Goal: Task Accomplishment & Management: Manage account settings

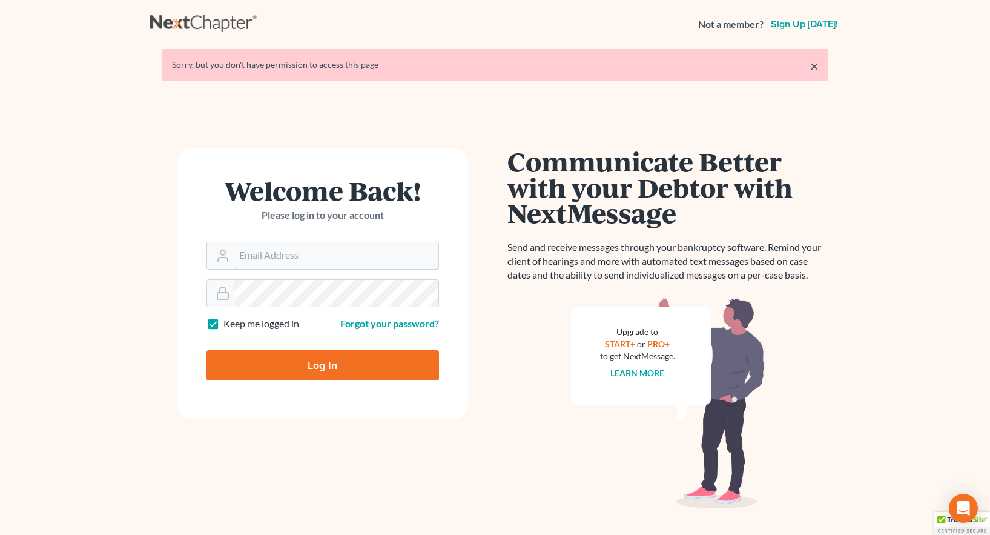
type input "[EMAIL_ADDRESS][DOMAIN_NAME]"
click at [328, 369] on input "Log In" at bounding box center [322, 365] width 232 height 30
type input "Thinking..."
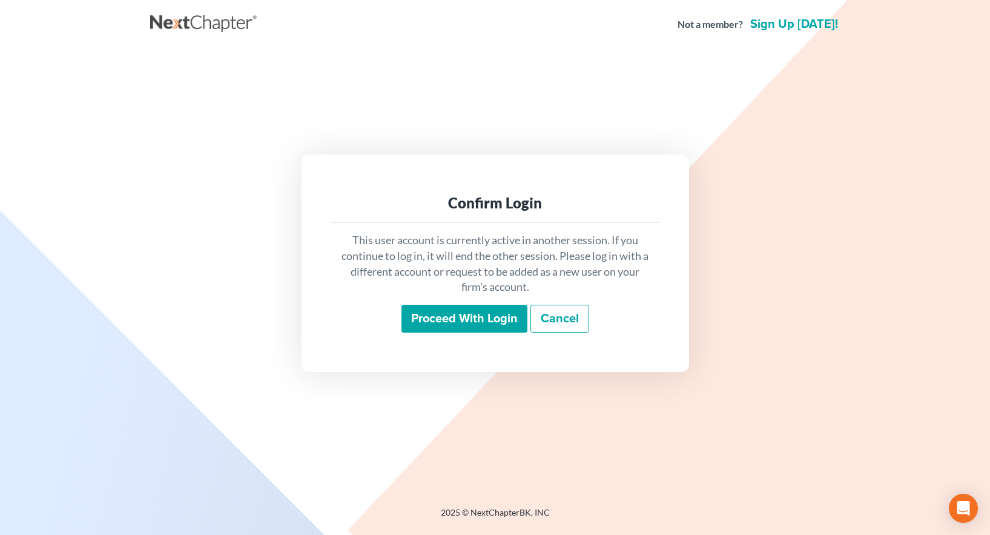
click at [451, 321] on input "Proceed with login" at bounding box center [464, 319] width 126 height 28
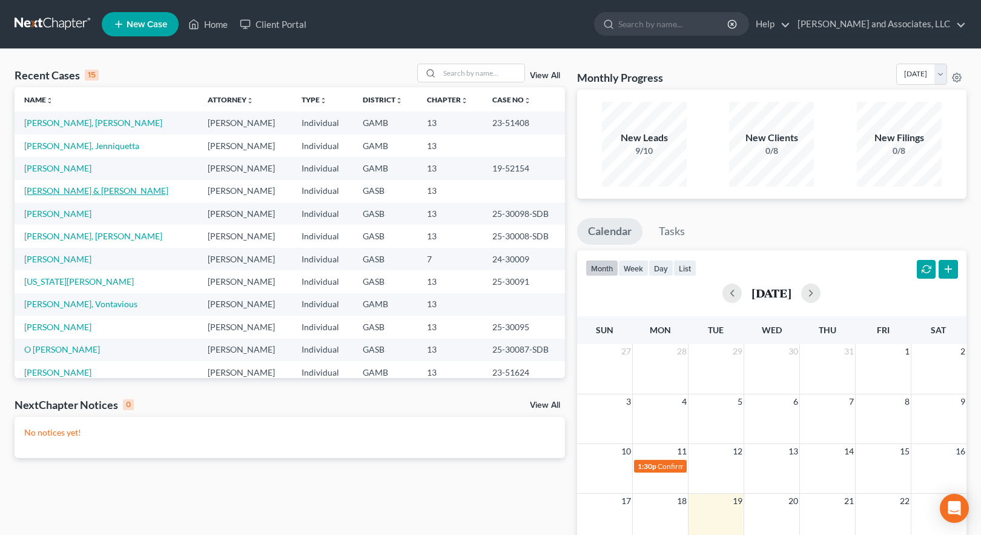
click at [70, 188] on link "[PERSON_NAME] & [PERSON_NAME]" at bounding box center [96, 190] width 144 height 10
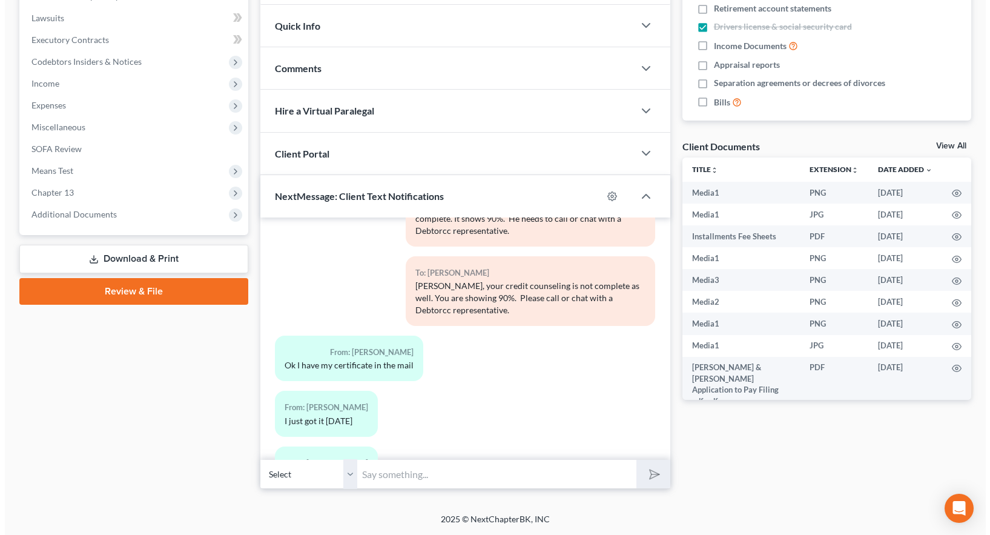
scroll to position [6006, 0]
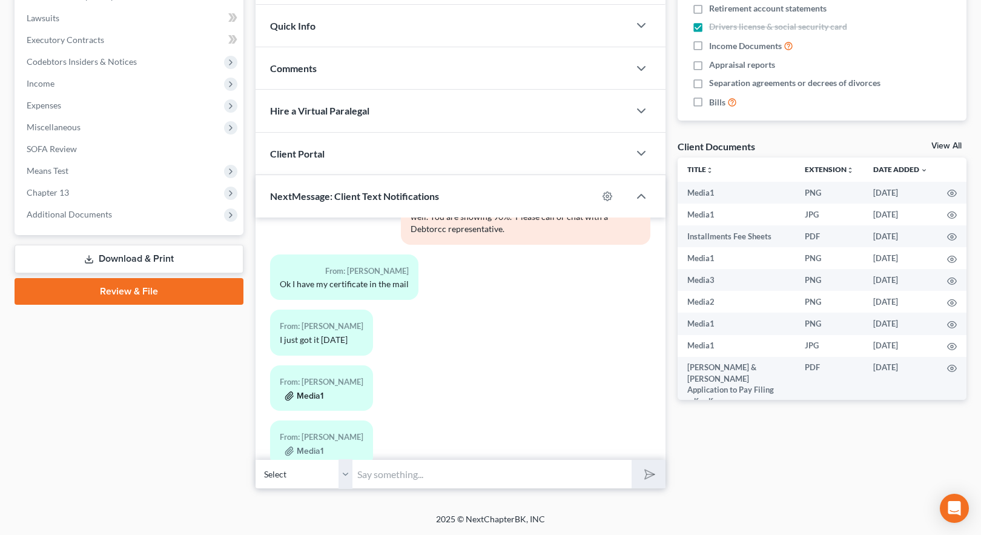
click at [309, 391] on button "Media1" at bounding box center [304, 396] width 39 height 10
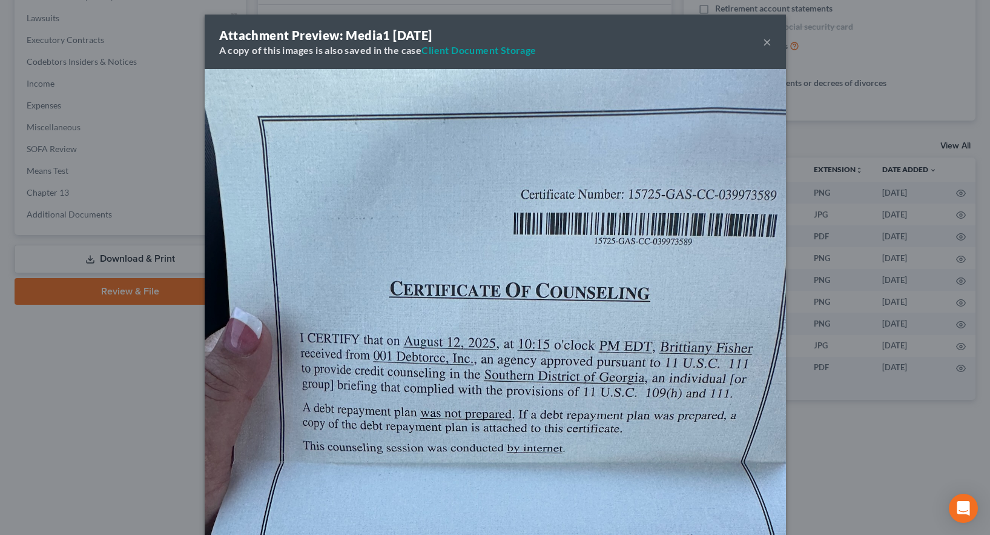
click at [763, 38] on button "×" at bounding box center [767, 42] width 8 height 15
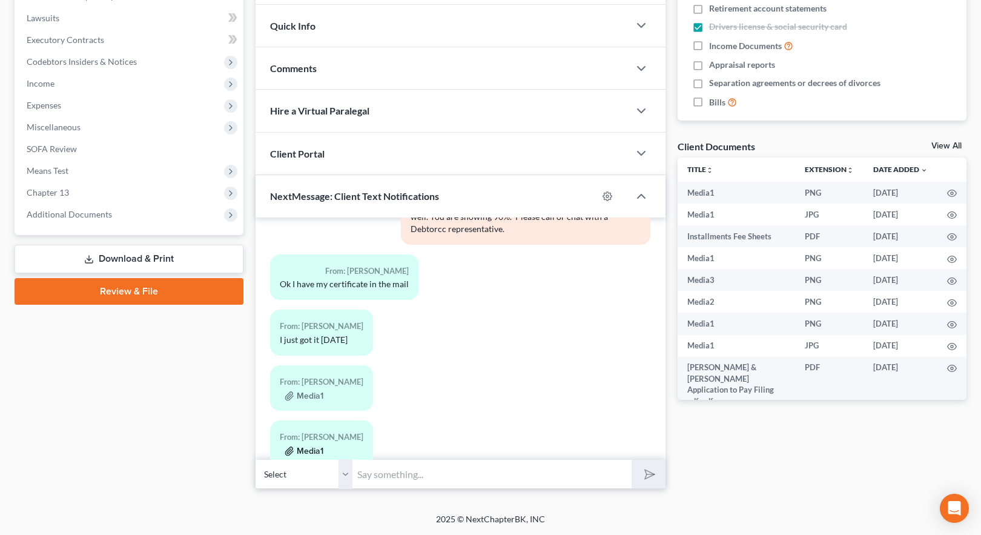
click at [305, 446] on button "Media1" at bounding box center [304, 451] width 39 height 10
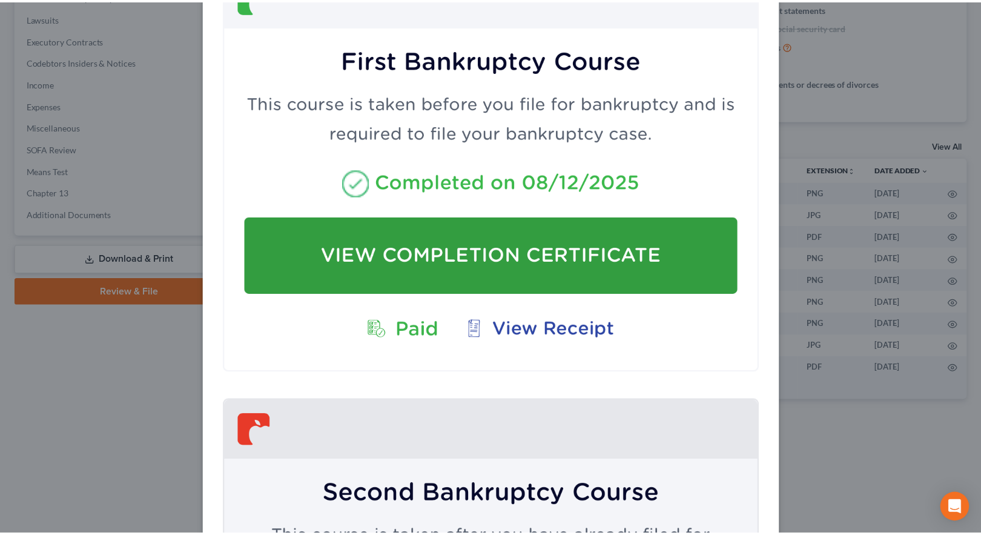
scroll to position [0, 0]
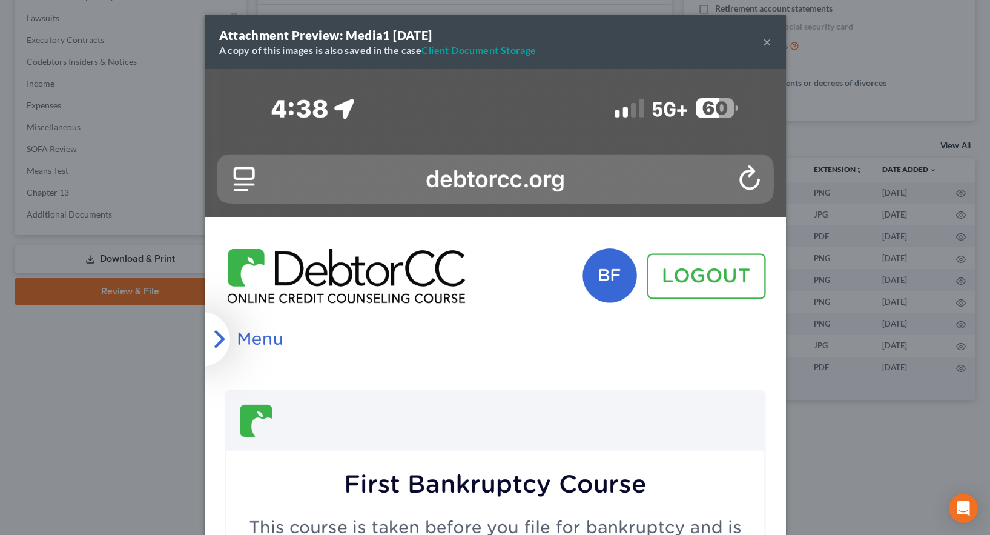
click at [763, 41] on button "×" at bounding box center [767, 42] width 8 height 15
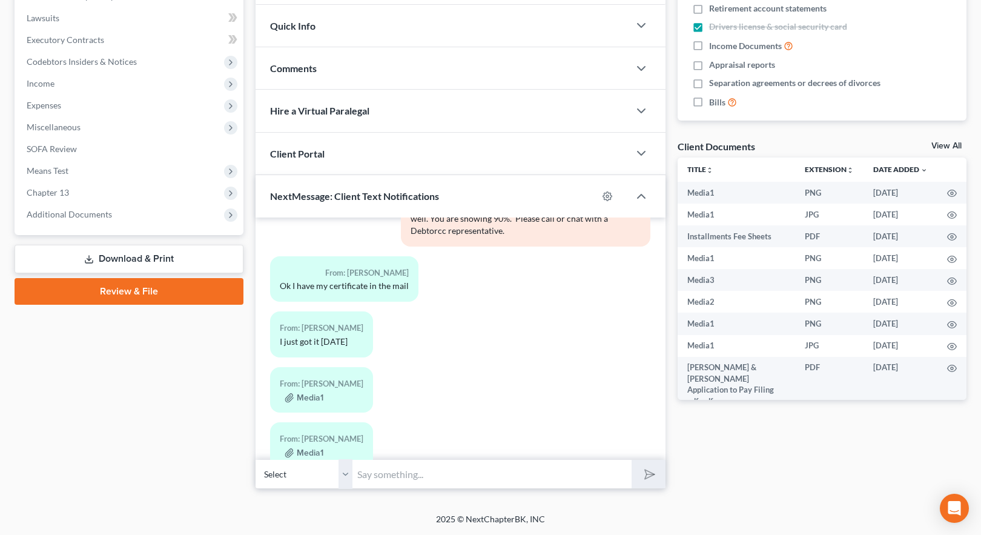
scroll to position [5836, 0]
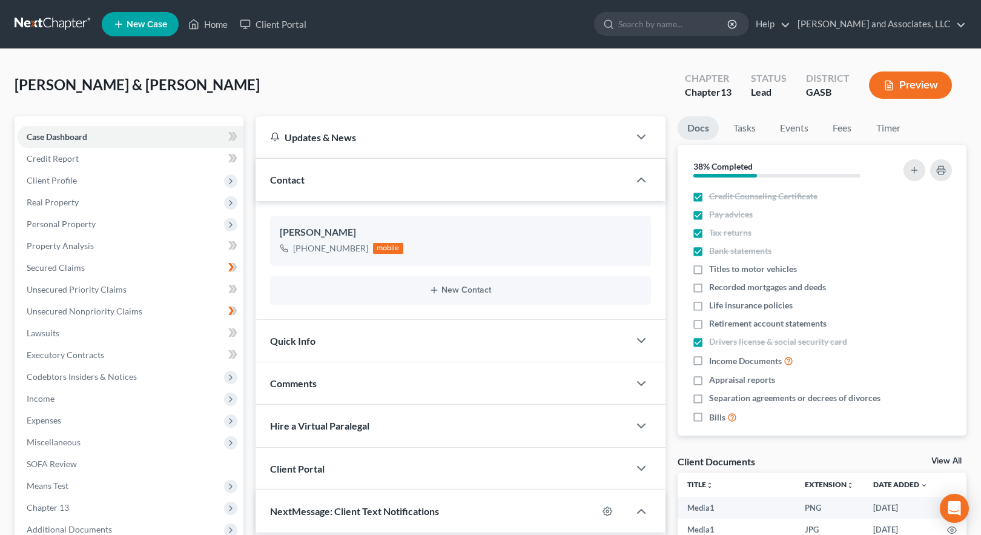
select select "0"
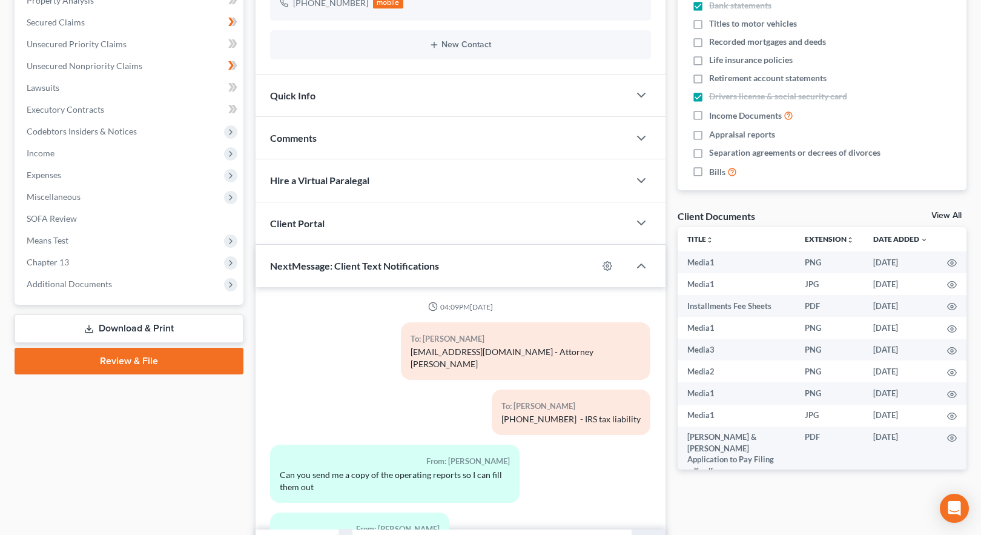
scroll to position [6138, 0]
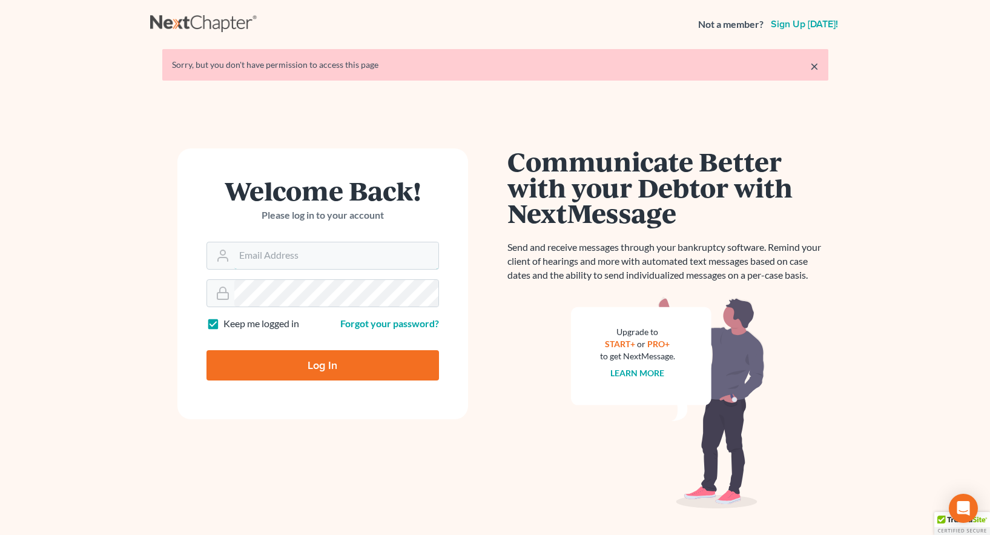
type input "[EMAIL_ADDRESS][DOMAIN_NAME]"
click at [329, 365] on input "Log In" at bounding box center [322, 365] width 232 height 30
type input "Thinking..."
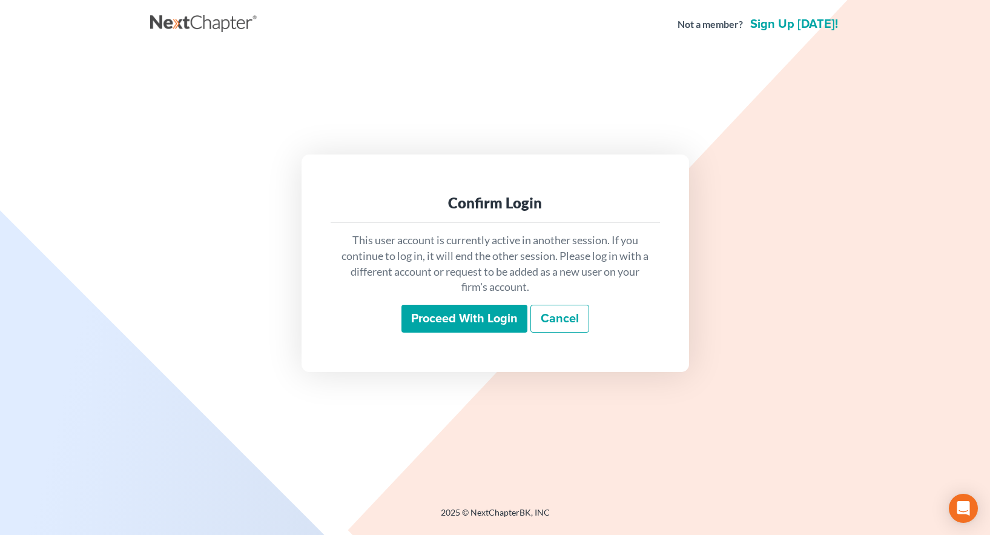
click at [475, 320] on input "Proceed with login" at bounding box center [464, 319] width 126 height 28
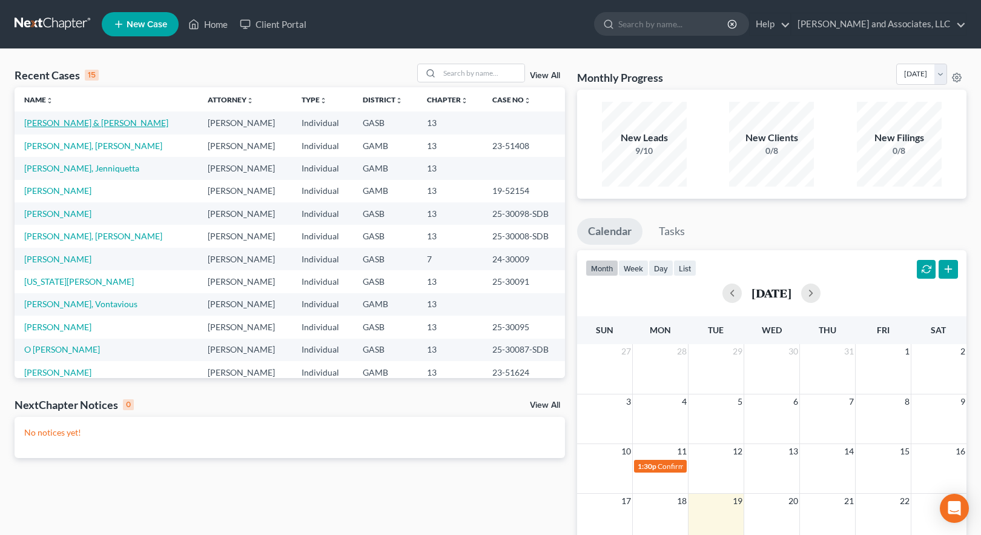
click at [73, 123] on link "Fisher, Daniel & Brittiany" at bounding box center [96, 122] width 144 height 10
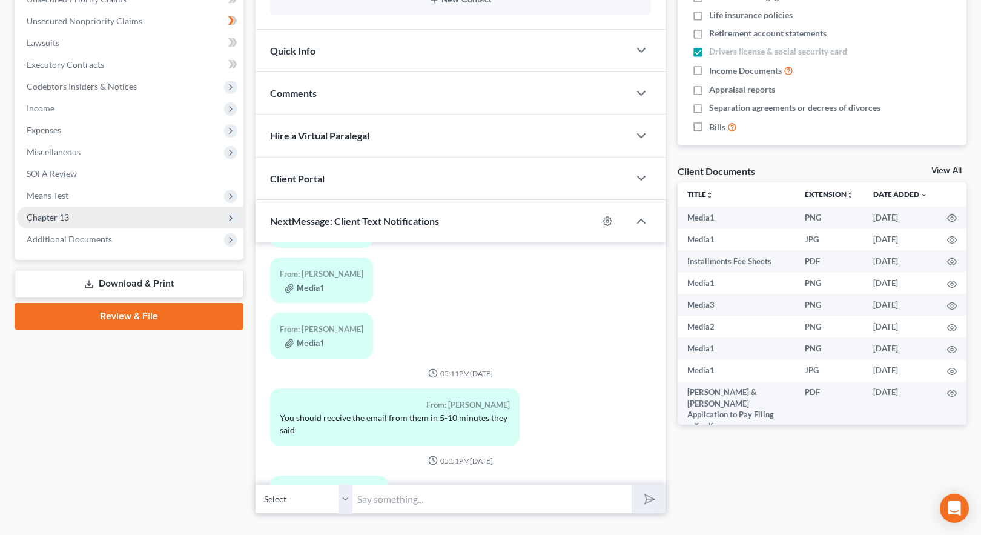
scroll to position [303, 0]
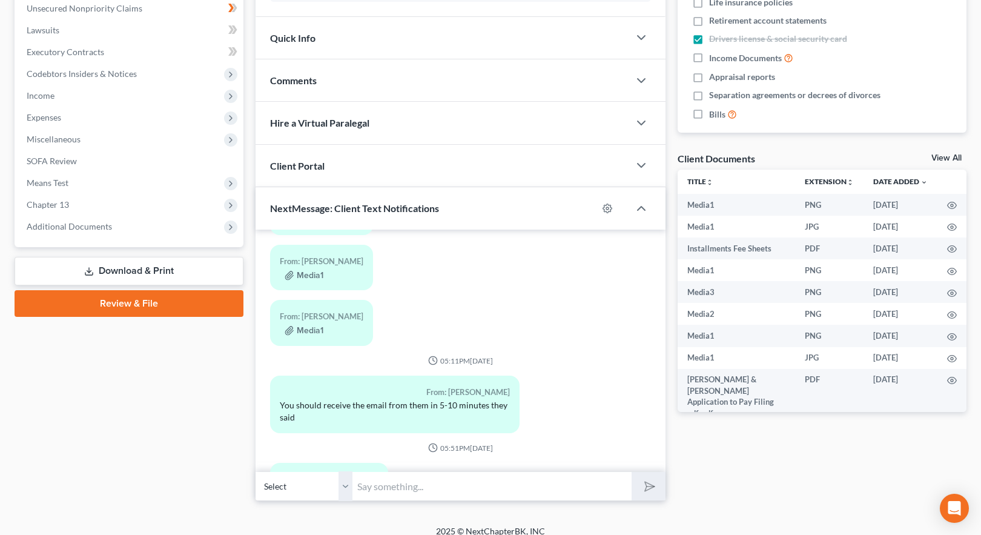
click at [372, 489] on input "text" at bounding box center [491, 486] width 279 height 30
click at [345, 486] on select "Select +1 (478) 279-1632 - Brittiany Fisher" at bounding box center [303, 486] width 97 height 30
click at [385, 486] on input "Hello" at bounding box center [491, 486] width 279 height 30
type input "Hello [PERSON_NAME], your bankruptcy case number is 25-30111-SDB."
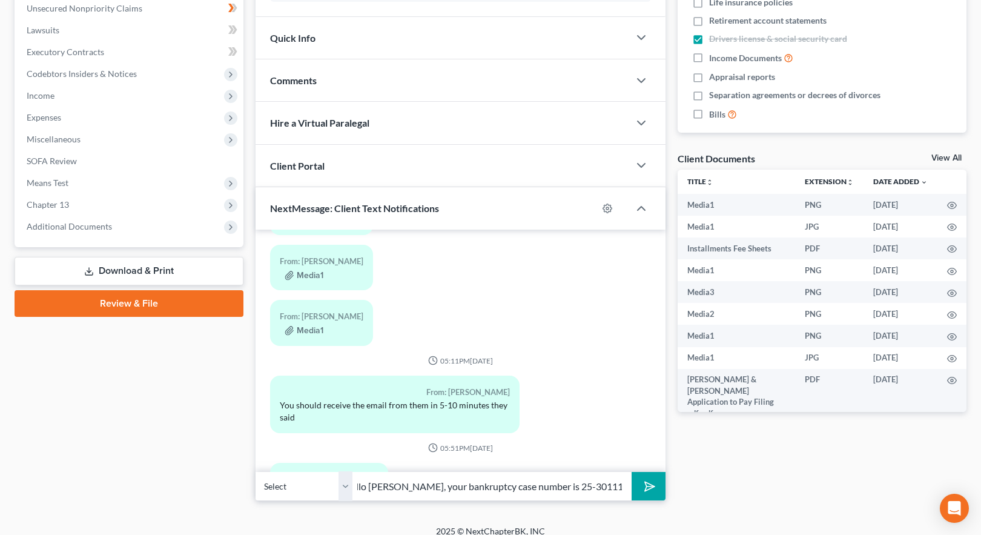
click at [649, 487] on icon "submit" at bounding box center [647, 486] width 17 height 17
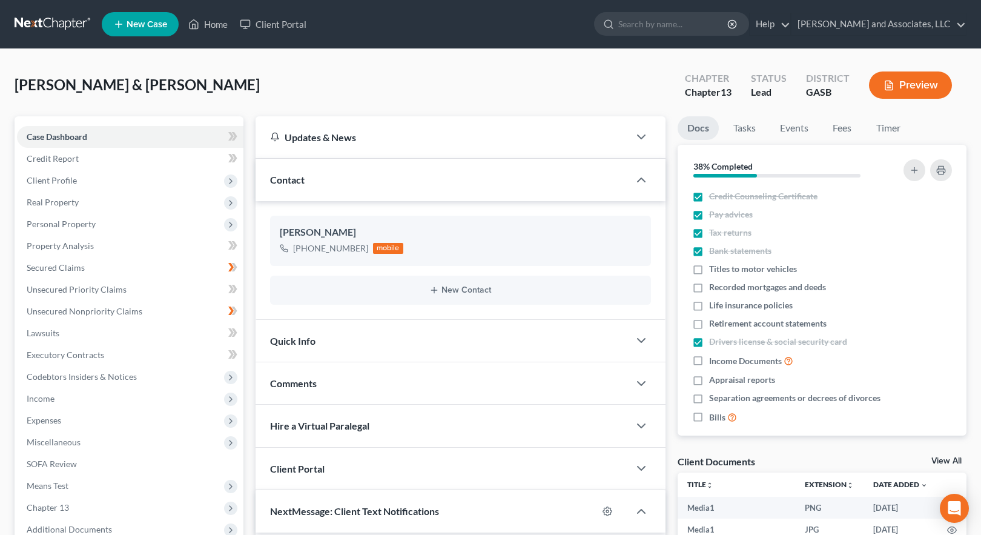
scroll to position [6301, 0]
click at [218, 24] on link "Home" at bounding box center [207, 24] width 51 height 22
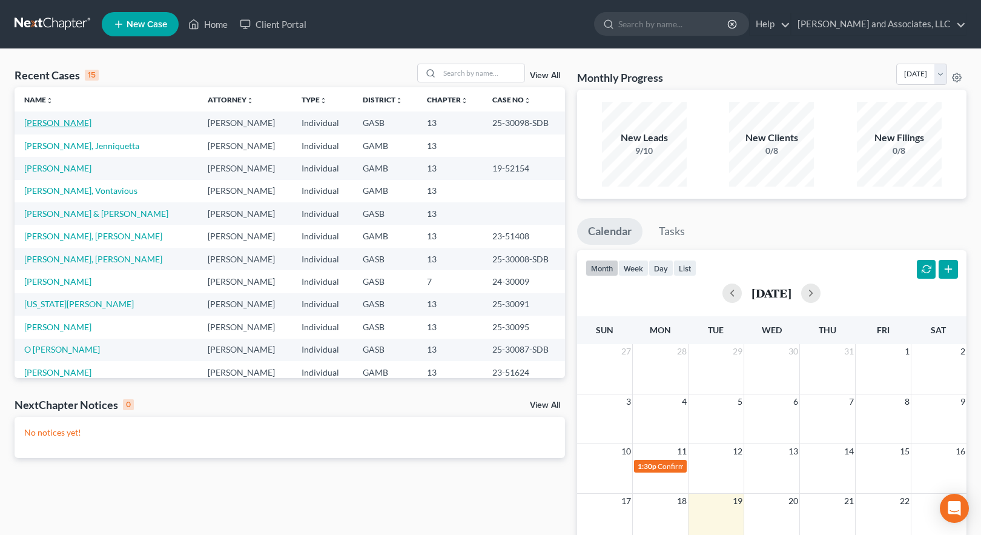
click at [76, 124] on link "[PERSON_NAME]" at bounding box center [57, 122] width 67 height 10
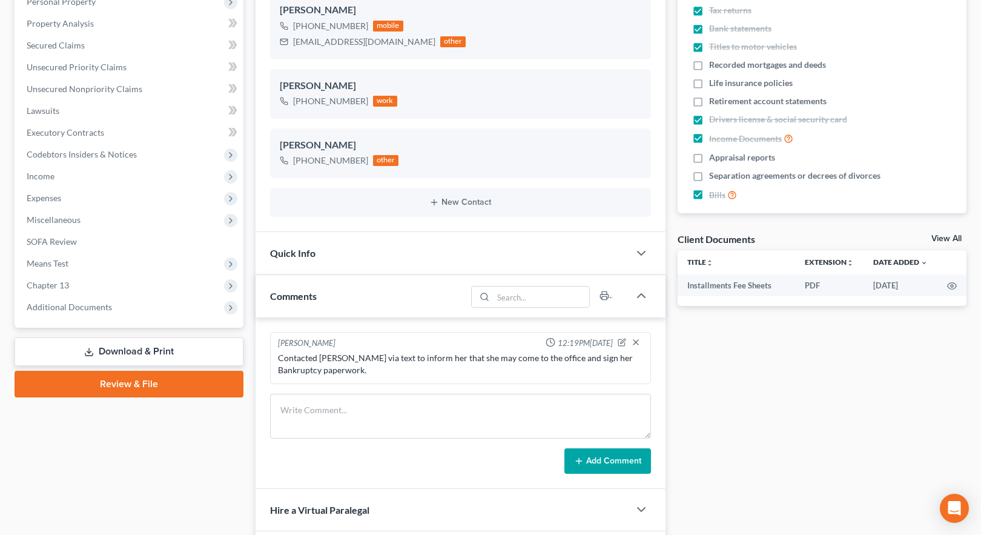
scroll to position [303, 0]
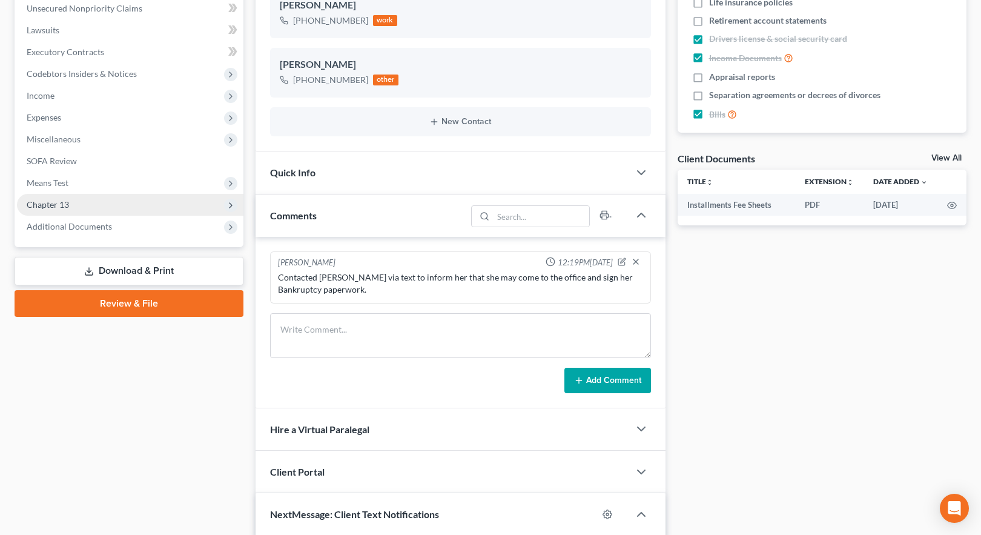
click at [62, 202] on span "Chapter 13" at bounding box center [48, 204] width 42 height 10
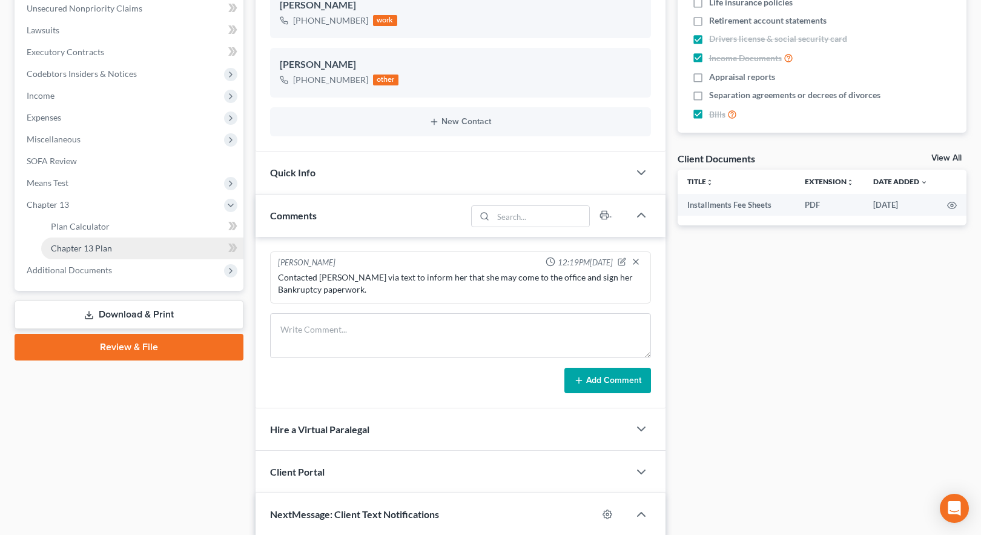
click at [97, 246] on span "Chapter 13 Plan" at bounding box center [81, 248] width 61 height 10
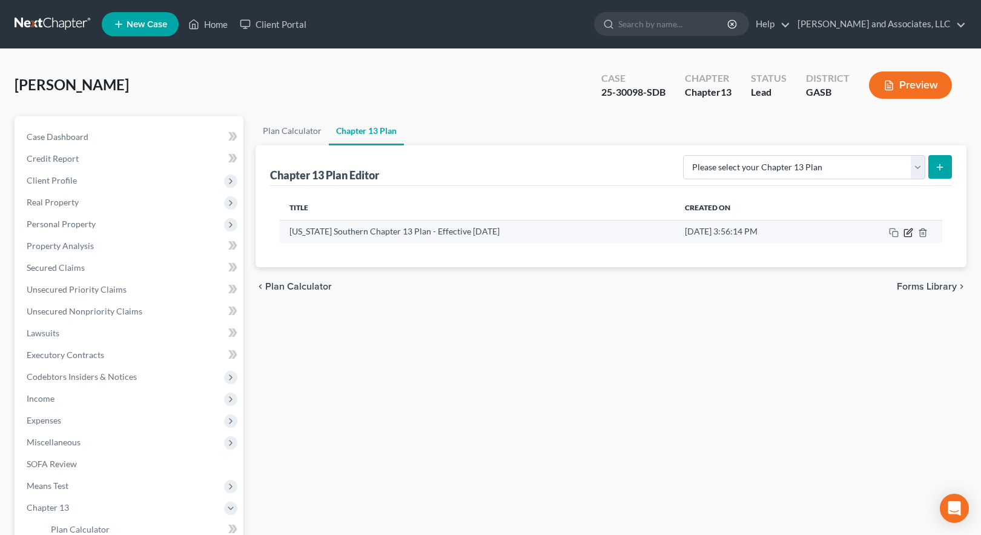
click at [909, 231] on icon "button" at bounding box center [908, 233] width 10 height 10
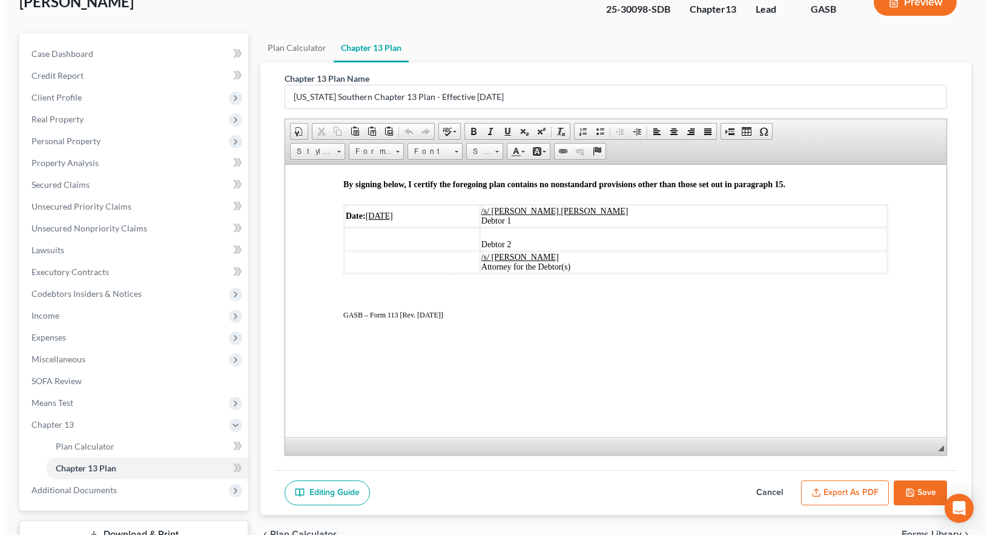
scroll to position [174, 0]
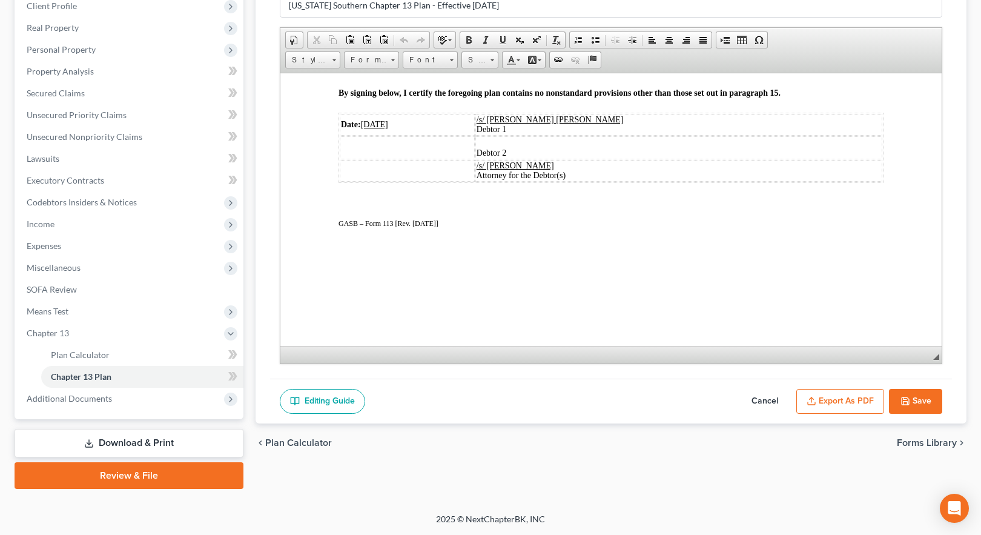
click at [845, 401] on button "Export as PDF" at bounding box center [840, 401] width 88 height 25
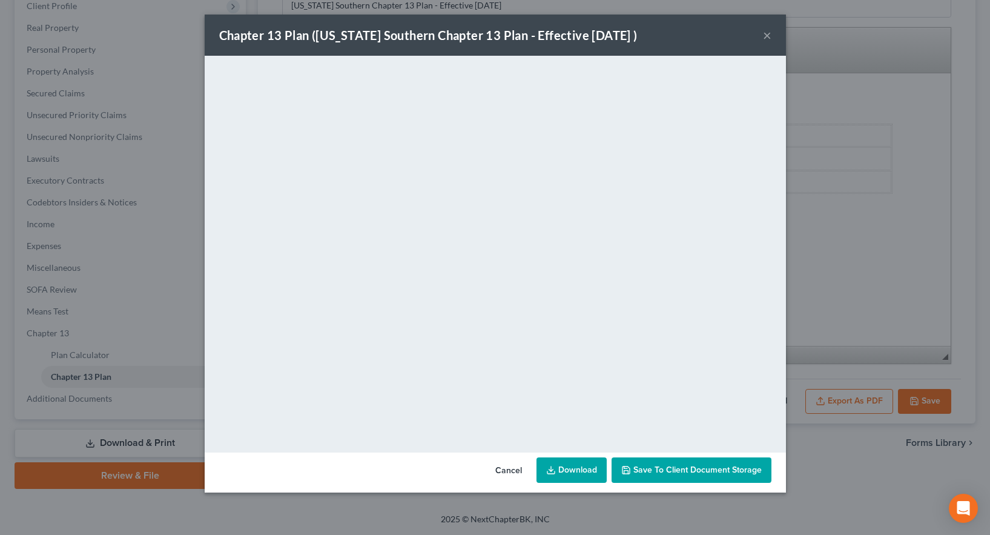
click at [570, 470] on link "Download" at bounding box center [571, 469] width 70 height 25
click at [701, 469] on span "Save to Client Document Storage" at bounding box center [697, 469] width 128 height 10
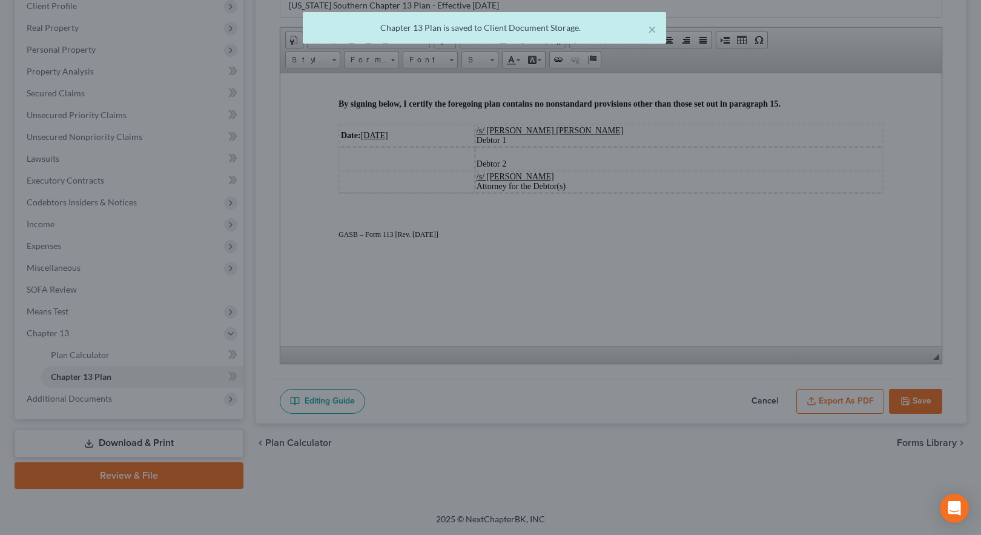
scroll to position [2716, 0]
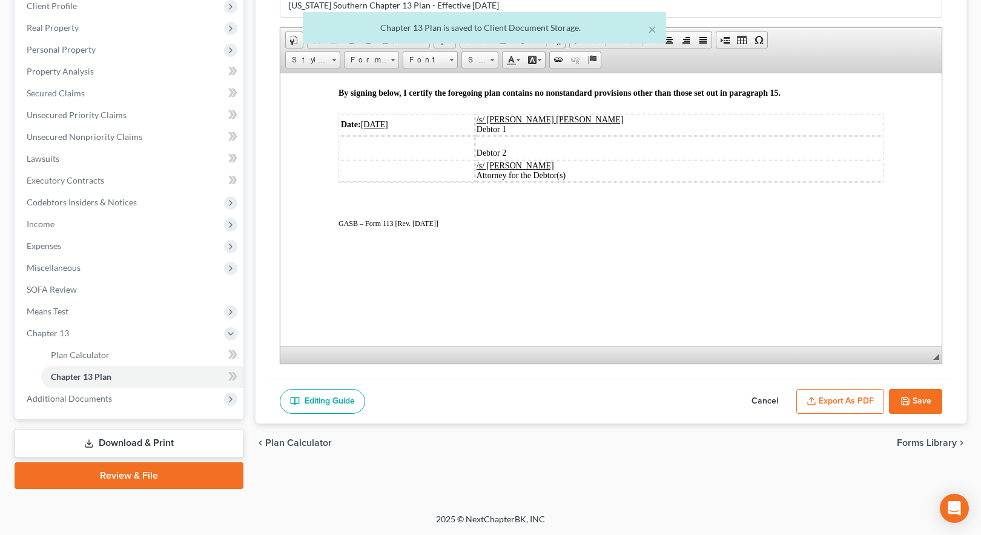
click at [915, 400] on button "Save" at bounding box center [915, 401] width 53 height 25
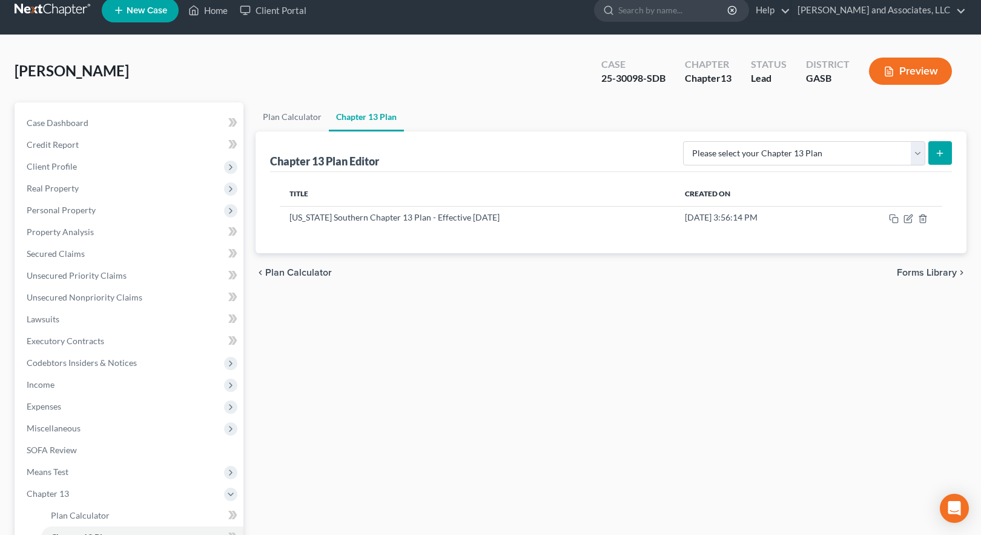
scroll to position [0, 0]
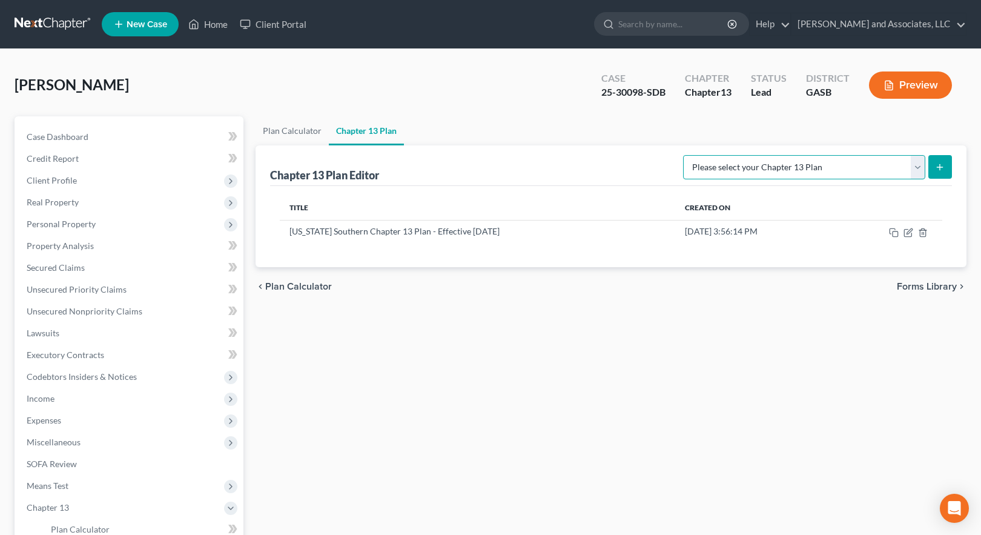
click at [918, 168] on select "Please select your Chapter 13 Plan Georgia Southern Chapter 13 Plan - Effective…" at bounding box center [804, 167] width 242 height 24
click at [838, 346] on div "Plan Calculator Chapter 13 Plan Chapter 13 Plan Editor Please select your Chapt…" at bounding box center [610, 389] width 723 height 547
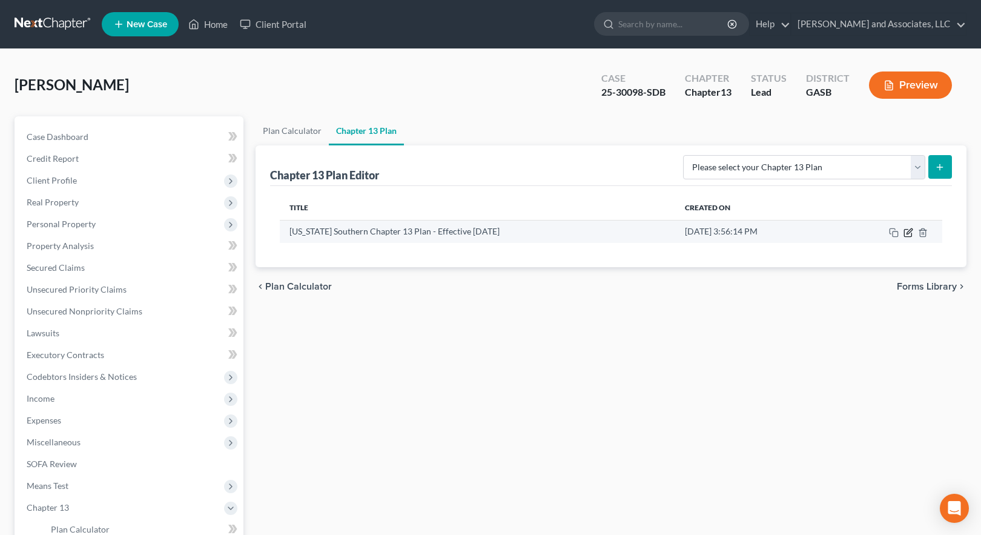
click at [911, 231] on icon "button" at bounding box center [908, 230] width 5 height 5
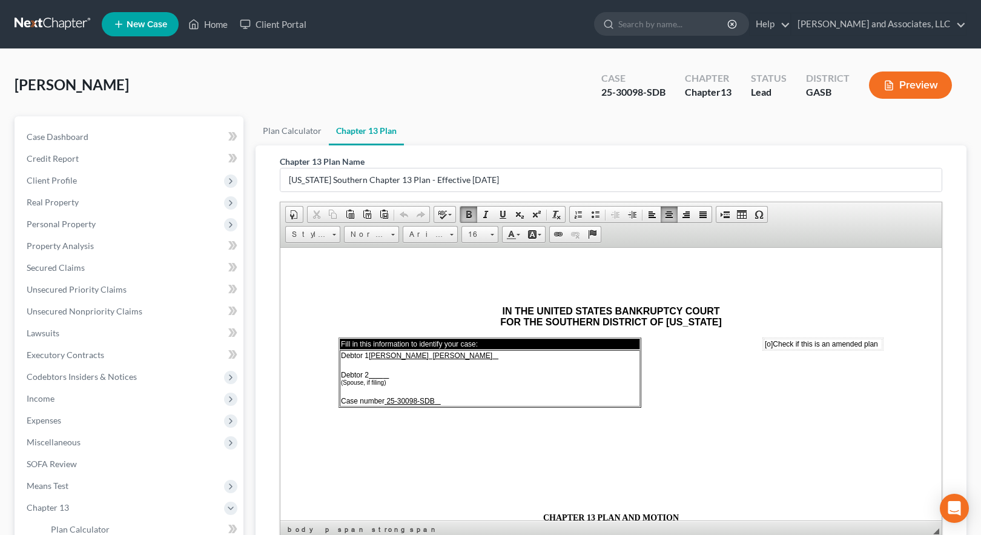
drag, startPoint x: 760, startPoint y: 343, endPoint x: 774, endPoint y: 352, distance: 17.0
click at [765, 343] on span "[o]" at bounding box center [769, 343] width 8 height 8
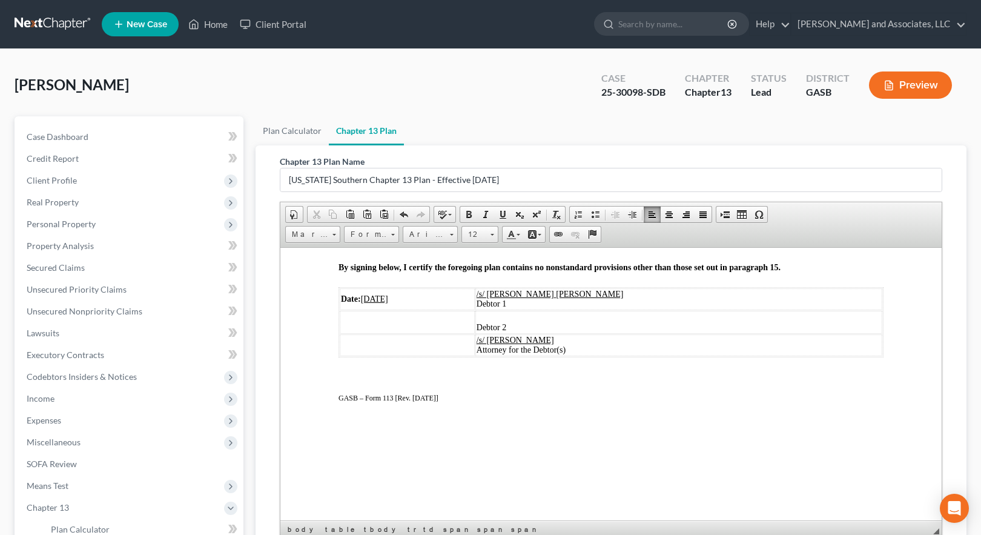
scroll to position [174, 0]
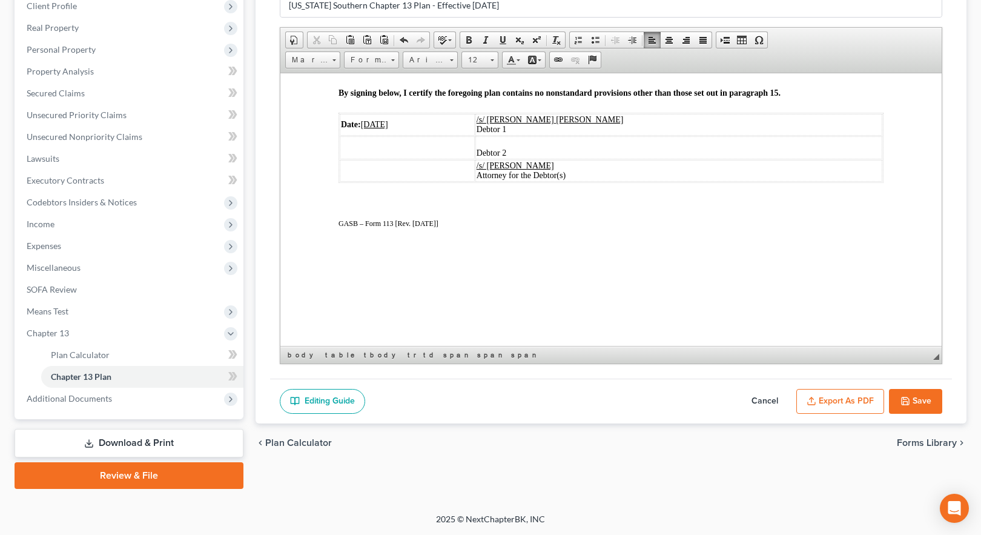
click at [913, 398] on button "Save" at bounding box center [915, 401] width 53 height 25
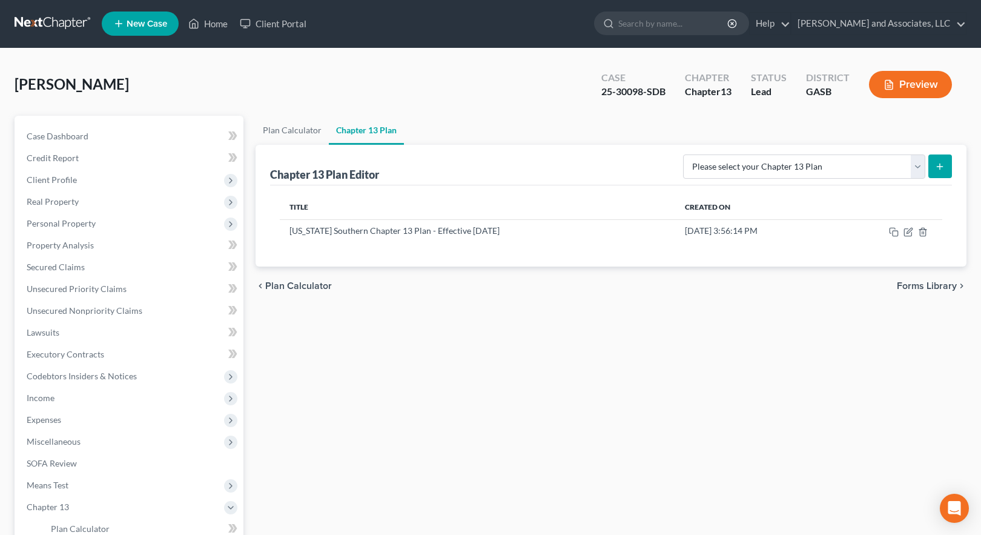
scroll to position [0, 0]
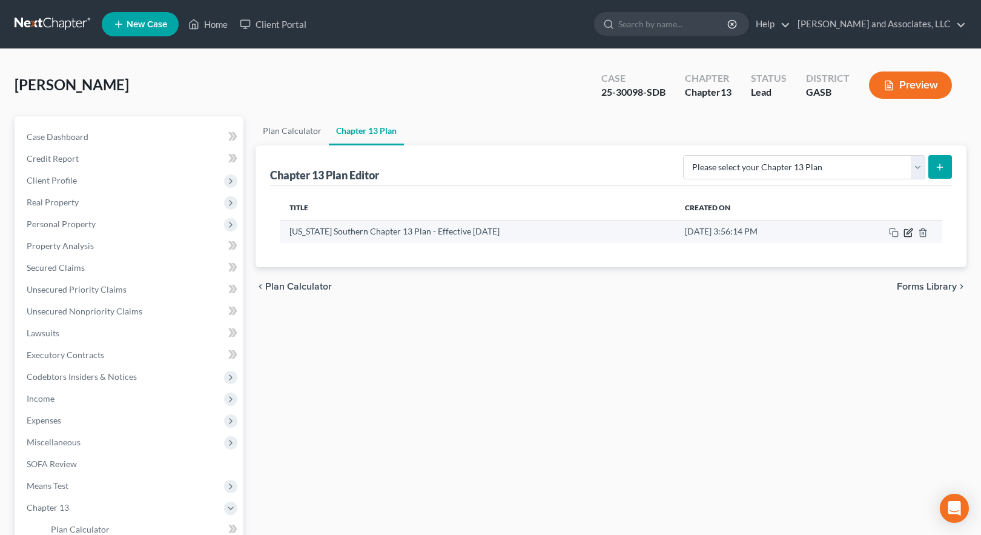
click at [908, 234] on icon "button" at bounding box center [908, 233] width 10 height 10
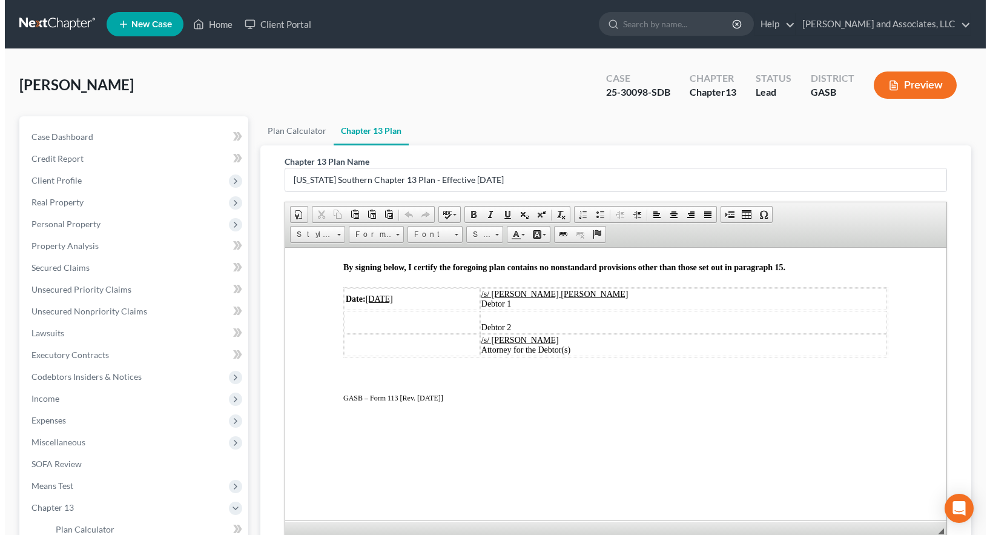
scroll to position [174, 0]
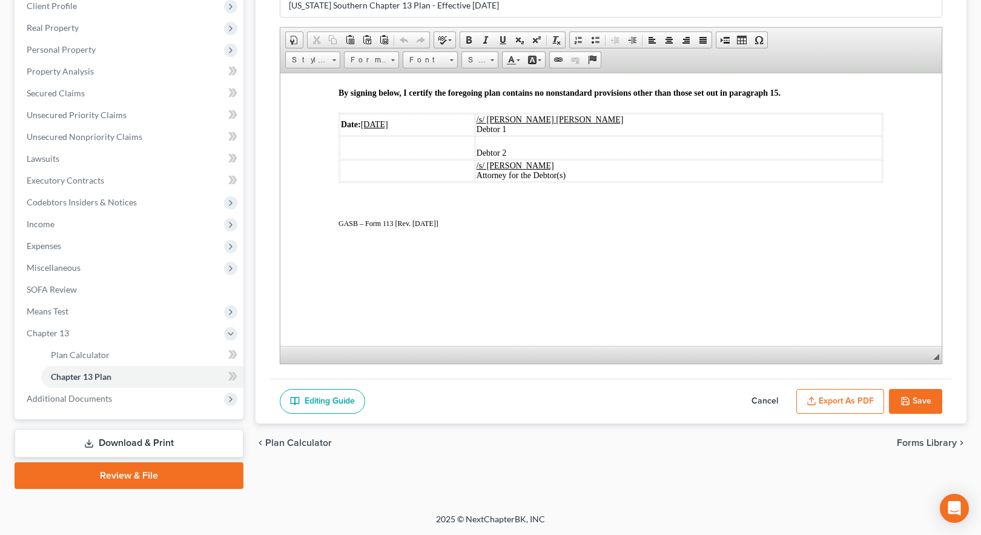
click at [831, 403] on button "Export as PDF" at bounding box center [840, 401] width 88 height 25
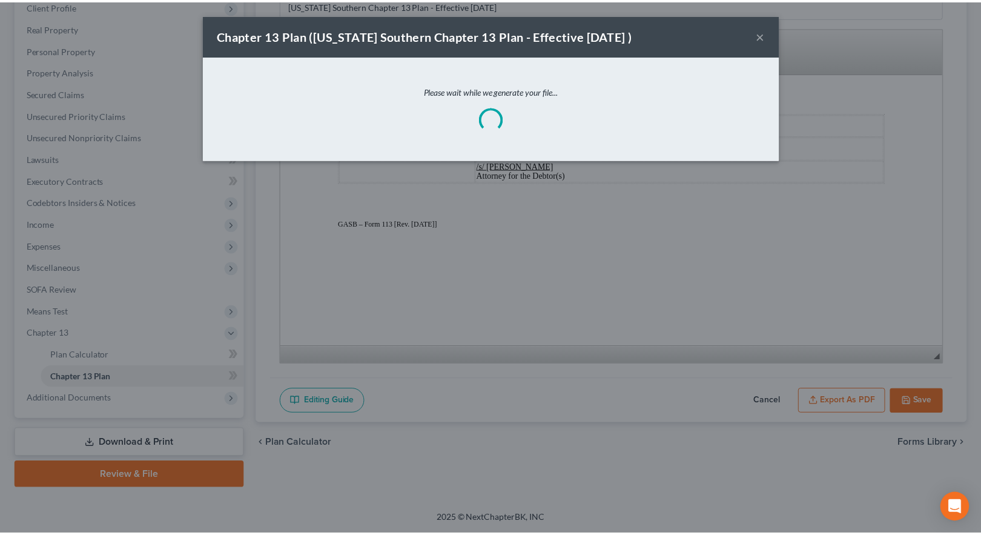
scroll to position [2695, 0]
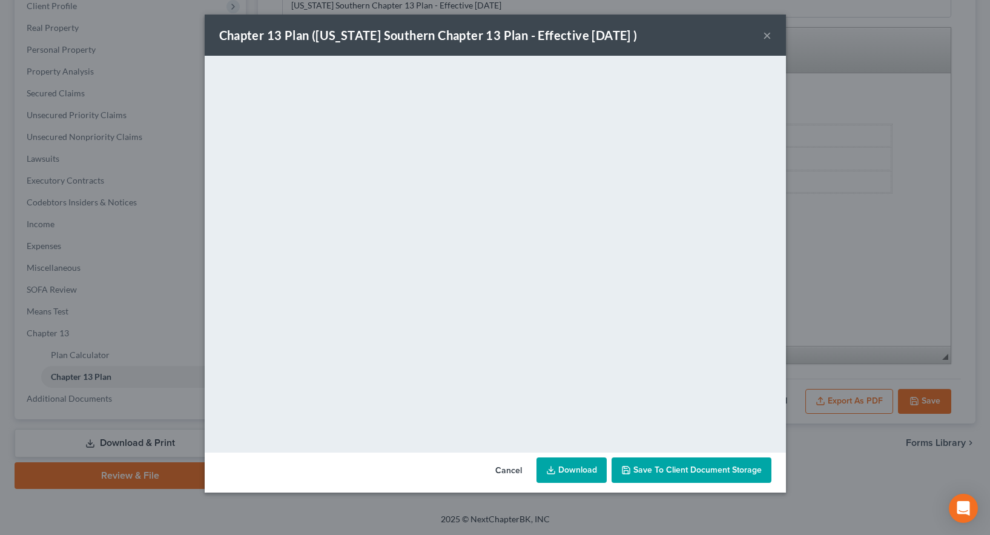
click at [766, 36] on button "×" at bounding box center [767, 35] width 8 height 15
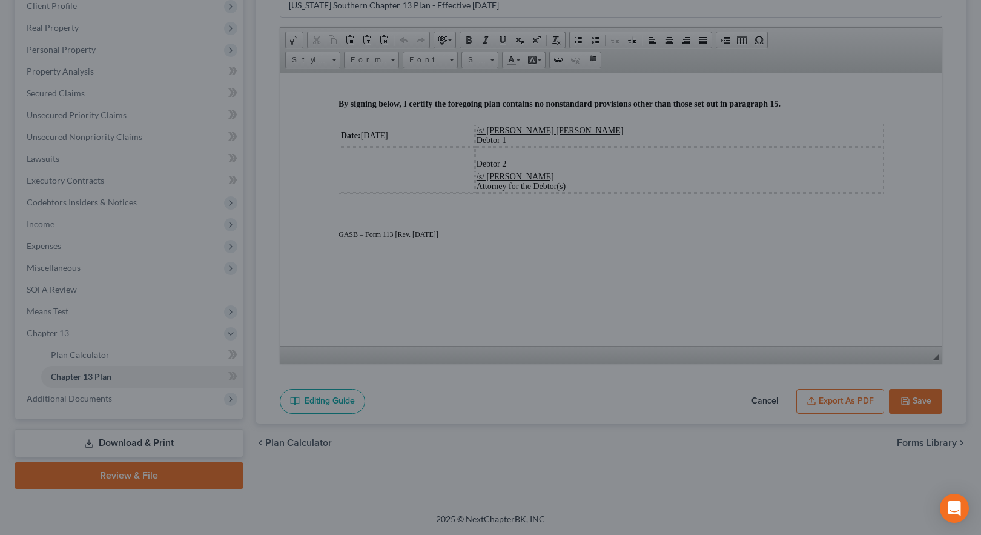
scroll to position [2716, 0]
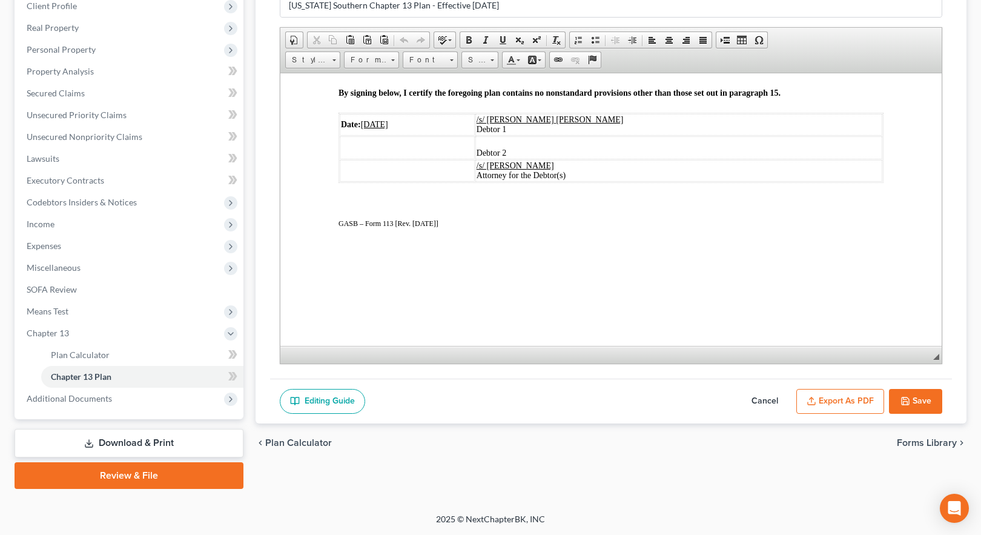
click at [121, 446] on link "Download & Print" at bounding box center [129, 443] width 229 height 28
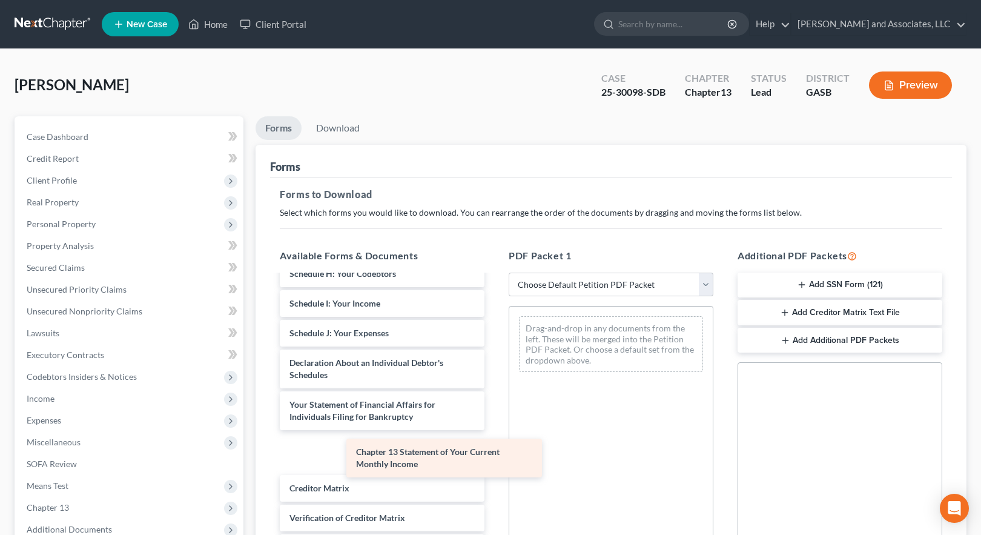
scroll to position [301, 0]
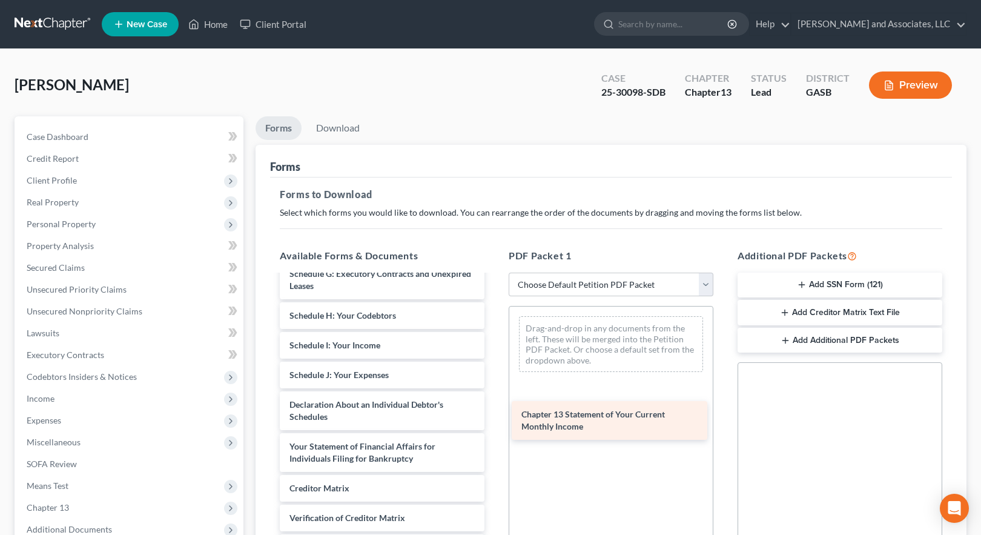
drag, startPoint x: 381, startPoint y: 450, endPoint x: 619, endPoint y: 416, distance: 240.4
click at [494, 416] on div "Chapter 13 Statement of Your Current Monthly Income Chapter 13 Plan (Georgia So…" at bounding box center [382, 289] width 224 height 628
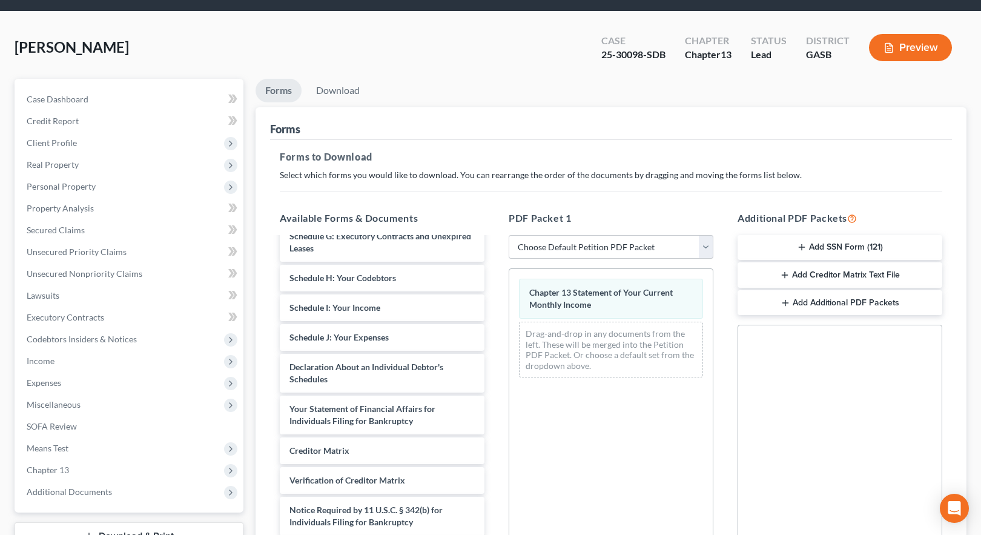
scroll to position [213, 0]
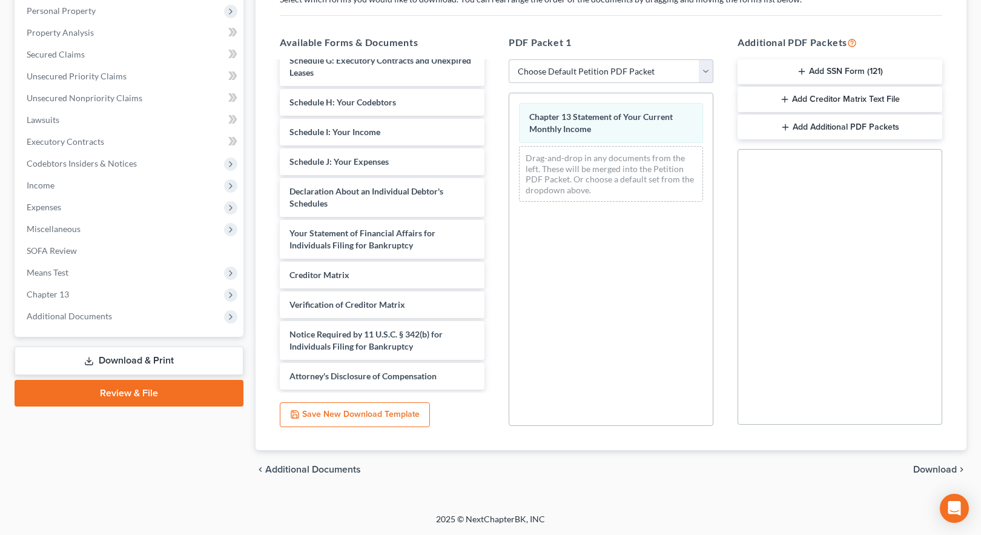
click at [945, 472] on span "Download" at bounding box center [935, 469] width 44 height 10
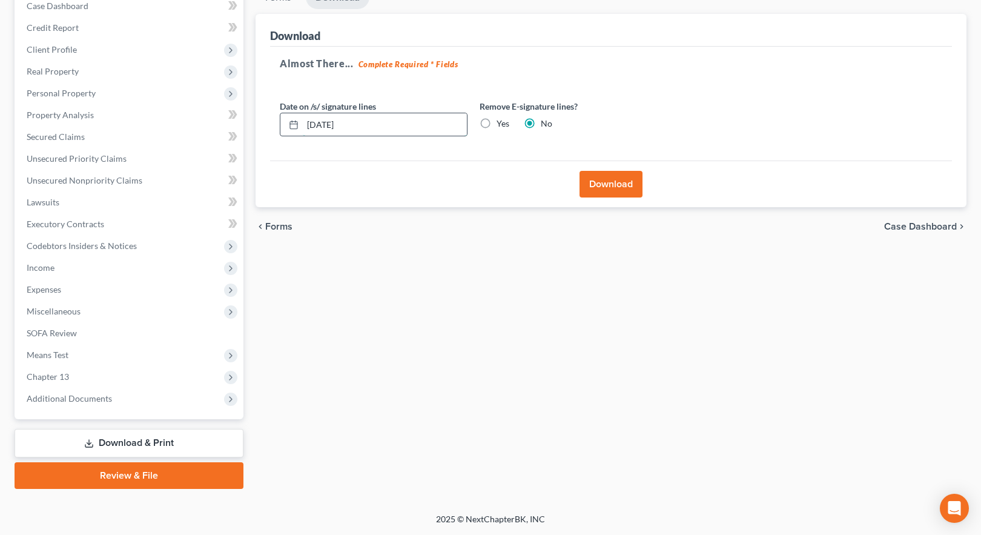
click at [310, 124] on input "[DATE]" at bounding box center [385, 124] width 164 height 23
type input "[DATE]"
click at [610, 185] on button "Download" at bounding box center [610, 184] width 63 height 27
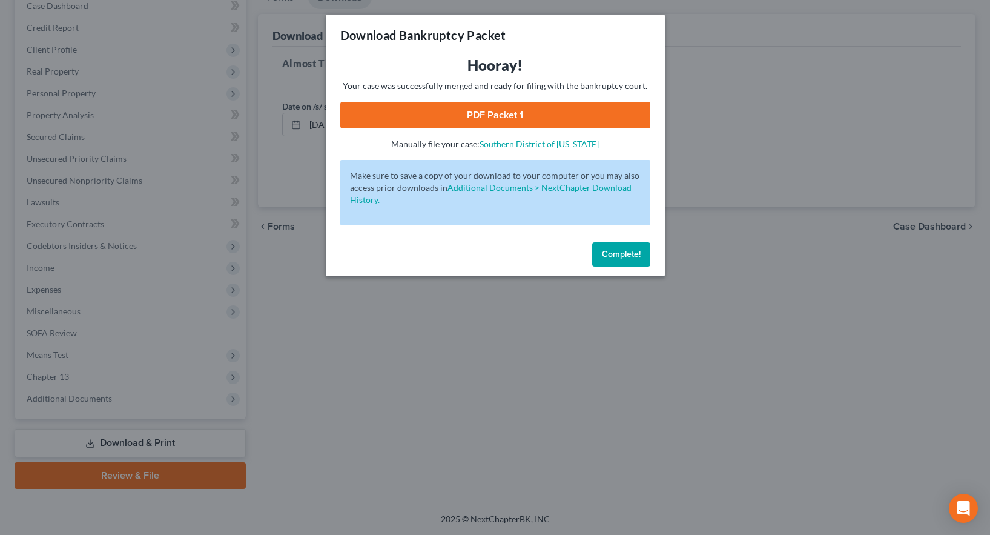
click at [499, 111] on link "PDF Packet 1" at bounding box center [495, 115] width 310 height 27
click at [631, 257] on span "Complete!" at bounding box center [621, 254] width 39 height 10
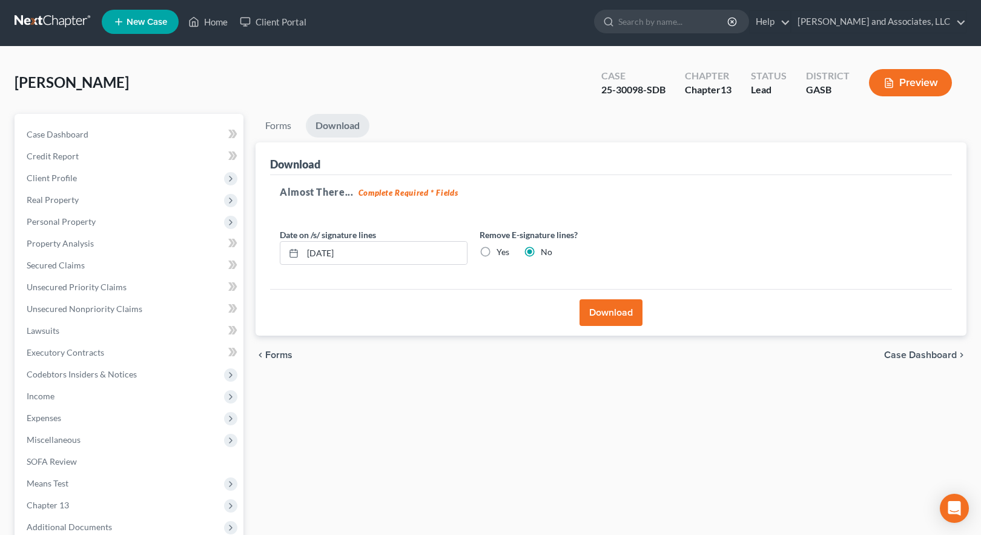
scroll to position [0, 0]
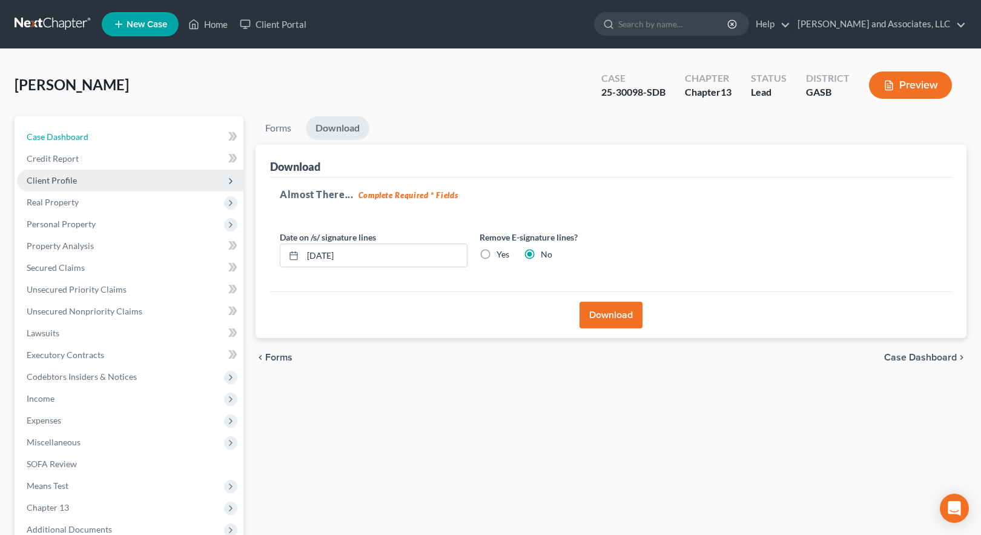
drag, startPoint x: 73, startPoint y: 134, endPoint x: 222, endPoint y: 180, distance: 155.9
click at [73, 134] on span "Case Dashboard" at bounding box center [58, 136] width 62 height 10
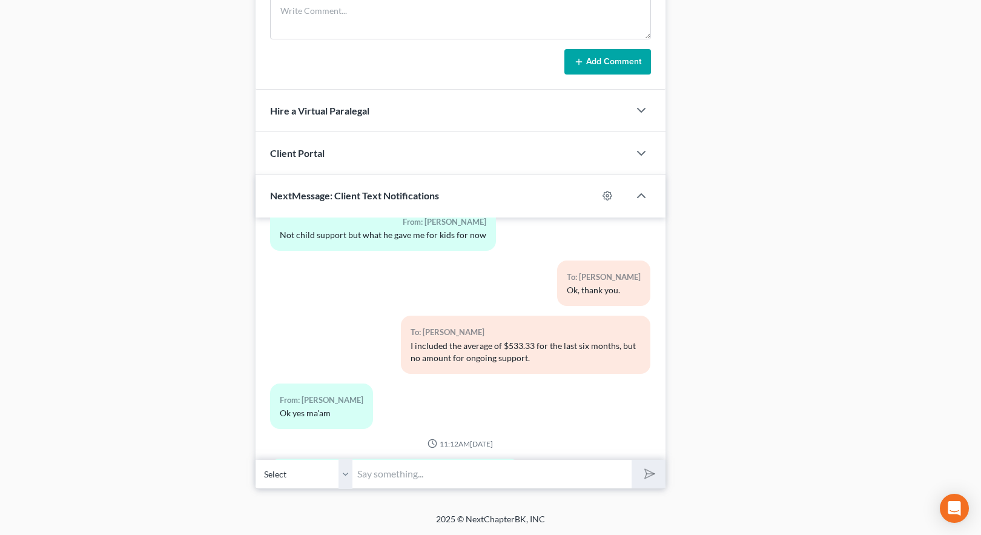
scroll to position [1211, 0]
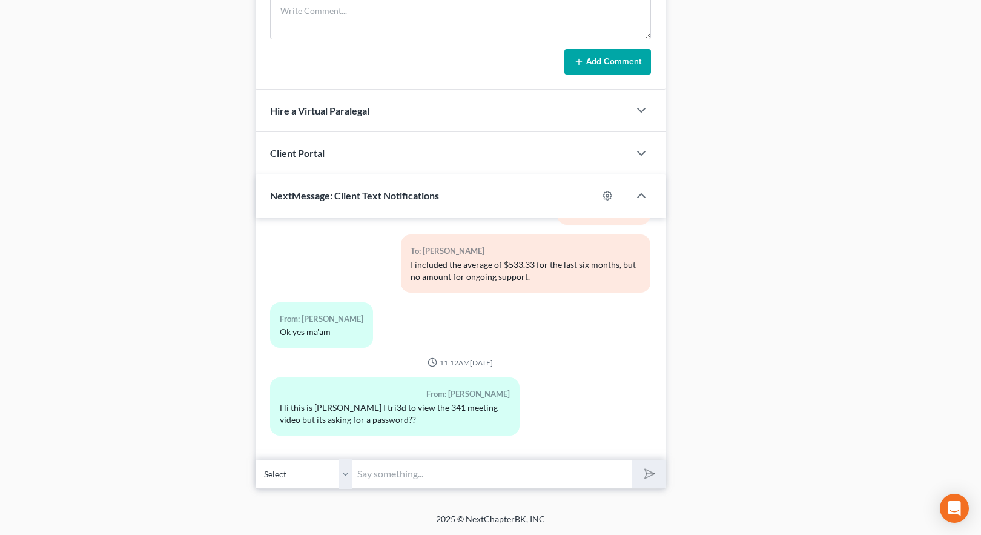
click at [396, 470] on input "text" at bounding box center [491, 474] width 279 height 30
type input "Hi [PERSON_NAME]. You will need the ID # and the passcode when it's time for yo…"
click at [651, 471] on icon "submit" at bounding box center [647, 473] width 17 height 17
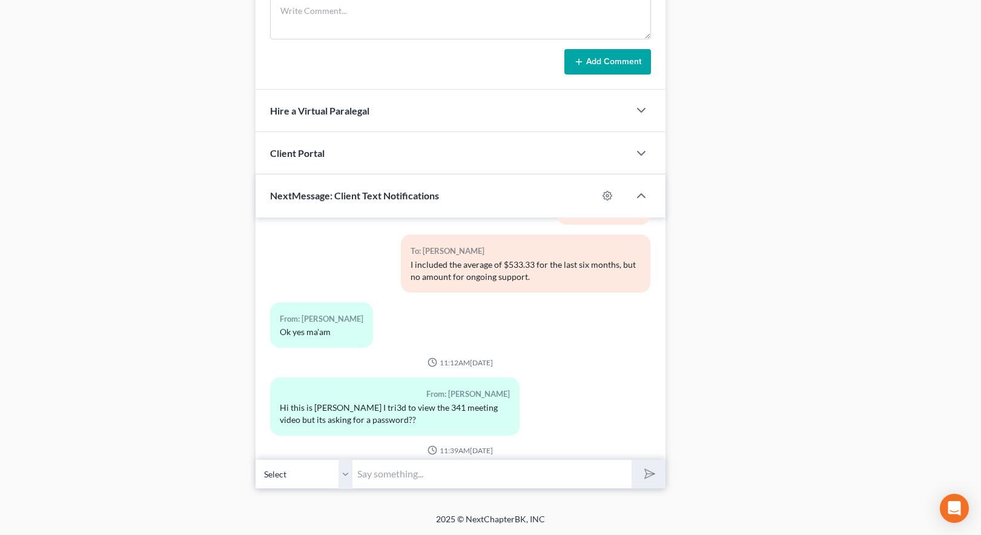
scroll to position [1311, 0]
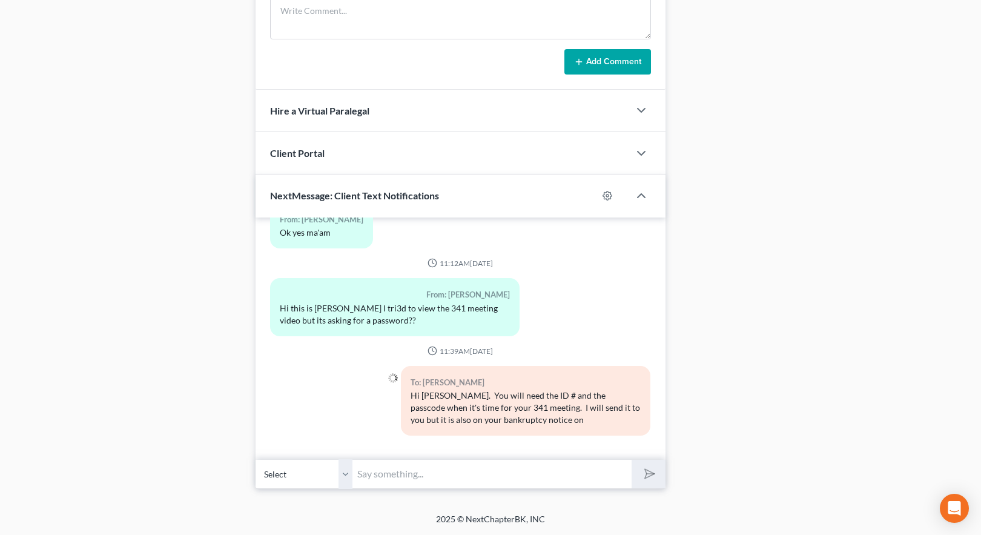
click at [379, 479] on input "text" at bounding box center [491, 474] width 279 height 30
type input "page 2."
click at [648, 474] on icon "submit" at bounding box center [647, 473] width 17 height 17
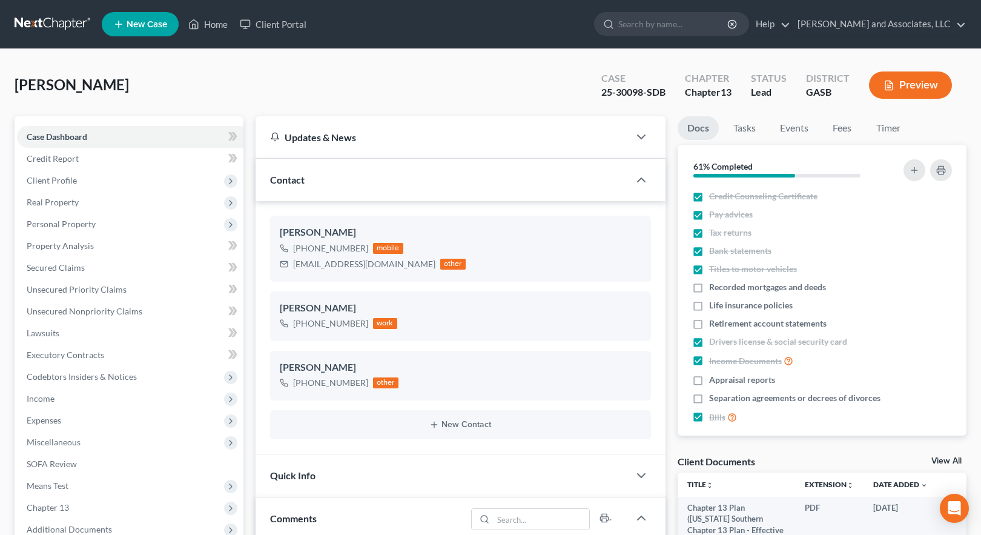
scroll to position [1521, 0]
click at [214, 24] on link "Home" at bounding box center [207, 24] width 51 height 22
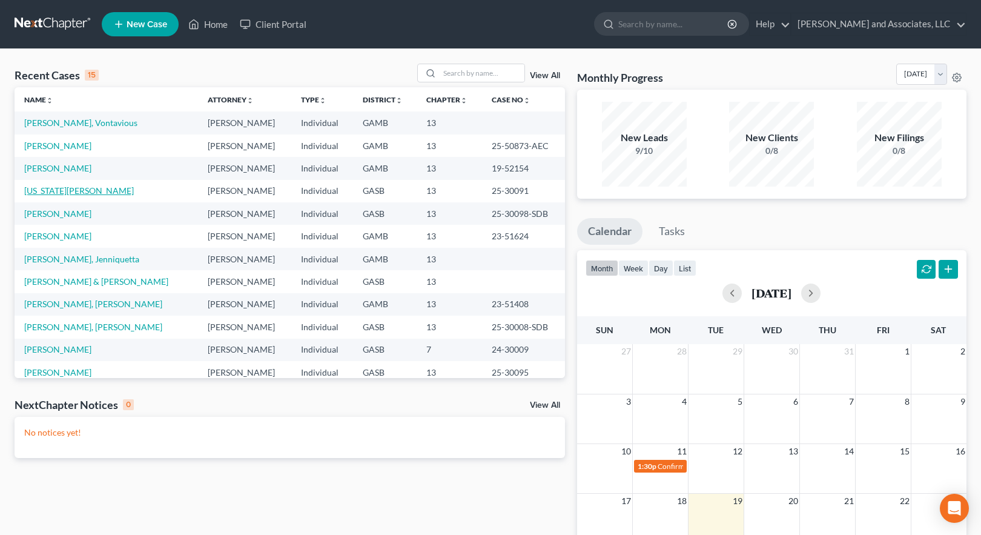
click at [75, 191] on link "[US_STATE][PERSON_NAME]" at bounding box center [79, 190] width 110 height 10
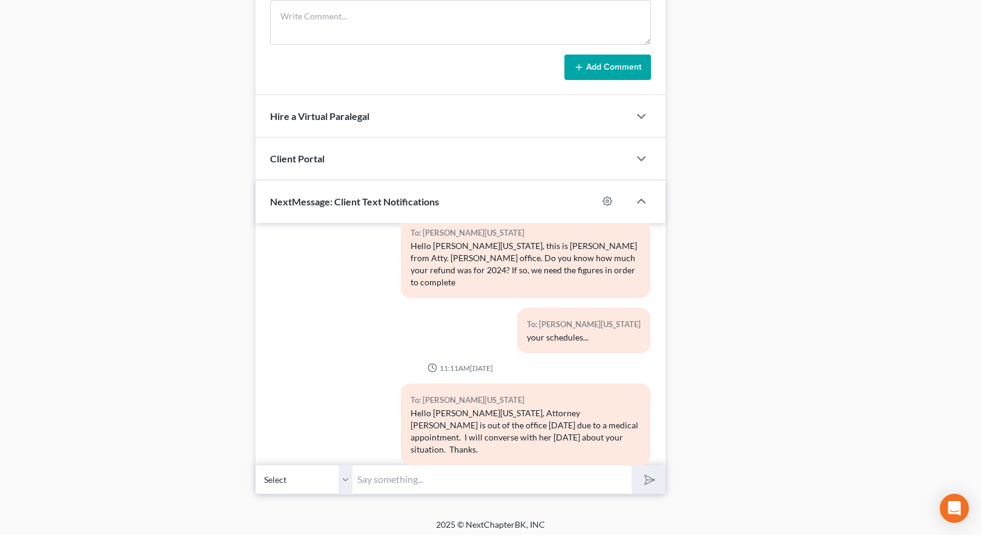
scroll to position [628, 0]
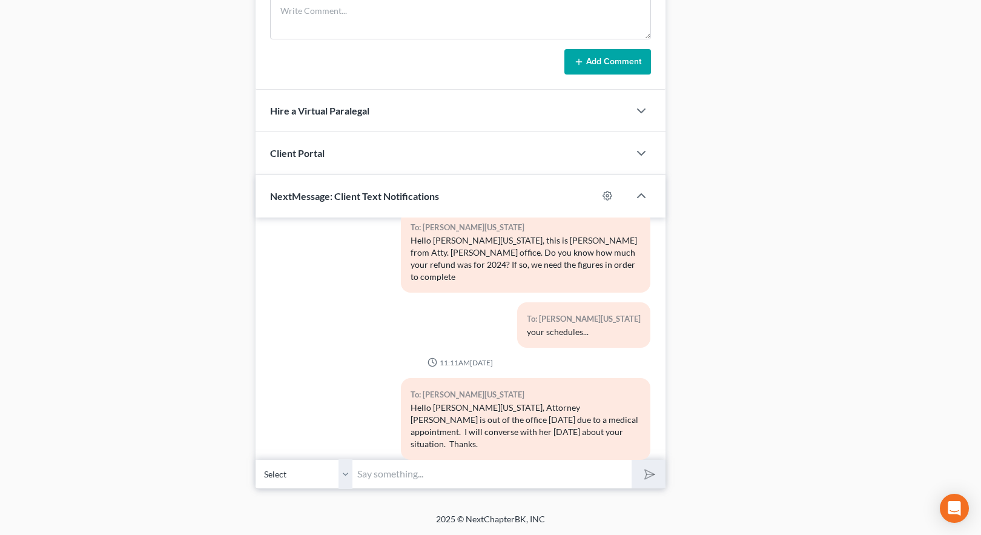
click at [362, 474] on input "text" at bounding box center [491, 474] width 279 height 30
type input "Ms. Washington, Attorney Walker will file a motion to request for you to get yo…"
click at [645, 478] on icon "submit" at bounding box center [647, 473] width 17 height 17
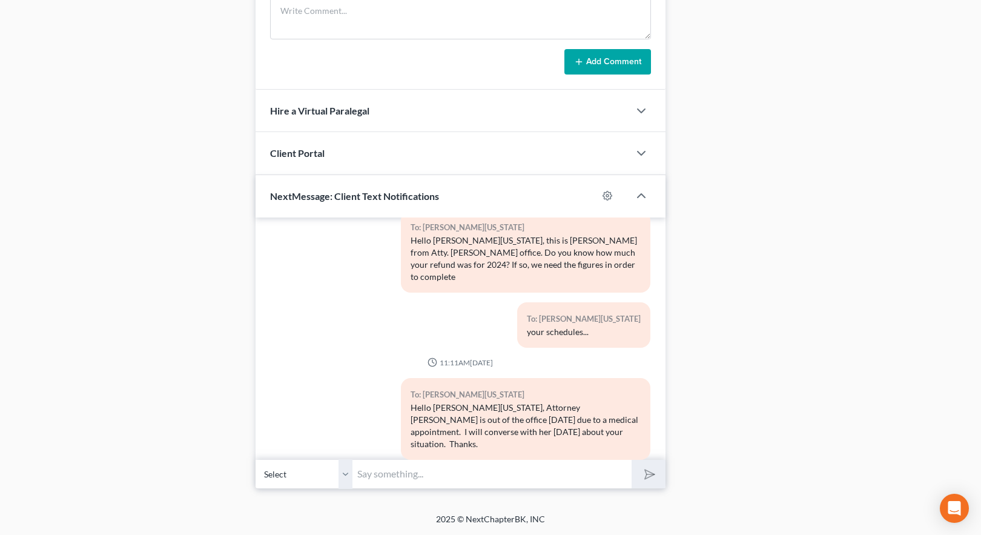
scroll to position [229, 0]
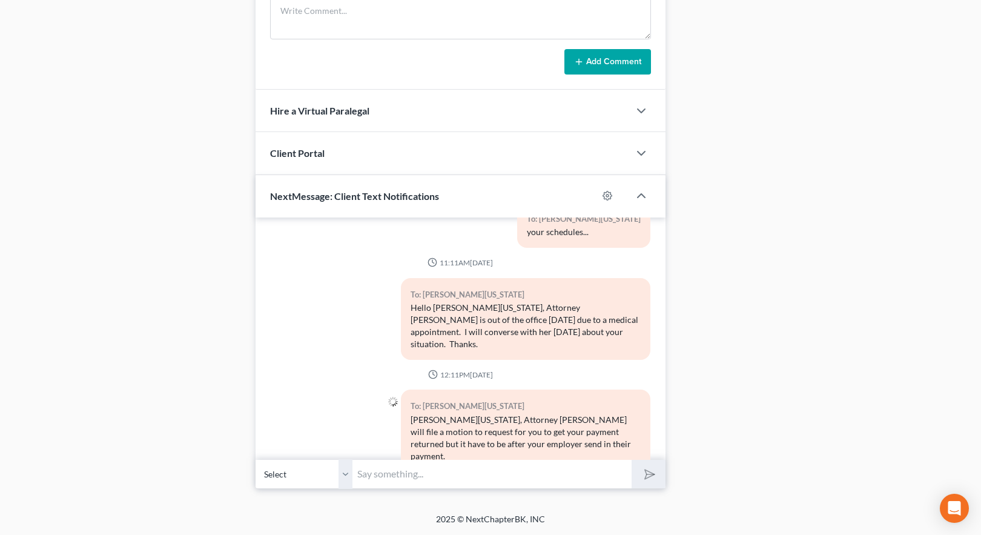
click at [458, 479] on input "text" at bounding box center [491, 474] width 279 height 30
type input "Attorney Walker is also requesting a copy of your pay check stub from your empl…"
click at [650, 478] on icon "submit" at bounding box center [647, 473] width 17 height 17
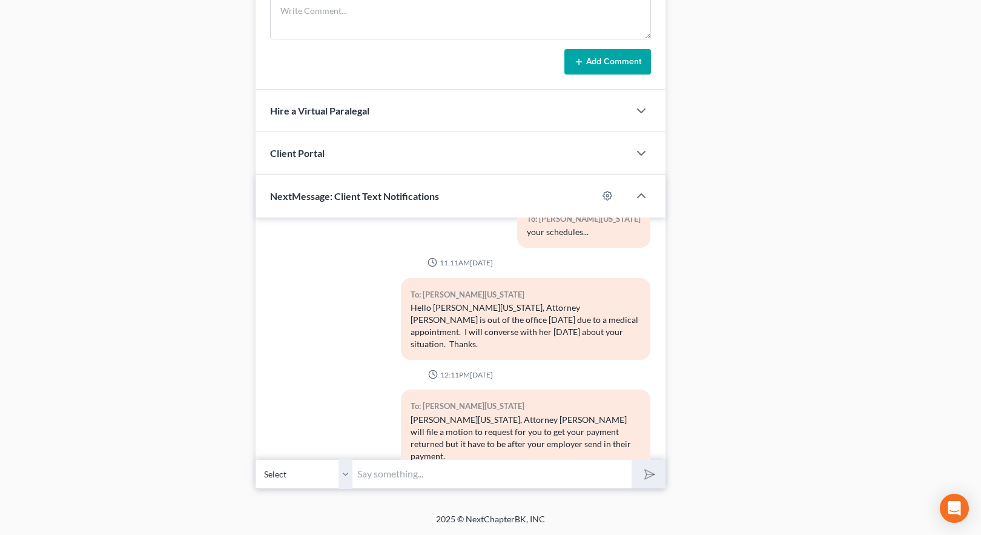
click at [383, 482] on input "text" at bounding box center [491, 474] width 279 height 30
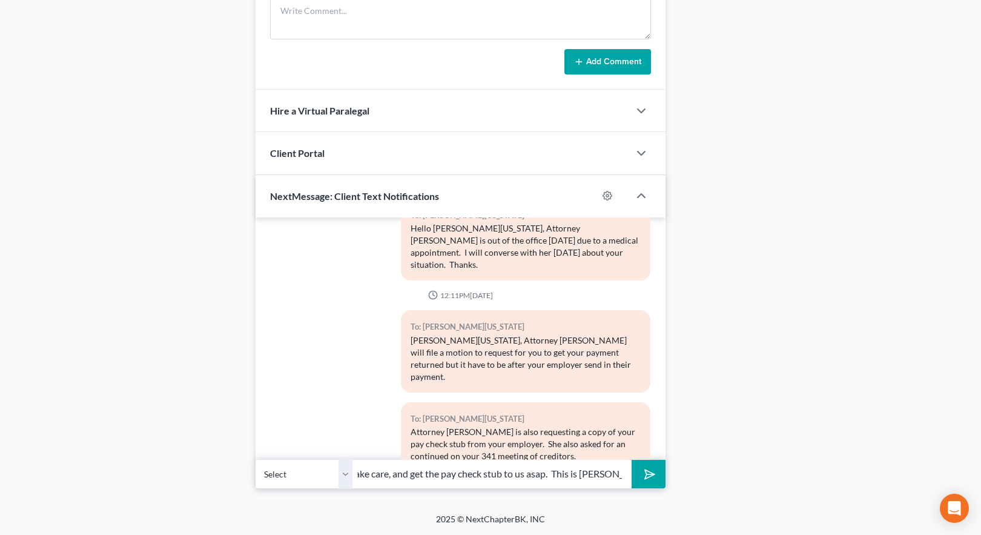
scroll to position [0, 177]
type input "We will follow up with you in a few days. Take care, and get the pay check stub…"
click at [648, 474] on line "submit" at bounding box center [651, 474] width 8 height 8
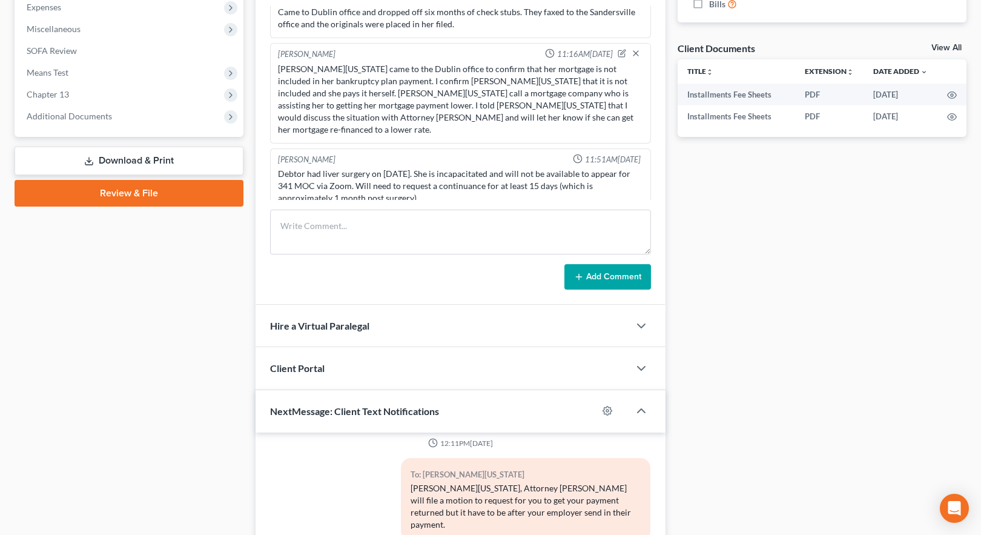
scroll to position [386, 0]
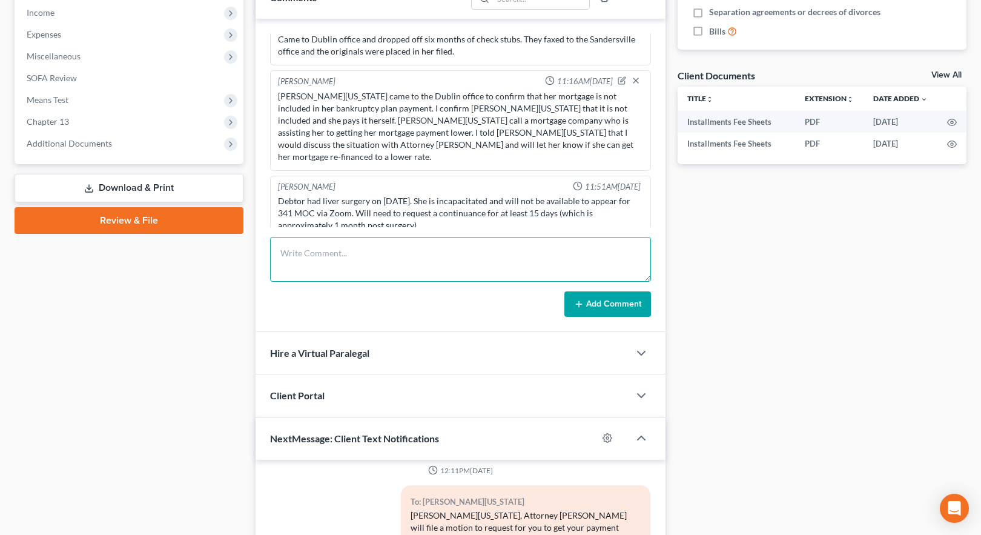
click at [304, 258] on textarea at bounding box center [460, 259] width 381 height 45
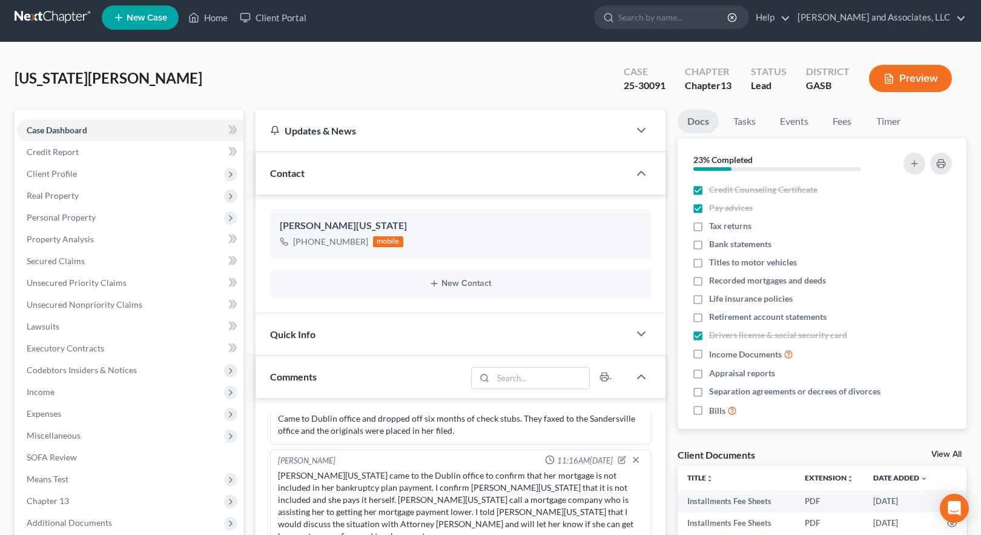
scroll to position [0, 0]
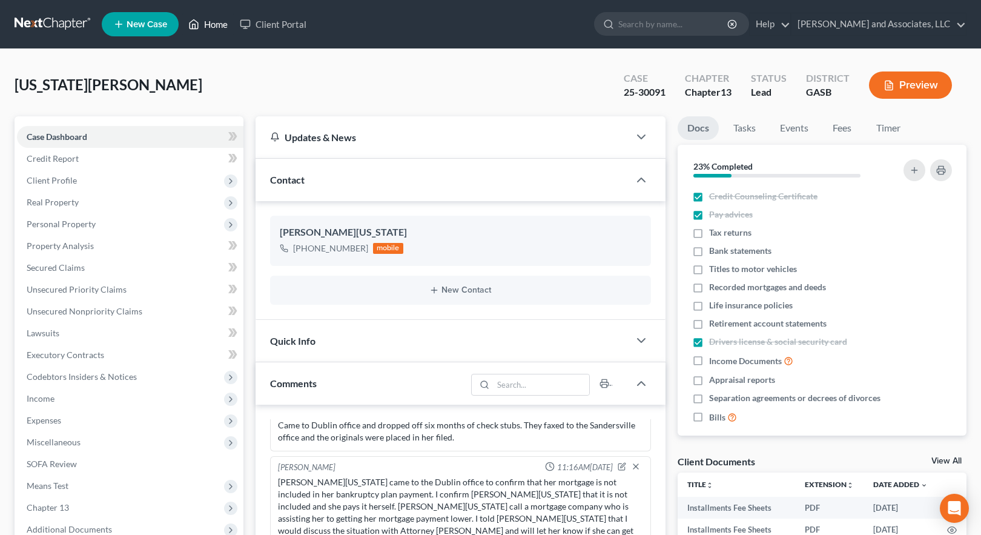
click at [209, 22] on link "Home" at bounding box center [207, 24] width 51 height 22
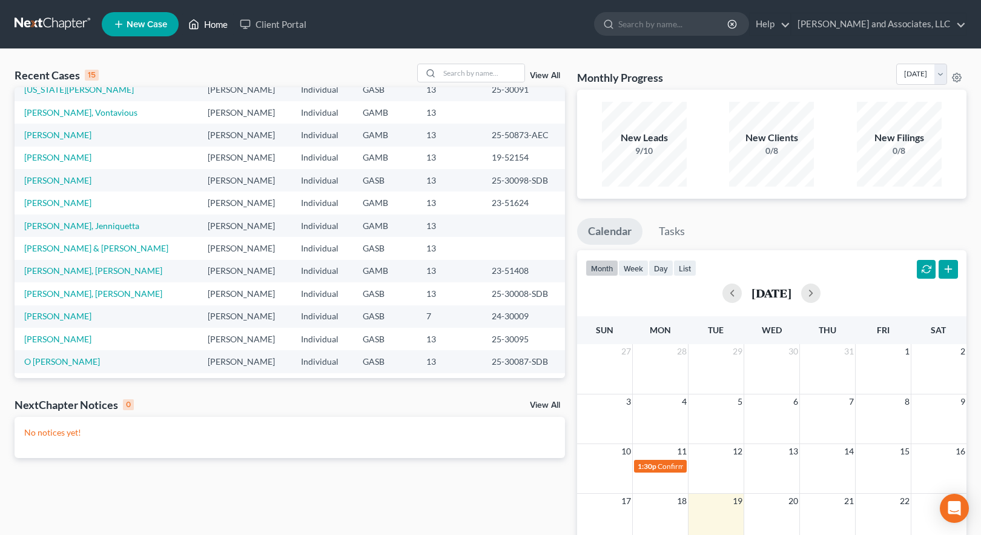
scroll to position [83, 0]
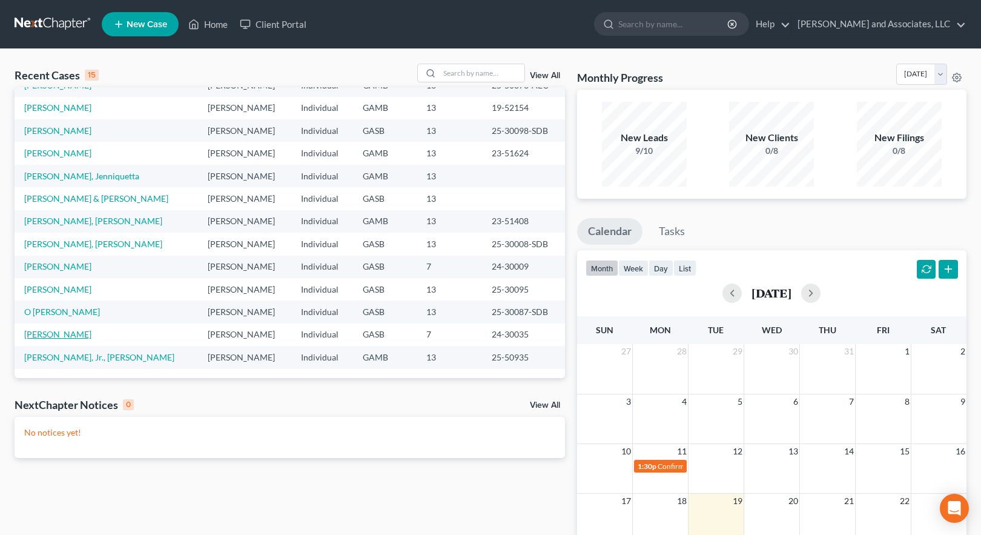
click at [62, 334] on link "[PERSON_NAME]" at bounding box center [57, 334] width 67 height 10
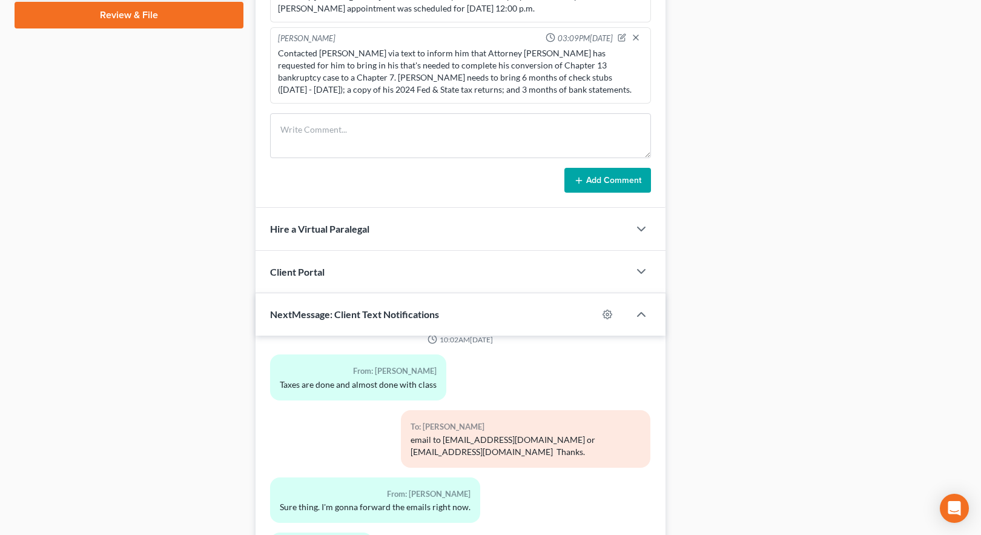
scroll to position [687, 0]
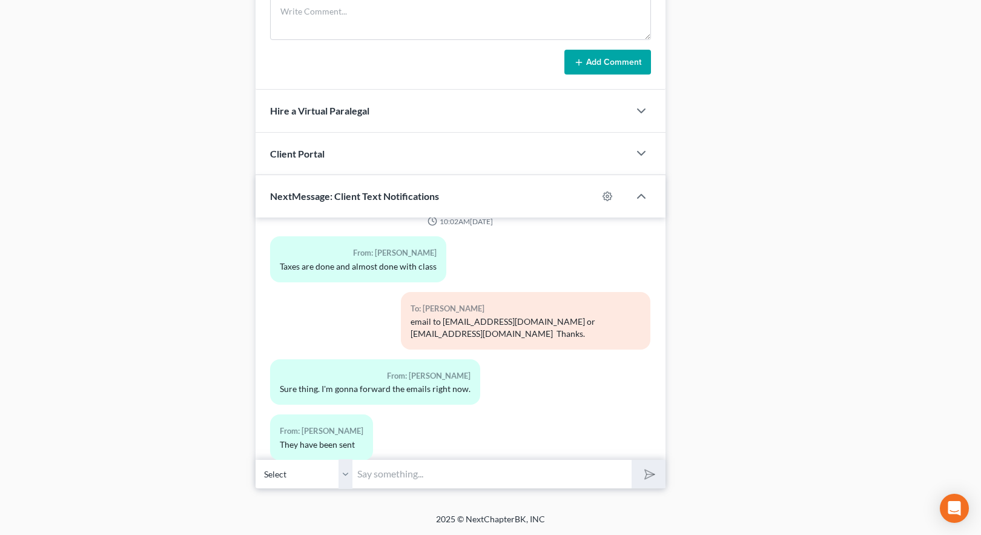
click at [378, 476] on input "text" at bounding box center [491, 474] width 279 height 30
drag, startPoint x: 761, startPoint y: 206, endPoint x: 765, endPoint y: 200, distance: 7.6
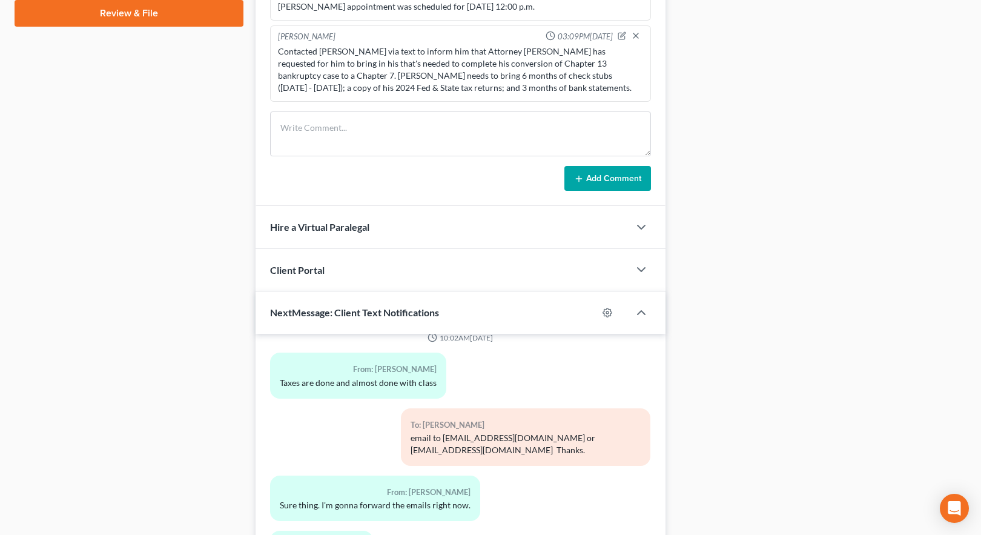
scroll to position [324, 0]
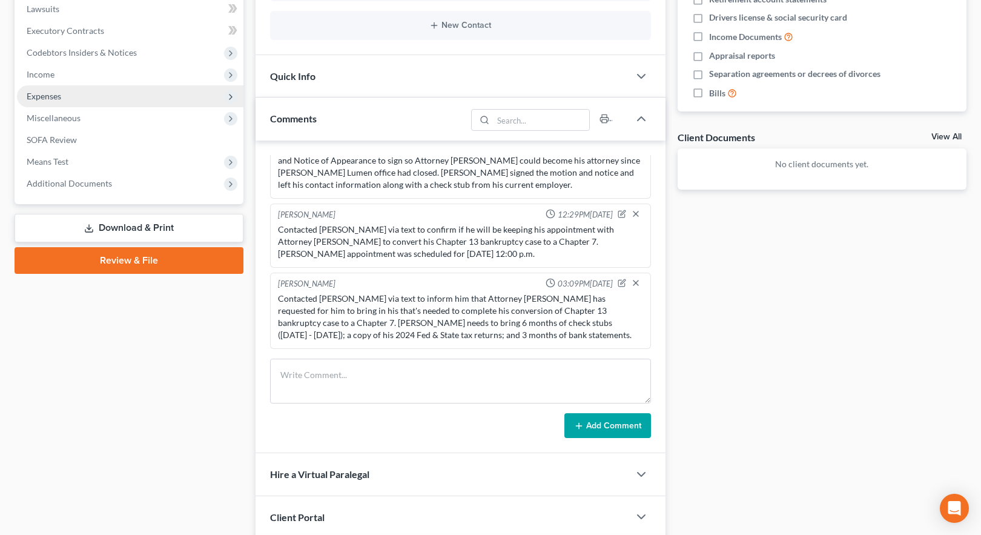
click at [59, 96] on span "Expenses" at bounding box center [44, 96] width 35 height 10
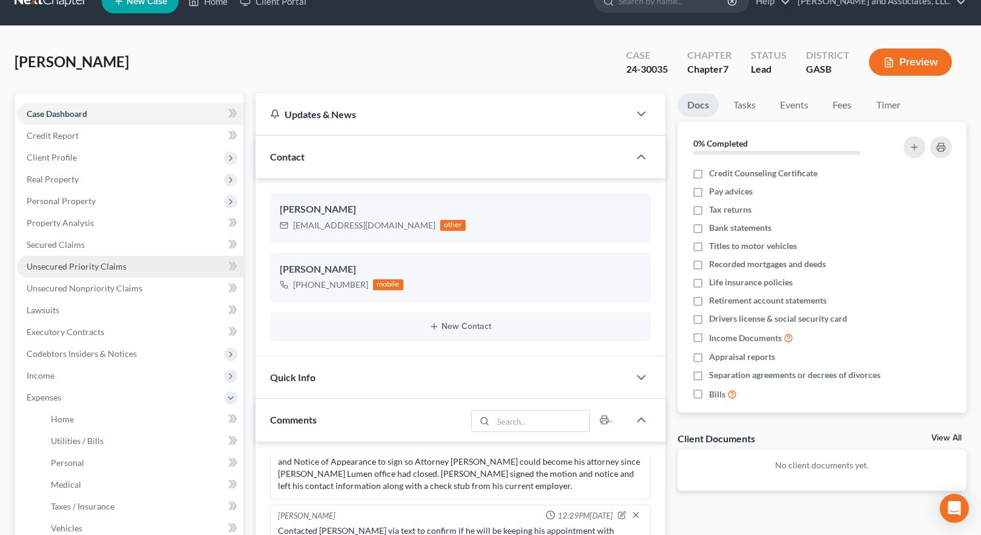
scroll to position [21, 0]
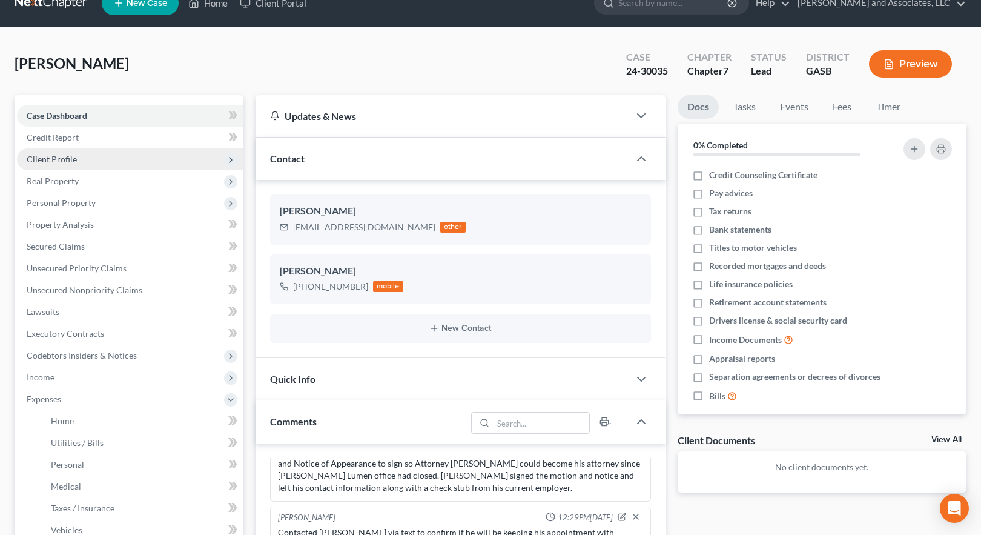
click at [68, 157] on span "Client Profile" at bounding box center [52, 159] width 50 height 10
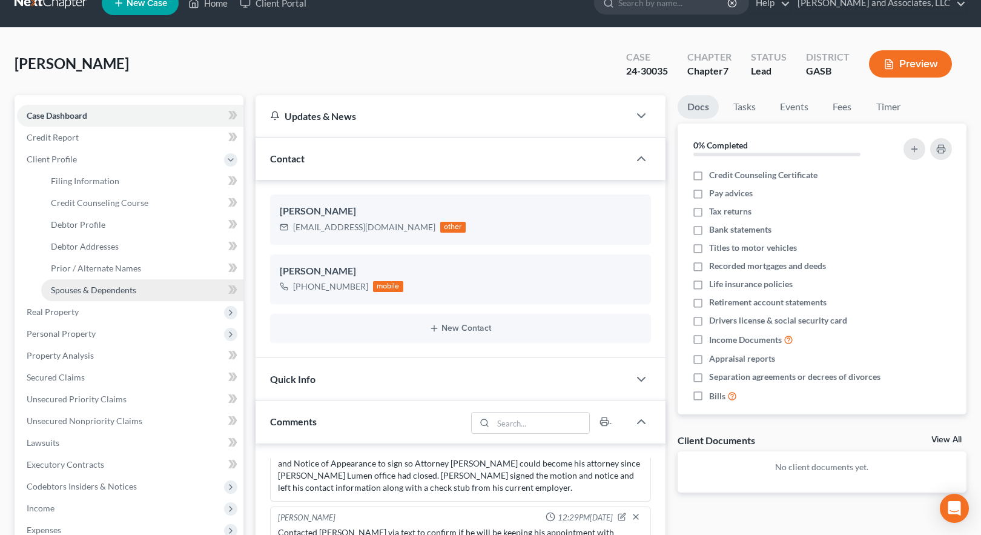
click at [107, 290] on span "Spouses & Dependents" at bounding box center [93, 290] width 85 height 10
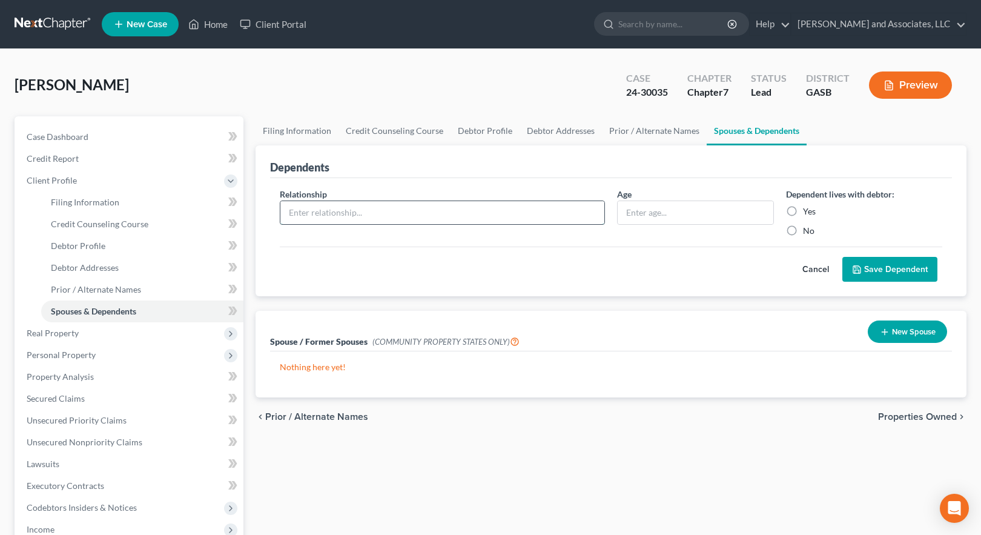
click at [325, 209] on input "text" at bounding box center [442, 212] width 324 height 23
type input "Son"
click at [655, 219] on input "text" at bounding box center [696, 212] width 156 height 23
type input "6"
click at [803, 208] on label "Yes" at bounding box center [809, 211] width 13 height 12
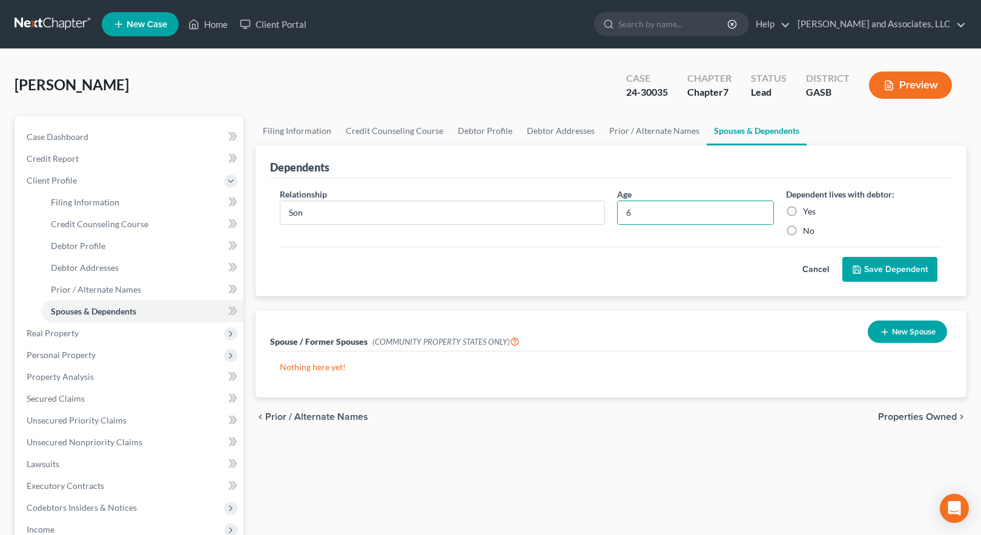
click at [808, 208] on input "Yes" at bounding box center [812, 209] width 8 height 8
radio input "true"
click at [886, 271] on button "Save Dependent" at bounding box center [889, 269] width 95 height 25
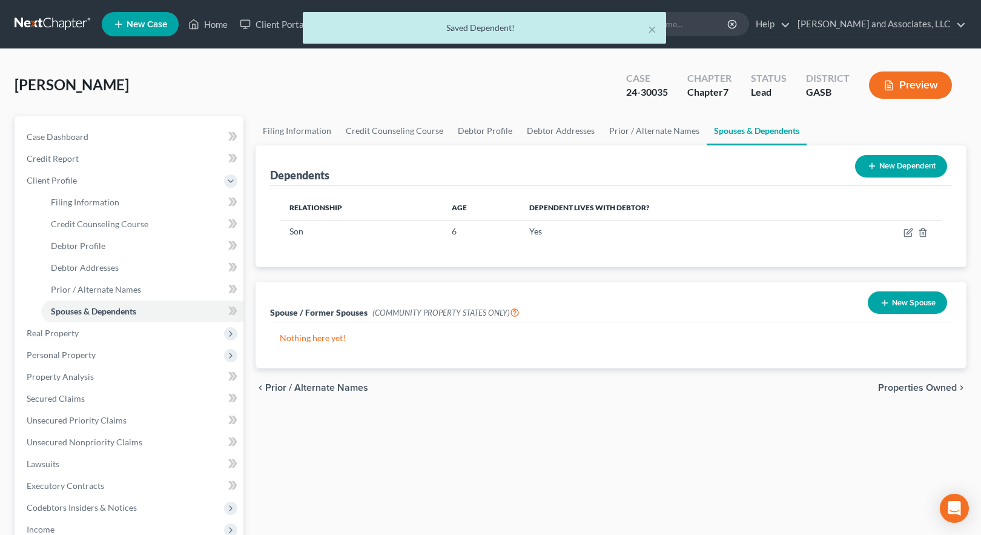
click at [889, 168] on button "New Dependent" at bounding box center [901, 166] width 92 height 22
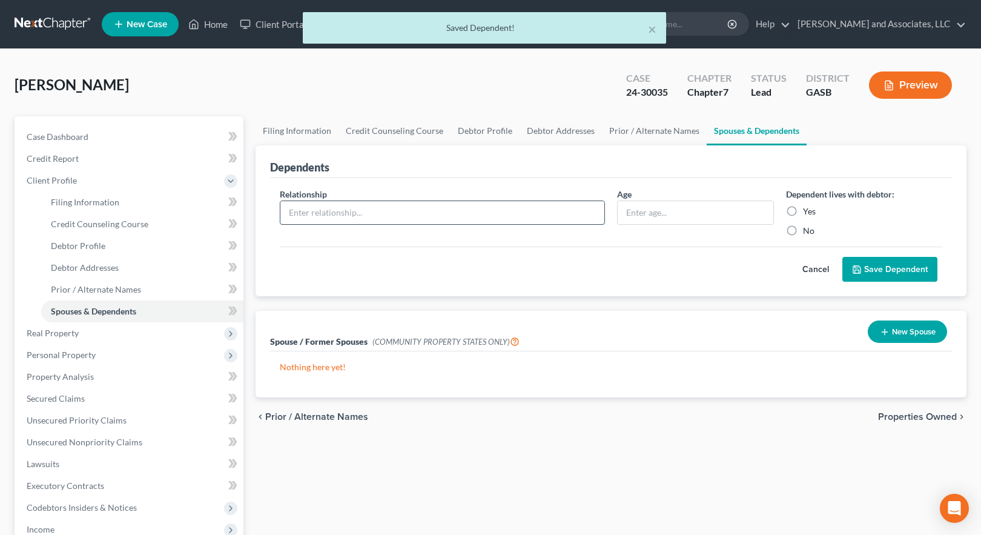
click at [351, 213] on input "text" at bounding box center [442, 212] width 324 height 23
type input "Daughter"
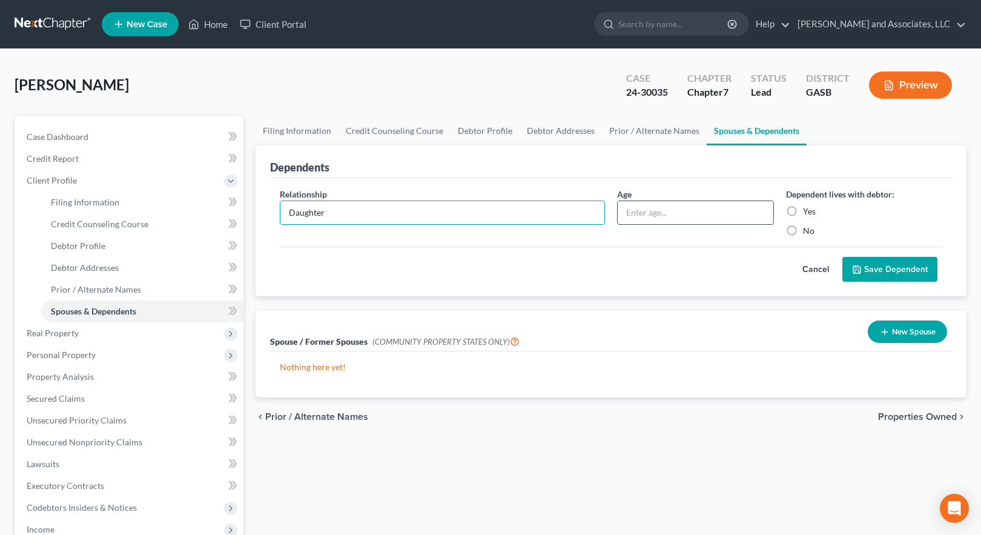
click at [660, 218] on input "text" at bounding box center [696, 212] width 156 height 23
type input "2"
click at [803, 212] on label "Yes" at bounding box center [809, 211] width 13 height 12
click at [808, 212] on input "Yes" at bounding box center [812, 209] width 8 height 8
radio input "true"
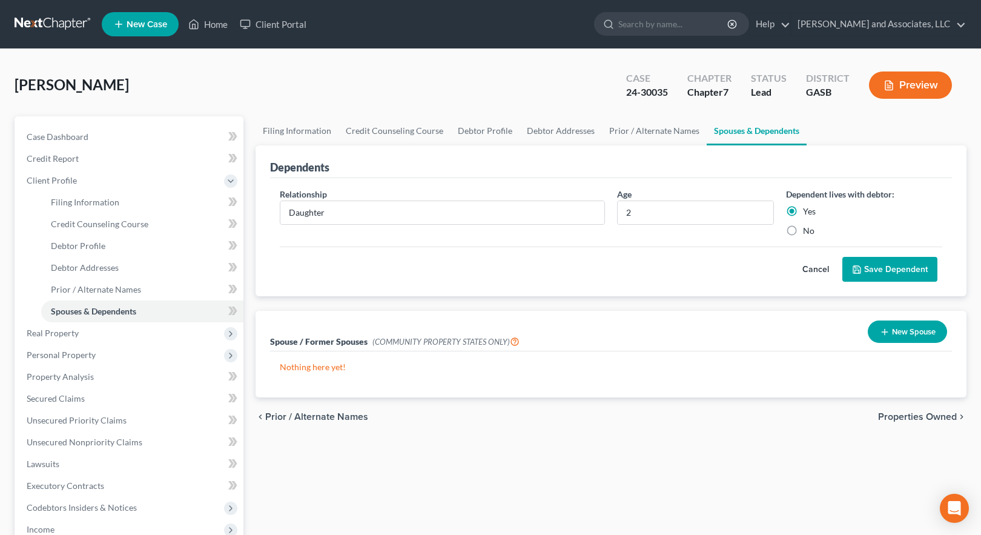
click at [887, 271] on button "Save Dependent" at bounding box center [889, 269] width 95 height 25
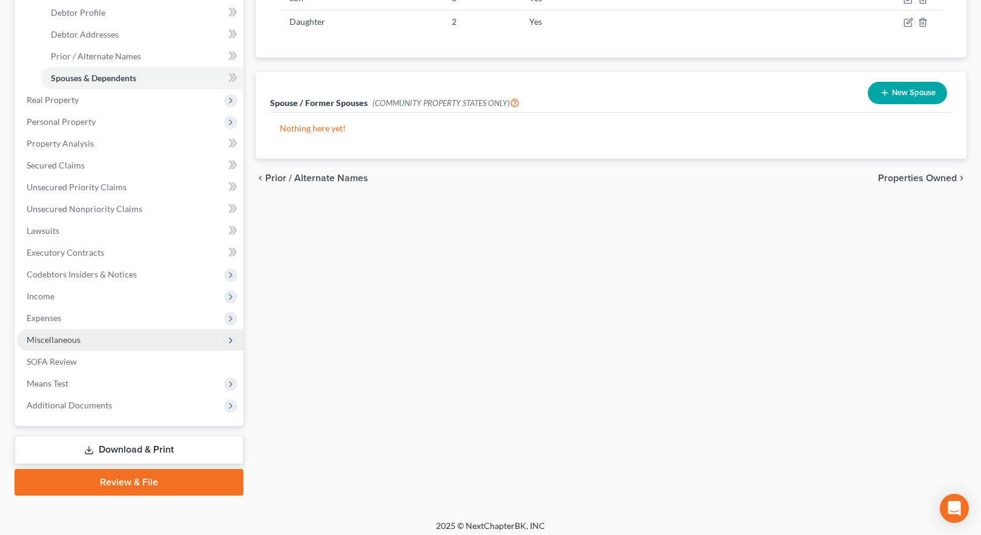
scroll to position [240, 0]
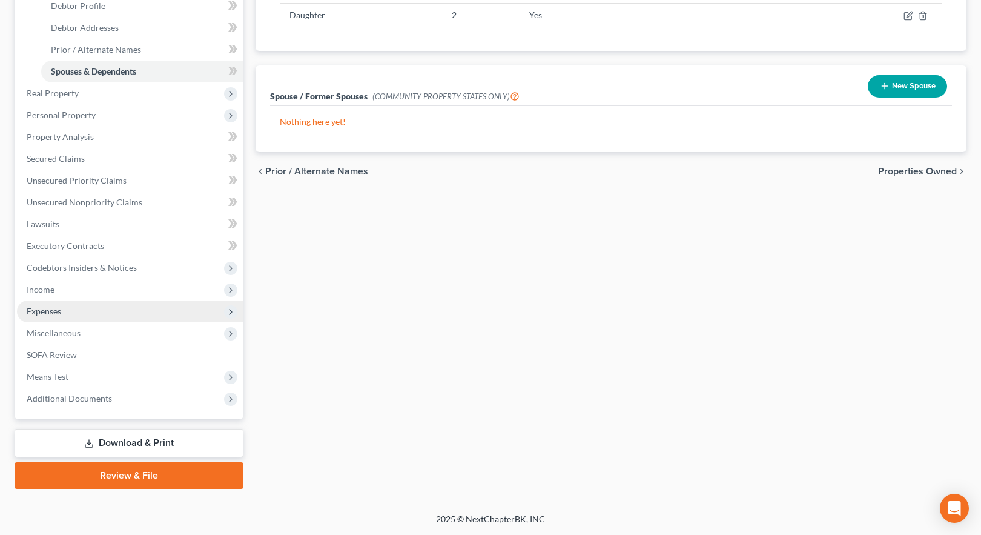
click at [42, 307] on span "Expenses" at bounding box center [44, 311] width 35 height 10
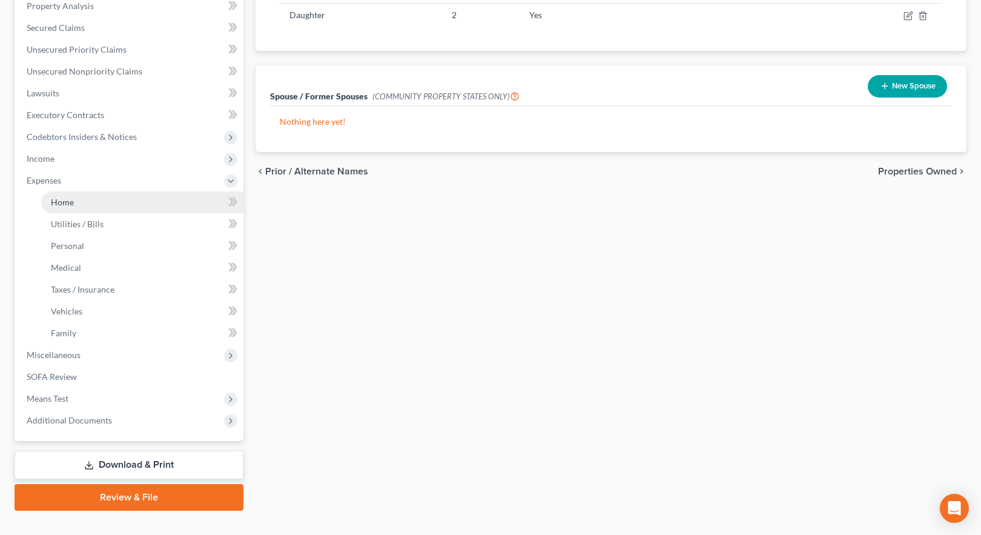
click at [74, 203] on link "Home" at bounding box center [142, 202] width 202 height 22
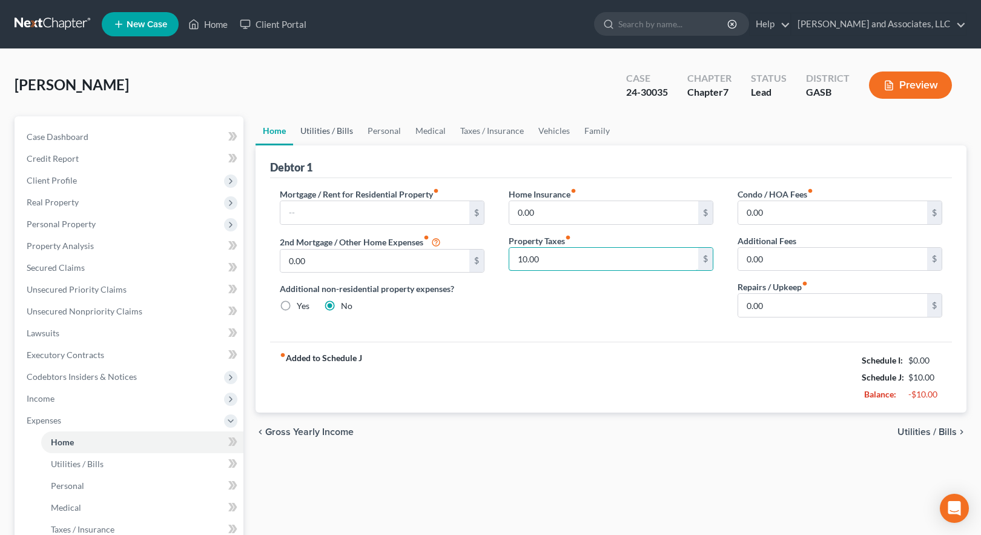
type input "10.00"
click at [325, 131] on link "Utilities / Bills" at bounding box center [326, 130] width 67 height 29
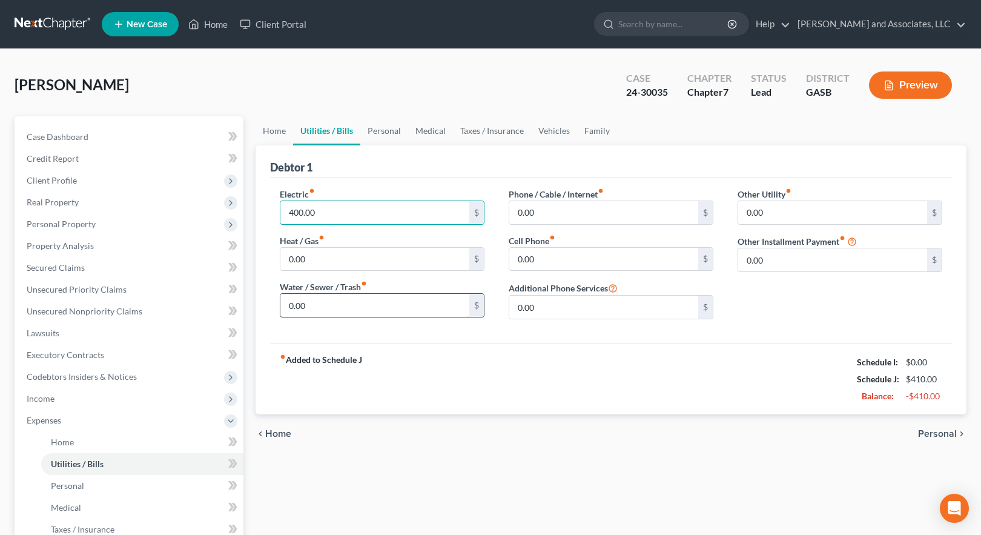
type input "400.00"
click at [325, 308] on input "0.00" at bounding box center [374, 305] width 189 height 23
type input "120.00"
click at [552, 211] on input "0.00" at bounding box center [603, 212] width 189 height 23
type input "120.00"
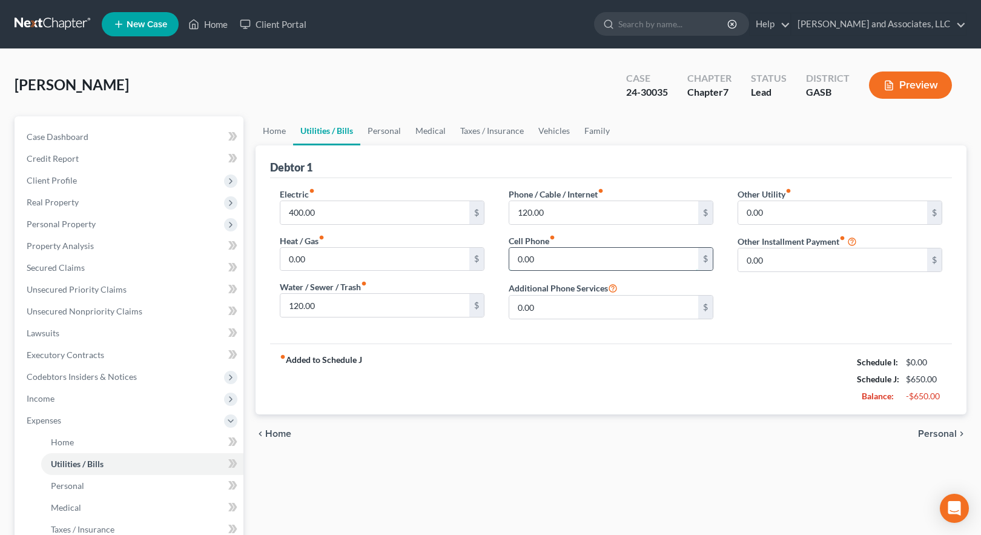
click at [552, 261] on input "0.00" at bounding box center [603, 259] width 189 height 23
type input "60.00"
click at [376, 128] on link "Personal" at bounding box center [384, 130] width 48 height 29
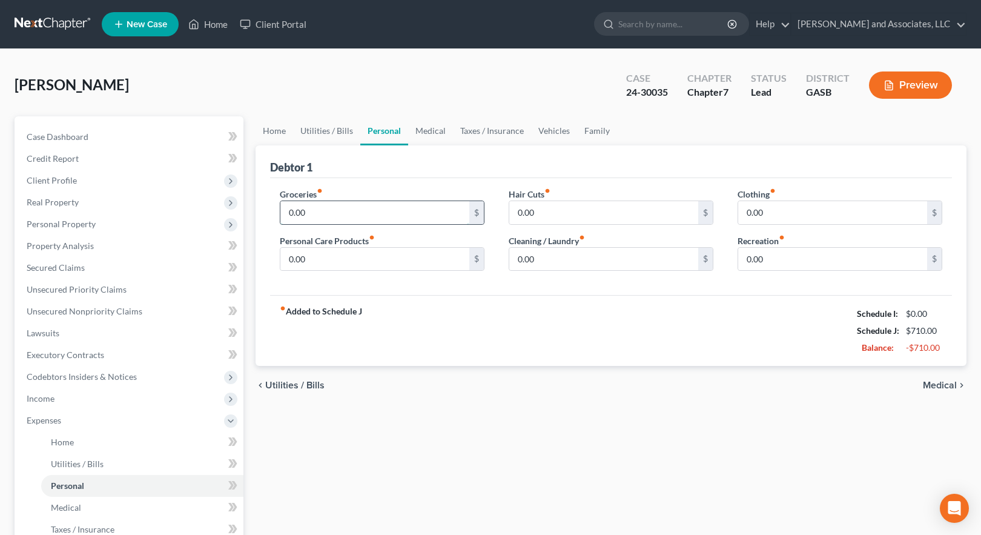
click at [305, 208] on input "0.00" at bounding box center [374, 212] width 189 height 23
type input "400.00"
click at [598, 132] on link "Family" at bounding box center [597, 130] width 40 height 29
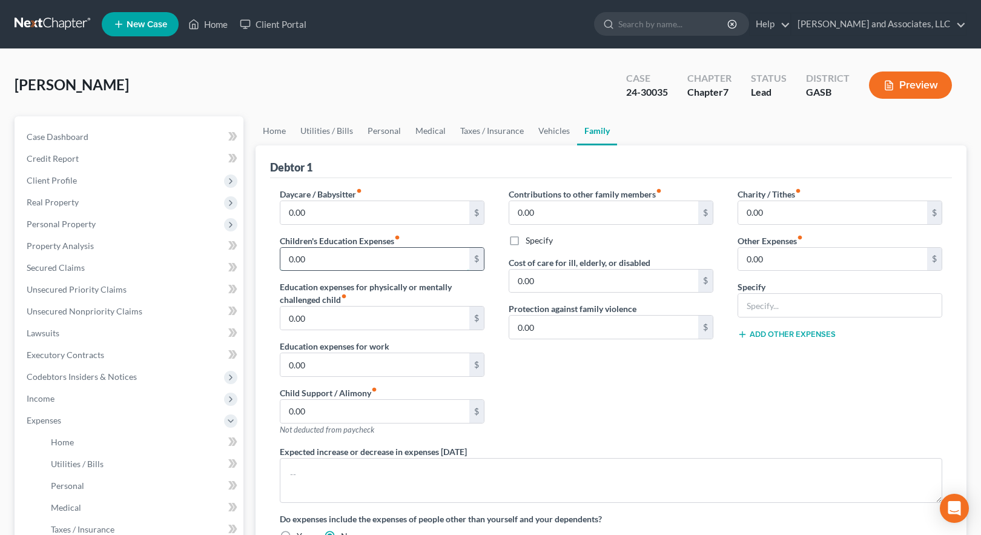
click at [337, 256] on input "0.00" at bounding box center [374, 259] width 189 height 23
type input "500.00"
click at [379, 131] on link "Personal" at bounding box center [384, 130] width 48 height 29
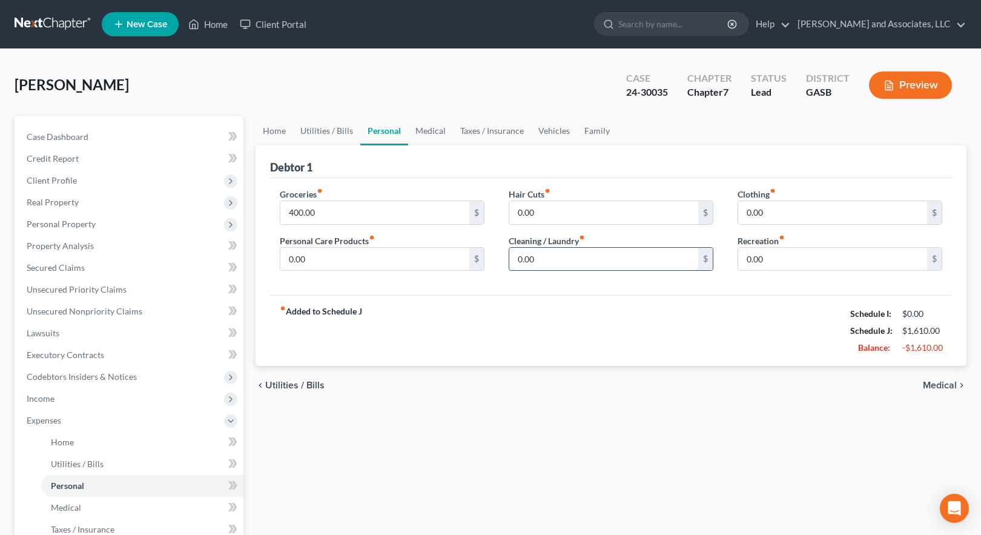
click at [536, 256] on input "0.00" at bounding box center [603, 259] width 189 height 23
type input "30.00"
click at [774, 212] on input "0.00" at bounding box center [832, 212] width 189 height 23
type input "45.00"
click at [323, 261] on input "0.00" at bounding box center [374, 259] width 189 height 23
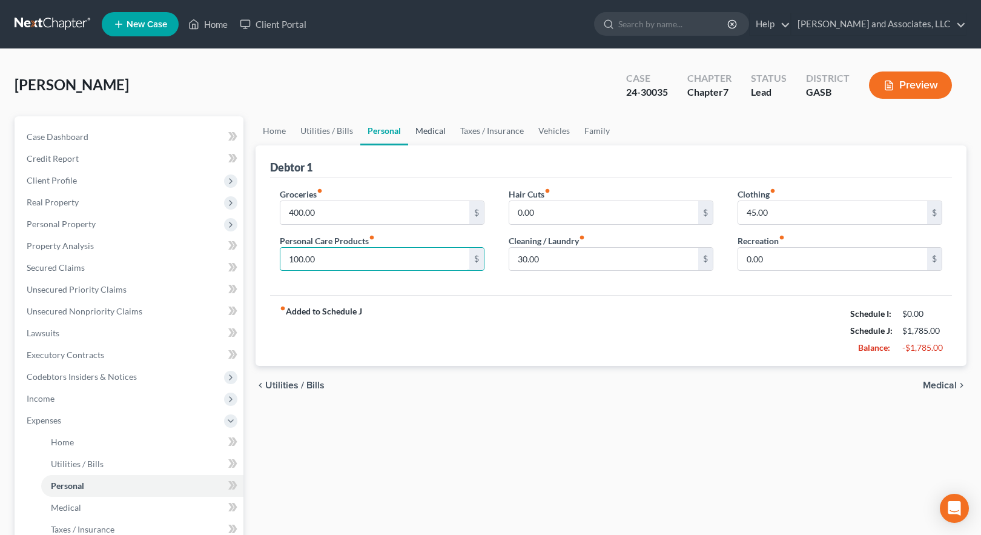
type input "100.00"
drag, startPoint x: 418, startPoint y: 130, endPoint x: 414, endPoint y: 138, distance: 8.9
click at [418, 130] on link "Medical" at bounding box center [430, 130] width 45 height 29
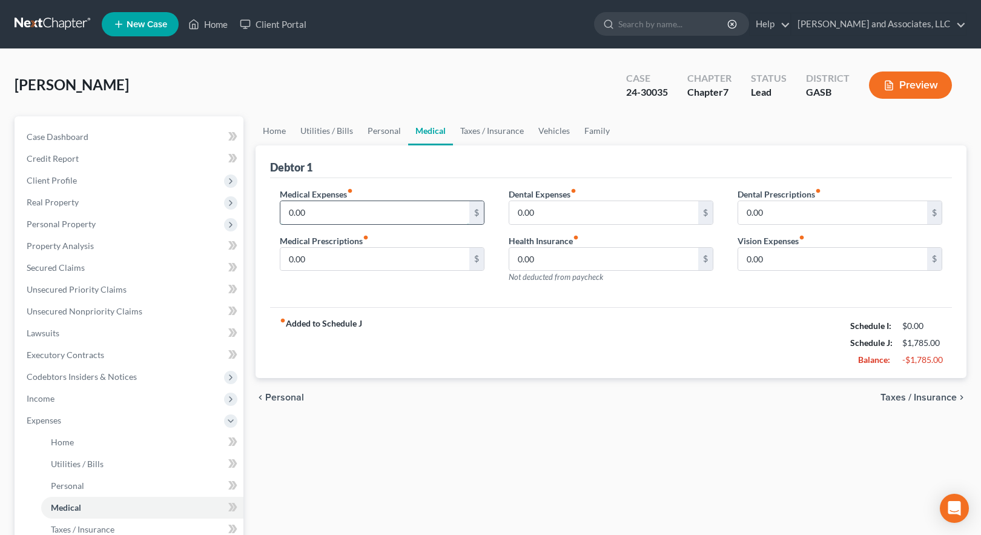
click at [338, 215] on input "0.00" at bounding box center [374, 212] width 189 height 23
type input "30.00"
click at [554, 131] on link "Vehicles" at bounding box center [554, 130] width 46 height 29
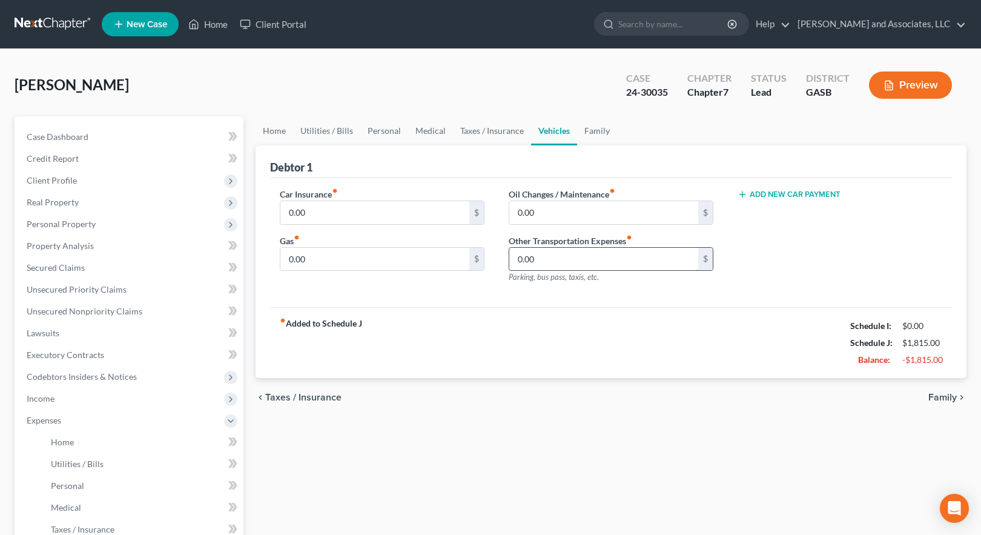
click at [544, 262] on input "0.00" at bounding box center [603, 259] width 189 height 23
type input "200.00"
click at [602, 129] on link "Family" at bounding box center [597, 130] width 40 height 29
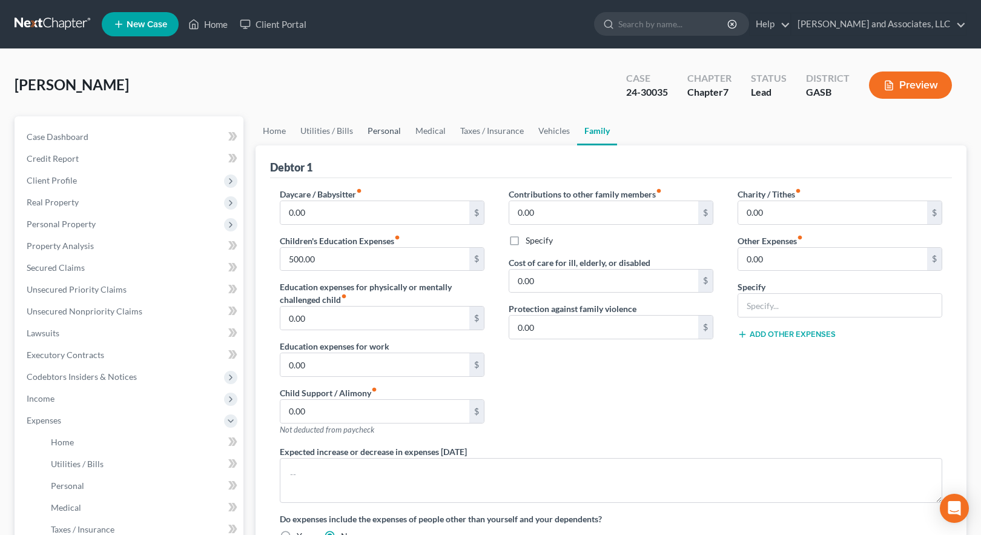
click at [381, 130] on link "Personal" at bounding box center [384, 130] width 48 height 29
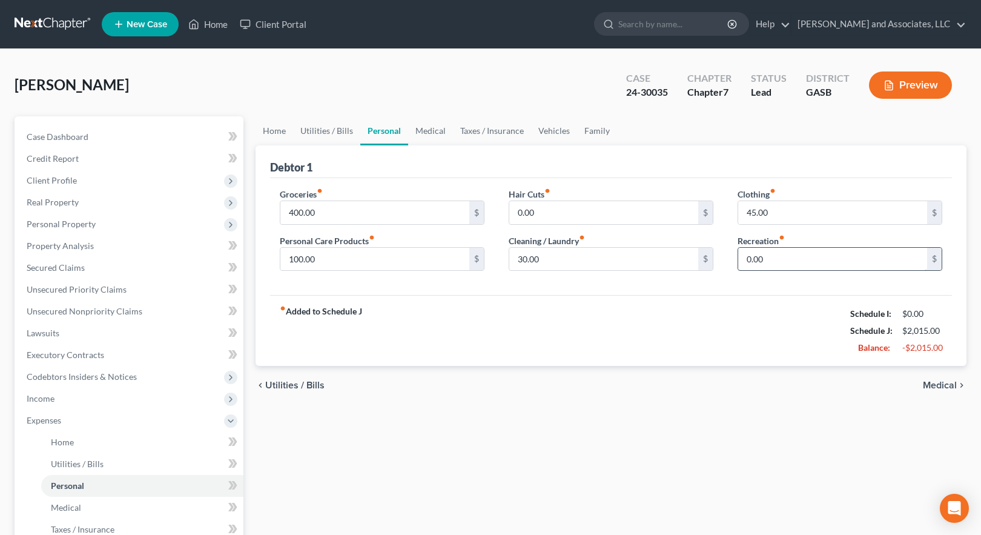
click at [772, 257] on input "0.00" at bounding box center [832, 259] width 189 height 23
type input "15.00"
click at [595, 133] on link "Family" at bounding box center [597, 130] width 40 height 29
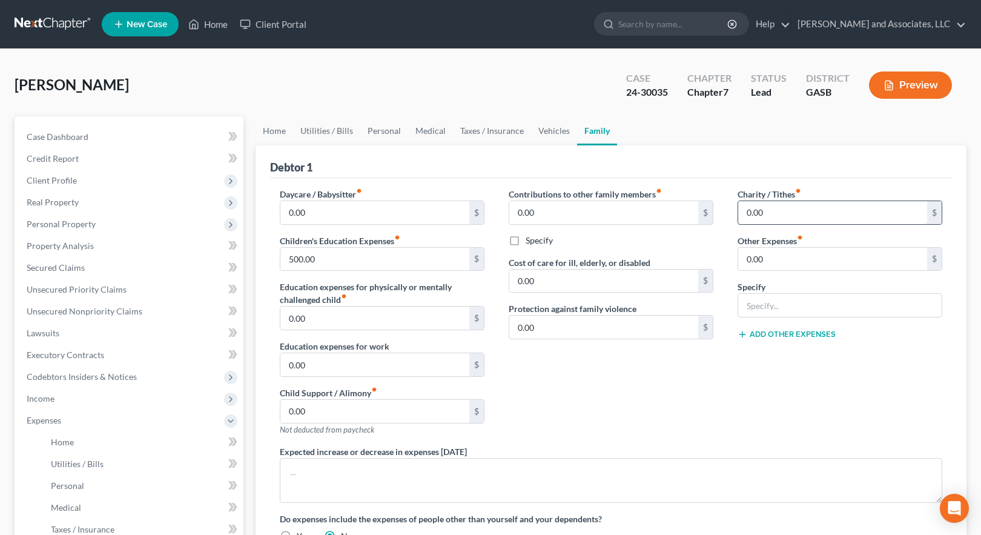
click at [765, 207] on input "0.00" at bounding box center [832, 212] width 189 height 23
type input "40.00"
click at [545, 130] on link "Vehicles" at bounding box center [554, 130] width 46 height 29
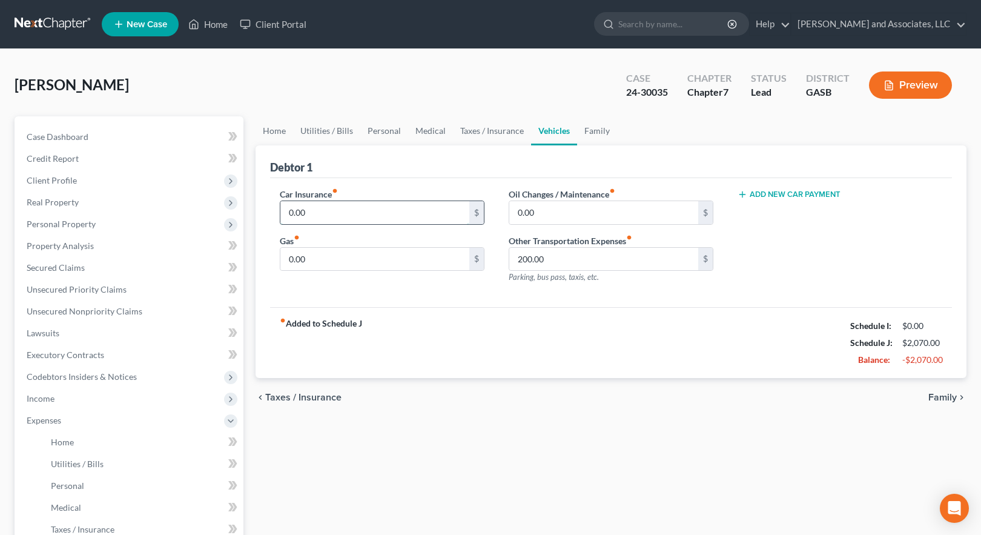
click at [336, 213] on input "0.00" at bounding box center [374, 212] width 189 height 23
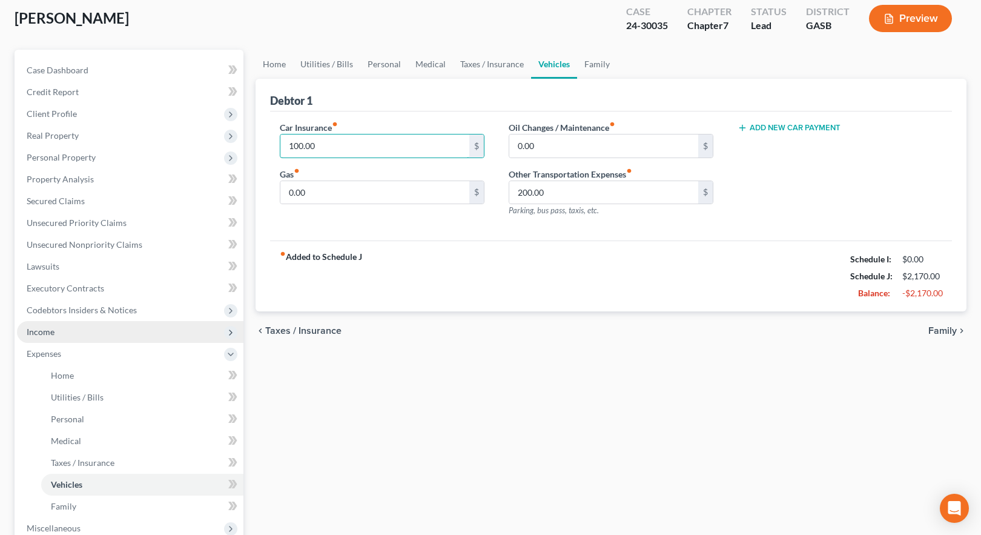
scroll to position [19, 0]
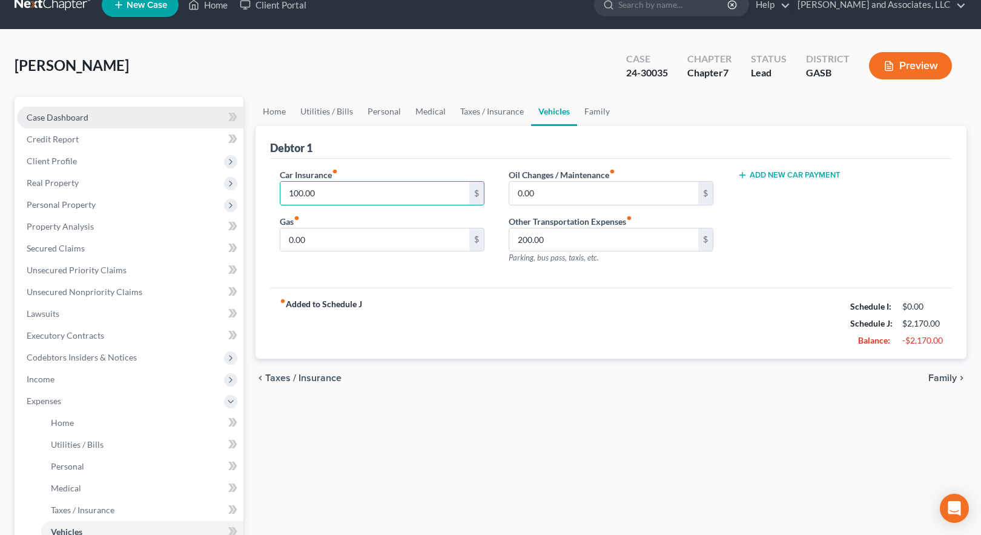
type input "100.00"
click at [81, 115] on span "Case Dashboard" at bounding box center [58, 117] width 62 height 10
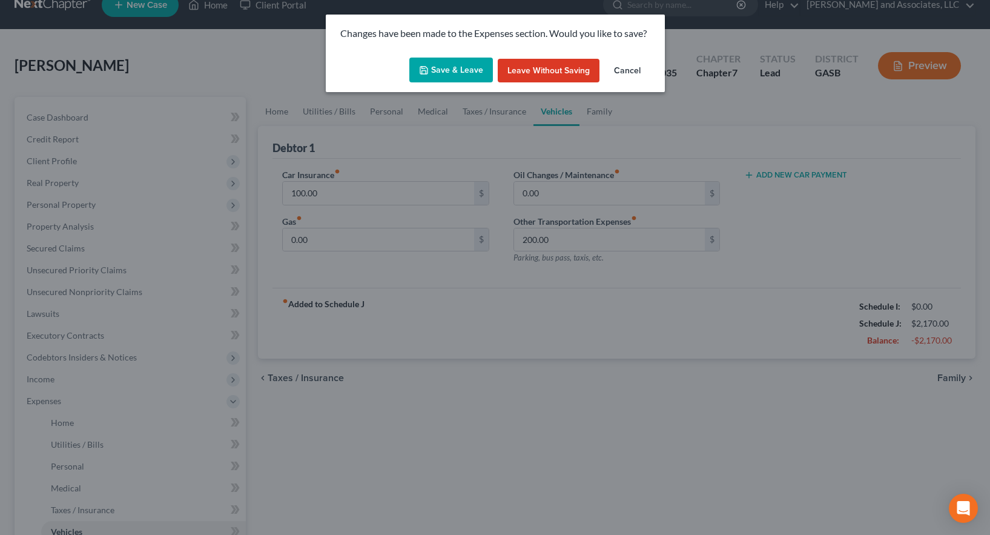
click at [448, 70] on button "Save & Leave" at bounding box center [451, 70] width 84 height 25
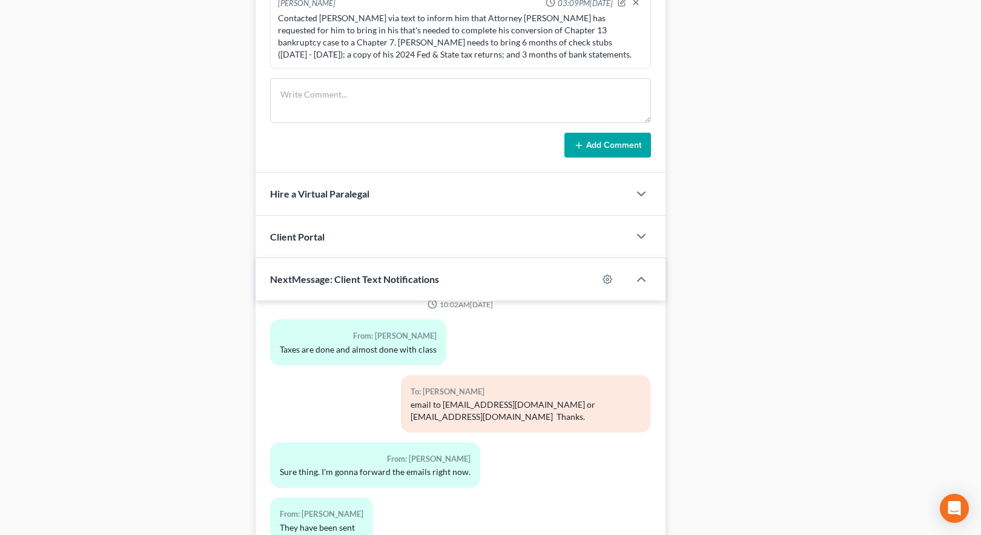
scroll to position [687, 0]
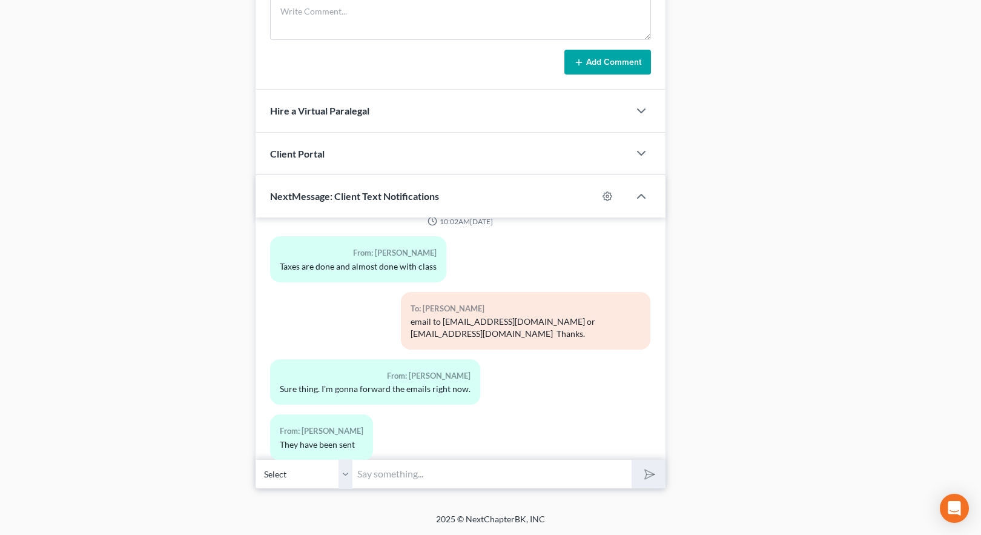
drag, startPoint x: 385, startPoint y: 474, endPoint x: 436, endPoint y: 482, distance: 51.5
click at [386, 474] on input "text" at bounding box center [491, 474] width 279 height 30
type input "[PERSON_NAME], after reviewing your file, it appears that we need a copy of you…"
drag, startPoint x: 646, startPoint y: 475, endPoint x: 594, endPoint y: 459, distance: 54.4
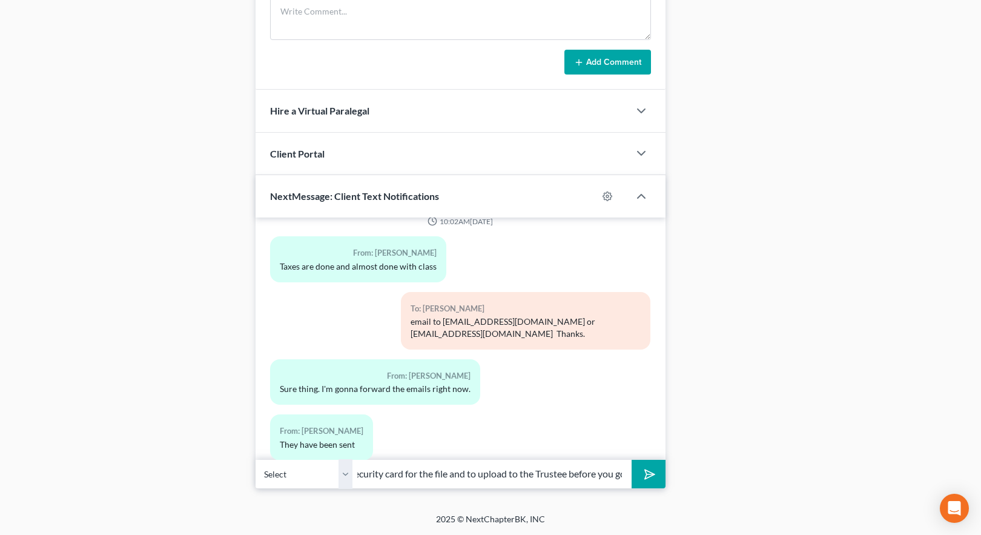
click at [646, 474] on polygon "submit" at bounding box center [648, 474] width 15 height 15
click at [427, 476] on input "text" at bounding box center [491, 474] width 279 height 30
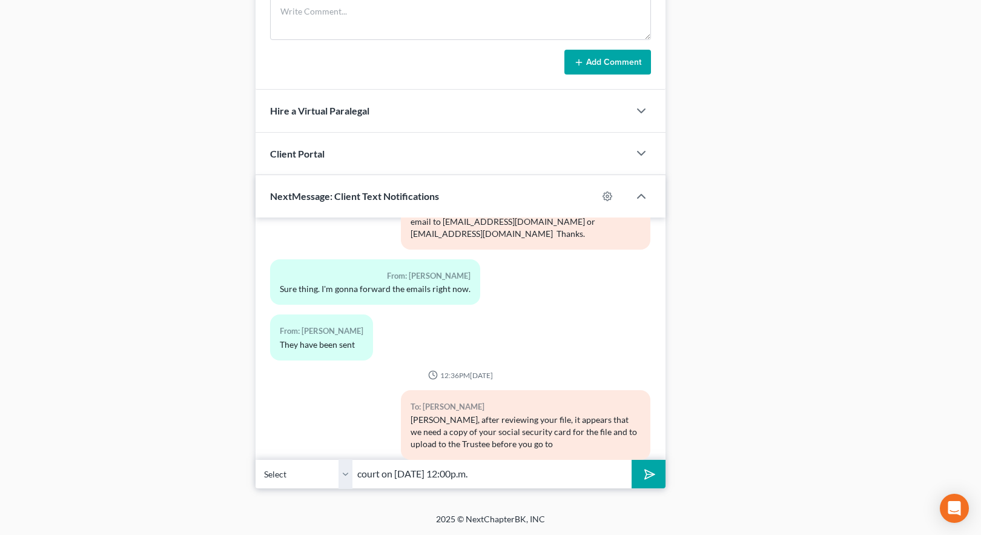
click at [356, 474] on input "court on August 22nd at 12:00p.m." at bounding box center [491, 474] width 279 height 30
type input "attend court via Zoom on [DATE] 12:00p.m."
click at [645, 473] on icon "submit" at bounding box center [647, 474] width 17 height 17
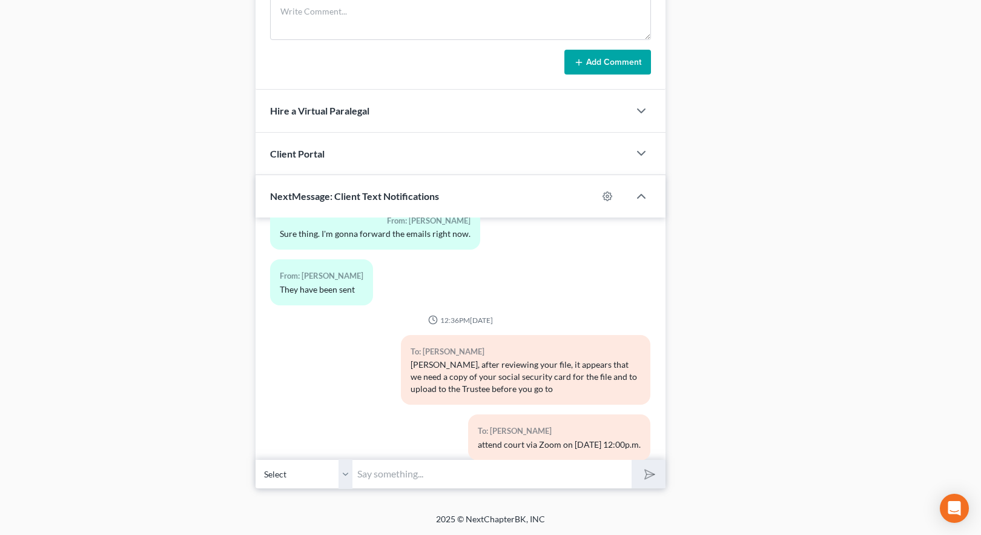
click at [413, 469] on input "text" at bounding box center [491, 474] width 279 height 30
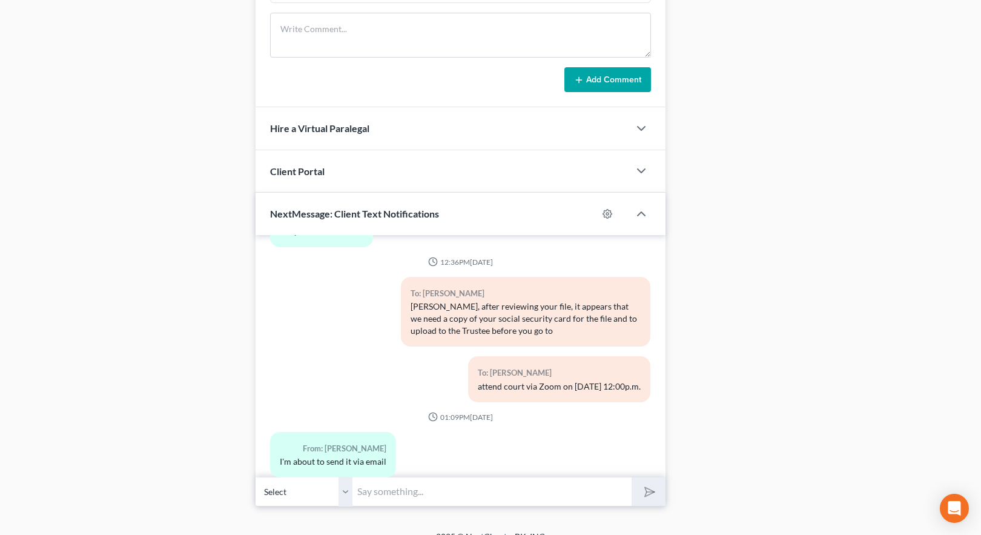
scroll to position [687, 0]
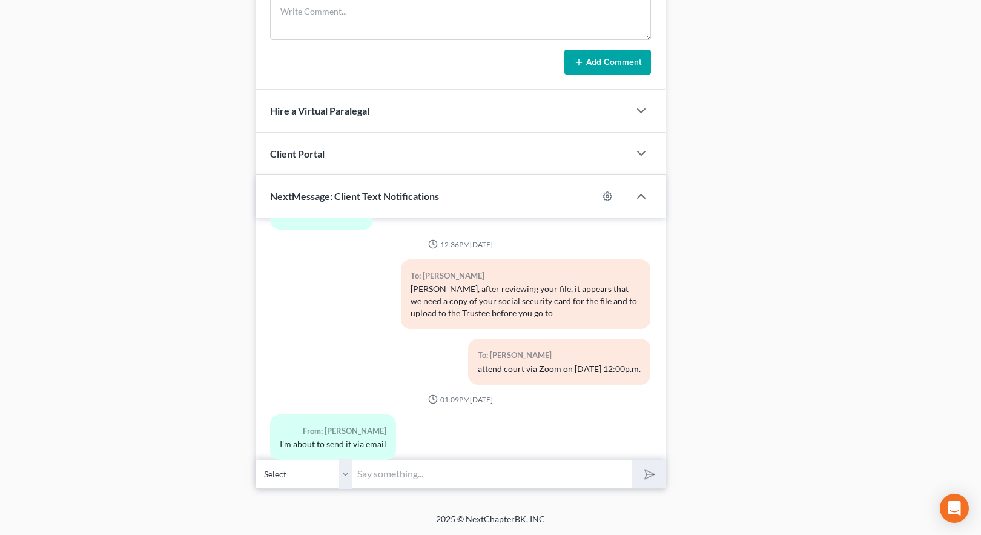
drag, startPoint x: 392, startPoint y: 469, endPoint x: 400, endPoint y: 474, distance: 8.7
click at [392, 469] on input "text" at bounding box center [491, 474] width 279 height 30
type input "Need your Driver License as well because the one in your file has expired as of…"
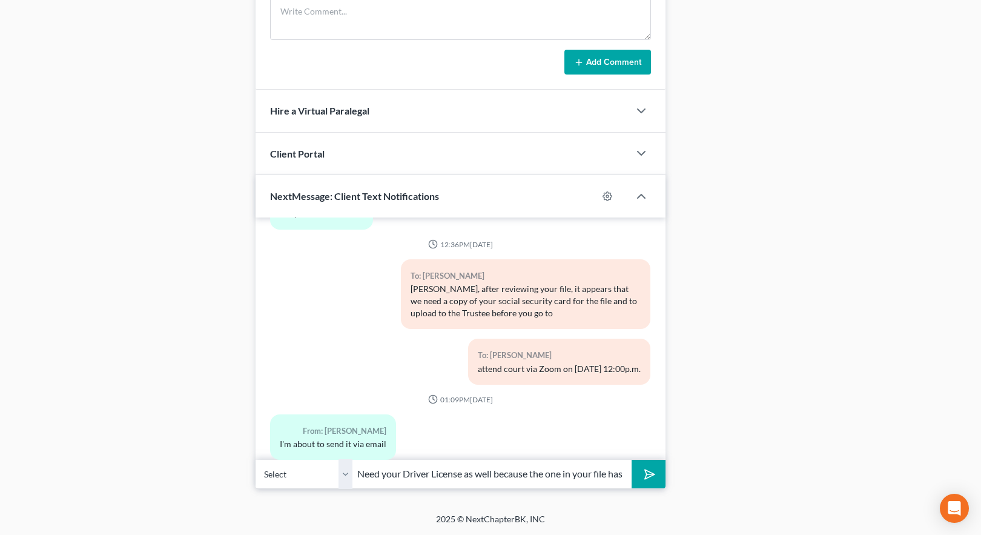
click at [652, 474] on icon "submit" at bounding box center [647, 474] width 17 height 17
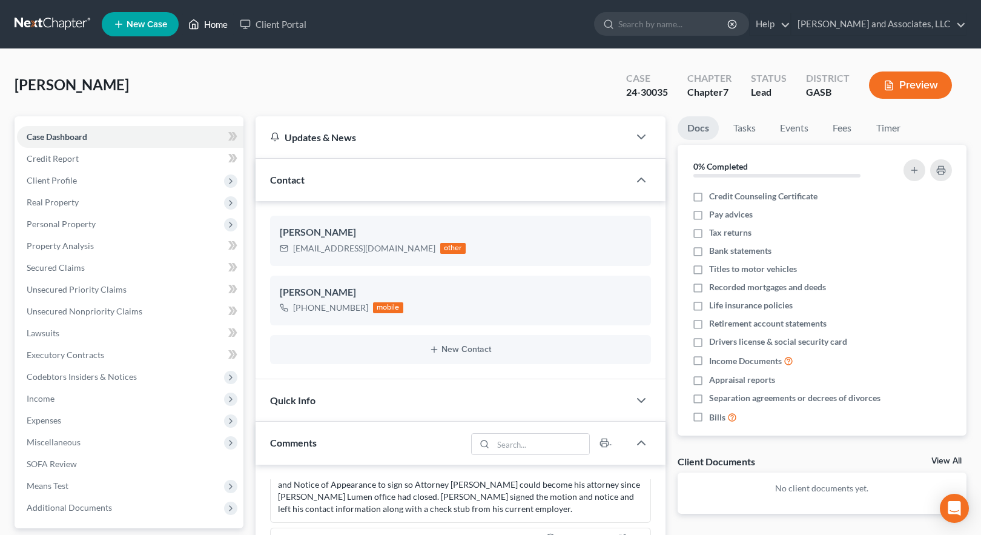
click at [211, 25] on link "Home" at bounding box center [207, 24] width 51 height 22
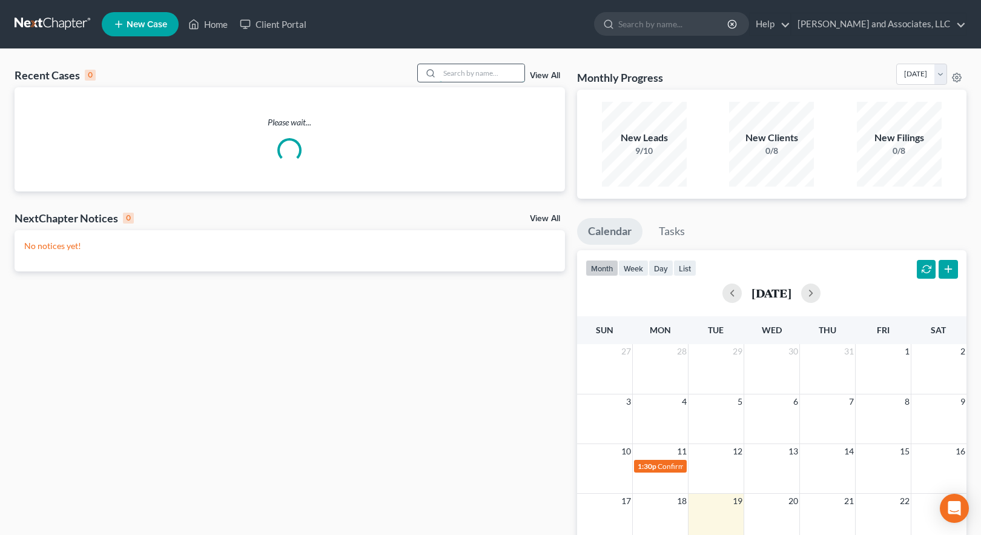
click at [459, 74] on input "search" at bounding box center [482, 73] width 85 height 18
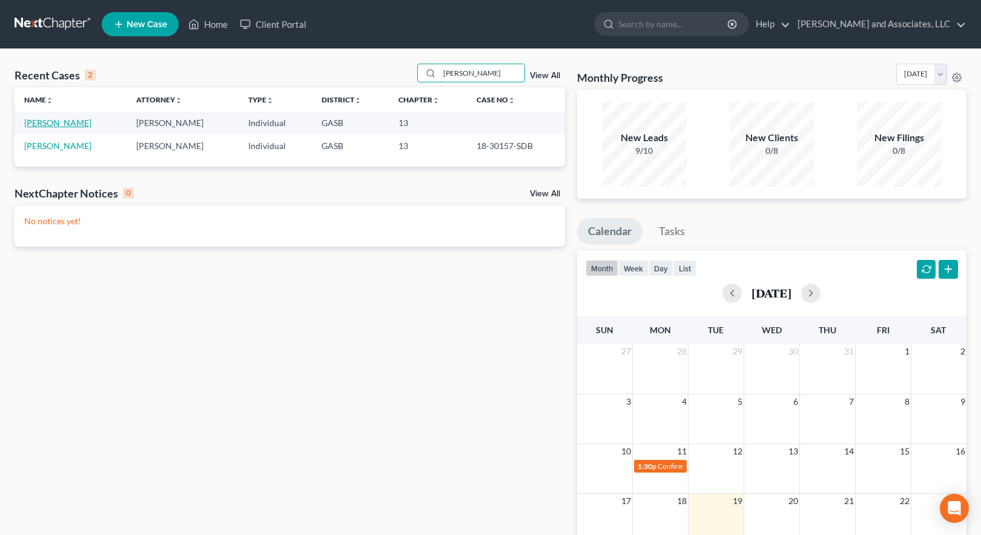
type input "baskin"
click at [53, 121] on link "[PERSON_NAME]" at bounding box center [57, 122] width 67 height 10
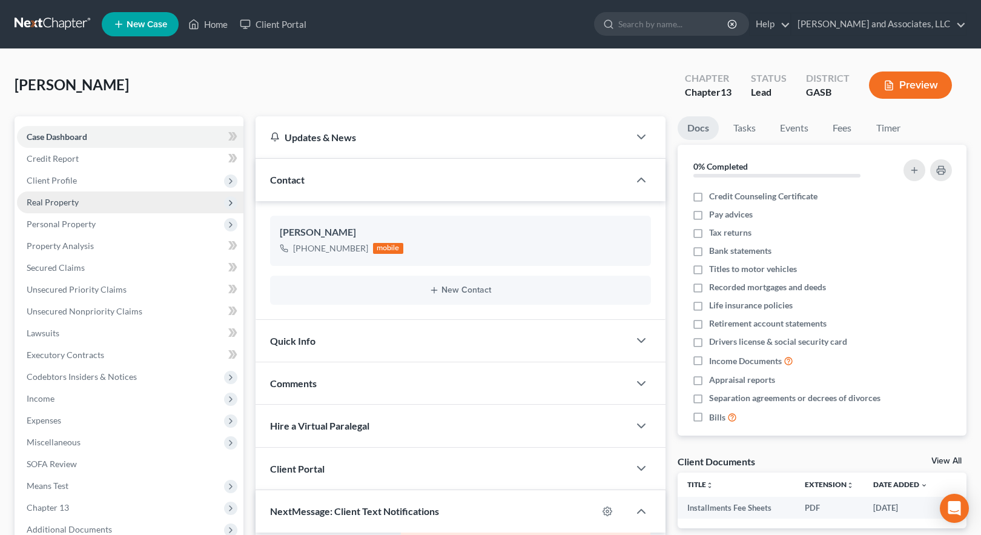
click at [58, 199] on span "Real Property" at bounding box center [53, 202] width 52 height 10
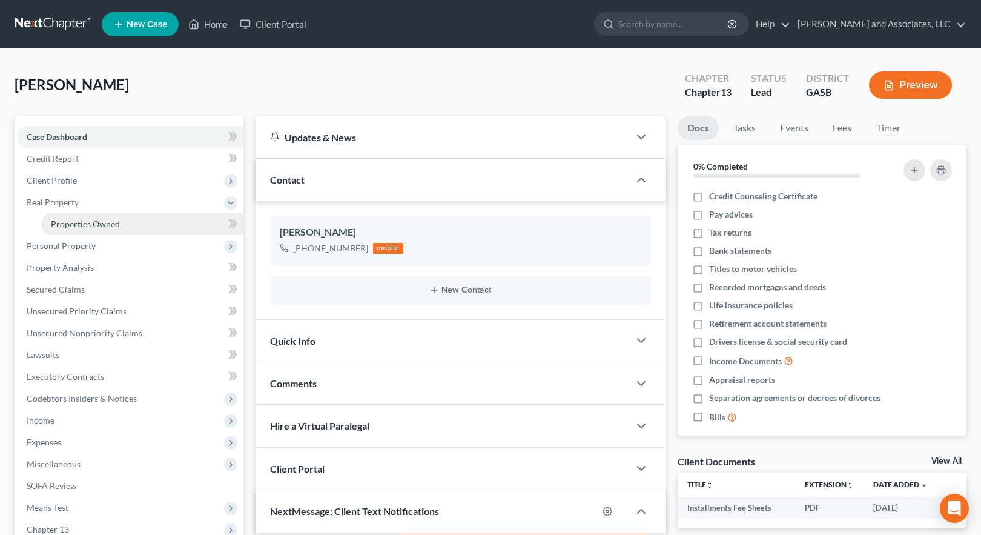
click at [99, 228] on span "Properties Owned" at bounding box center [85, 224] width 69 height 10
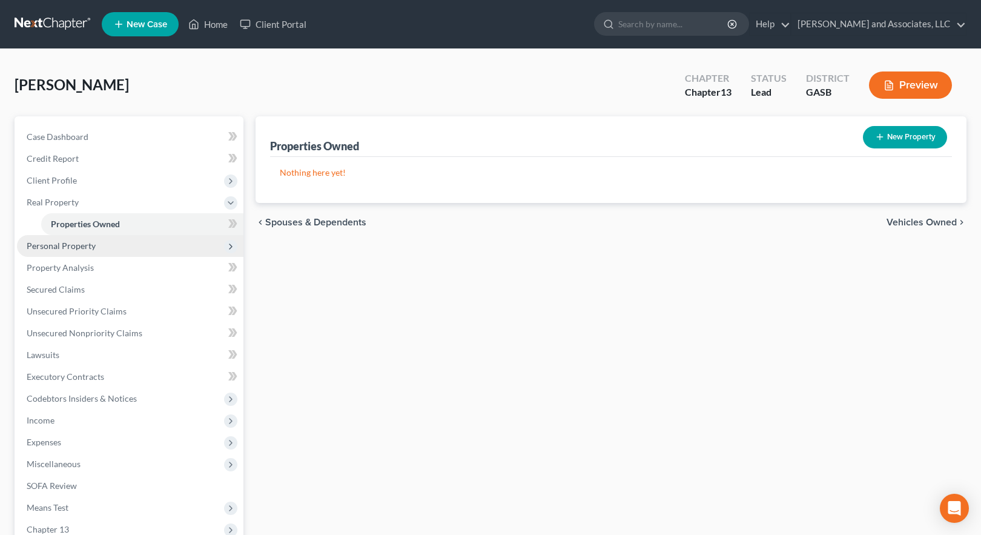
click at [79, 246] on span "Personal Property" at bounding box center [61, 245] width 69 height 10
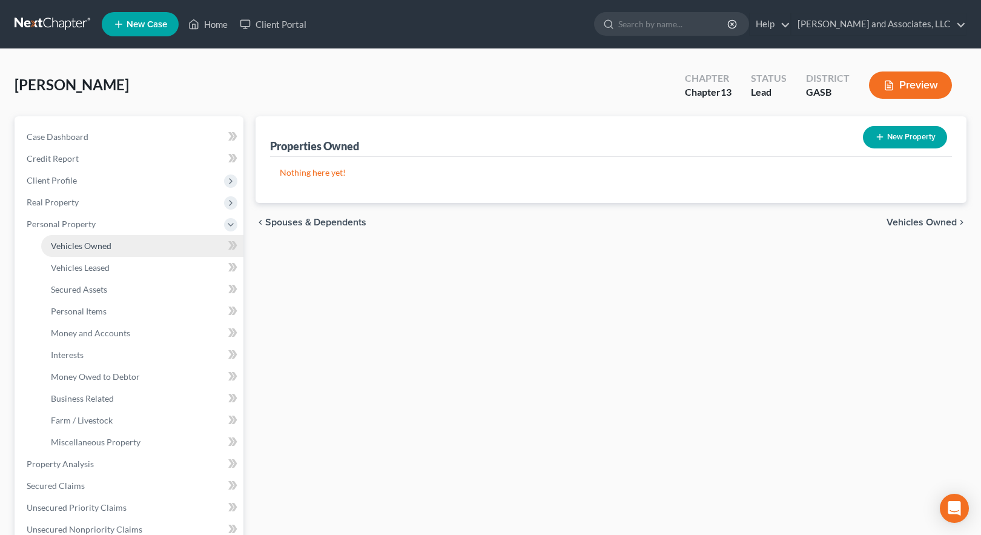
click at [97, 249] on span "Vehicles Owned" at bounding box center [81, 245] width 61 height 10
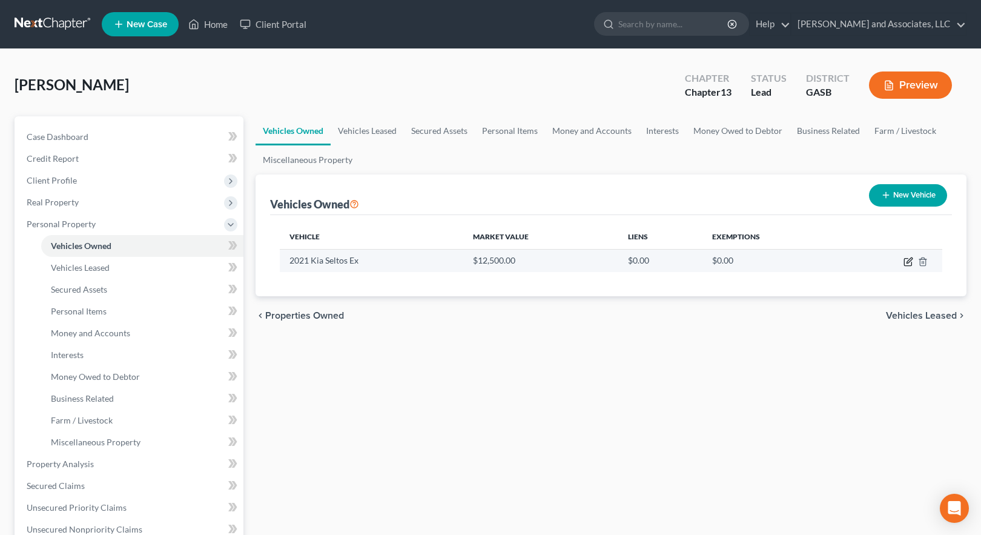
click at [911, 263] on icon "button" at bounding box center [908, 262] width 10 height 10
select select "0"
select select "5"
select select "2"
select select "3"
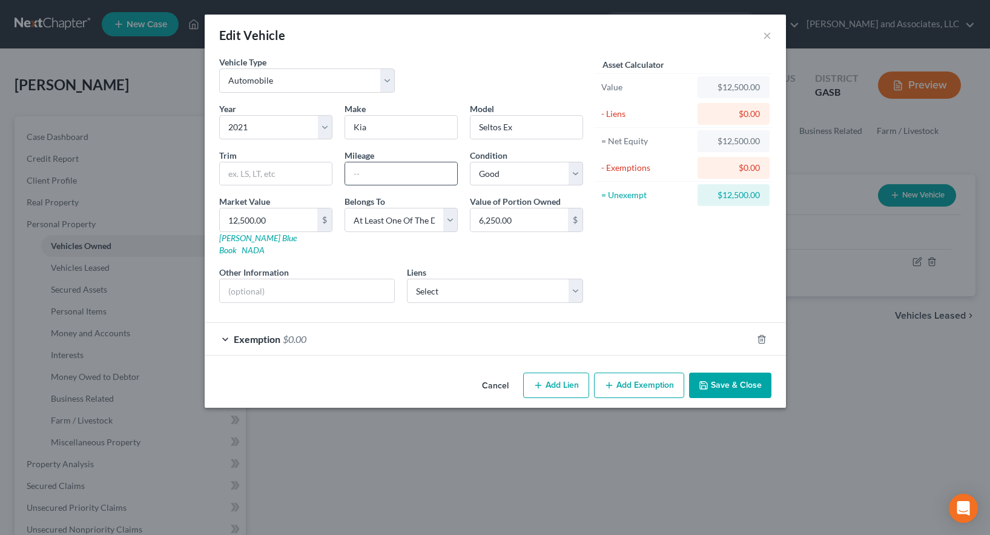
click at [374, 178] on input "text" at bounding box center [401, 173] width 112 height 23
type input "108,000"
click at [398, 326] on div "Exemption $0.00" at bounding box center [478, 339] width 547 height 32
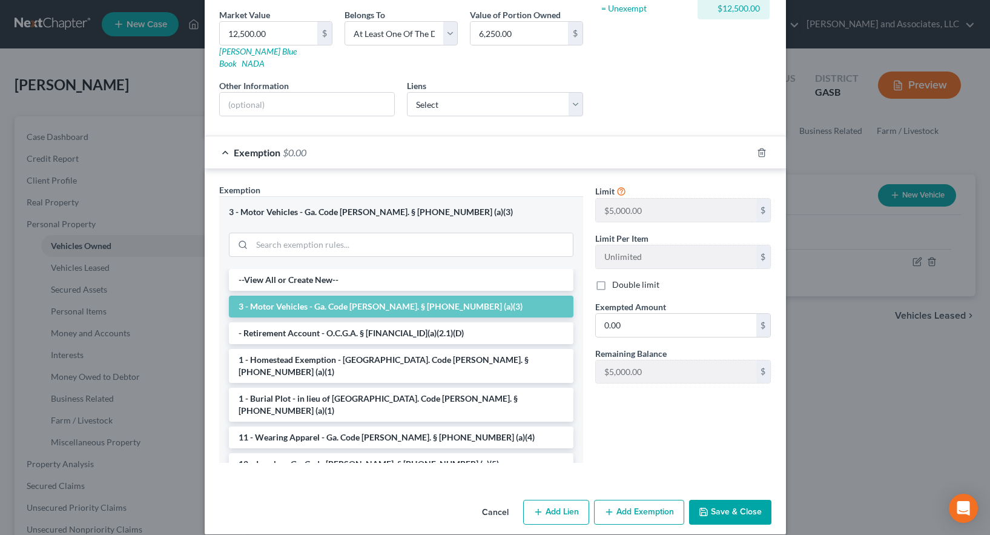
scroll to position [188, 0]
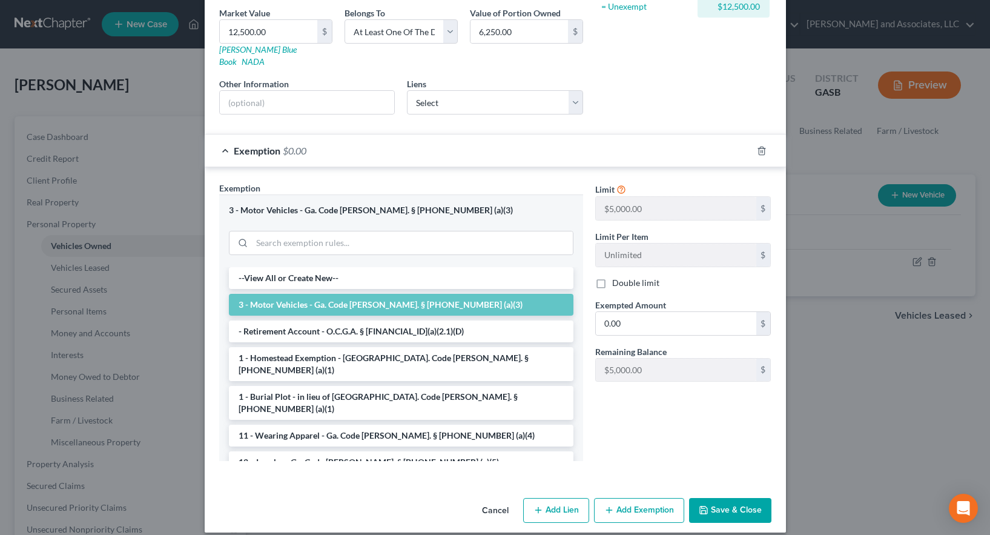
click at [716, 498] on button "Save & Close" at bounding box center [730, 510] width 82 height 25
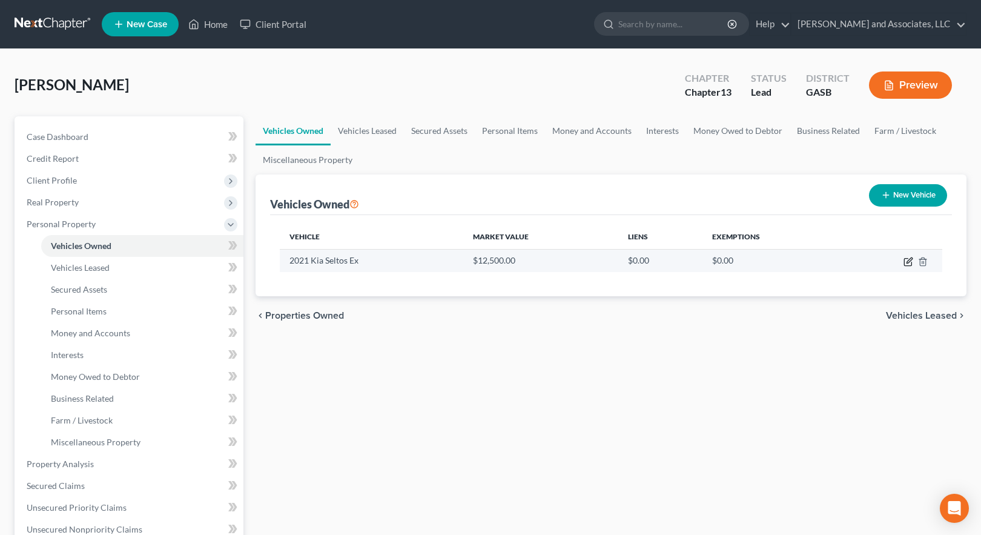
click at [910, 259] on icon "button" at bounding box center [908, 262] width 10 height 10
select select "0"
select select "5"
select select "2"
select select "3"
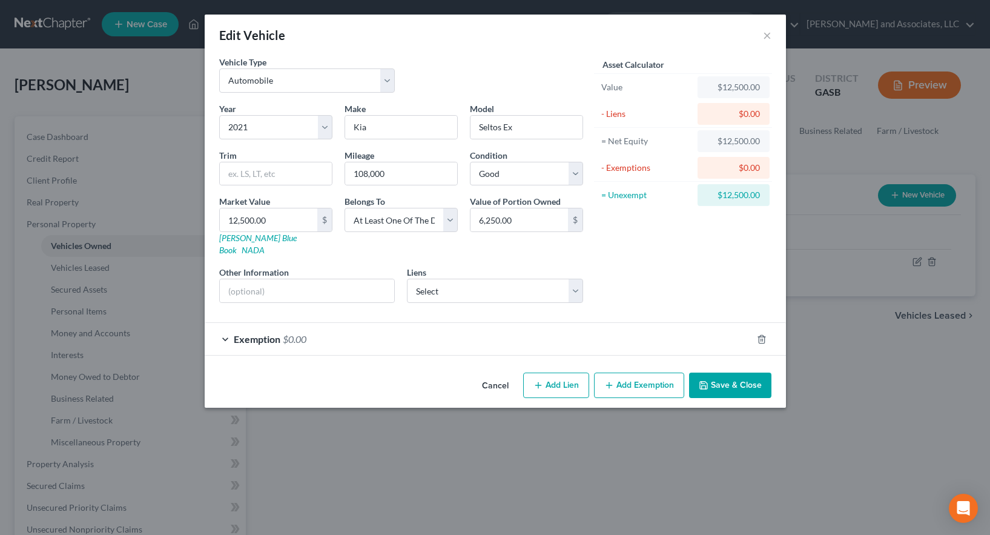
click at [559, 375] on button "Add Lien" at bounding box center [556, 384] width 66 height 25
select select "3"
select select "0"
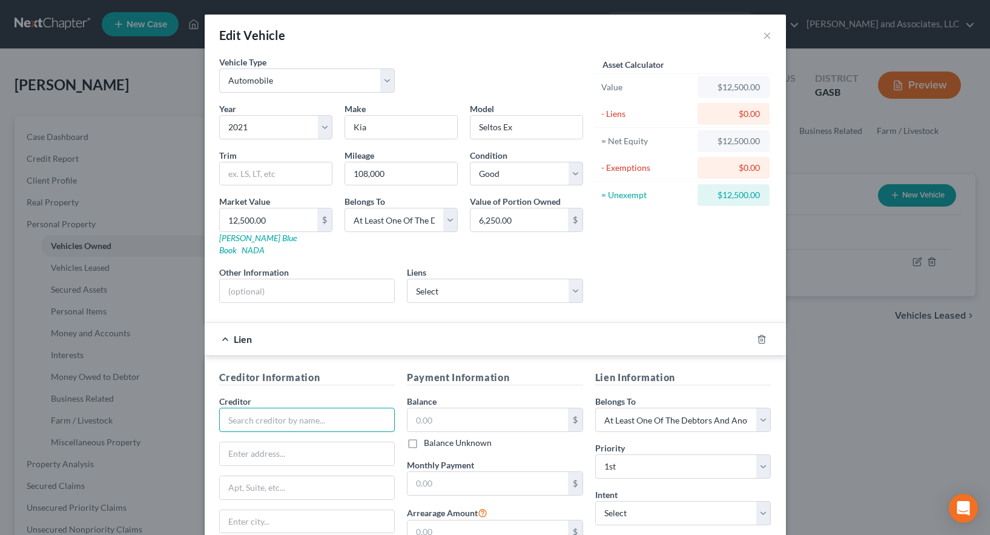
click at [308, 414] on input "text" at bounding box center [307, 419] width 176 height 24
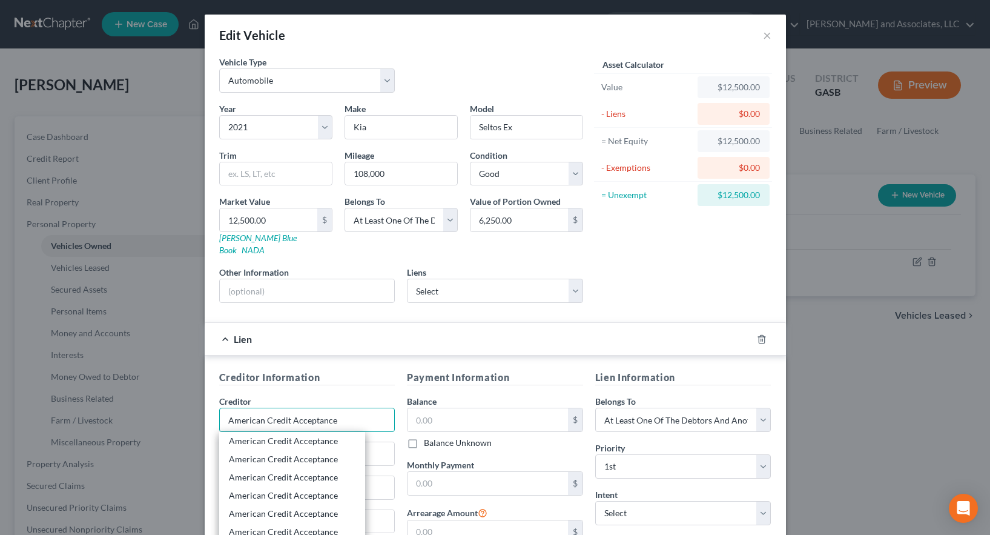
click at [340, 409] on input "American Credit Acceptance" at bounding box center [307, 419] width 176 height 24
type input "American Credit Acceptance"
click at [381, 446] on input "text" at bounding box center [307, 453] width 175 height 23
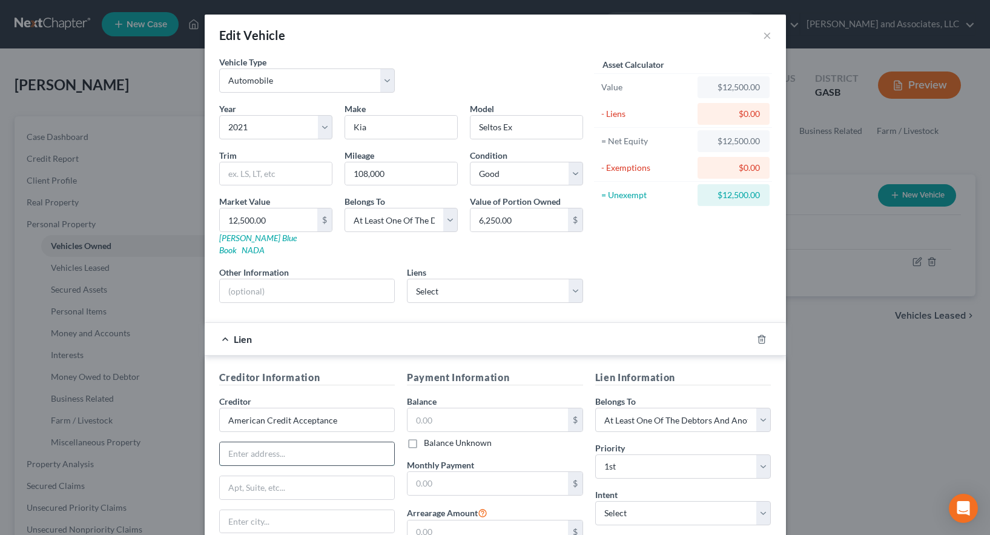
click at [255, 445] on input "text" at bounding box center [307, 453] width 175 height 23
type input "[STREET_ADDRESS]"
type input "Suite 400"
click at [251, 510] on input "text" at bounding box center [307, 521] width 175 height 23
type input "[GEOGRAPHIC_DATA]"
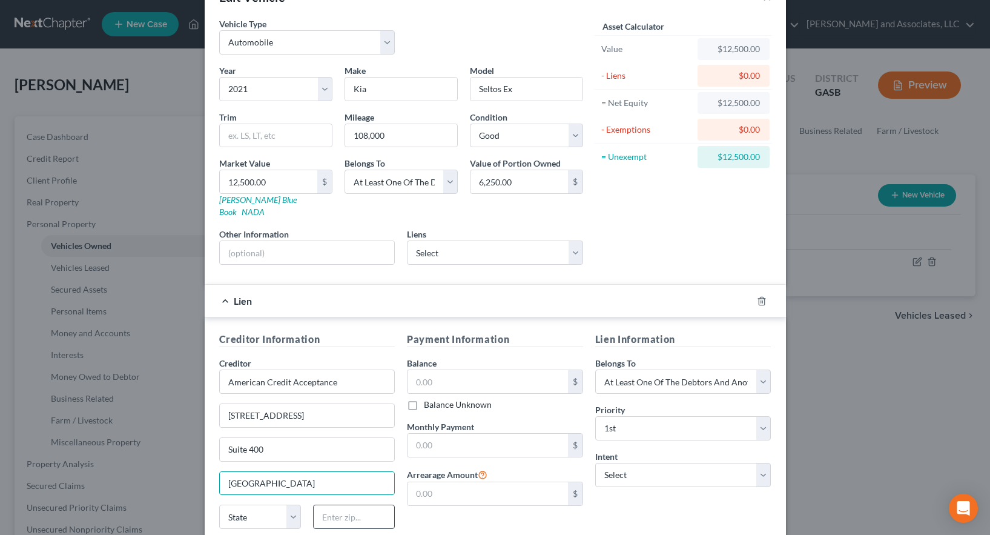
scroll to position [161, 0]
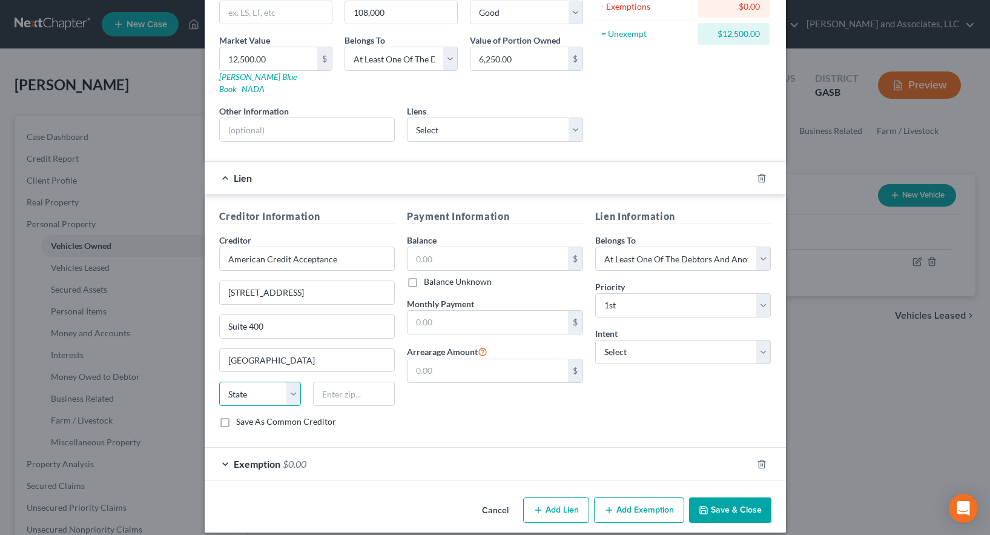
click at [254, 381] on select "State [US_STATE] AK AR AZ CA CO CT DE DC [GEOGRAPHIC_DATA] [GEOGRAPHIC_DATA] GU…" at bounding box center [260, 393] width 82 height 24
select select "42"
click at [219, 381] on select "State [US_STATE] AK AR AZ CA CO CT DE DC [GEOGRAPHIC_DATA] [GEOGRAPHIC_DATA] GU…" at bounding box center [260, 393] width 82 height 24
click at [329, 386] on input "text" at bounding box center [354, 393] width 82 height 24
type input "29302"
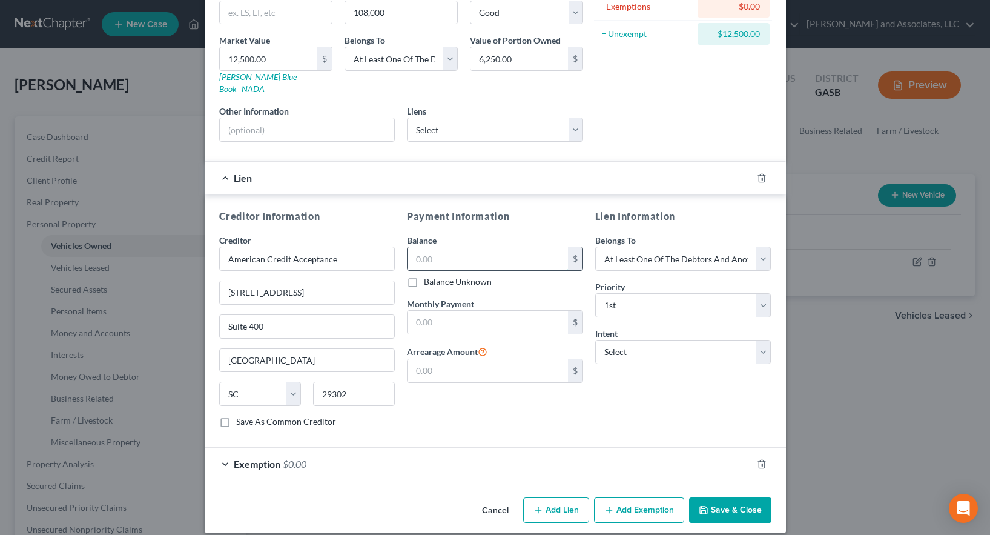
click at [419, 247] on input "text" at bounding box center [487, 258] width 160 height 23
type input "17,202.00"
click at [436, 311] on input "text" at bounding box center [487, 322] width 160 height 23
type input "498.00"
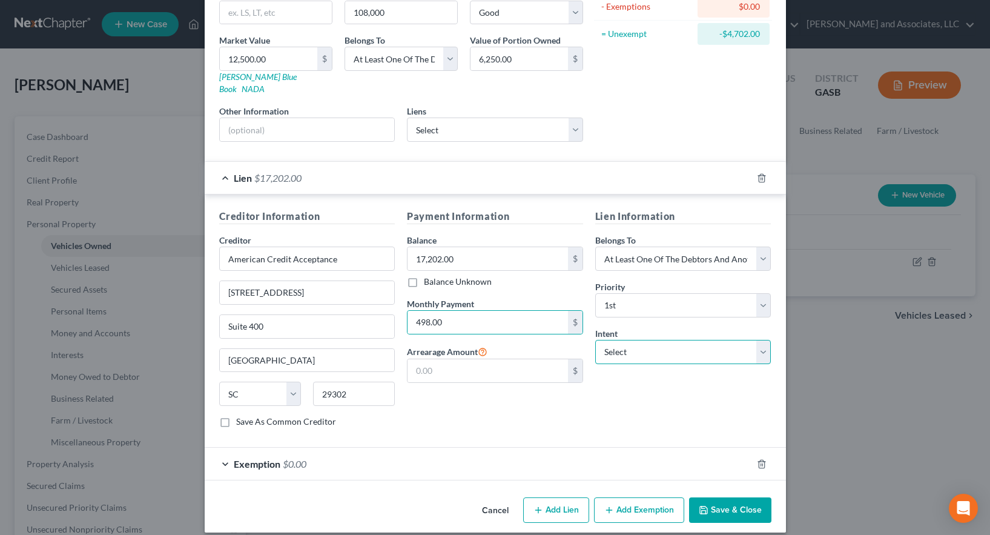
click at [618, 340] on select "Select Surrender Redeem Reaffirm Avoid Other" at bounding box center [683, 352] width 176 height 24
click at [492, 411] on div "Payment Information Balance 17,202.00 $ Balance Unknown Balance Undetermined 17…" at bounding box center [495, 323] width 188 height 228
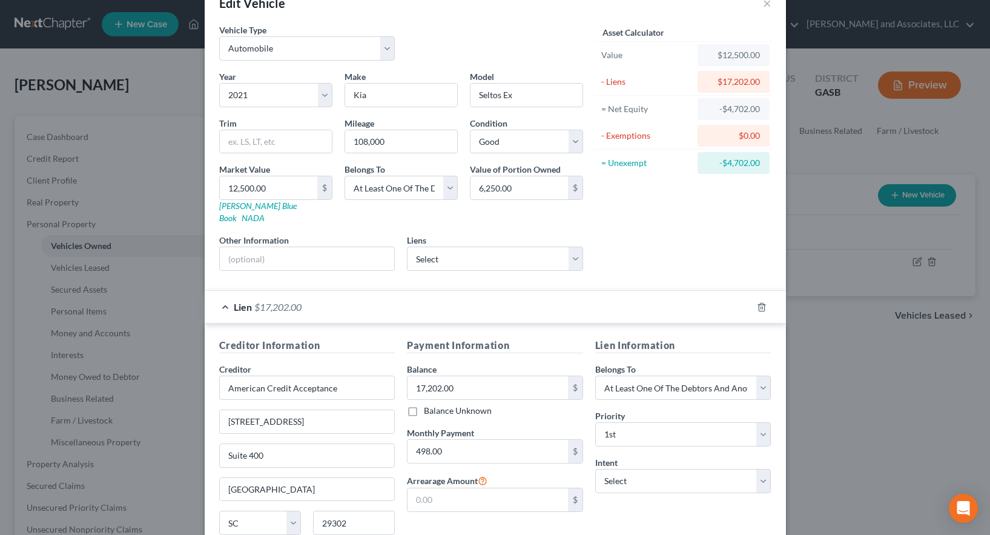
scroll to position [0, 0]
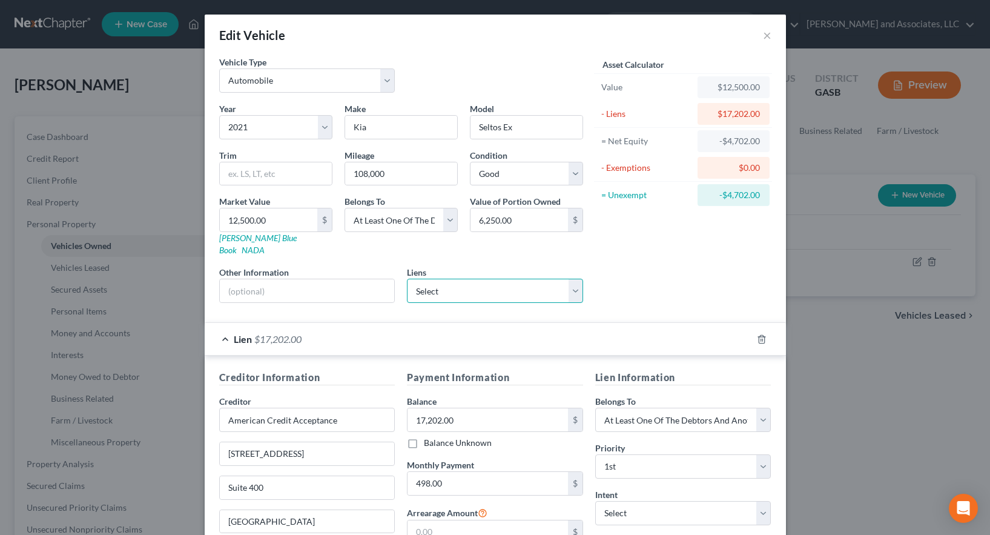
click at [427, 280] on select "Select Farmers Furniture, Inc. - $2,204.00" at bounding box center [495, 290] width 176 height 24
click at [455, 278] on select "Select Farmers Furniture, Inc. - $2,204.00" at bounding box center [495, 290] width 176 height 24
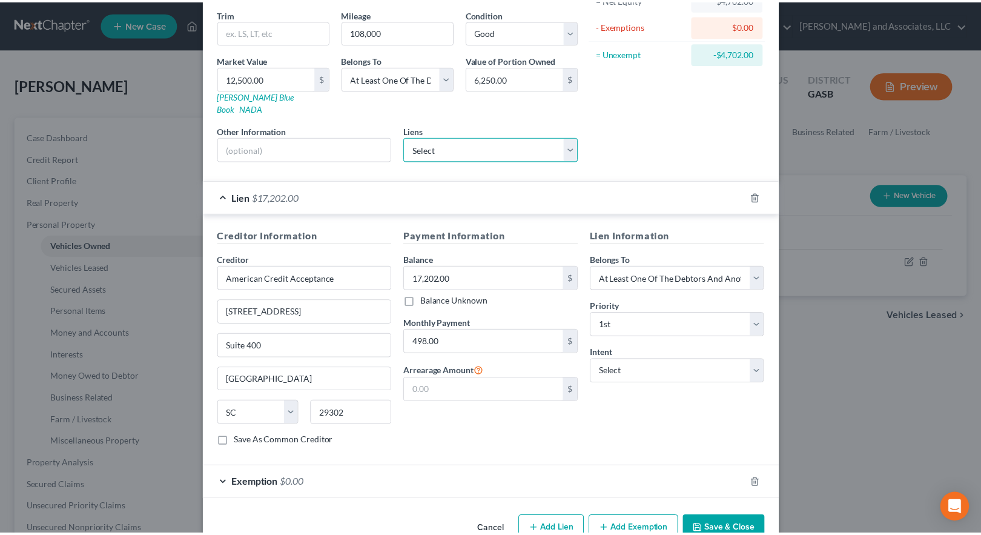
scroll to position [161, 0]
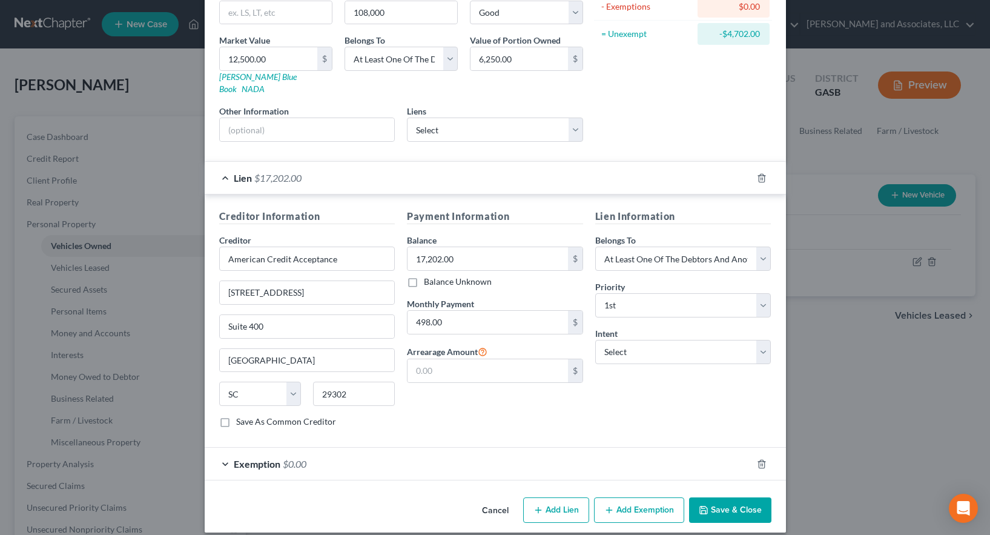
click at [731, 497] on button "Save & Close" at bounding box center [730, 509] width 82 height 25
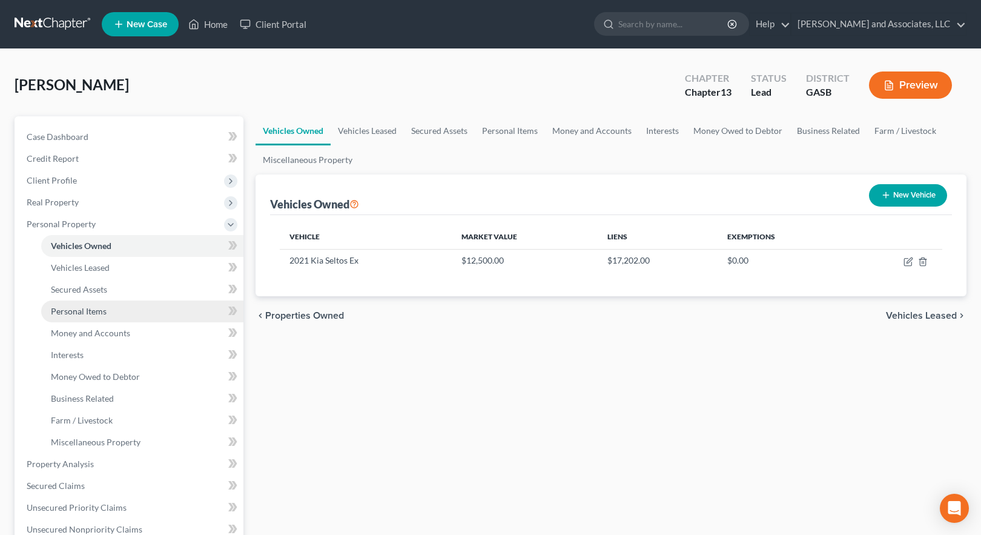
click at [65, 308] on span "Personal Items" at bounding box center [79, 311] width 56 height 10
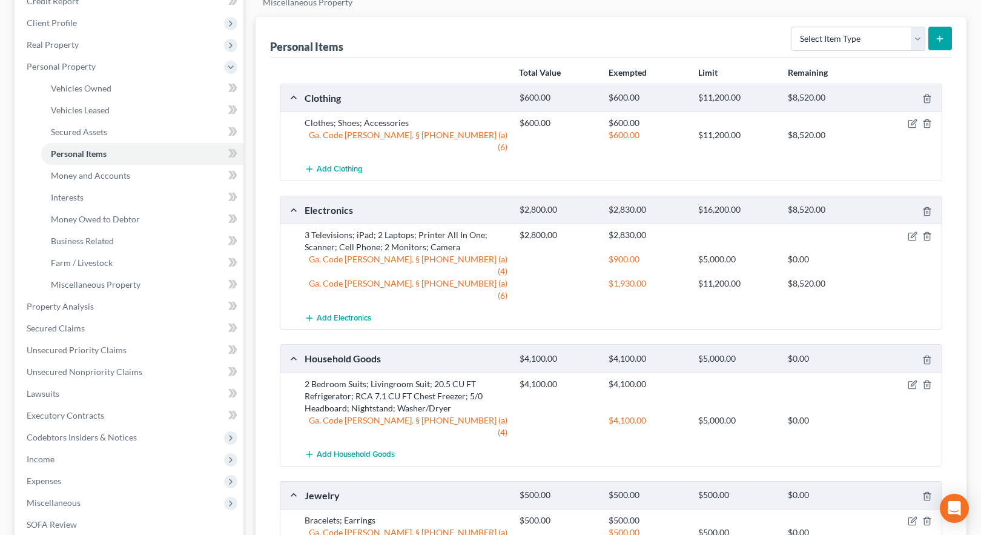
scroll to position [112, 0]
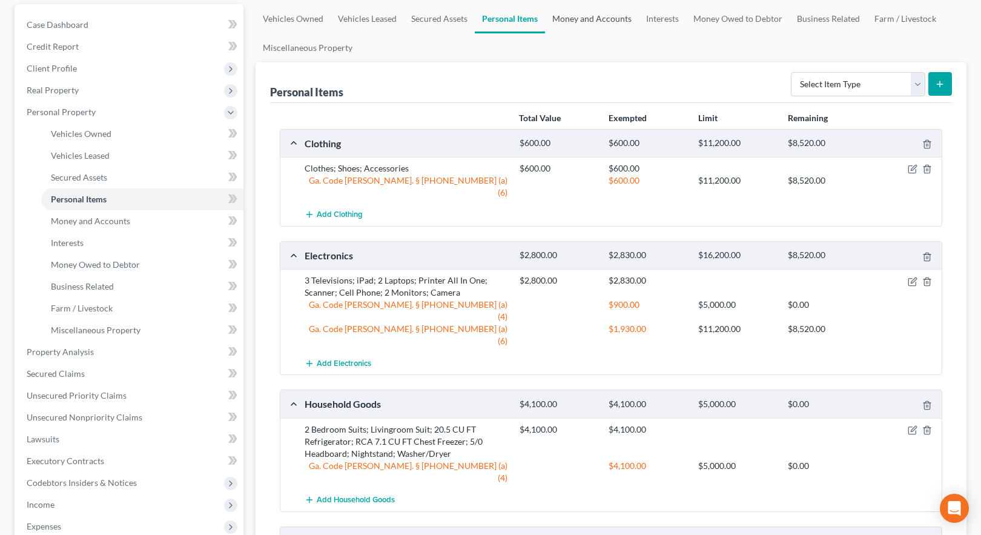
click at [599, 18] on link "Money and Accounts" at bounding box center [592, 18] width 94 height 29
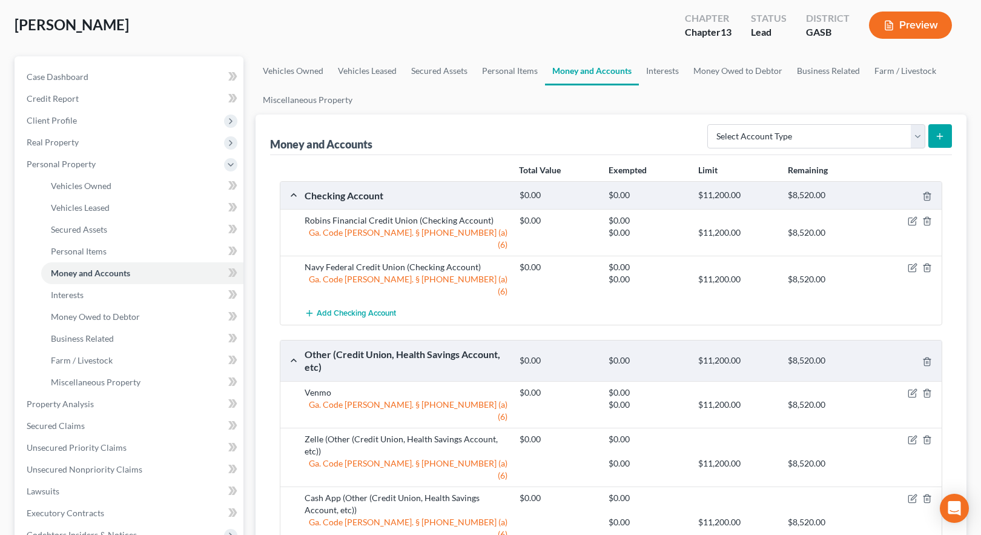
scroll to position [46, 0]
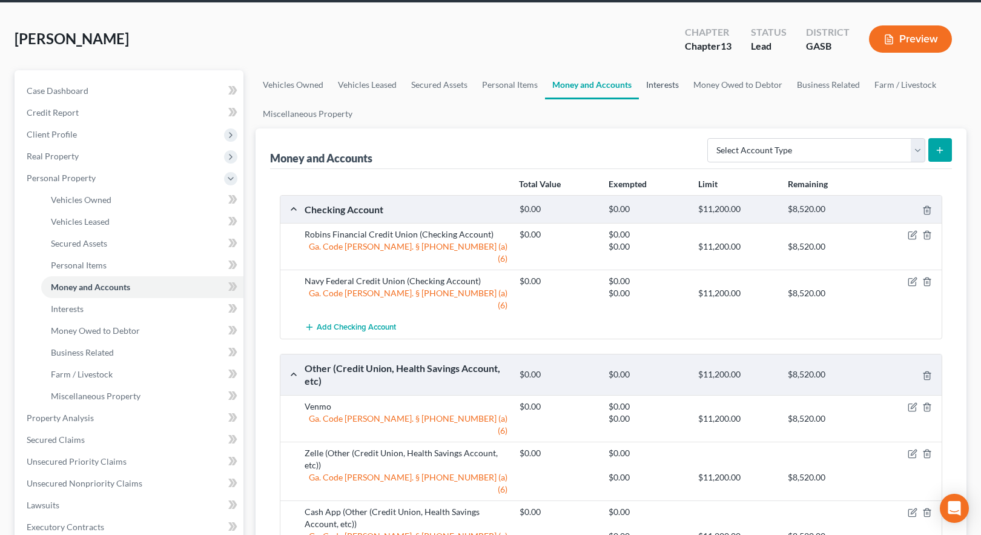
click at [657, 84] on link "Interests" at bounding box center [662, 84] width 47 height 29
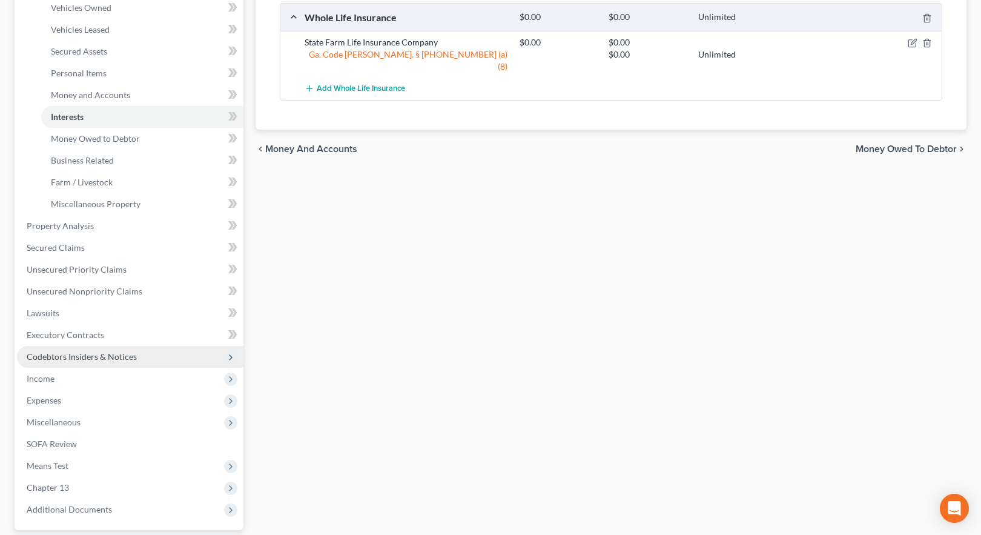
scroll to position [242, 0]
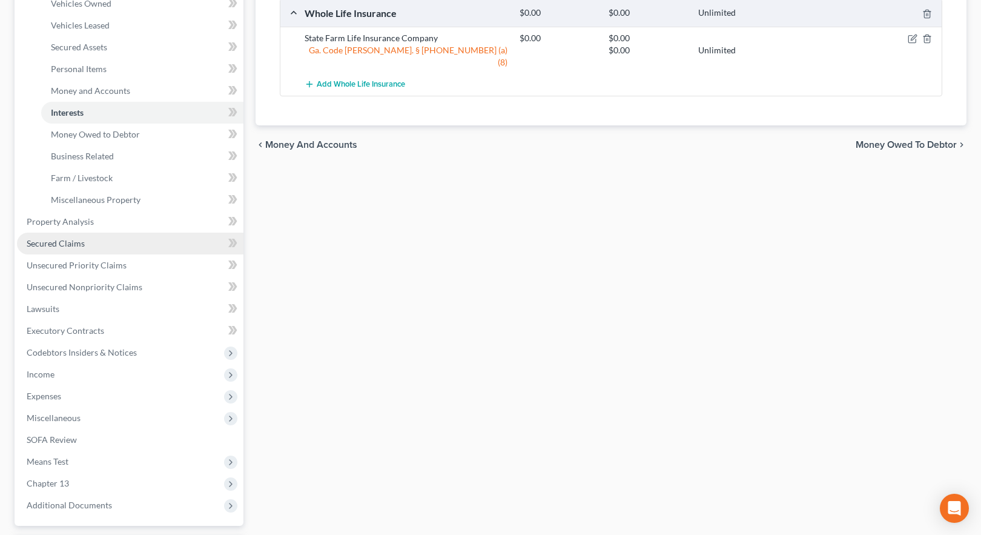
click at [64, 241] on span "Secured Claims" at bounding box center [56, 243] width 58 height 10
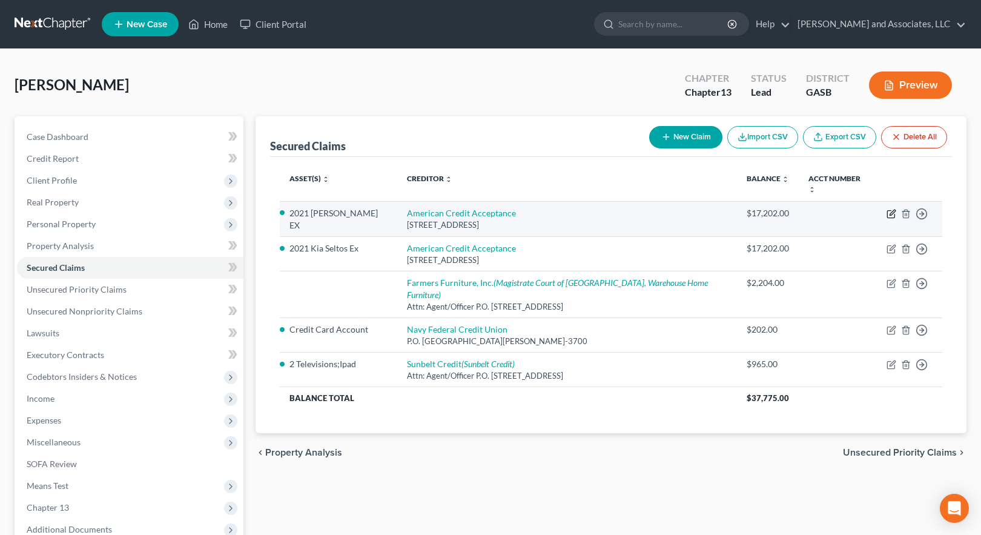
click at [889, 209] on icon "button" at bounding box center [891, 214] width 10 height 10
select select "42"
select select "0"
select select "1"
select select "0"
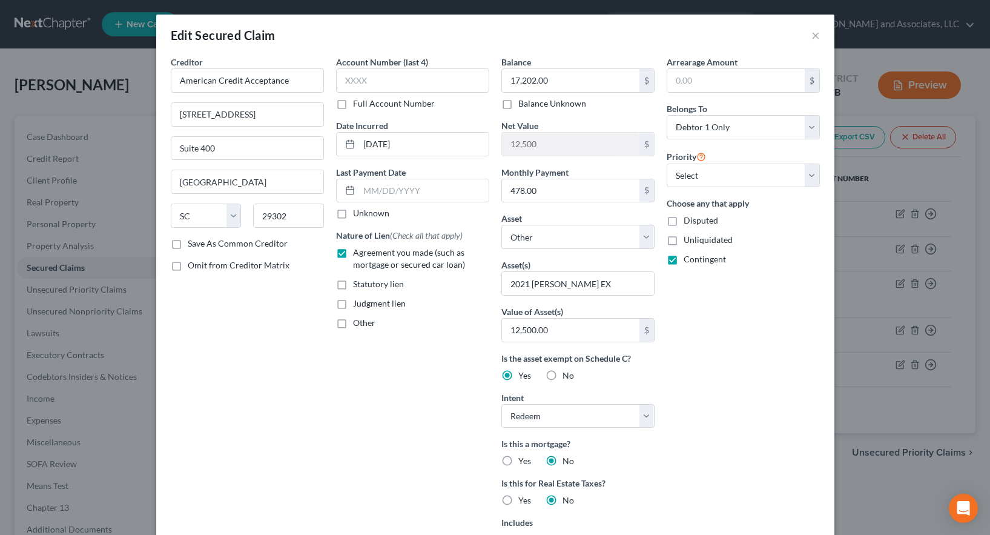
click at [683, 236] on label "Unliquidated" at bounding box center [707, 240] width 49 height 12
click at [688, 236] on input "Unliquidated" at bounding box center [692, 238] width 8 height 8
checkbox input "true"
click at [683, 257] on label "Contingent" at bounding box center [704, 259] width 42 height 12
click at [688, 257] on input "Contingent" at bounding box center [692, 257] width 8 height 8
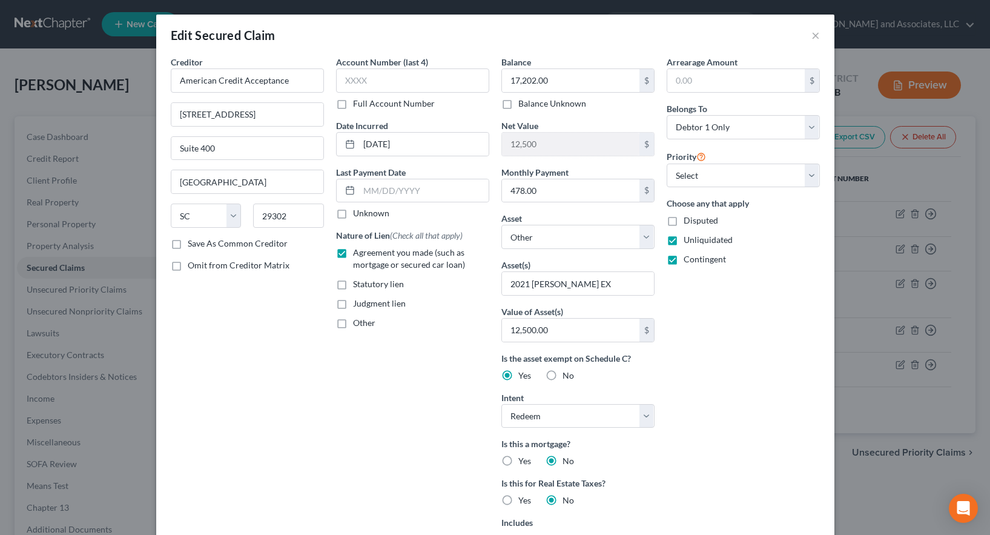
checkbox input "false"
click at [701, 127] on select "Select Debtor 1 Only Debtor 2 Only Debtor 1 And Debtor 2 Only At Least One Of T…" at bounding box center [743, 127] width 153 height 24
select select "3"
click at [667, 115] on select "Select Debtor 1 Only Debtor 2 Only Debtor 1 And Debtor 2 Only At Least One Of T…" at bounding box center [743, 127] width 153 height 24
click at [534, 239] on select "Select Other Multiple Assets State Farm Life Insurance Company - $0.0 Household…" at bounding box center [577, 237] width 153 height 24
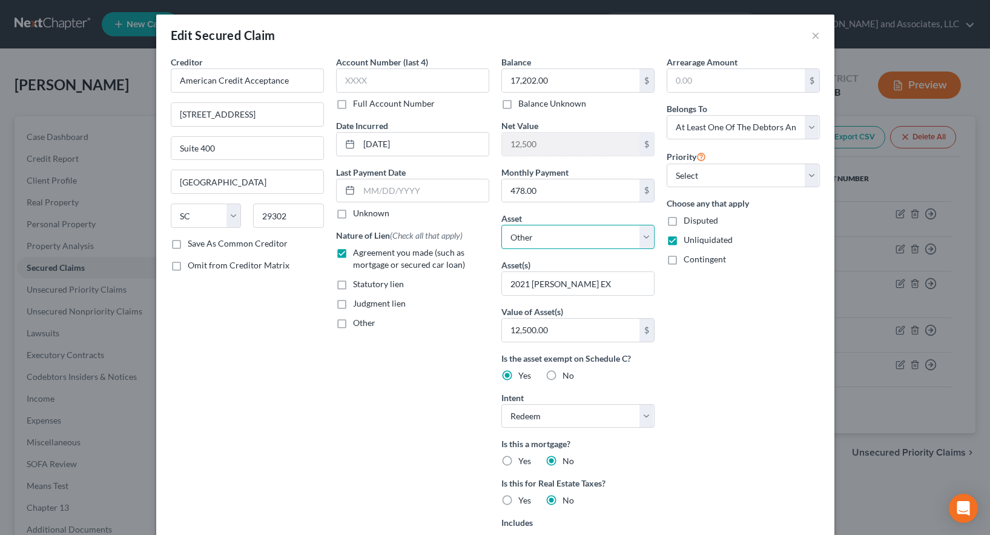
select select "16"
click at [501, 225] on select "Select Other Multiple Assets State Farm Life Insurance Company - $0.0 Household…" at bounding box center [577, 237] width 153 height 24
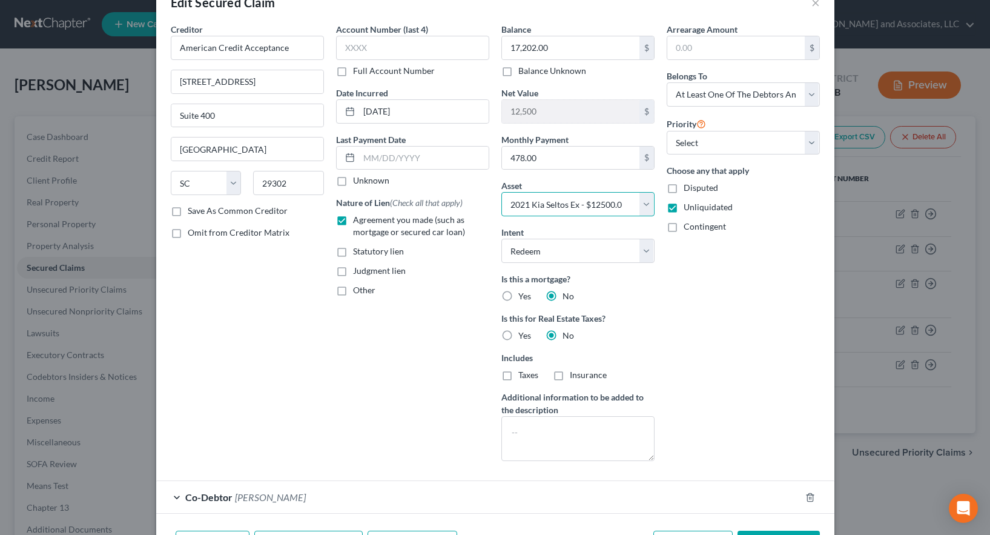
scroll to position [113, 0]
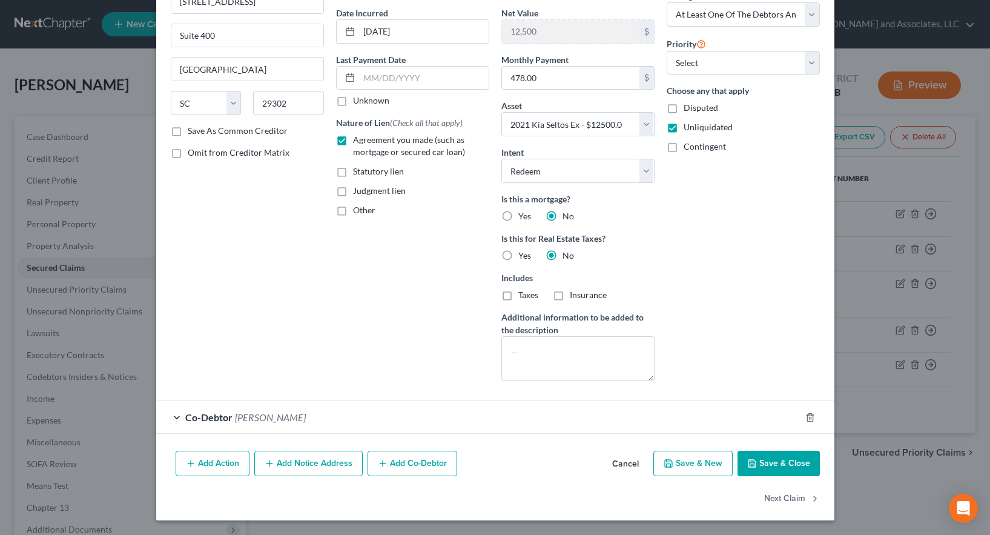
click at [318, 462] on button "Add Notice Address" at bounding box center [308, 462] width 108 height 25
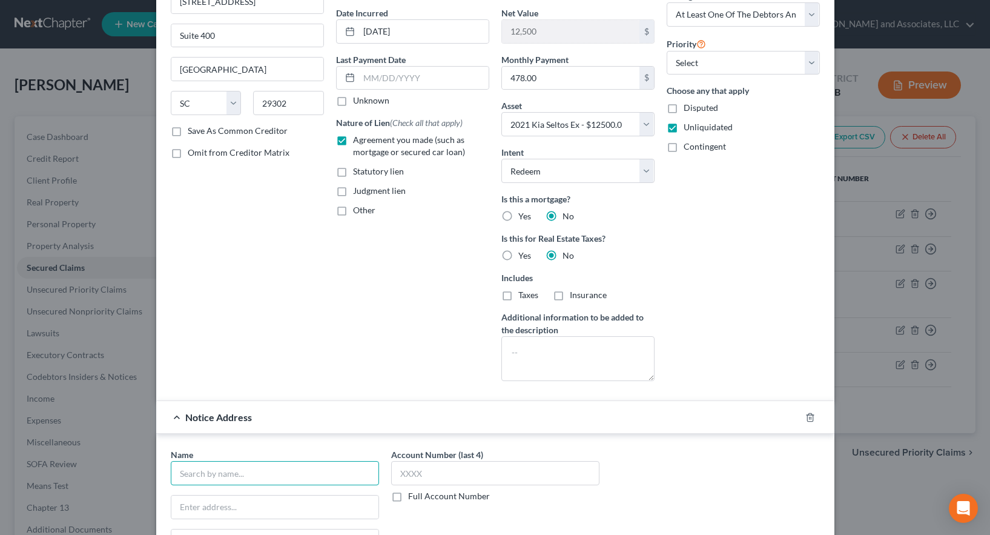
click at [262, 475] on input "text" at bounding box center [275, 473] width 208 height 24
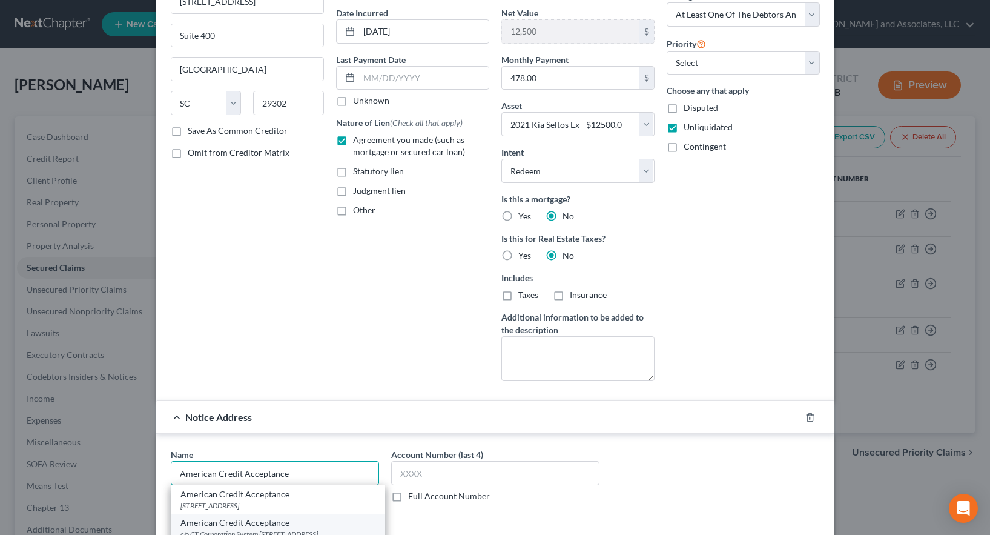
scroll to position [61, 0]
type input "American Credit Acceptance"
click at [281, 507] on div "Attn: CT Corporation System [STREET_ADDRESS][PERSON_NAME]" at bounding box center [277, 501] width 195 height 10
type input "Attn: CT Corporation System"
type input "[STREET_ADDRESS][PERSON_NAME]"
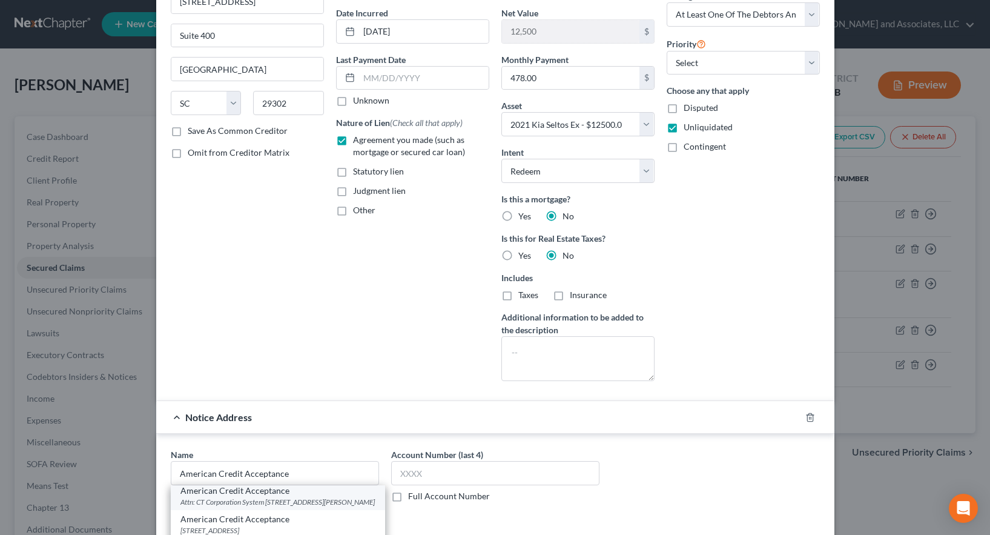
type input "[GEOGRAPHIC_DATA]"
select select "10"
type input "30046-4805"
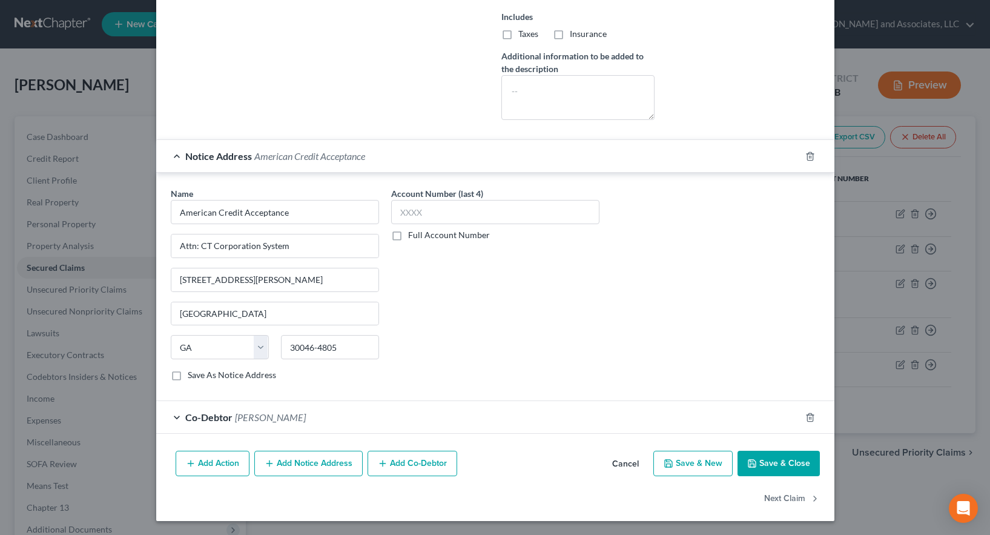
scroll to position [374, 0]
click at [188, 375] on label "Save As Notice Address" at bounding box center [232, 374] width 88 height 12
click at [193, 375] on input "Save As Notice Address" at bounding box center [197, 372] width 8 height 8
checkbox input "true"
click at [370, 418] on div "Co-Debtor Janice Marie Alston" at bounding box center [478, 416] width 644 height 32
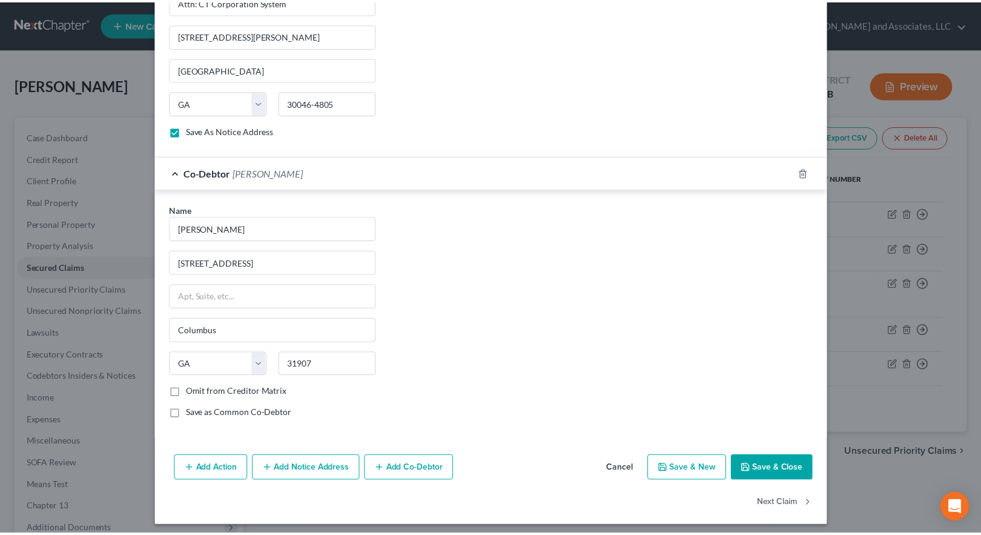
scroll to position [624, 0]
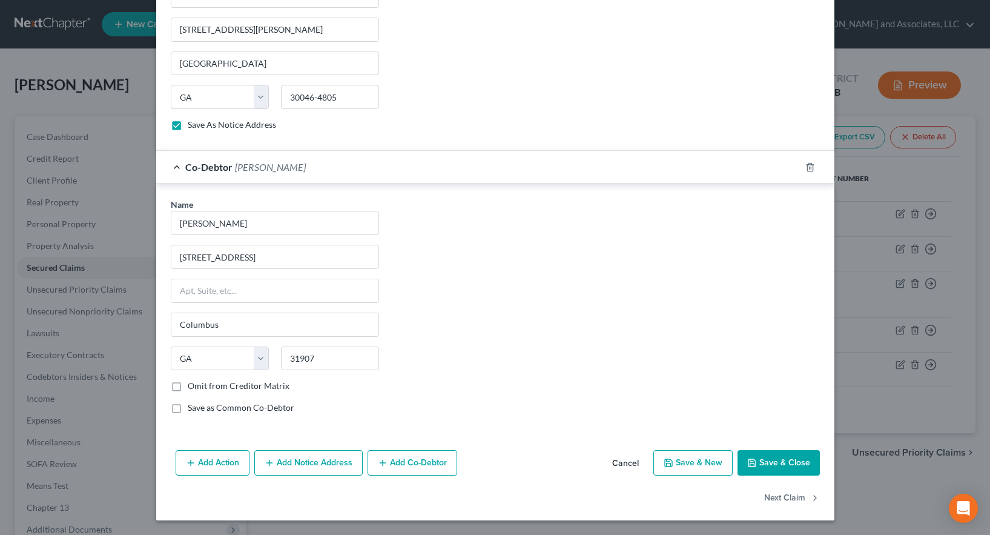
click at [773, 464] on button "Save & Close" at bounding box center [778, 462] width 82 height 25
select select
checkbox input "false"
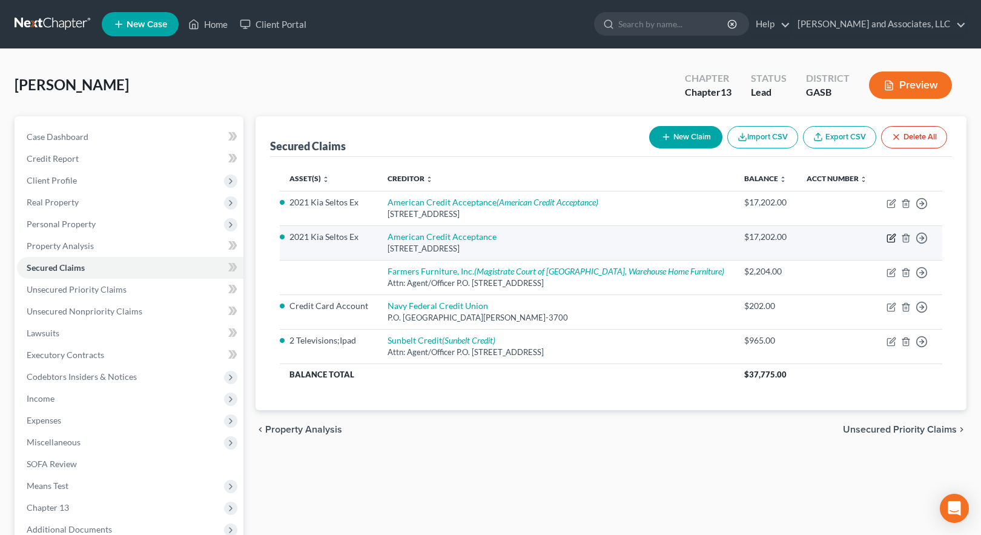
click at [892, 237] on icon "button" at bounding box center [891, 238] width 10 height 10
select select "42"
select select "3"
select select "0"
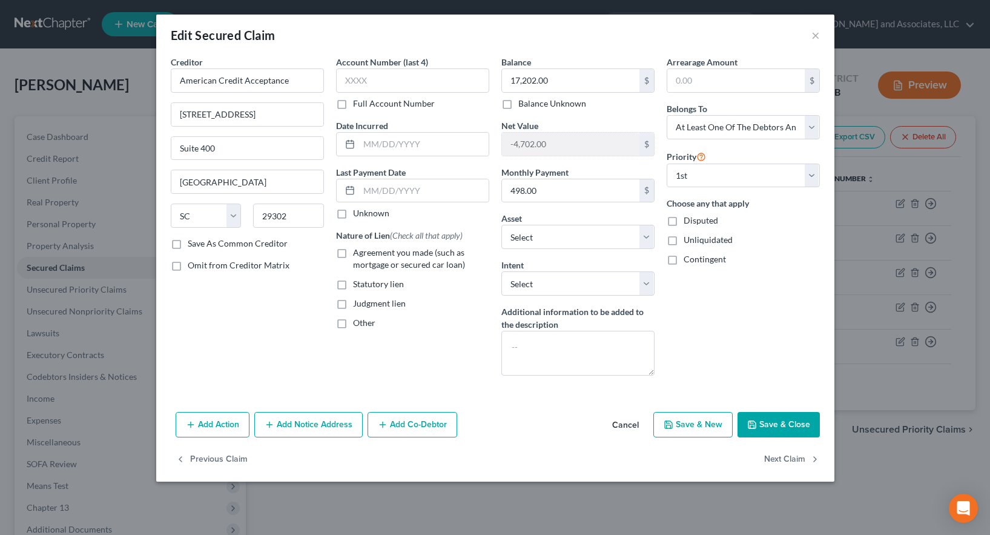
click at [788, 426] on button "Save & Close" at bounding box center [778, 424] width 82 height 25
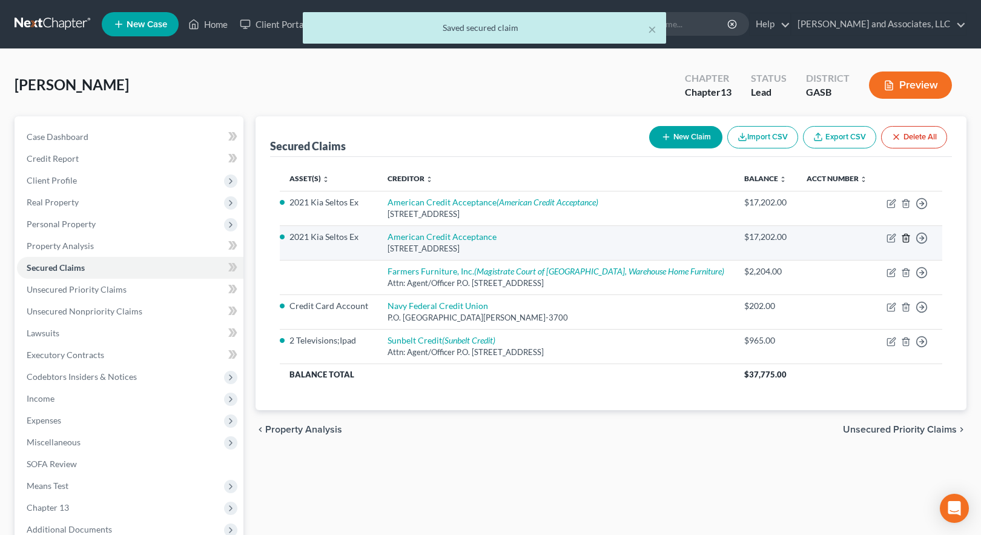
click at [904, 240] on icon "button" at bounding box center [906, 238] width 10 height 10
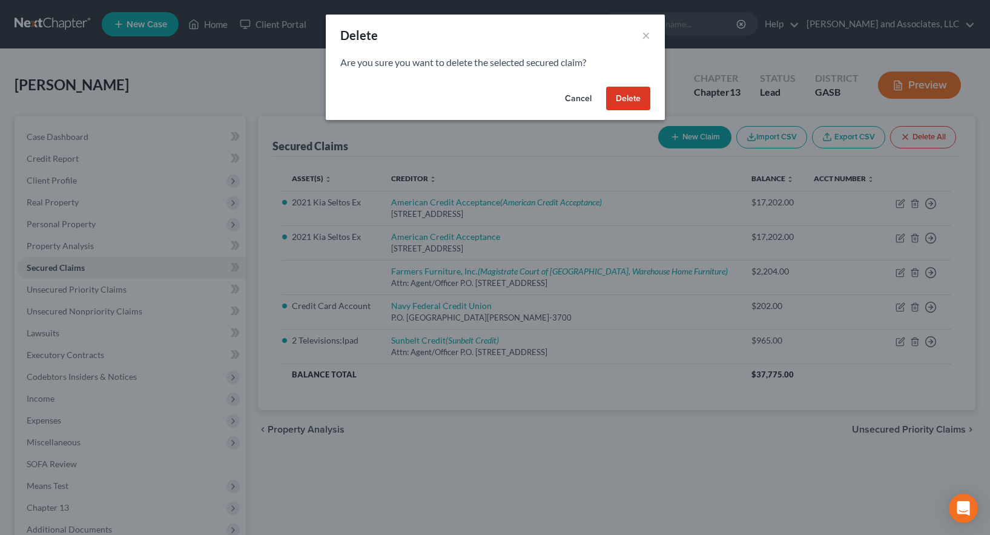
click at [625, 100] on button "Delete" at bounding box center [628, 99] width 44 height 24
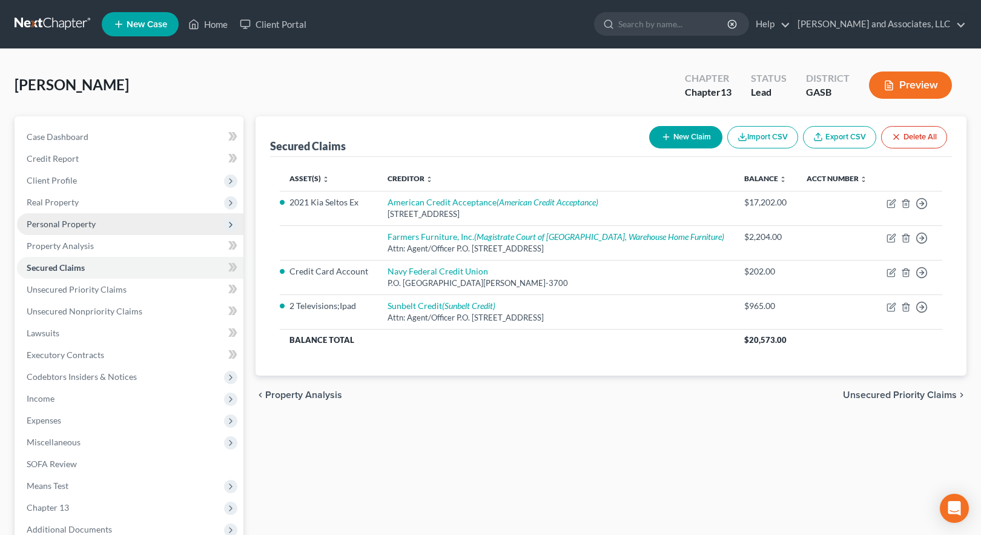
click at [59, 224] on span "Personal Property" at bounding box center [61, 224] width 69 height 10
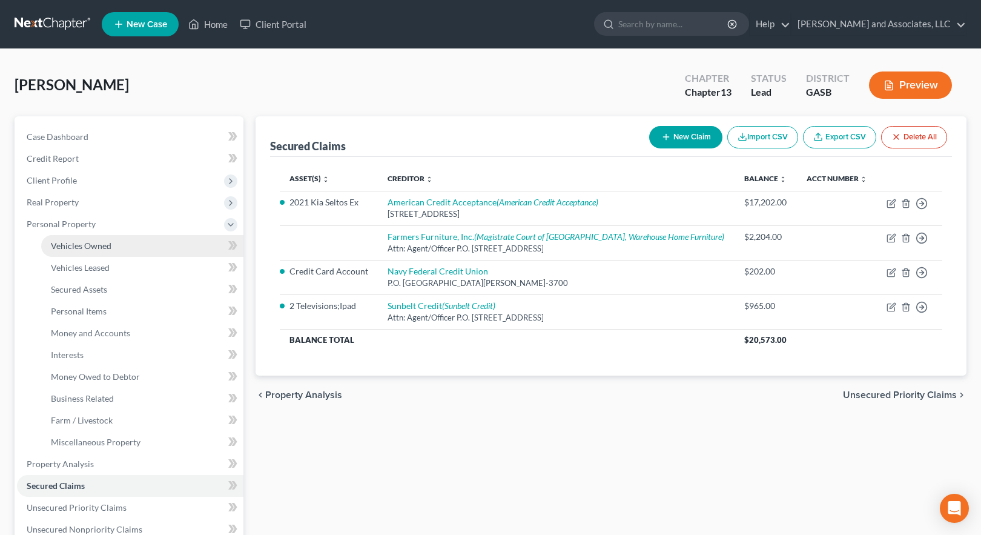
click at [90, 242] on span "Vehicles Owned" at bounding box center [81, 245] width 61 height 10
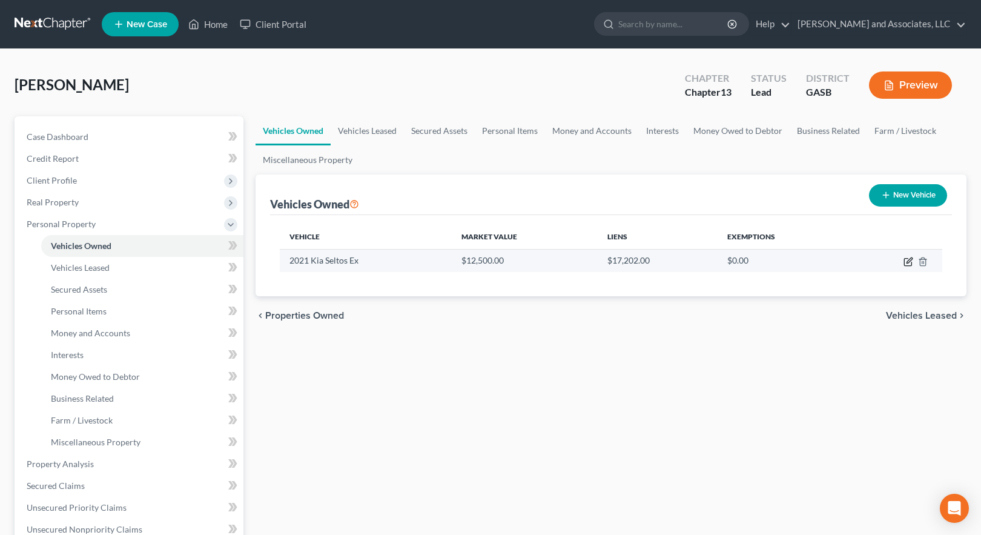
click at [908, 260] on icon "button" at bounding box center [908, 259] width 5 height 5
select select "0"
select select "5"
select select "2"
select select "3"
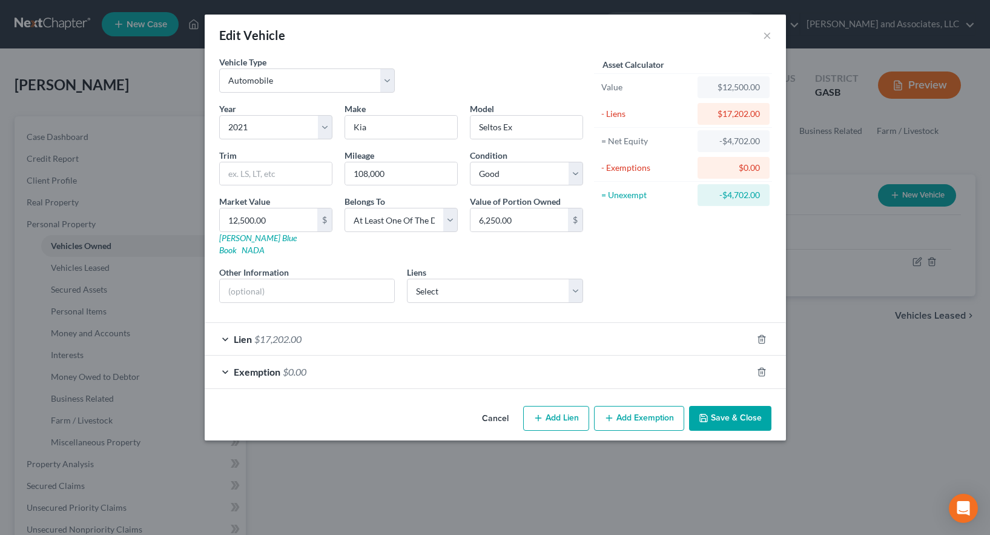
click at [733, 406] on button "Save & Close" at bounding box center [730, 418] width 82 height 25
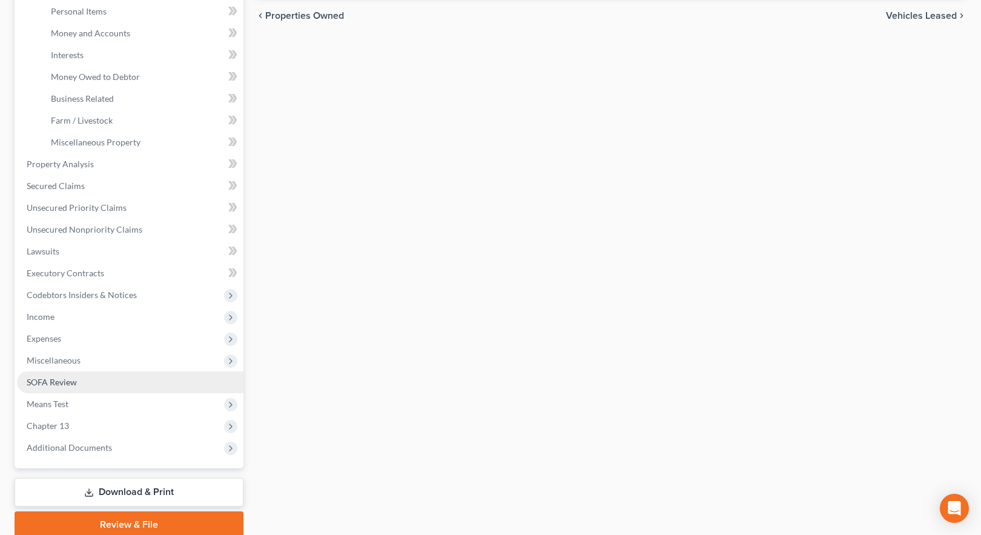
scroll to position [303, 0]
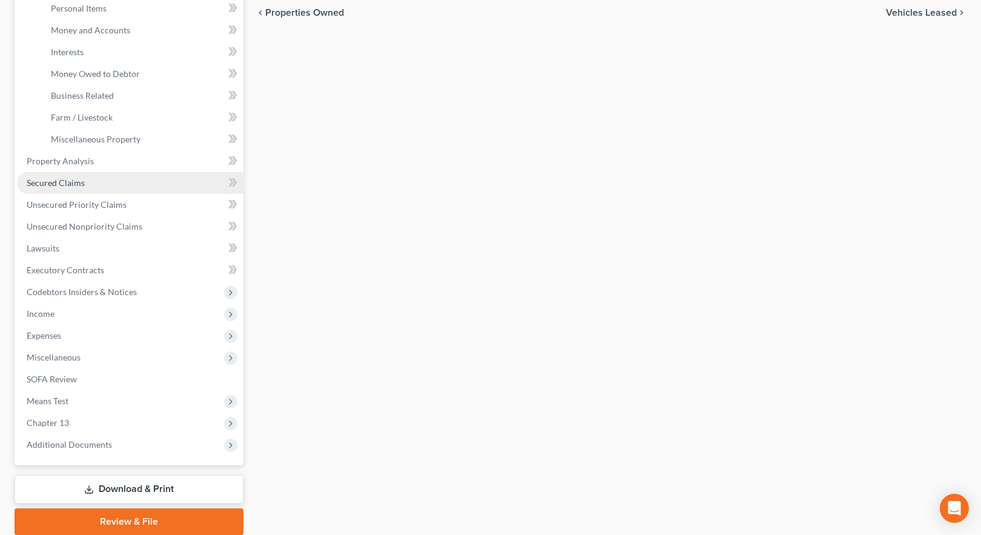
click at [67, 182] on span "Secured Claims" at bounding box center [56, 182] width 58 height 10
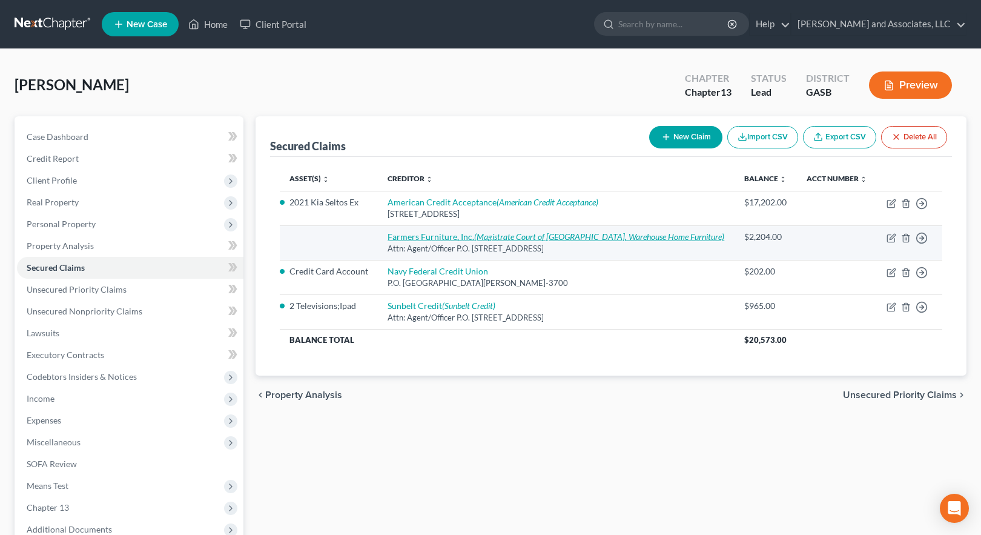
click at [426, 239] on link "Farmers Furniture, Inc. (Magistrate Court of Laurens County, Warehouse Home Fur…" at bounding box center [555, 236] width 337 height 10
select select "10"
select select "0"
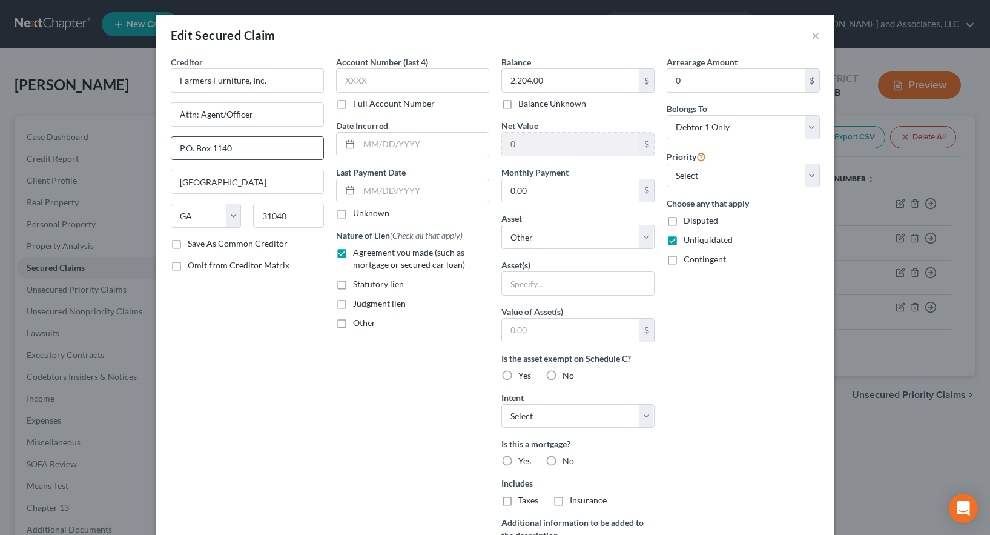
click at [180, 148] on input "P.O. Box 1140" at bounding box center [247, 148] width 152 height 23
type input "P. O. Box 1140"
click at [188, 244] on label "Save As Common Creditor" at bounding box center [238, 243] width 100 height 12
click at [193, 244] on input "Save As Common Creditor" at bounding box center [197, 241] width 8 height 8
checkbox input "true"
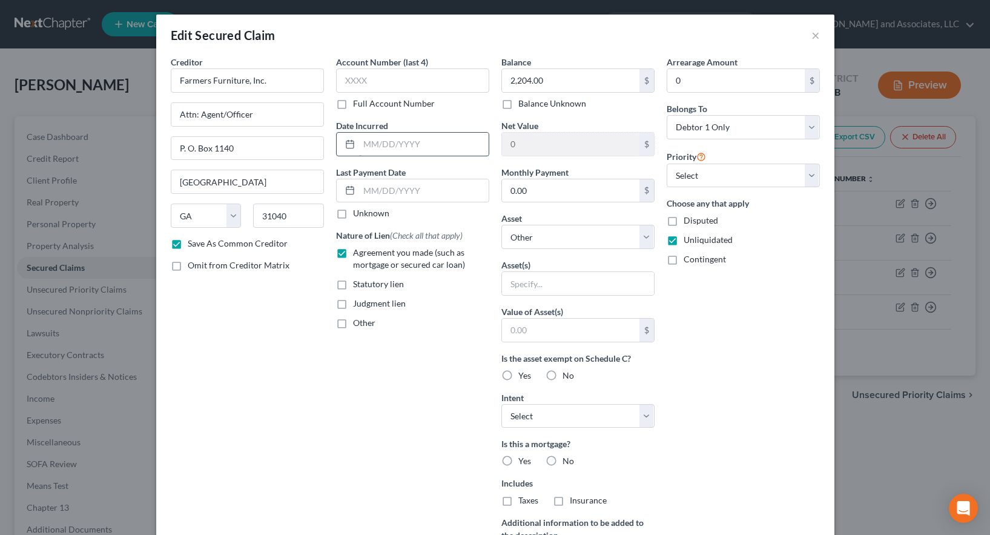
click at [384, 145] on input "text" at bounding box center [424, 144] width 130 height 23
click at [541, 79] on input "2,204.00" at bounding box center [570, 80] width 137 height 23
click at [522, 191] on input "0.00" at bounding box center [570, 190] width 137 height 23
type input "123.00"
click at [558, 231] on select "Select Other Multiple Assets State Farm Life Insurance Company - $0.0 Household…" at bounding box center [577, 237] width 153 height 24
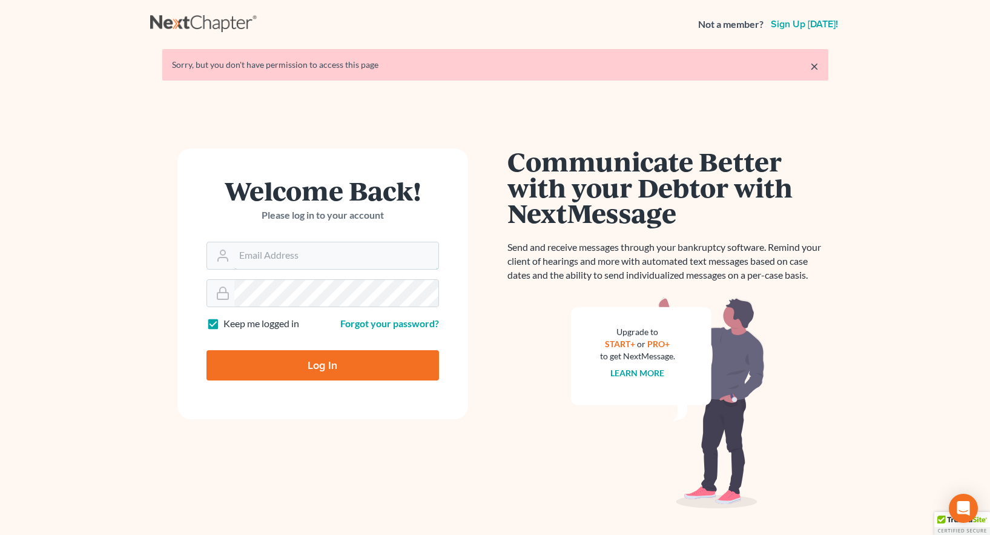
type input "[EMAIL_ADDRESS][DOMAIN_NAME]"
drag, startPoint x: 321, startPoint y: 367, endPoint x: 342, endPoint y: 372, distance: 21.1
click at [324, 369] on input "Log In" at bounding box center [322, 365] width 232 height 30
type input "Thinking..."
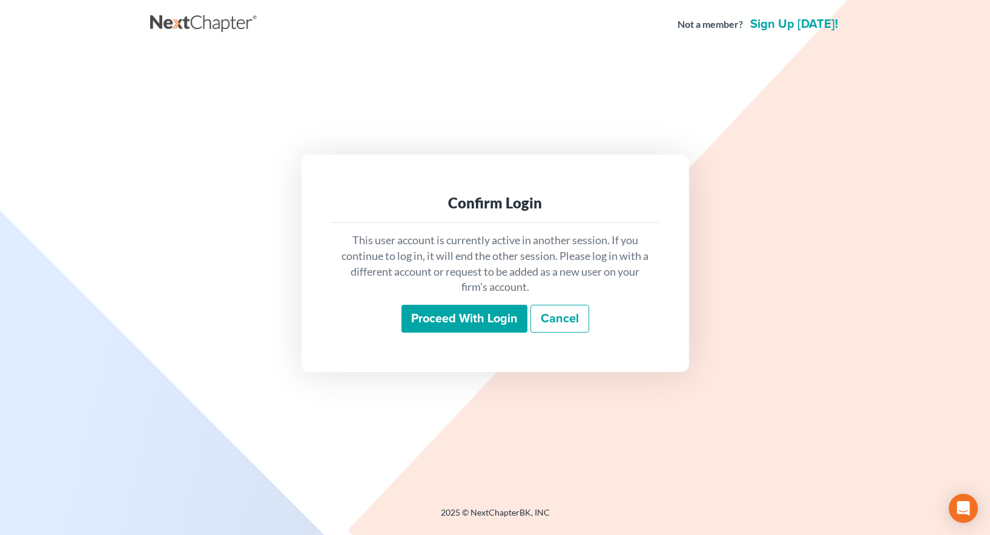
click at [486, 320] on input "Proceed with login" at bounding box center [464, 319] width 126 height 28
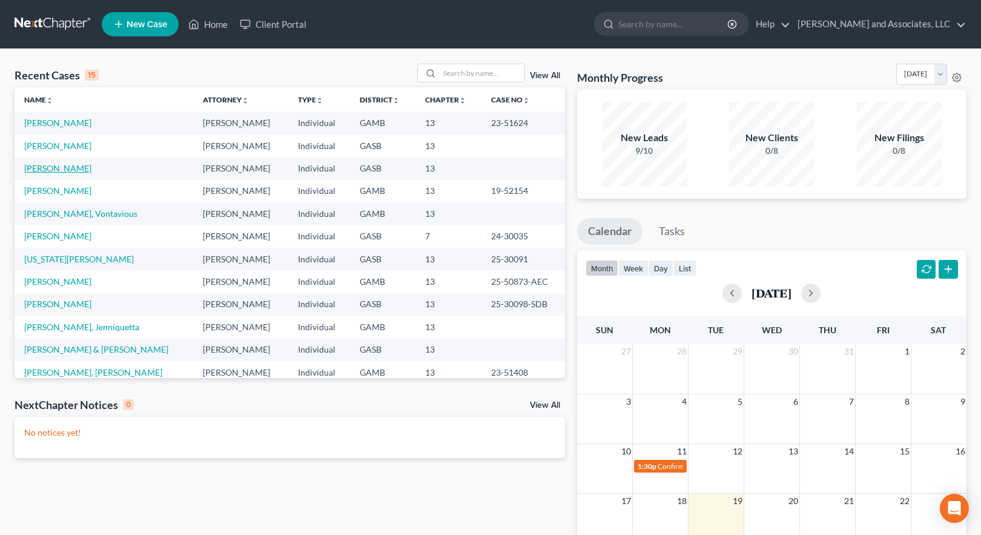
click at [32, 166] on link "[PERSON_NAME]" at bounding box center [57, 168] width 67 height 10
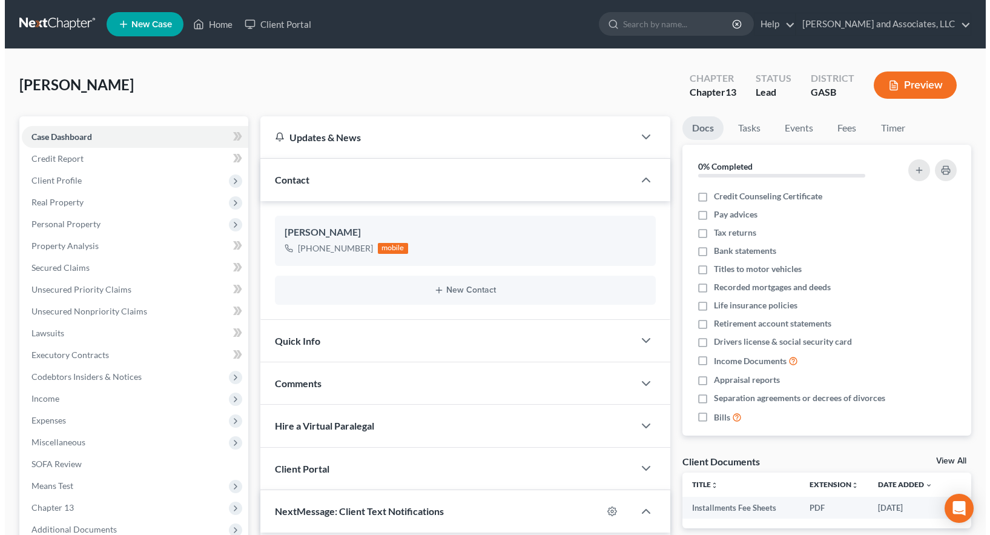
scroll to position [741, 0]
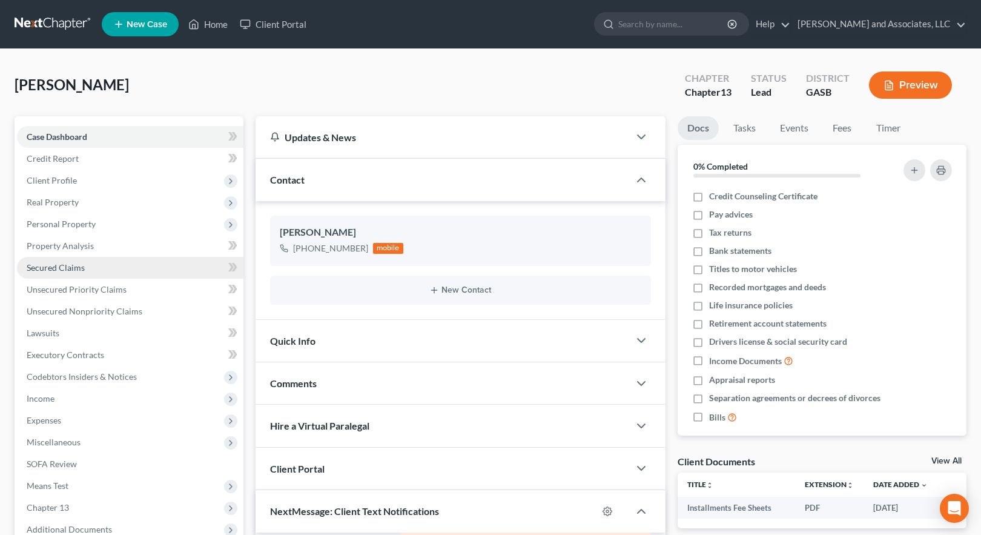
click at [72, 267] on span "Secured Claims" at bounding box center [56, 267] width 58 height 10
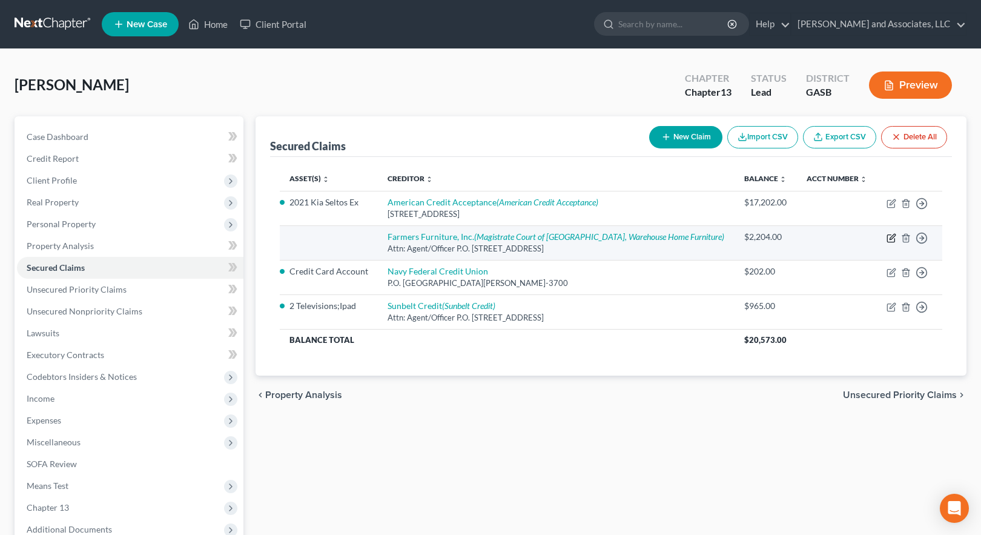
click at [892, 236] on icon "button" at bounding box center [891, 236] width 5 height 5
select select "10"
select select "0"
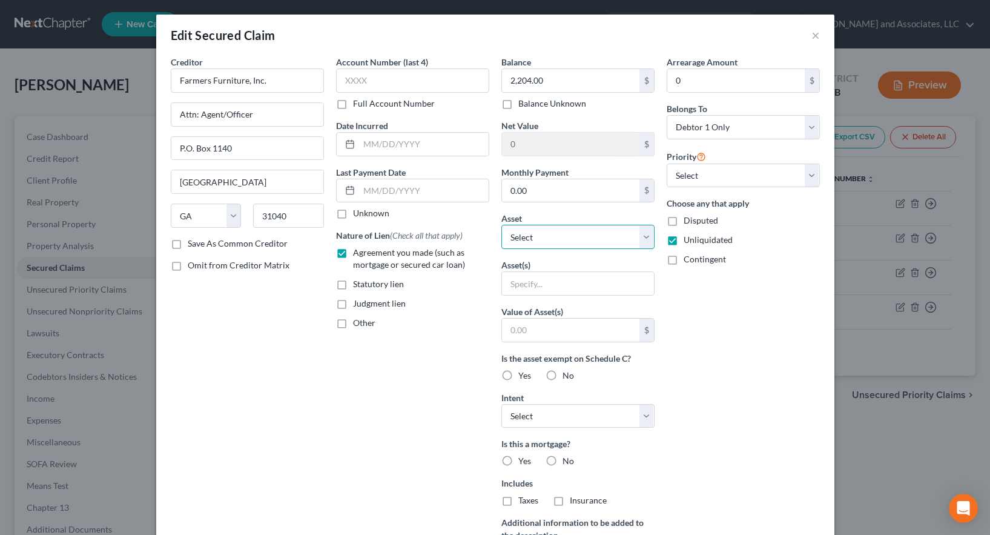
click at [549, 237] on select "Select Other Multiple Assets State Farm Life Insurance Company - $0.0 Household…" at bounding box center [577, 237] width 153 height 24
click at [501, 225] on select "Select Other Multiple Assets State Farm Life Insurance Company - $0.0 Household…" at bounding box center [577, 237] width 153 height 24
click at [525, 285] on input "text" at bounding box center [578, 283] width 152 height 23
type input "HHGs"
click at [536, 325] on input "text" at bounding box center [570, 329] width 137 height 23
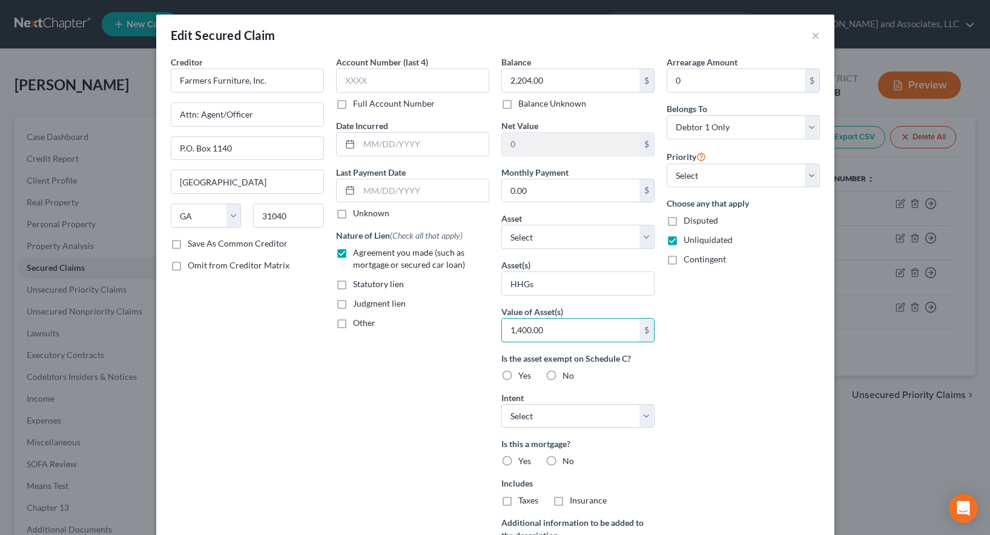
type input "1,400.00"
click at [723, 446] on div "Arrearage Amount 0 $ Belongs To * Select Debtor 1 Only Debtor 2 Only Debtor 1 A…" at bounding box center [742, 326] width 165 height 540
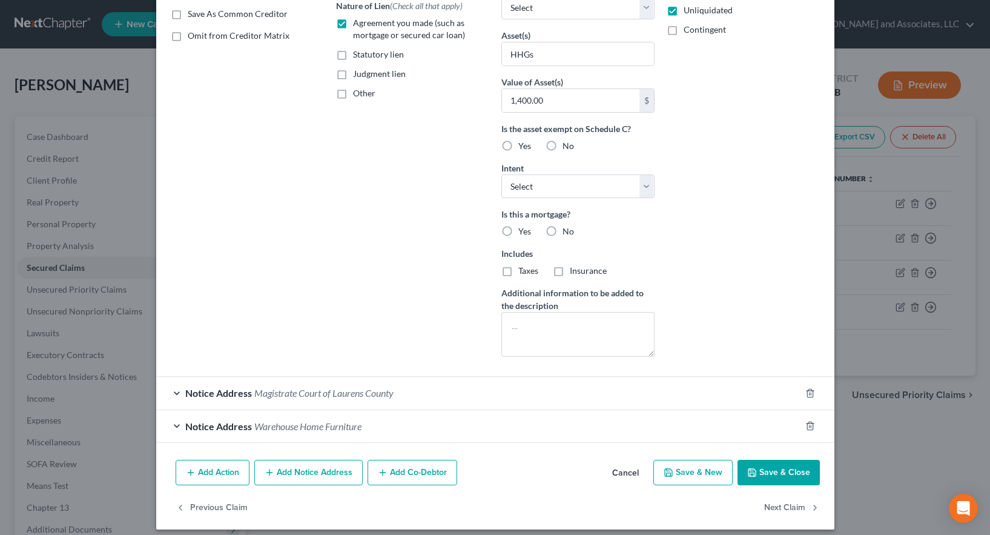
scroll to position [239, 0]
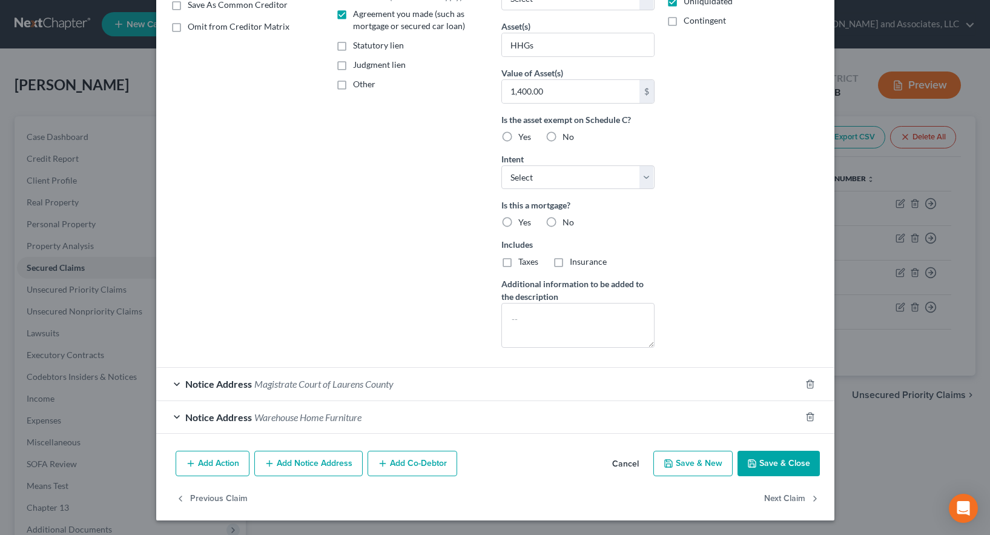
click at [784, 464] on button "Save & Close" at bounding box center [778, 462] width 82 height 25
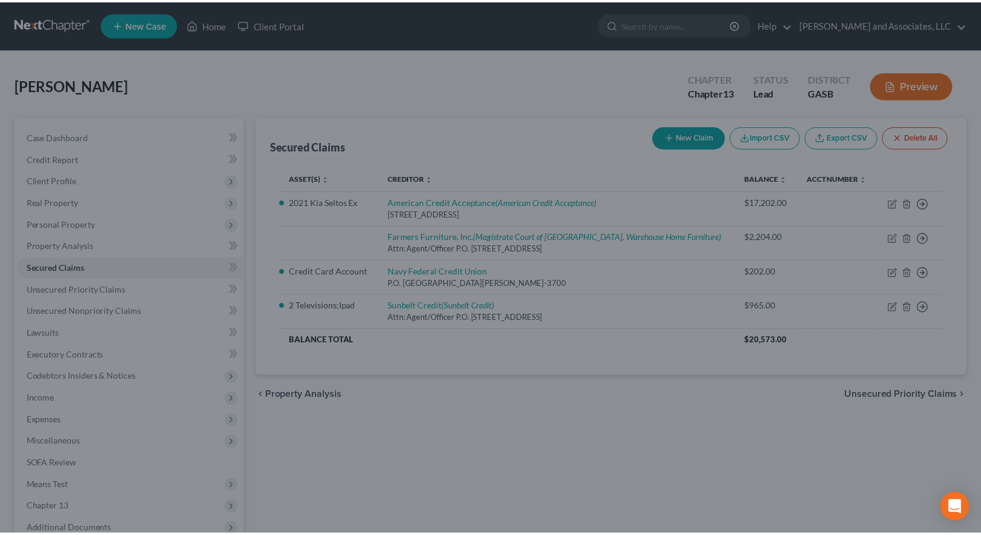
scroll to position [107, 0]
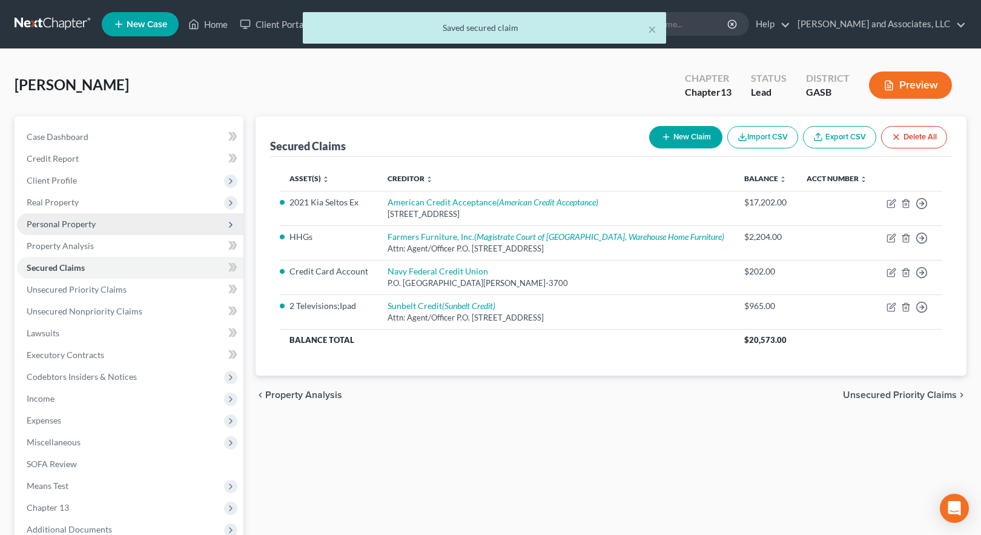
click at [53, 221] on span "Personal Property" at bounding box center [61, 224] width 69 height 10
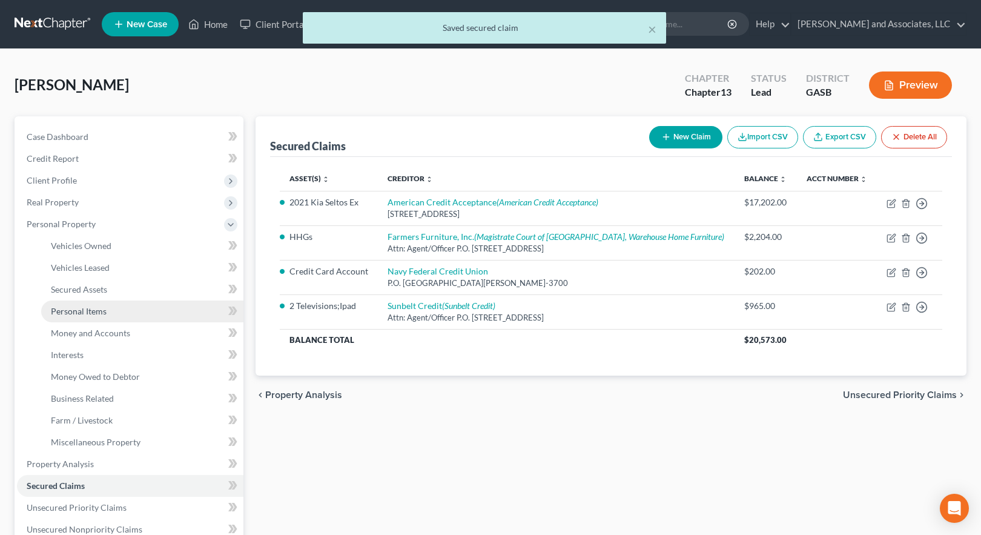
click at [81, 311] on span "Personal Items" at bounding box center [79, 311] width 56 height 10
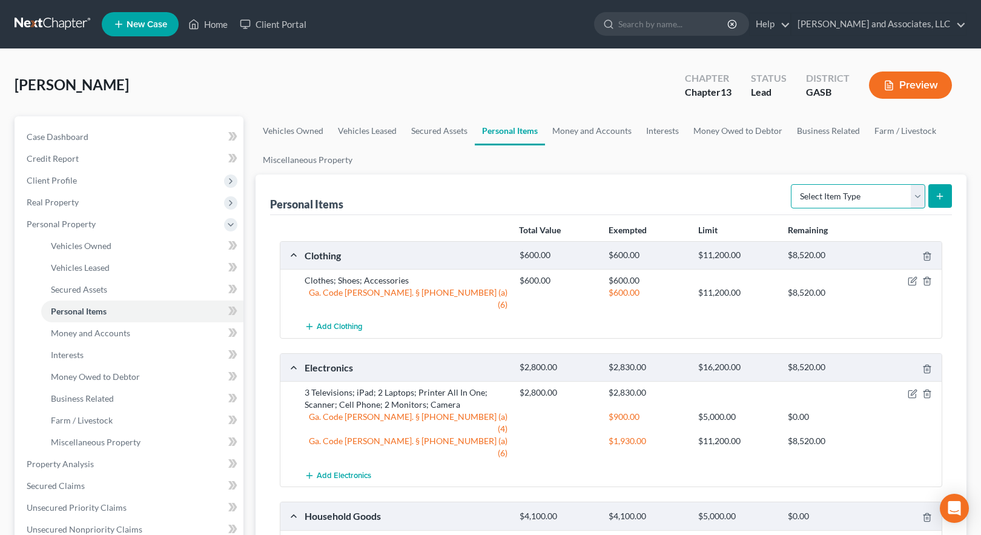
click at [859, 197] on select "Select Item Type Clothing Collectibles Of Value Electronics Firearms Household …" at bounding box center [858, 196] width 134 height 24
select select "household_goods"
click at [792, 184] on select "Select Item Type Clothing Collectibles Of Value Electronics Firearms Household …" at bounding box center [858, 196] width 134 height 24
click at [939, 192] on icon "submit" at bounding box center [940, 196] width 10 height 10
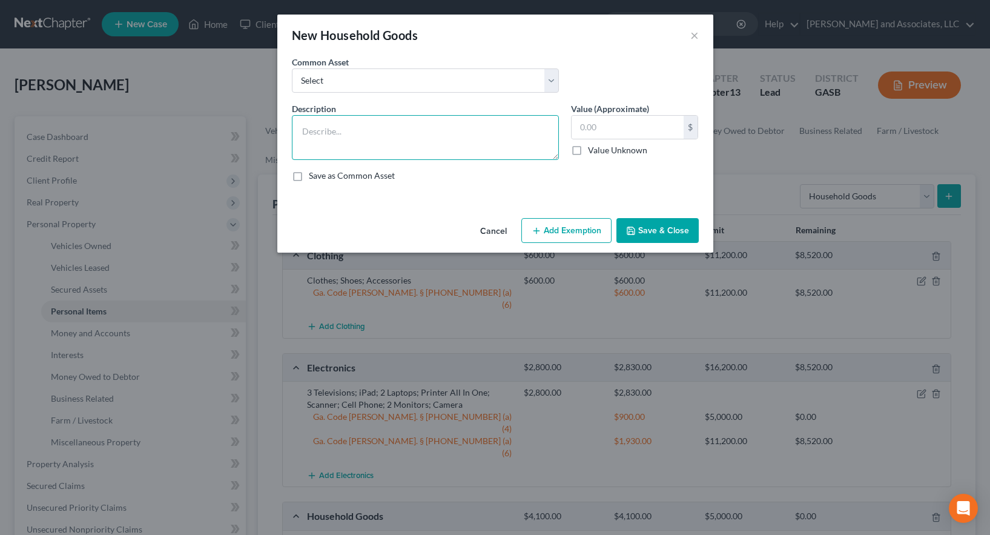
click at [326, 137] on textarea at bounding box center [425, 137] width 267 height 45
type textarea "HHGs:"
click at [591, 125] on input "text" at bounding box center [627, 127] width 112 height 23
type input "1,400.00"
click at [339, 134] on textarea "HHGs:" at bounding box center [425, 137] width 267 height 45
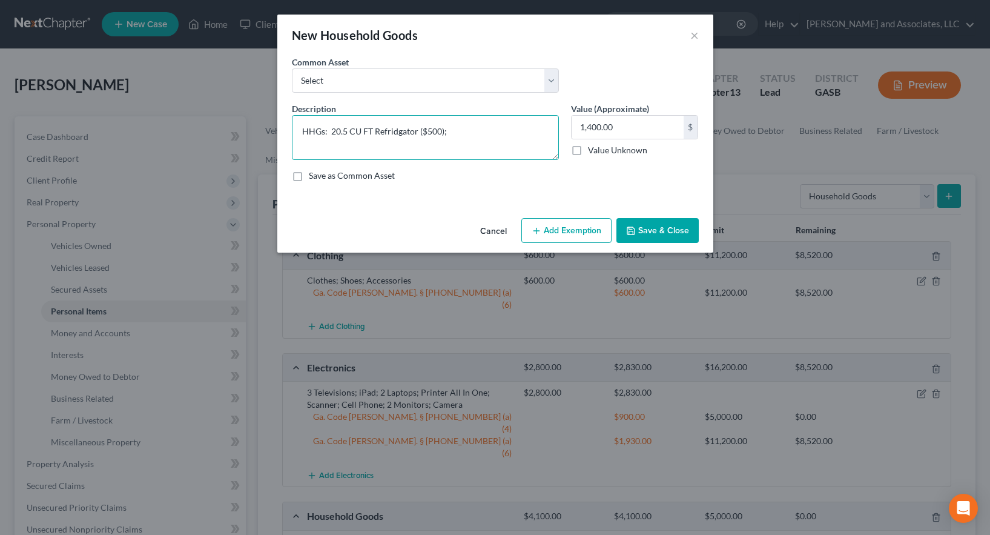
click at [392, 134] on textarea "HHGs: 20.5 CU FT Refridgator ($500);" at bounding box center [425, 137] width 267 height 45
click at [456, 130] on textarea "HHGs: 20.5 CU FT Refrigerator ($500);" at bounding box center [425, 137] width 267 height 45
type textarea "HHGs: 20.5 CU FT Refrigerator ($500); RCA 7.1 CU FT Chest Freezer ($300); 5/O H…"
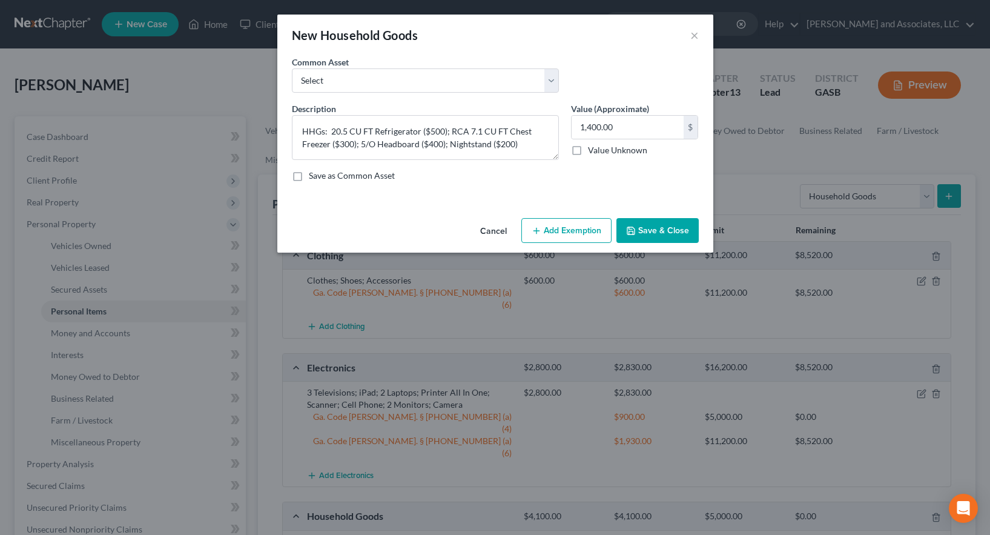
click at [654, 233] on button "Save & Close" at bounding box center [657, 230] width 82 height 25
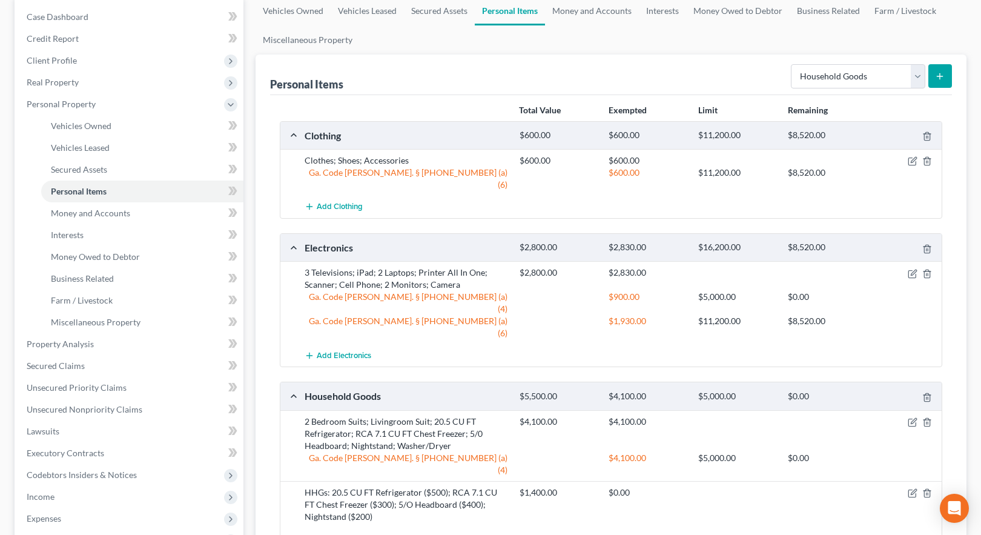
scroll to position [303, 0]
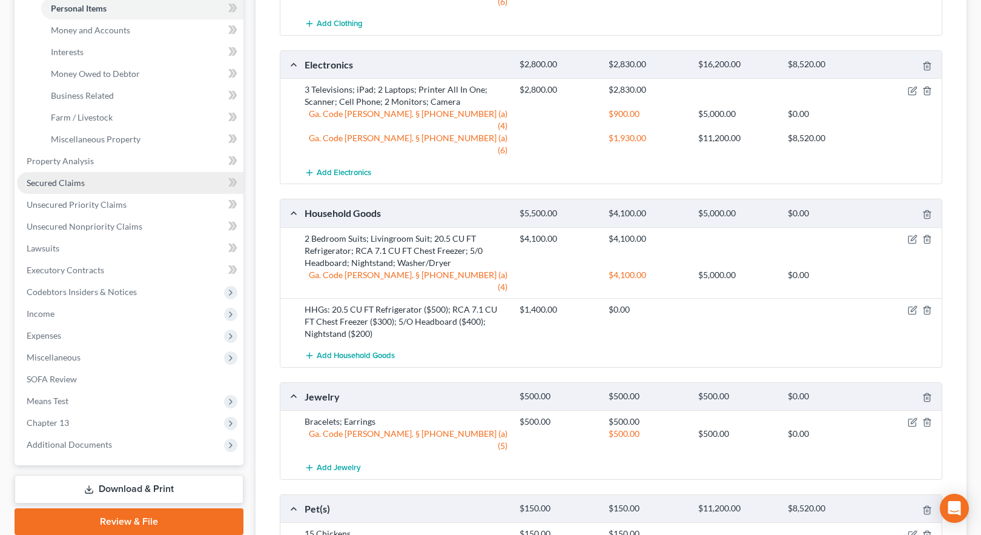
click at [68, 186] on span "Secured Claims" at bounding box center [56, 182] width 58 height 10
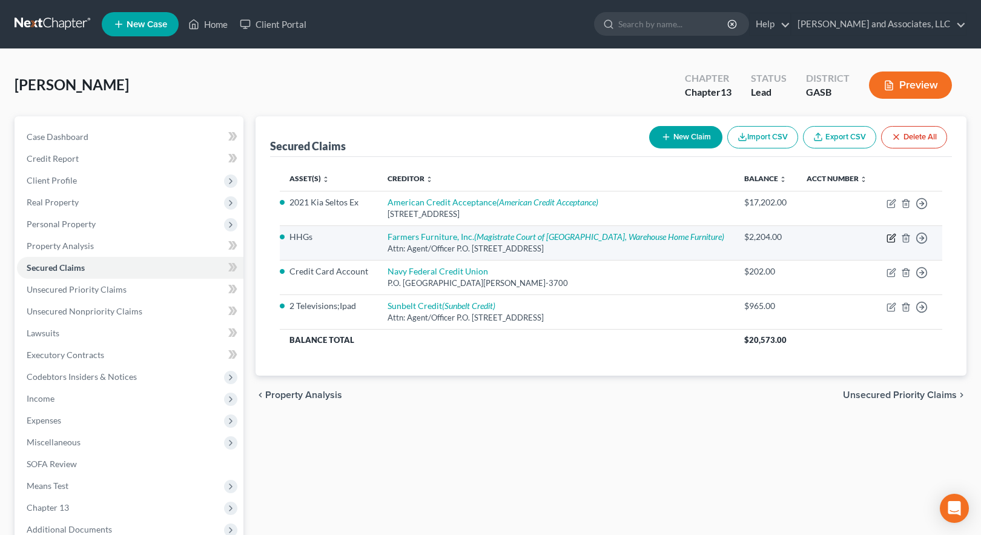
click at [892, 240] on icon "button" at bounding box center [891, 238] width 10 height 10
select select "10"
select select "0"
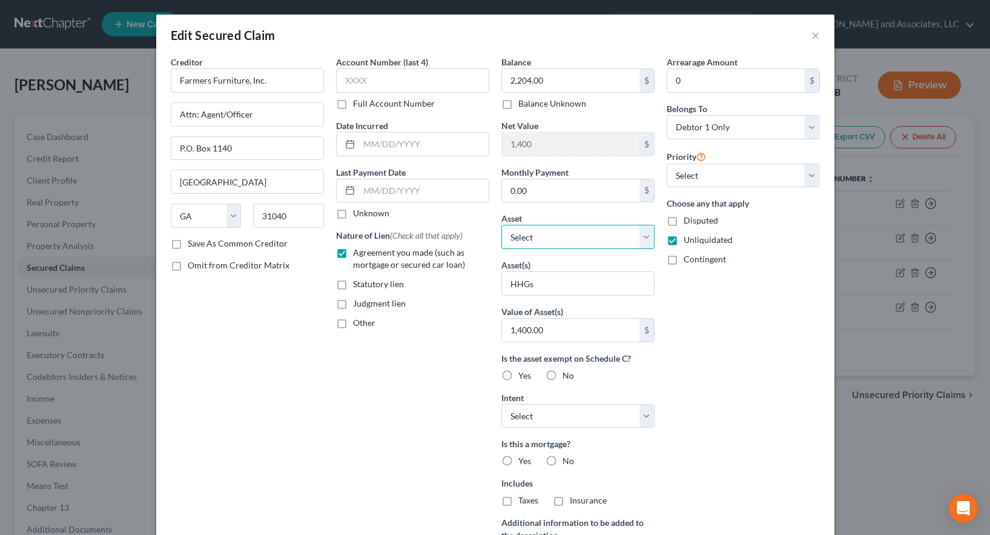
click at [571, 237] on select "Select Other Multiple Assets State Farm Life Insurance Company - $0.0 Household…" at bounding box center [577, 237] width 153 height 24
select select "17"
click at [501, 225] on select "Select Other Multiple Assets State Farm Life Insurance Company - $0.0 Household…" at bounding box center [577, 237] width 153 height 24
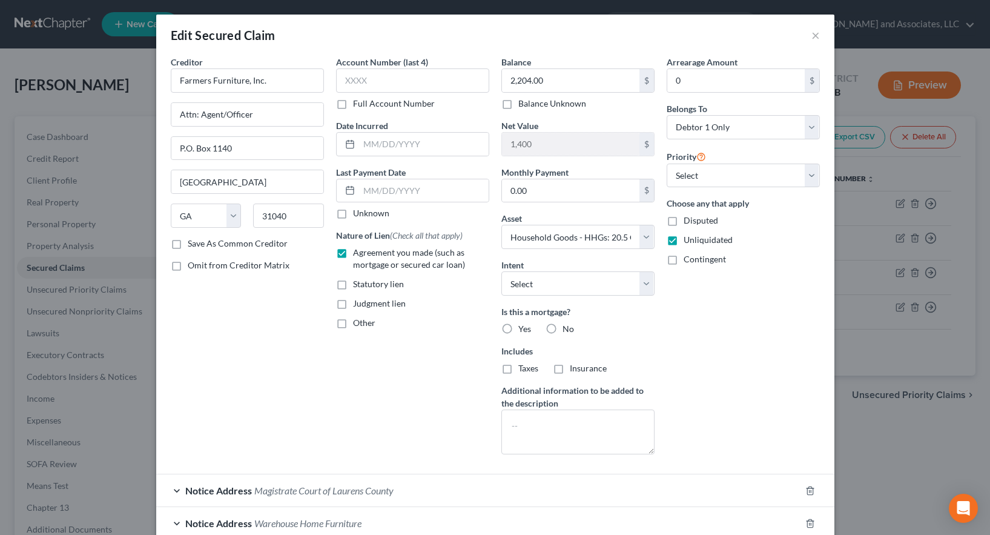
click at [562, 327] on label "No" at bounding box center [568, 329] width 12 height 12
click at [567, 327] on input "No" at bounding box center [571, 327] width 8 height 8
radio input "true"
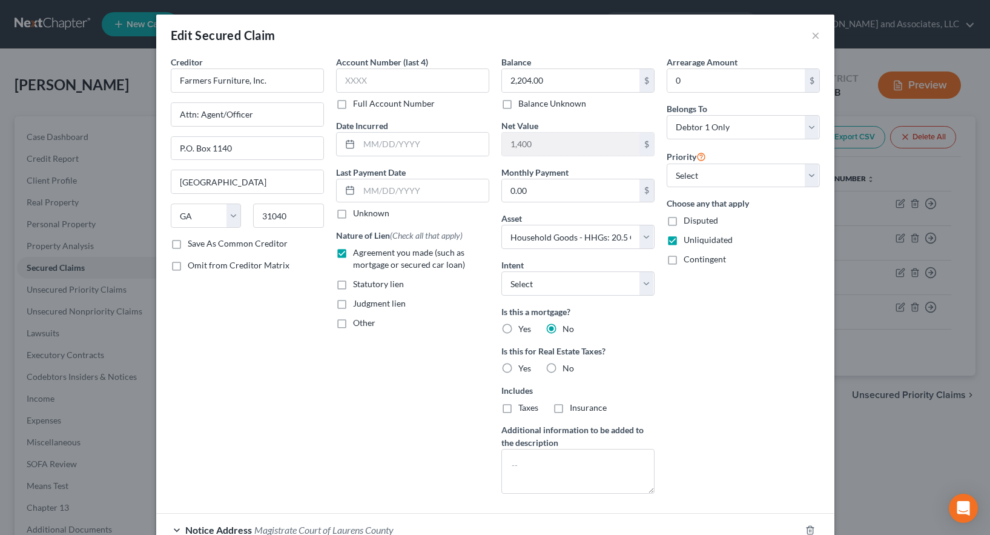
click at [562, 366] on label "No" at bounding box center [568, 368] width 12 height 12
click at [567, 366] on input "No" at bounding box center [571, 366] width 8 height 8
radio input "true"
click at [181, 148] on input "P.O. Box 1140" at bounding box center [247, 148] width 152 height 23
type input "P. O. Box 1140"
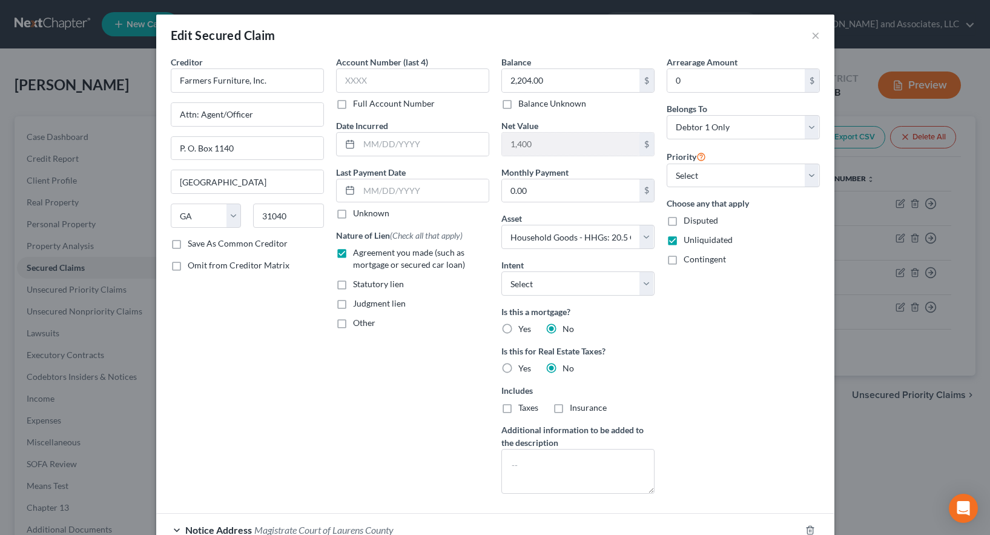
click at [188, 245] on label "Save As Common Creditor" at bounding box center [238, 243] width 100 height 12
click at [193, 245] on input "Save As Common Creditor" at bounding box center [197, 241] width 8 height 8
checkbox input "true"
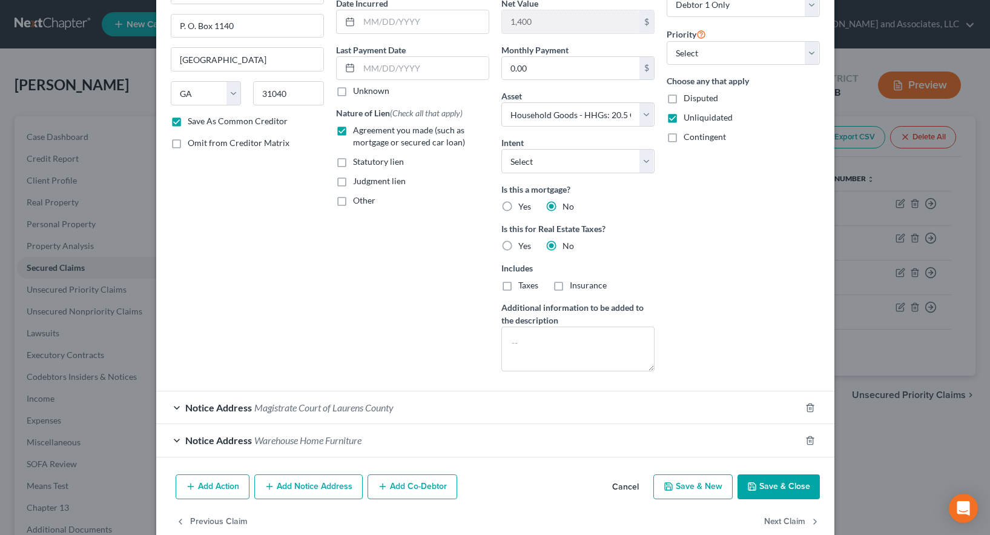
scroll to position [146, 0]
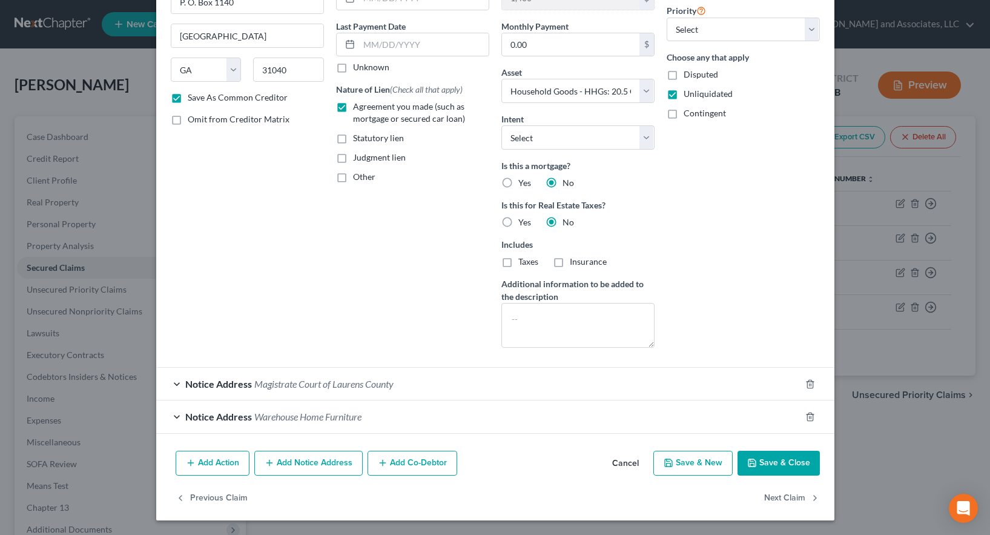
click at [272, 383] on span "Magistrate Court of Laurens County" at bounding box center [323, 384] width 139 height 12
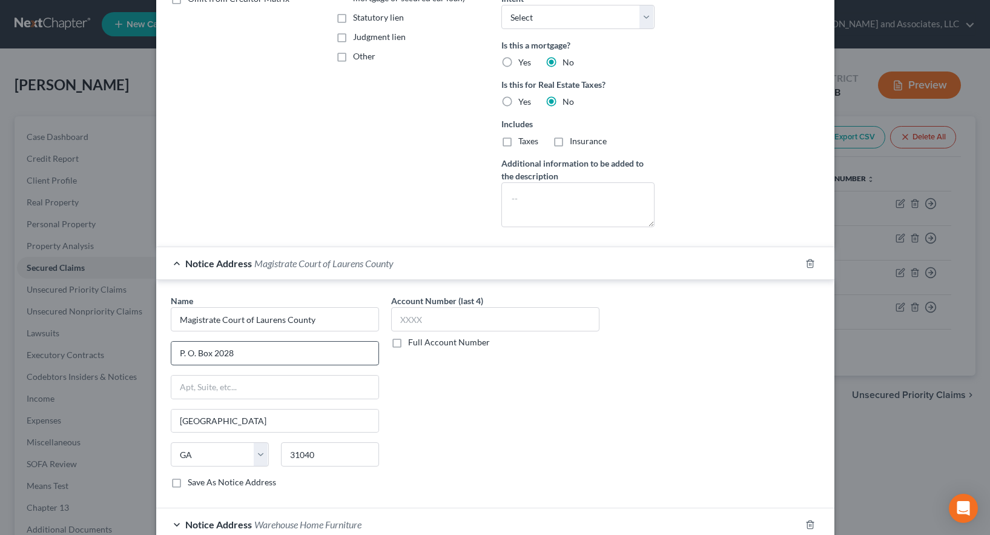
scroll to position [267, 0]
click at [188, 481] on label "Save As Notice Address" at bounding box center [232, 481] width 88 height 12
click at [193, 481] on input "Save As Notice Address" at bounding box center [197, 479] width 8 height 8
checkbox input "true"
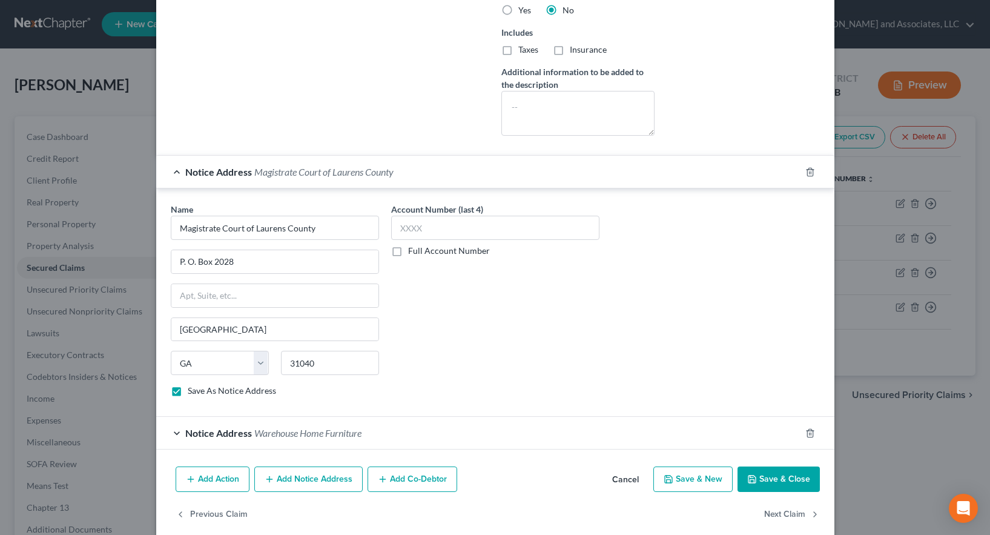
scroll to position [374, 0]
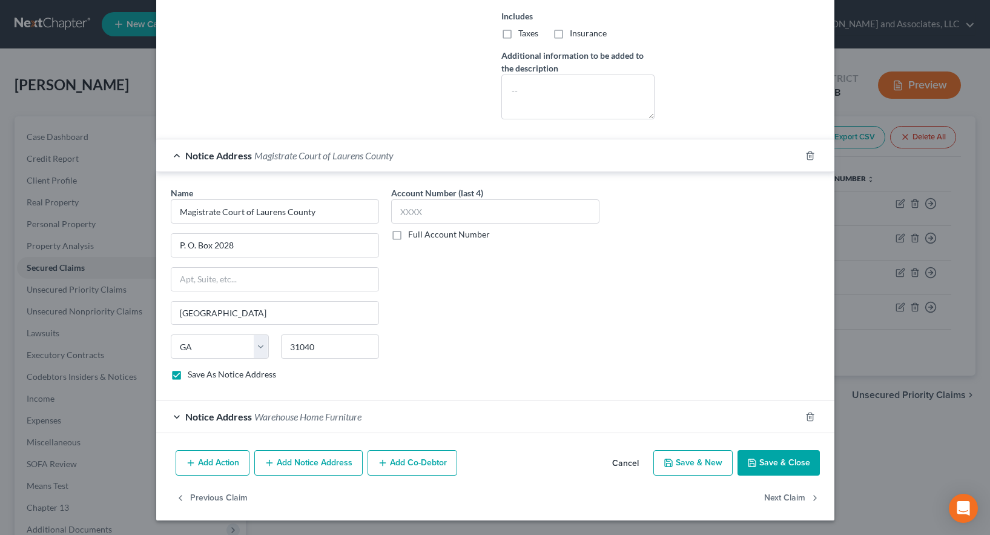
click at [271, 418] on span "Warehouse Home Furniture" at bounding box center [307, 416] width 107 height 12
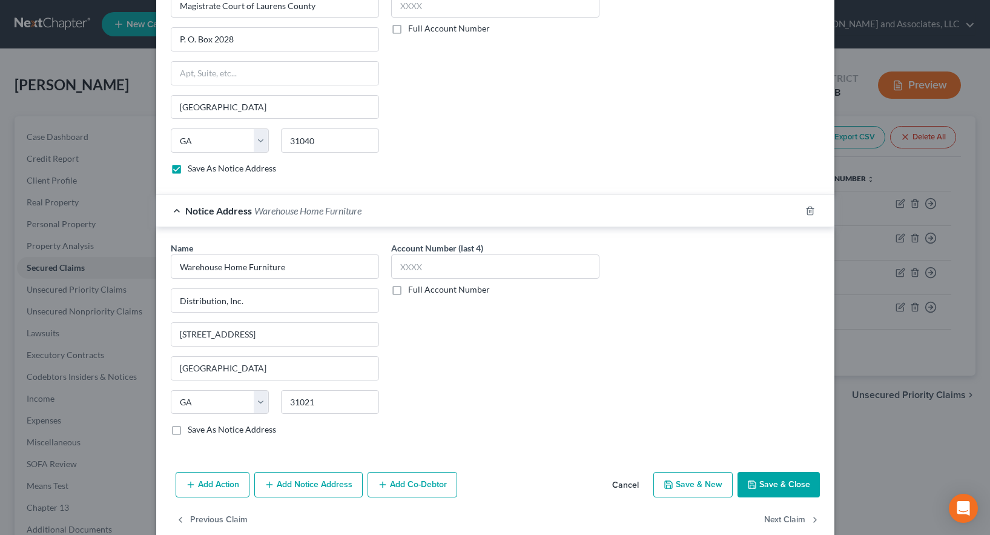
scroll to position [602, 0]
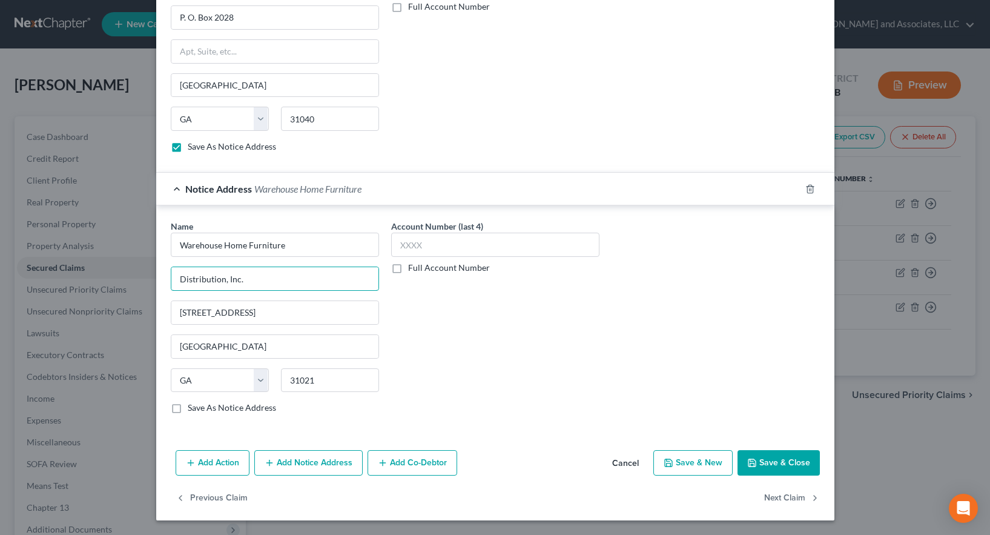
drag, startPoint x: 246, startPoint y: 278, endPoint x: 142, endPoint y: 280, distance: 104.1
click at [142, 280] on div "Edit Secured Claim × Creditor * Farmers Furniture, Inc. Attn: Agent/Officer P. …" at bounding box center [495, 267] width 990 height 535
drag, startPoint x: 217, startPoint y: 280, endPoint x: 502, endPoint y: 351, distance: 294.3
click at [502, 351] on div "Account Number (last 4) Full Account Number" at bounding box center [495, 321] width 220 height 203
click at [188, 408] on label "Save As Notice Address" at bounding box center [232, 407] width 88 height 12
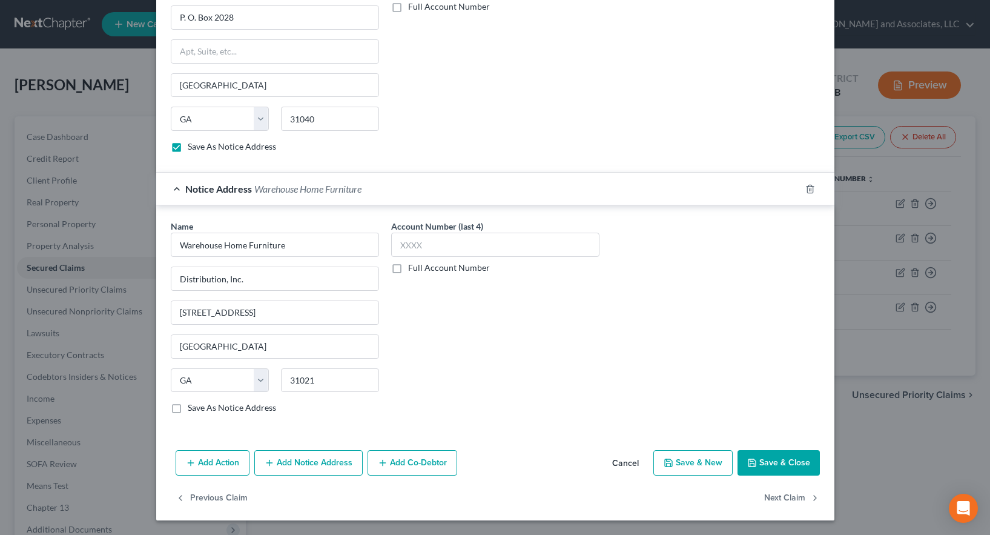
click at [193, 408] on input "Save As Notice Address" at bounding box center [197, 405] width 8 height 8
checkbox input "true"
click at [226, 465] on button "Add Action" at bounding box center [213, 462] width 74 height 25
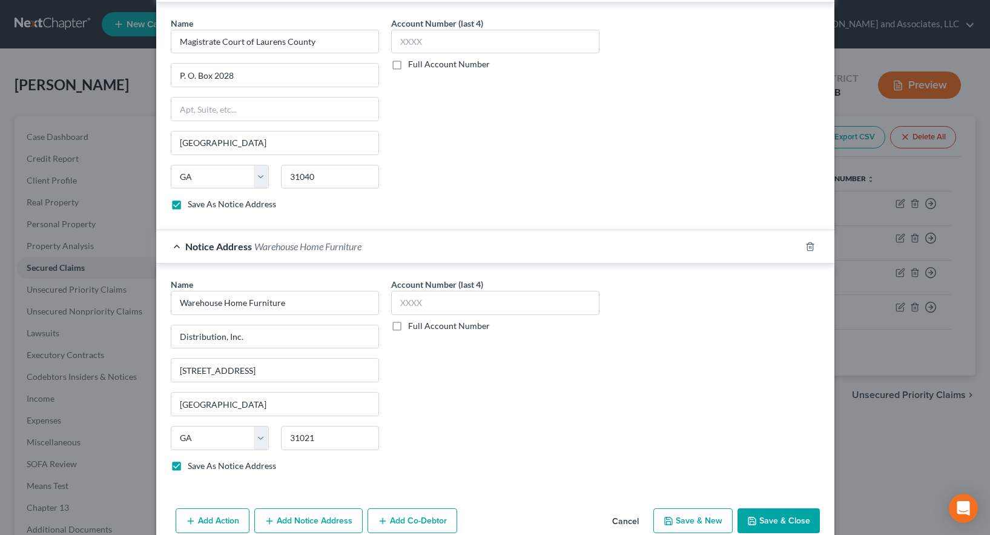
scroll to position [963, 0]
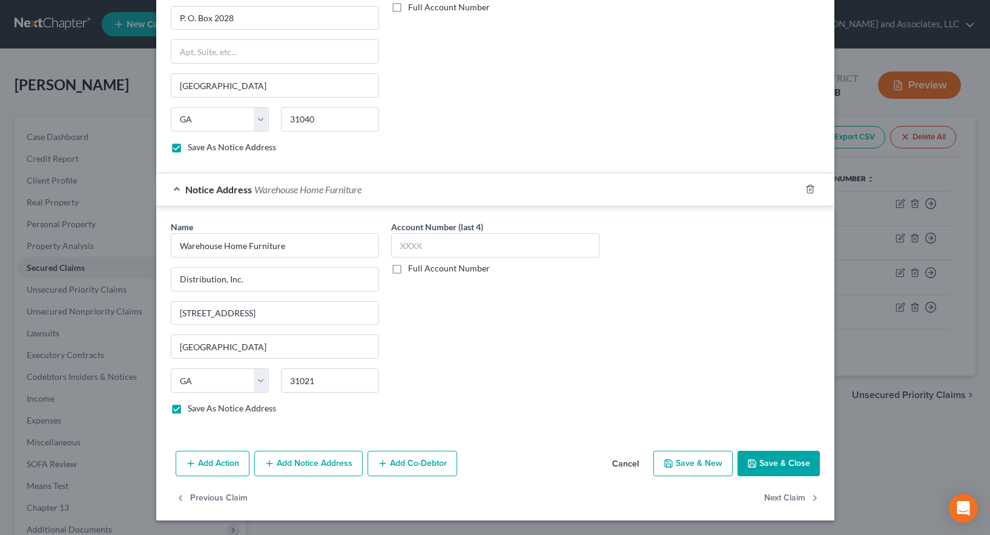
drag, startPoint x: 222, startPoint y: 463, endPoint x: 214, endPoint y: 465, distance: 7.5
click at [221, 463] on button "Add Action" at bounding box center [213, 462] width 74 height 25
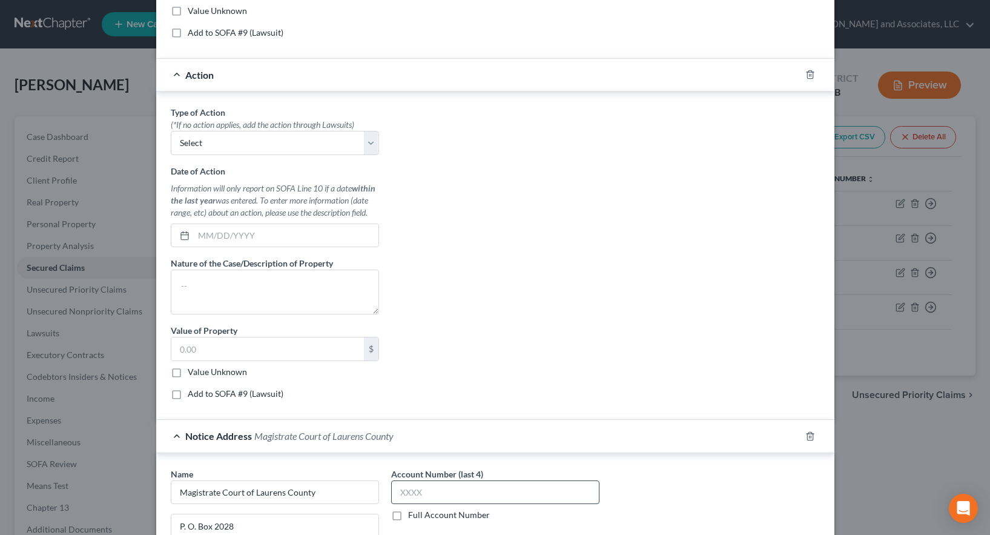
scroll to position [598, 0]
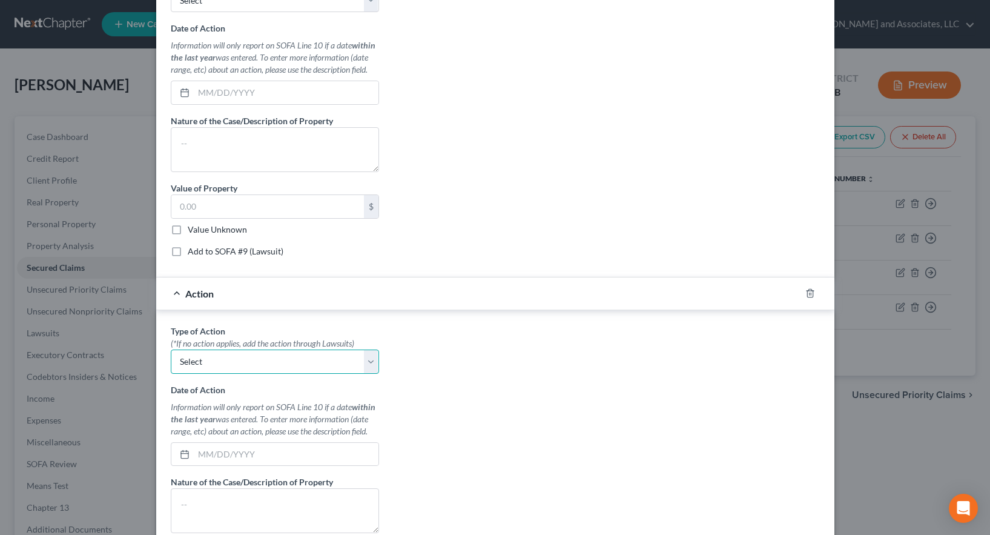
click at [194, 363] on select "Select Repossession Garnishment Foreclosure Personal Injury Attached, Seized, O…" at bounding box center [275, 361] width 208 height 24
select select "1"
click at [171, 349] on select "Select Repossession Garnishment Foreclosure Personal Injury Attached, Seized, O…" at bounding box center [275, 361] width 208 height 24
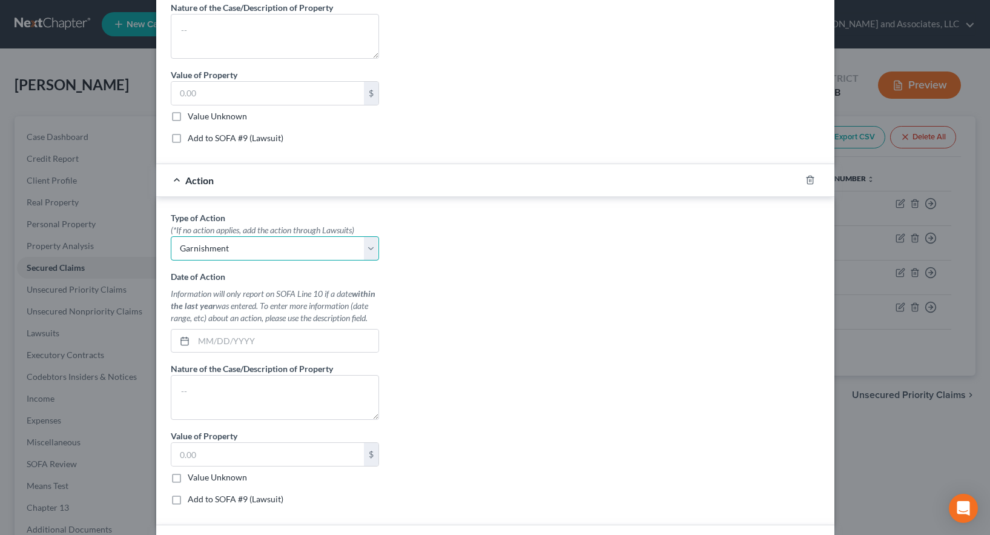
scroll to position [719, 0]
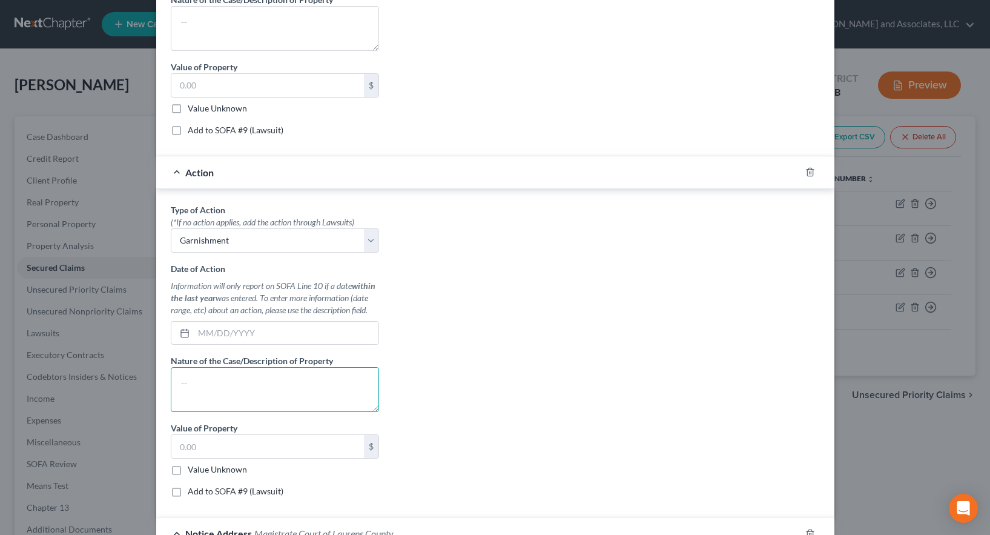
click at [197, 387] on textarea at bounding box center [275, 389] width 208 height 45
type textarea "Suit on Account"
click at [202, 444] on input "text" at bounding box center [267, 446] width 193 height 23
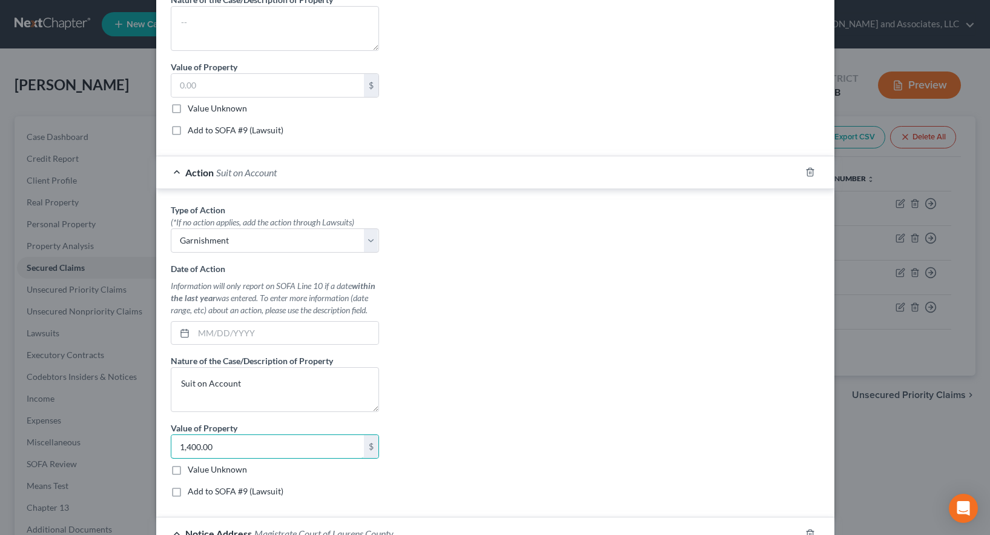
type input "1,400.00"
click at [188, 492] on label "Add to SOFA #9 (Lawsuit)" at bounding box center [236, 491] width 96 height 12
click at [193, 492] on input "Add to SOFA #9 (Lawsuit)" at bounding box center [197, 489] width 8 height 8
checkbox input "true"
select select "0"
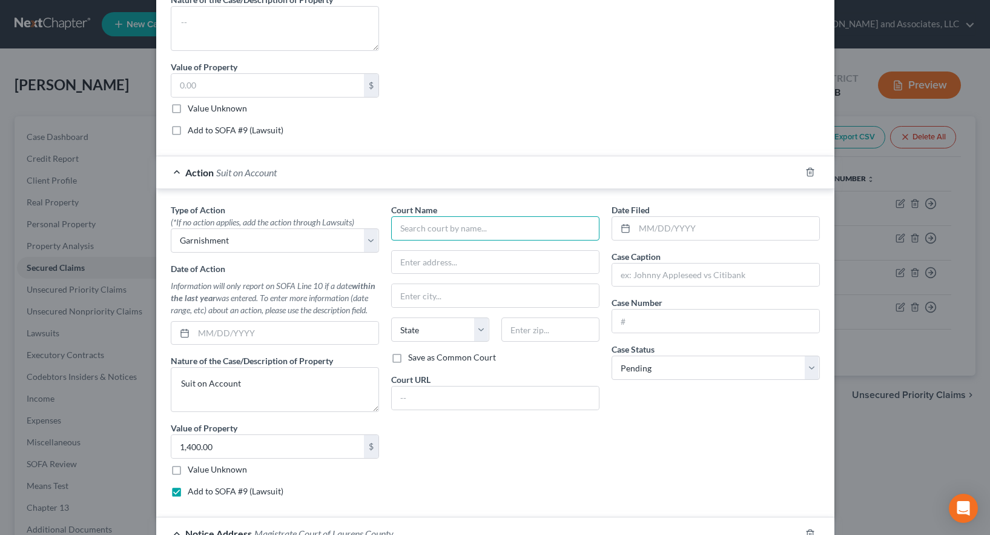
click at [445, 227] on input "text" at bounding box center [495, 228] width 208 height 24
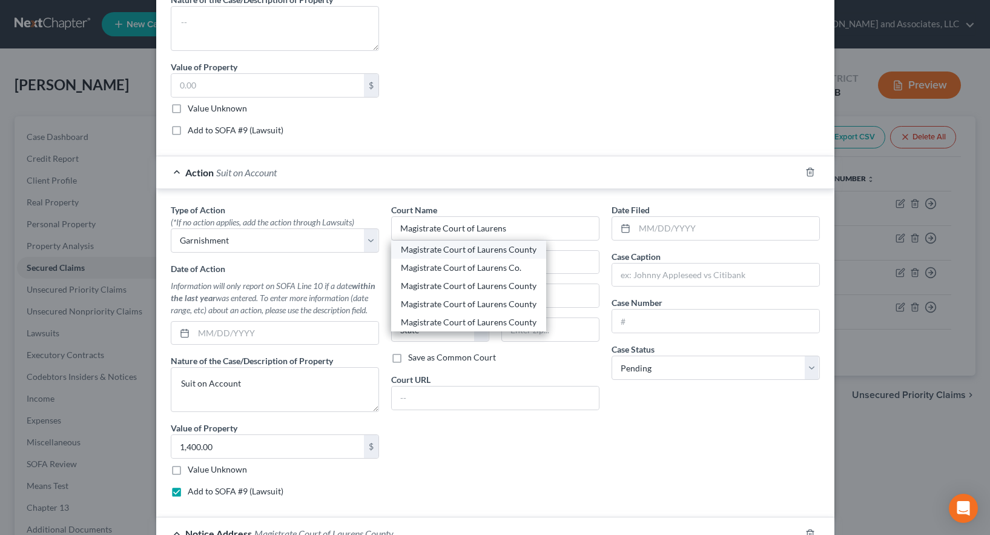
click at [494, 249] on div "Magistrate Court of Laurens County" at bounding box center [469, 249] width 136 height 12
type input "Magistrate Court of Laurens County"
type input "P.O. Box 2028"
type input "[GEOGRAPHIC_DATA]"
select select "10"
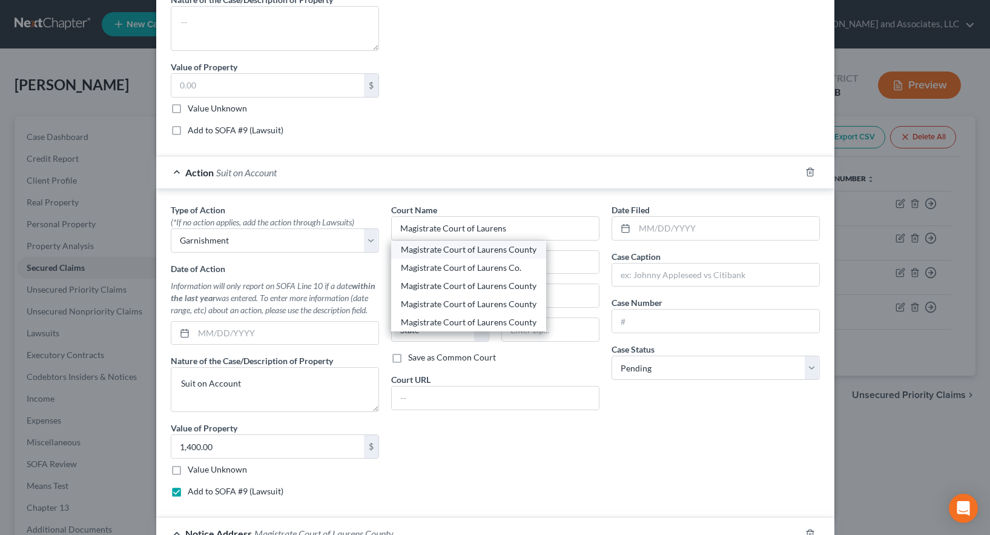
type input "31021"
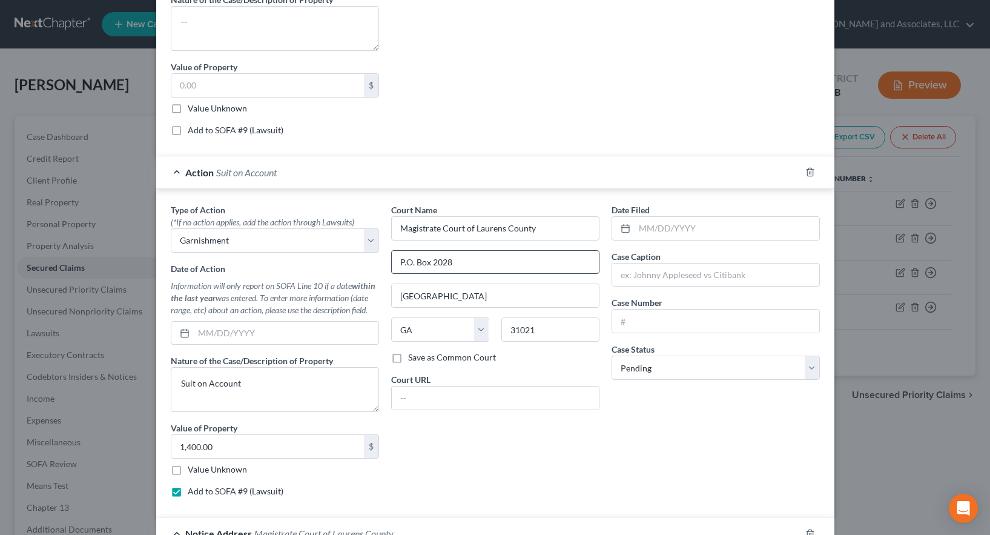
click at [401, 262] on input "P.O. Box 2028" at bounding box center [495, 262] width 207 height 23
type input "P. O. Box 2028"
click at [408, 359] on label "Save as Common Court" at bounding box center [452, 357] width 88 height 12
click at [413, 359] on input "Save as Common Court" at bounding box center [417, 355] width 8 height 8
checkbox input "true"
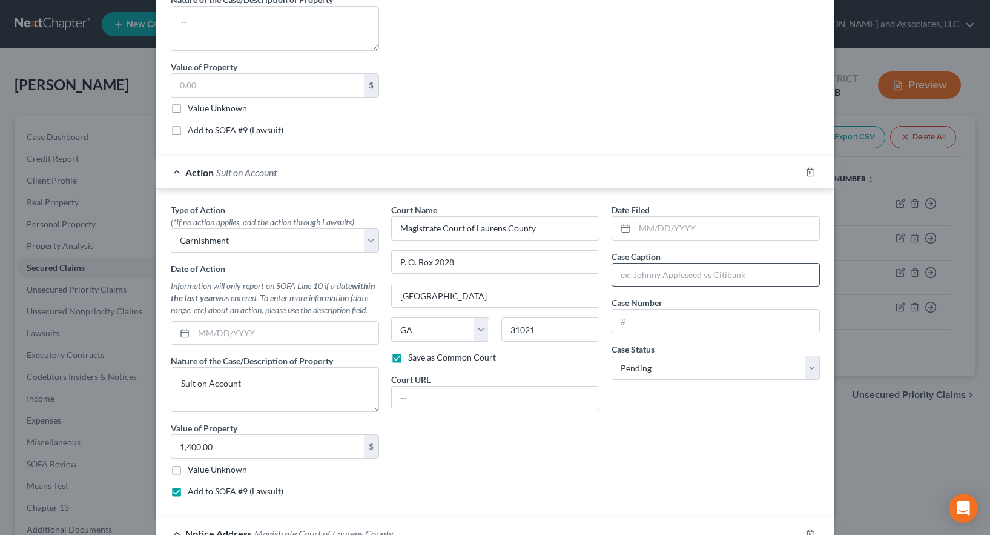
click at [623, 275] on input "text" at bounding box center [715, 274] width 207 height 23
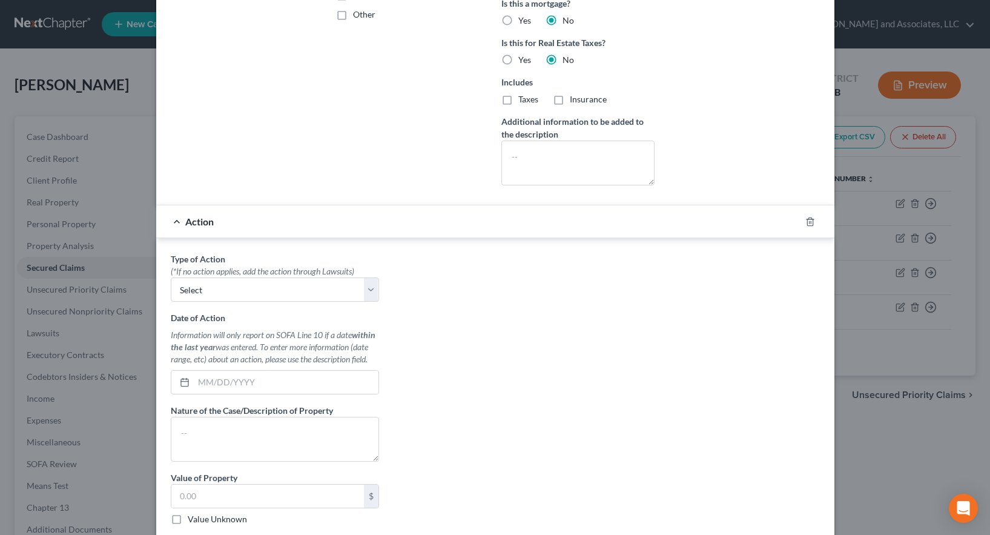
scroll to position [295, 0]
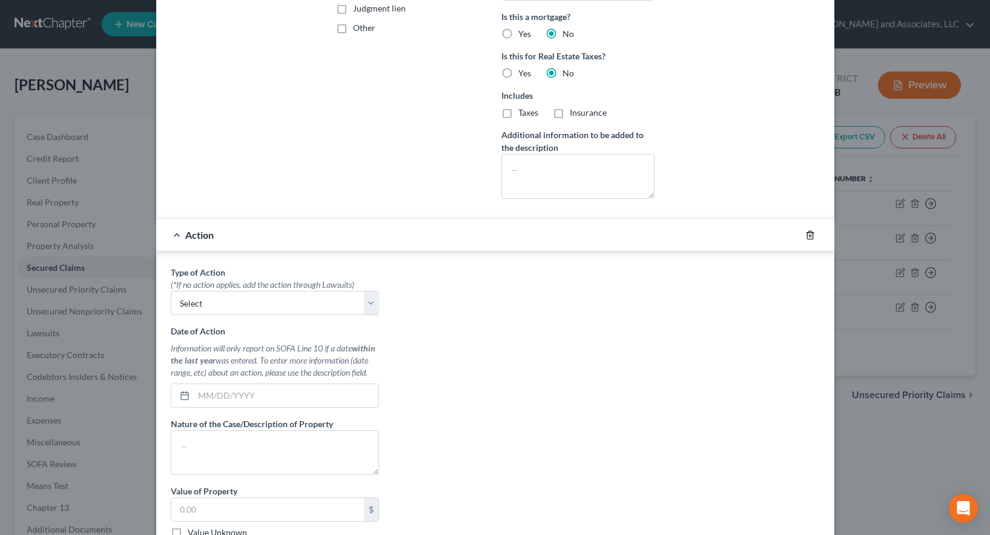
click at [809, 234] on line "button" at bounding box center [809, 235] width 0 height 2
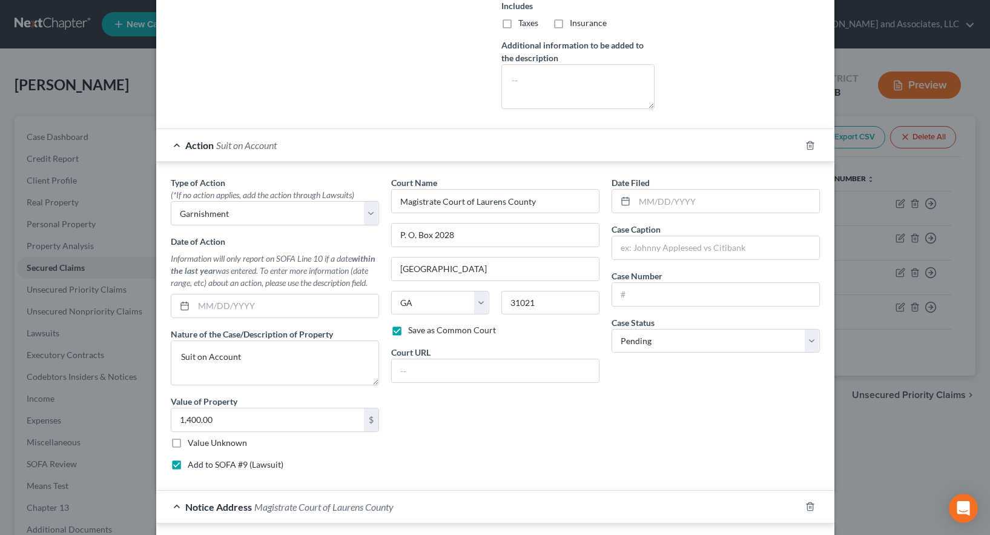
scroll to position [363, 0]
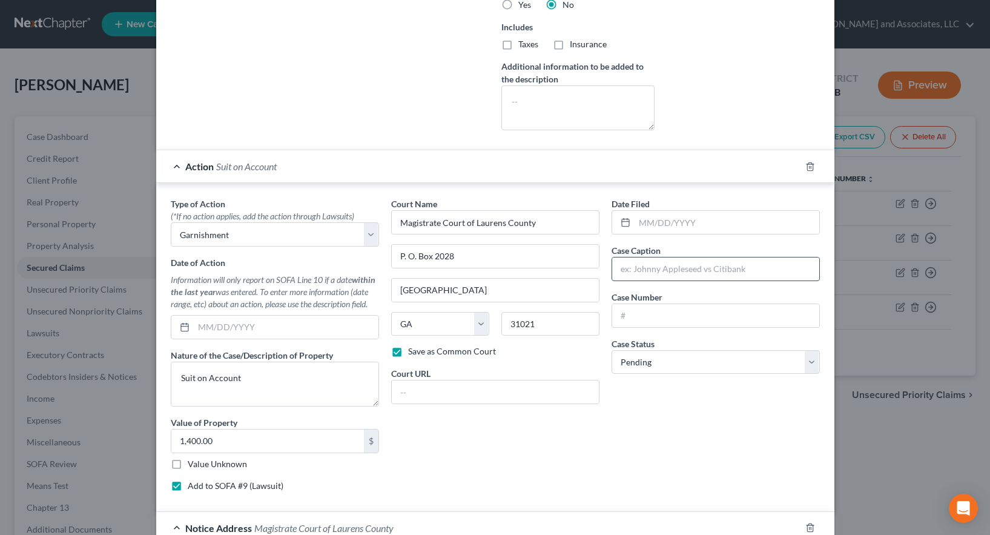
click at [620, 269] on input "text" at bounding box center [715, 268] width 207 height 23
type input "Farmers Furniture, Inc. vs [PERSON_NAME]"
click at [645, 312] on input "text" at bounding box center [715, 315] width 207 height 23
click at [628, 313] on input "MC25-1783" at bounding box center [715, 315] width 207 height 23
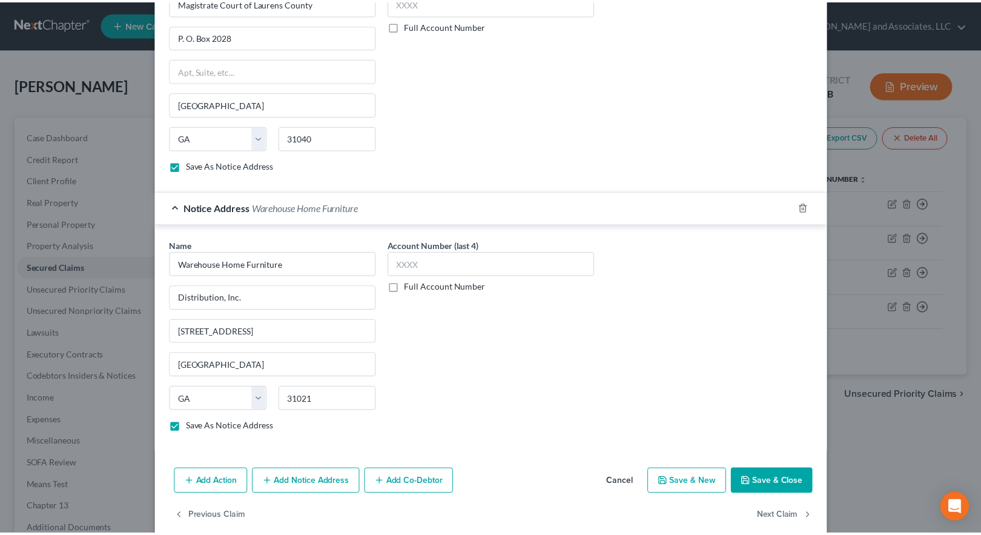
scroll to position [963, 0]
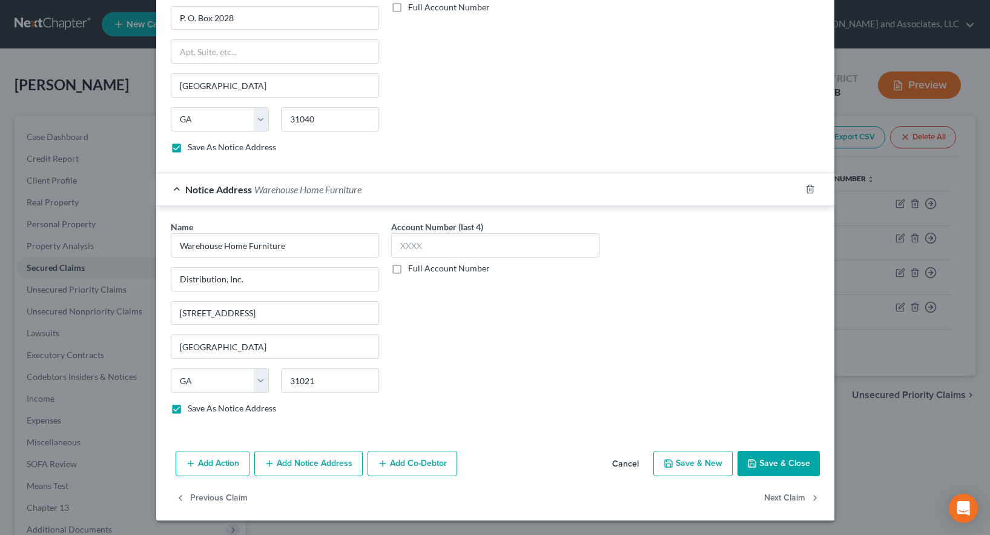
type input "MC 25-1783"
click at [768, 466] on button "Save & Close" at bounding box center [778, 462] width 82 height 25
checkbox input "false"
select select
checkbox input "false"
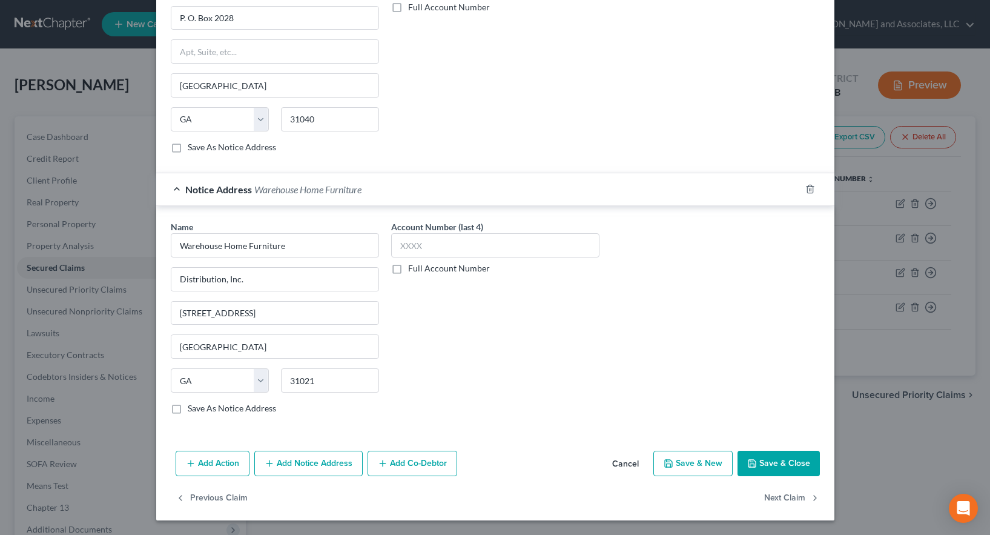
checkbox input "false"
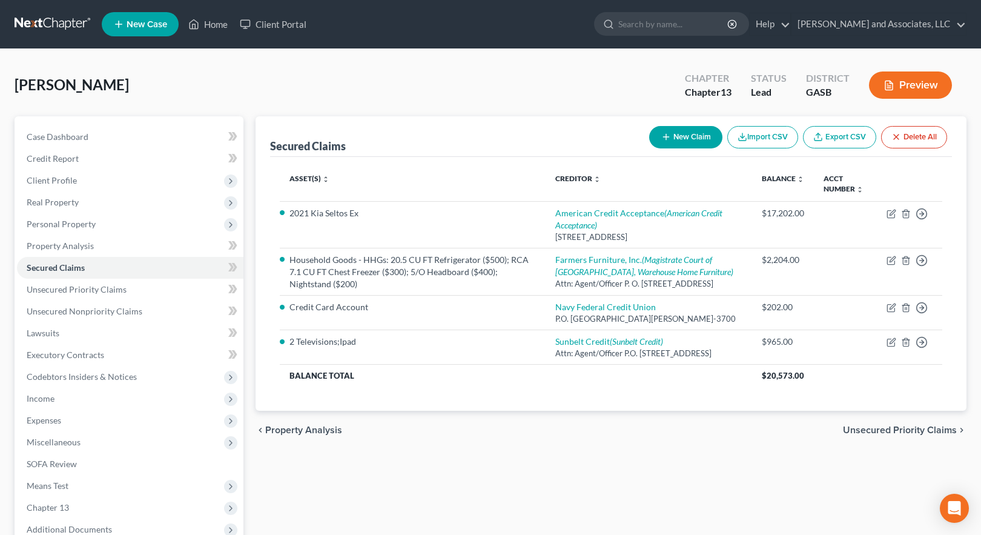
click at [898, 82] on button "Preview" at bounding box center [910, 84] width 83 height 27
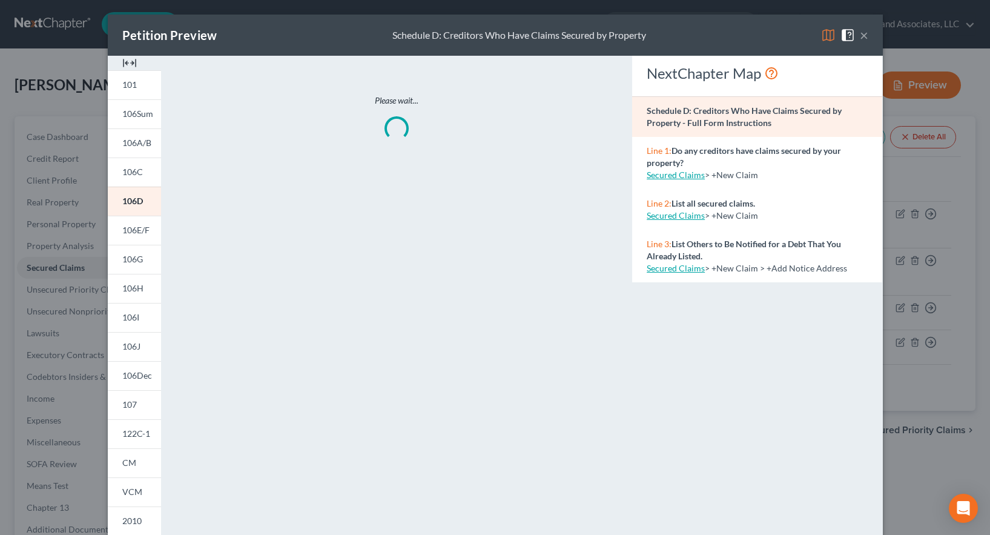
click at [823, 35] on img at bounding box center [828, 35] width 15 height 15
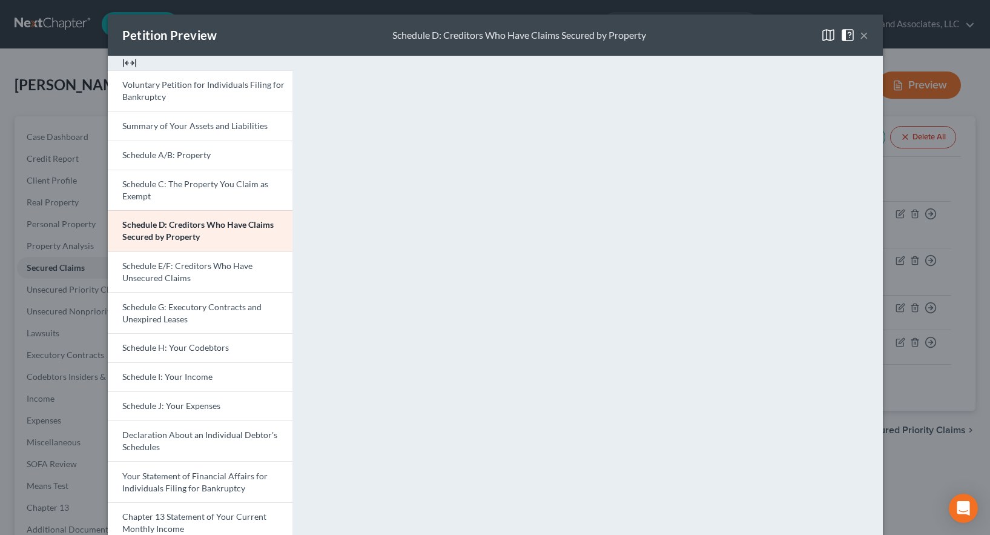
click at [861, 33] on button "×" at bounding box center [864, 35] width 8 height 15
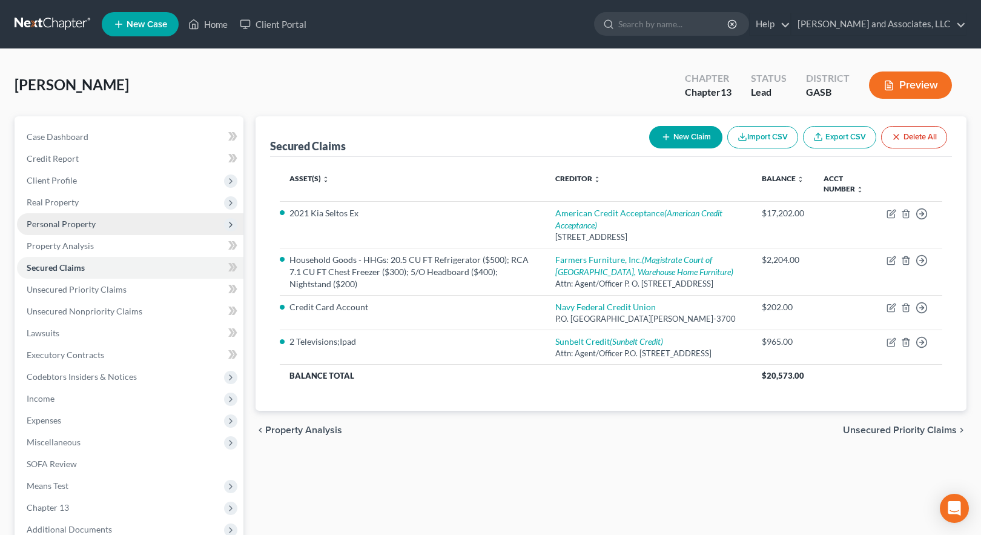
click at [67, 223] on span "Personal Property" at bounding box center [61, 224] width 69 height 10
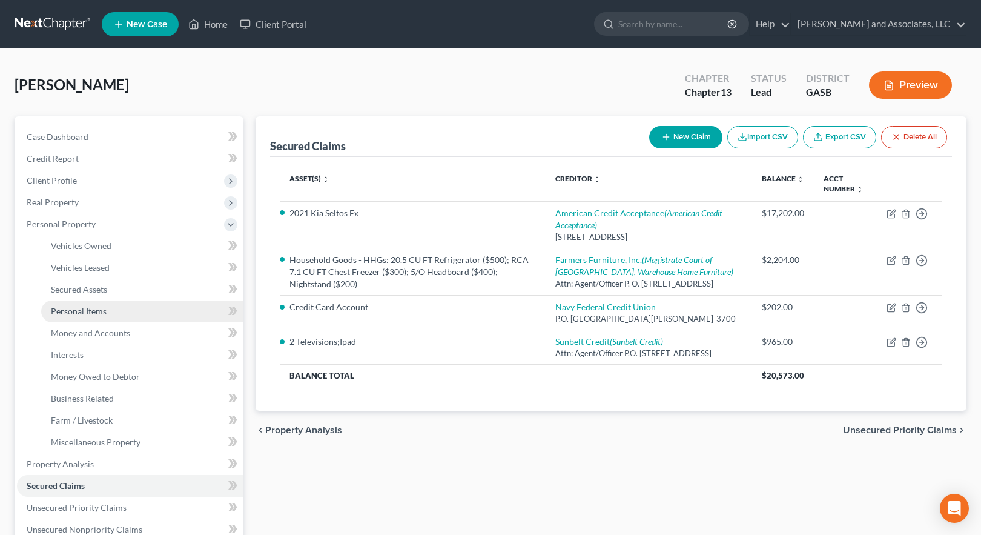
click at [100, 314] on span "Personal Items" at bounding box center [79, 311] width 56 height 10
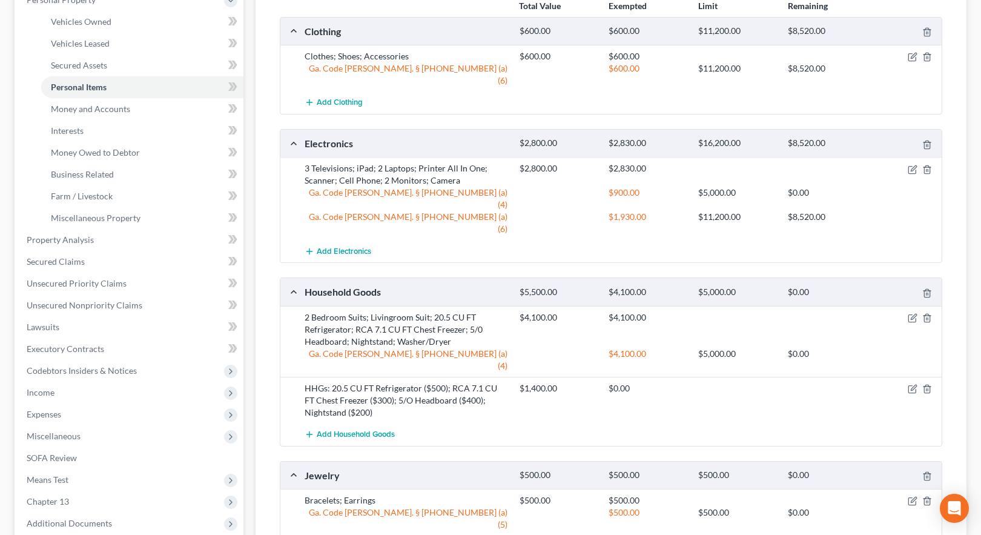
scroll to position [242, 0]
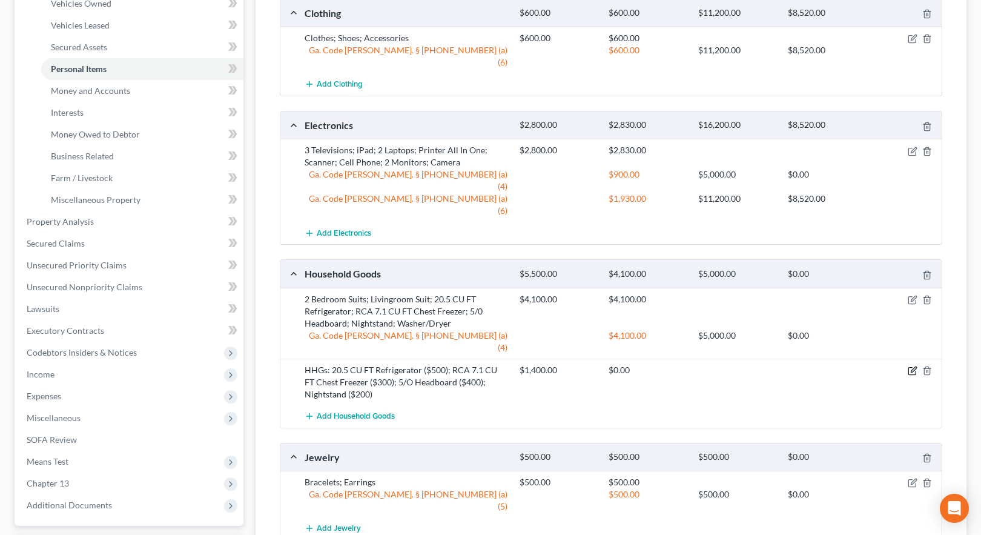
click at [914, 366] on icon "button" at bounding box center [912, 371] width 10 height 10
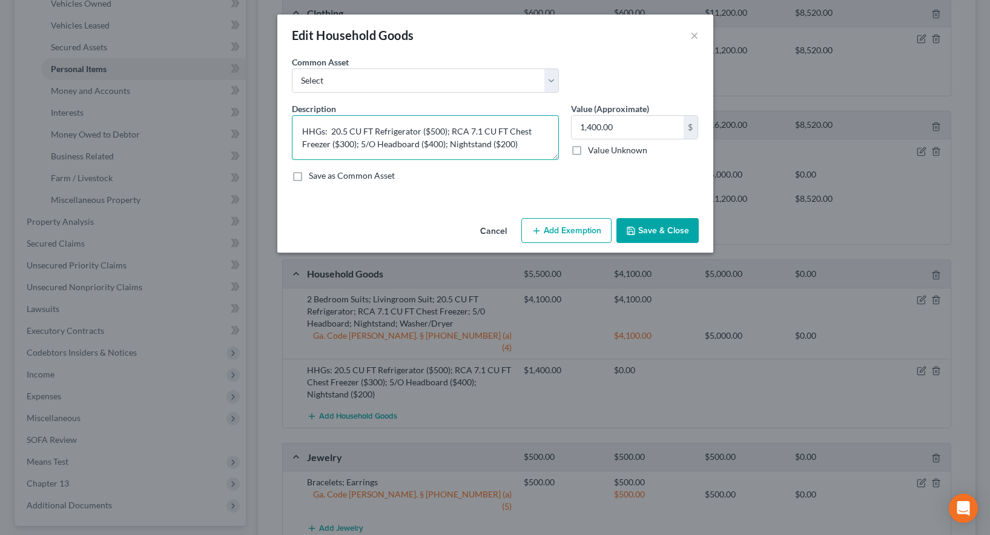
click at [330, 128] on textarea "HHGs: 20.5 CU FT Refrigerator ($500); RCA 7.1 CU FT Chest Freezer ($300); 5/O H…" at bounding box center [425, 137] width 267 height 45
type textarea "20.5 CU FT Refrigerator ($500); RCA 7.1 CU FT Chest Freezer ($300); 5/O Headboa…"
click at [662, 233] on button "Save & Close" at bounding box center [657, 230] width 82 height 25
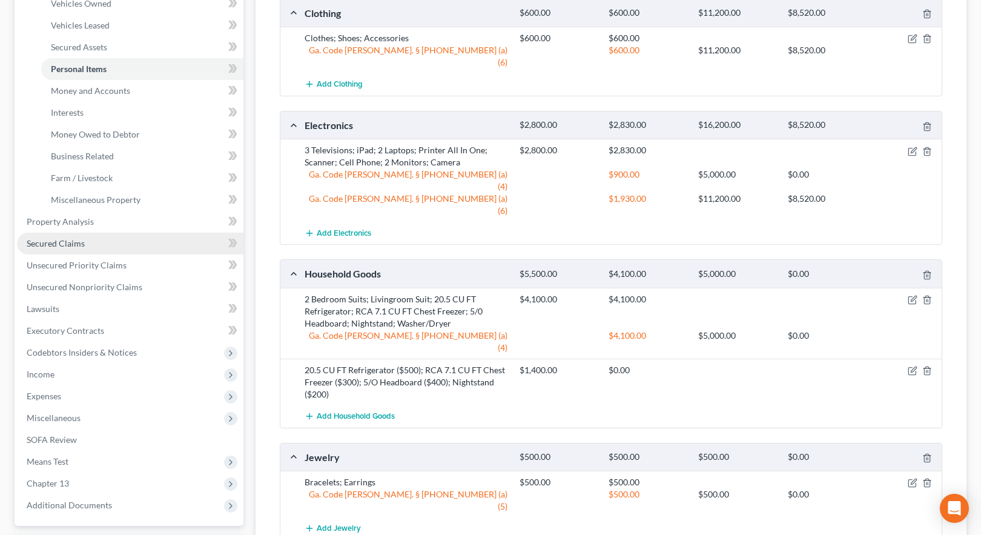
click at [63, 242] on span "Secured Claims" at bounding box center [56, 243] width 58 height 10
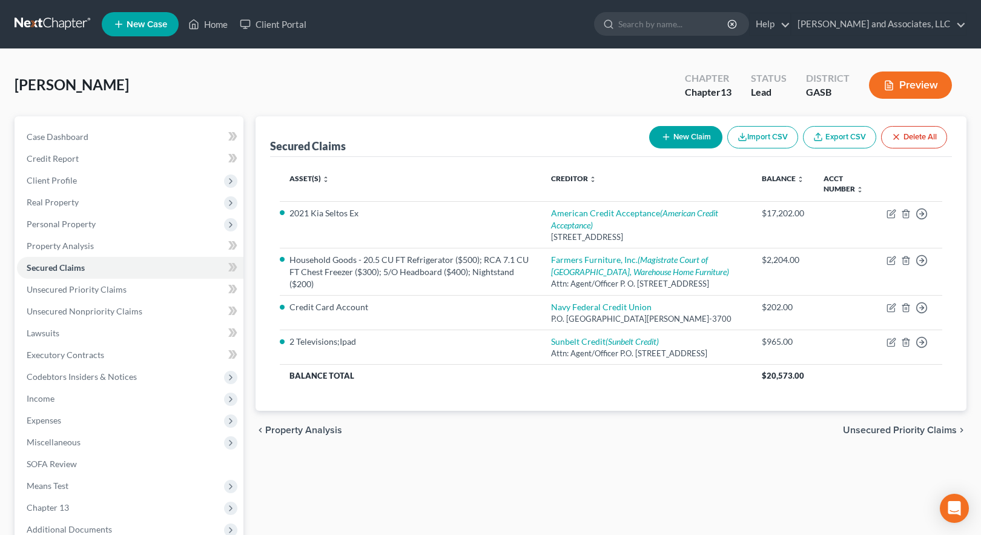
click at [917, 81] on button "Preview" at bounding box center [910, 84] width 83 height 27
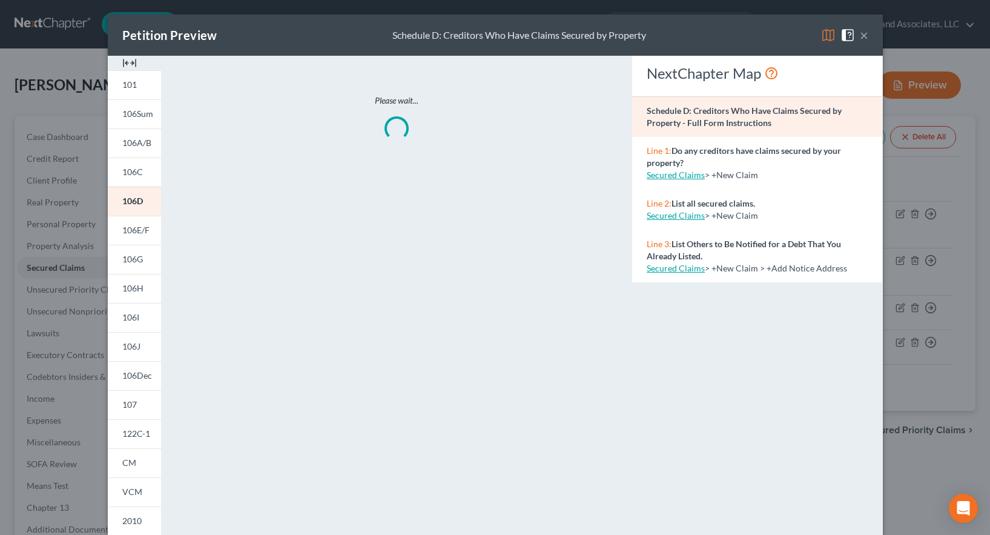
click at [823, 36] on img at bounding box center [828, 35] width 15 height 15
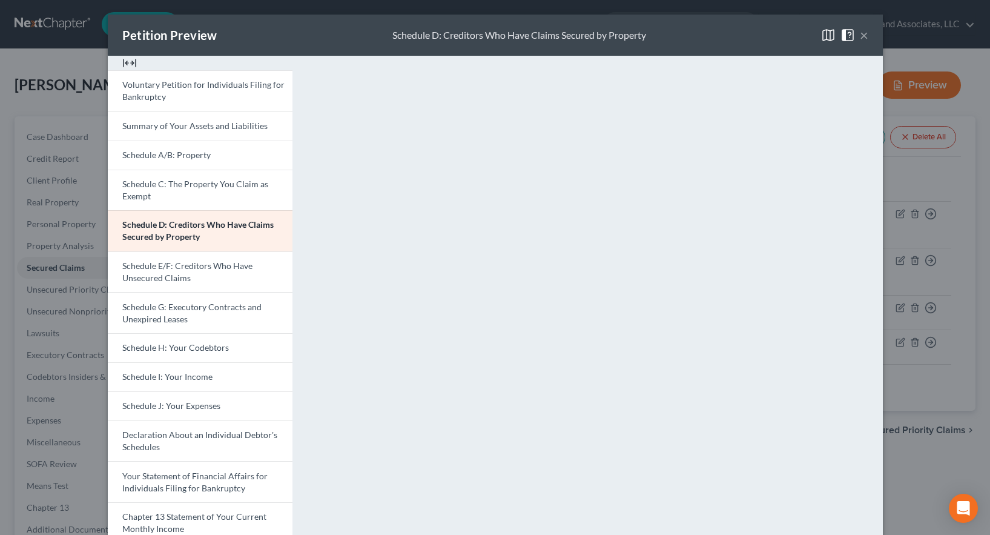
click at [860, 34] on button "×" at bounding box center [864, 35] width 8 height 15
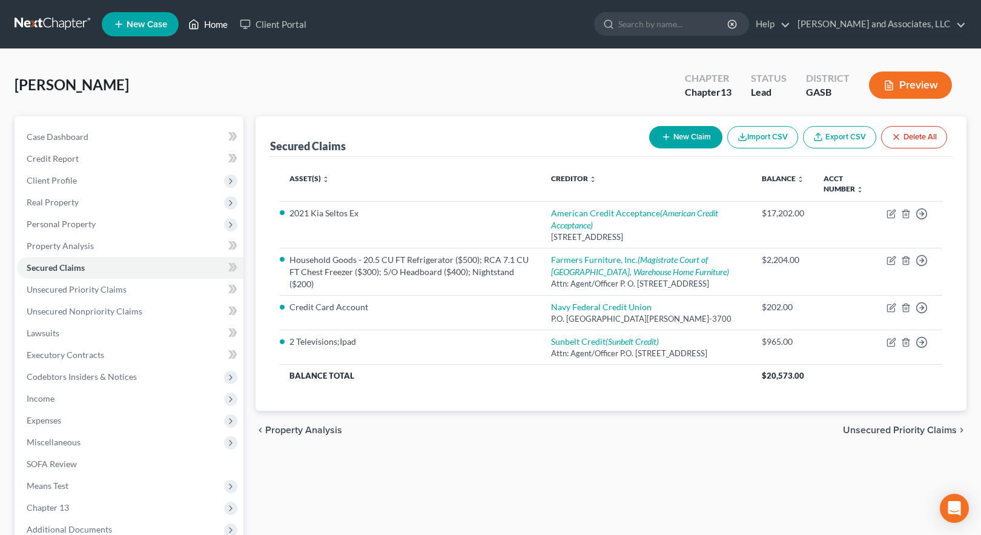
click at [215, 24] on link "Home" at bounding box center [207, 24] width 51 height 22
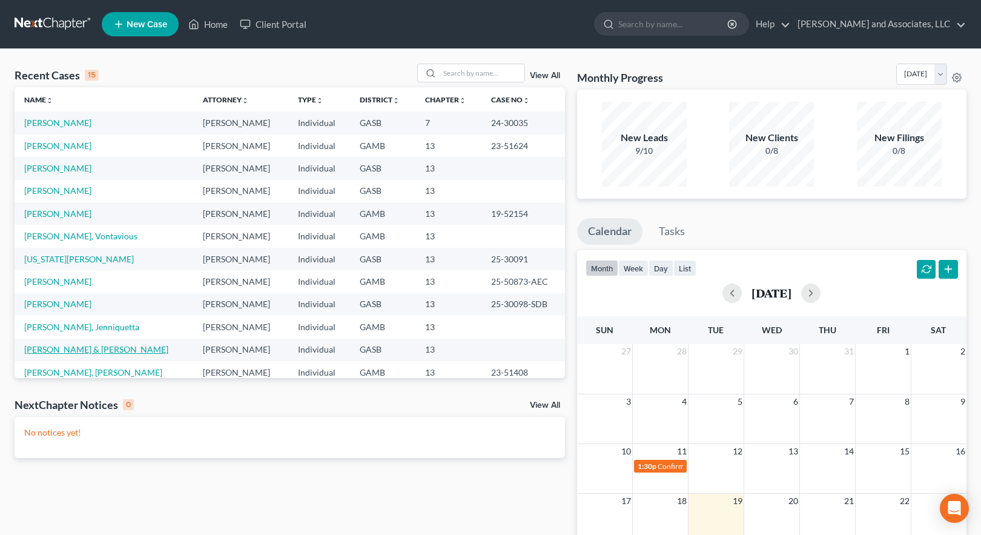
click at [61, 351] on link "[PERSON_NAME] & [PERSON_NAME]" at bounding box center [96, 349] width 144 height 10
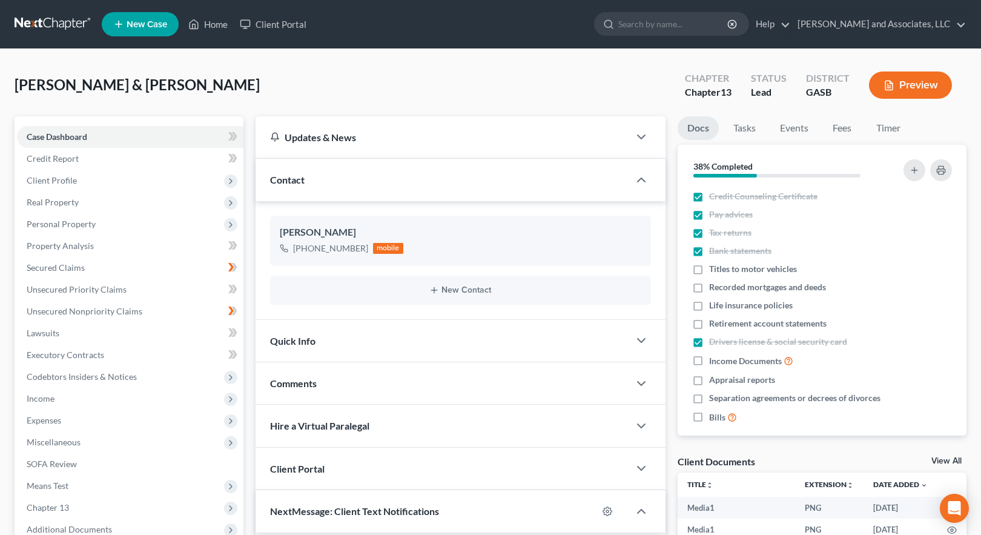
scroll to position [6301, 0]
click at [68, 268] on span "Secured Claims" at bounding box center [56, 267] width 58 height 10
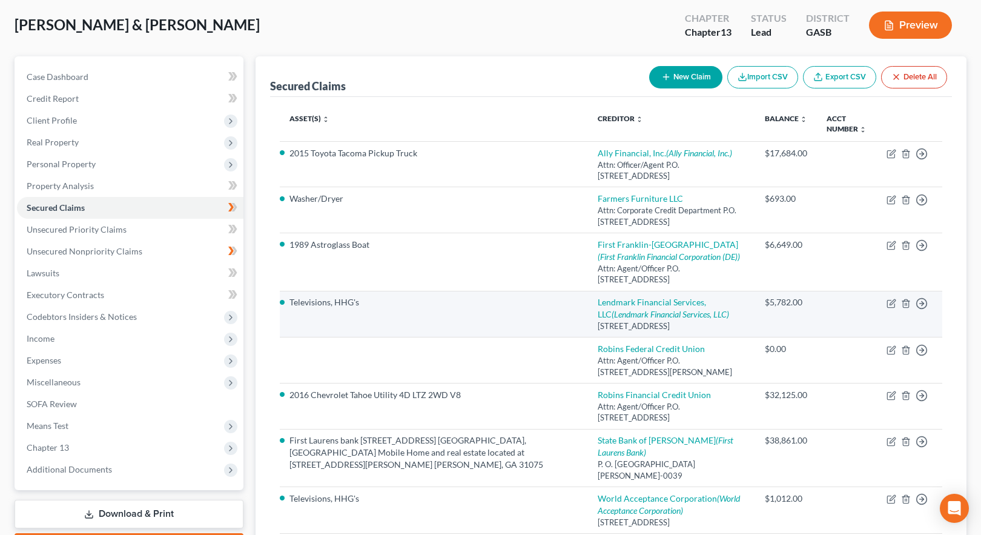
scroll to position [61, 0]
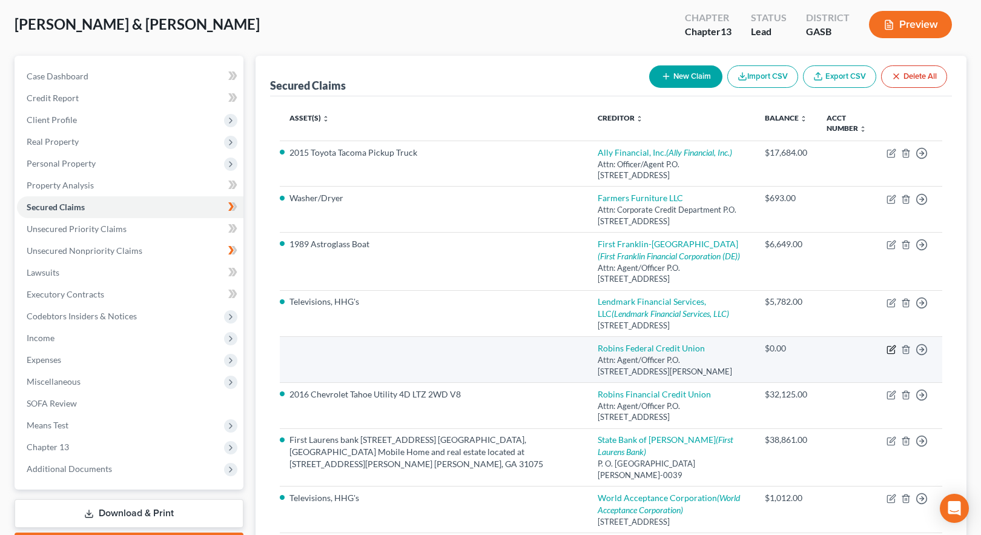
click at [889, 354] on icon "button" at bounding box center [891, 349] width 10 height 10
select select "10"
select select "0"
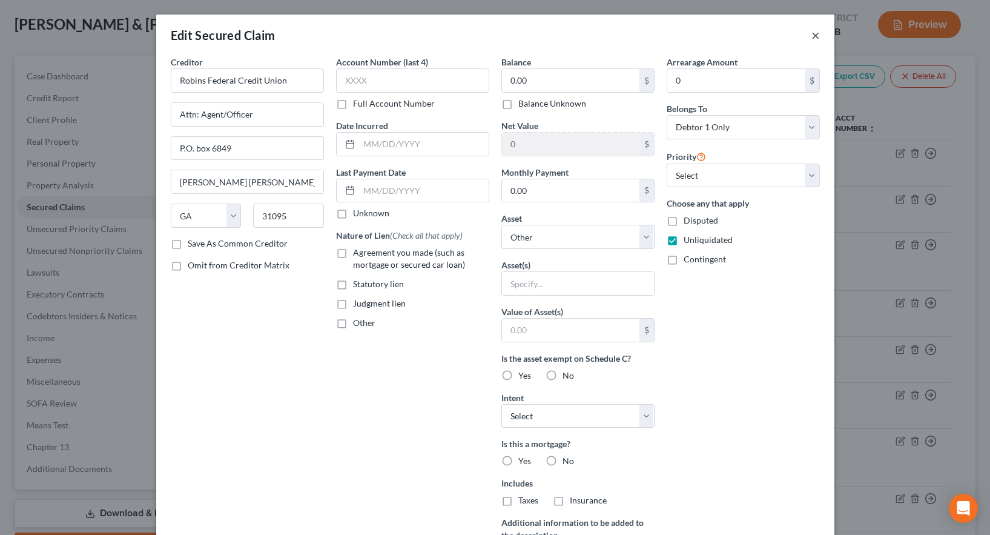
click at [812, 36] on button "×" at bounding box center [815, 35] width 8 height 15
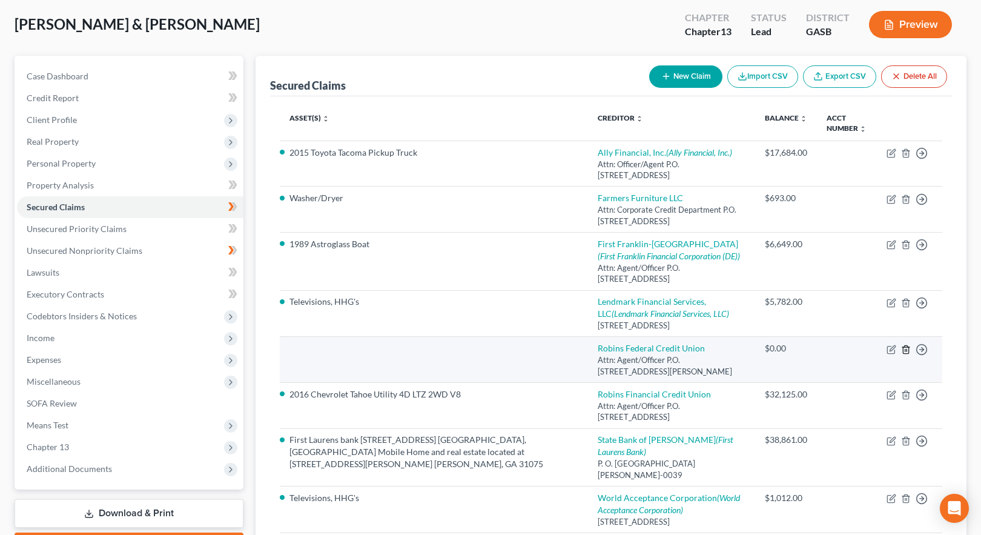
click at [906, 354] on icon "button" at bounding box center [906, 349] width 10 height 10
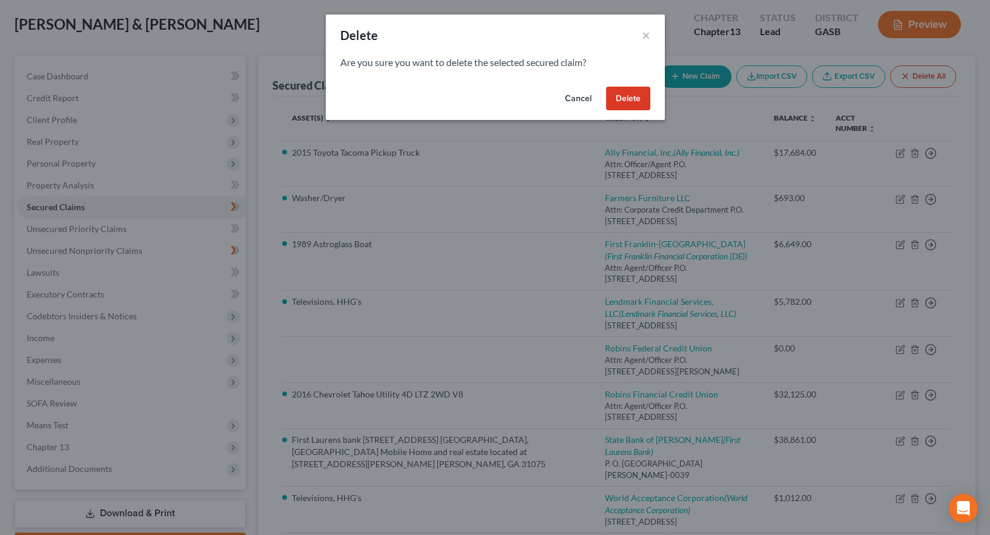
click at [625, 97] on button "Delete" at bounding box center [628, 99] width 44 height 24
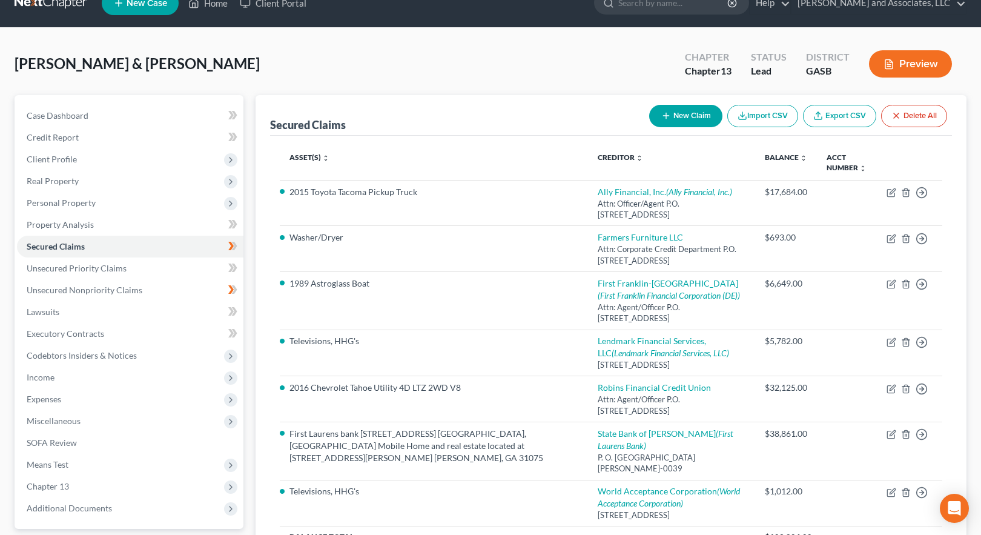
scroll to position [0, 0]
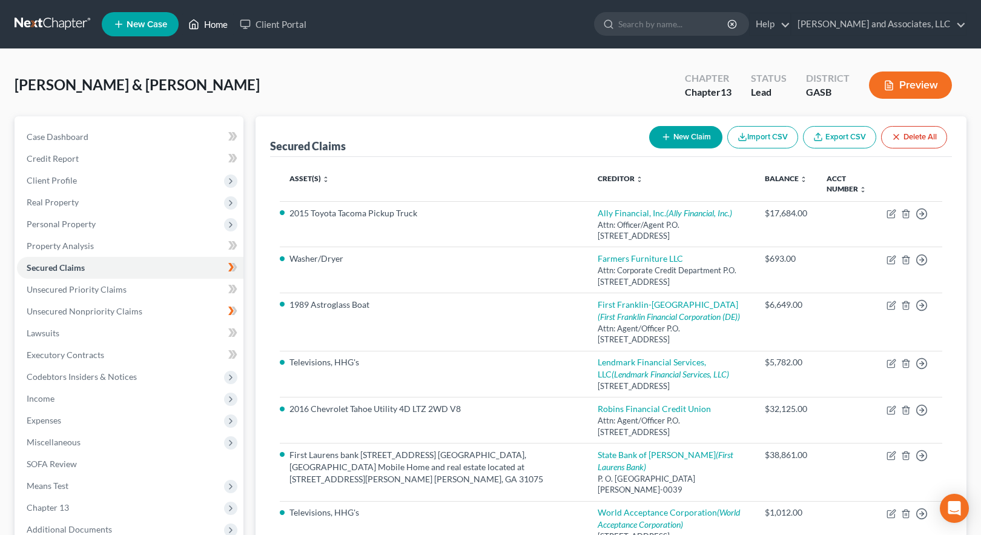
click at [218, 22] on link "Home" at bounding box center [207, 24] width 51 height 22
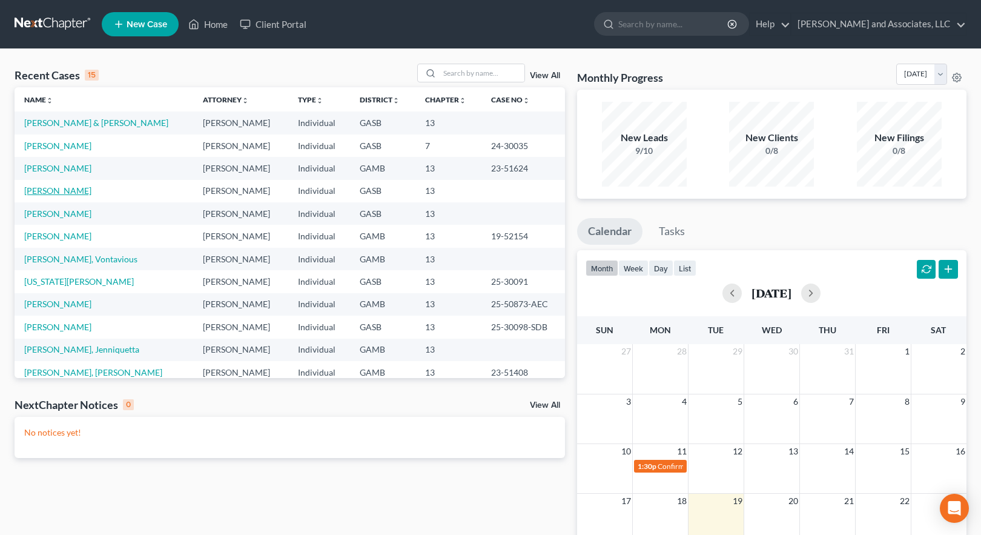
click at [50, 191] on link "[PERSON_NAME]" at bounding box center [57, 190] width 67 height 10
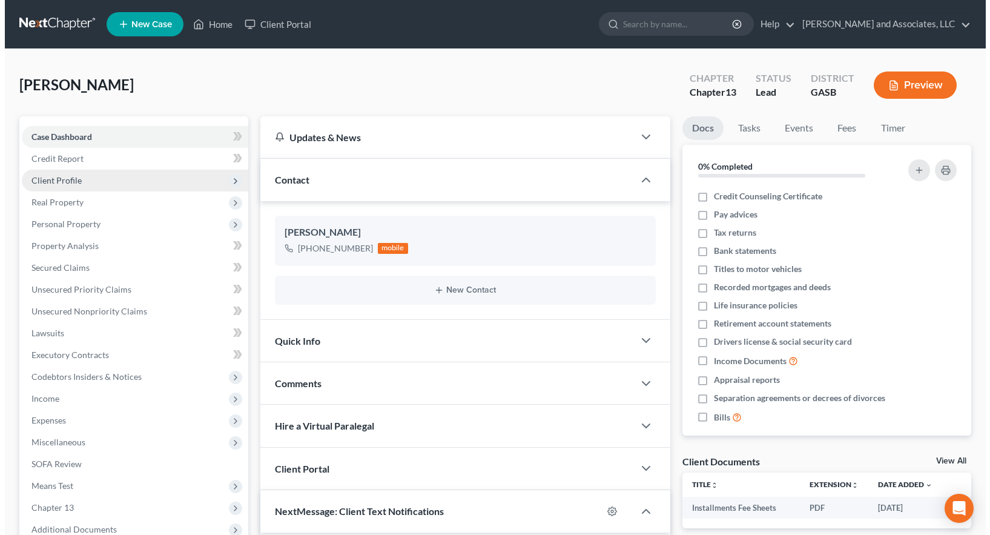
scroll to position [741, 0]
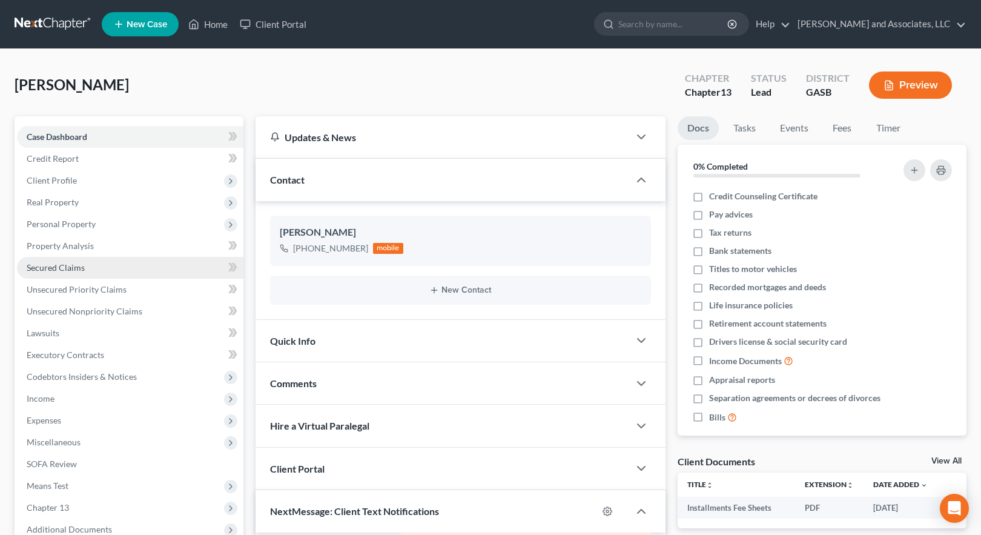
click at [58, 266] on span "Secured Claims" at bounding box center [56, 267] width 58 height 10
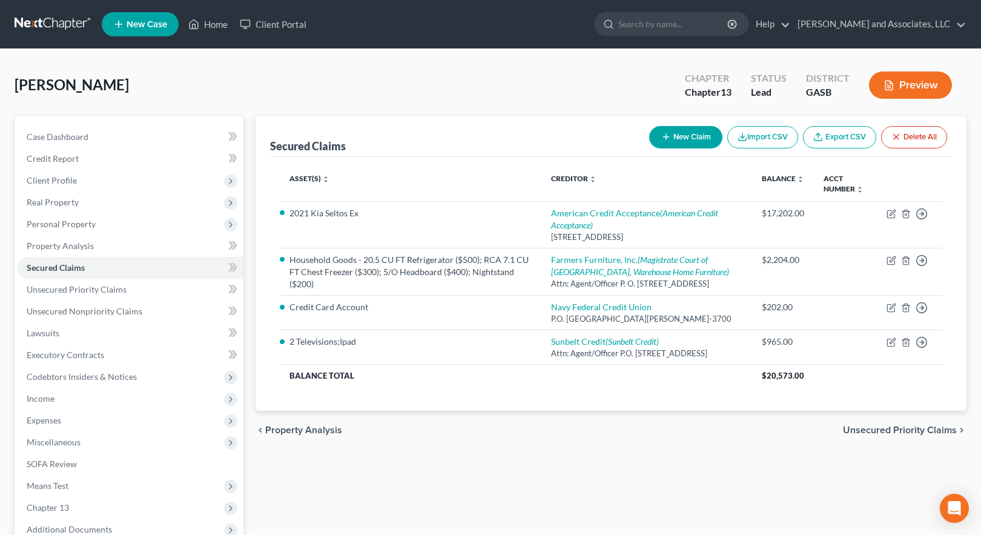
click at [911, 85] on button "Preview" at bounding box center [910, 84] width 83 height 27
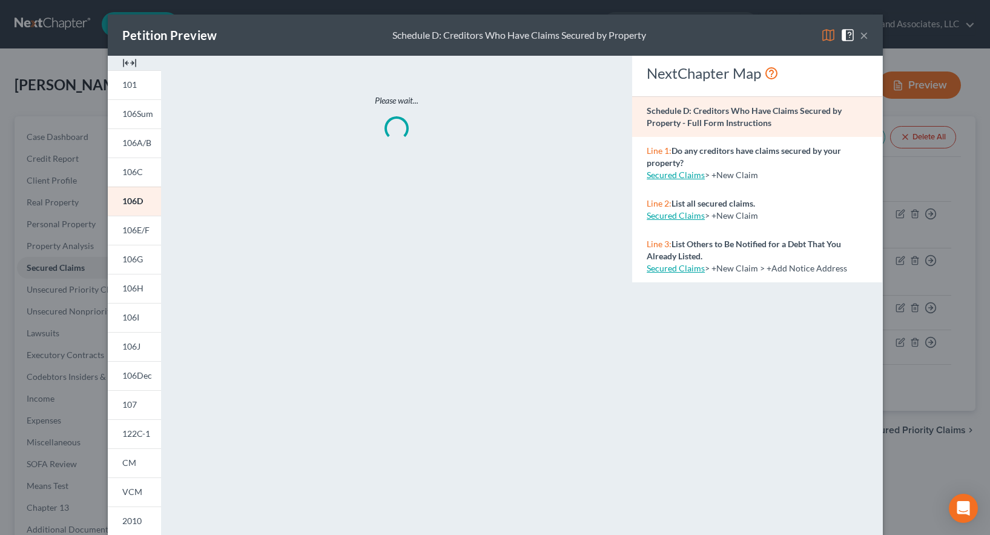
click at [822, 36] on img at bounding box center [828, 35] width 15 height 15
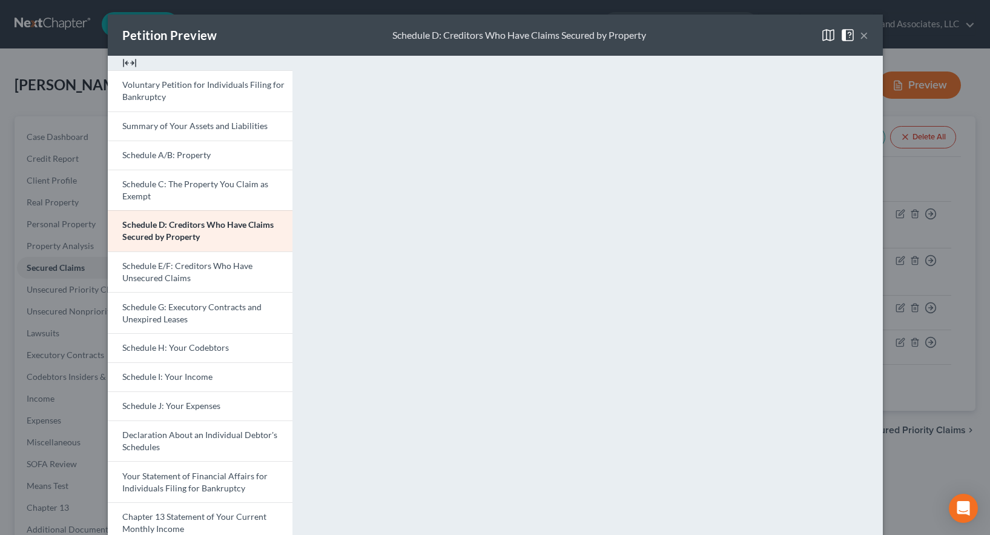
click at [860, 33] on button "×" at bounding box center [864, 35] width 8 height 15
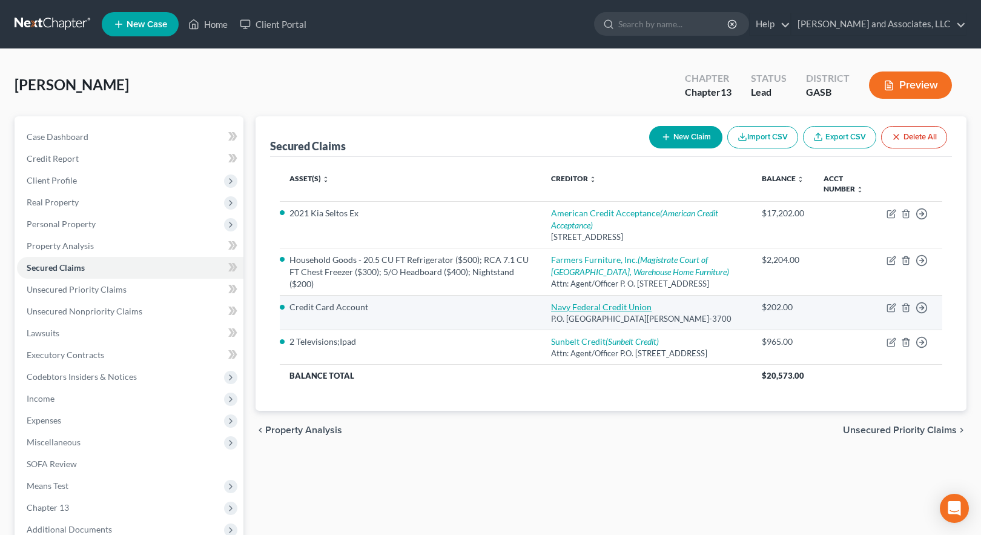
click at [612, 312] on link "Navy Federal Credit Union" at bounding box center [601, 306] width 100 height 10
select select "48"
select select "0"
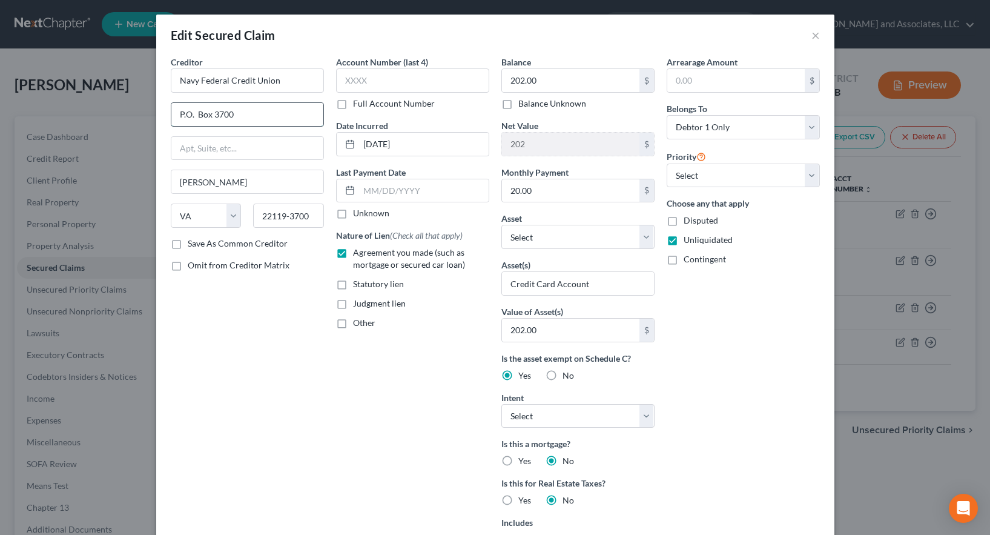
click at [180, 113] on input "P.O. Box 3700" at bounding box center [247, 114] width 152 height 23
type input "P. O. Box 3700"
click at [188, 244] on label "Save As Common Creditor" at bounding box center [238, 243] width 100 height 12
click at [193, 244] on input "Save As Common Creditor" at bounding box center [197, 241] width 8 height 8
checkbox input "true"
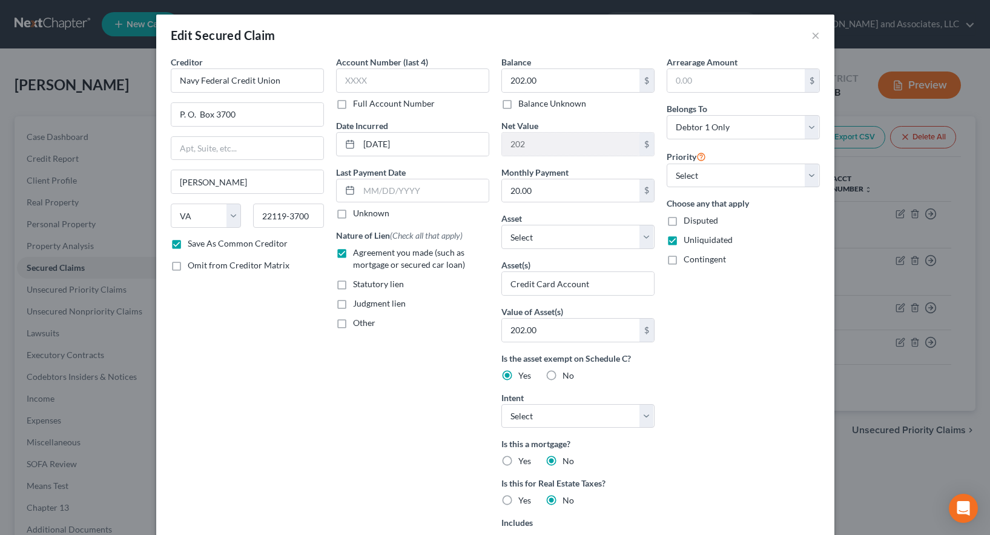
click at [562, 374] on label "No" at bounding box center [568, 375] width 12 height 12
click at [567, 374] on input "No" at bounding box center [571, 373] width 8 height 8
radio input "true"
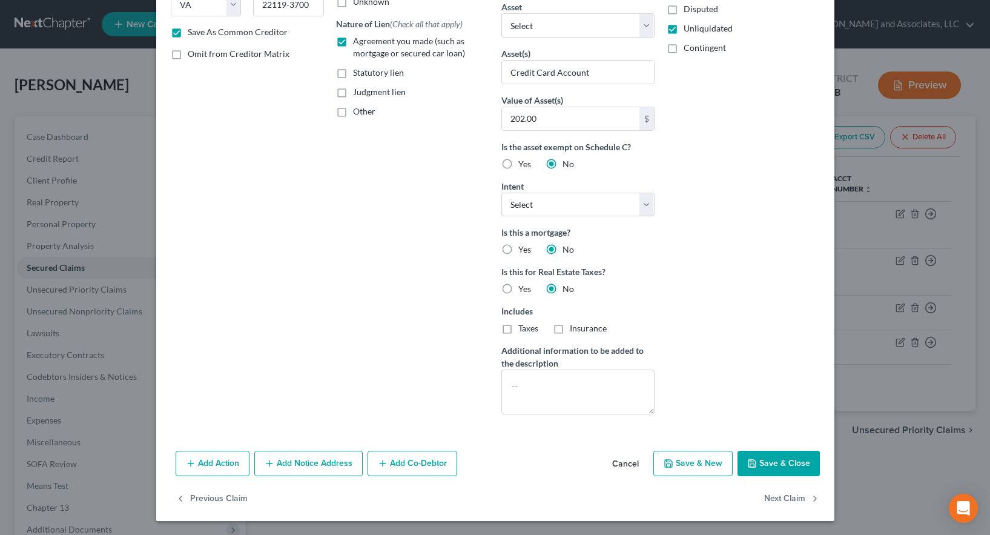
scroll to position [212, 0]
click at [763, 464] on button "Save & Close" at bounding box center [778, 462] width 82 height 25
checkbox input "false"
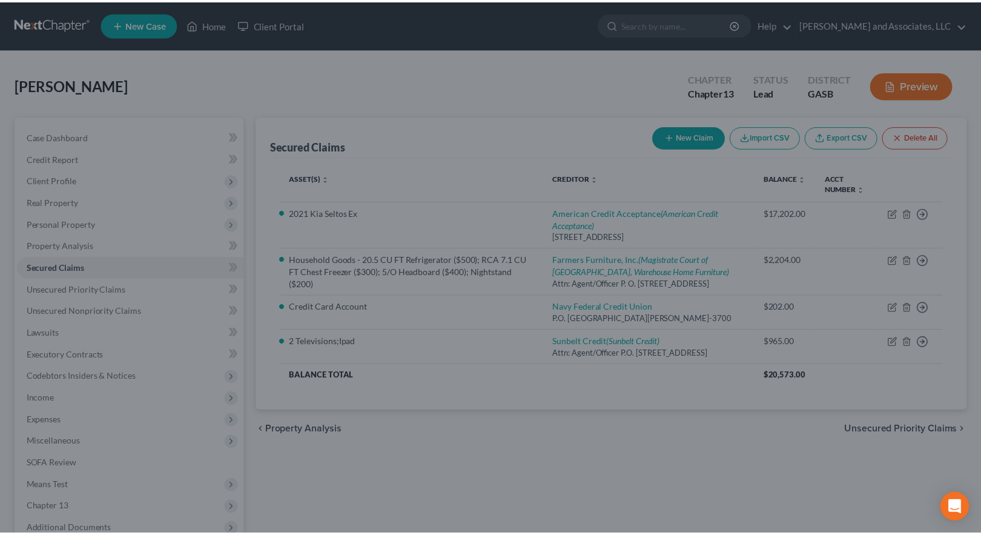
scroll to position [79, 0]
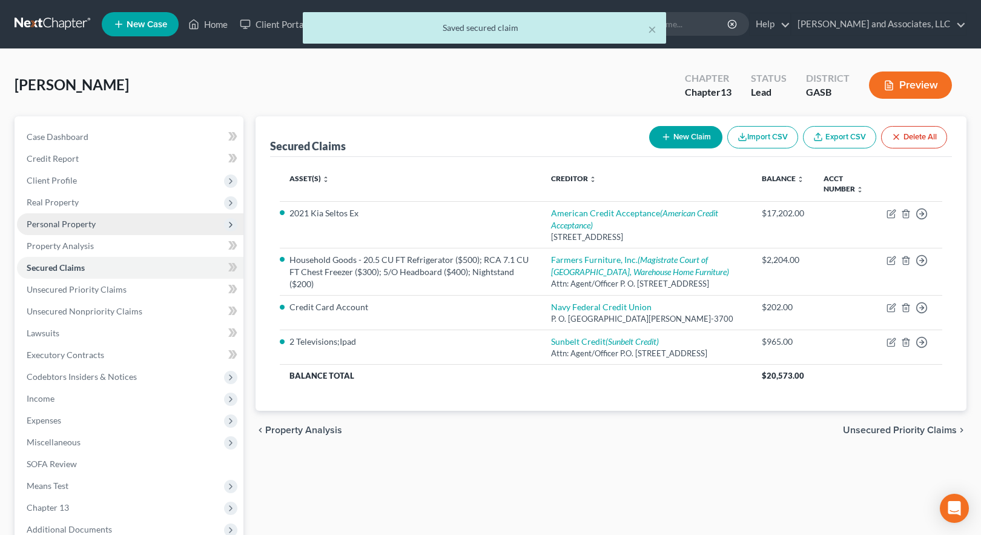
click at [81, 223] on span "Personal Property" at bounding box center [61, 224] width 69 height 10
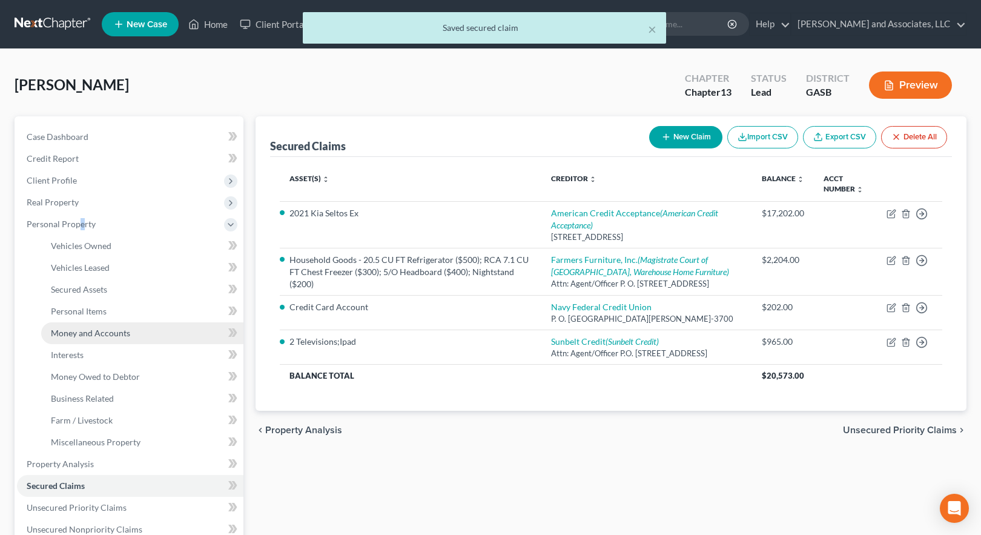
click at [90, 334] on span "Money and Accounts" at bounding box center [90, 333] width 79 height 10
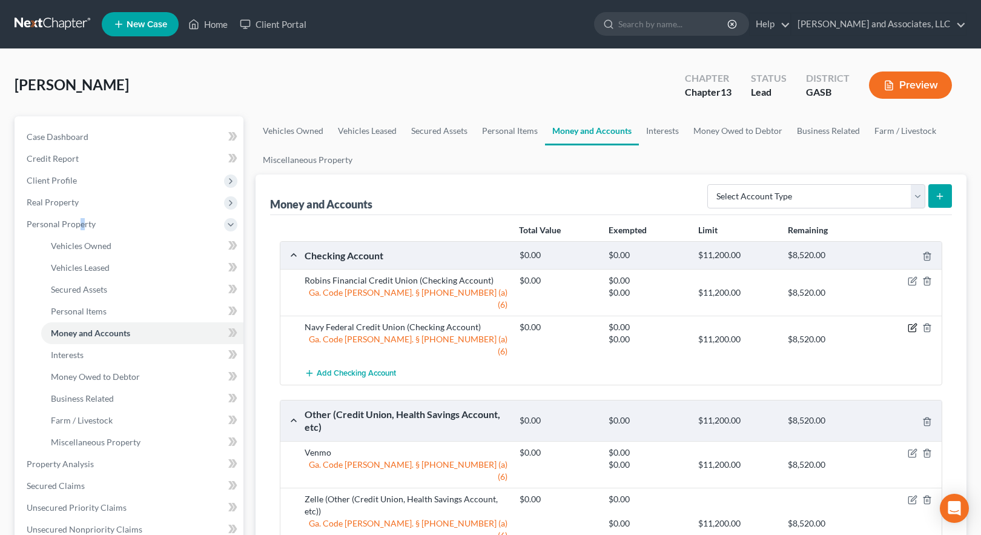
click at [914, 323] on icon "button" at bounding box center [912, 328] width 10 height 10
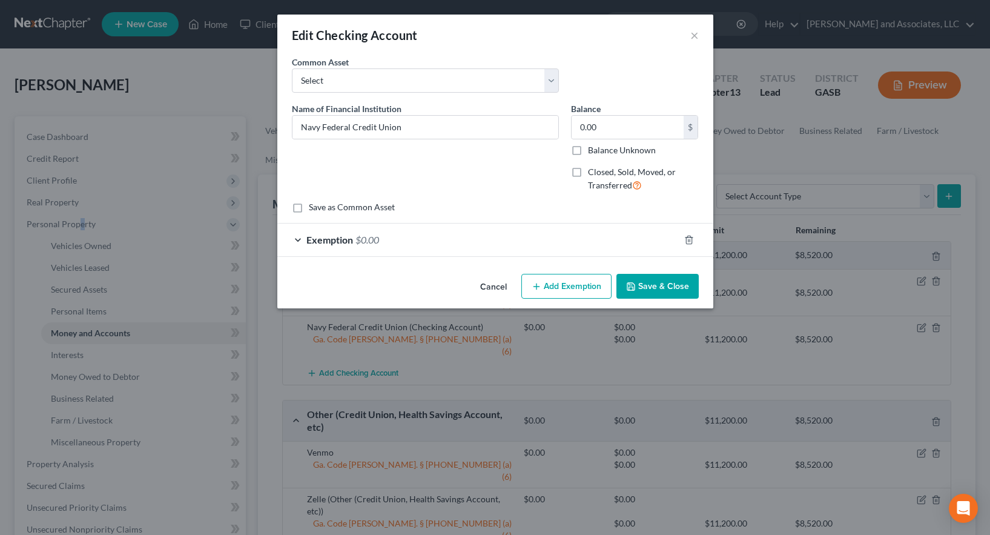
click at [657, 285] on button "Save & Close" at bounding box center [657, 286] width 82 height 25
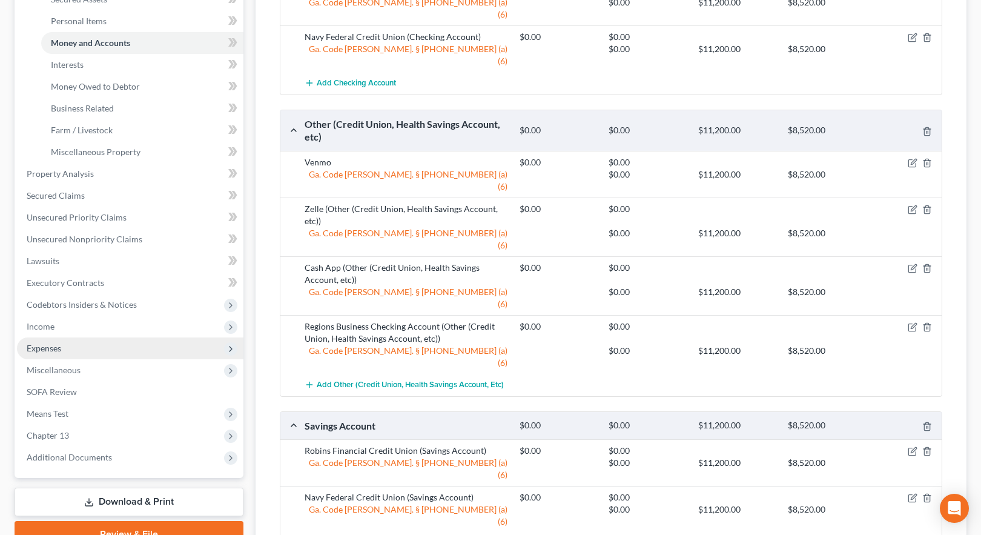
scroll to position [303, 0]
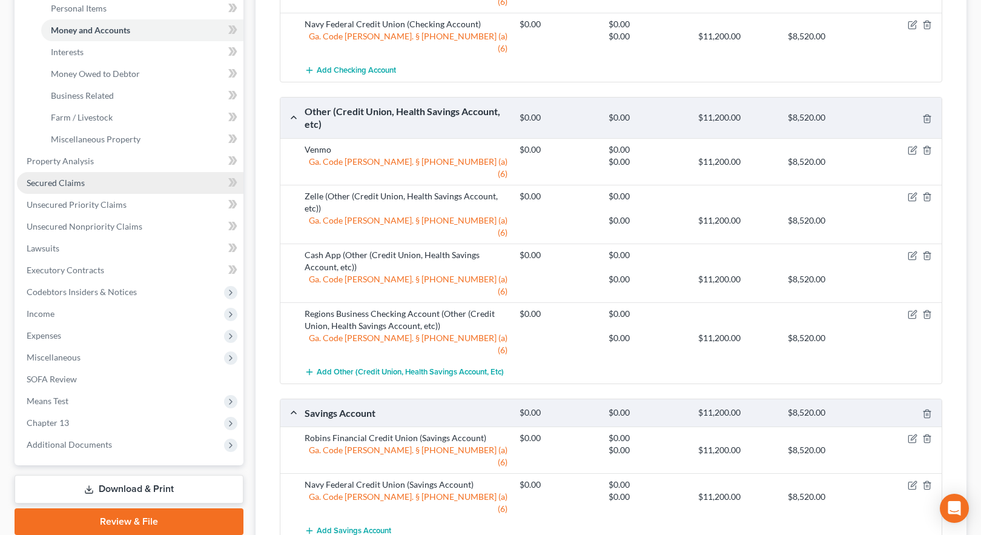
click at [61, 181] on span "Secured Claims" at bounding box center [56, 182] width 58 height 10
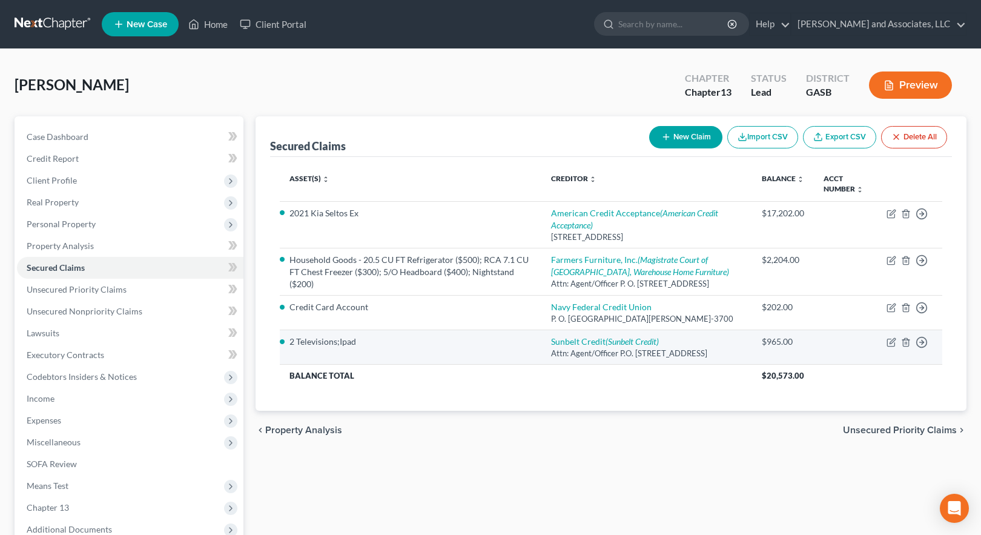
click at [606, 364] on td "Sunbelt Credit (Sunbelt Credit) Attn: Agent/Officer P.O. [STREET_ADDRESS]" at bounding box center [646, 347] width 211 height 35
click at [608, 346] on link "Sunbelt Credit (Sunbelt Credit)" at bounding box center [605, 341] width 108 height 10
select select "42"
select select "0"
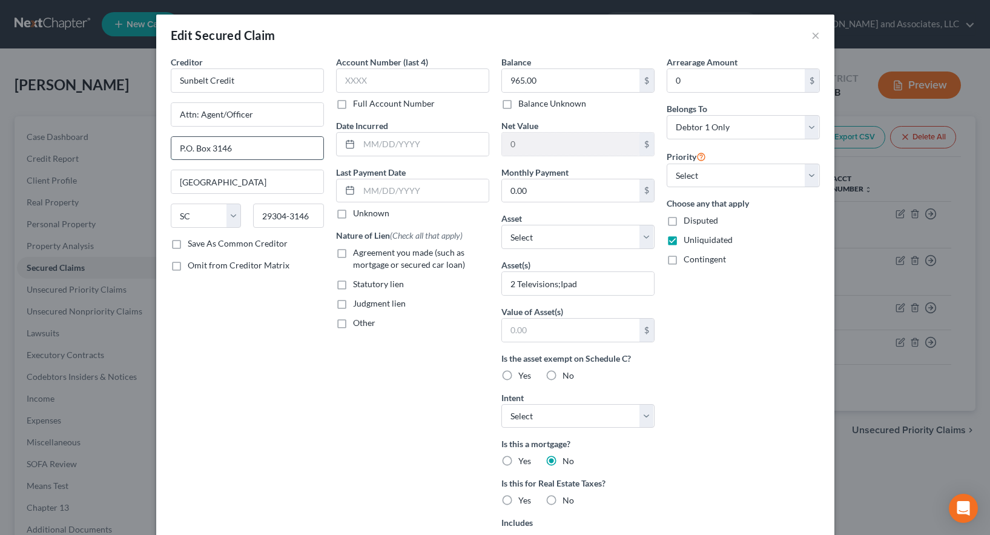
click at [180, 147] on input "P.O. Box 3146" at bounding box center [247, 148] width 152 height 23
type input "P. O. Box 3146"
click at [188, 243] on label "Save As Common Creditor" at bounding box center [238, 243] width 100 height 12
click at [193, 243] on input "Save As Common Creditor" at bounding box center [197, 241] width 8 height 8
checkbox input "true"
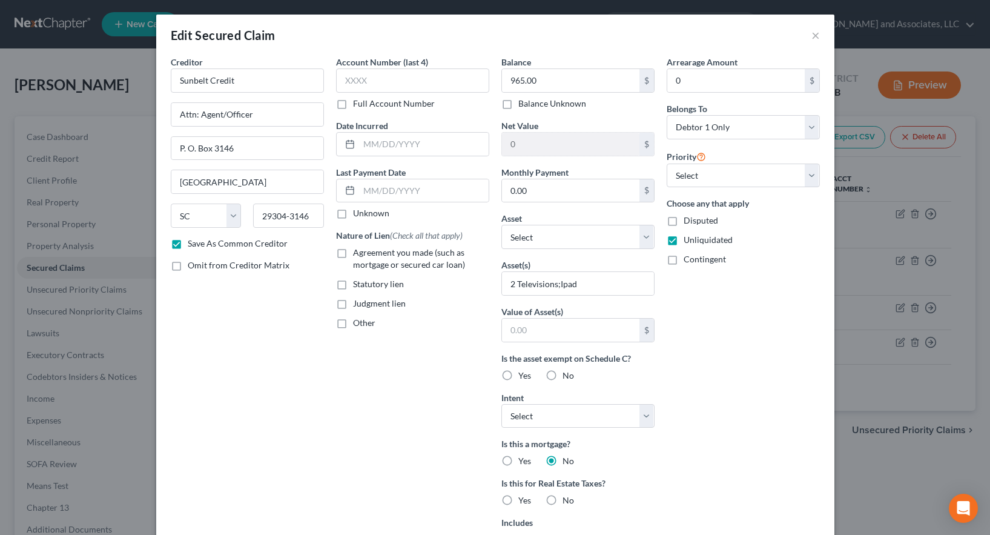
click at [357, 160] on div "Account Number (last 4) Full Account Number Date Incurred Last Payment Date Unk…" at bounding box center [412, 345] width 165 height 579
click at [360, 146] on input "text" at bounding box center [424, 144] width 130 height 23
click at [449, 142] on input "text" at bounding box center [424, 144] width 130 height 23
click at [387, 146] on input "text" at bounding box center [424, 144] width 130 height 23
click at [364, 147] on input "text" at bounding box center [424, 144] width 130 height 23
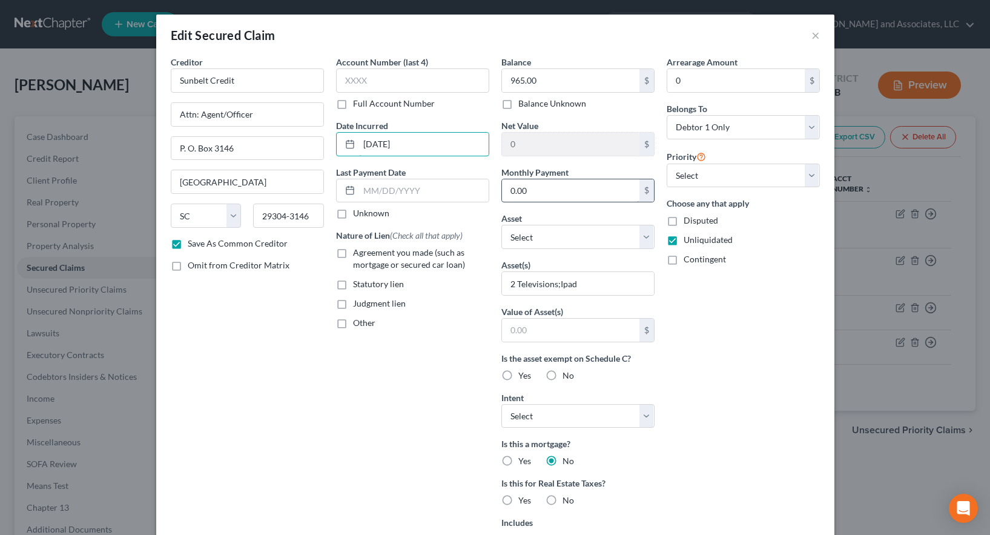
type input "[DATE]"
click at [529, 191] on input "0.00" at bounding box center [570, 190] width 137 height 23
type input "110.00"
click at [530, 234] on select "Select Other Multiple Assets State Farm Life Insurance Company - $0.0 Household…" at bounding box center [577, 237] width 153 height 24
click at [501, 225] on select "Select Other Multiple Assets State Farm Life Insurance Company - $0.0 Household…" at bounding box center [577, 237] width 153 height 24
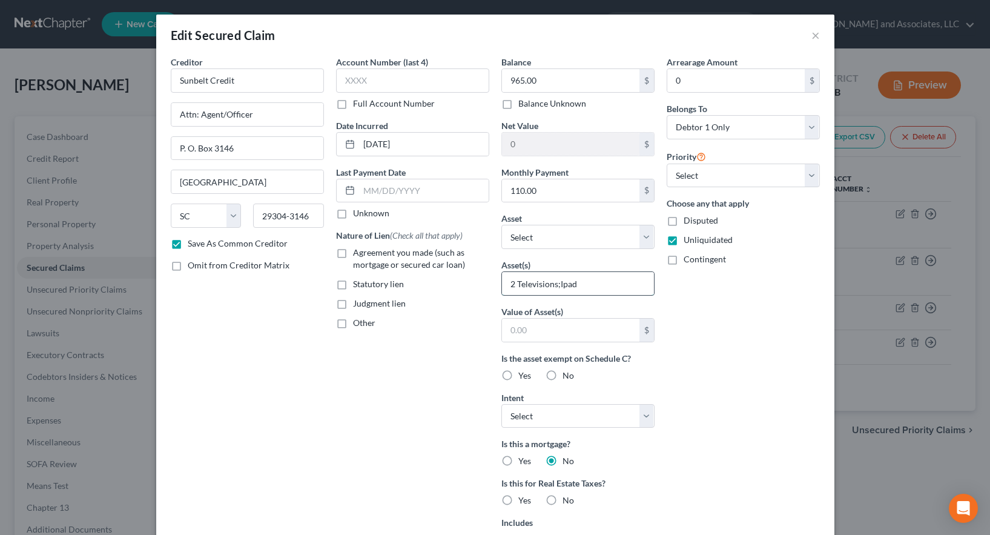
click at [554, 282] on input "2 Televisions;Ipad" at bounding box center [578, 283] width 152 height 23
type input "2 Televisions ($400); iPad ($300)"
click at [538, 332] on input "text" at bounding box center [570, 329] width 137 height 23
type input "700.00"
click at [752, 378] on div "Arrearage Amount 0 $ Belongs To * Select Debtor 1 Only Debtor 2 Only Debtor 1 A…" at bounding box center [742, 345] width 165 height 579
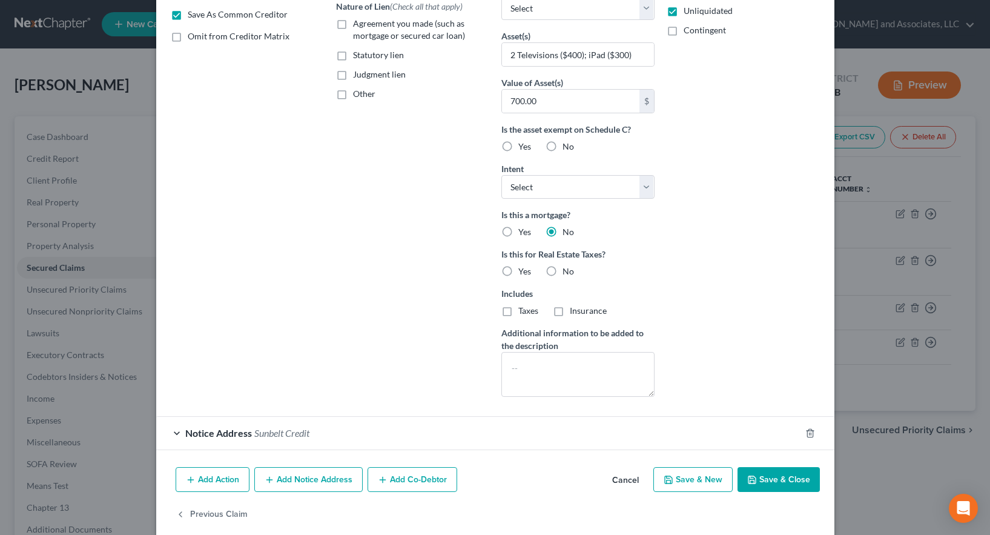
scroll to position [242, 0]
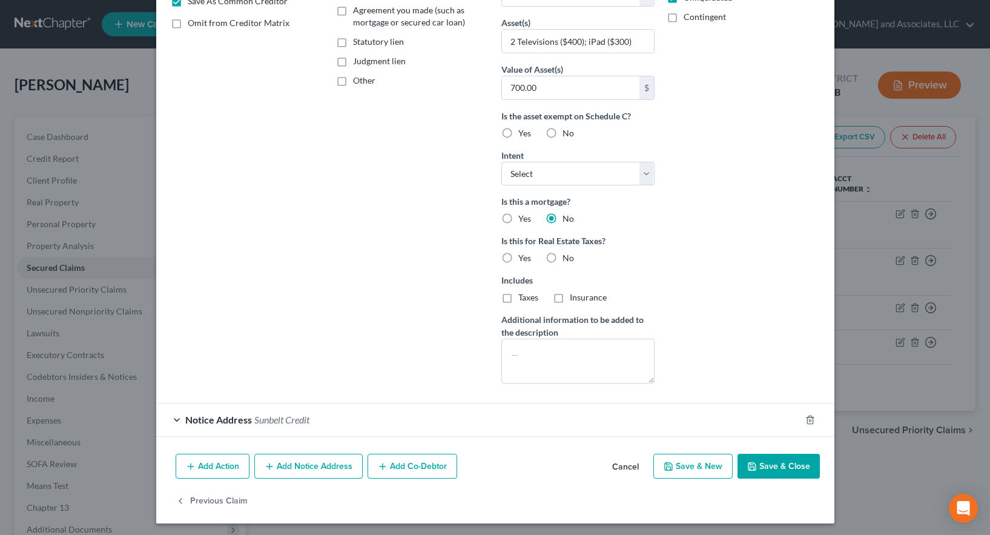
click at [773, 465] on button "Save & Close" at bounding box center [778, 465] width 82 height 25
checkbox input "false"
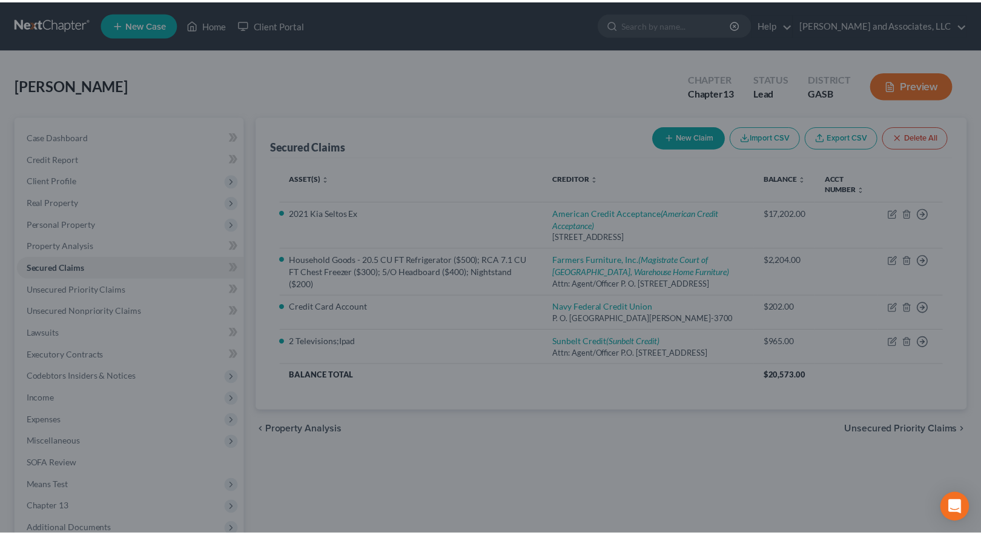
scroll to position [113, 0]
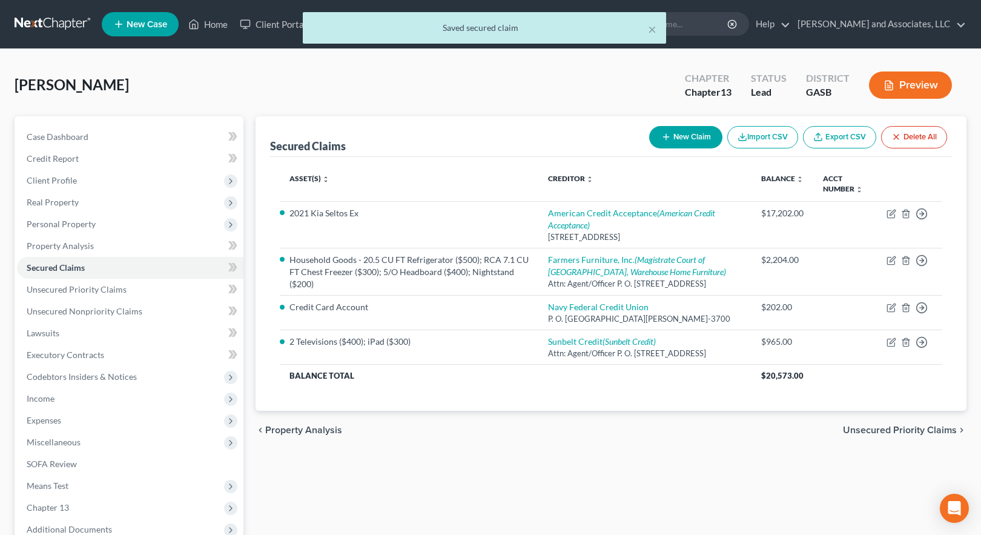
click at [907, 88] on button "Preview" at bounding box center [910, 84] width 83 height 27
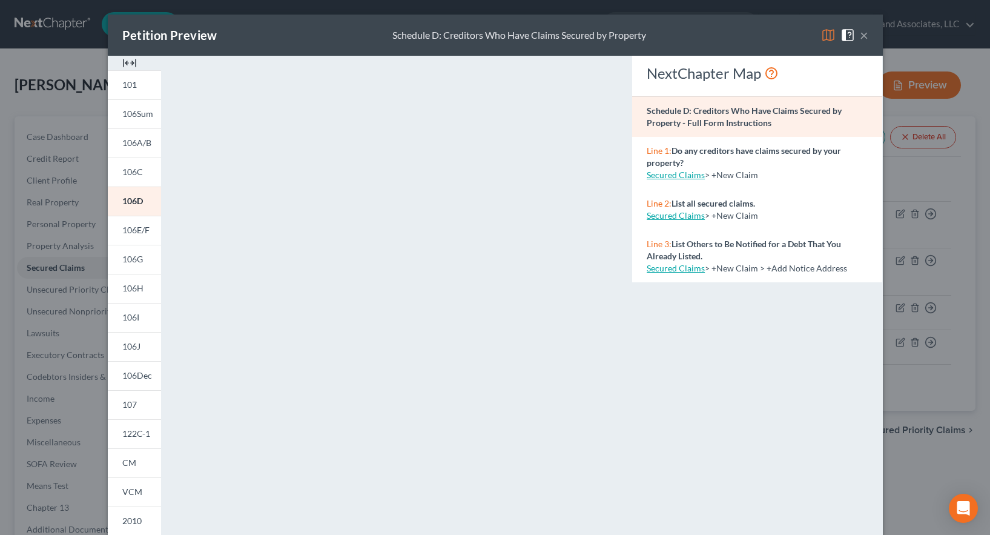
click at [826, 35] on img at bounding box center [828, 35] width 15 height 15
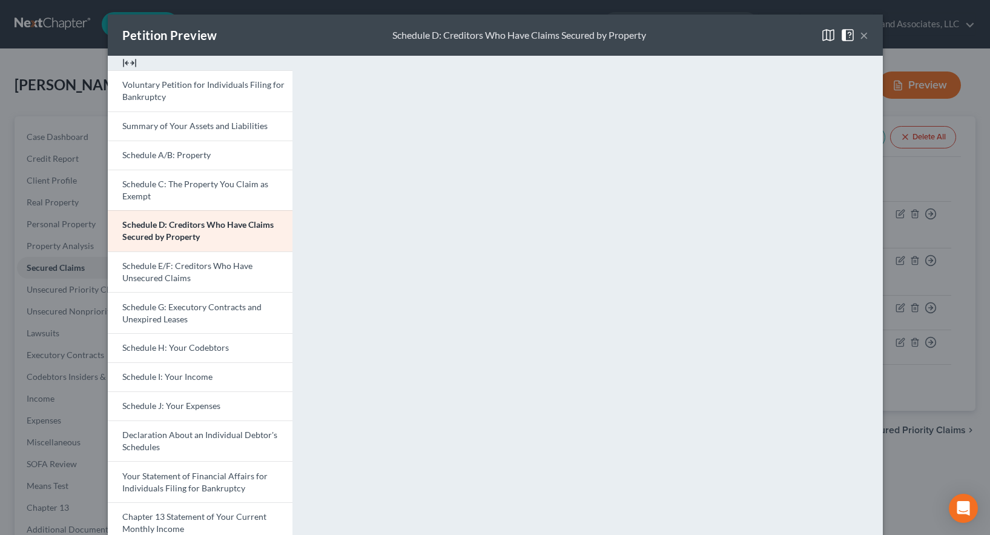
click at [860, 33] on button "×" at bounding box center [864, 35] width 8 height 15
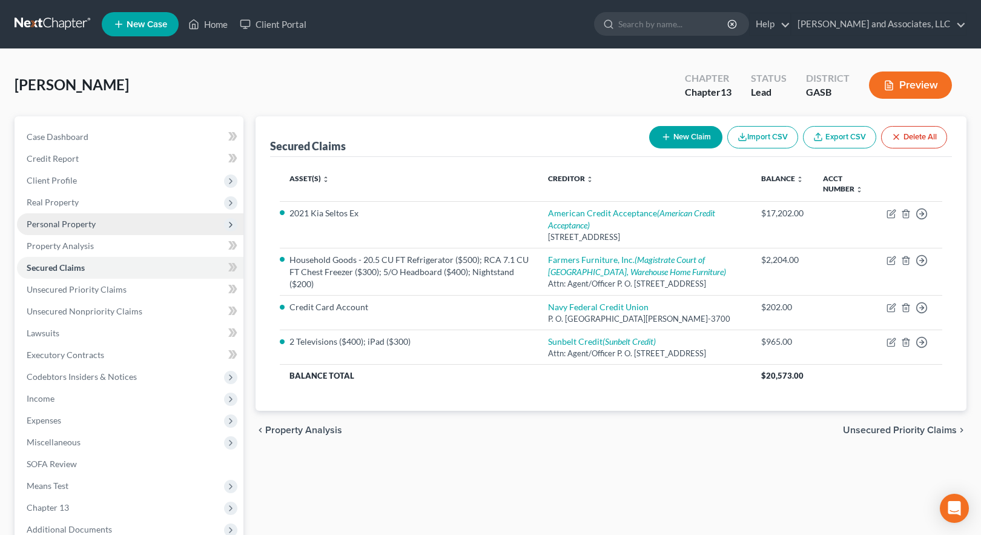
click at [53, 222] on span "Personal Property" at bounding box center [61, 224] width 69 height 10
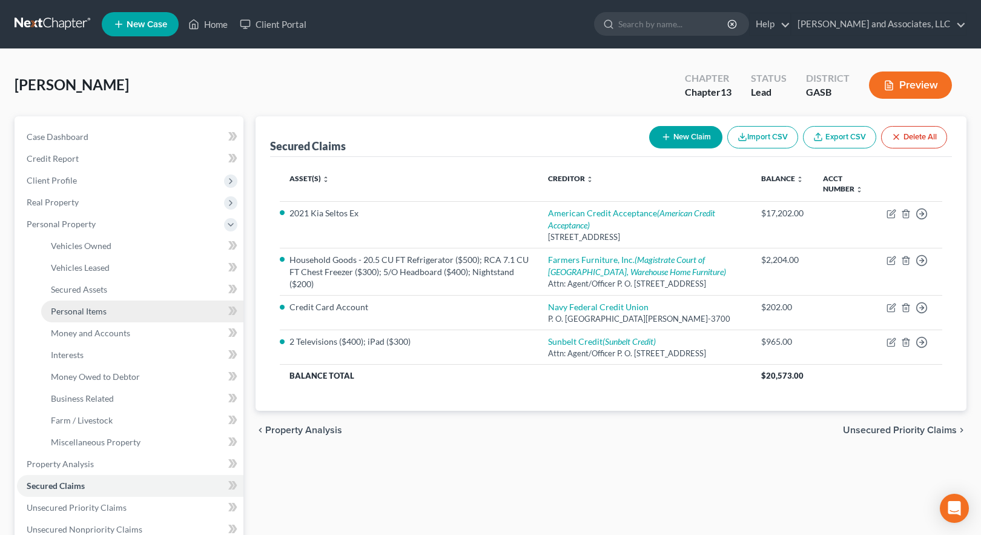
click at [90, 311] on span "Personal Items" at bounding box center [79, 311] width 56 height 10
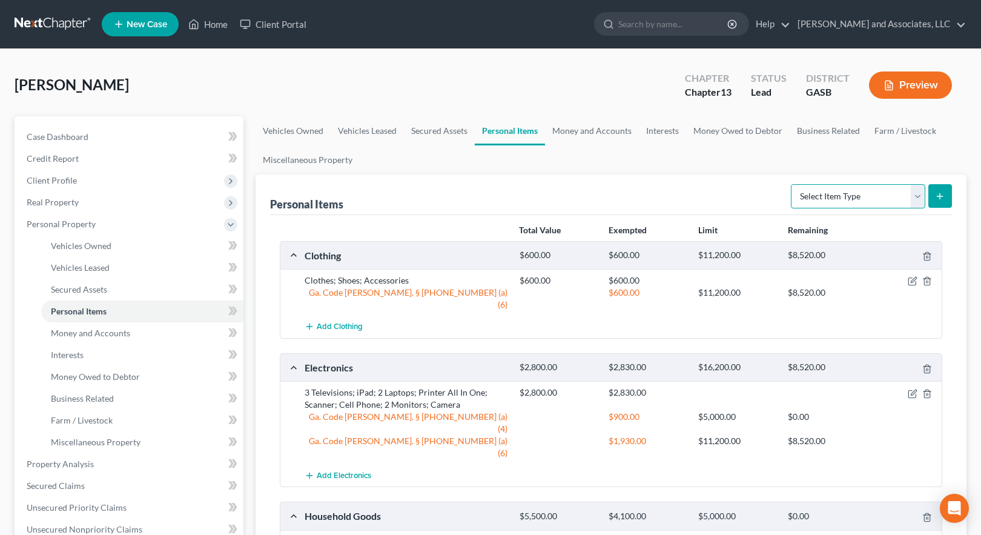
click at [916, 197] on select "Select Item Type Clothing Collectibles Of Value Electronics Firearms Household …" at bounding box center [858, 196] width 134 height 24
select select "electronics"
click at [792, 184] on select "Select Item Type Clothing Collectibles Of Value Electronics Firearms Household …" at bounding box center [858, 196] width 134 height 24
click at [943, 197] on icon "submit" at bounding box center [940, 196] width 10 height 10
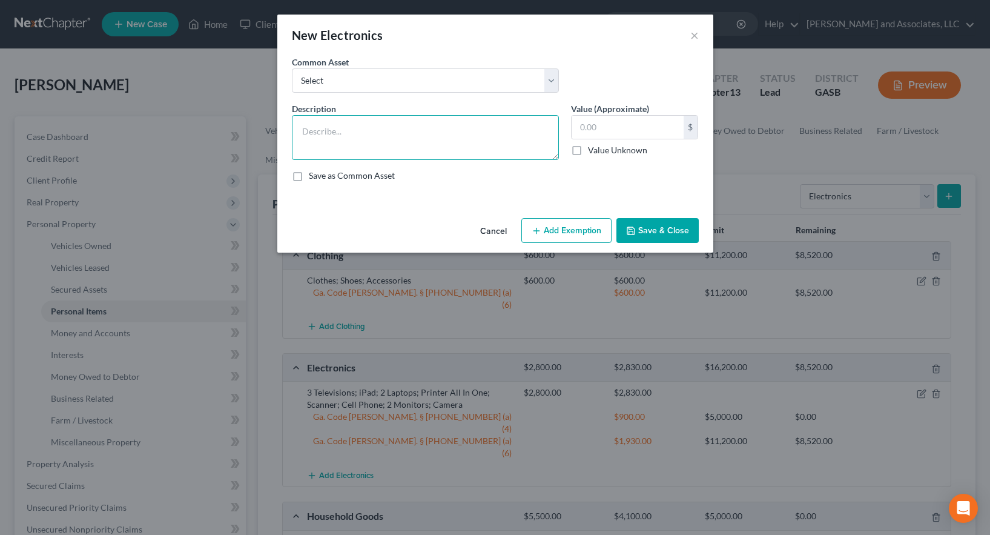
click at [363, 131] on textarea at bounding box center [425, 137] width 267 height 45
click at [596, 126] on input "text" at bounding box center [627, 127] width 112 height 23
type input "700.00"
click at [348, 133] on textarea at bounding box center [425, 137] width 267 height 45
type textarea "2 Televisions ($400); iPad ($300)"
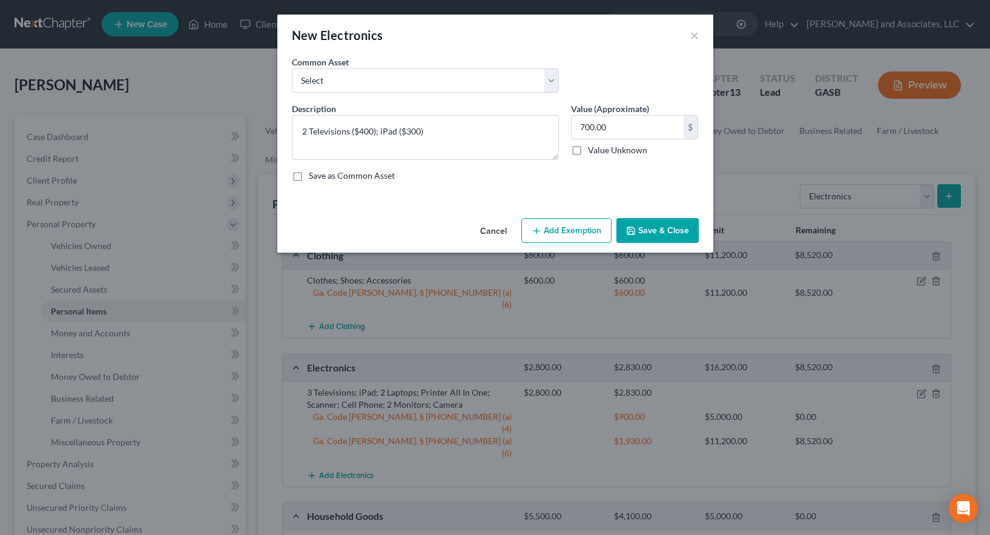
click at [667, 231] on button "Save & Close" at bounding box center [657, 230] width 82 height 25
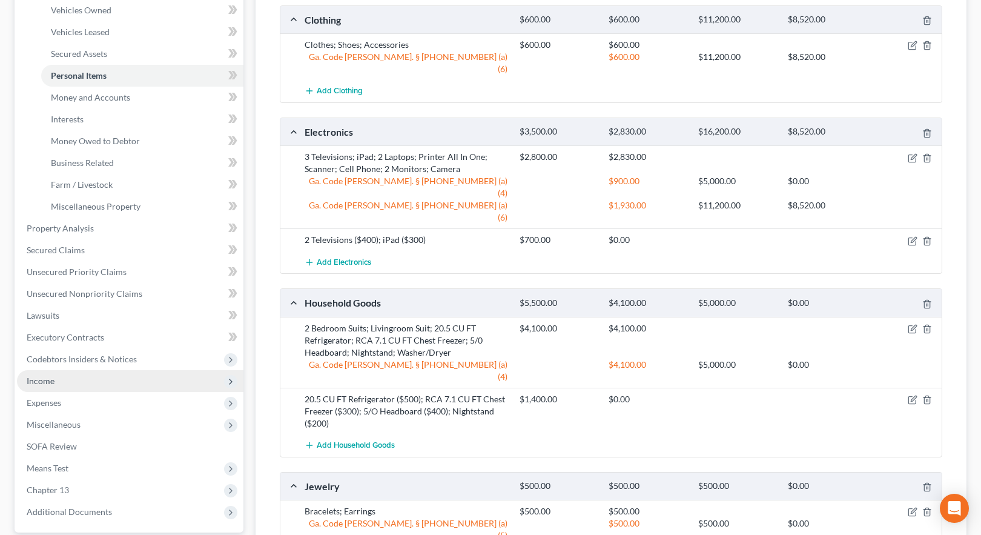
scroll to position [242, 0]
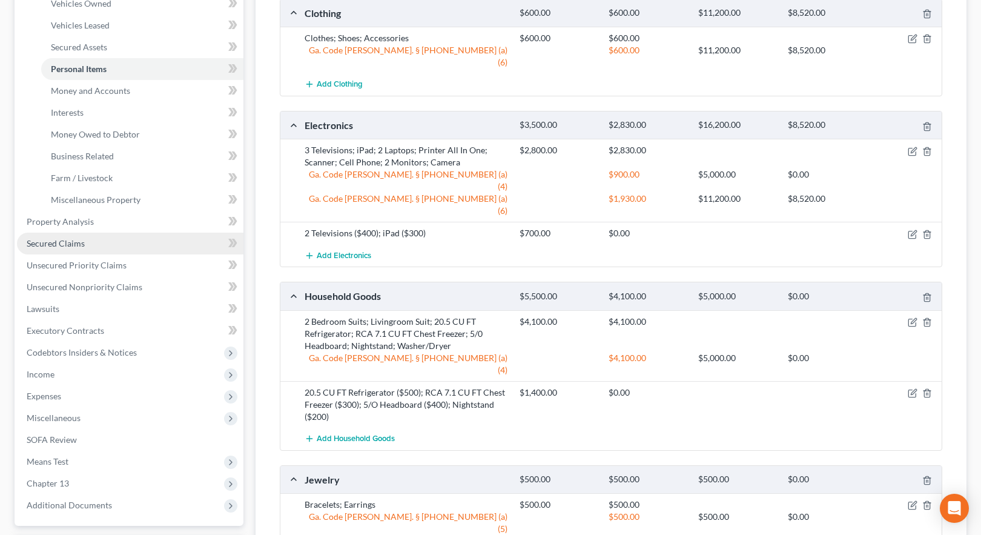
click at [65, 242] on span "Secured Claims" at bounding box center [56, 243] width 58 height 10
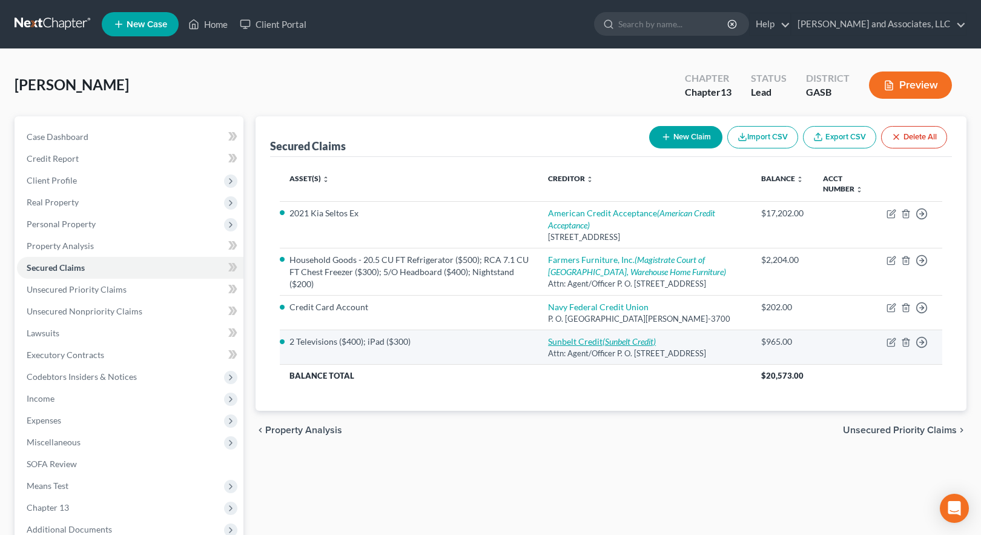
click at [648, 346] on icon "(Sunbelt Credit)" at bounding box center [628, 341] width 53 height 10
select select "42"
select select "0"
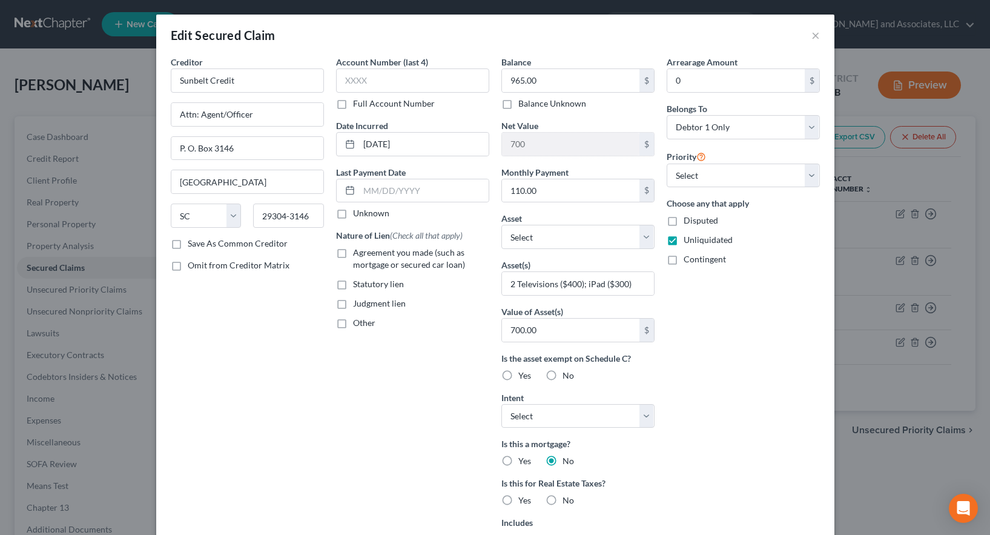
click at [353, 250] on label "Agreement you made (such as mortgage or secured car loan)" at bounding box center [421, 258] width 136 height 24
click at [358, 250] on input "Agreement you made (such as mortgage or secured car loan)" at bounding box center [362, 250] width 8 height 8
checkbox input "true"
click at [551, 234] on select "Select Other Multiple Assets State Farm Life Insurance Company - $0.0 Household…" at bounding box center [577, 237] width 153 height 24
select select "18"
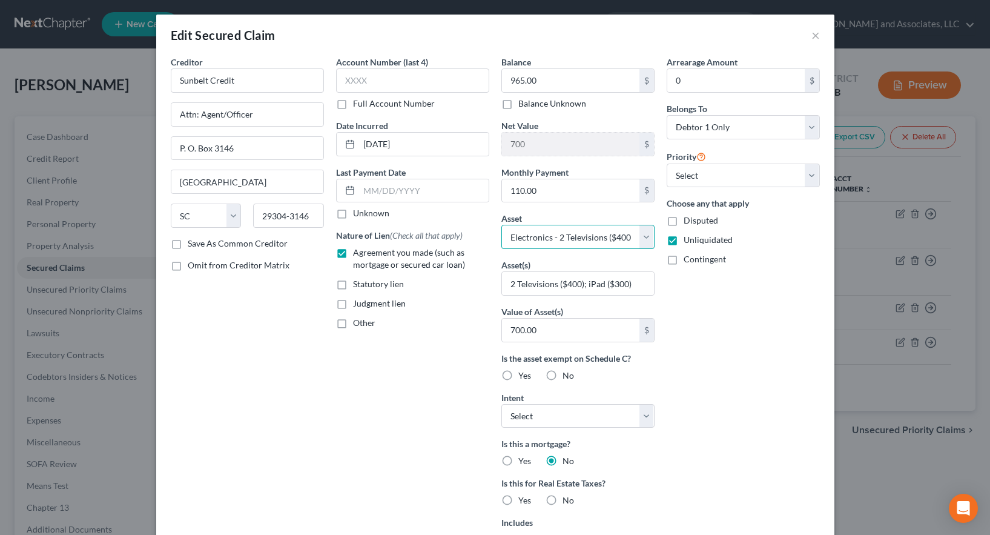
click at [501, 225] on select "Select Other Multiple Assets State Farm Life Insurance Company - $0.0 Household…" at bounding box center [577, 237] width 153 height 24
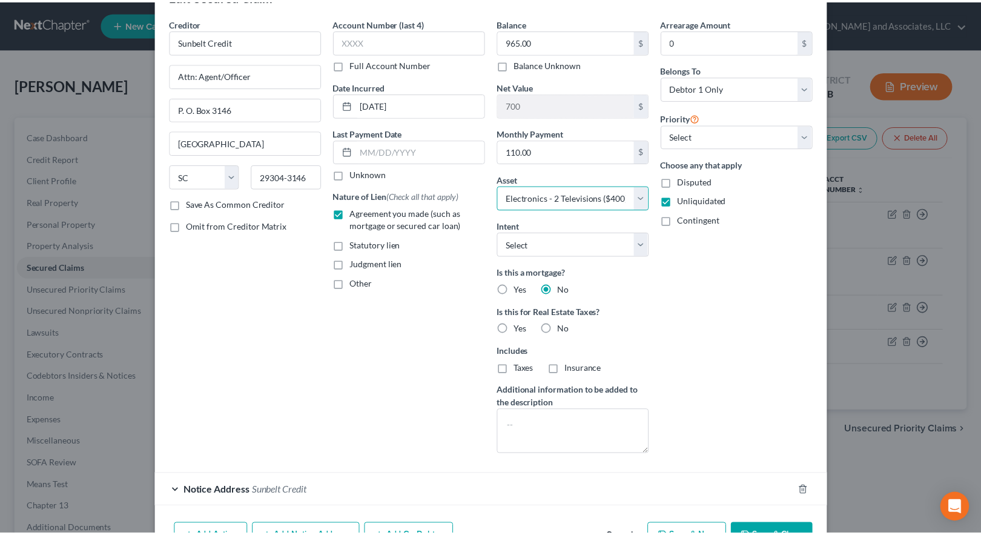
scroll to position [61, 0]
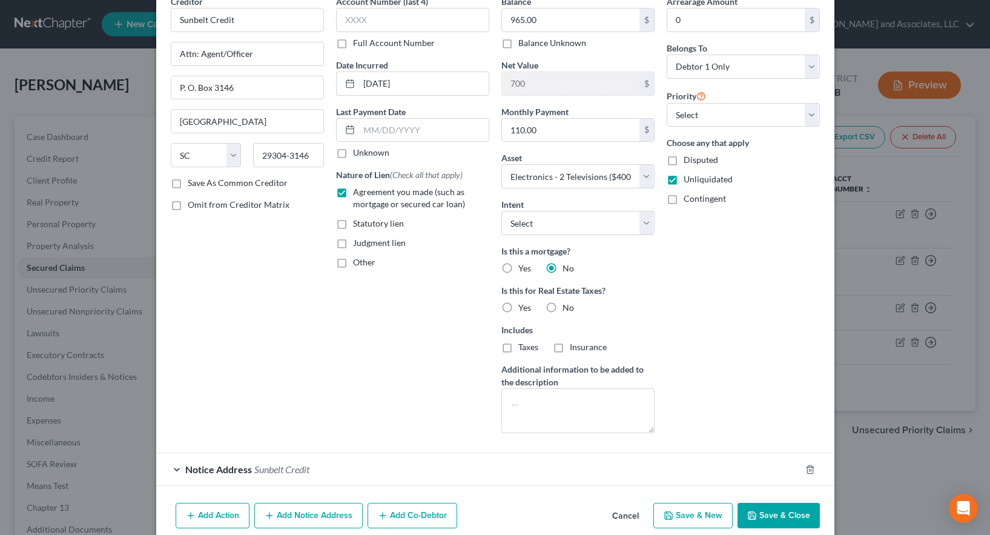
click at [777, 515] on button "Save & Close" at bounding box center [778, 514] width 82 height 25
select select
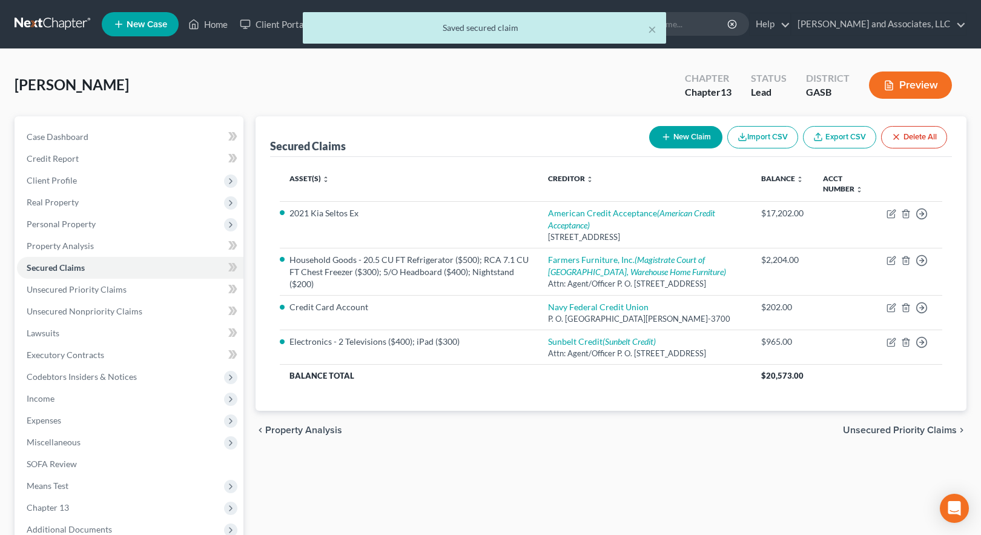
click at [907, 87] on button "Preview" at bounding box center [910, 84] width 83 height 27
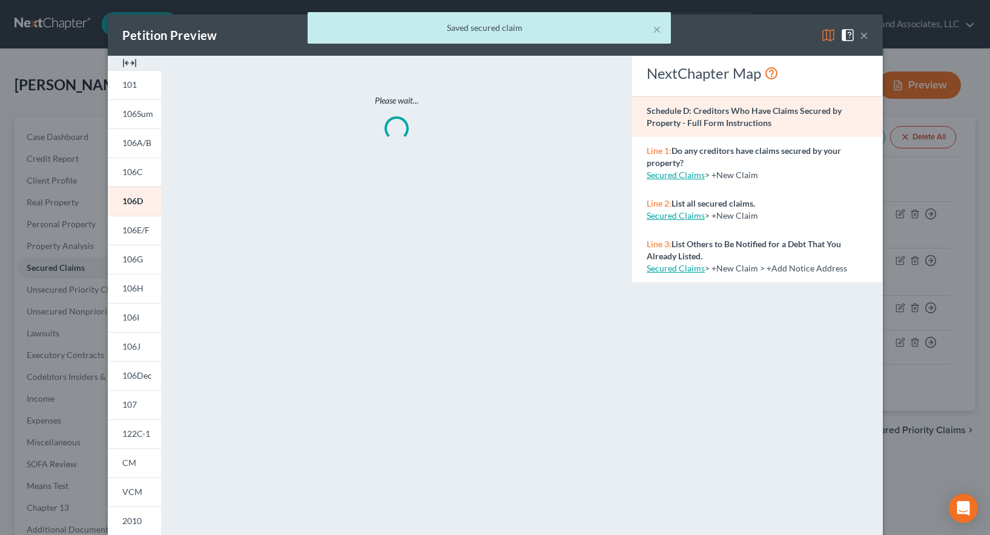
click at [823, 36] on div "× Saved secured claim" at bounding box center [489, 31] width 990 height 38
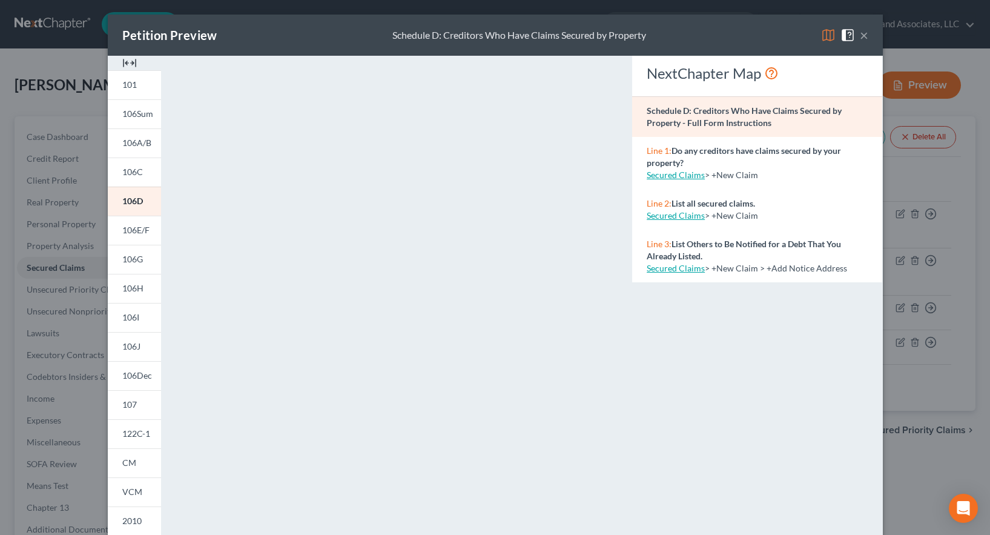
click at [825, 35] on img at bounding box center [828, 35] width 15 height 15
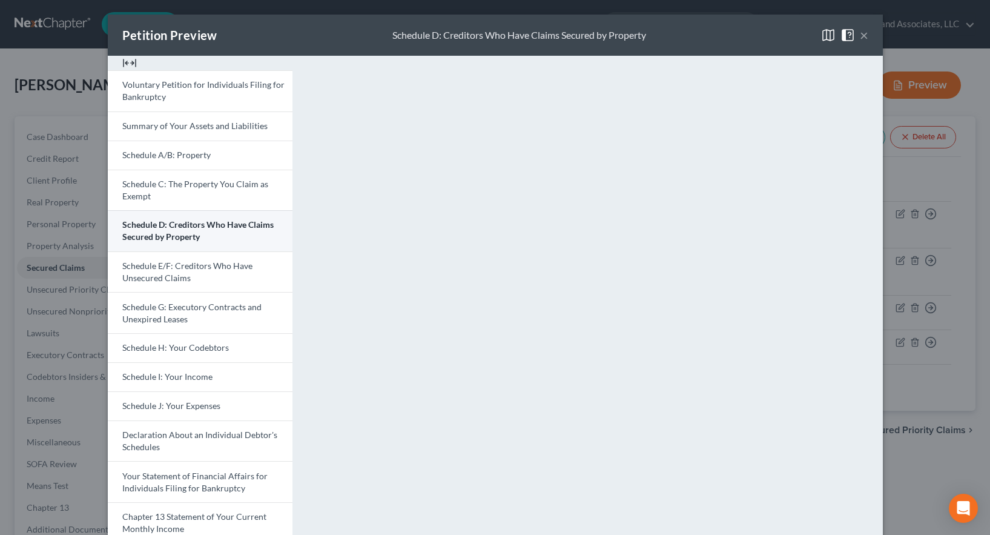
click at [166, 224] on span "Schedule D: Creditors Who Have Claims Secured by Property" at bounding box center [197, 230] width 151 height 22
click at [822, 35] on img at bounding box center [828, 35] width 15 height 15
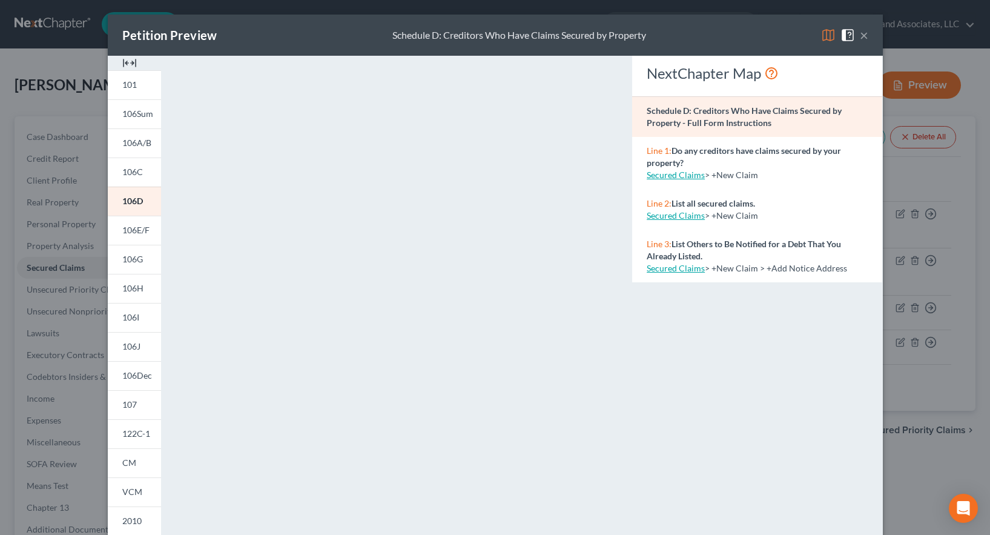
click at [860, 34] on button "×" at bounding box center [864, 35] width 8 height 15
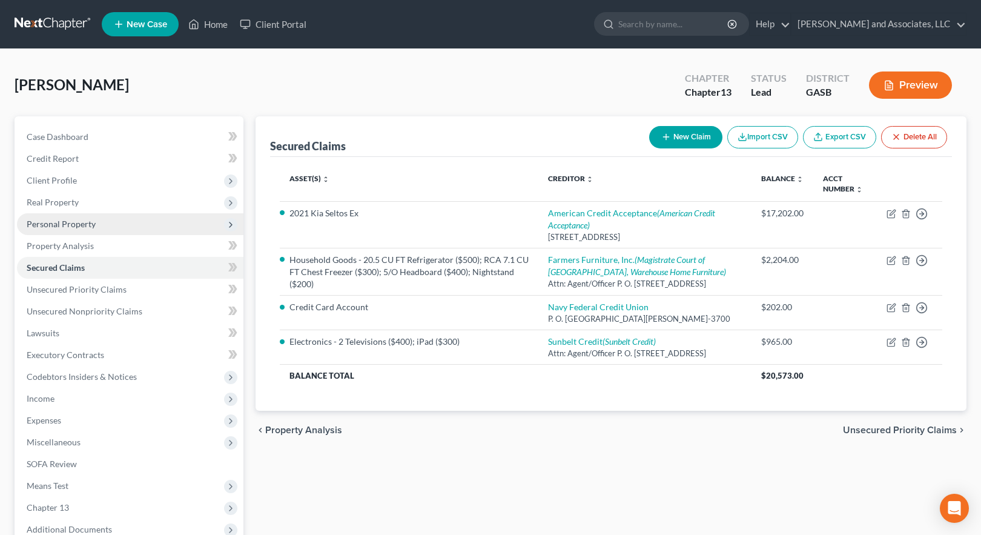
click at [57, 224] on span "Personal Property" at bounding box center [61, 224] width 69 height 10
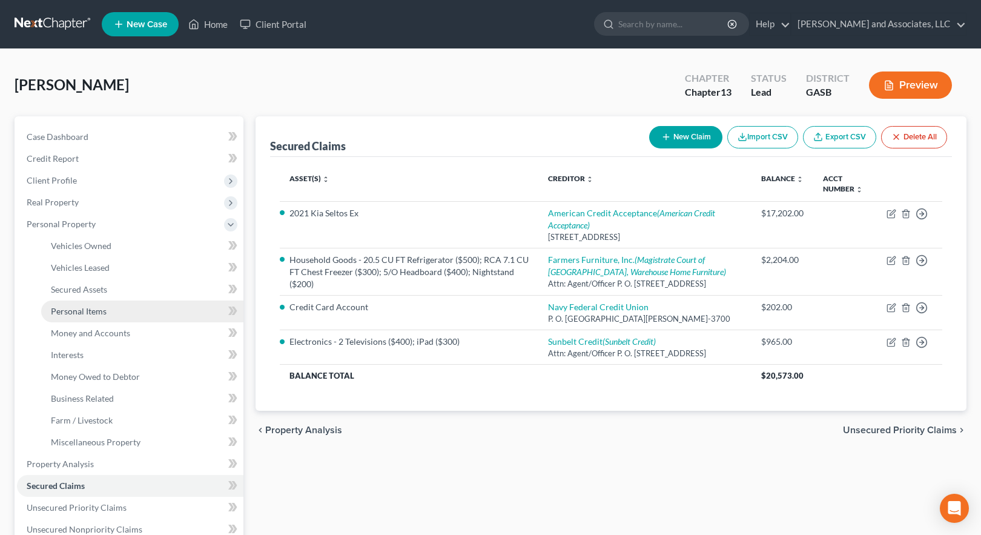
click at [79, 310] on span "Personal Items" at bounding box center [79, 311] width 56 height 10
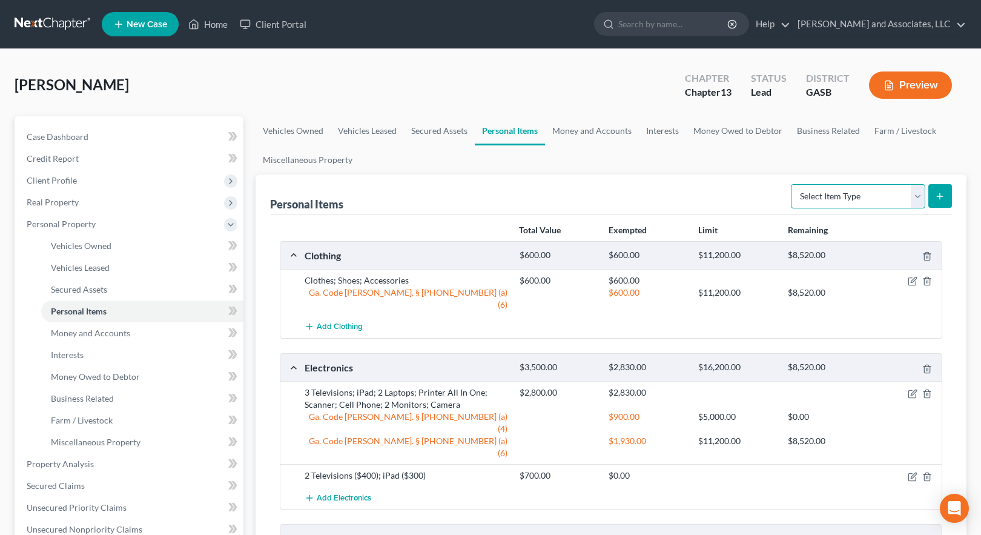
click at [918, 197] on select "Select Item Type Clothing Collectibles Of Value Electronics Firearms Household …" at bounding box center [858, 196] width 134 height 24
click at [919, 147] on ul "Vehicles Owned Vehicles Leased Secured Assets Personal Items Money and Accounts…" at bounding box center [610, 145] width 711 height 58
click at [909, 81] on button "Preview" at bounding box center [910, 84] width 83 height 27
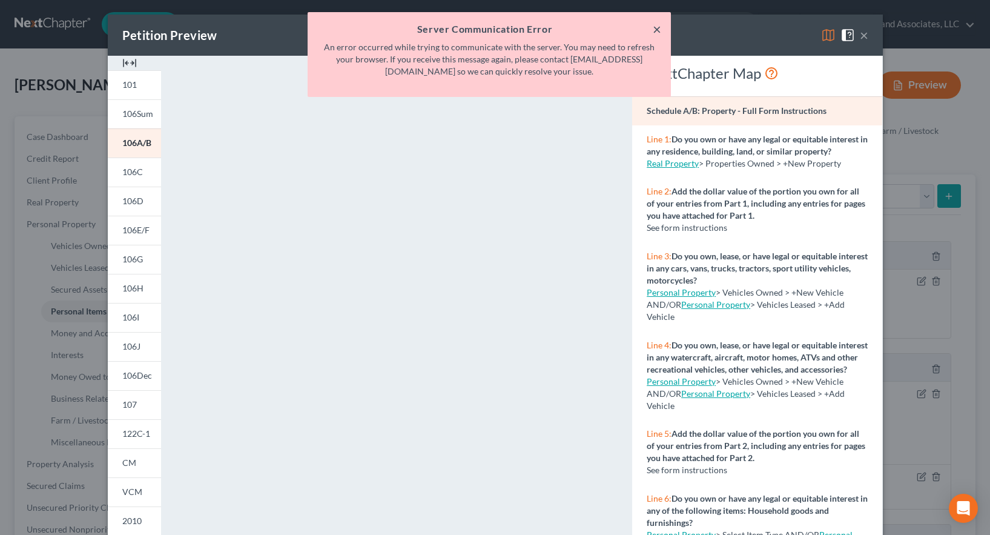
click at [655, 29] on button "×" at bounding box center [657, 29] width 8 height 15
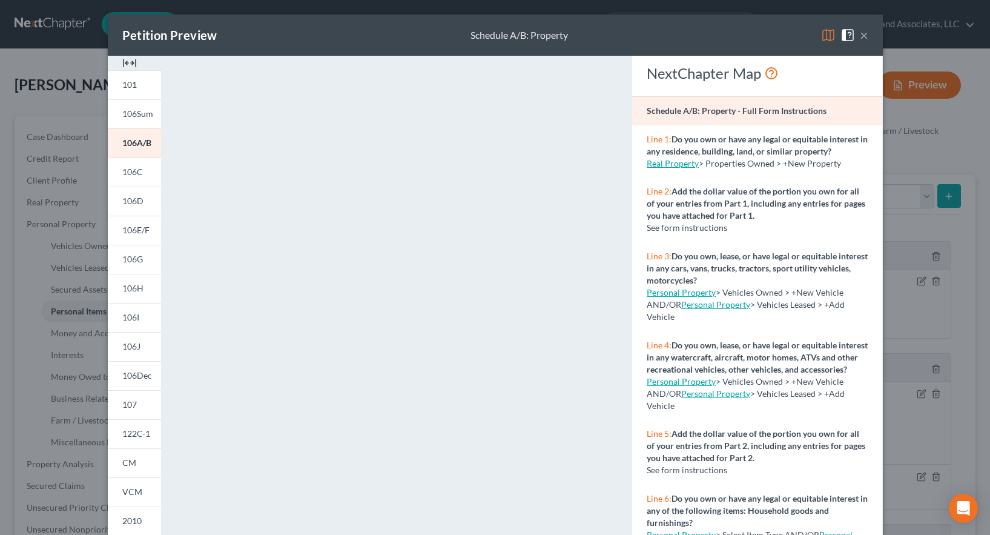
click at [860, 36] on button "×" at bounding box center [864, 35] width 8 height 15
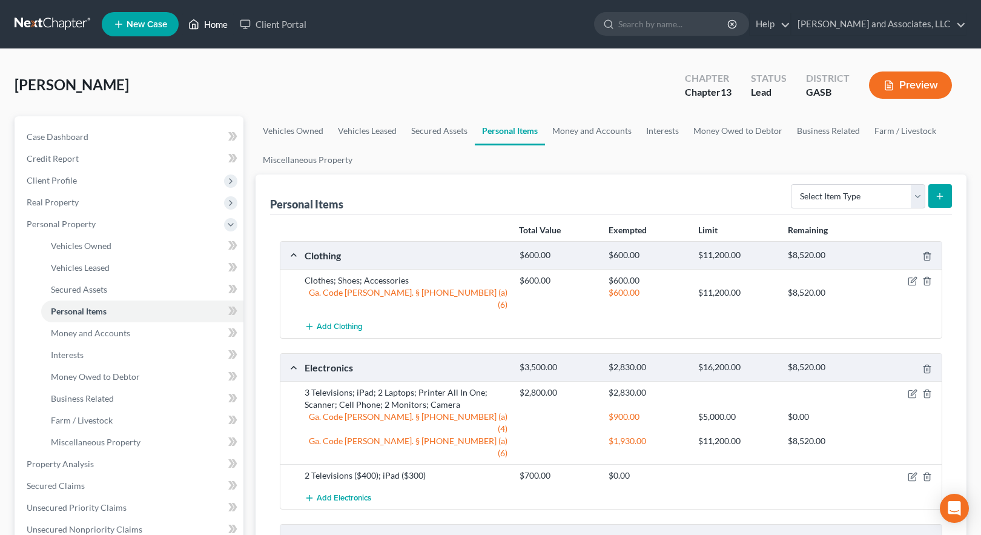
click at [208, 25] on link "Home" at bounding box center [207, 24] width 51 height 22
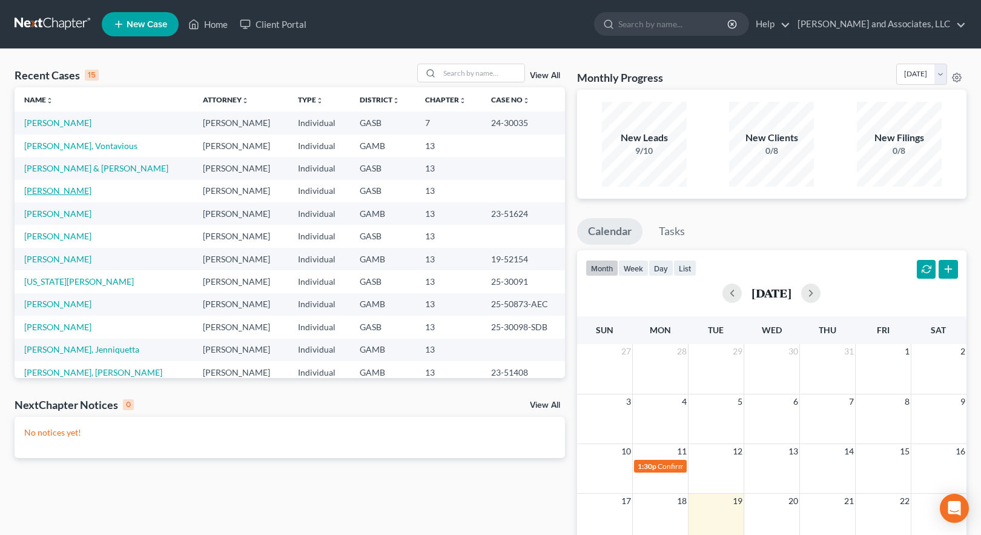
click at [59, 189] on link "[PERSON_NAME]" at bounding box center [57, 190] width 67 height 10
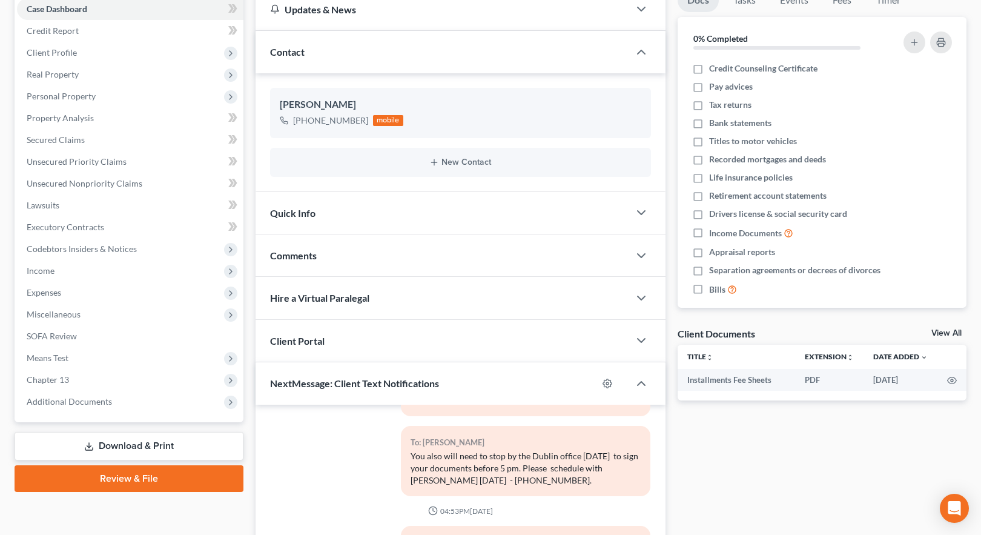
scroll to position [121, 0]
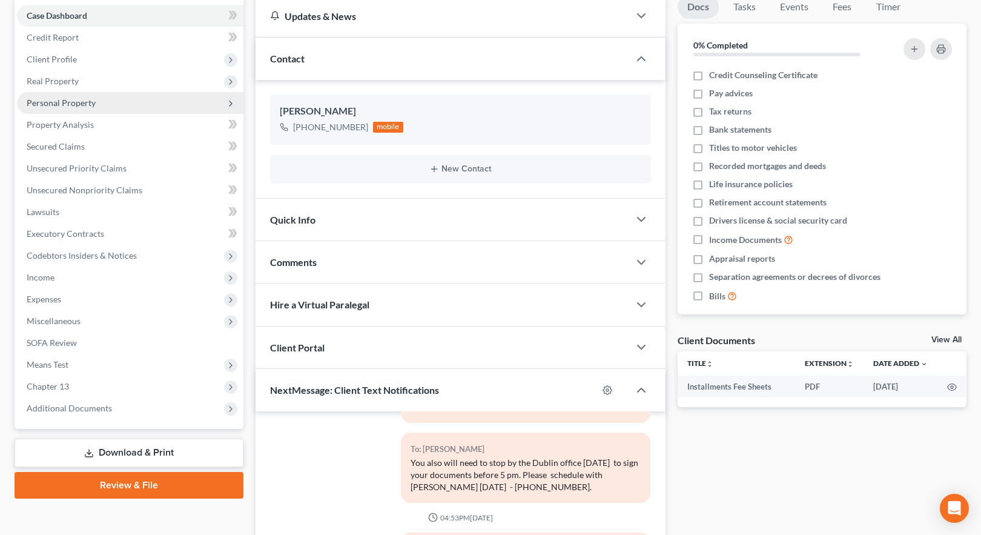
click at [68, 100] on span "Personal Property" at bounding box center [61, 102] width 69 height 10
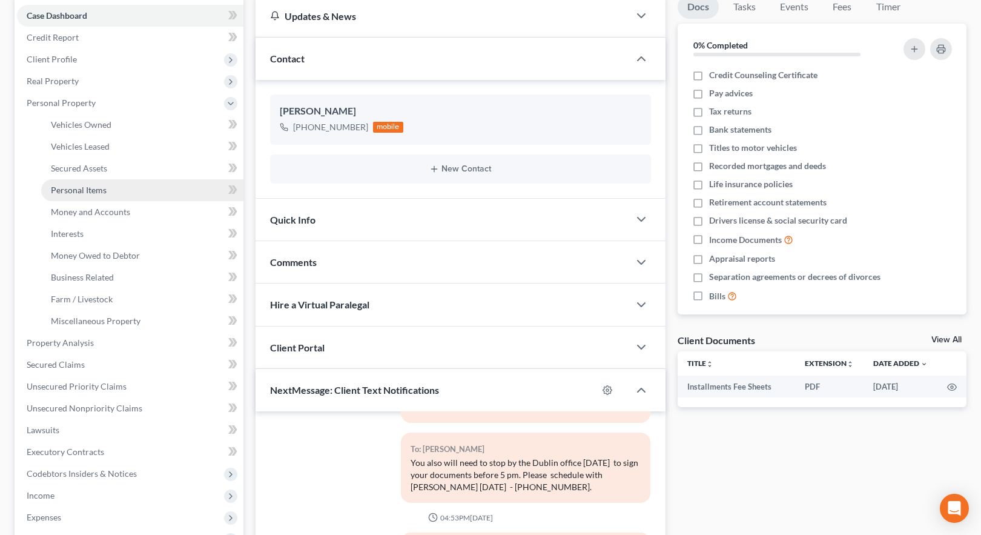
click at [73, 188] on span "Personal Items" at bounding box center [79, 190] width 56 height 10
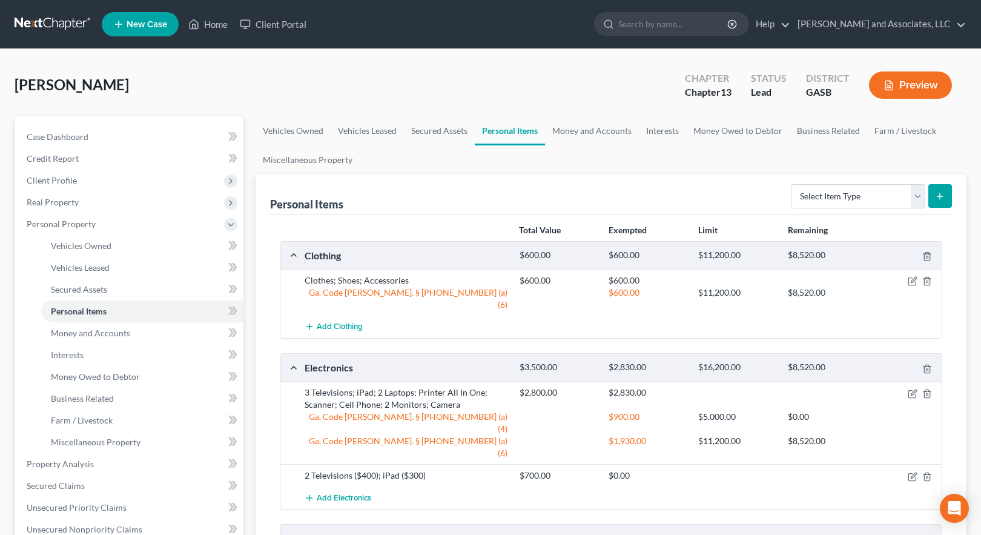
click at [907, 85] on button "Preview" at bounding box center [910, 84] width 83 height 27
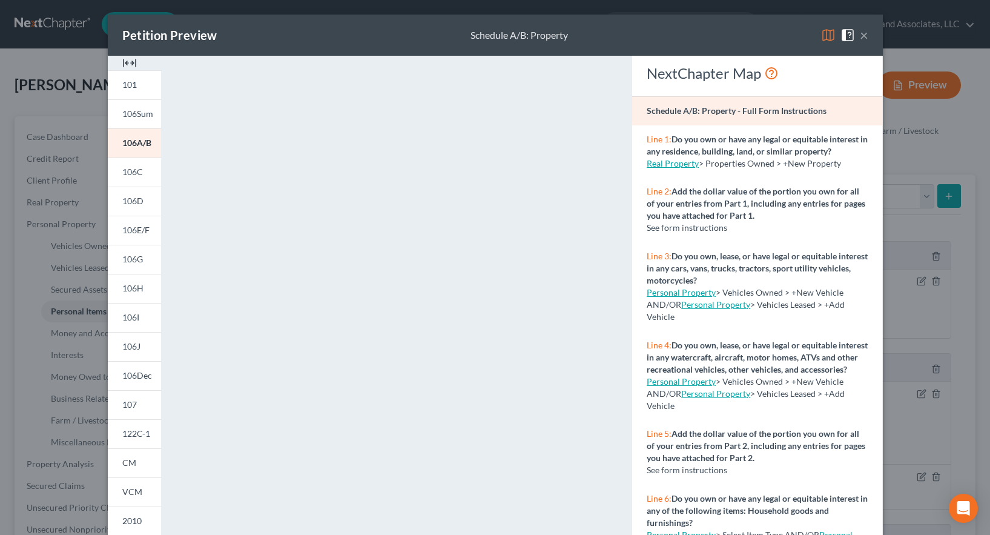
click at [823, 33] on img at bounding box center [828, 35] width 15 height 15
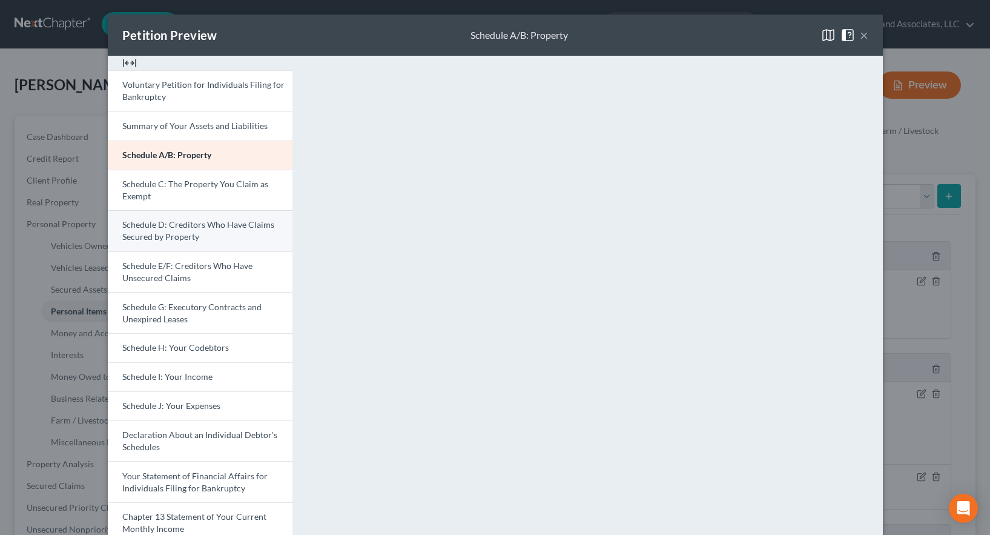
click at [165, 228] on span "Schedule D: Creditors Who Have Claims Secured by Property" at bounding box center [198, 230] width 152 height 22
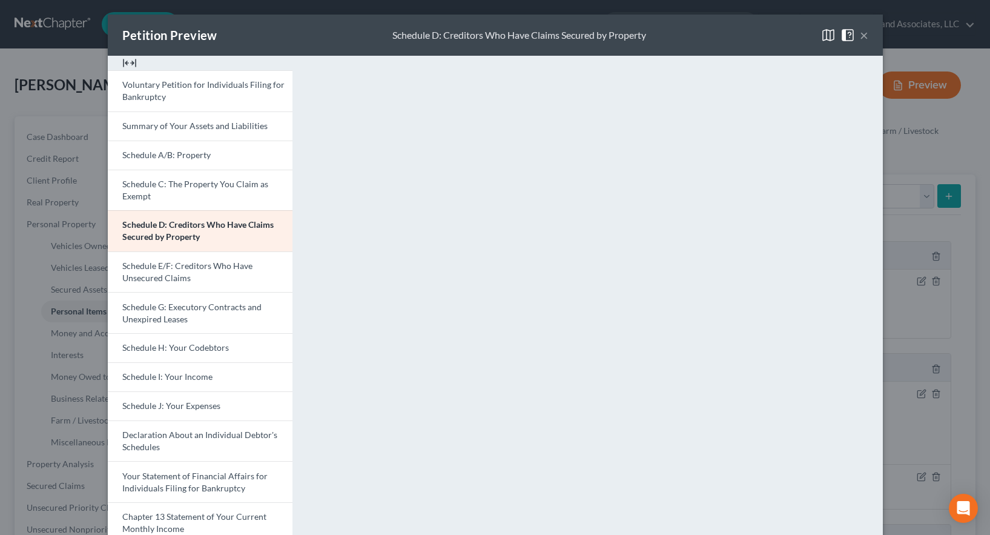
click at [860, 36] on button "×" at bounding box center [864, 35] width 8 height 15
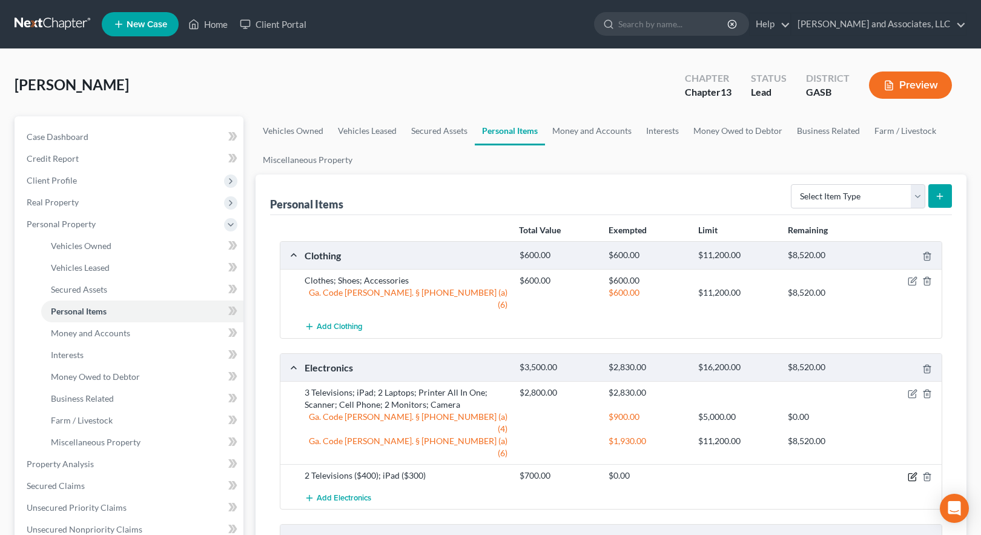
click at [910, 472] on icon "button" at bounding box center [912, 477] width 10 height 10
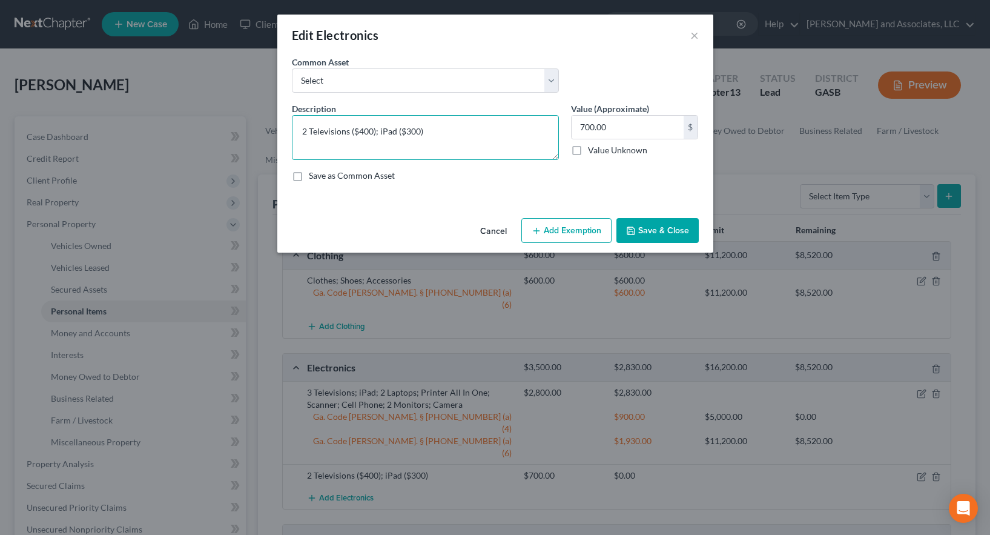
drag, startPoint x: 301, startPoint y: 130, endPoint x: 435, endPoint y: 137, distance: 134.0
click at [441, 137] on textarea "2 Televisions ($400); iPad ($300)" at bounding box center [425, 137] width 267 height 45
click at [476, 189] on div "Description * 2 Televisions ($400); iPad ($300) Value (Approximate) 700.00 $ Va…" at bounding box center [495, 146] width 419 height 89
click at [650, 231] on button "Save & Close" at bounding box center [657, 230] width 82 height 25
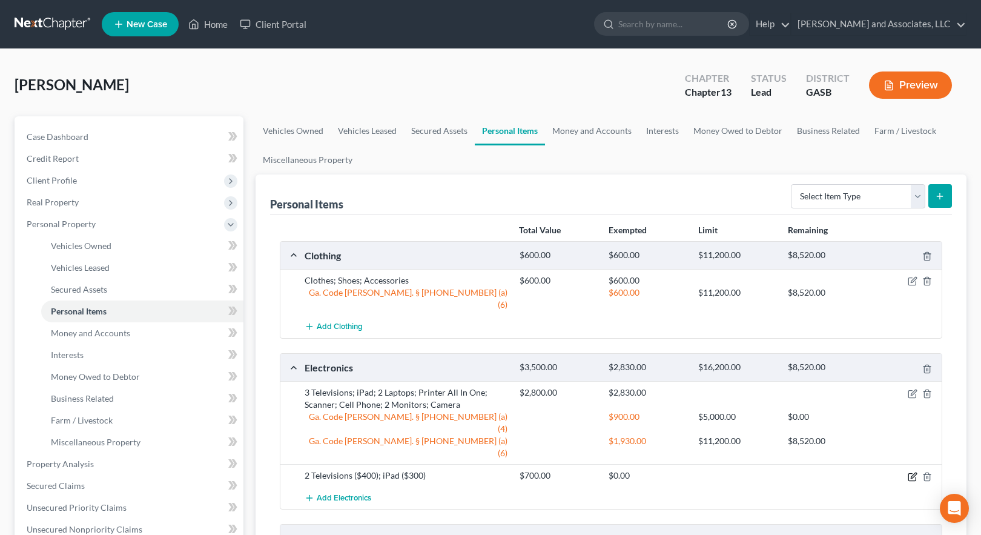
click at [915, 472] on icon "button" at bounding box center [912, 477] width 10 height 10
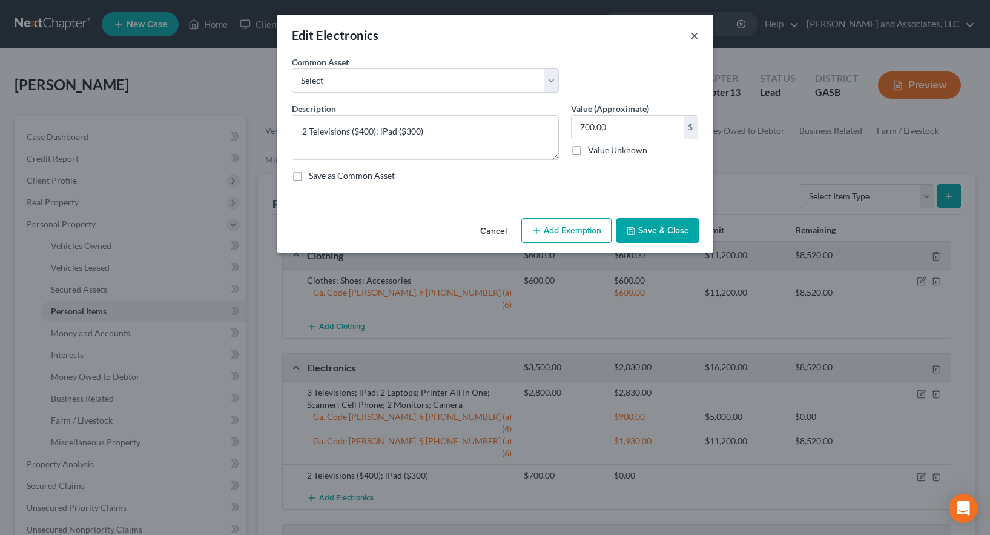
click at [696, 33] on button "×" at bounding box center [694, 35] width 8 height 15
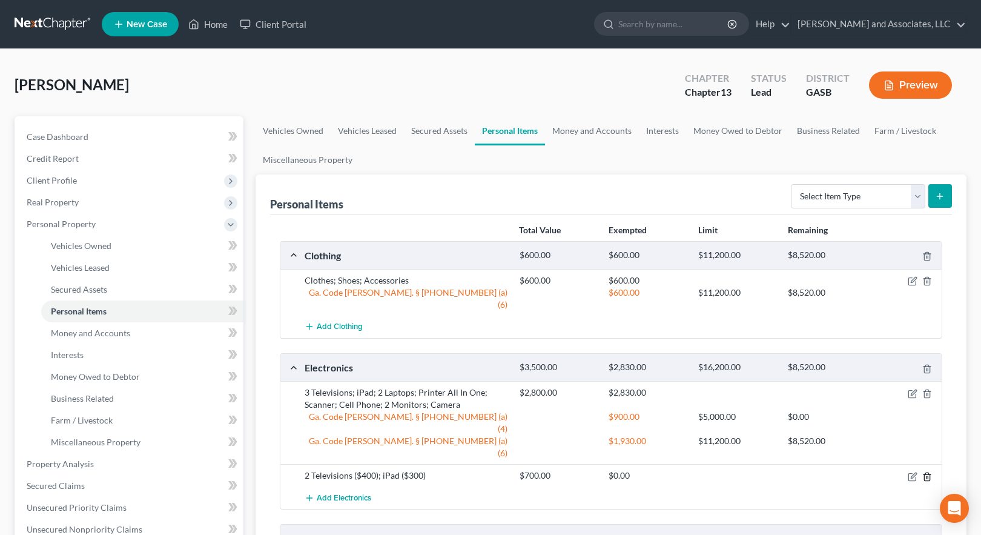
click at [929, 472] on icon "button" at bounding box center [927, 477] width 10 height 10
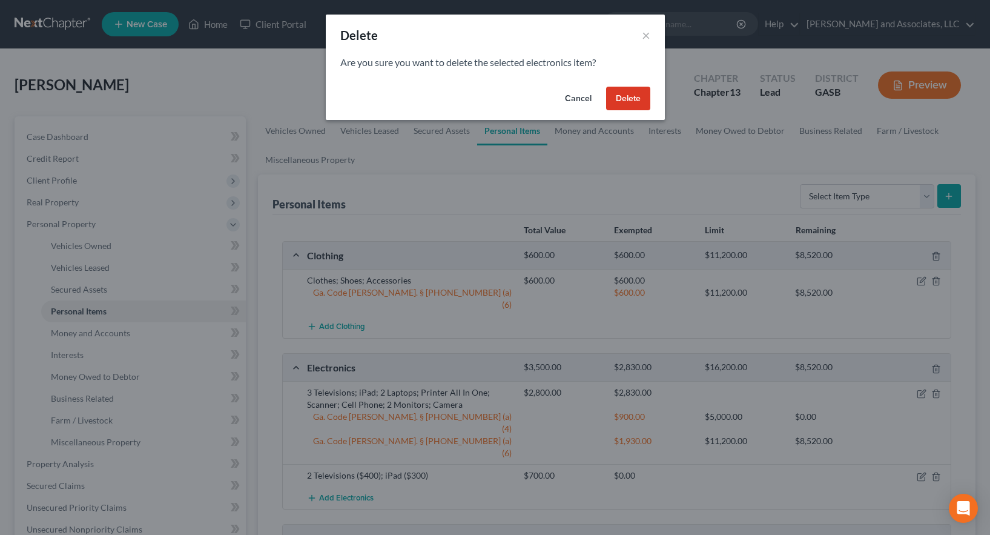
click at [628, 96] on button "Delete" at bounding box center [628, 99] width 44 height 24
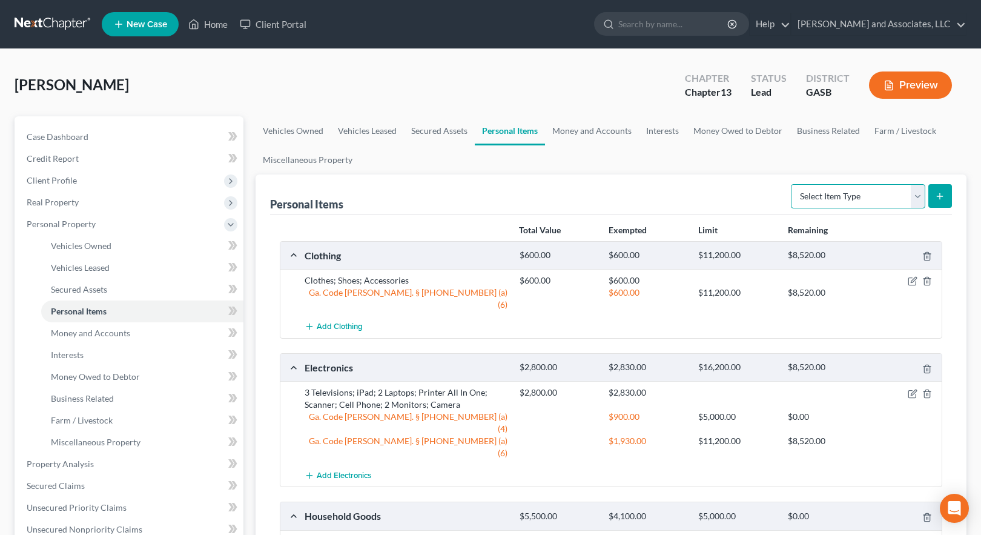
click at [917, 193] on select "Select Item Type Clothing Collectibles Of Value Electronics Firearms Household …" at bounding box center [858, 196] width 134 height 24
click at [792, 184] on select "Select Item Type Clothing Collectibles Of Value Electronics Firearms Household …" at bounding box center [858, 196] width 134 height 24
click at [918, 198] on select "Select Item Type Clothing Collectibles Of Value Electronics Firearms Household …" at bounding box center [858, 196] width 134 height 24
select select "household_goods"
click at [792, 184] on select "Select Item Type Clothing Collectibles Of Value Electronics Firearms Household …" at bounding box center [858, 196] width 134 height 24
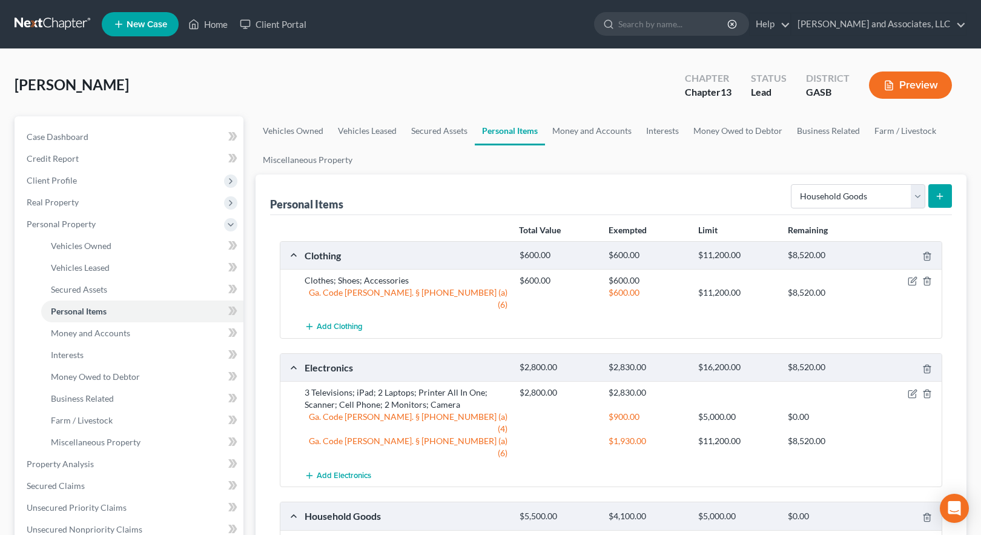
click at [939, 194] on icon "submit" at bounding box center [940, 196] width 10 height 10
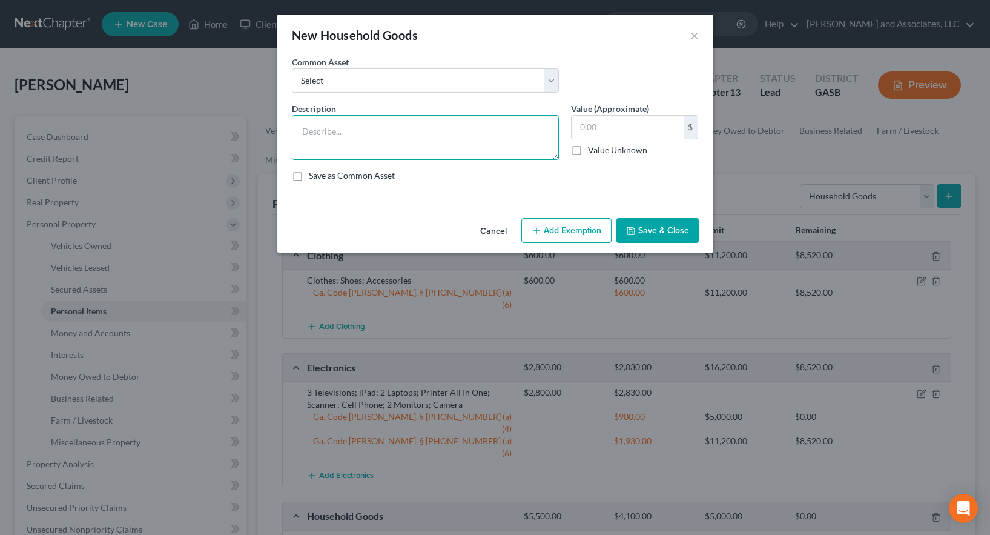
click at [394, 133] on textarea at bounding box center [425, 137] width 267 height 45
paste textarea "2 Televisions ($400); iPad ($300)"
type textarea "2 Televisions ($400); iPad ($300)"
click at [594, 130] on input "text" at bounding box center [627, 127] width 112 height 23
type input "700.00"
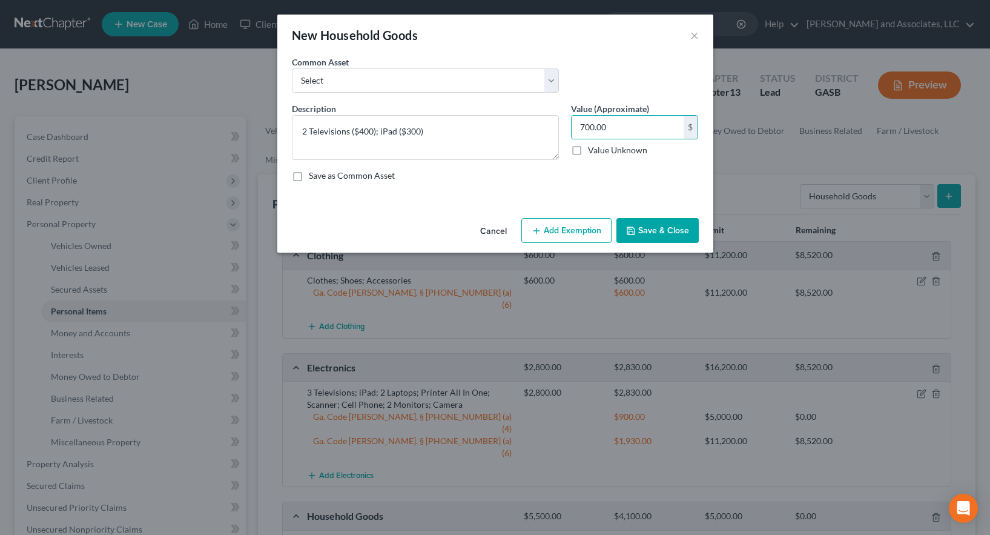
click at [670, 230] on button "Save & Close" at bounding box center [657, 230] width 82 height 25
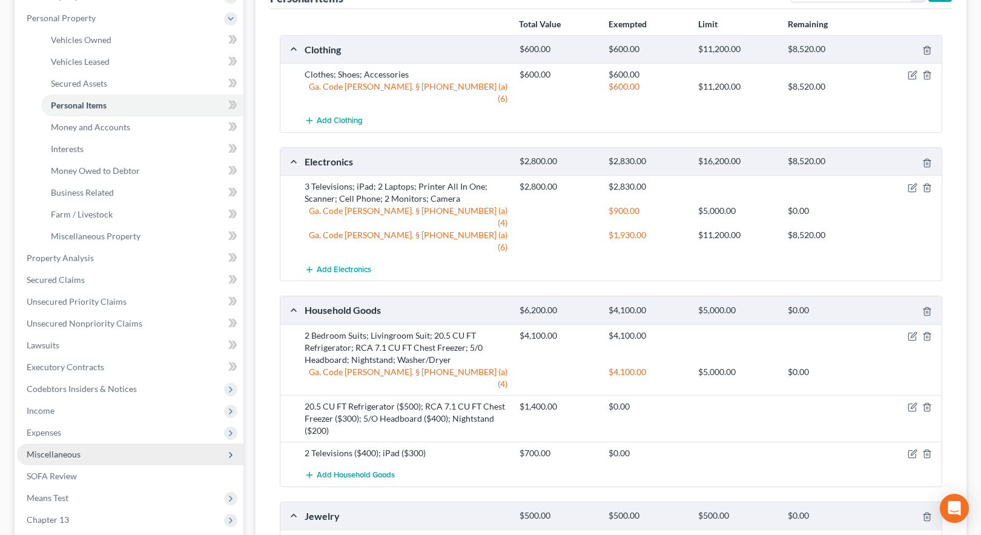
scroll to position [182, 0]
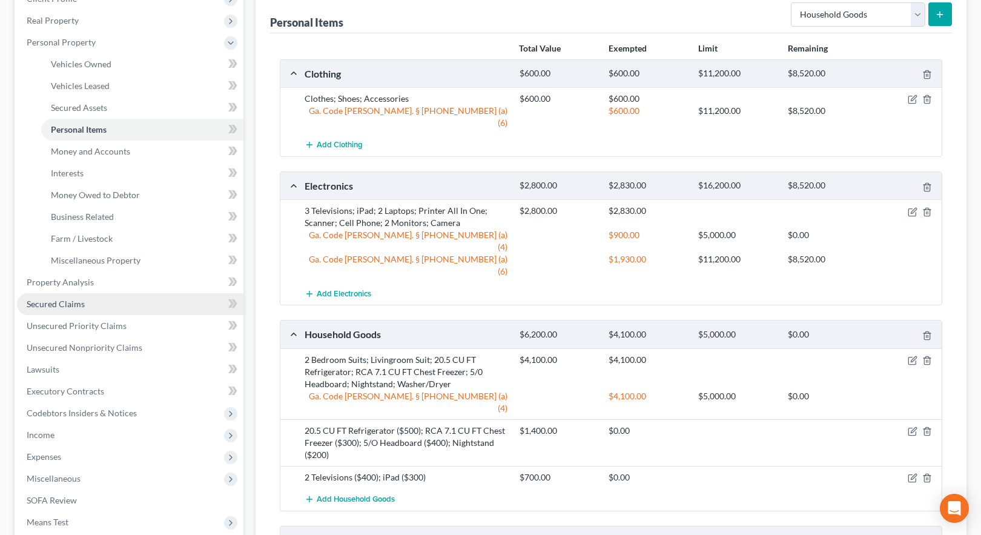
click at [65, 306] on span "Secured Claims" at bounding box center [56, 303] width 58 height 10
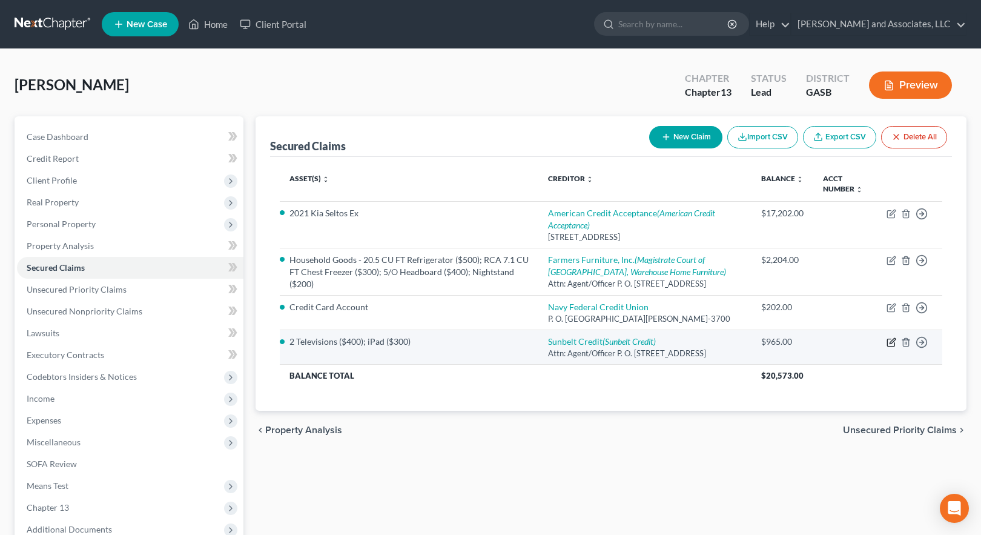
click at [894, 347] on icon "button" at bounding box center [891, 342] width 10 height 10
select select "42"
select select "0"
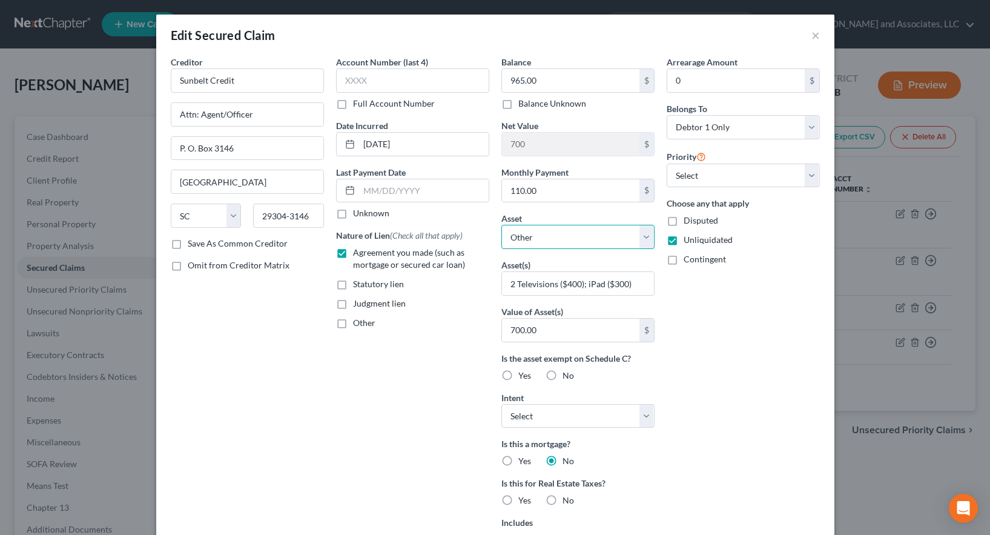
click at [558, 238] on select "Select Other Multiple Assets State Farm Life Insurance Company - $0.0 Household…" at bounding box center [577, 237] width 153 height 24
select select "18"
click at [501, 225] on select "Select Other Multiple Assets State Farm Life Insurance Company - $0.0 Household…" at bounding box center [577, 237] width 153 height 24
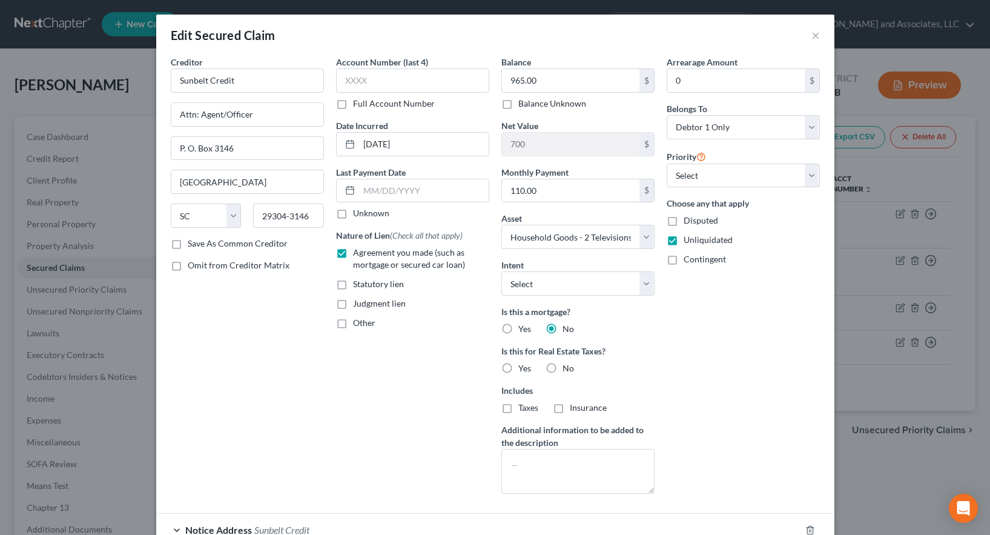
click at [562, 367] on label "No" at bounding box center [568, 368] width 12 height 12
click at [567, 367] on input "No" at bounding box center [571, 366] width 8 height 8
radio input "true"
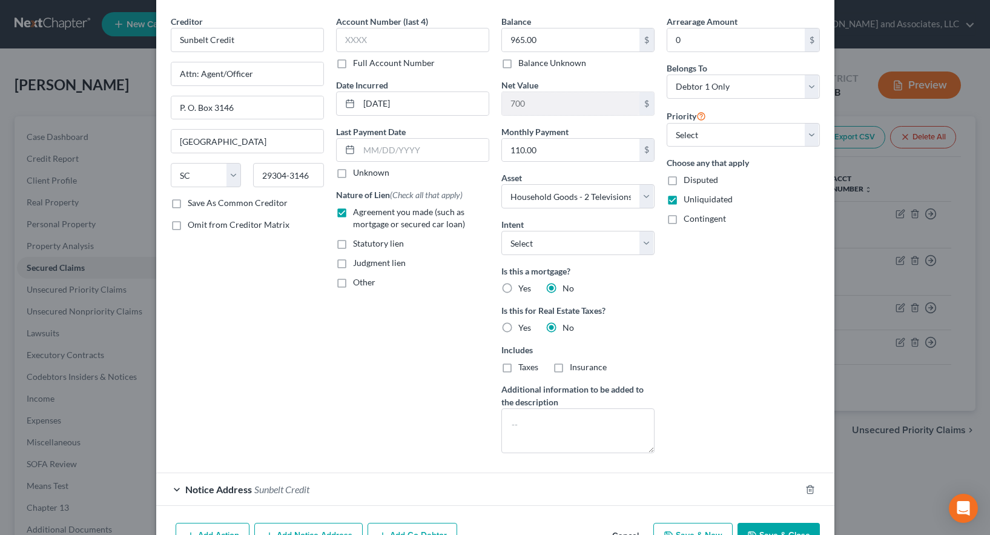
scroll to position [113, 0]
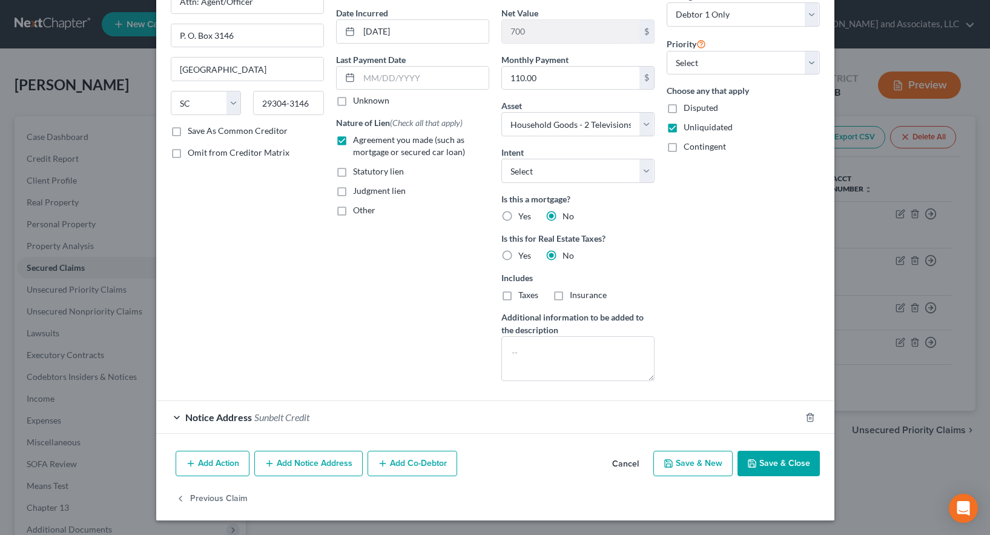
click at [356, 421] on div "Notice Address Sunbelt Credit" at bounding box center [478, 417] width 644 height 32
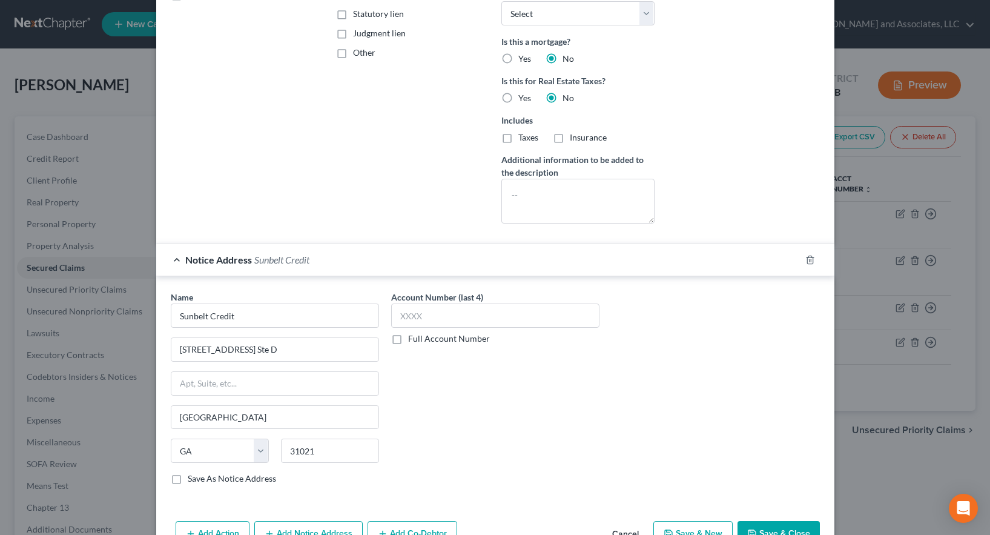
scroll to position [294, 0]
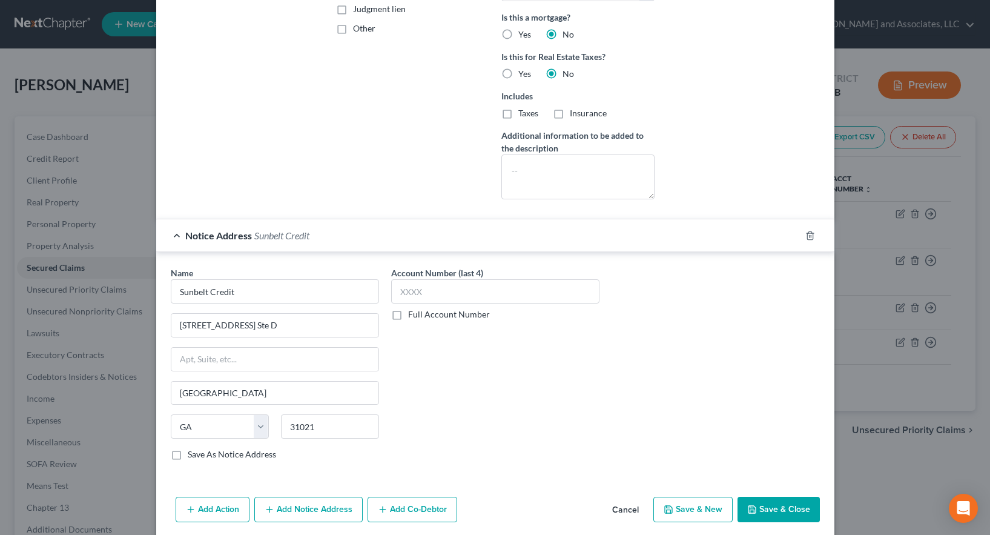
click at [188, 455] on label "Save As Notice Address" at bounding box center [232, 454] width 88 height 12
click at [193, 455] on input "Save As Notice Address" at bounding box center [197, 452] width 8 height 8
checkbox input "true"
click at [772, 511] on button "Save & Close" at bounding box center [778, 508] width 82 height 25
select select
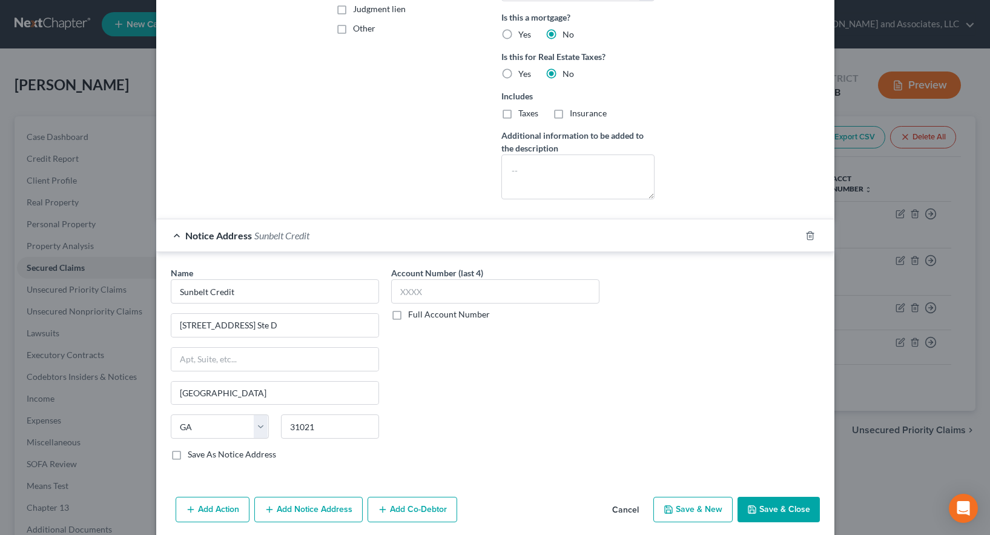
checkbox input "false"
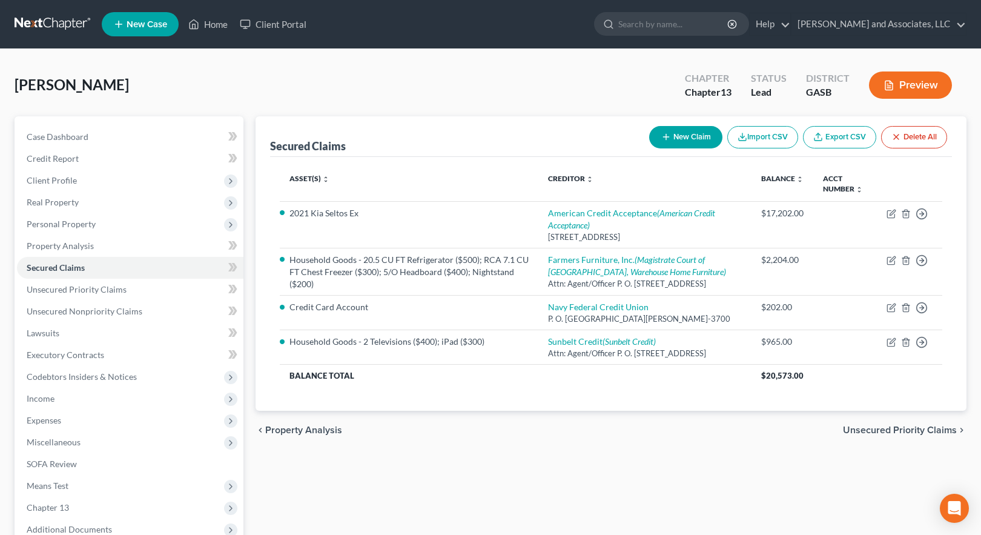
click at [920, 84] on button "Preview" at bounding box center [910, 84] width 83 height 27
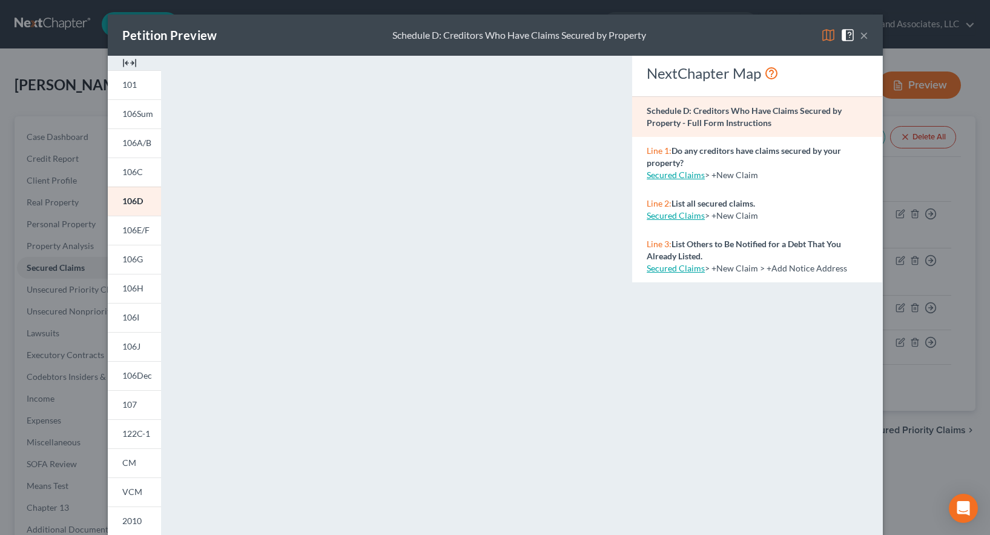
click at [823, 35] on img at bounding box center [828, 35] width 15 height 15
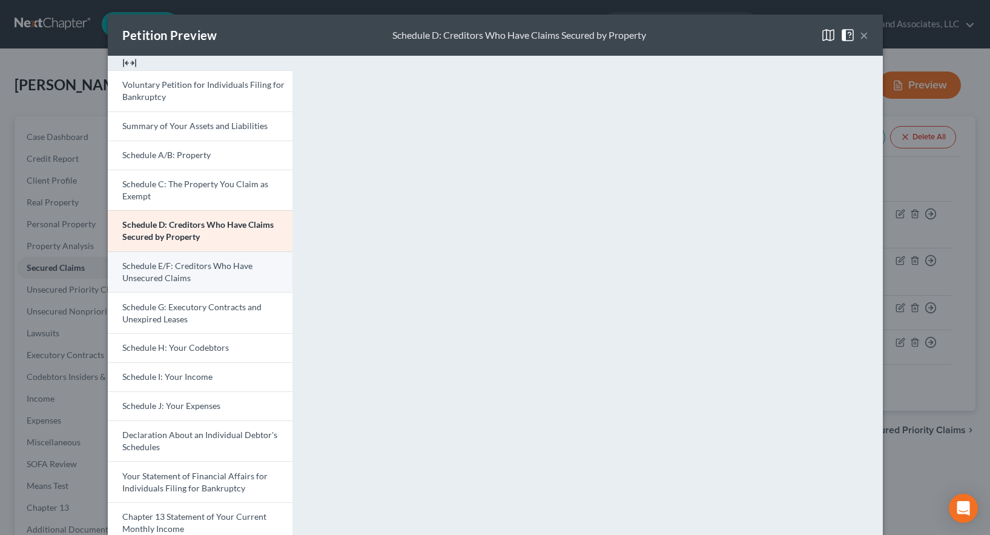
click at [186, 268] on span "Schedule E/F: Creditors Who Have Unsecured Claims" at bounding box center [187, 271] width 130 height 22
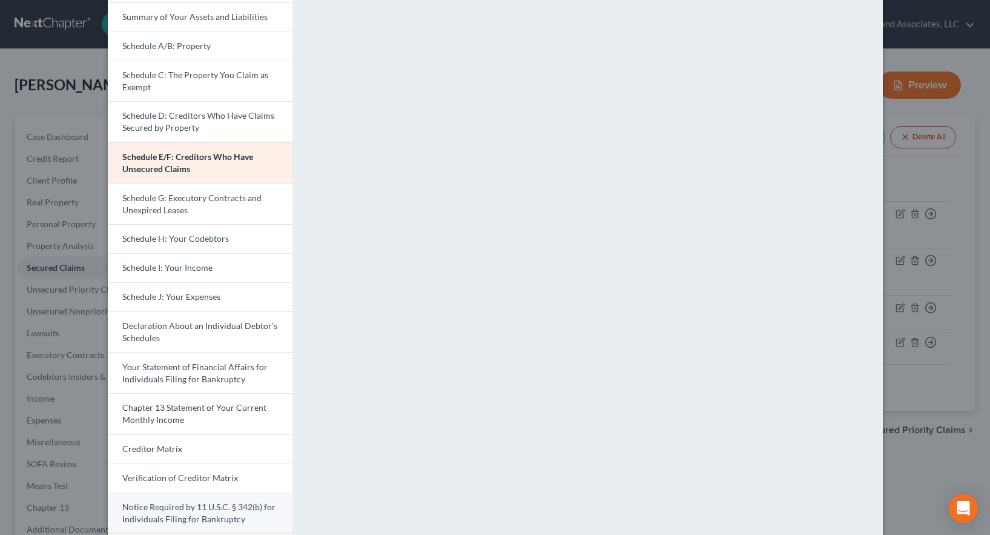
scroll to position [229, 0]
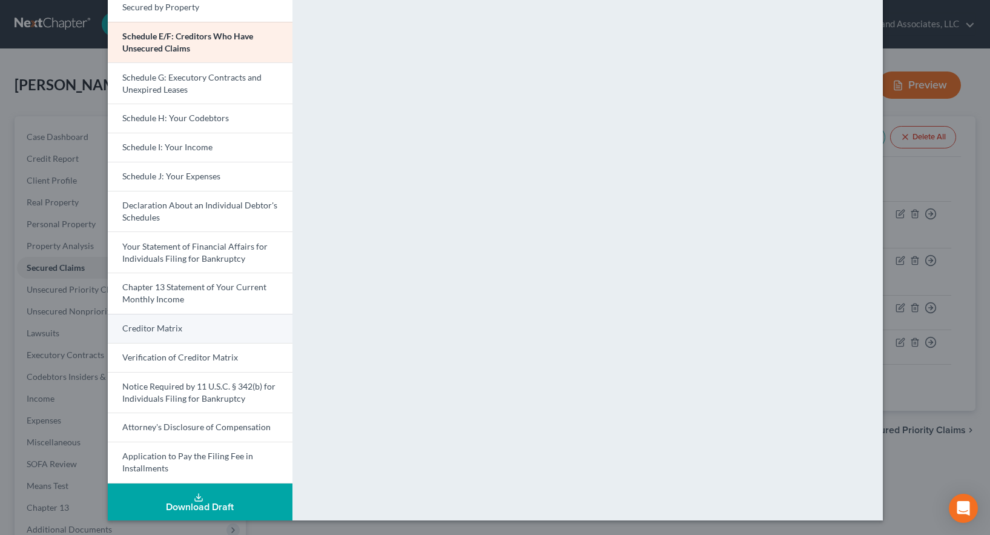
click at [187, 329] on link "Creditor Matrix" at bounding box center [200, 328] width 185 height 29
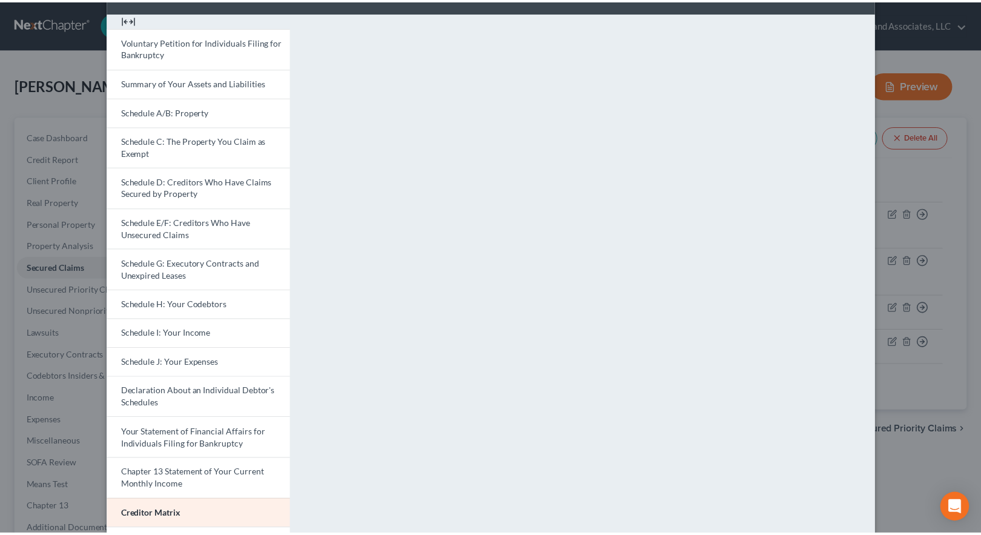
scroll to position [0, 0]
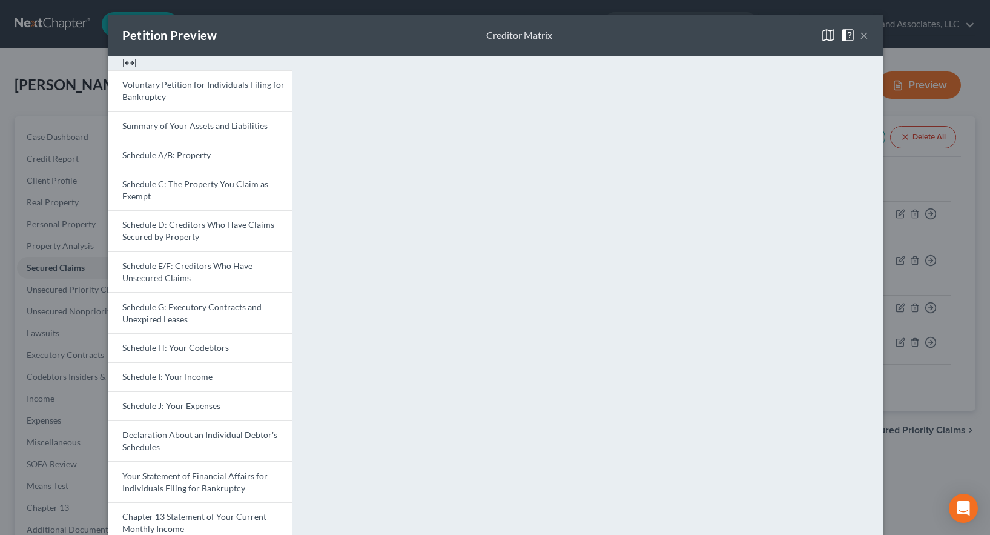
click at [860, 36] on button "×" at bounding box center [864, 35] width 8 height 15
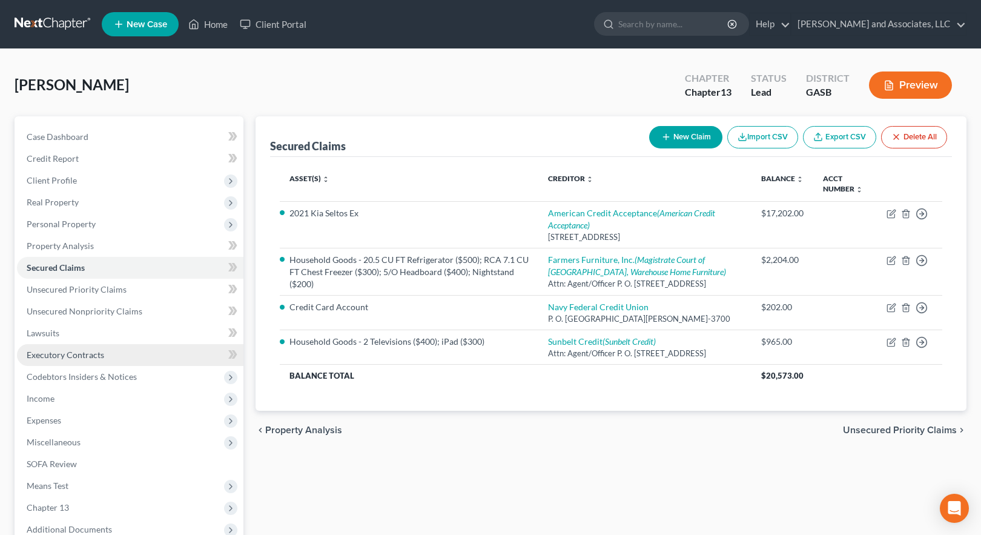
click at [117, 354] on link "Executory Contracts" at bounding box center [130, 355] width 226 height 22
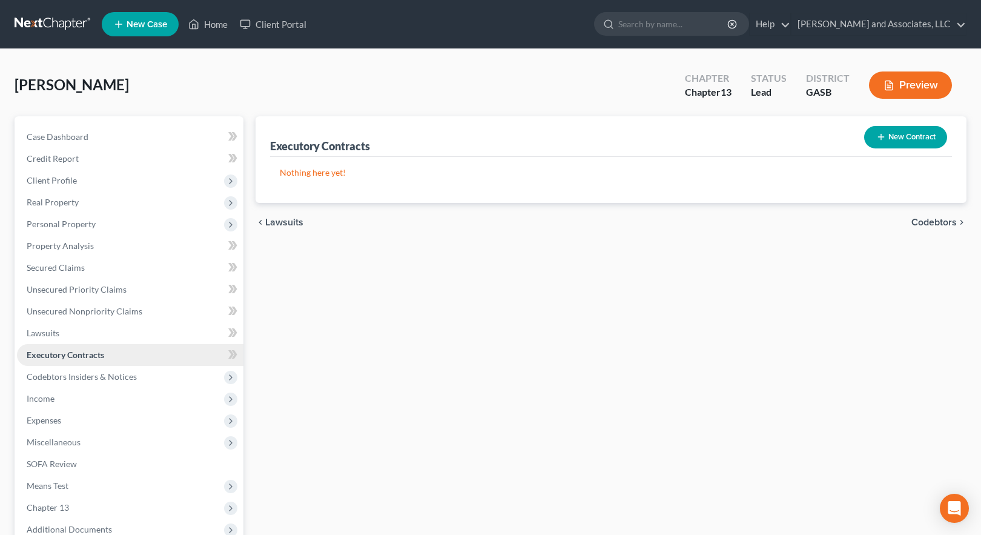
click at [117, 353] on link "Executory Contracts" at bounding box center [130, 355] width 226 height 22
click at [118, 353] on link "Executory Contracts" at bounding box center [130, 355] width 226 height 22
click at [68, 358] on span "Executory Contracts" at bounding box center [65, 354] width 77 height 10
click at [68, 441] on span "Miscellaneous" at bounding box center [54, 441] width 54 height 10
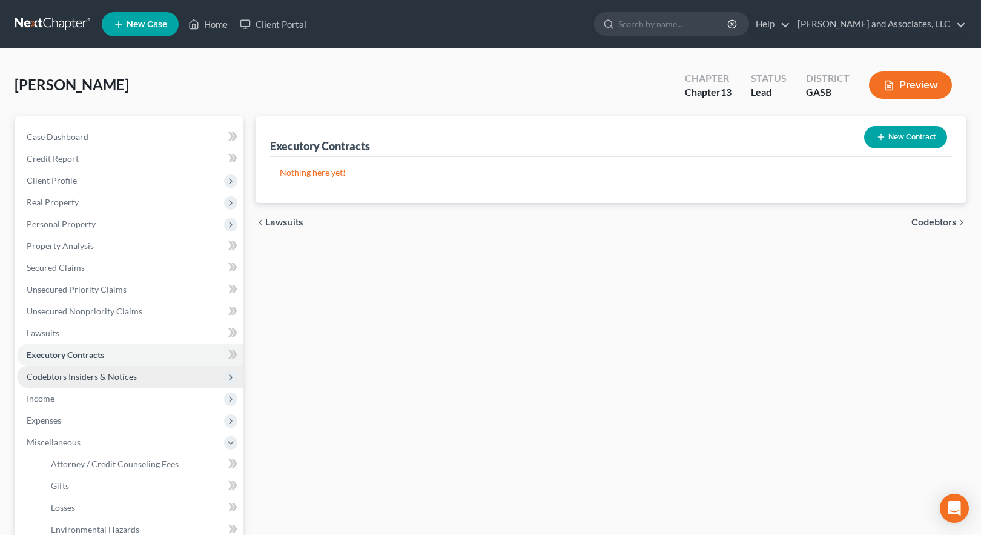
click at [66, 378] on span "Codebtors Insiders & Notices" at bounding box center [82, 376] width 110 height 10
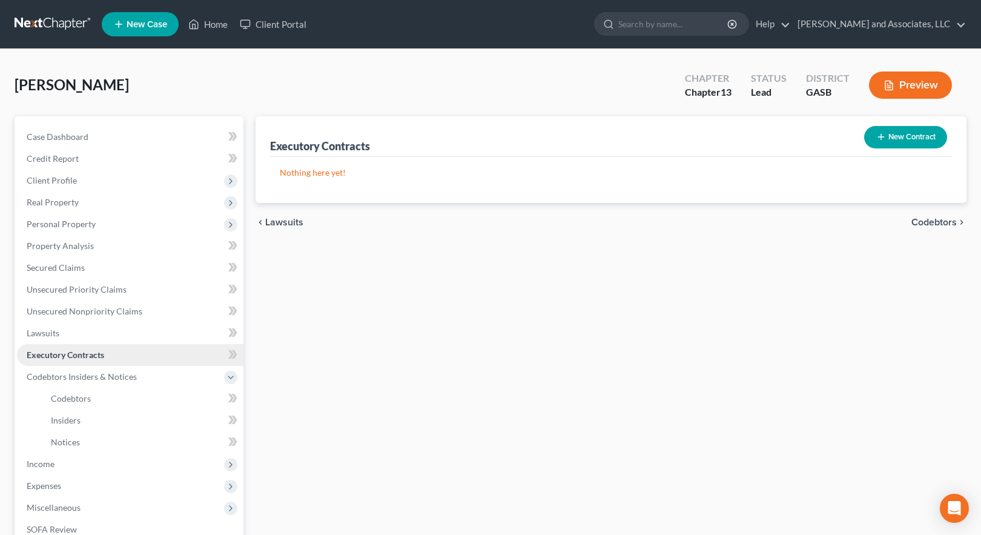
click at [64, 356] on span "Executory Contracts" at bounding box center [65, 354] width 77 height 10
click at [43, 352] on span "Executory Contracts" at bounding box center [65, 354] width 77 height 10
click at [85, 397] on span "Codebtors" at bounding box center [71, 398] width 40 height 10
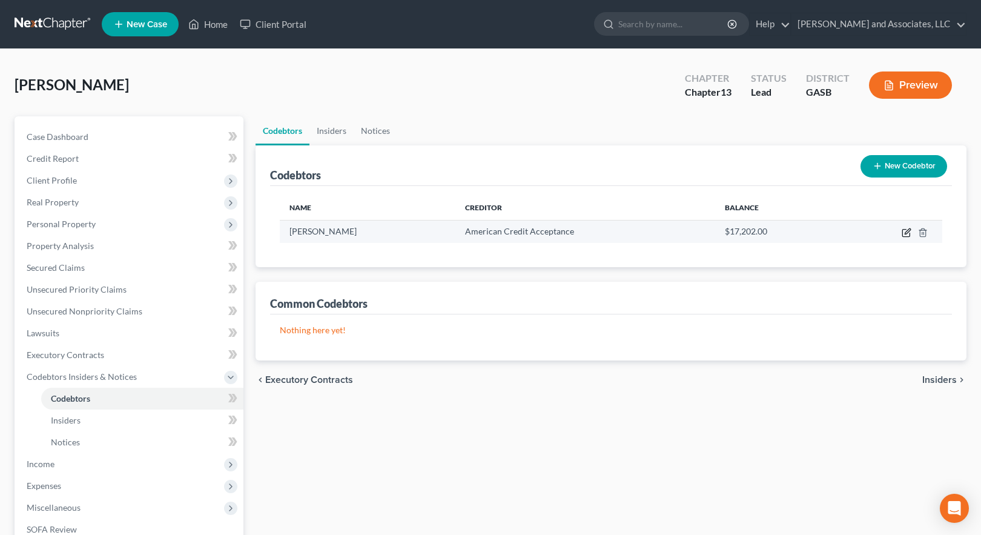
click at [908, 231] on icon "button" at bounding box center [906, 233] width 10 height 10
select select "10"
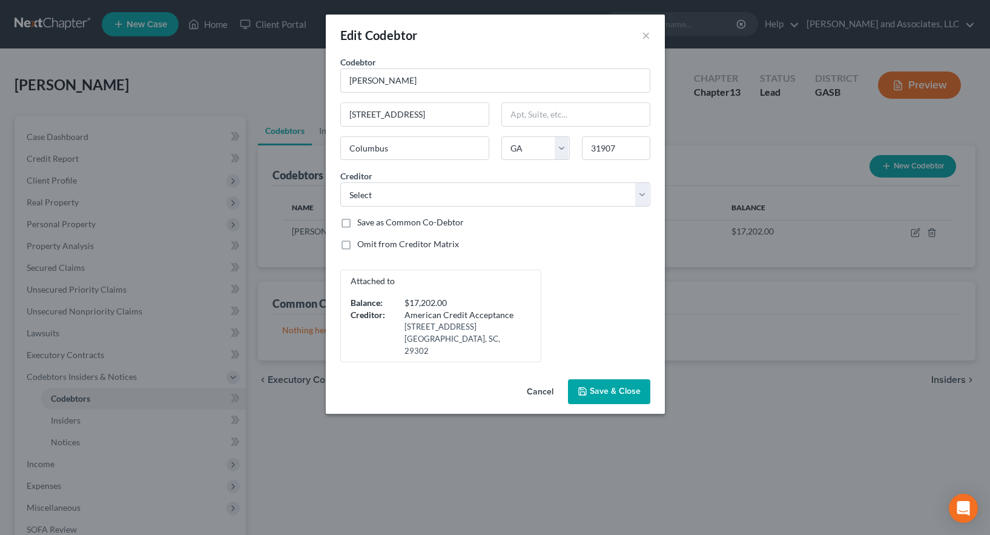
click at [611, 386] on span "Save & Close" at bounding box center [615, 391] width 51 height 10
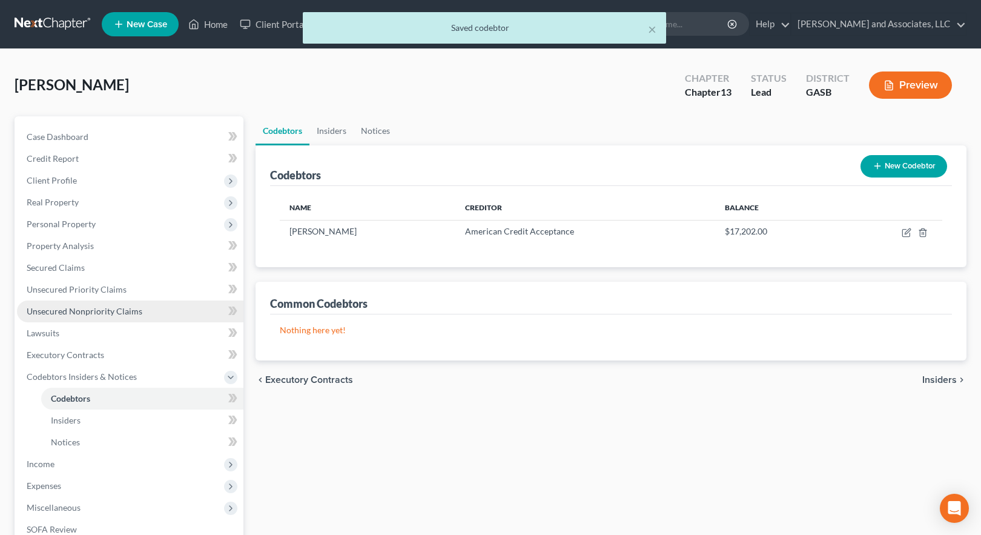
click at [96, 310] on span "Unsecured Nonpriority Claims" at bounding box center [85, 311] width 116 height 10
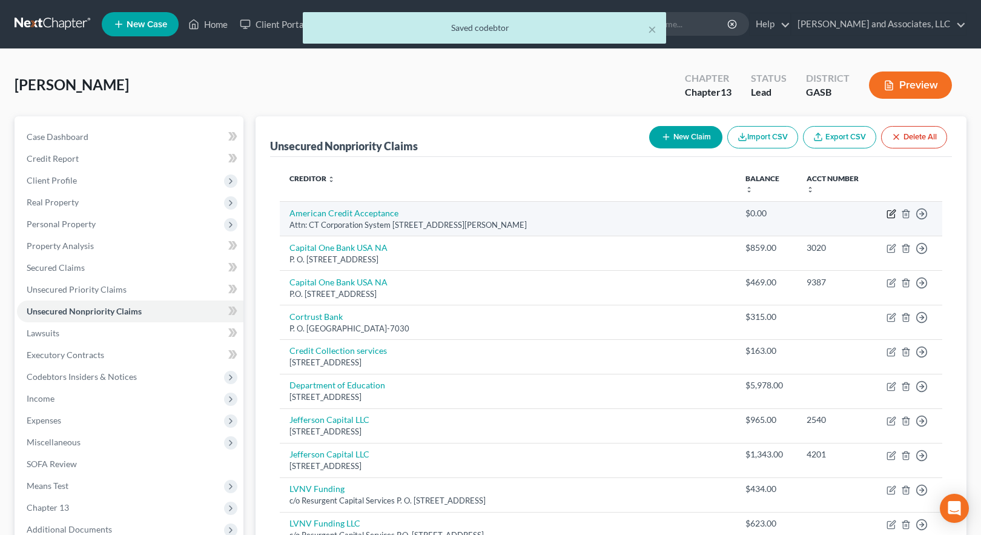
click at [892, 209] on icon "button" at bounding box center [891, 211] width 5 height 5
select select "10"
select select "14"
select select "0"
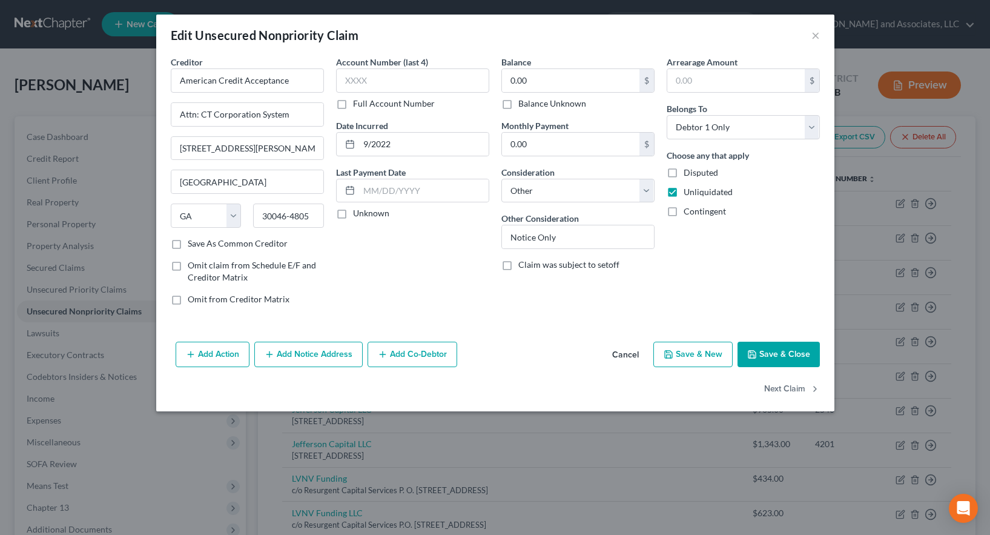
click at [772, 352] on button "Save & Close" at bounding box center [778, 353] width 82 height 25
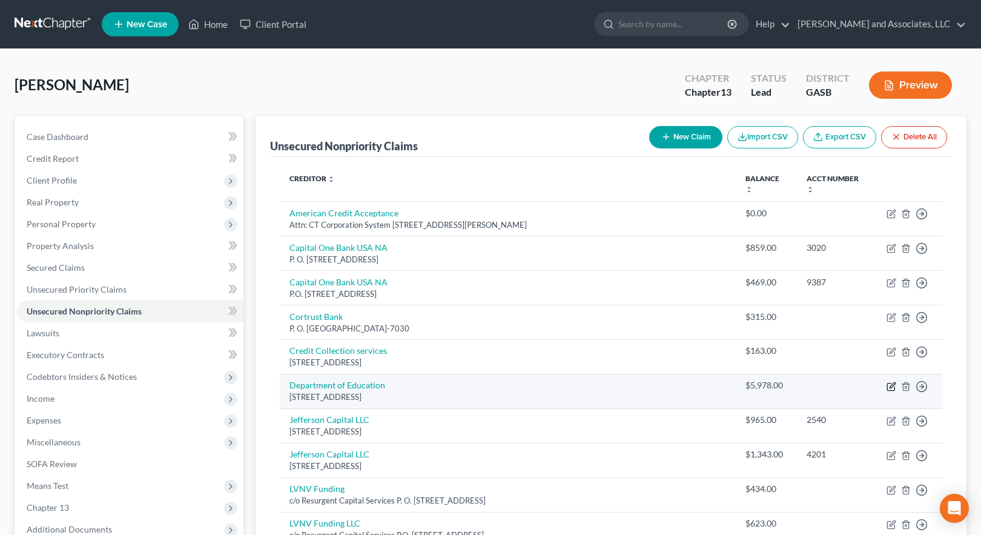
click at [892, 381] on icon "button" at bounding box center [891, 386] width 10 height 10
select select "30"
select select "17"
select select "0"
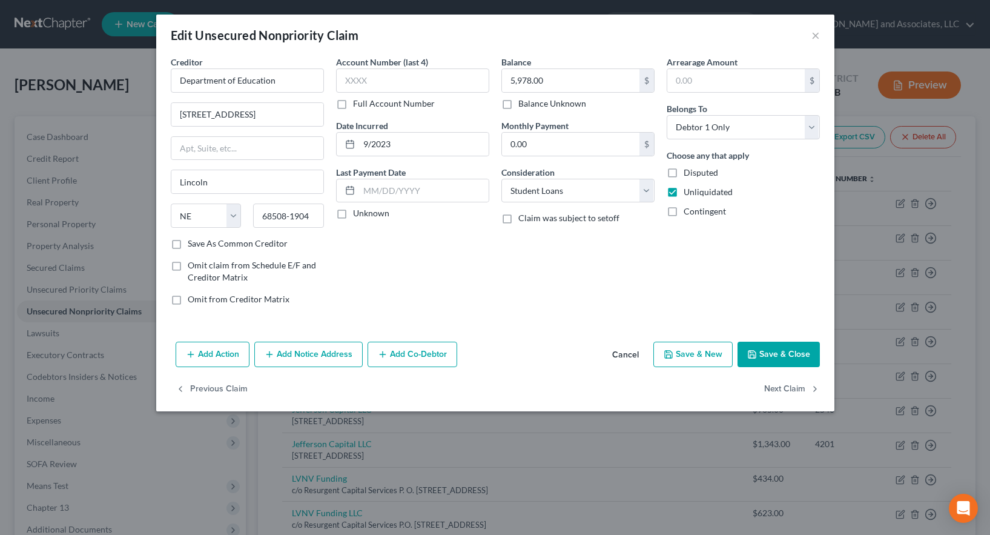
click at [782, 351] on button "Save & Close" at bounding box center [778, 353] width 82 height 25
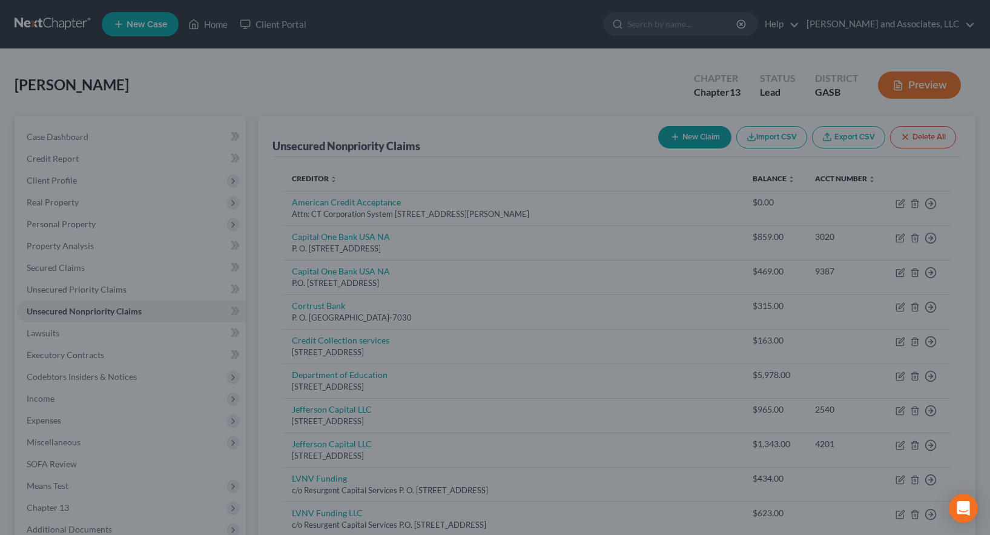
type input "0"
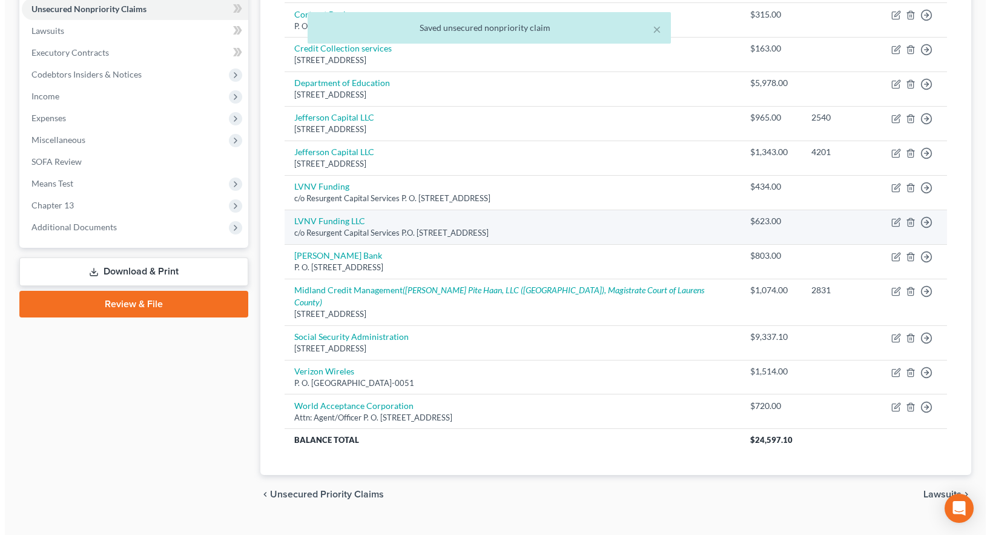
scroll to position [303, 0]
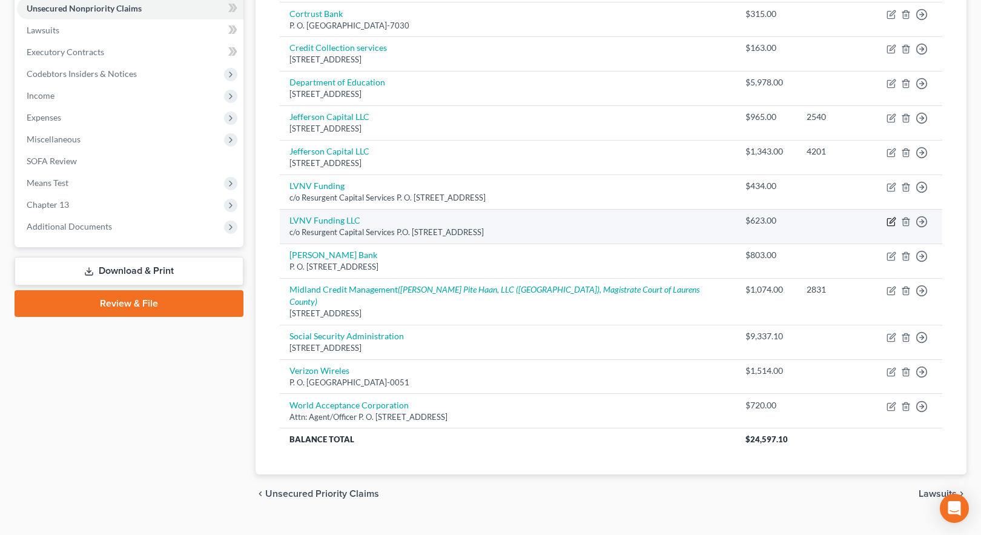
click at [891, 217] on icon "button" at bounding box center [891, 219] width 5 height 5
select select "42"
select select "1"
select select "0"
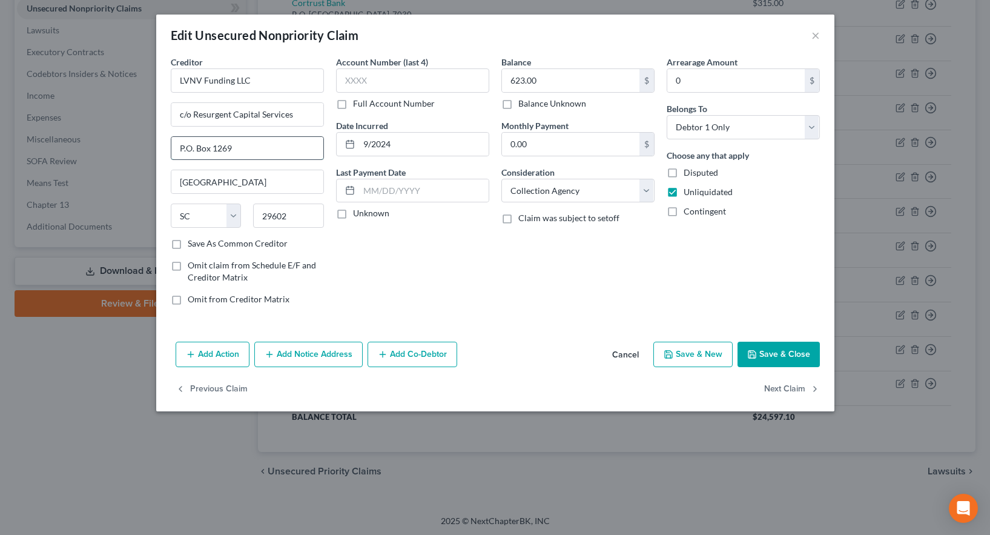
click at [189, 149] on input "P.O. Box 1269" at bounding box center [247, 148] width 152 height 23
type input "P. O. Box 1269"
click at [188, 246] on label "Save As Common Creditor" at bounding box center [238, 243] width 100 height 12
click at [193, 245] on input "Save As Common Creditor" at bounding box center [197, 241] width 8 height 8
checkbox input "true"
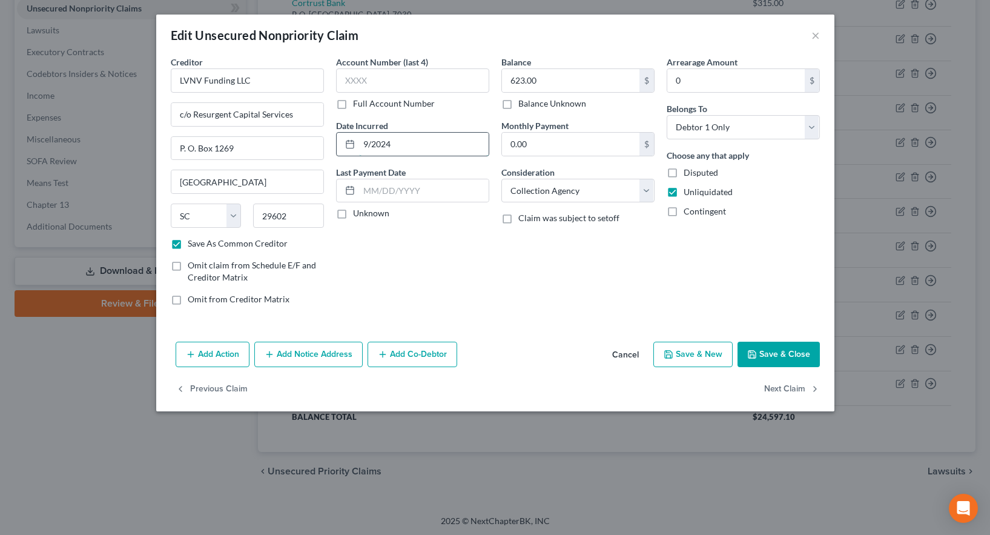
drag, startPoint x: 399, startPoint y: 143, endPoint x: 360, endPoint y: 140, distance: 38.9
click at [360, 140] on input "9/2024" at bounding box center [424, 144] width 130 height 23
click at [588, 196] on select "Select Cable / Satellite Services Collection Agency Credit Card Debt Debt Couns…" at bounding box center [577, 191] width 153 height 24
click at [501, 179] on select "Select Cable / Satellite Services Collection Agency Credit Card Debt Debt Couns…" at bounding box center [577, 191] width 153 height 24
click at [771, 355] on button "Save & Close" at bounding box center [778, 353] width 82 height 25
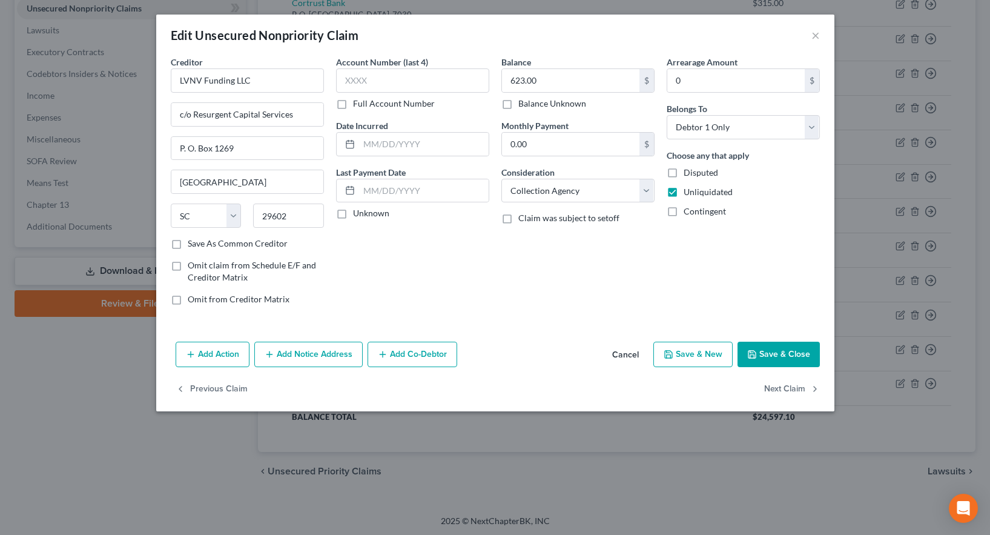
checkbox input "false"
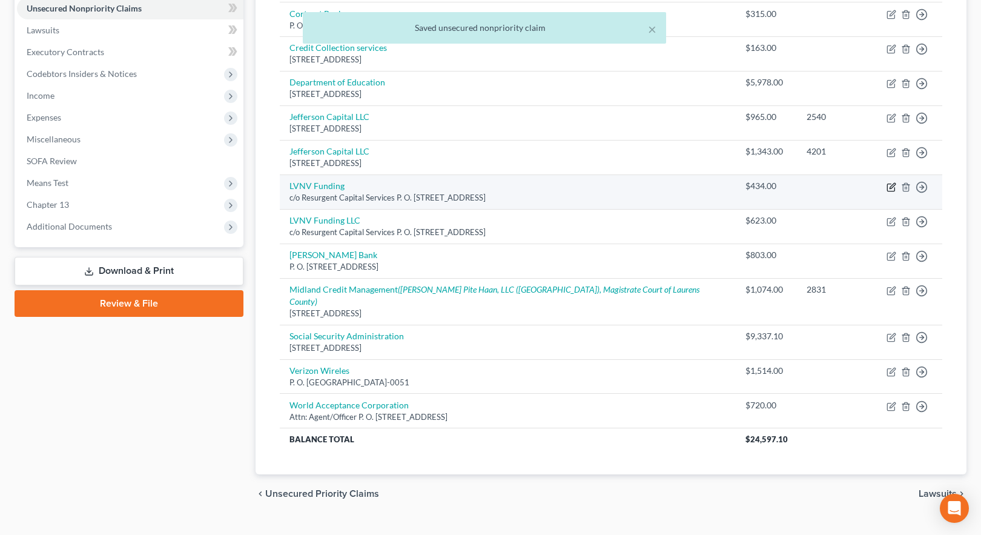
click at [892, 183] on icon "button" at bounding box center [891, 185] width 5 height 5
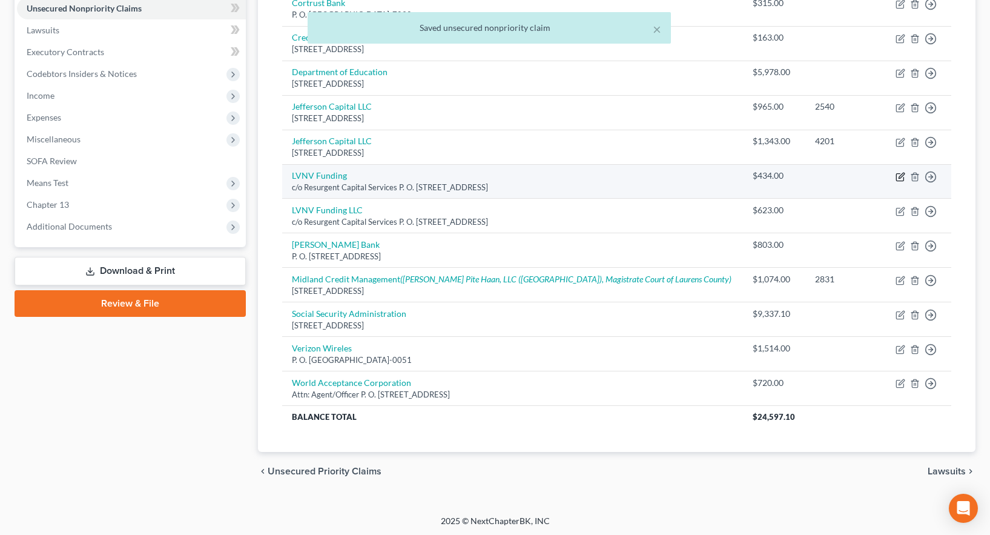
select select "42"
select select "14"
select select "0"
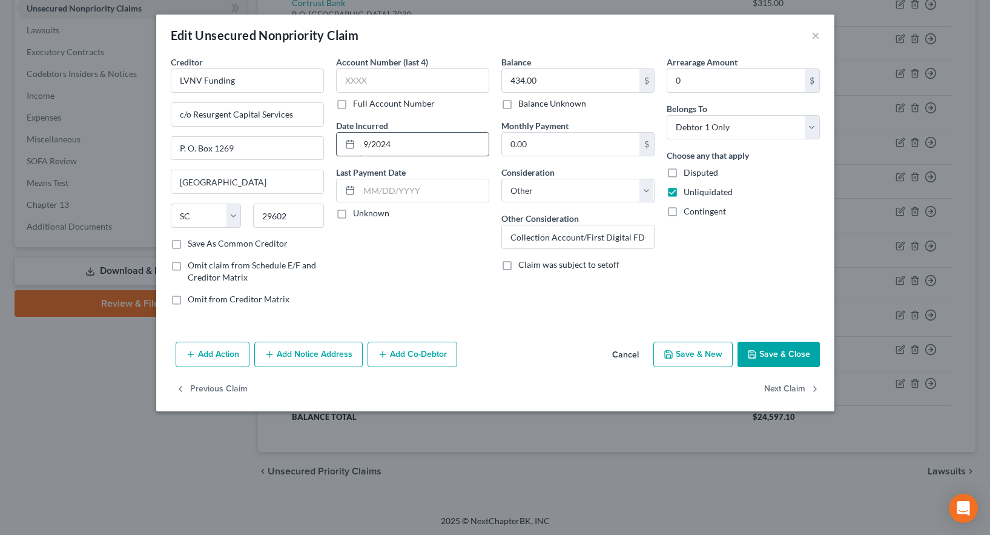
drag, startPoint x: 392, startPoint y: 142, endPoint x: 362, endPoint y: 140, distance: 29.7
click at [362, 140] on input "9/2024" at bounding box center [424, 144] width 130 height 23
click at [626, 237] on input "Collection Account/First Digital FDC Synovus Bank" at bounding box center [578, 236] width 152 height 23
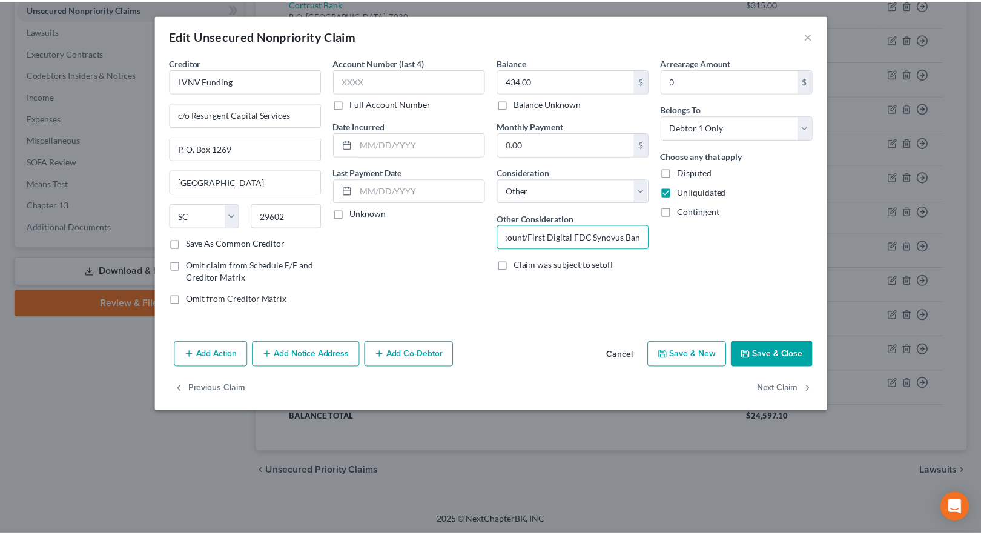
scroll to position [0, 0]
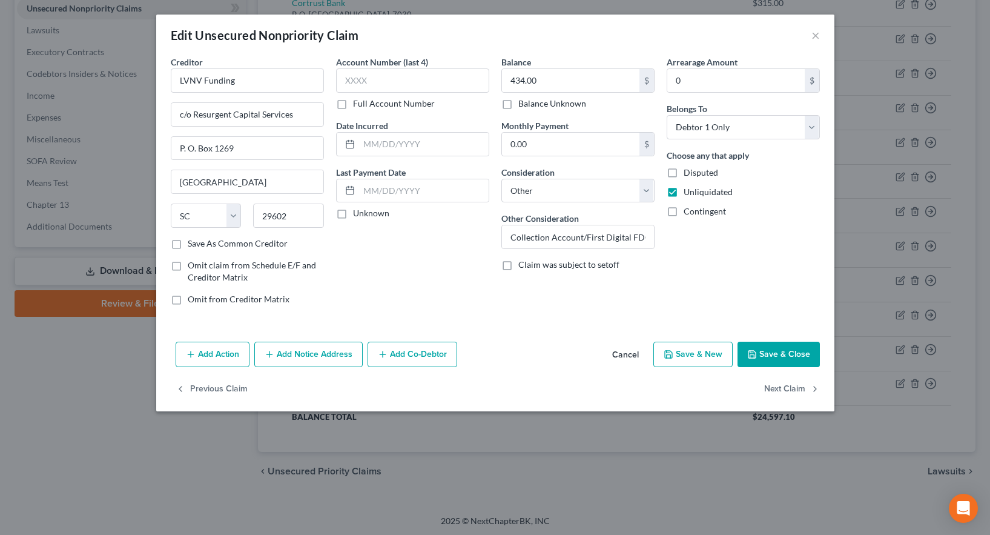
click at [780, 355] on button "Save & Close" at bounding box center [778, 353] width 82 height 25
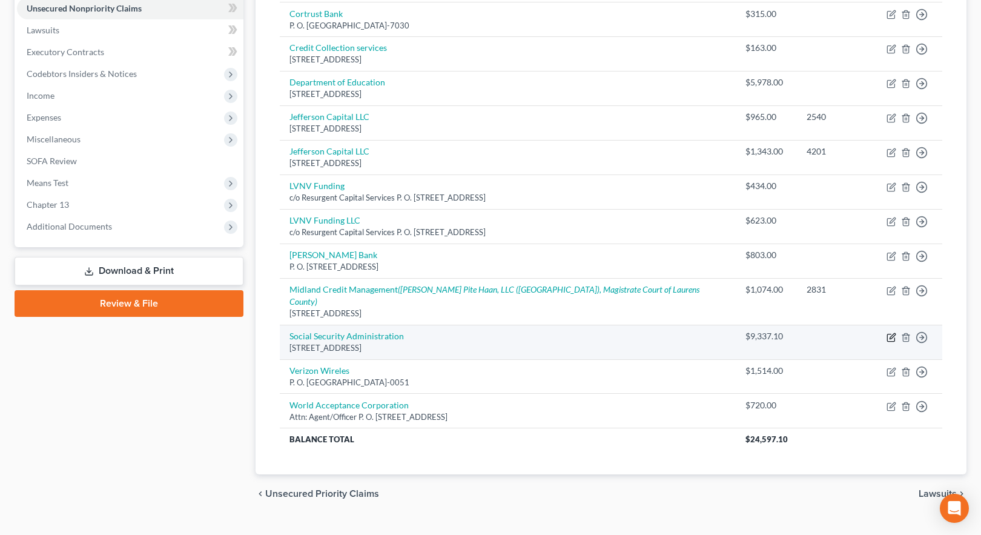
click at [892, 333] on icon "button" at bounding box center [891, 335] width 5 height 5
select select "21"
select select "14"
select select "0"
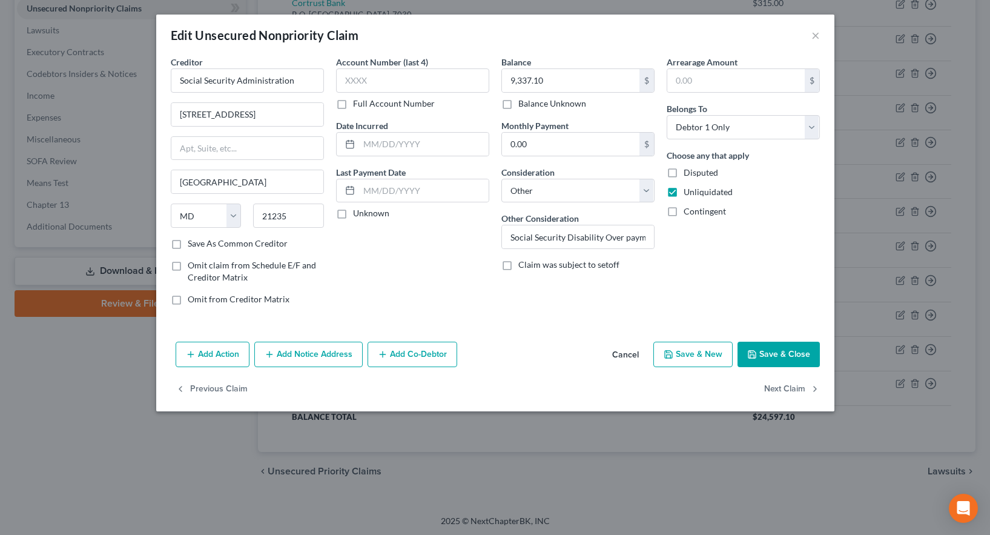
click at [788, 354] on button "Save & Close" at bounding box center [778, 353] width 82 height 25
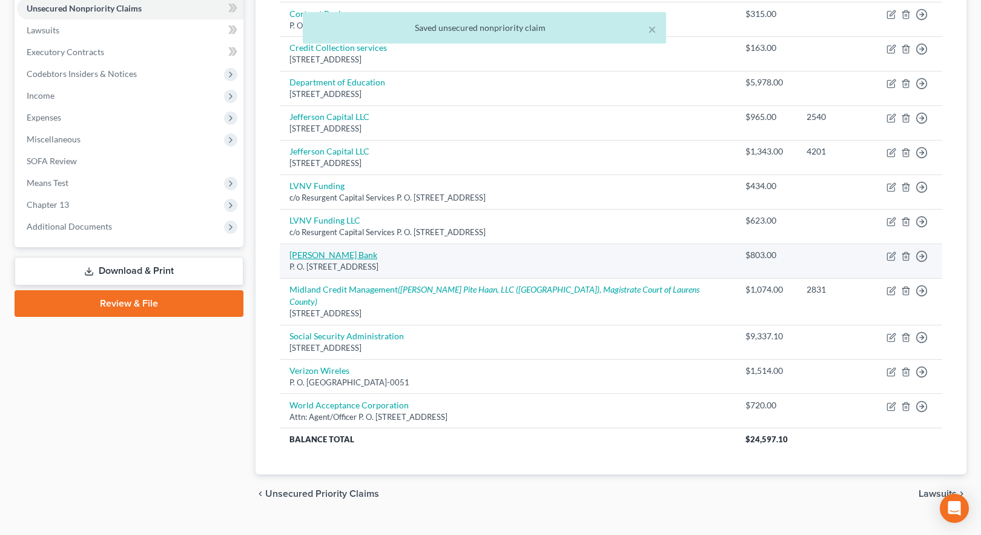
click at [323, 249] on link "[PERSON_NAME] Bank" at bounding box center [333, 254] width 88 height 10
select select "35"
select select "14"
select select "0"
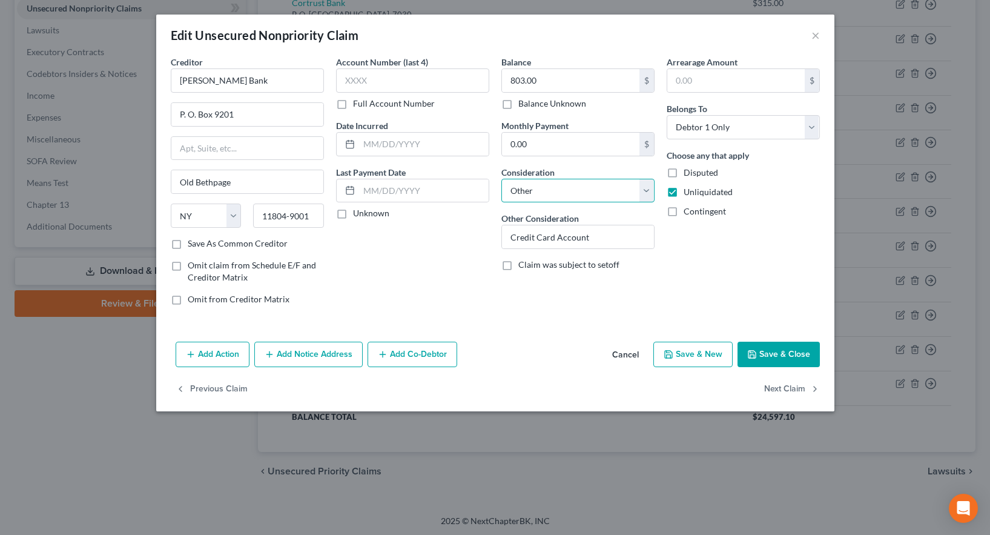
click at [556, 190] on select "Select Cable / Satellite Services Collection Agency Credit Card Debt Debt Couns…" at bounding box center [577, 191] width 153 height 24
select select "2"
click at [501, 179] on select "Select Cable / Satellite Services Collection Agency Credit Card Debt Debt Couns…" at bounding box center [577, 191] width 153 height 24
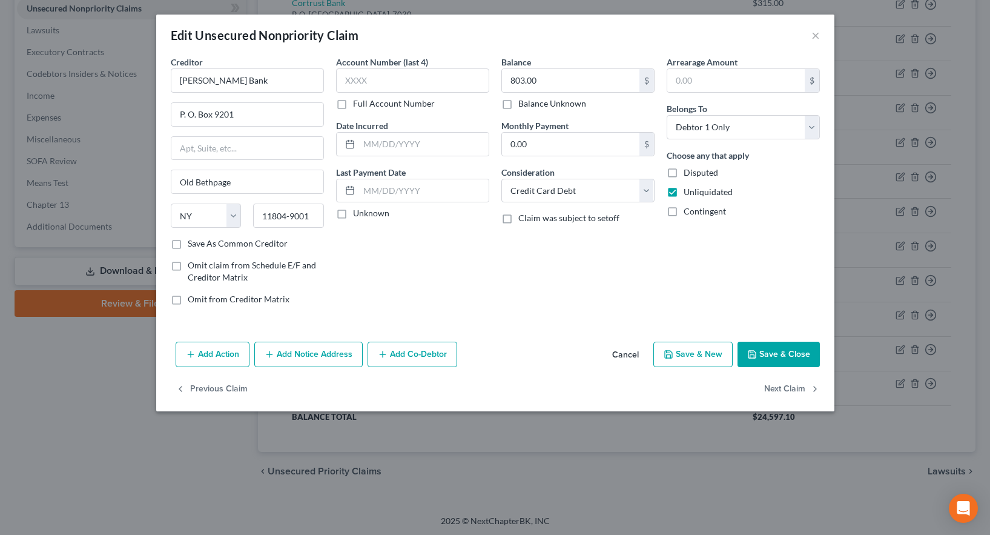
click at [779, 355] on button "Save & Close" at bounding box center [778, 353] width 82 height 25
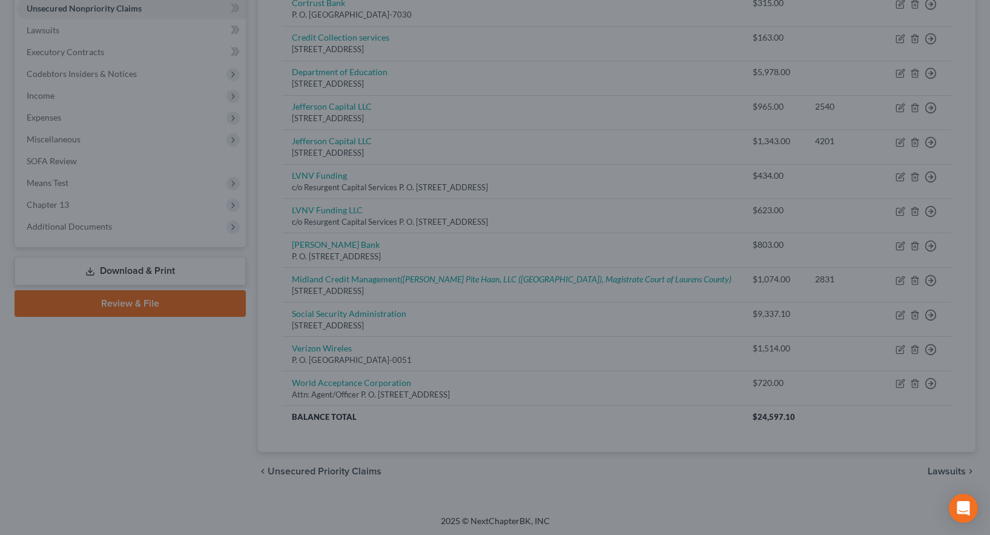
type input "0"
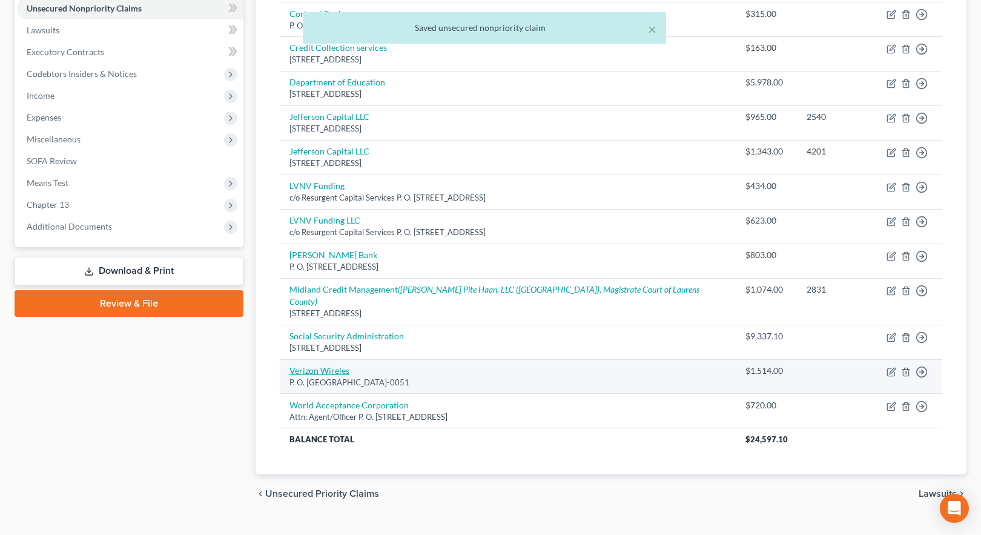
click at [309, 365] on link "Verizon Wireles" at bounding box center [319, 370] width 60 height 10
select select "45"
select select "14"
select select "0"
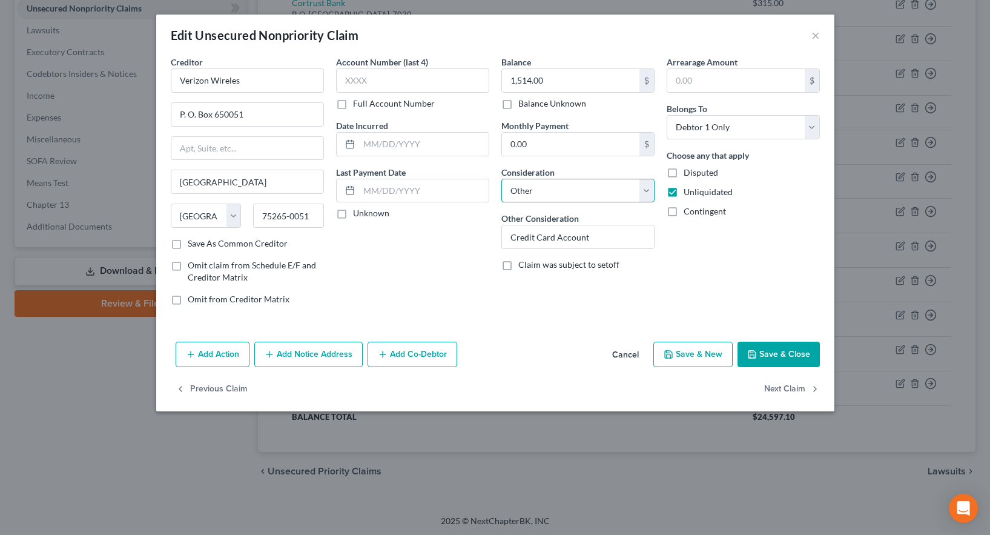
click at [647, 191] on select "Select Cable / Satellite Services Collection Agency Credit Card Debt Debt Couns…" at bounding box center [577, 191] width 153 height 24
select select "2"
click at [501, 179] on select "Select Cable / Satellite Services Collection Agency Credit Card Debt Debt Couns…" at bounding box center [577, 191] width 153 height 24
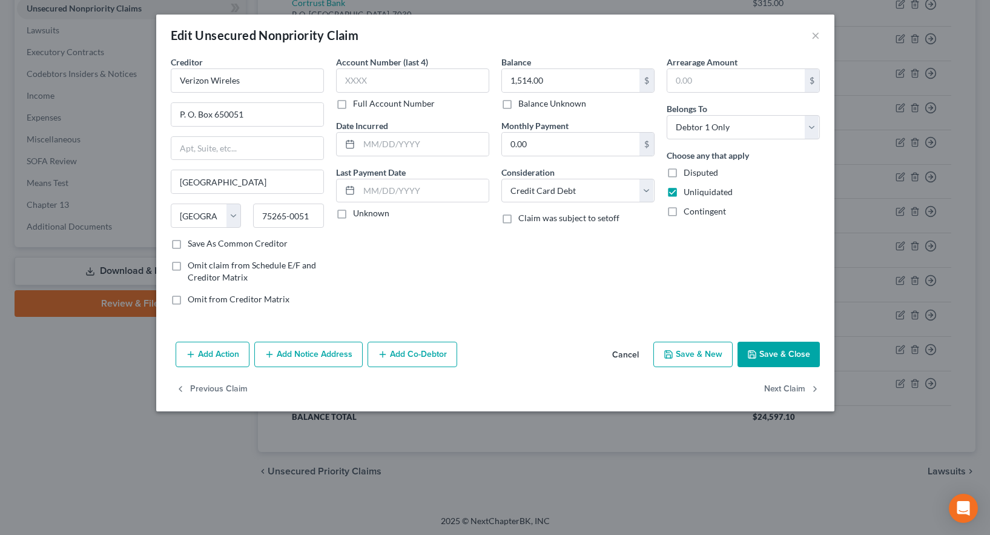
click at [787, 355] on button "Save & Close" at bounding box center [778, 353] width 82 height 25
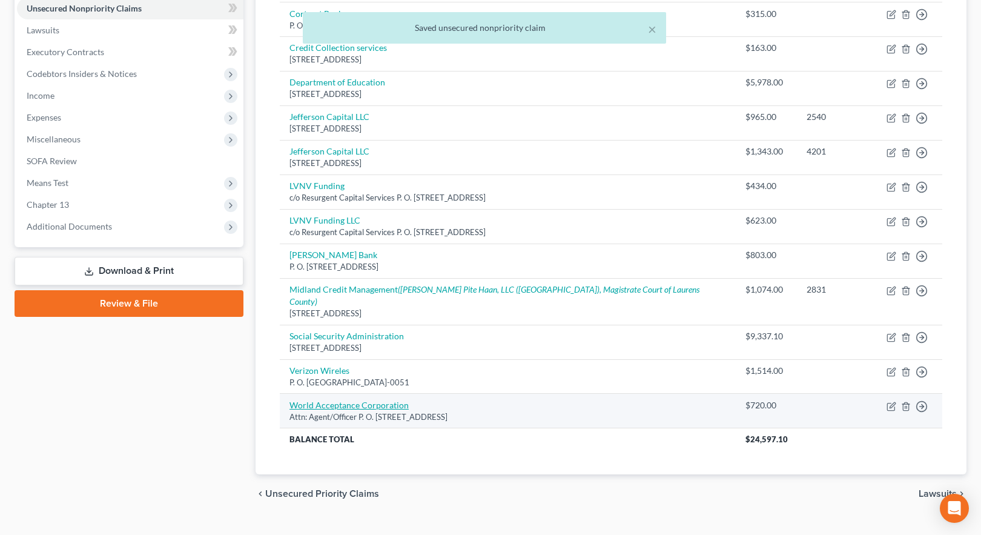
click at [353, 400] on link "World Acceptance Corporation" at bounding box center [348, 405] width 119 height 10
select select "42"
select select "14"
select select "0"
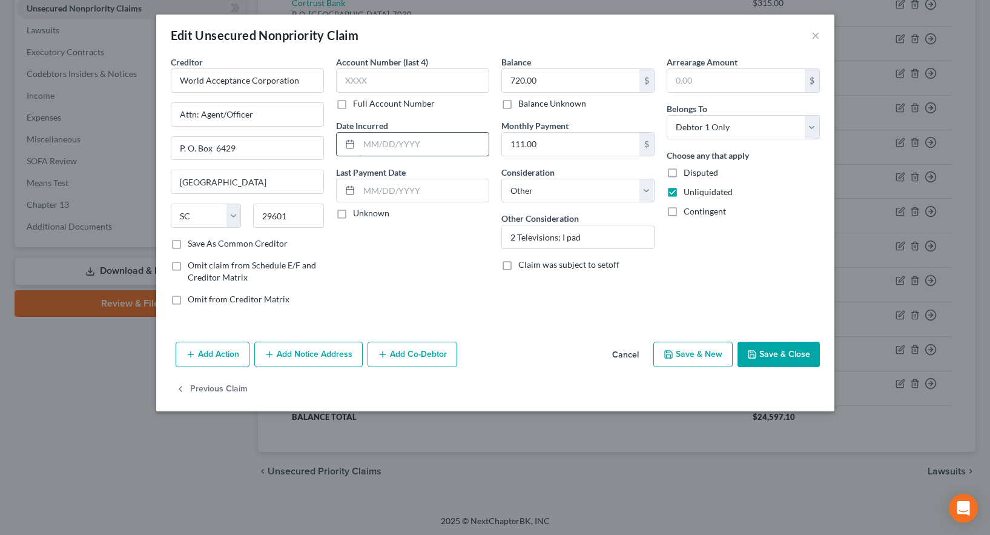
click at [389, 144] on input "text" at bounding box center [424, 144] width 130 height 23
type input "[DATE]"
click at [780, 355] on button "Save & Close" at bounding box center [778, 353] width 82 height 25
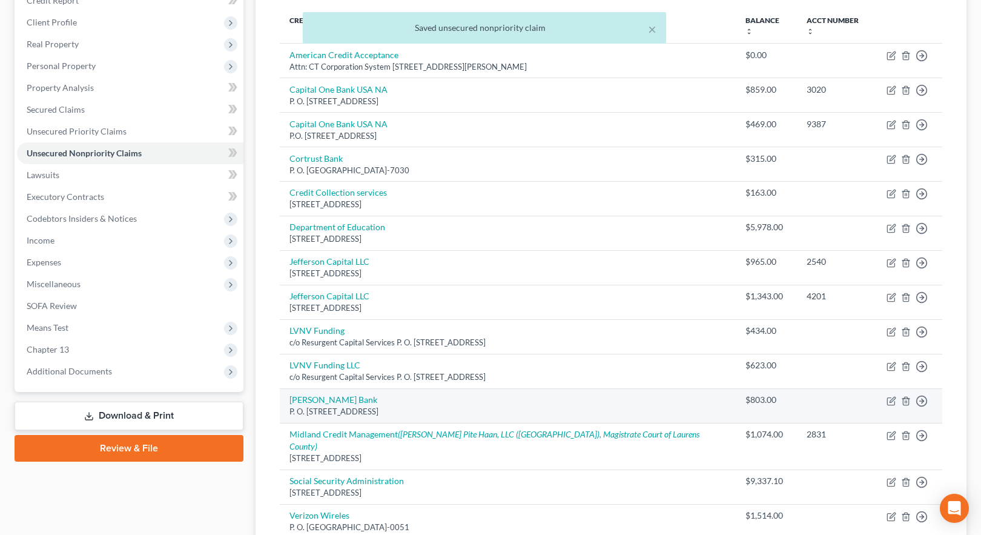
scroll to position [121, 0]
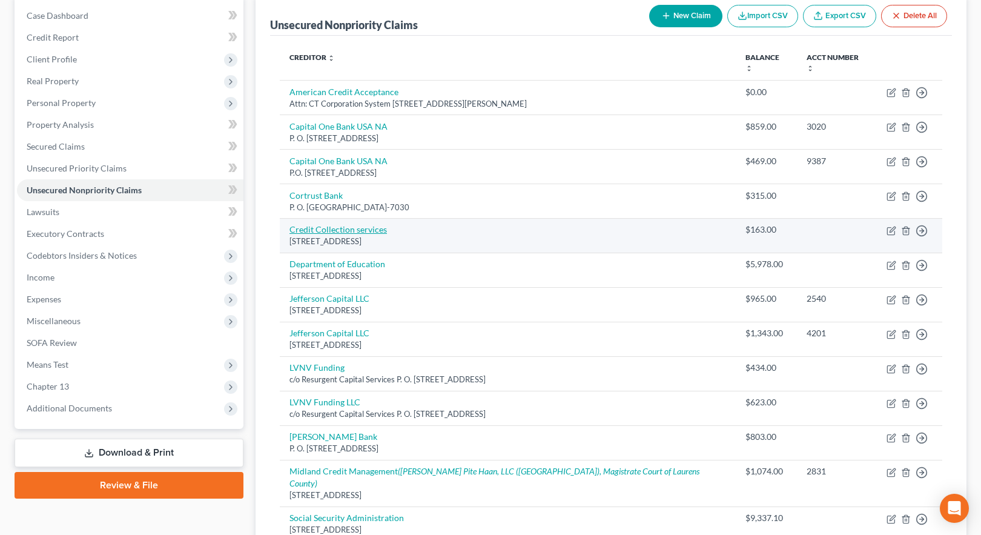
click at [362, 224] on link "Credit Collection services" at bounding box center [337, 229] width 97 height 10
select select "22"
select select "14"
select select "0"
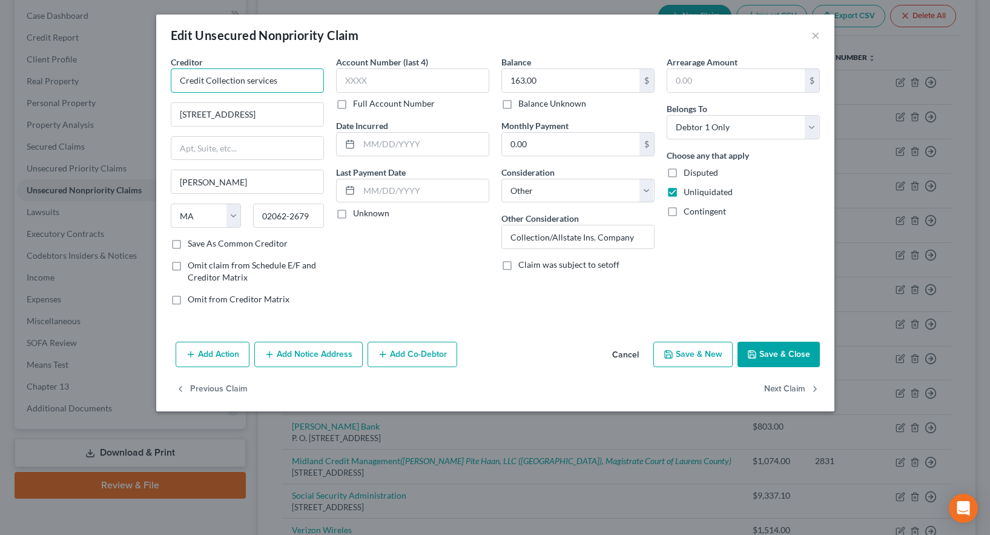
click at [248, 79] on input "Credit Collection services" at bounding box center [247, 80] width 153 height 24
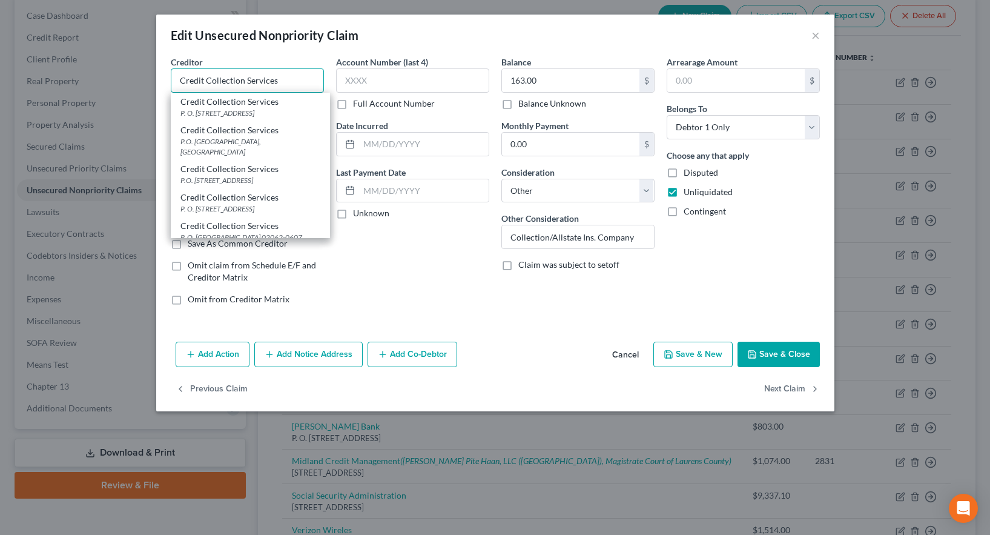
click at [285, 79] on input "Credit Collection Services" at bounding box center [247, 80] width 153 height 24
type input "Credit Collection Services"
click at [467, 286] on div "Account Number (last 4) Full Account Number Date Incurred Last Payment Date Unk…" at bounding box center [412, 185] width 165 height 259
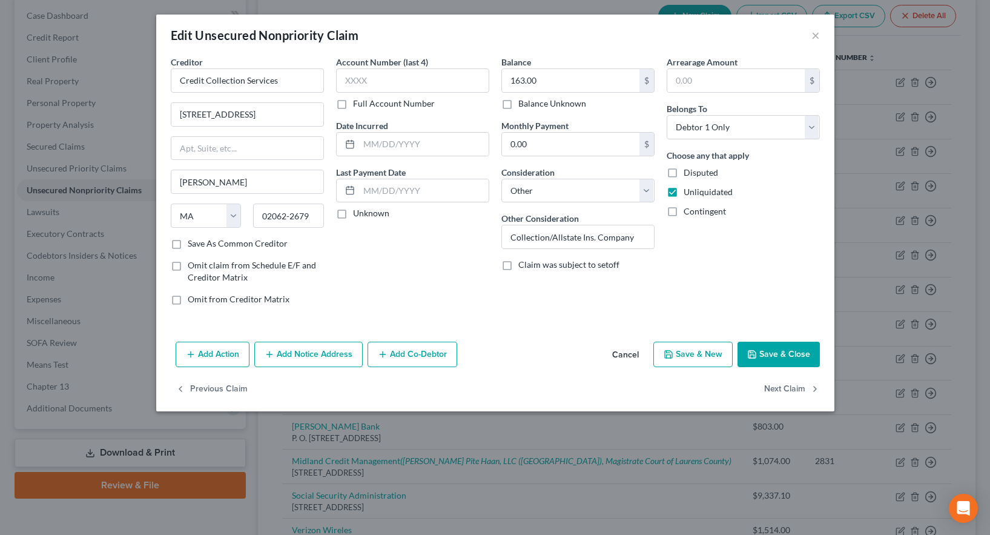
click at [780, 351] on button "Save & Close" at bounding box center [778, 353] width 82 height 25
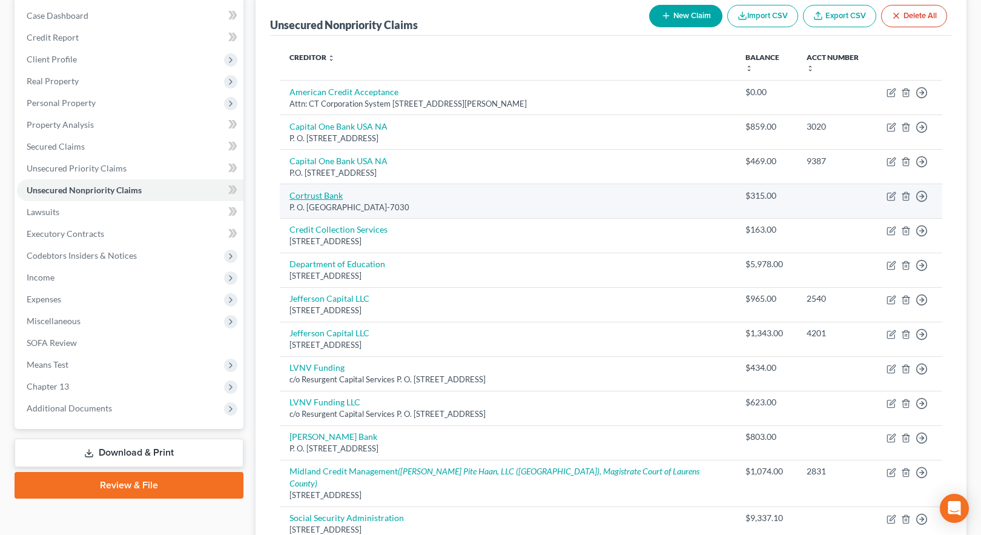
click at [317, 190] on link "Cortrust Bank" at bounding box center [315, 195] width 53 height 10
select select "43"
select select "14"
select select "0"
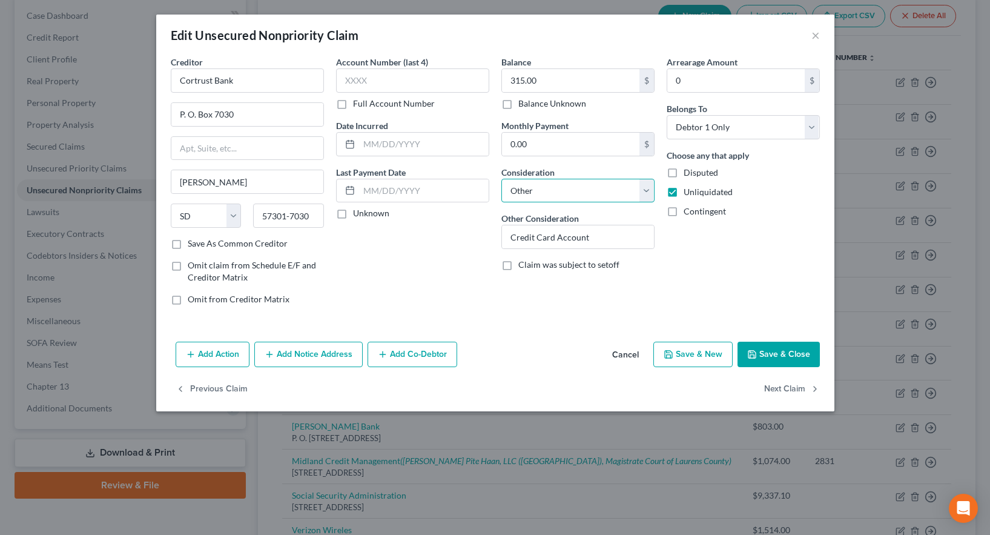
click at [537, 189] on select "Select Cable / Satellite Services Collection Agency Credit Card Debt Debt Couns…" at bounding box center [577, 191] width 153 height 24
select select "2"
click at [501, 179] on select "Select Cable / Satellite Services Collection Agency Credit Card Debt Debt Couns…" at bounding box center [577, 191] width 153 height 24
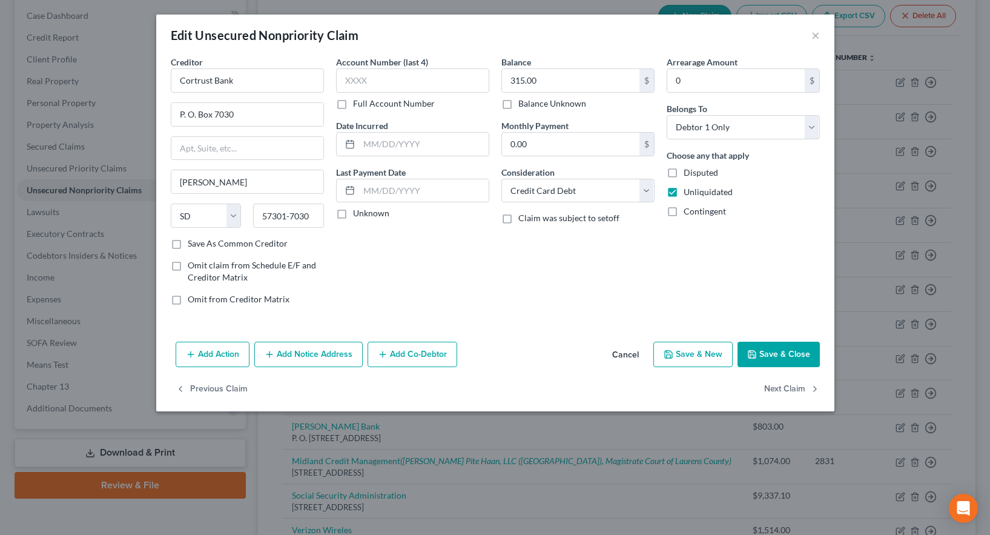
click at [779, 357] on button "Save & Close" at bounding box center [778, 353] width 82 height 25
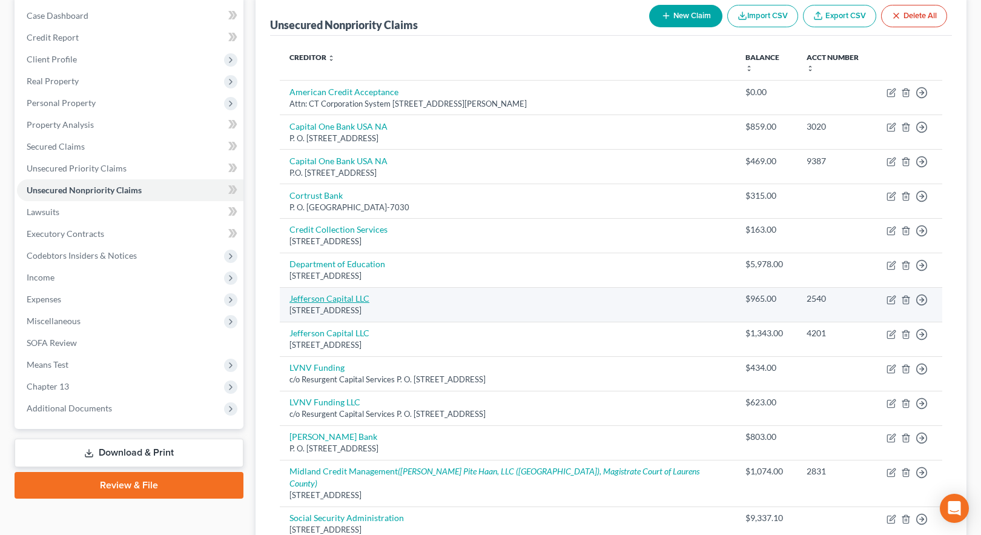
click at [334, 293] on link "Jefferson Capital LLC" at bounding box center [329, 298] width 80 height 10
select select "24"
select select "14"
select select "0"
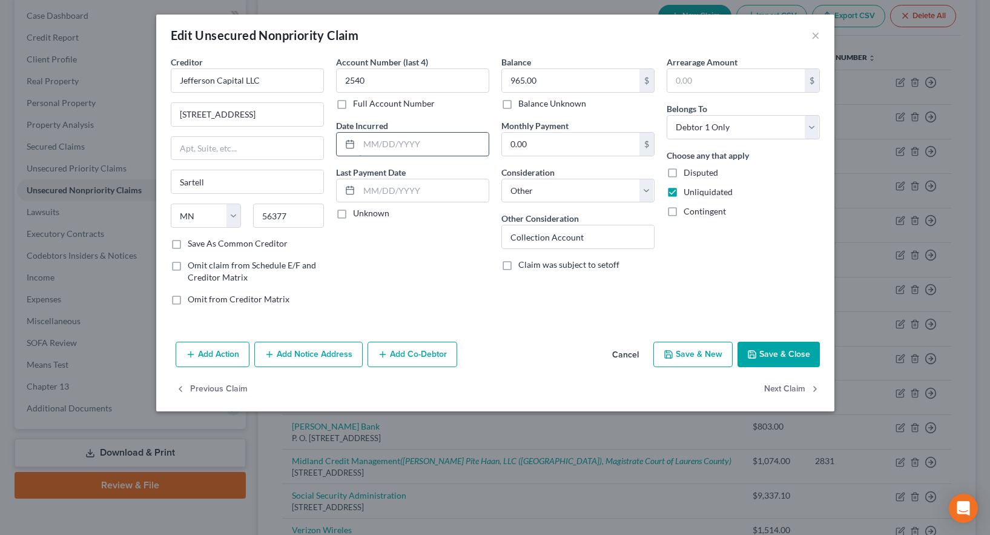
click at [378, 150] on input "text" at bounding box center [424, 144] width 130 height 23
type input "[DATE]"
click at [567, 190] on select "Select Cable / Satellite Services Collection Agency Credit Card Debt Debt Couns…" at bounding box center [577, 191] width 153 height 24
click at [568, 188] on select "Select Cable / Satellite Services Collection Agency Credit Card Debt Debt Couns…" at bounding box center [577, 191] width 153 height 24
click at [767, 354] on button "Save & Close" at bounding box center [778, 353] width 82 height 25
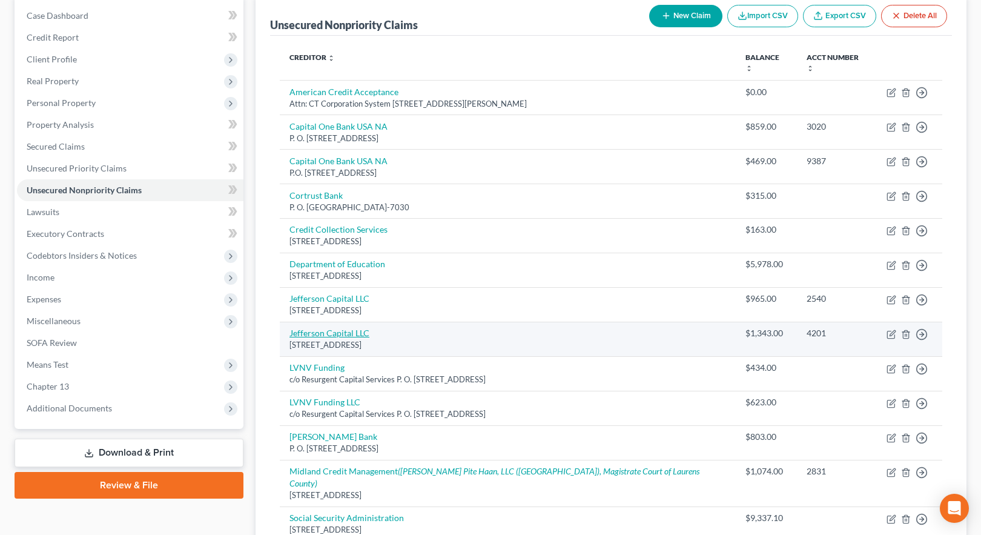
click at [324, 328] on link "Jefferson Capital LLC" at bounding box center [329, 333] width 80 height 10
select select "24"
select select "14"
select select "0"
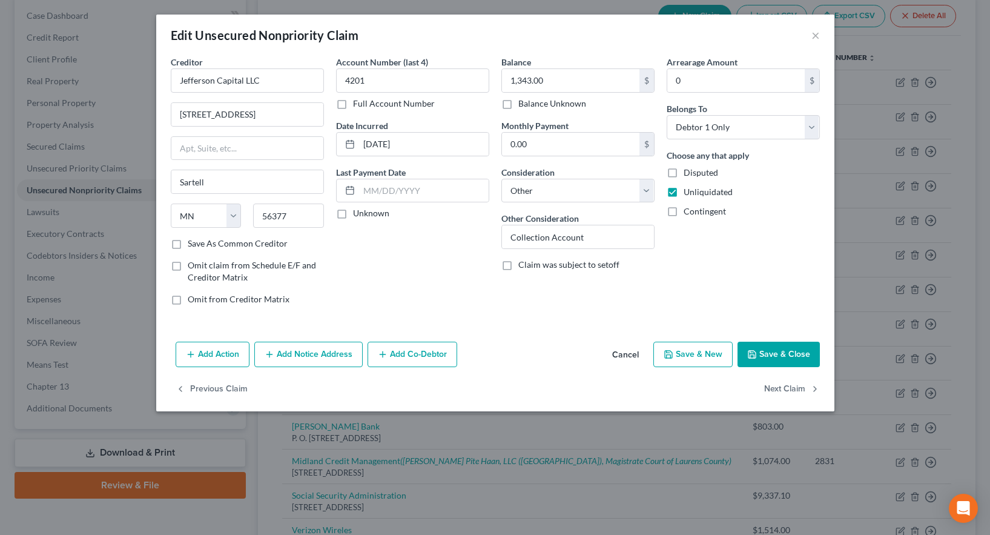
click at [788, 352] on button "Save & Close" at bounding box center [778, 353] width 82 height 25
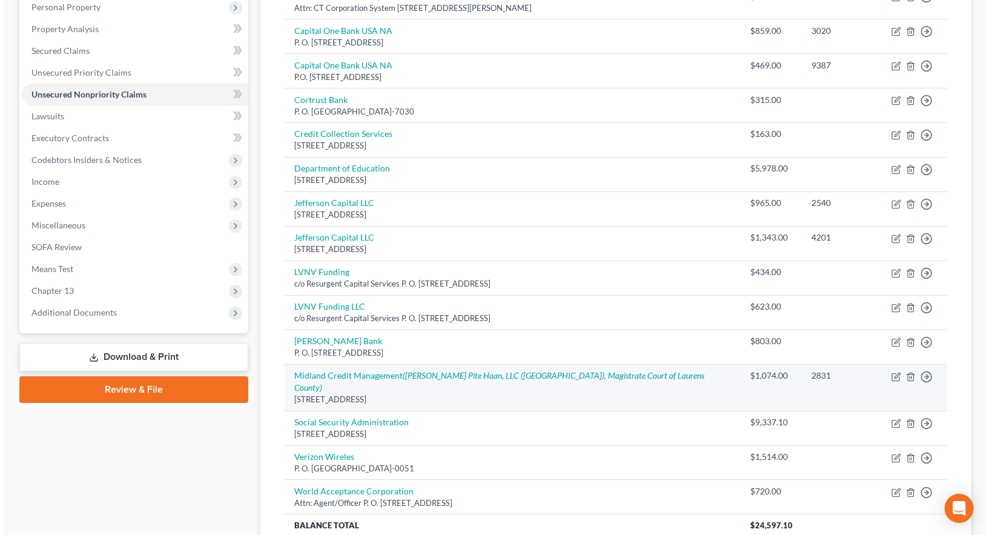
scroll to position [242, 0]
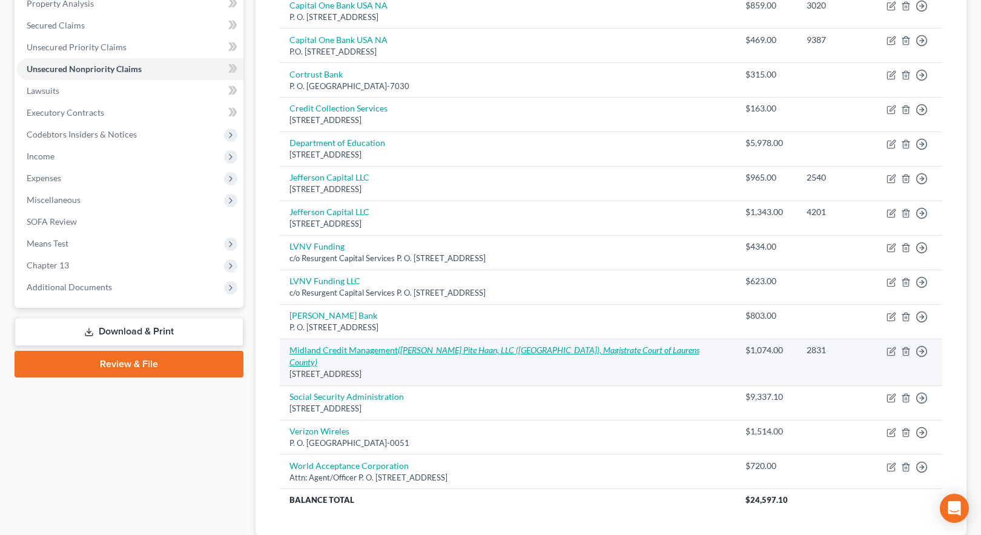
click at [383, 344] on link "Midland Credit Management ([PERSON_NAME] Pite Haan, LLC ([GEOGRAPHIC_DATA]), Ma…" at bounding box center [494, 355] width 410 height 22
select select "23"
select select "14"
select select "0"
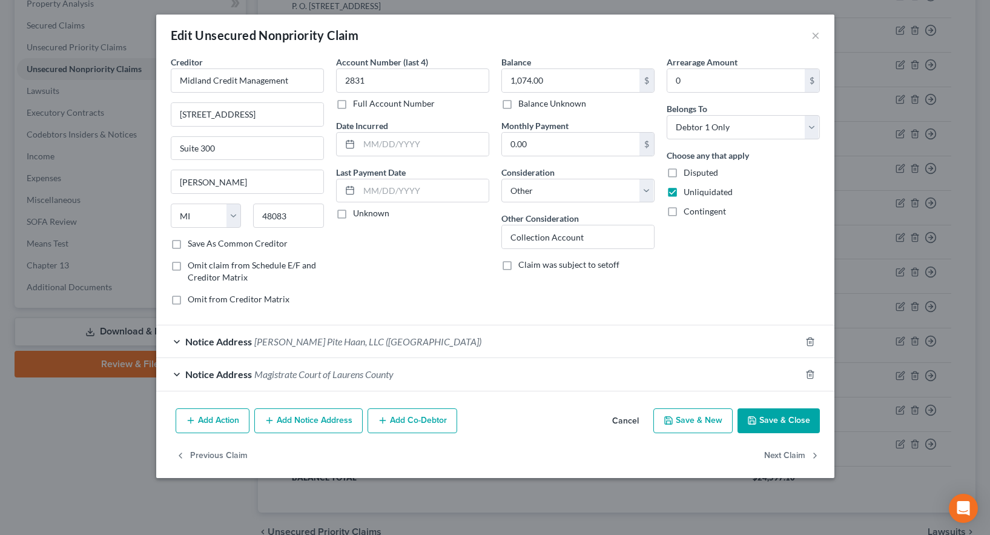
click at [277, 346] on span "[PERSON_NAME] Pite Haan, LLC ([GEOGRAPHIC_DATA])" at bounding box center [367, 341] width 227 height 12
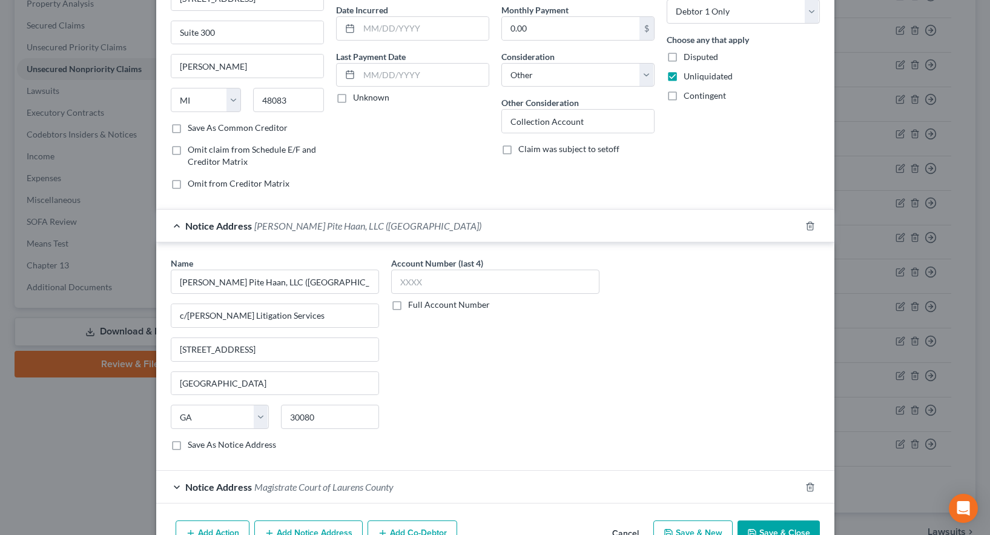
scroll to position [121, 0]
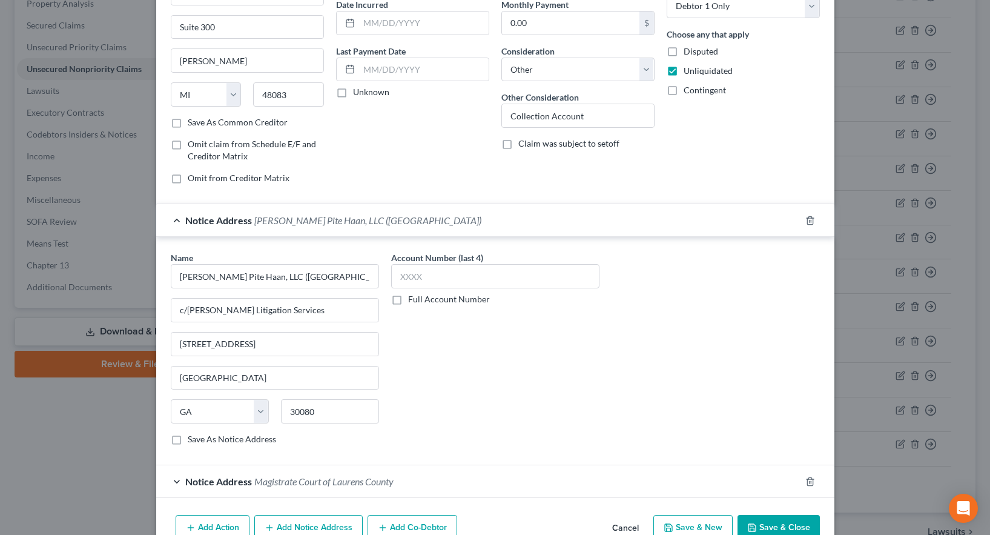
click at [188, 440] on label "Save As Notice Address" at bounding box center [232, 439] width 88 height 12
click at [193, 440] on input "Save As Notice Address" at bounding box center [197, 437] width 8 height 8
checkbox input "true"
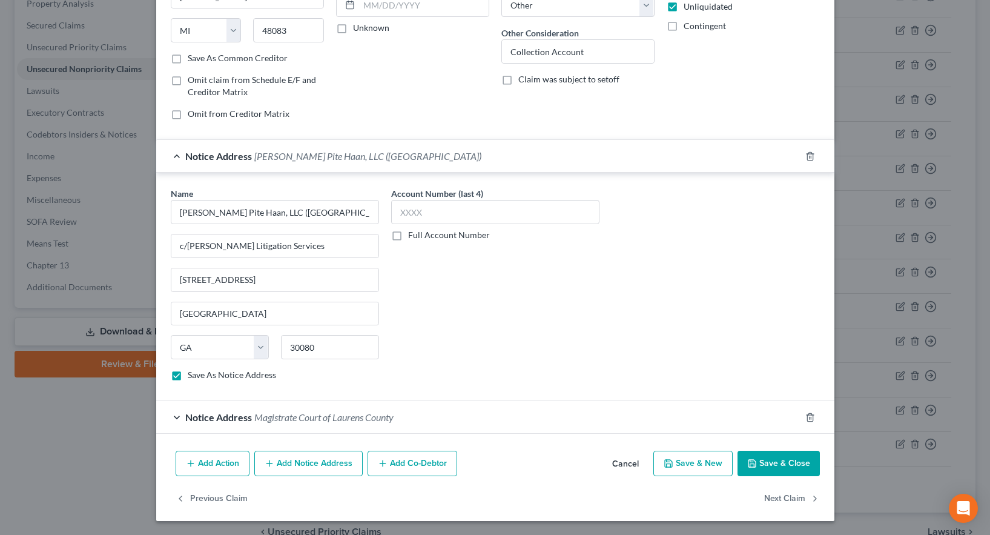
scroll to position [186, 0]
click at [307, 418] on span "Magistrate Court of Laurens County" at bounding box center [323, 416] width 139 height 12
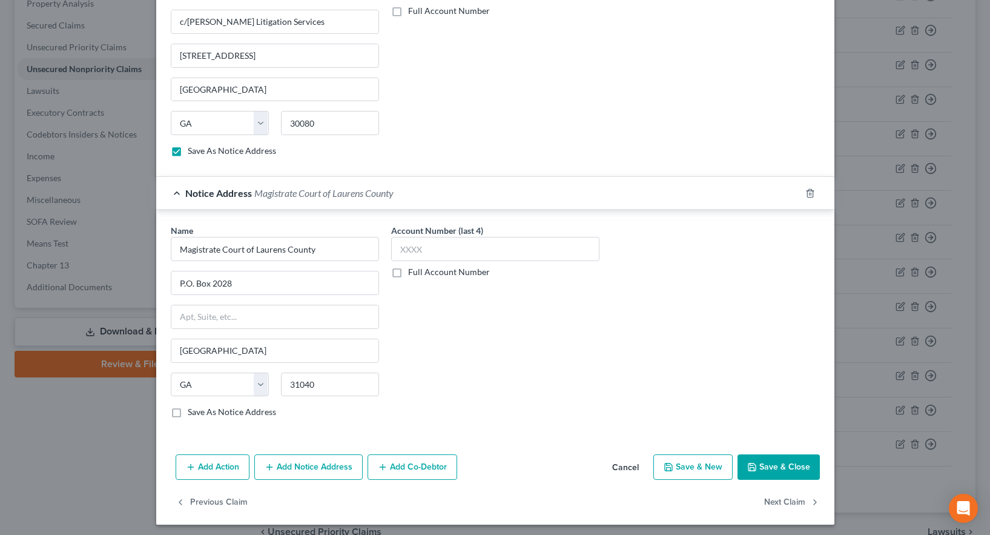
scroll to position [413, 0]
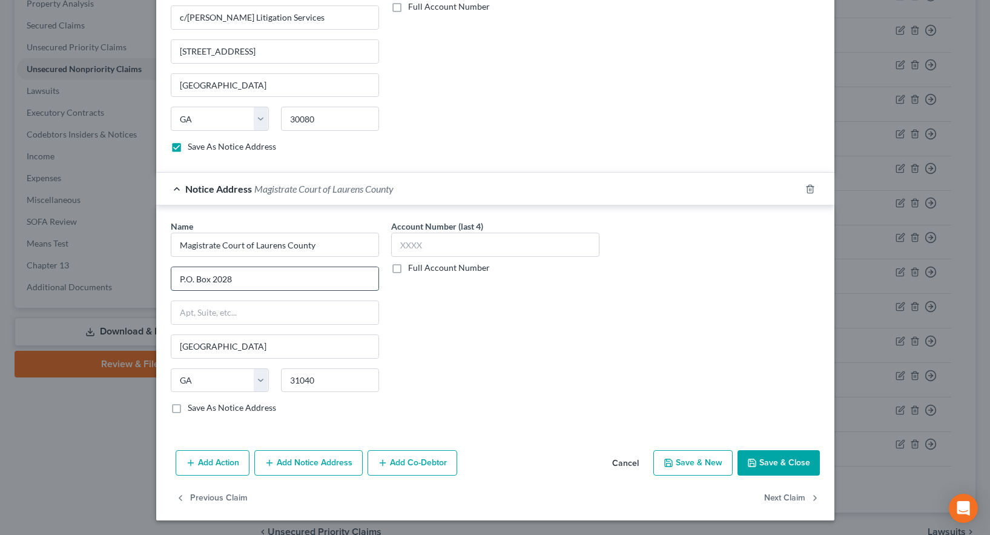
click at [180, 278] on input "P.O. Box 2028" at bounding box center [274, 278] width 207 height 23
type input "P. O. Box 2028"
click at [217, 466] on button "Add Action" at bounding box center [213, 462] width 74 height 25
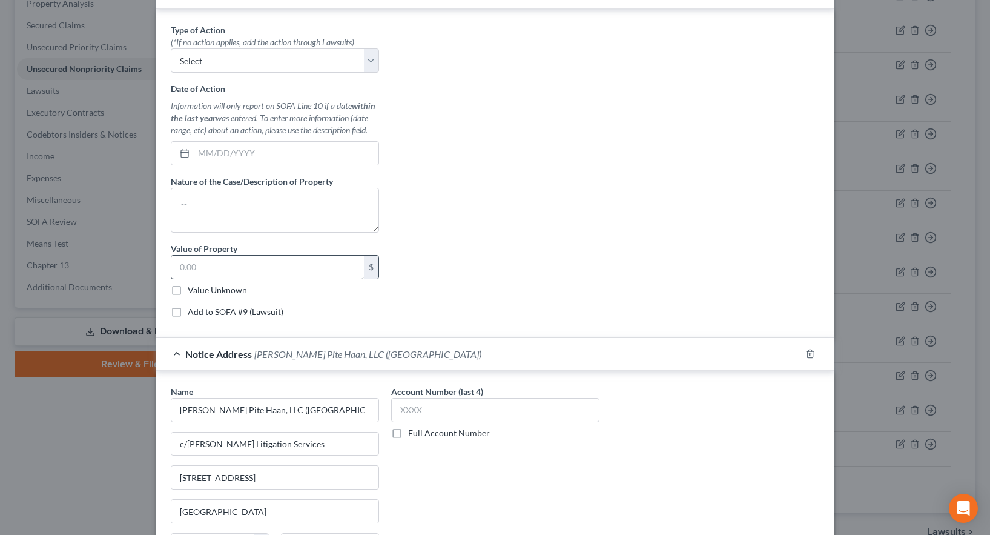
scroll to position [229, 0]
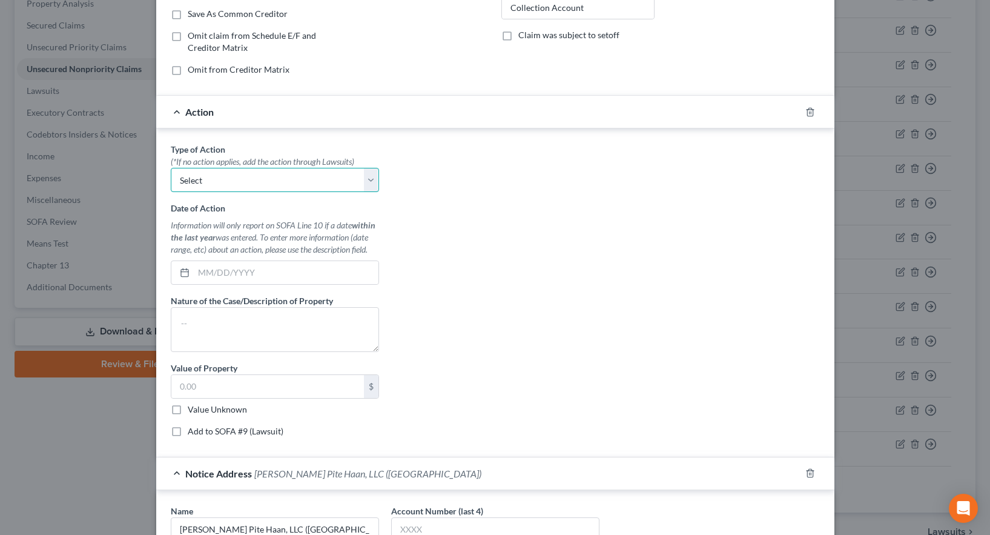
click at [242, 184] on select "Select Repossession Garnishment Foreclosure Personal Injury Attached, Seized, O…" at bounding box center [275, 180] width 208 height 24
select select "1"
click at [171, 168] on select "Select Repossession Garnishment Foreclosure Personal Injury Attached, Seized, O…" at bounding box center [275, 180] width 208 height 24
drag, startPoint x: 218, startPoint y: 334, endPoint x: 223, endPoint y: 328, distance: 8.1
click at [222, 333] on textarea at bounding box center [275, 329] width 208 height 45
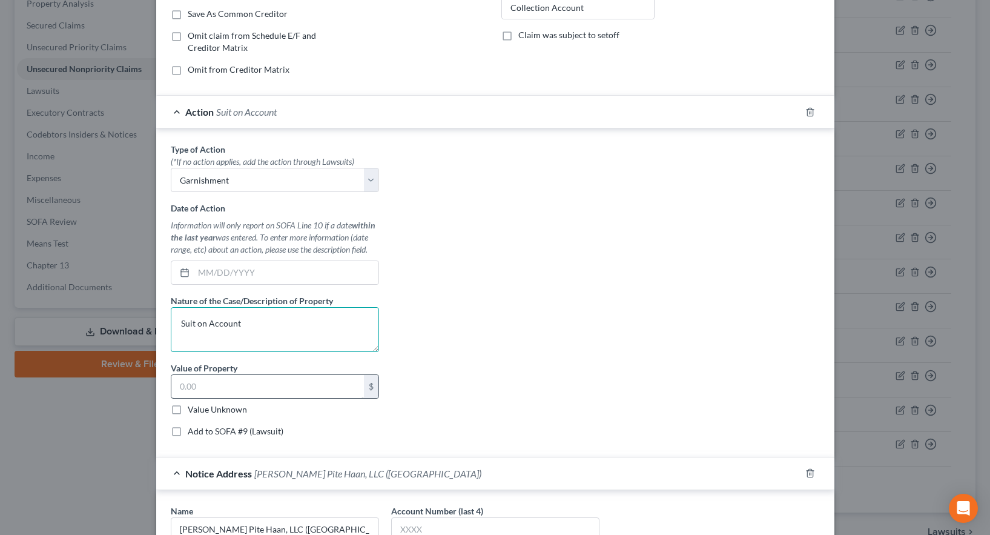
type textarea "Suit on Account"
click at [194, 384] on input "text" at bounding box center [267, 386] width 193 height 23
type input "1,074.00"
click at [188, 430] on label "Add to SOFA #9 (Lawsuit)" at bounding box center [236, 431] width 96 height 12
click at [193, 430] on input "Add to SOFA #9 (Lawsuit)" at bounding box center [197, 429] width 8 height 8
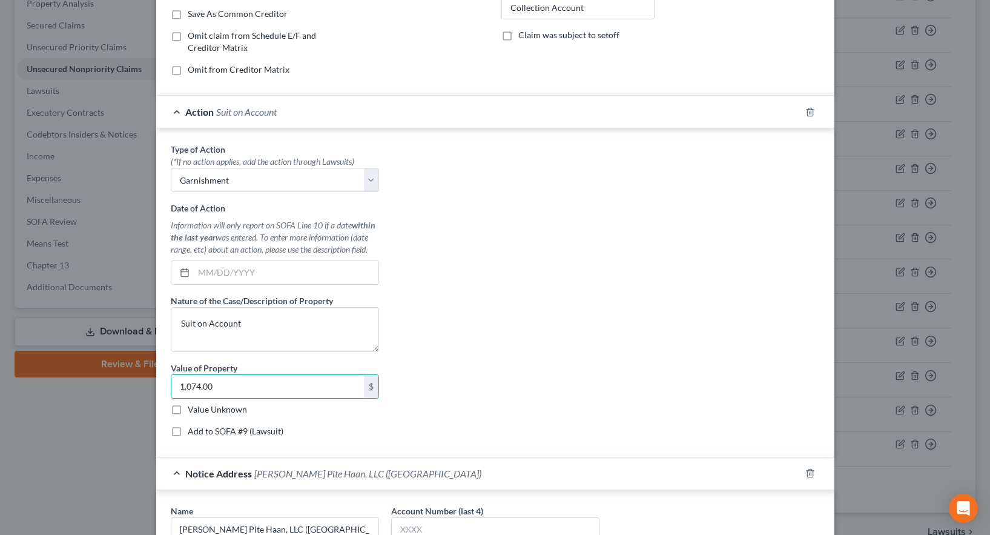
checkbox input "true"
select select "0"
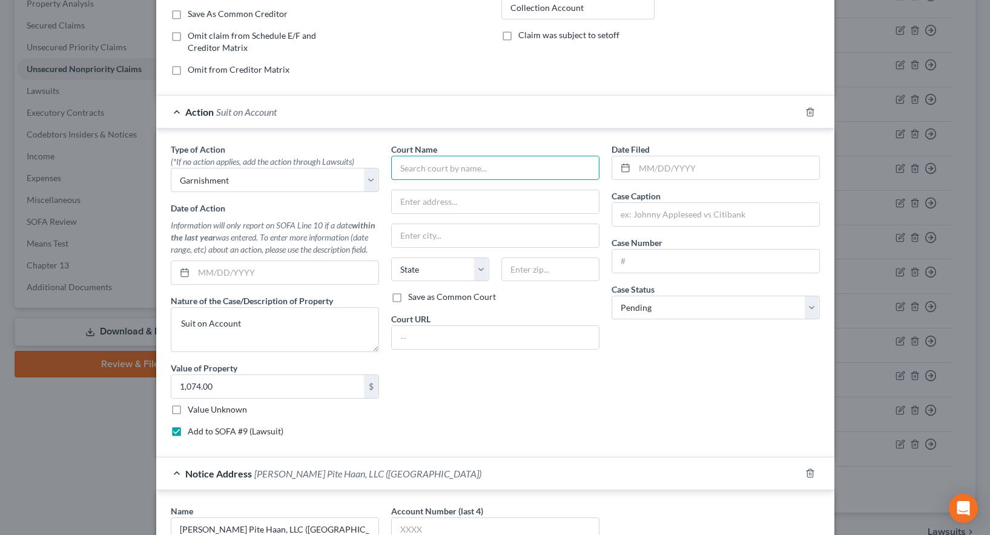
drag, startPoint x: 434, startPoint y: 170, endPoint x: 440, endPoint y: 166, distance: 7.1
click at [440, 167] on input "text" at bounding box center [495, 168] width 208 height 24
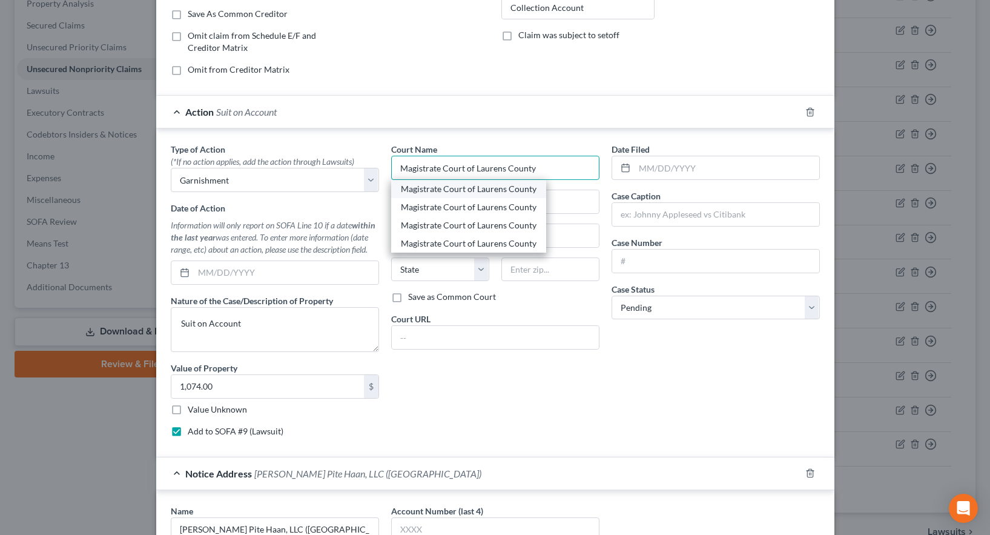
type input "Magistrate Court of Laurens County"
click at [435, 190] on div "Magistrate Court of Laurens County" at bounding box center [469, 189] width 136 height 12
type input "P.O. Box 2028"
type input "[GEOGRAPHIC_DATA]"
select select "10"
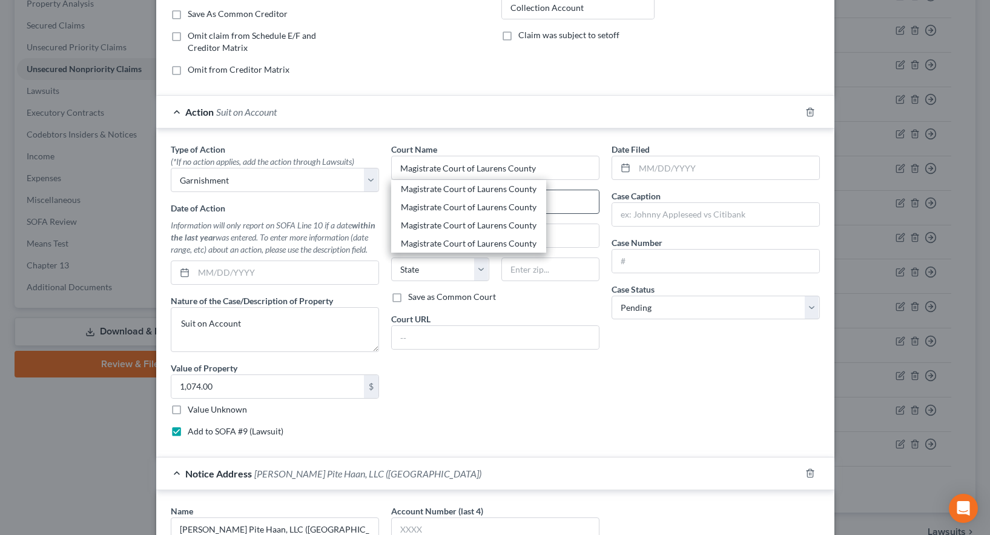
type input "31021"
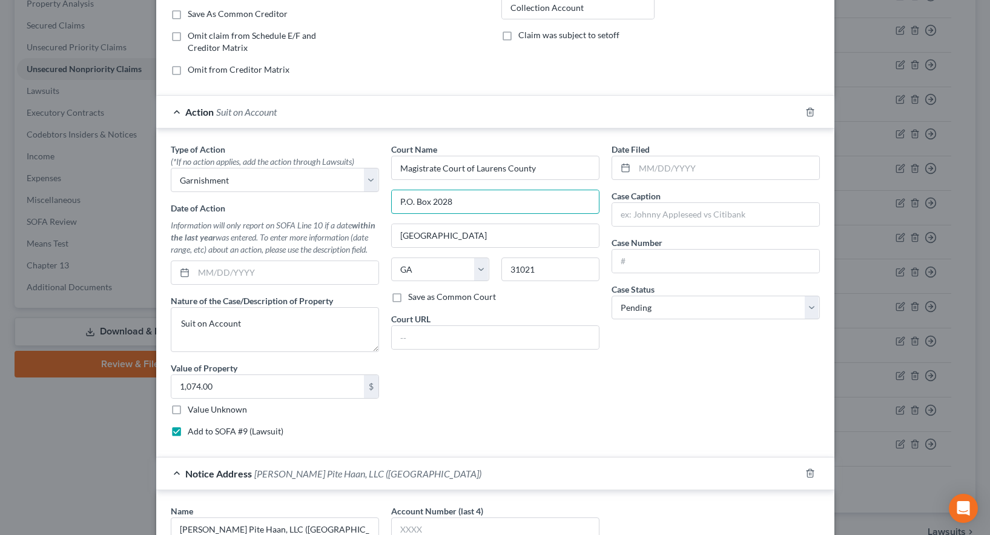
drag, startPoint x: 400, startPoint y: 201, endPoint x: 433, endPoint y: 215, distance: 35.5
click at [404, 202] on input "P.O. Box 2028" at bounding box center [495, 201] width 207 height 23
type input "P. O. Box 2028"
drag, startPoint x: 528, startPoint y: 267, endPoint x: 498, endPoint y: 264, distance: 29.8
click at [501, 264] on input "31021" at bounding box center [550, 269] width 98 height 24
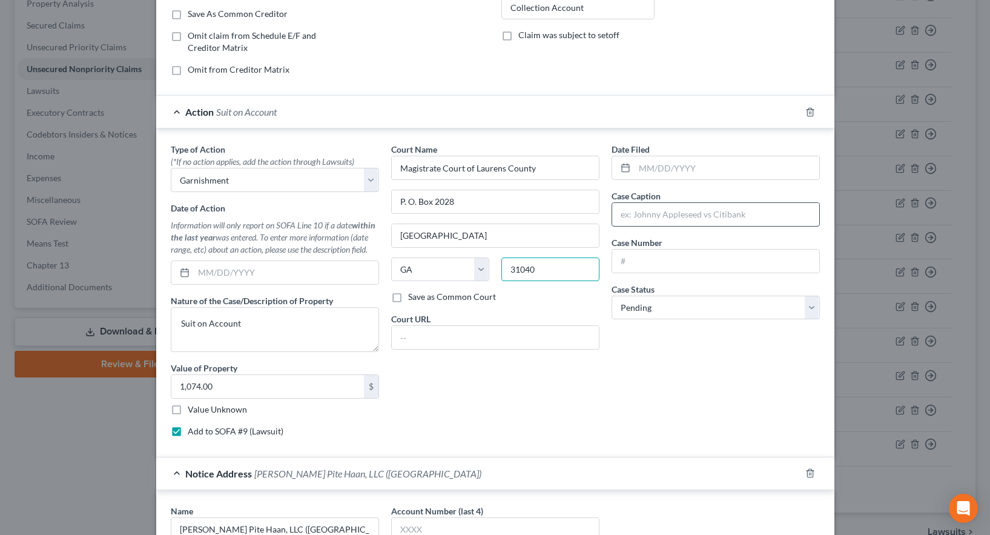
type input "31040"
click at [622, 214] on input "text" at bounding box center [715, 214] width 207 height 23
type input "Midland Credit Management vs [PERSON_NAME]"
click at [639, 263] on input "text" at bounding box center [715, 260] width 207 height 23
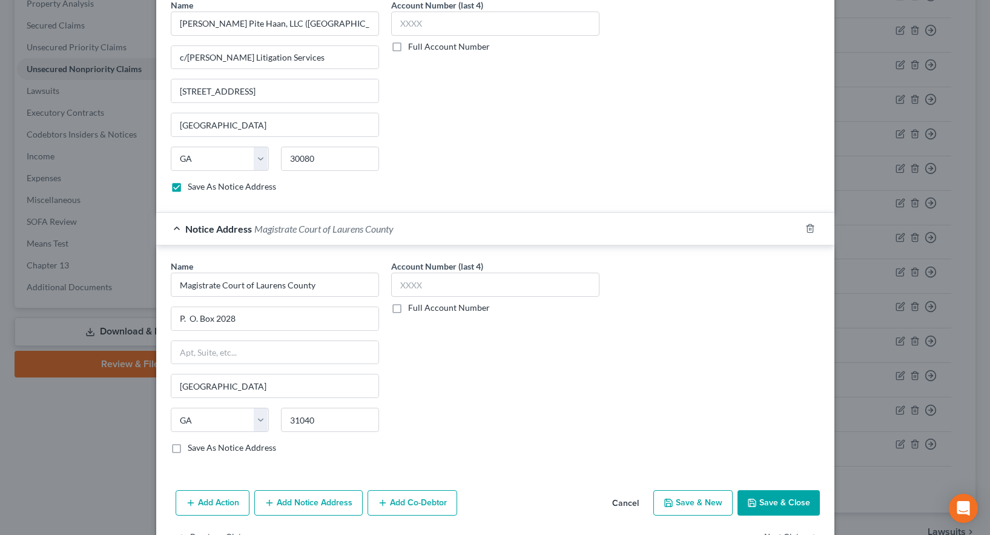
scroll to position [714, 0]
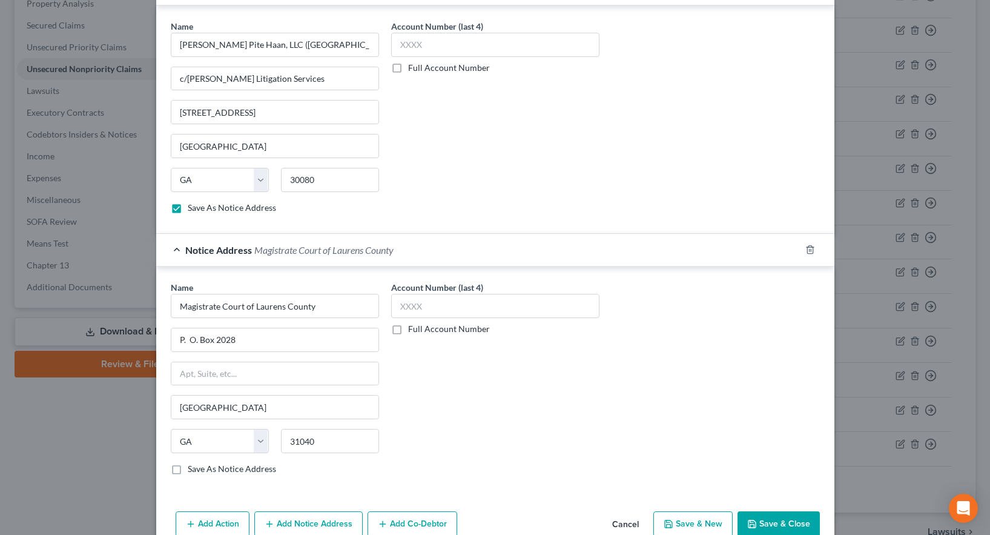
type input "MC 25-1469"
click at [760, 525] on button "Save & Close" at bounding box center [778, 523] width 82 height 25
checkbox input "false"
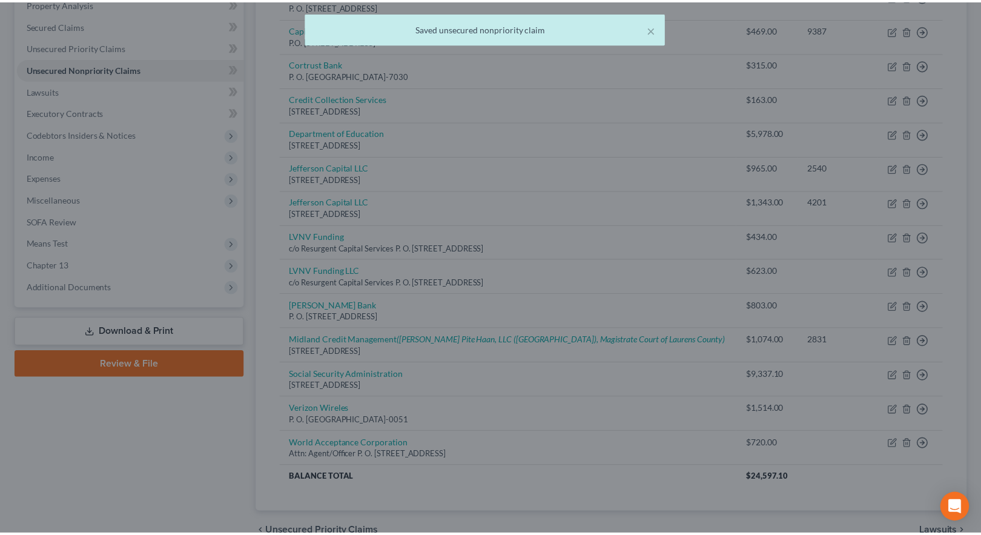
scroll to position [0, 0]
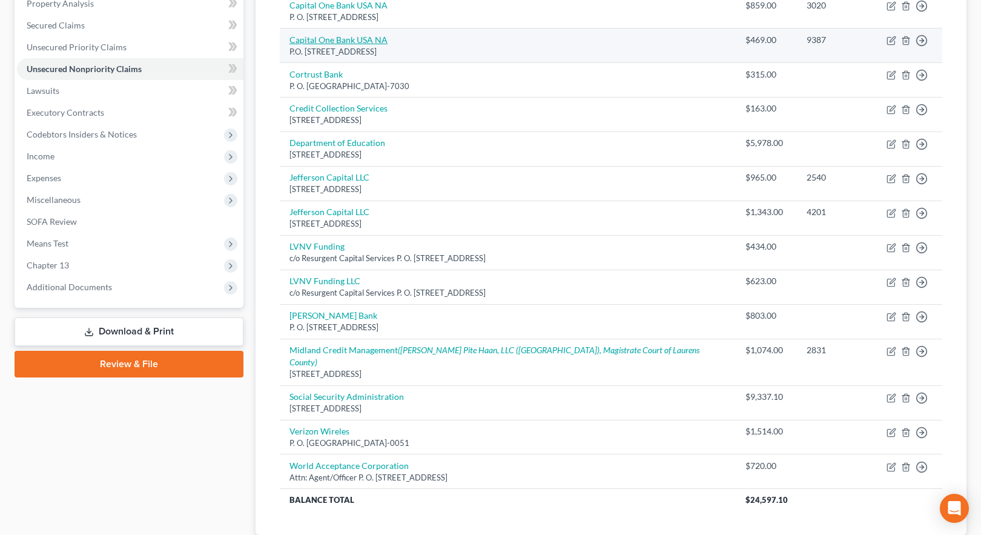
click at [364, 35] on link "Capital One Bank USA NA" at bounding box center [338, 40] width 98 height 10
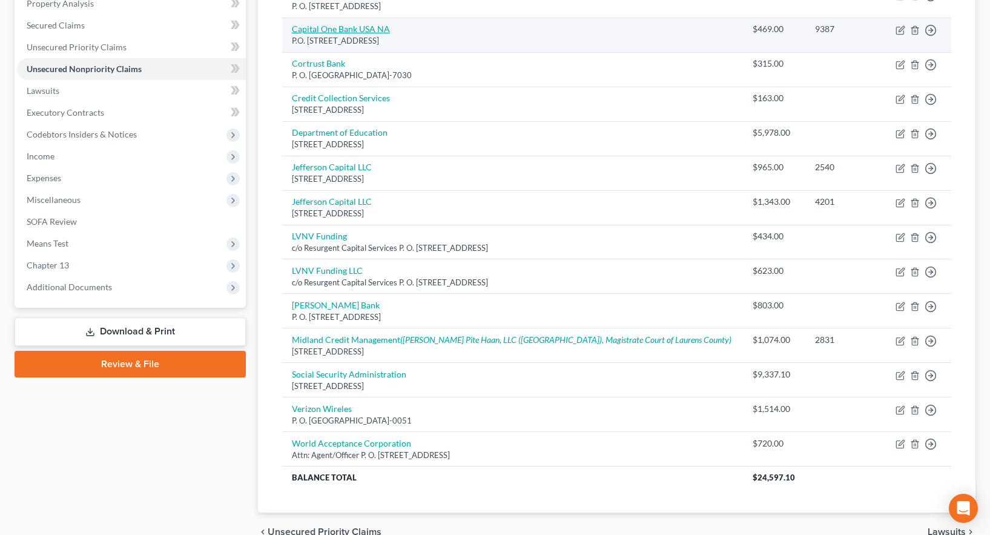
select select "46"
select select "2"
select select "0"
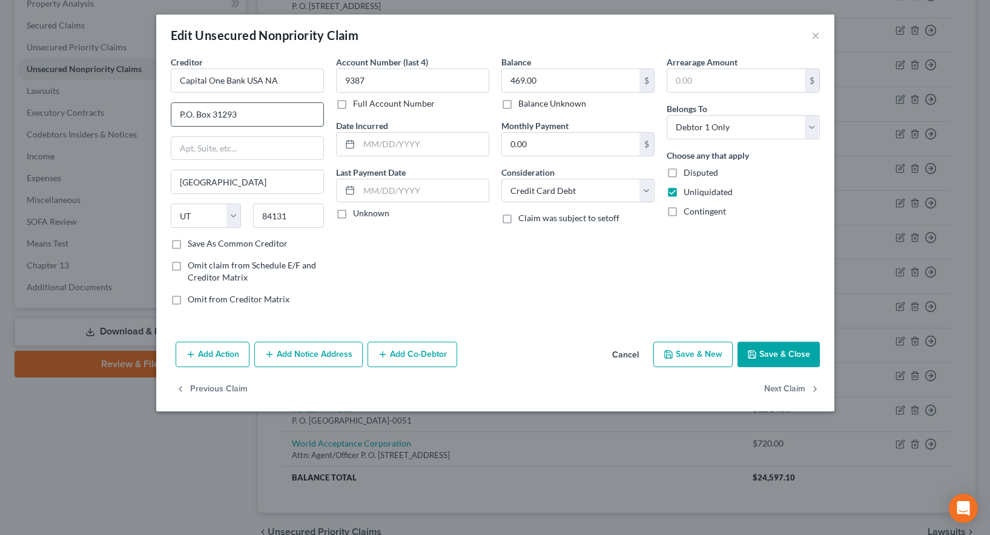
click at [186, 114] on input "P.O. Box 31293" at bounding box center [247, 114] width 152 height 23
type input "P. O. Box 31293"
click at [188, 248] on label "Save As Common Creditor" at bounding box center [238, 243] width 100 height 12
click at [193, 245] on input "Save As Common Creditor" at bounding box center [197, 241] width 8 height 8
click at [780, 356] on button "Save & Close" at bounding box center [778, 353] width 82 height 25
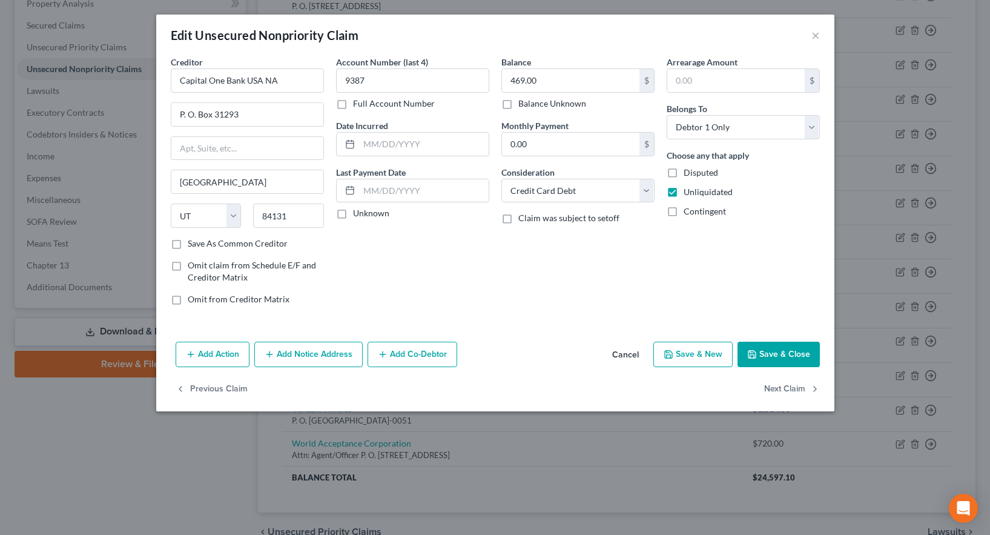
checkbox input "false"
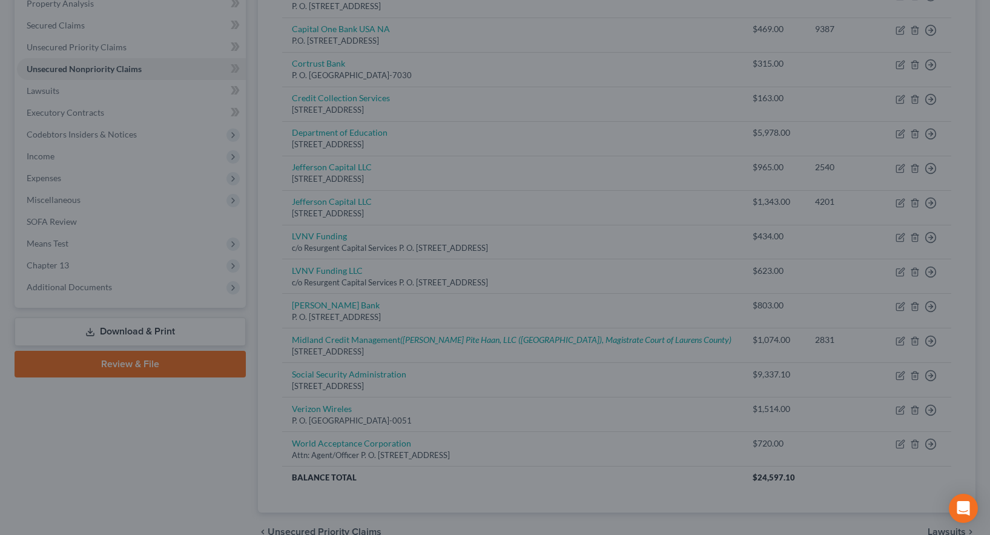
type input "0"
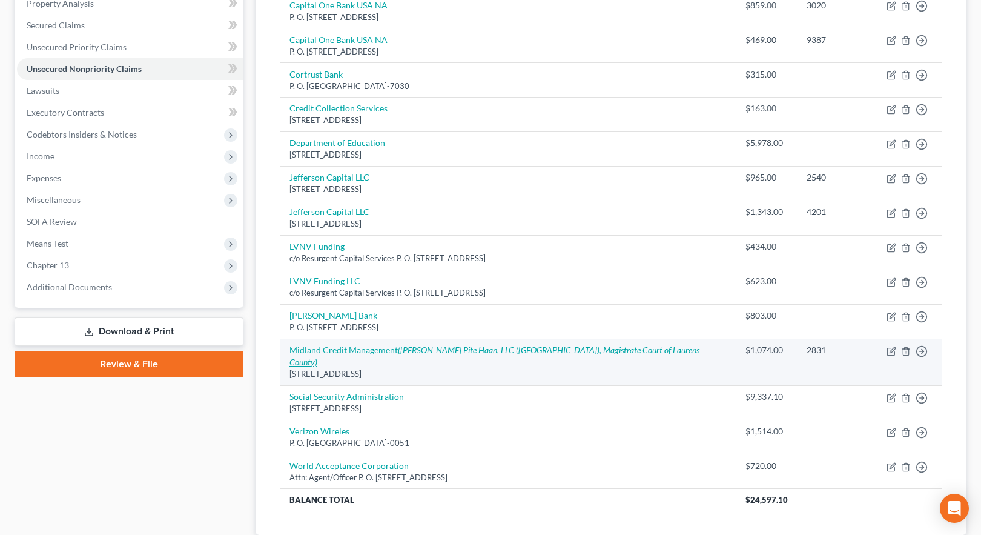
click at [329, 344] on link "Midland Credit Management ([PERSON_NAME] Pite Haan, LLC ([GEOGRAPHIC_DATA]), Ma…" at bounding box center [494, 355] width 410 height 22
select select "23"
select select "14"
select select "0"
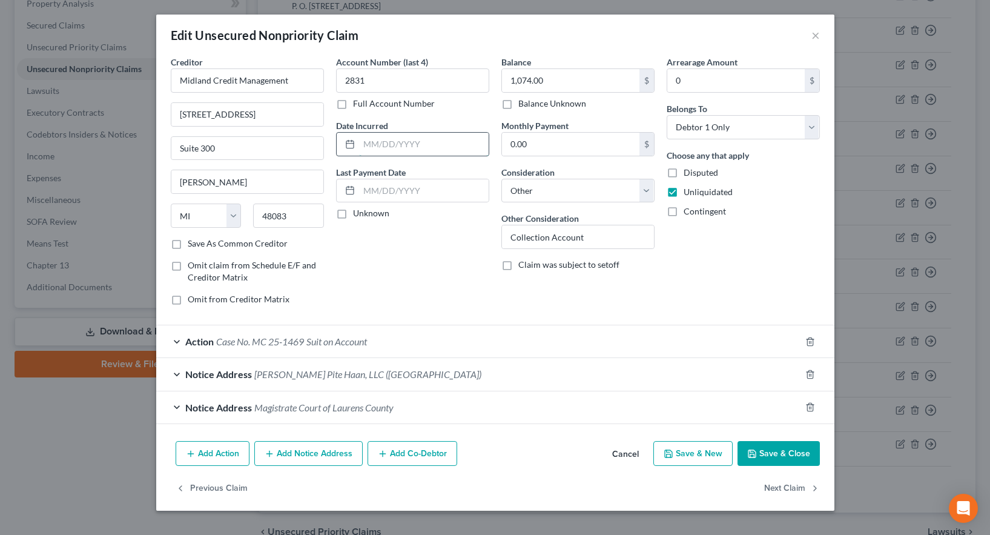
click at [365, 139] on input "text" at bounding box center [424, 144] width 130 height 23
type input "[DATE]"
click at [780, 452] on button "Save & Close" at bounding box center [778, 453] width 82 height 25
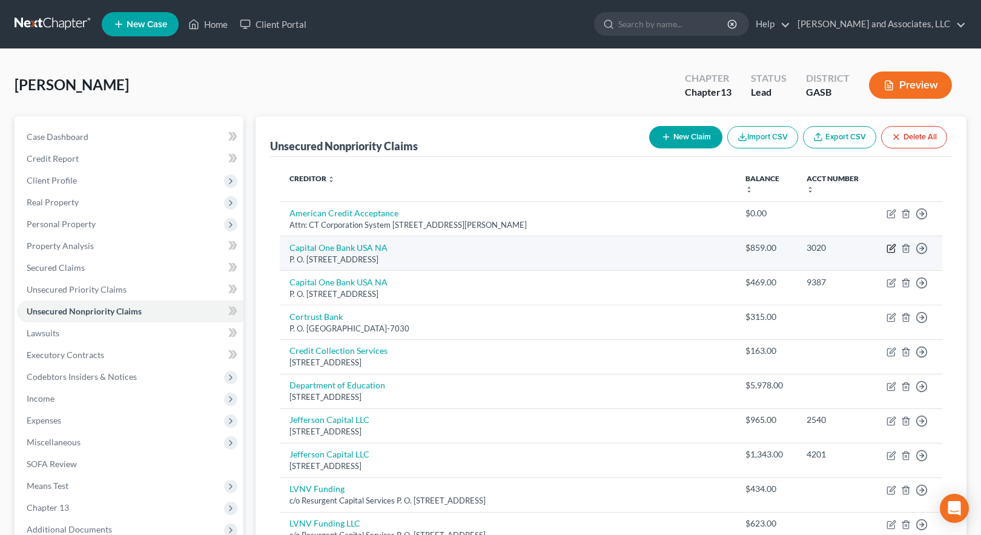
click at [891, 243] on icon "button" at bounding box center [891, 248] width 10 height 10
select select "46"
select select "0"
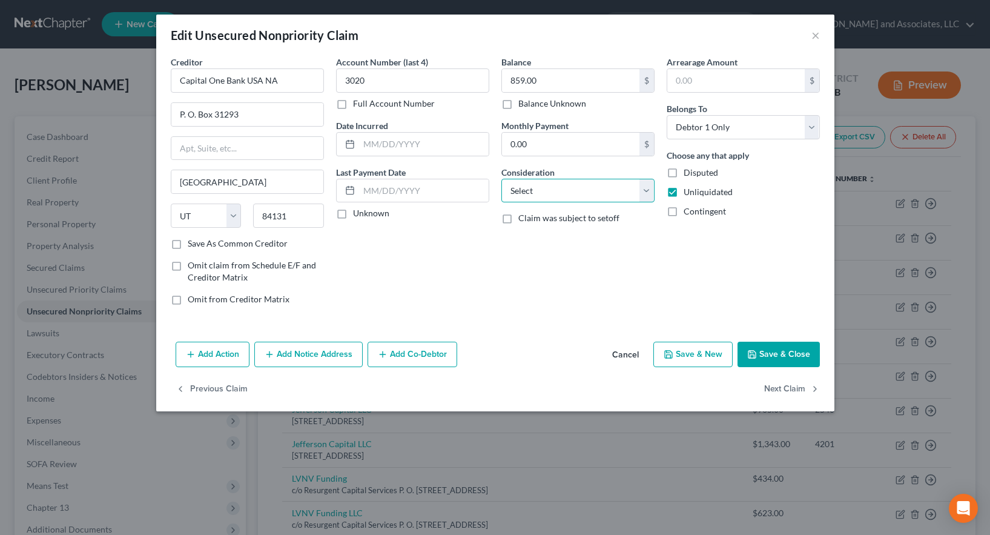
click at [541, 191] on select "Select Cable / Satellite Services Collection Agency Credit Card Debt Debt Couns…" at bounding box center [577, 191] width 153 height 24
select select "2"
click at [501, 179] on select "Select Cable / Satellite Services Collection Agency Credit Card Debt Debt Couns…" at bounding box center [577, 191] width 153 height 24
click at [771, 352] on button "Save & Close" at bounding box center [778, 353] width 82 height 25
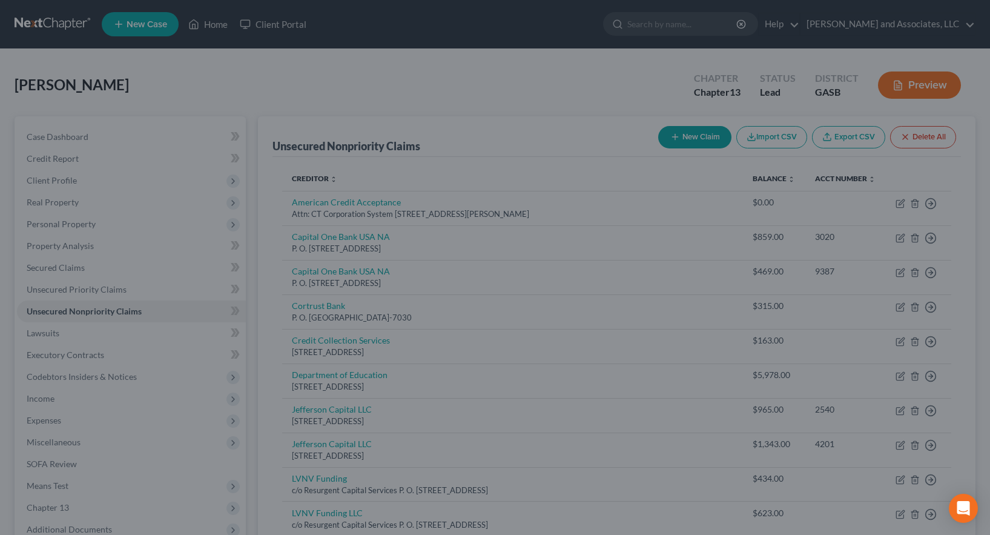
type input "0"
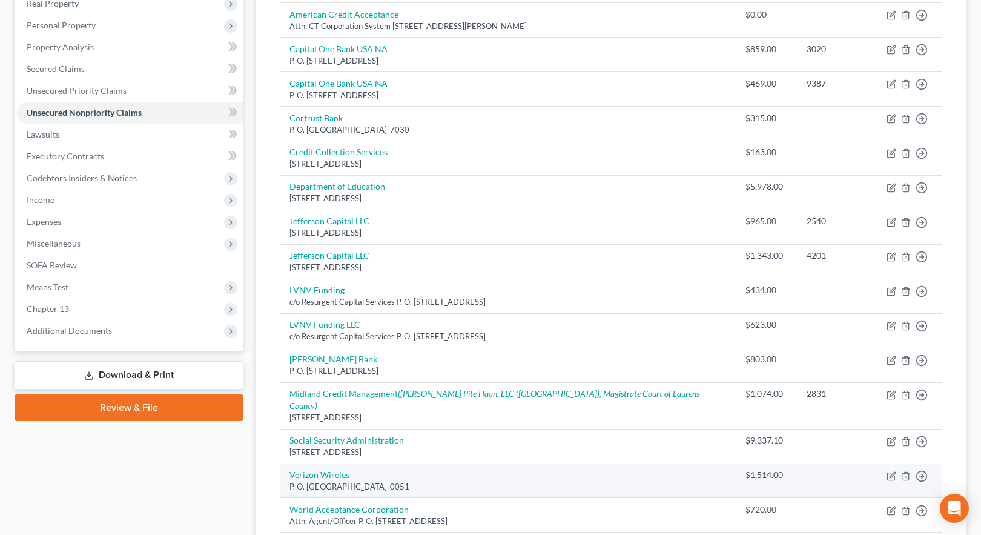
scroll to position [305, 0]
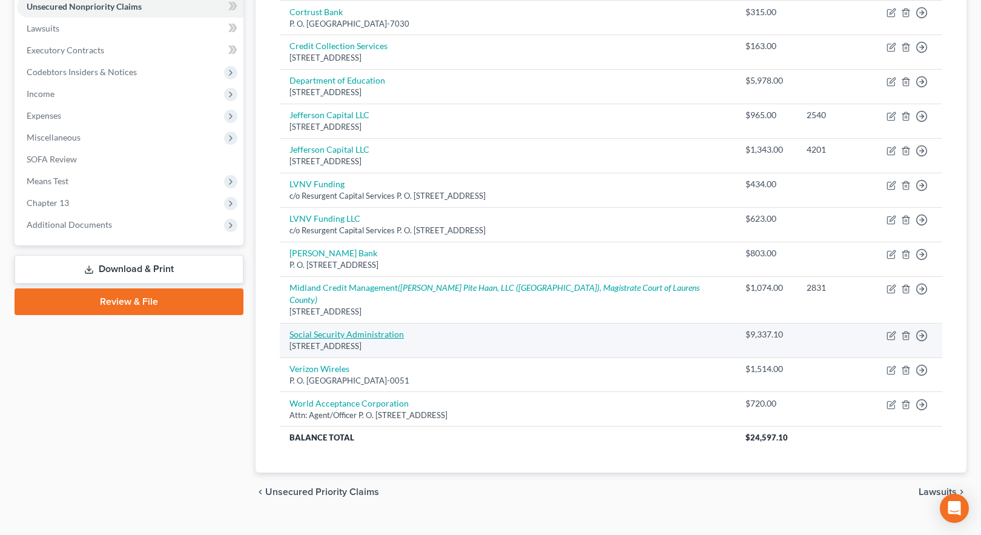
click at [328, 329] on link "Social Security Administration" at bounding box center [346, 334] width 114 height 10
select select "21"
select select "14"
select select "0"
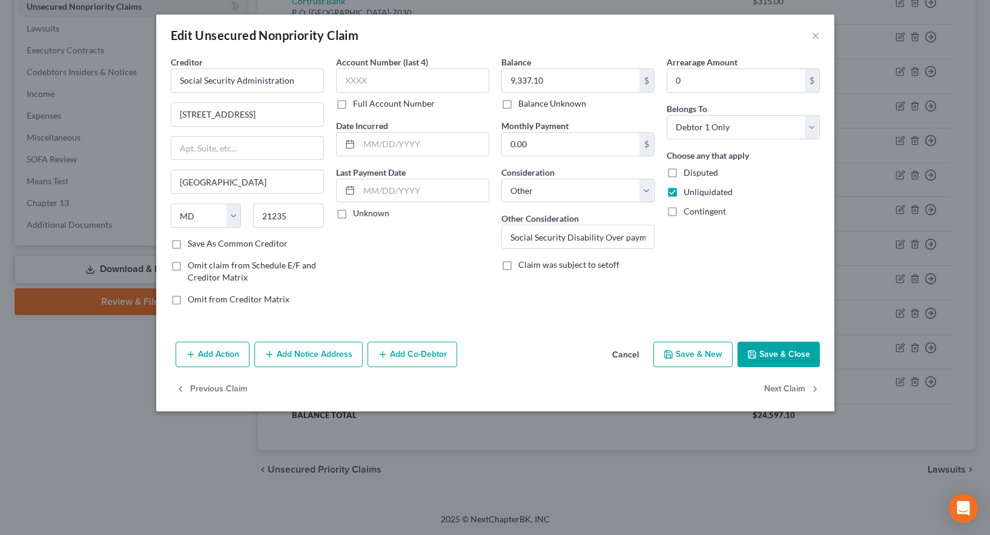
click at [778, 353] on button "Save & Close" at bounding box center [778, 353] width 82 height 25
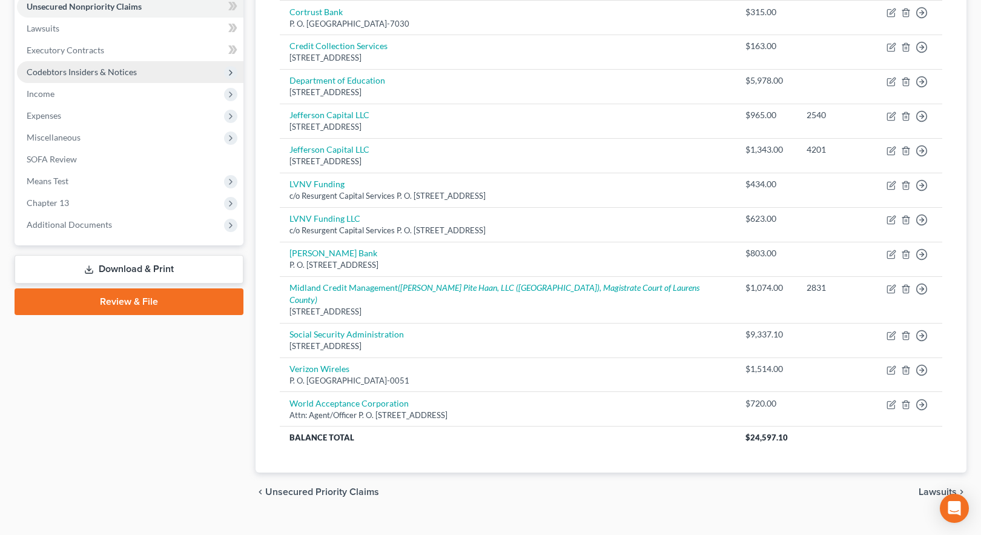
click at [85, 71] on span "Codebtors Insiders & Notices" at bounding box center [82, 72] width 110 height 10
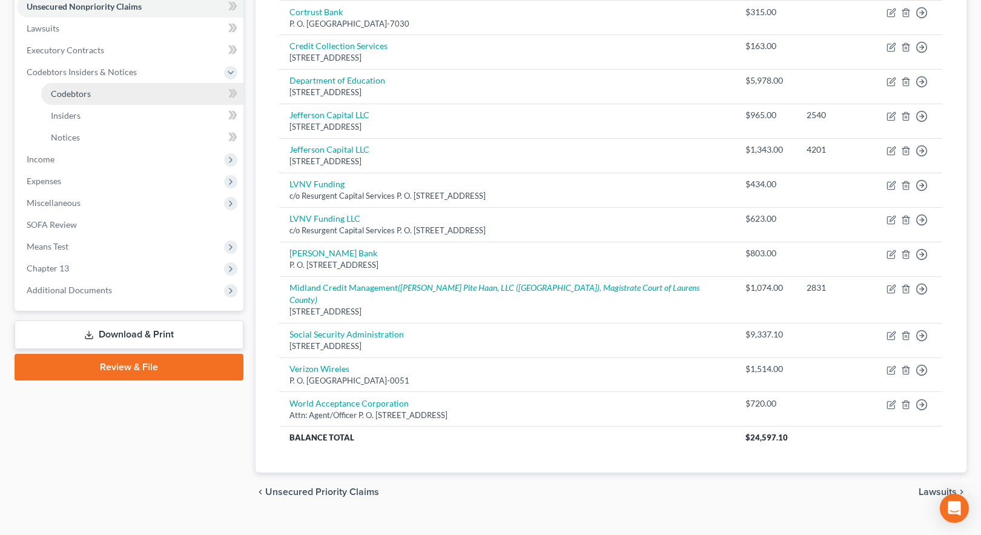
click at [73, 92] on span "Codebtors" at bounding box center [71, 93] width 40 height 10
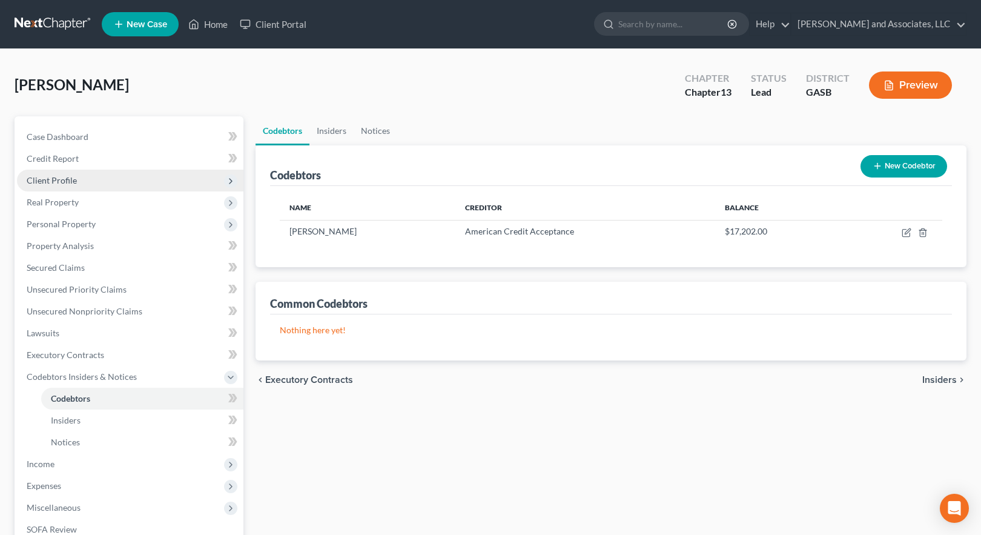
click at [56, 179] on span "Client Profile" at bounding box center [52, 180] width 50 height 10
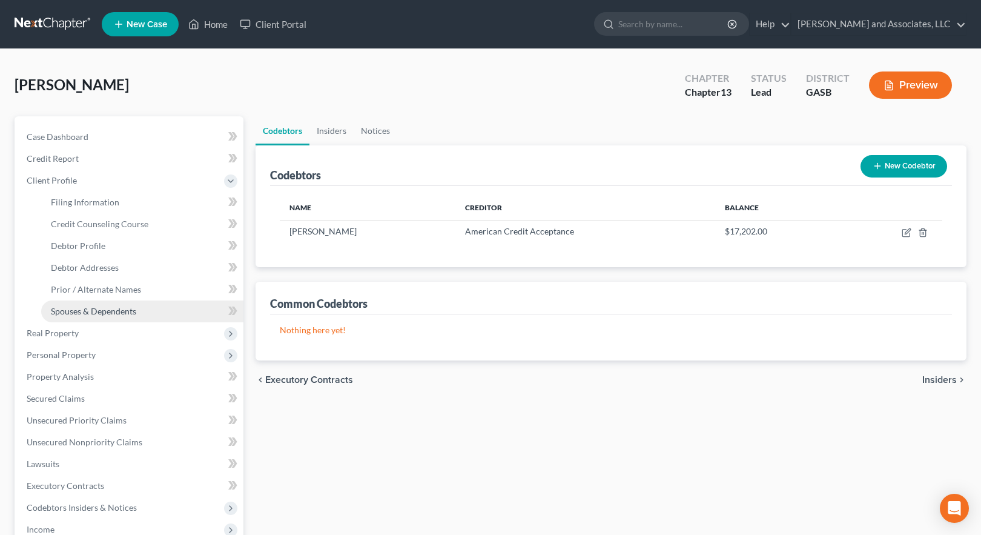
click at [81, 311] on span "Spouses & Dependents" at bounding box center [93, 311] width 85 height 10
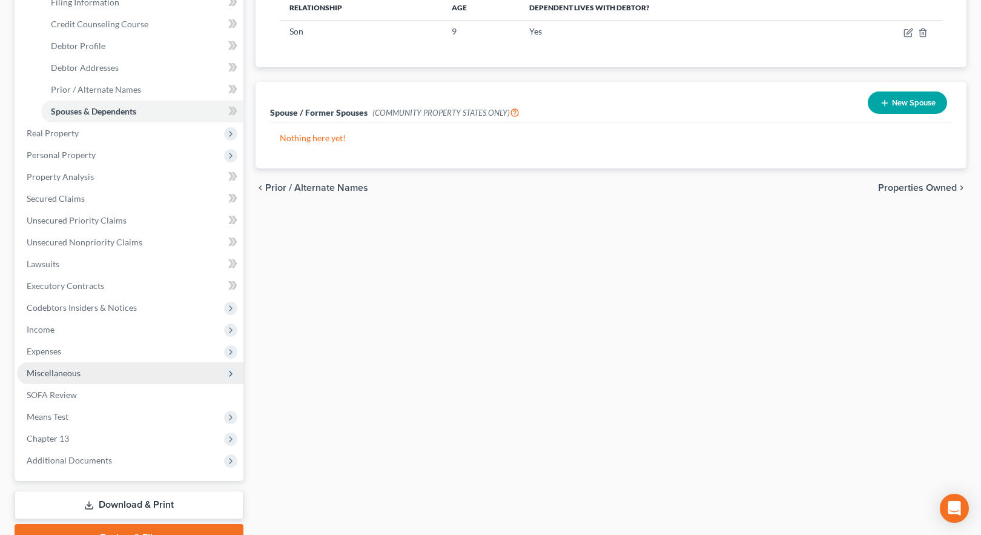
scroll to position [262, 0]
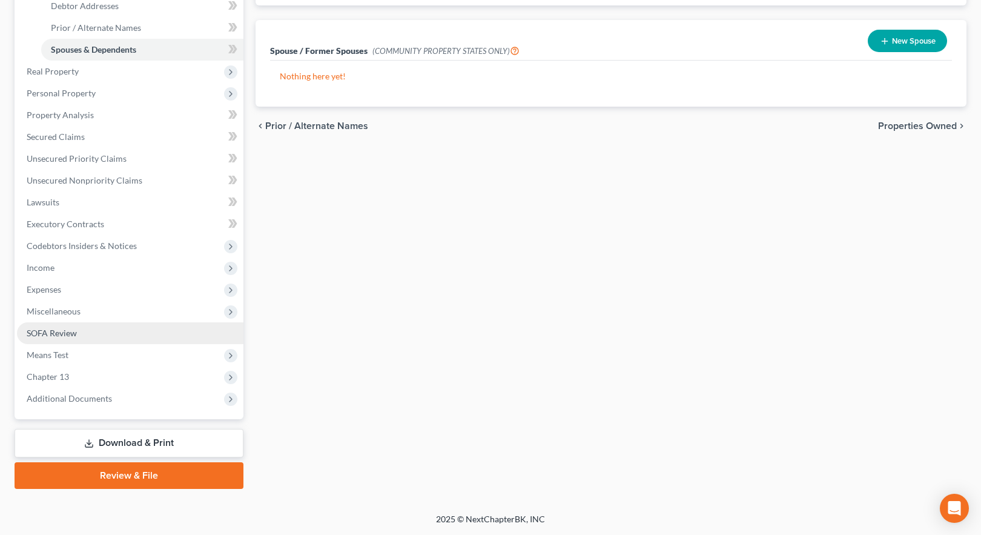
click at [58, 332] on span "SOFA Review" at bounding box center [52, 333] width 50 height 10
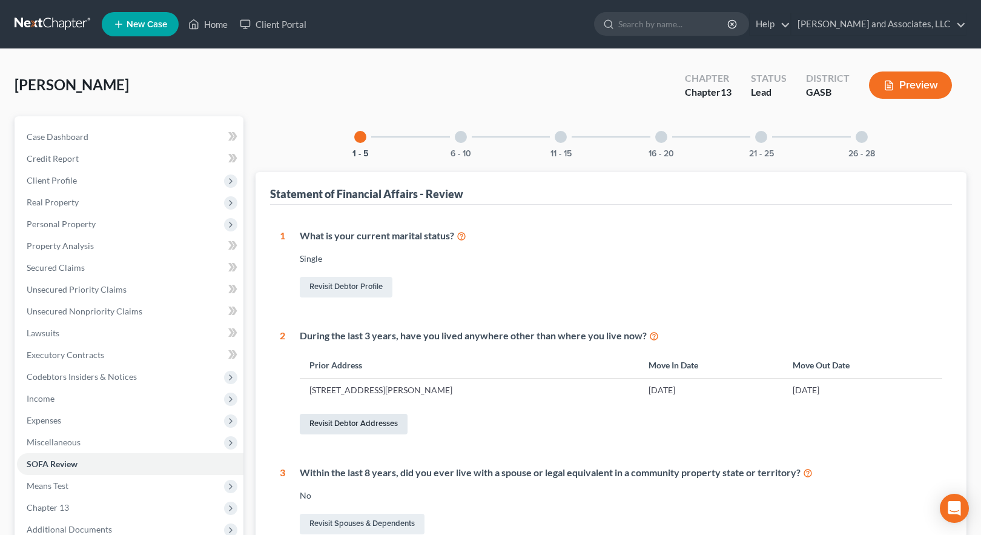
click at [360, 424] on link "Revisit Debtor Addresses" at bounding box center [354, 423] width 108 height 21
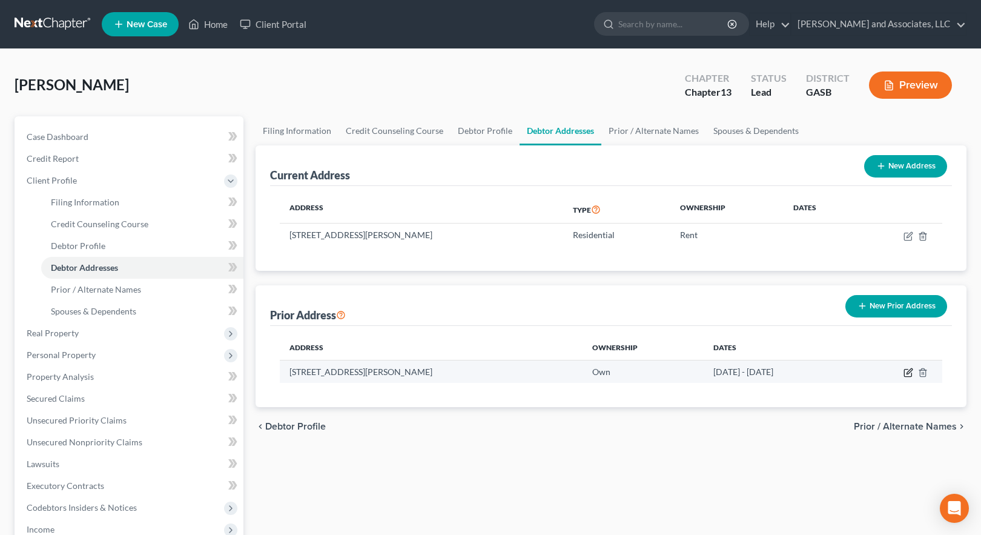
click at [906, 375] on icon "button" at bounding box center [908, 372] width 10 height 10
select select "10"
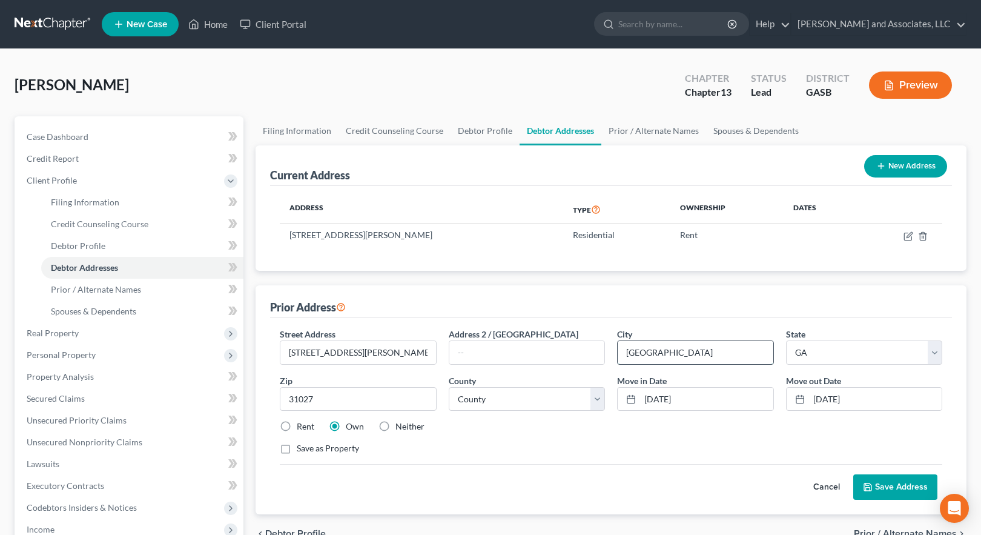
drag, startPoint x: 627, startPoint y: 354, endPoint x: 636, endPoint y: 354, distance: 8.5
click at [627, 354] on input "[GEOGRAPHIC_DATA]" at bounding box center [696, 352] width 156 height 23
type input "[GEOGRAPHIC_DATA]"
click at [297, 426] on label "Rent" at bounding box center [306, 426] width 18 height 12
click at [301, 426] on input "Rent" at bounding box center [305, 424] width 8 height 8
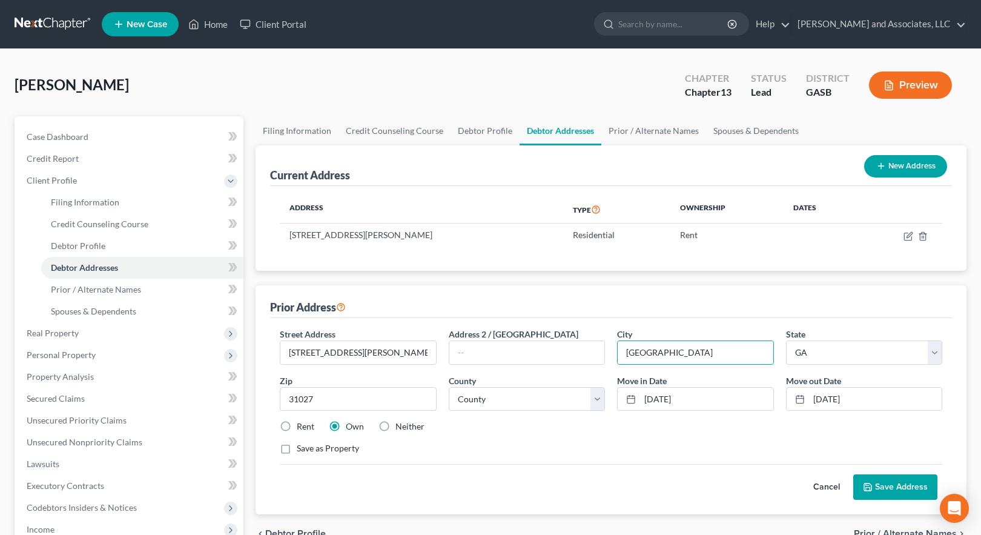
radio input "true"
click at [891, 487] on button "Save Address" at bounding box center [895, 486] width 84 height 25
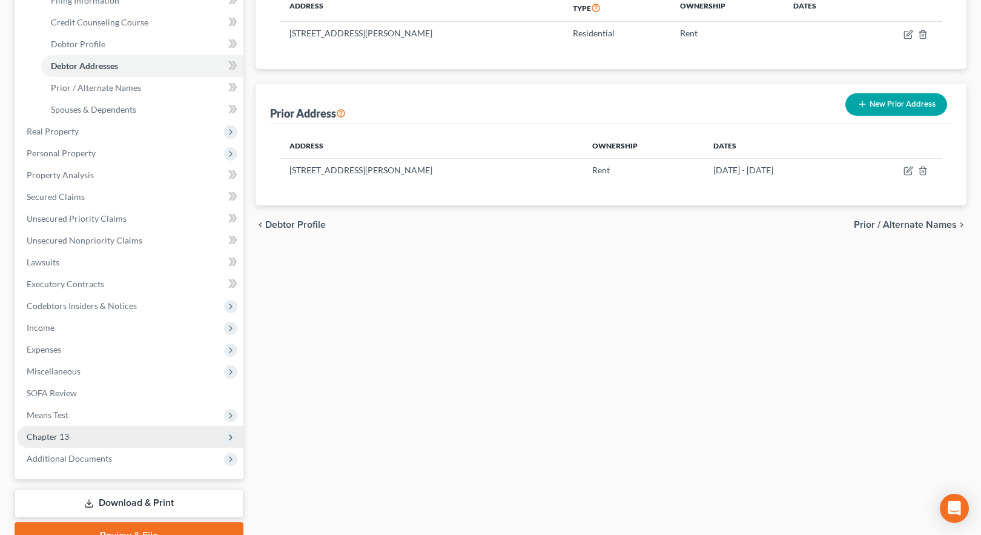
scroll to position [262, 0]
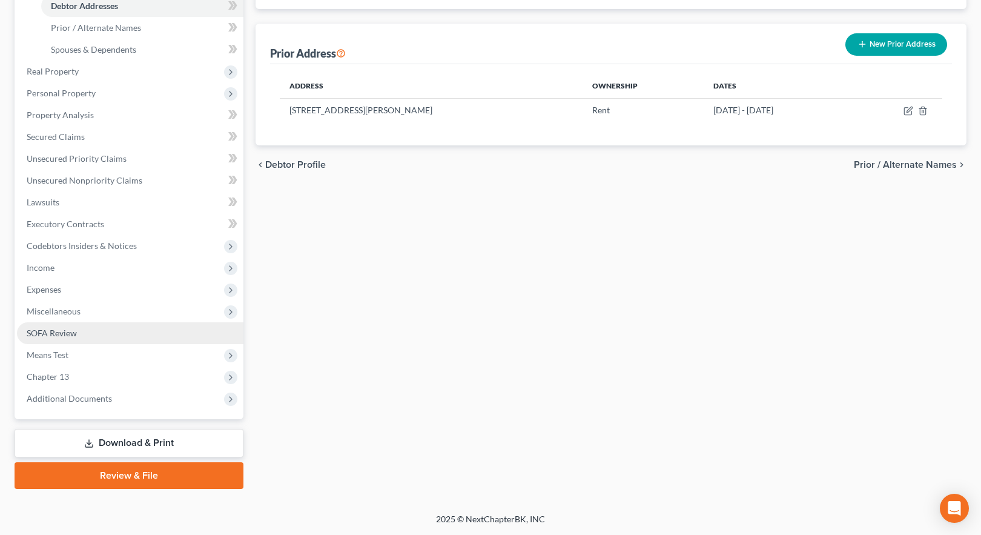
click at [49, 333] on span "SOFA Review" at bounding box center [52, 333] width 50 height 10
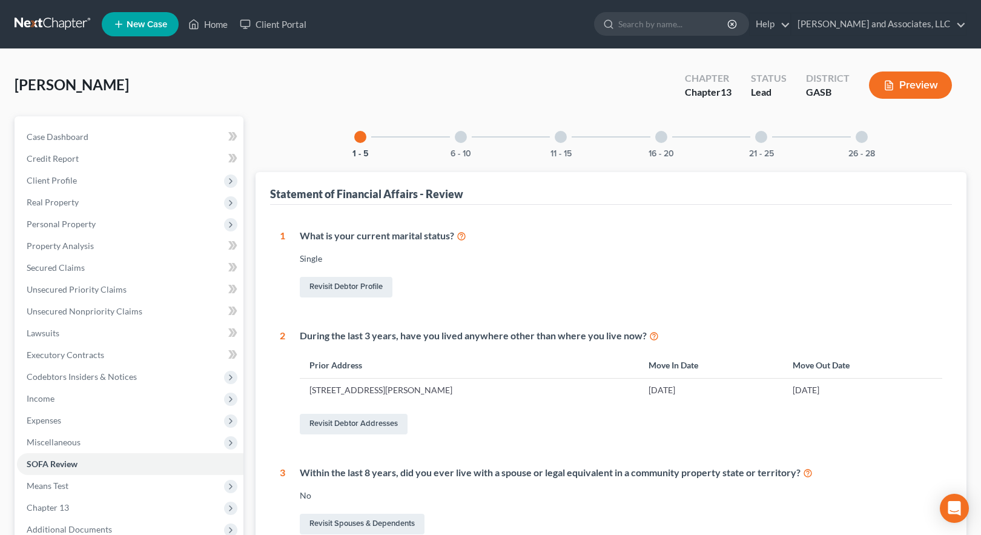
click at [459, 136] on div at bounding box center [461, 137] width 12 height 12
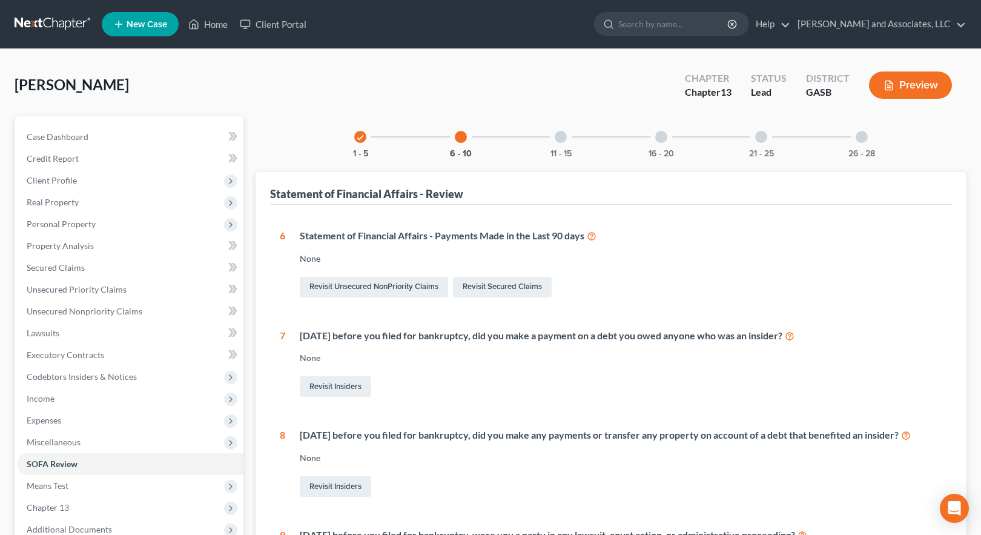
click at [862, 135] on div at bounding box center [861, 137] width 12 height 12
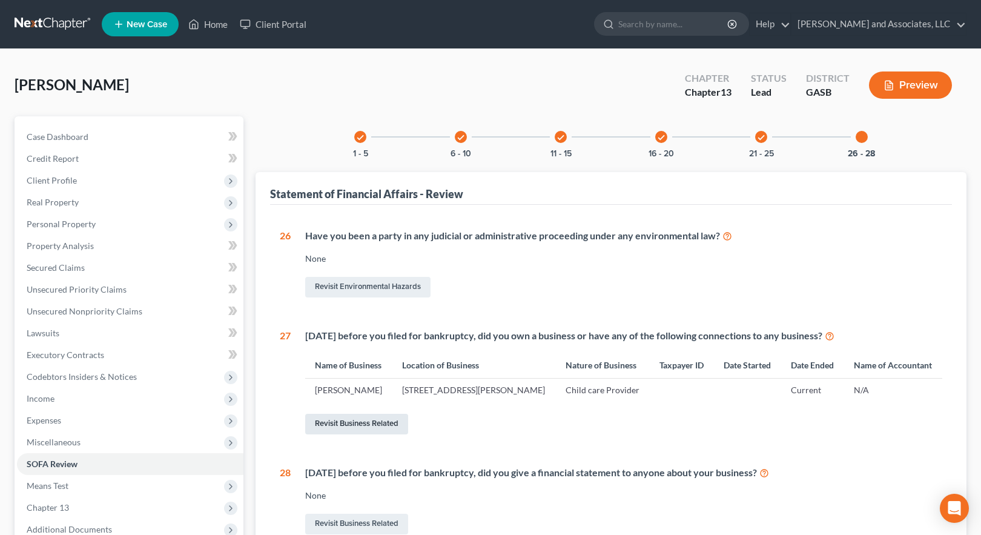
click at [364, 434] on link "Revisit Business Related" at bounding box center [356, 423] width 103 height 21
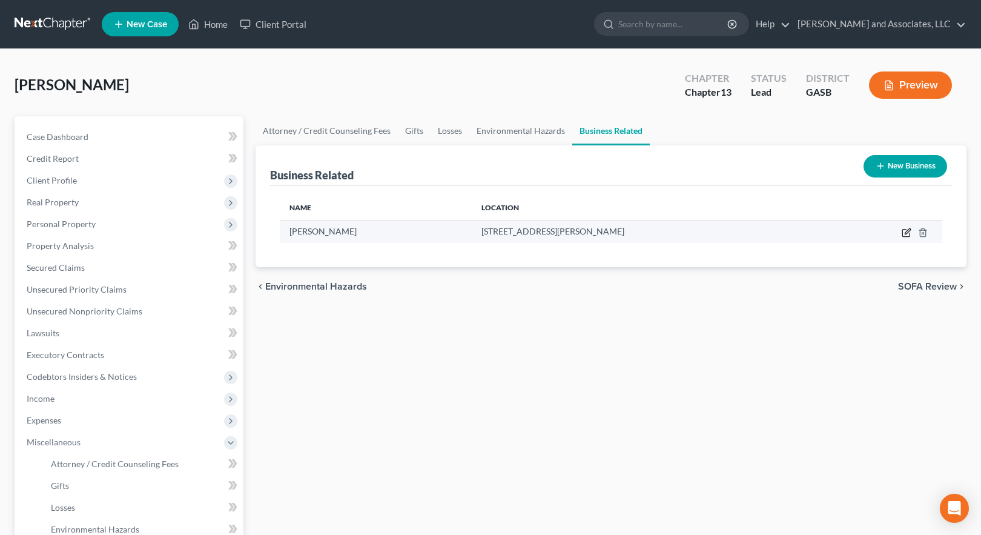
click at [906, 233] on icon "button" at bounding box center [906, 233] width 10 height 10
select select "sole_proprietor"
select select "10"
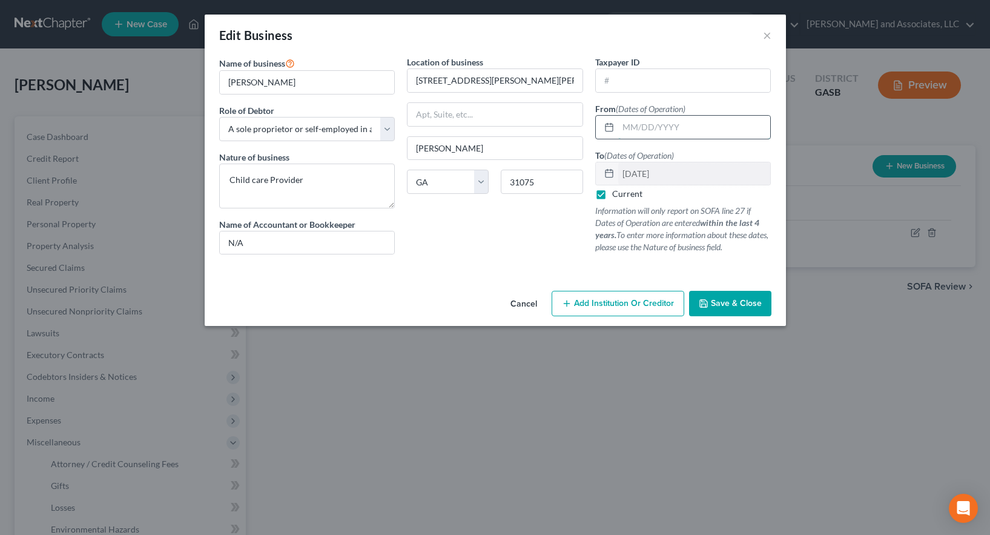
click at [644, 129] on input "text" at bounding box center [694, 127] width 153 height 23
click at [612, 196] on label "Current" at bounding box center [627, 194] width 30 height 12
click at [617, 196] on input "Current" at bounding box center [621, 192] width 8 height 8
checkbox input "false"
drag, startPoint x: 675, startPoint y: 170, endPoint x: 618, endPoint y: 166, distance: 57.1
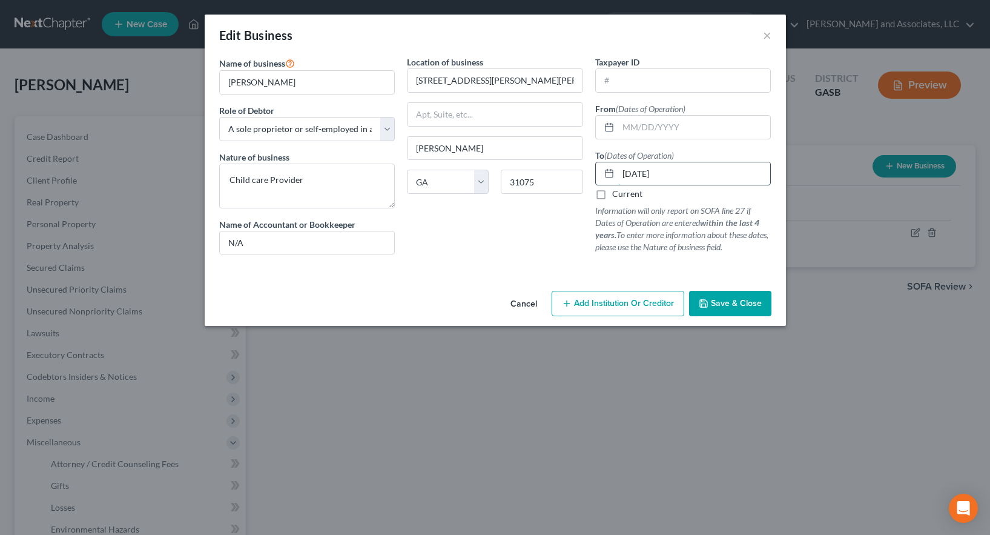
click at [618, 166] on input "[DATE]" at bounding box center [694, 173] width 153 height 23
click at [637, 128] on input "text" at bounding box center [694, 127] width 153 height 23
type input "[DATE]"
click at [612, 196] on label "Current" at bounding box center [627, 194] width 30 height 12
click at [617, 196] on input "Current" at bounding box center [621, 192] width 8 height 8
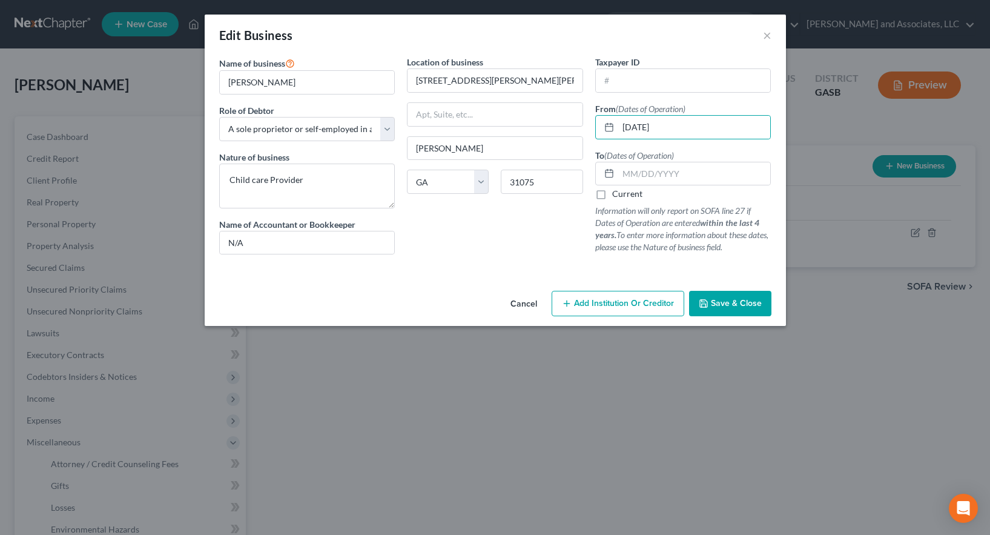
checkbox input "true"
click at [721, 305] on span "Save & Close" at bounding box center [736, 303] width 51 height 10
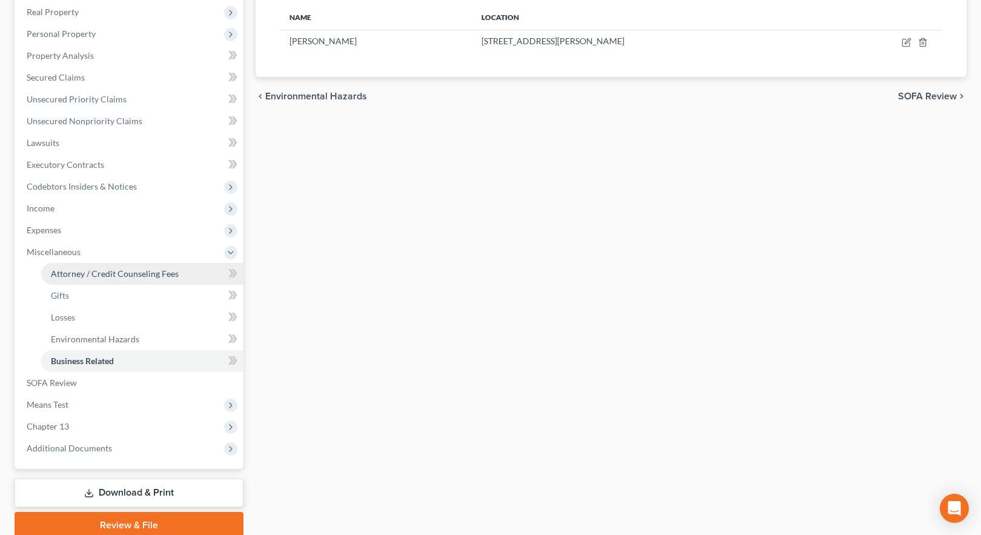
scroll to position [240, 0]
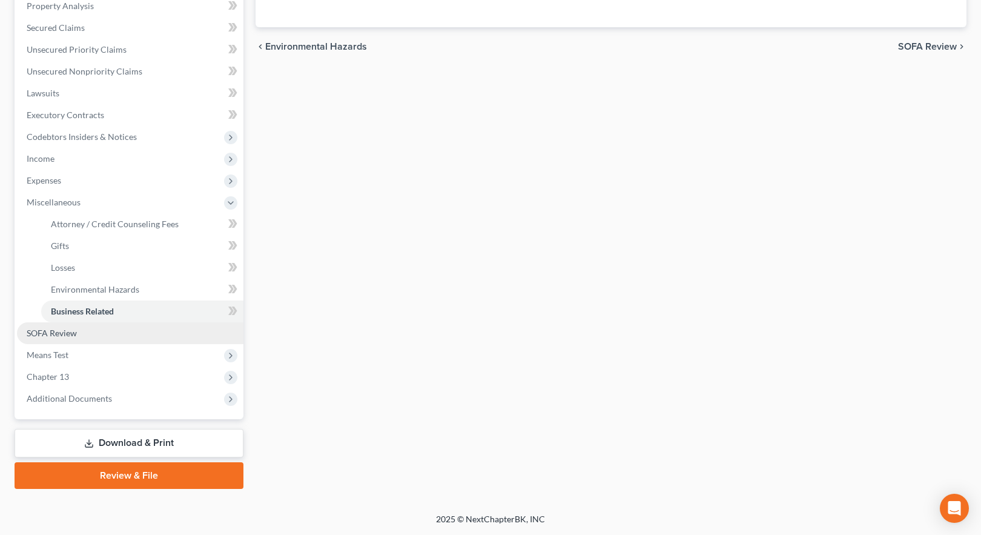
click at [65, 333] on span "SOFA Review" at bounding box center [52, 333] width 50 height 10
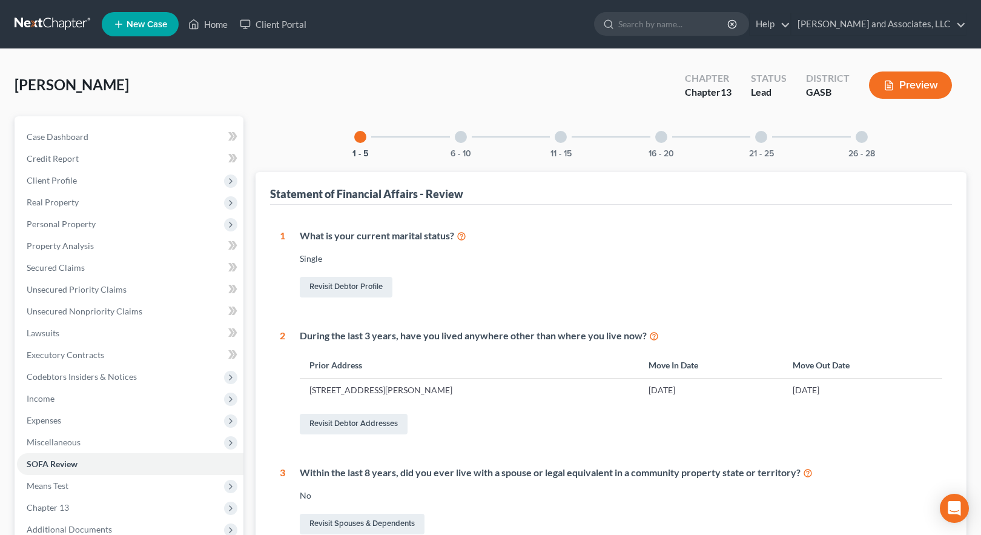
click at [861, 138] on div at bounding box center [861, 137] width 12 height 12
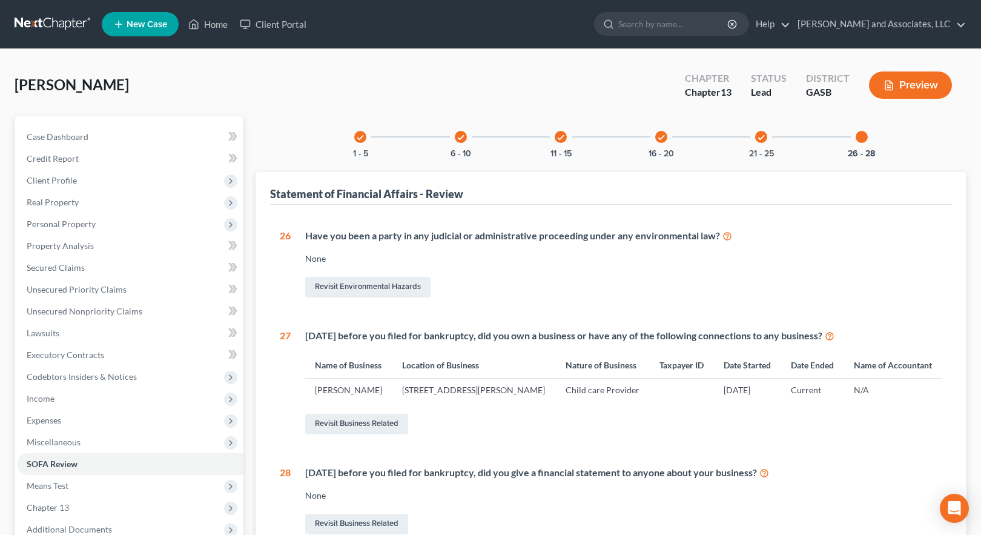
click at [196, 84] on div "[PERSON_NAME] Upgraded Chapter Chapter 13 Status Lead District GASB Preview" at bounding box center [491, 90] width 952 height 53
click at [216, 25] on link "Home" at bounding box center [207, 24] width 51 height 22
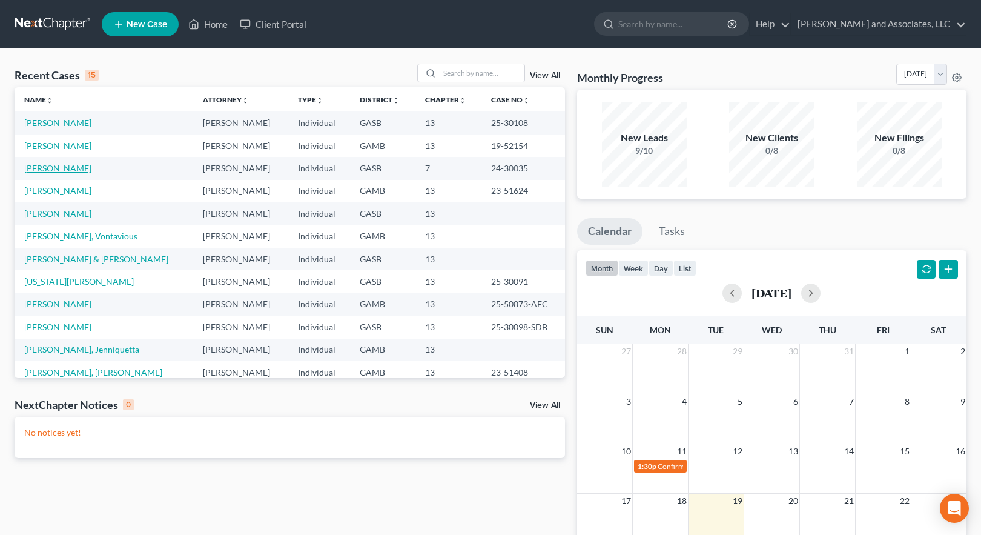
click at [58, 173] on link "[PERSON_NAME]" at bounding box center [57, 168] width 67 height 10
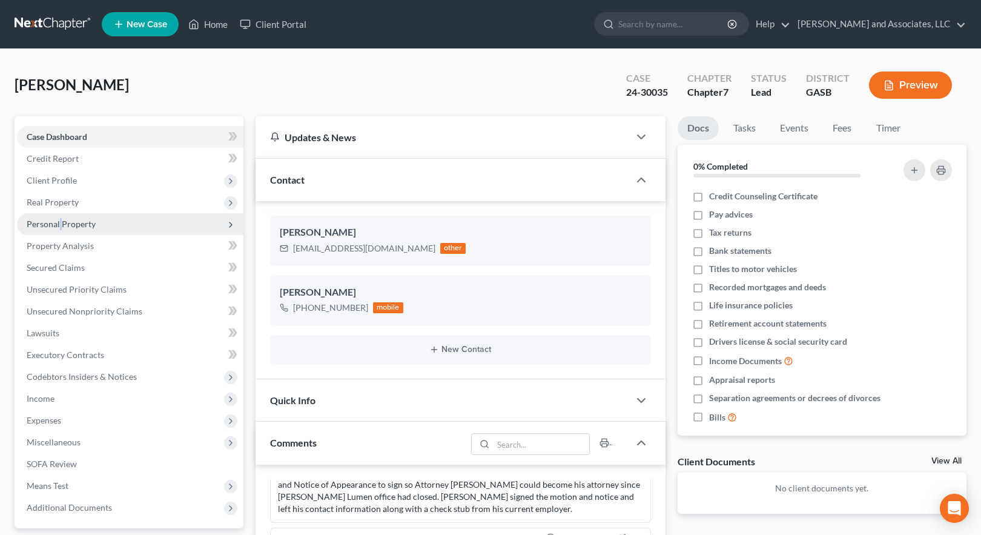
click at [60, 223] on span "Personal Property" at bounding box center [61, 224] width 69 height 10
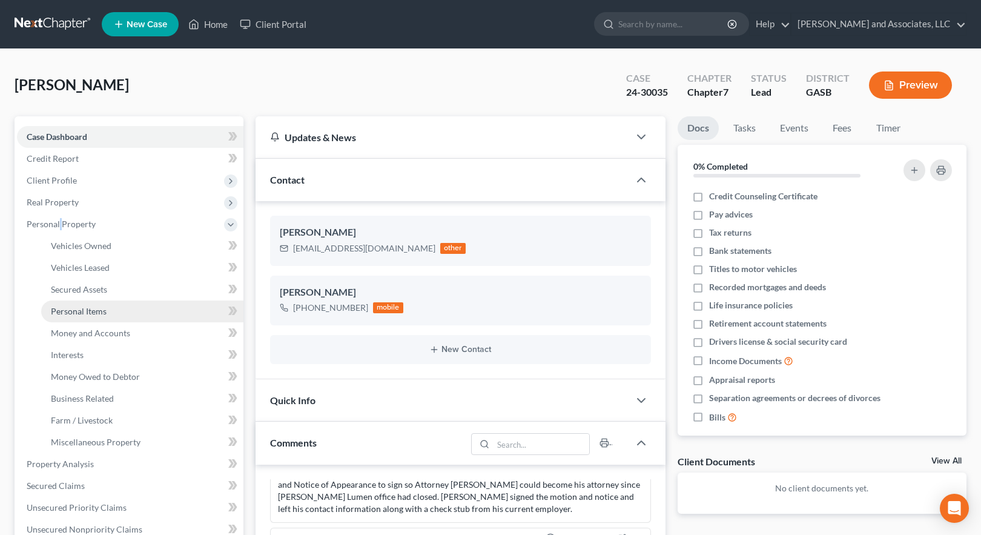
click at [91, 311] on span "Personal Items" at bounding box center [79, 311] width 56 height 10
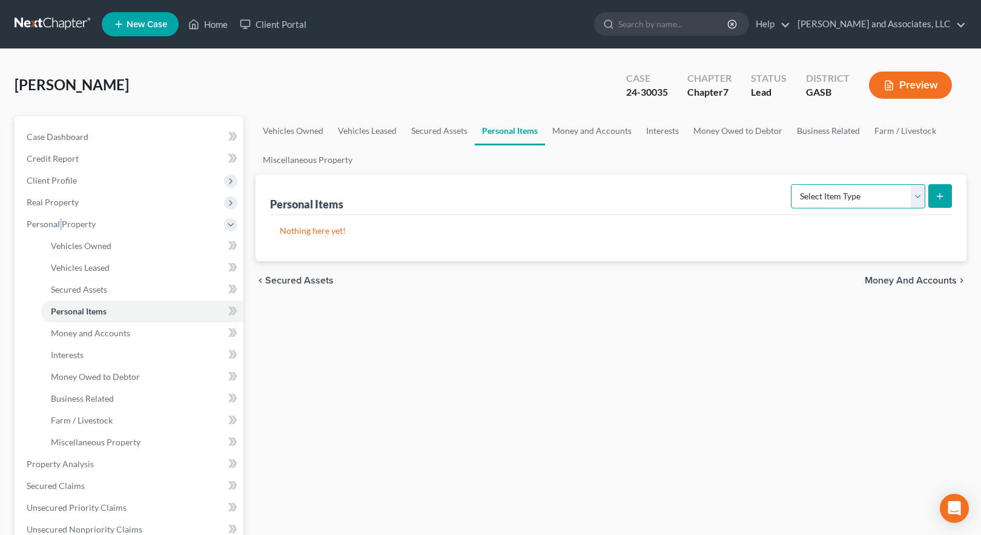
click at [920, 196] on select "Select Item Type Clothing Collectibles Of Value Electronics Firearms Household …" at bounding box center [858, 196] width 134 height 24
click at [736, 131] on link "Money Owed to Debtor" at bounding box center [738, 130] width 104 height 29
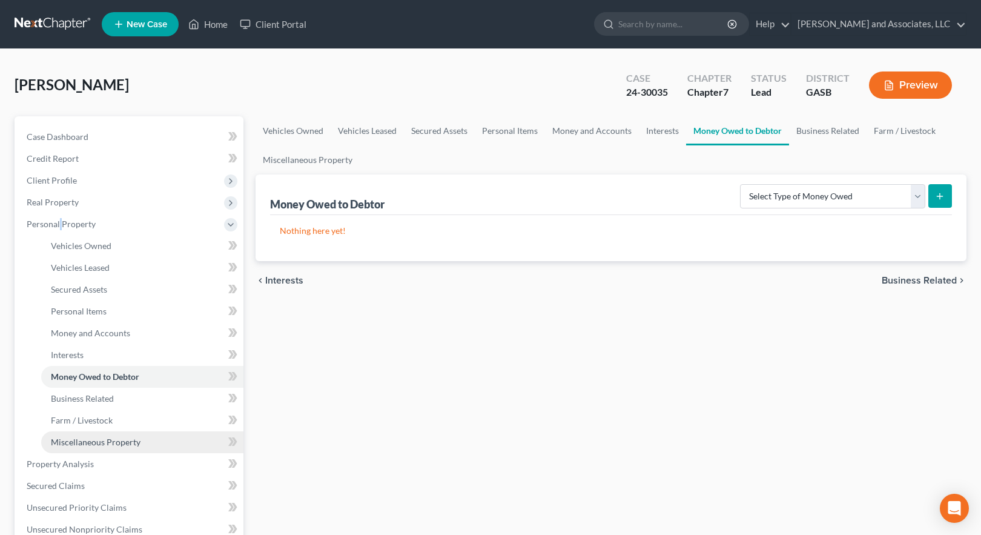
click at [114, 440] on span "Miscellaneous Property" at bounding box center [96, 441] width 90 height 10
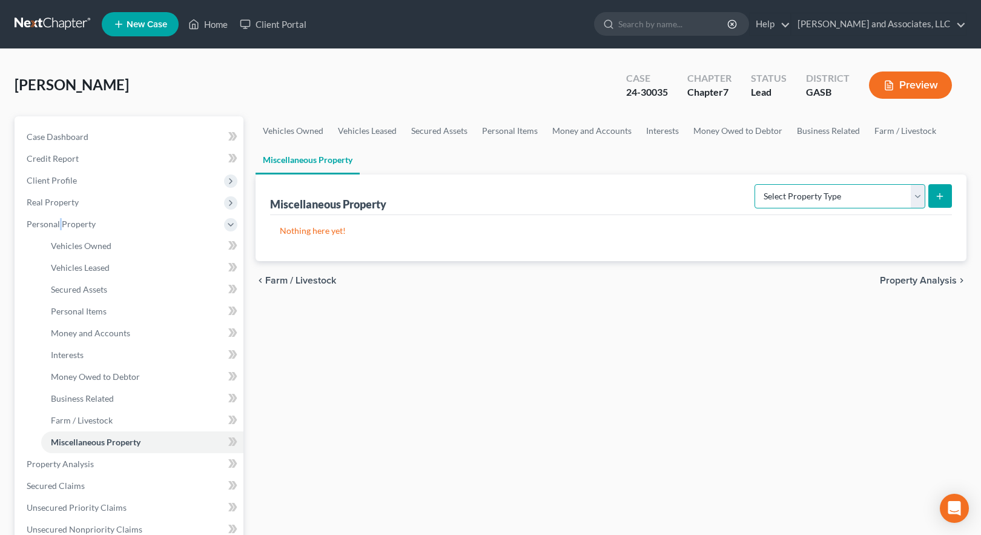
click at [920, 197] on select "Select Property Type Assigned for Creditor Benefit [DATE] Holding for Another N…" at bounding box center [839, 196] width 171 height 24
select select "not_yet_listed"
click at [754, 184] on select "Select Property Type Assigned for Creditor Benefit [DATE] Holding for Another N…" at bounding box center [839, 196] width 171 height 24
click at [937, 198] on icon "submit" at bounding box center [940, 196] width 10 height 10
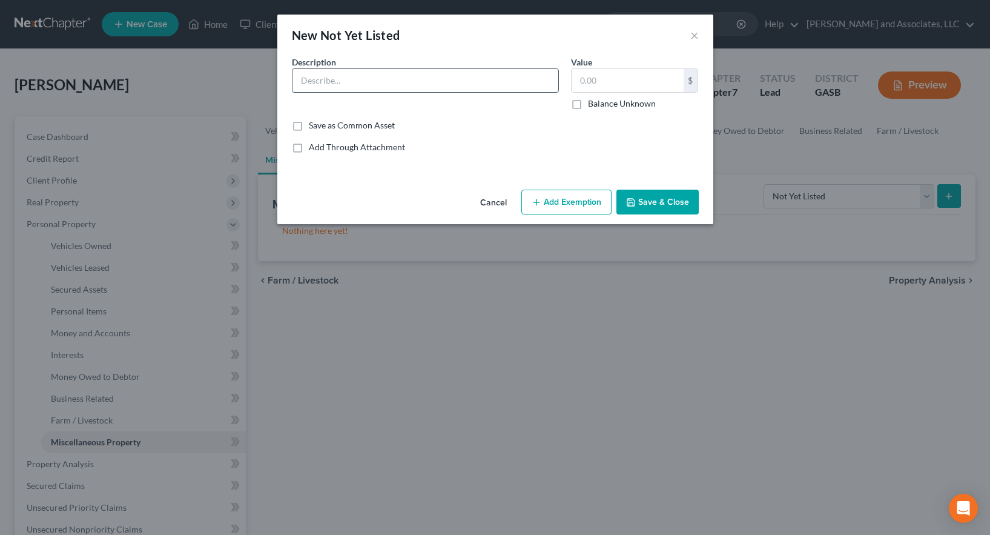
click at [365, 77] on input "text" at bounding box center [425, 80] width 266 height 23
type input "Metal Storage Building"
click at [594, 79] on input "text" at bounding box center [627, 80] width 112 height 23
type input "3,000.00"
click at [579, 205] on button "Add Exemption" at bounding box center [566, 201] width 90 height 25
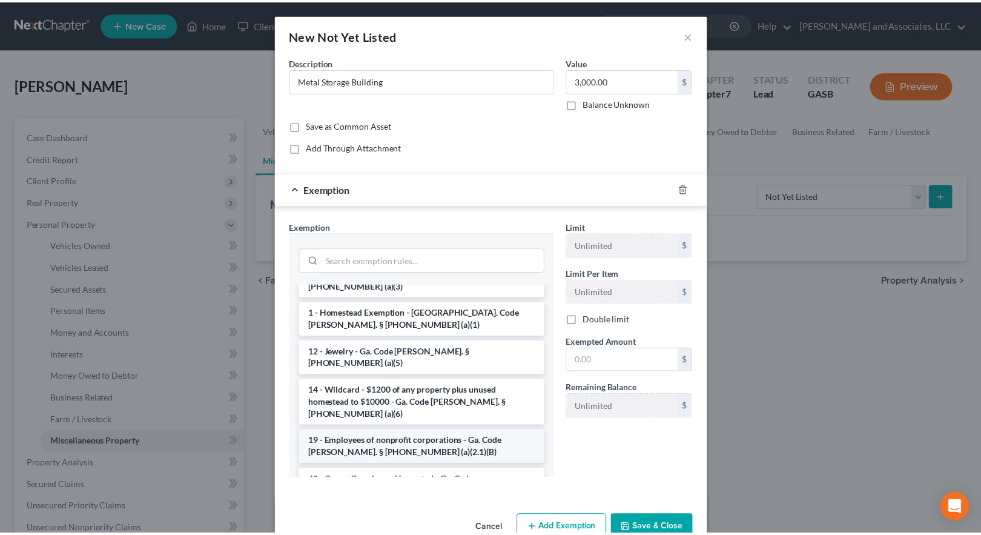
scroll to position [605, 0]
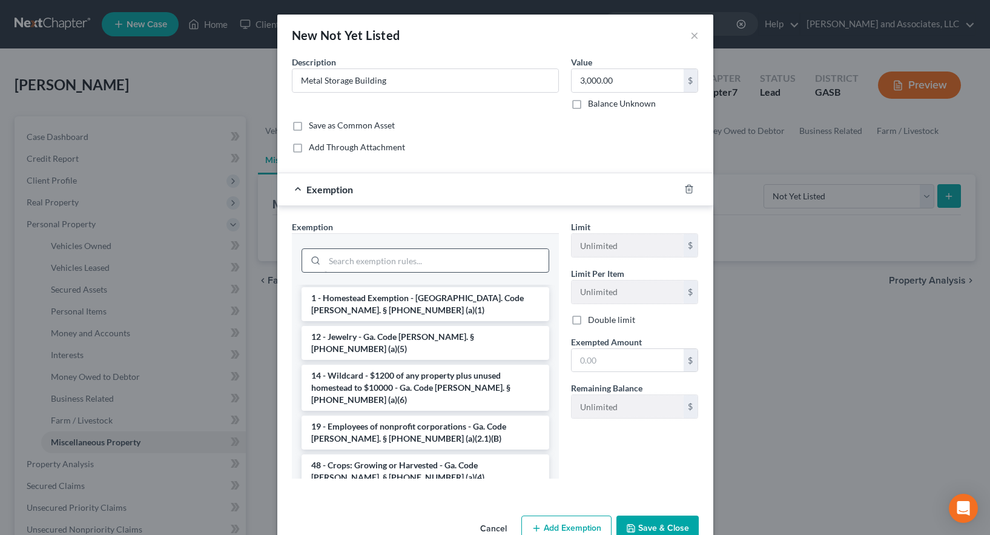
click at [400, 364] on li "14 - Wildcard - $1200 of any property plus unused homestead to $10000 - Ga. Cod…" at bounding box center [425, 387] width 248 height 46
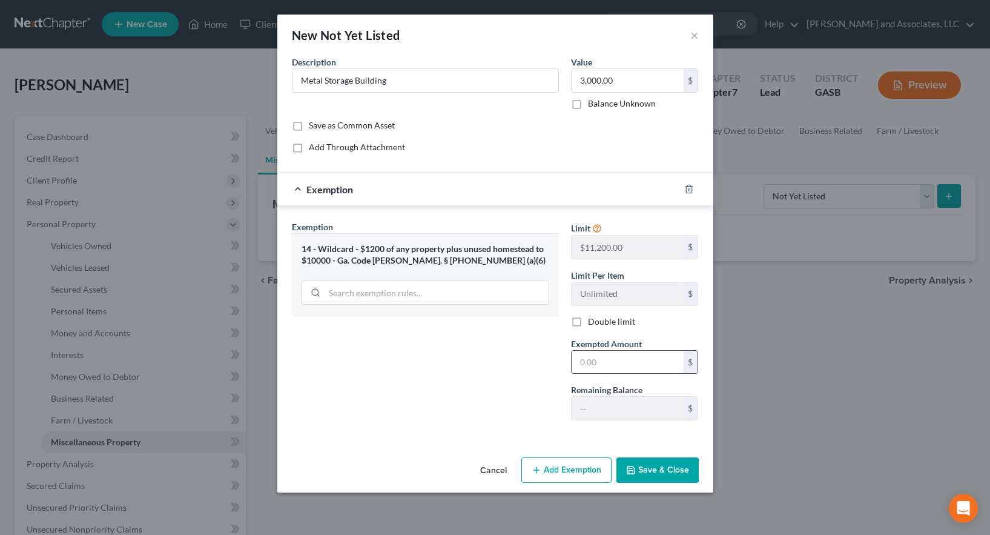
click at [590, 363] on input "text" at bounding box center [627, 362] width 112 height 23
type input "3,000.00"
click at [655, 471] on button "Save & Close" at bounding box center [657, 469] width 82 height 25
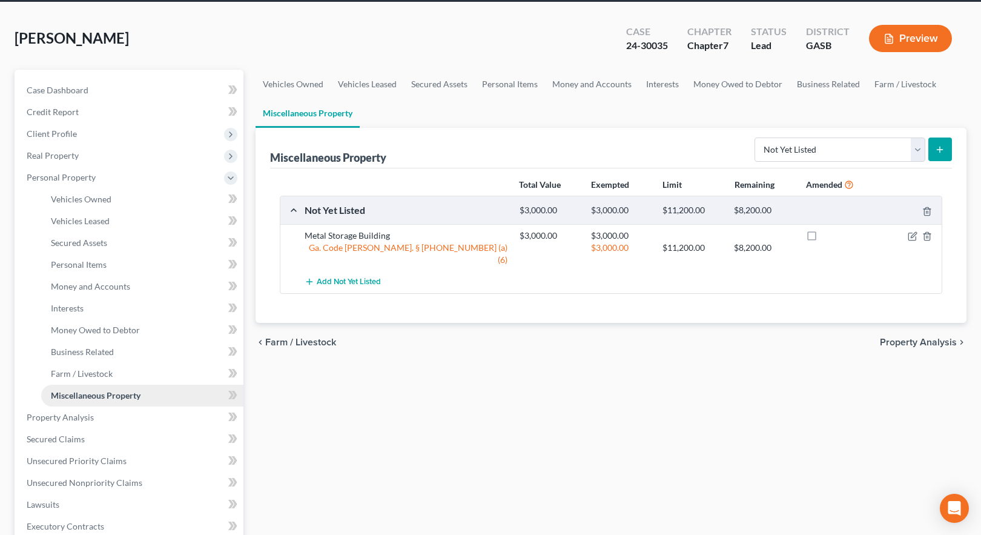
scroll to position [327, 0]
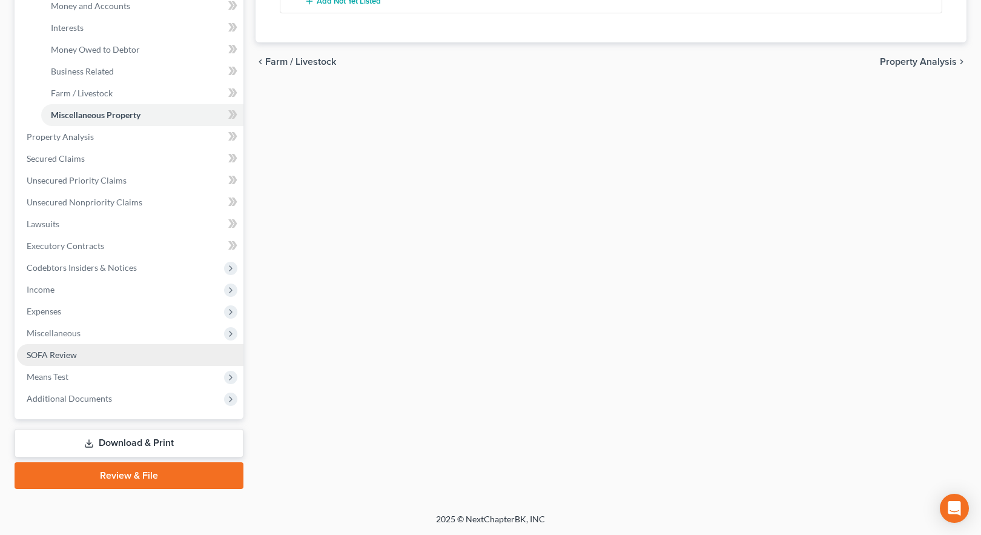
click at [55, 354] on span "SOFA Review" at bounding box center [52, 354] width 50 height 10
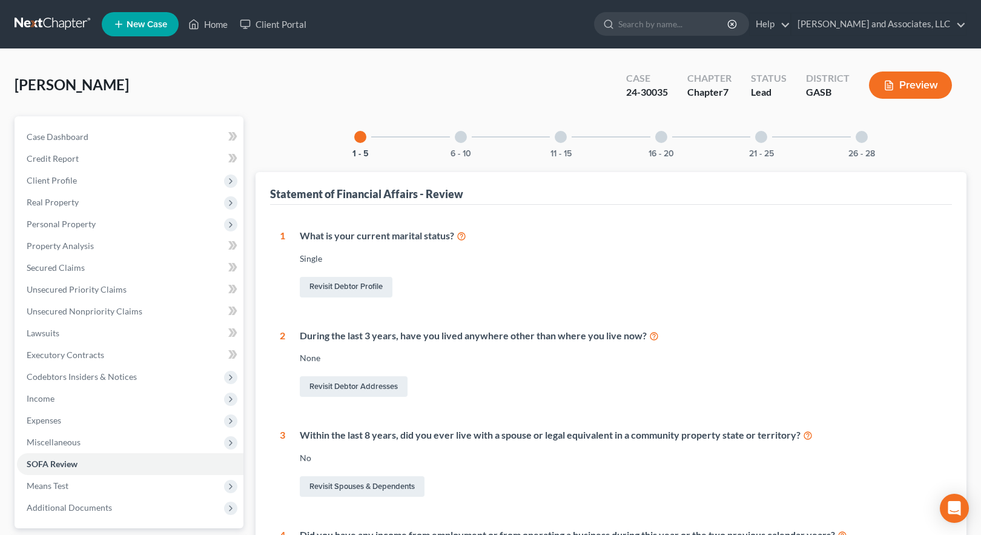
click at [660, 137] on div at bounding box center [661, 137] width 12 height 12
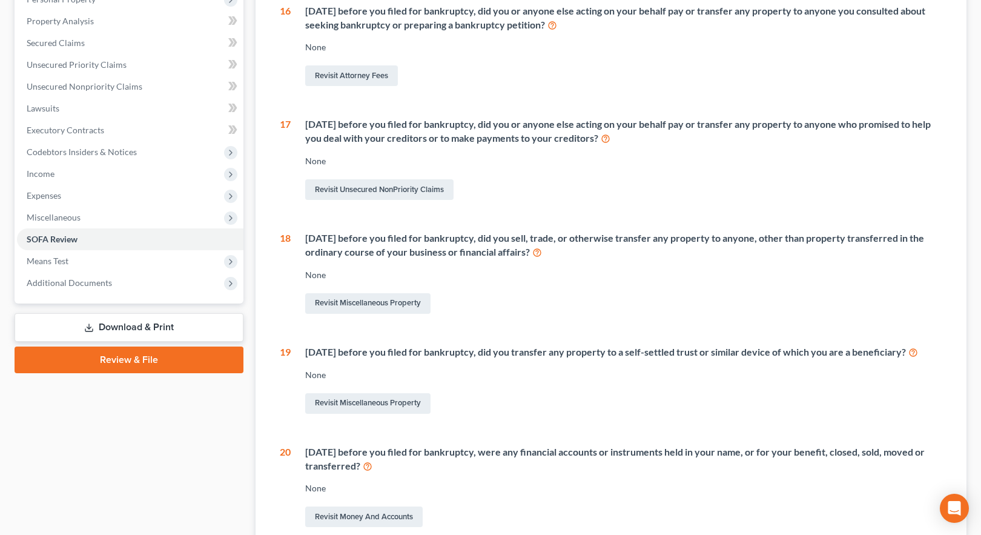
scroll to position [242, 0]
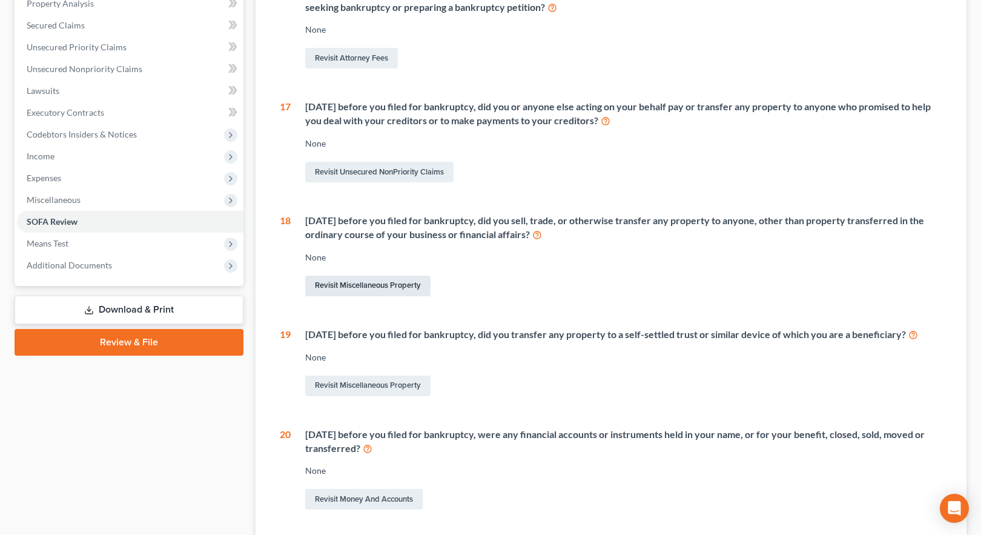
click at [385, 283] on link "Revisit Miscellaneous Property" at bounding box center [367, 285] width 125 height 21
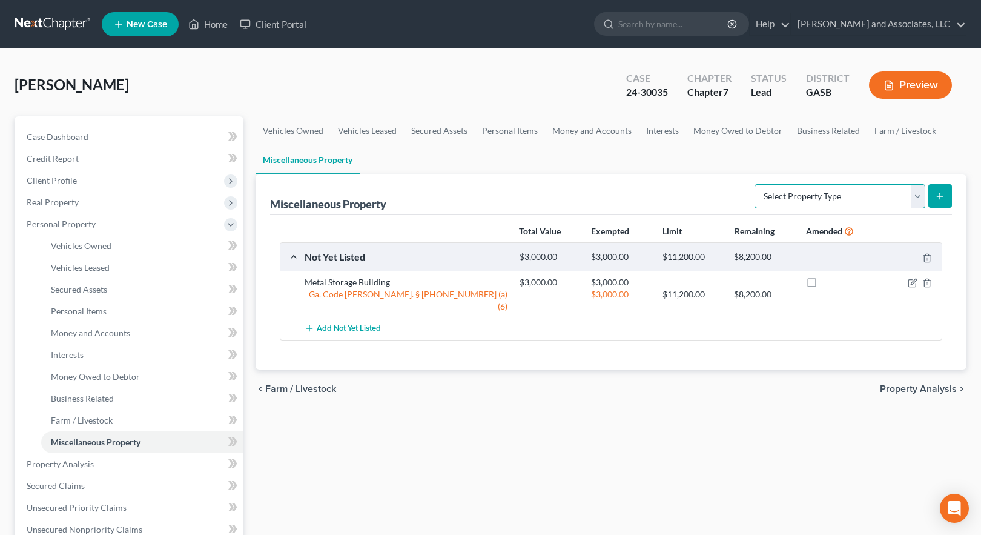
click at [918, 197] on select "Select Property Type Assigned for Creditor Benefit [DATE] Holding for Another N…" at bounding box center [839, 196] width 171 height 24
select select "transferred"
click at [754, 184] on select "Select Property Type Assigned for Creditor Benefit [DATE] Holding for Another N…" at bounding box center [839, 196] width 171 height 24
click at [941, 194] on icon "submit" at bounding box center [940, 196] width 10 height 10
select select "Ordinary ([DATE])"
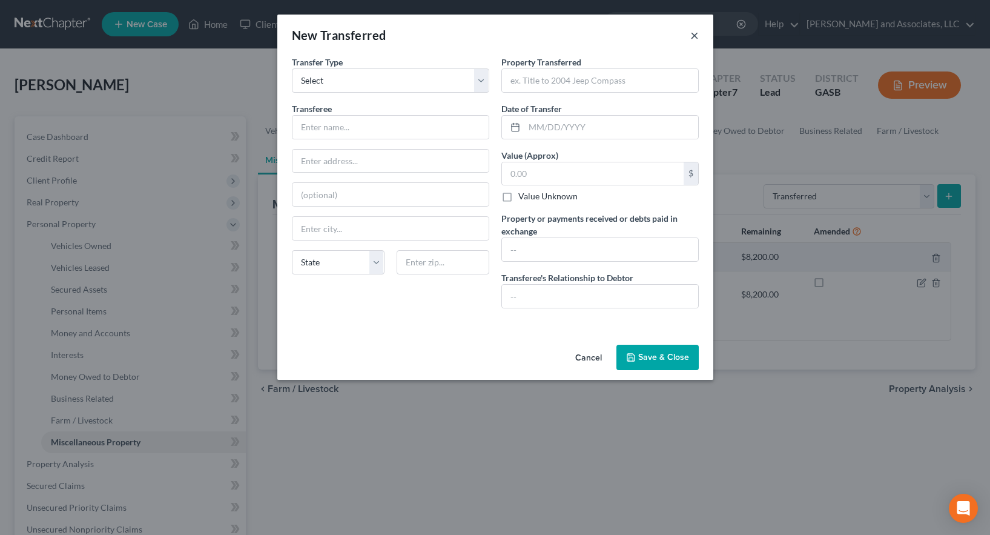
click at [691, 33] on button "×" at bounding box center [694, 35] width 8 height 15
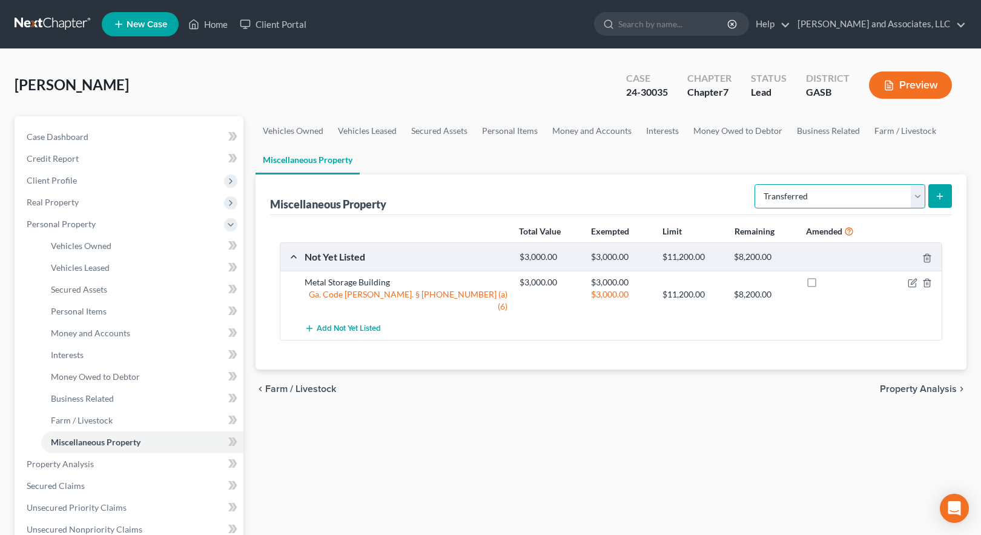
click at [919, 194] on select "Select Property Type Assigned for Creditor Benefit [DATE] Holding for Another N…" at bounding box center [839, 196] width 171 height 24
click at [542, 453] on div "Vehicles Owned Vehicles Leased Secured Assets Personal Items Money and Accounts…" at bounding box center [610, 465] width 723 height 699
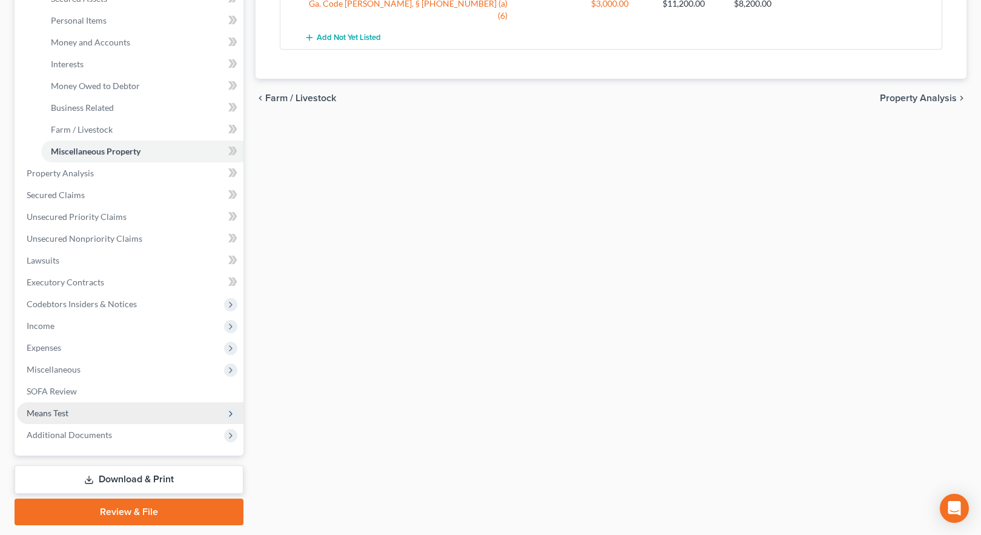
scroll to position [303, 0]
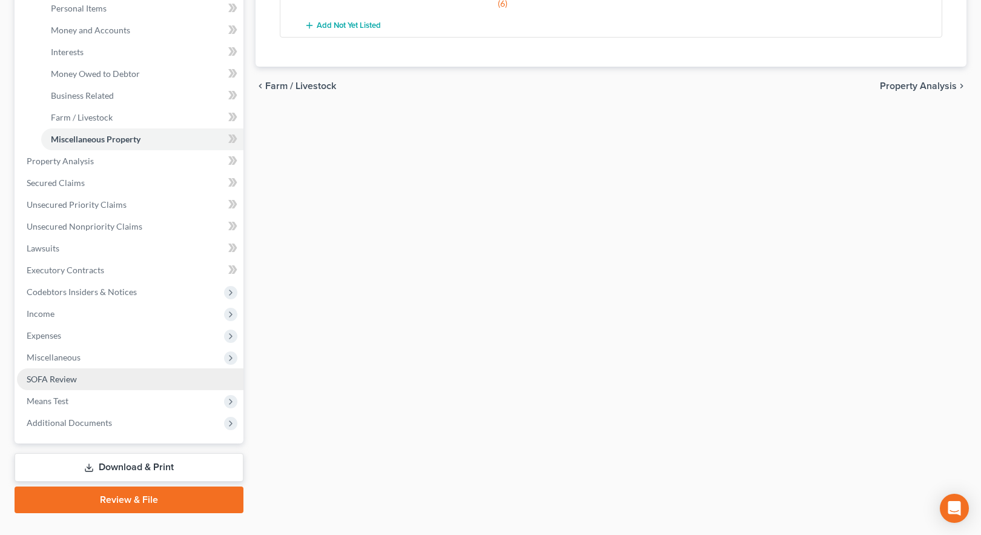
click at [62, 380] on span "SOFA Review" at bounding box center [52, 379] width 50 height 10
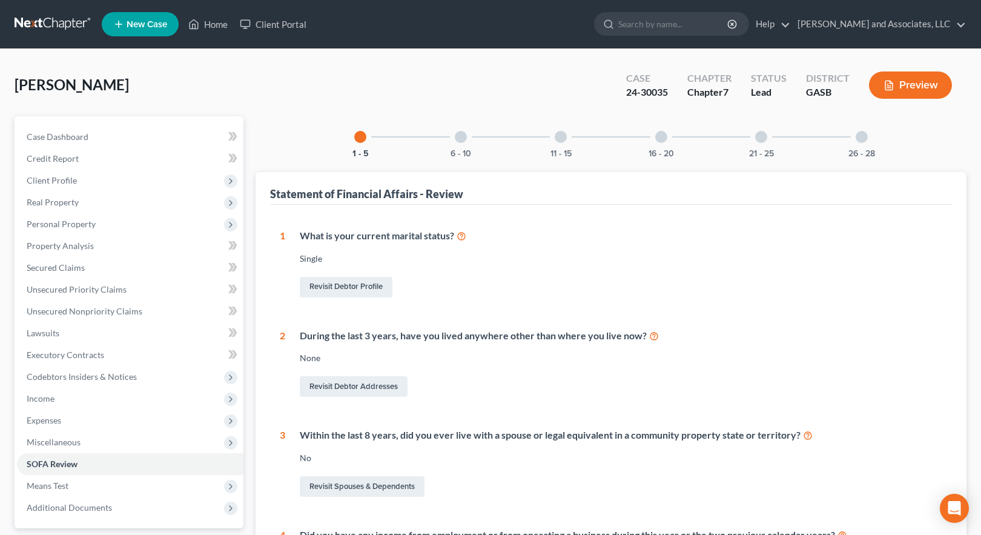
click at [664, 139] on div at bounding box center [661, 137] width 12 height 12
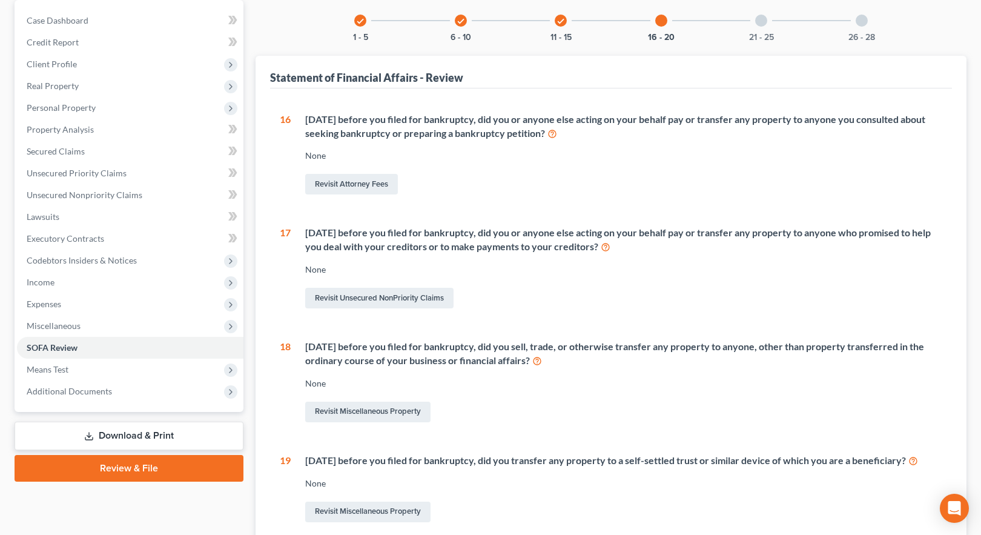
scroll to position [121, 0]
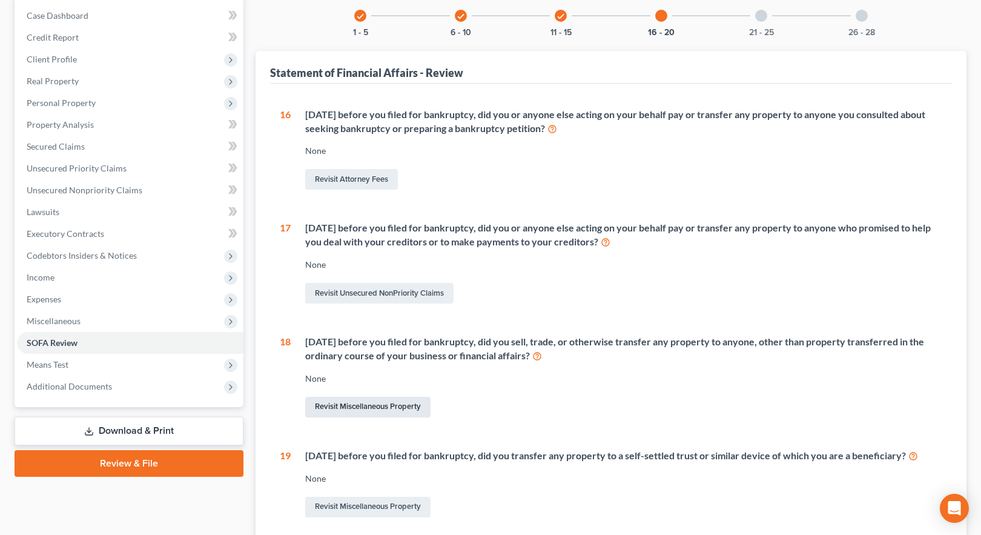
click at [403, 407] on link "Revisit Miscellaneous Property" at bounding box center [367, 407] width 125 height 21
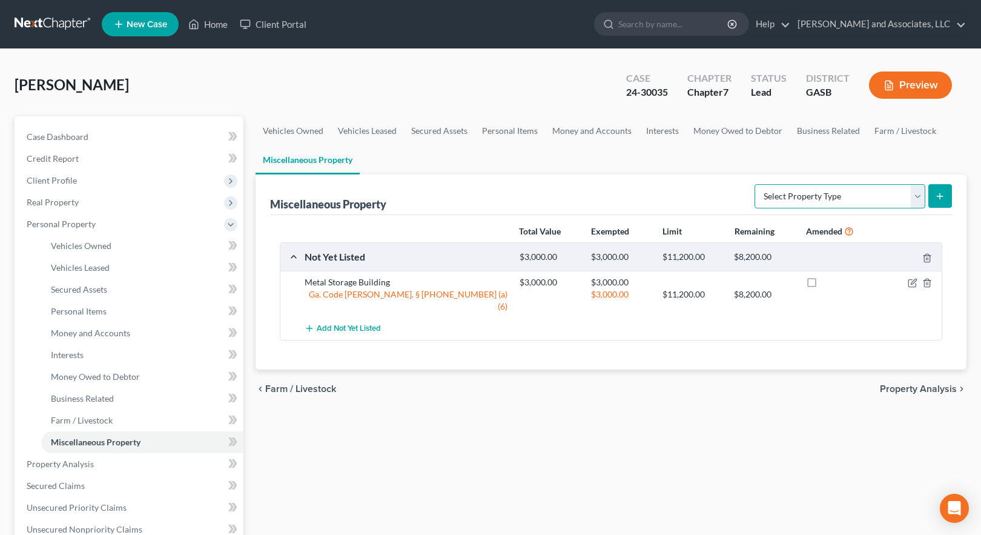
click at [920, 196] on select "Select Property Type Assigned for Creditor Benefit [DATE] Holding for Another N…" at bounding box center [839, 196] width 171 height 24
click at [754, 184] on select "Select Property Type Assigned for Creditor Benefit [DATE] Holding for Another N…" at bounding box center [839, 196] width 171 height 24
click at [940, 197] on line "submit" at bounding box center [940, 195] width 0 height 5
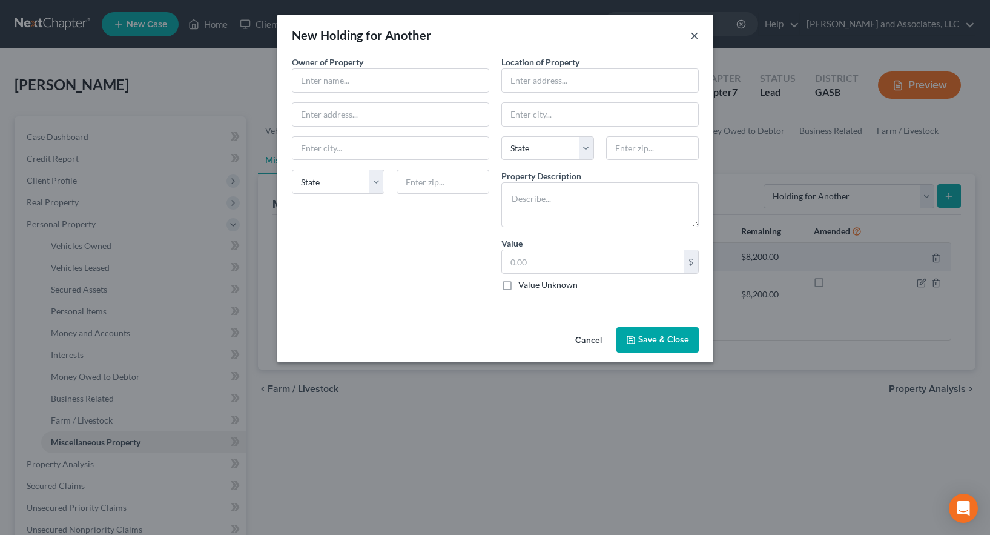
click at [694, 35] on button "×" at bounding box center [694, 35] width 8 height 15
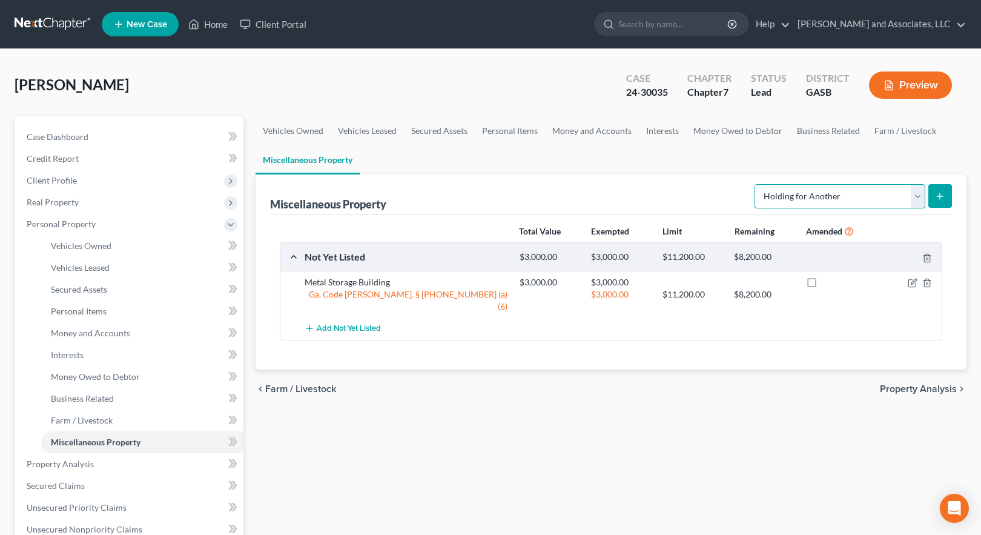
click at [918, 199] on select "Select Property Type Assigned for Creditor Benefit [DATE] Holding for Another N…" at bounding box center [839, 196] width 171 height 24
click at [754, 184] on select "Select Property Type Assigned for Creditor Benefit [DATE] Holding for Another N…" at bounding box center [839, 196] width 171 height 24
click at [943, 194] on icon "submit" at bounding box center [940, 196] width 10 height 10
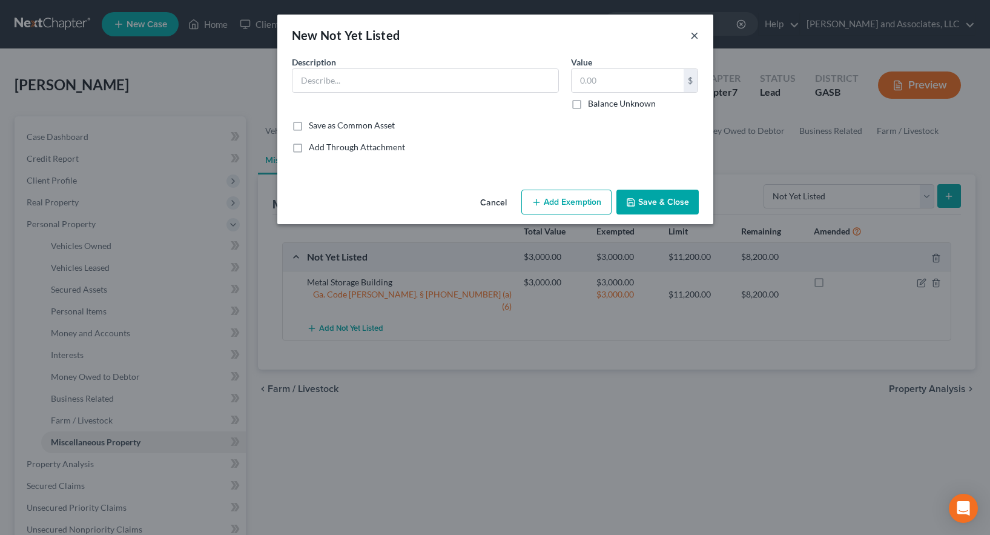
click at [694, 36] on button "×" at bounding box center [694, 35] width 8 height 15
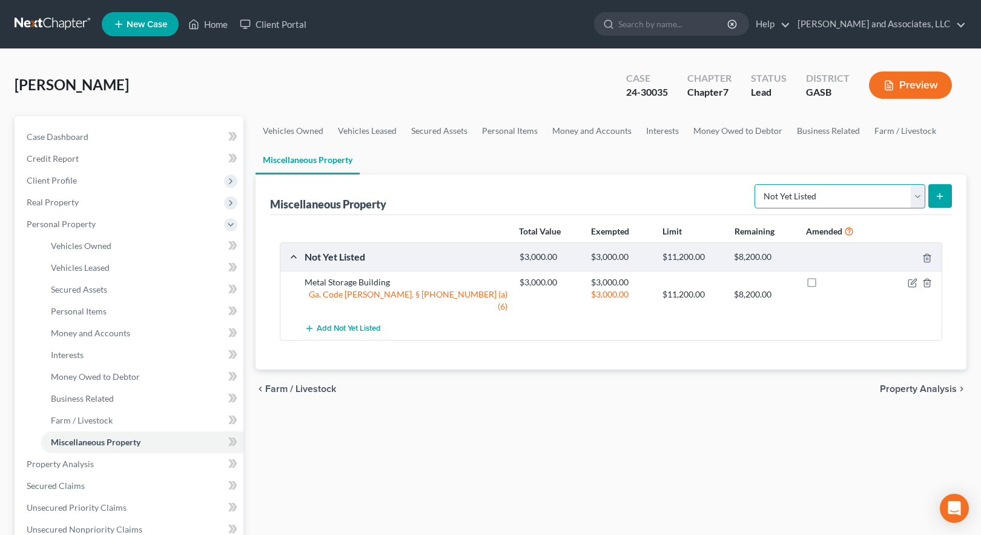
click at [918, 197] on select "Select Property Type Assigned for Creditor Benefit [DATE] Holding for Another N…" at bounding box center [839, 196] width 171 height 24
select select "transferred"
click at [754, 184] on select "Select Property Type Assigned for Creditor Benefit [DATE] Holding for Another N…" at bounding box center [839, 196] width 171 height 24
click at [936, 197] on icon "submit" at bounding box center [940, 196] width 10 height 10
select select "Ordinary ([DATE])"
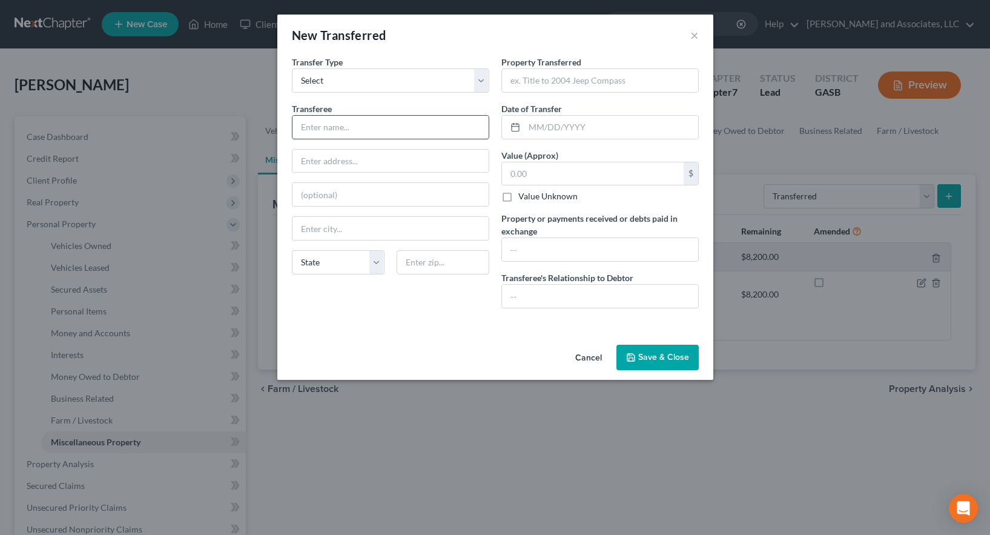
click at [369, 133] on input "text" at bounding box center [390, 127] width 196 height 23
click at [308, 130] on input "text" at bounding box center [390, 127] width 196 height 23
type input "[PERSON_NAME]"
click at [314, 163] on input "text" at bounding box center [390, 161] width 196 height 23
type input "[STREET_ADDRESS][PERSON_NAME]"
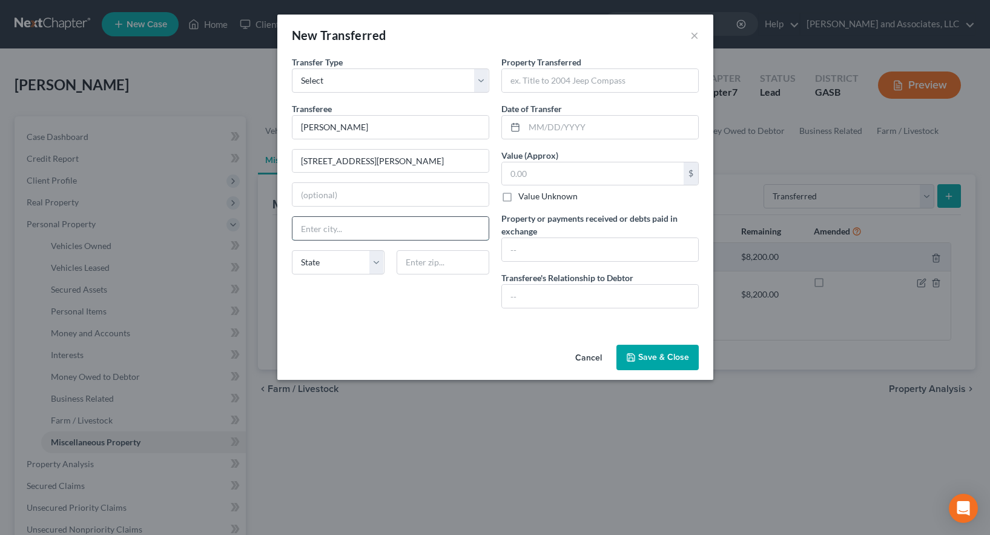
click at [317, 228] on input "text" at bounding box center [390, 228] width 196 height 23
type input "[GEOGRAPHIC_DATA]"
select select "10"
click at [446, 263] on input "text" at bounding box center [443, 262] width 93 height 24
type input "31021"
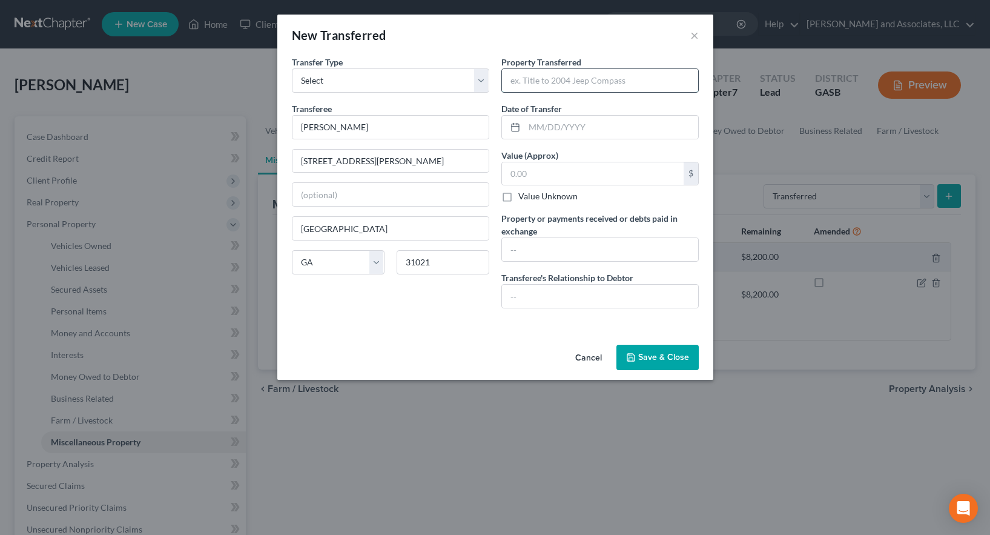
click at [547, 75] on input "text" at bounding box center [600, 80] width 196 height 23
type input "Couch Set; Kitchen table; Pots /Pans; Headboard/Queen Bed Frame/Mattress/Boxspr…"
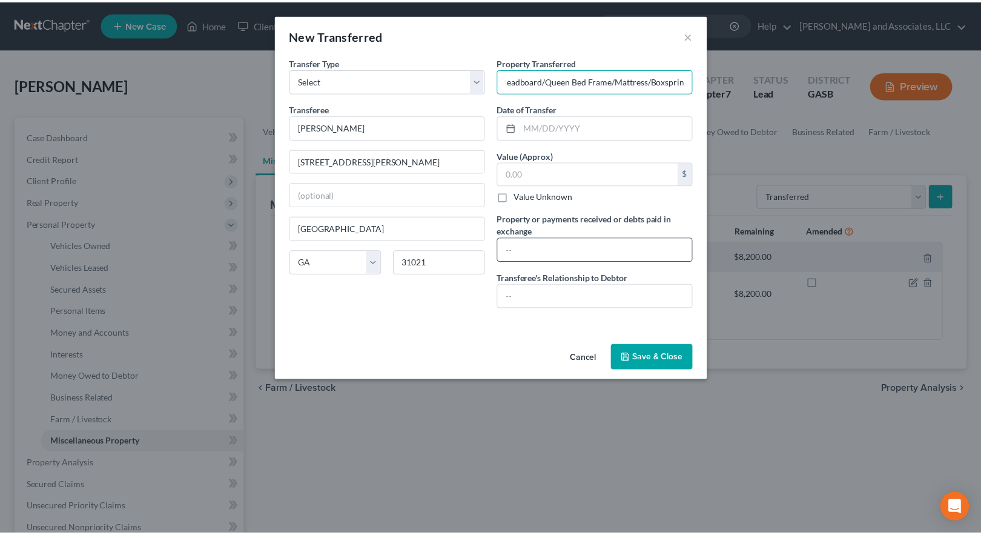
scroll to position [0, 0]
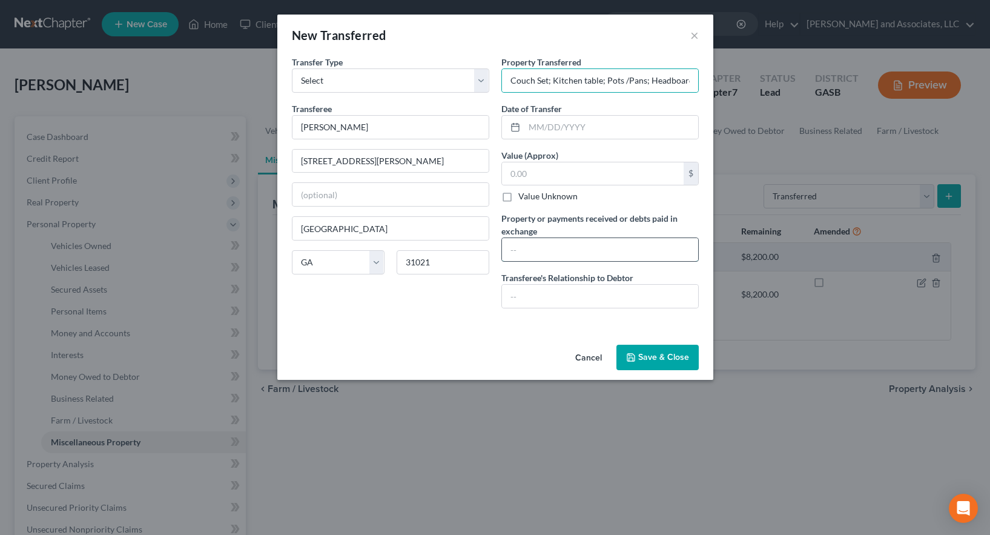
click at [518, 249] on input "text" at bounding box center [600, 249] width 196 height 23
type input "$3000.00"
drag, startPoint x: 516, startPoint y: 293, endPoint x: 525, endPoint y: 300, distance: 11.2
click at [517, 295] on input "text" at bounding box center [600, 296] width 196 height 23
type input "Friend"
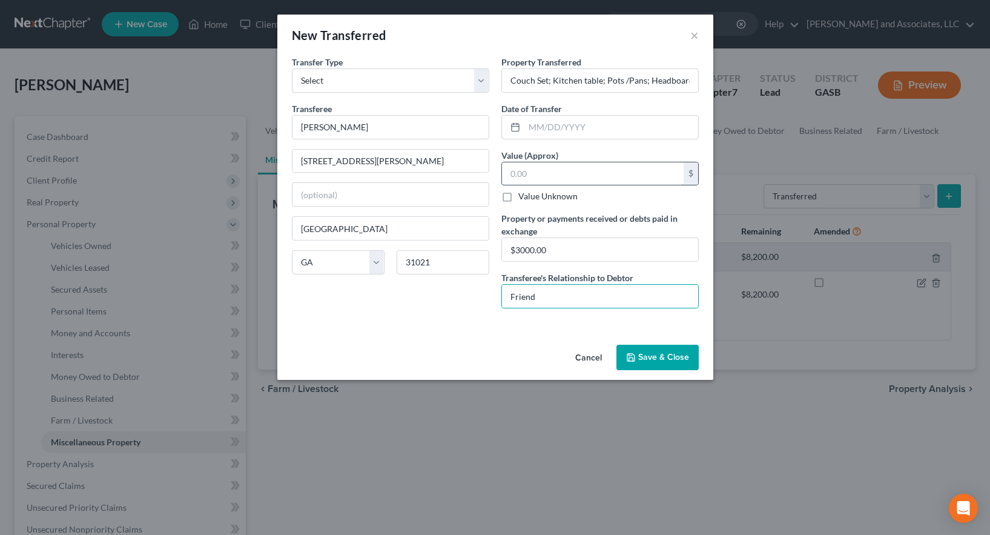
click at [533, 170] on input "text" at bounding box center [593, 173] width 182 height 23
click at [693, 81] on input "Couch Set; Kitchen table; Pots /Pans; Headboard/Queen Bed Frame/Mattress/Boxspr…" at bounding box center [600, 80] width 196 height 23
click at [690, 81] on input "Couch Set; Kitchen table; Pots /Pans; Headboard/Queen Bed Frame/Mattress/Boxspr…" at bounding box center [600, 80] width 196 height 23
click at [529, 177] on input "text" at bounding box center [593, 173] width 182 height 23
type input "3,000.00"
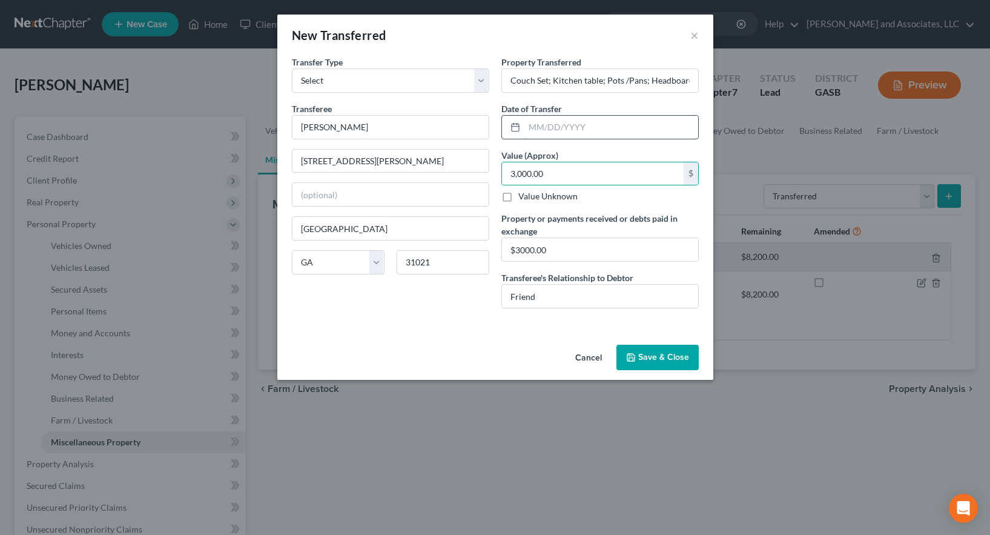
click at [541, 127] on input "text" at bounding box center [611, 127] width 174 height 23
click at [460, 326] on div "An exemption set must first be selected from the Filing Information section. Tr…" at bounding box center [495, 198] width 436 height 284
click at [649, 354] on button "Save & Close" at bounding box center [657, 356] width 82 height 25
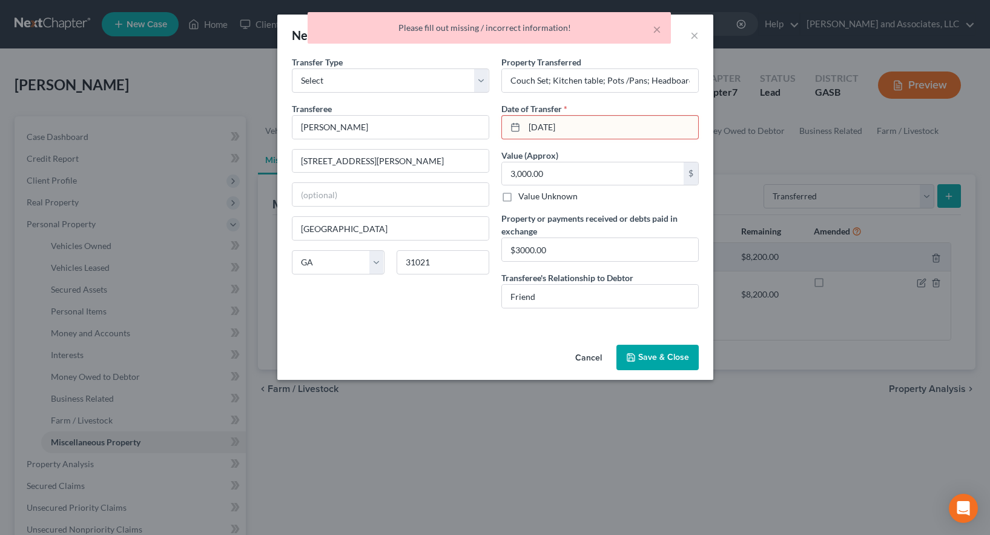
drag, startPoint x: 573, startPoint y: 124, endPoint x: 518, endPoint y: 124, distance: 55.7
click at [518, 124] on div "[DATE]" at bounding box center [599, 127] width 197 height 24
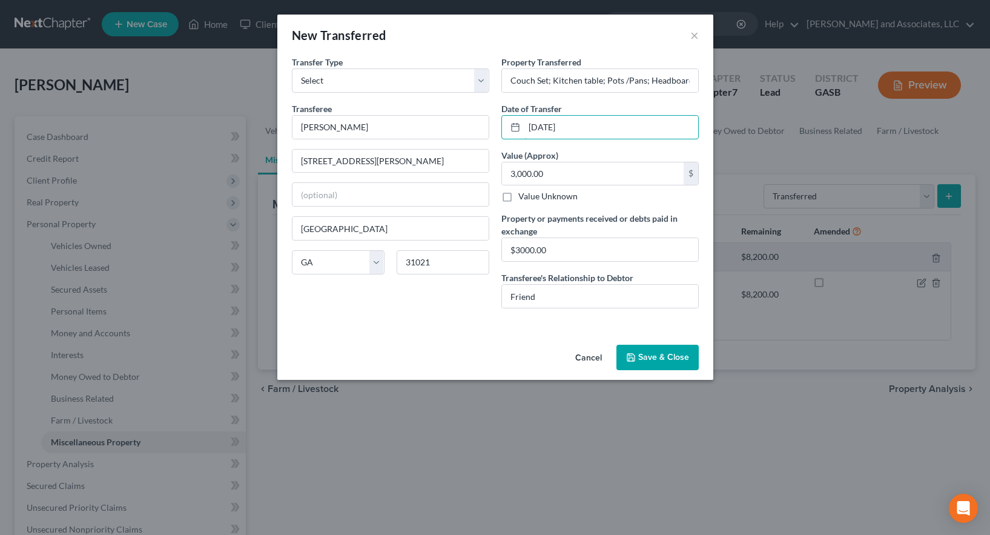
type input "[DATE]"
click at [418, 314] on div "Transfer Type * Select Ordinary ([DATE]) [DATE] Transferee * [PERSON_NAME] [STR…" at bounding box center [390, 187] width 209 height 262
click at [649, 346] on button "Save & Close" at bounding box center [657, 356] width 82 height 25
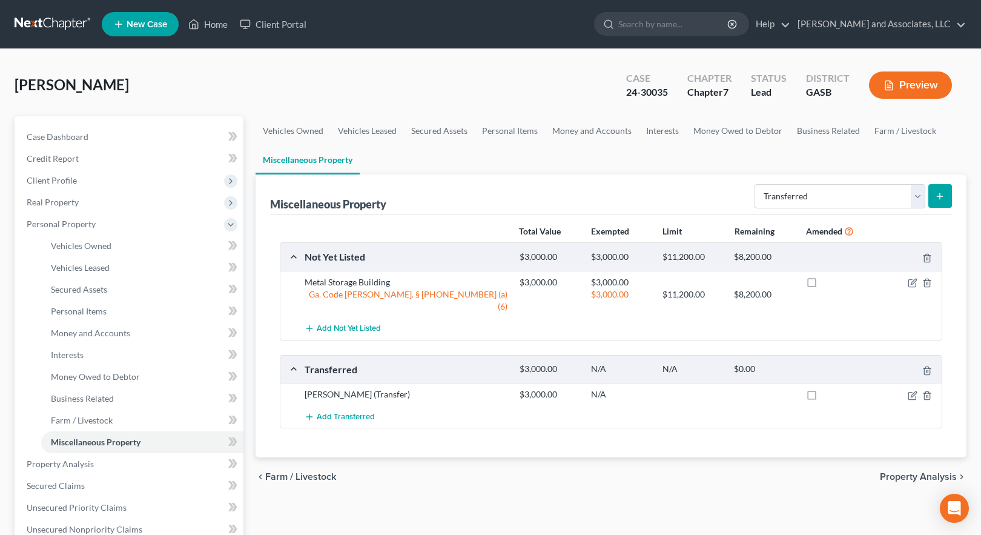
click at [909, 83] on button "Preview" at bounding box center [910, 84] width 83 height 27
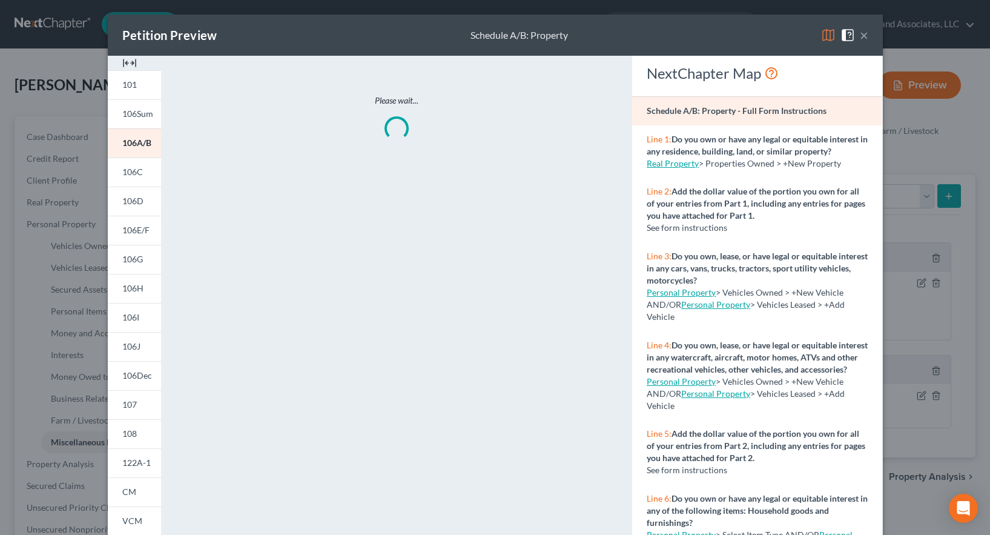
click at [821, 37] on img at bounding box center [828, 35] width 15 height 15
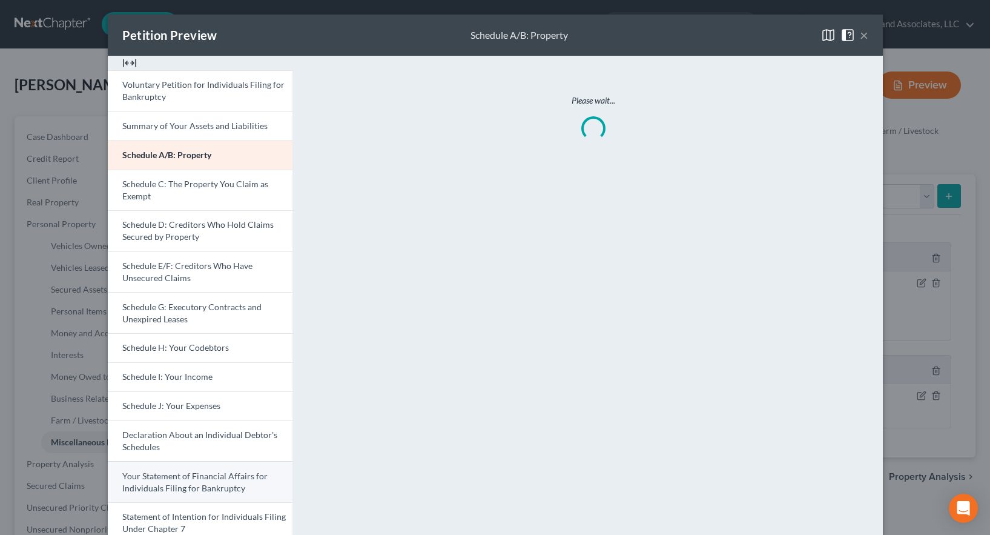
click at [198, 484] on span "Your Statement of Financial Affairs for Individuals Filing for Bankruptcy" at bounding box center [194, 481] width 145 height 22
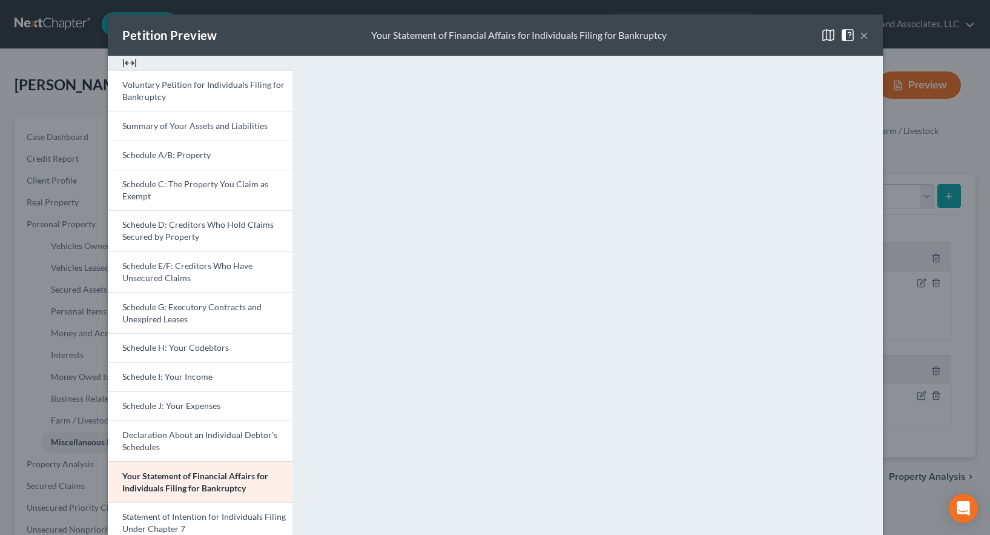
click at [860, 33] on button "×" at bounding box center [864, 35] width 8 height 15
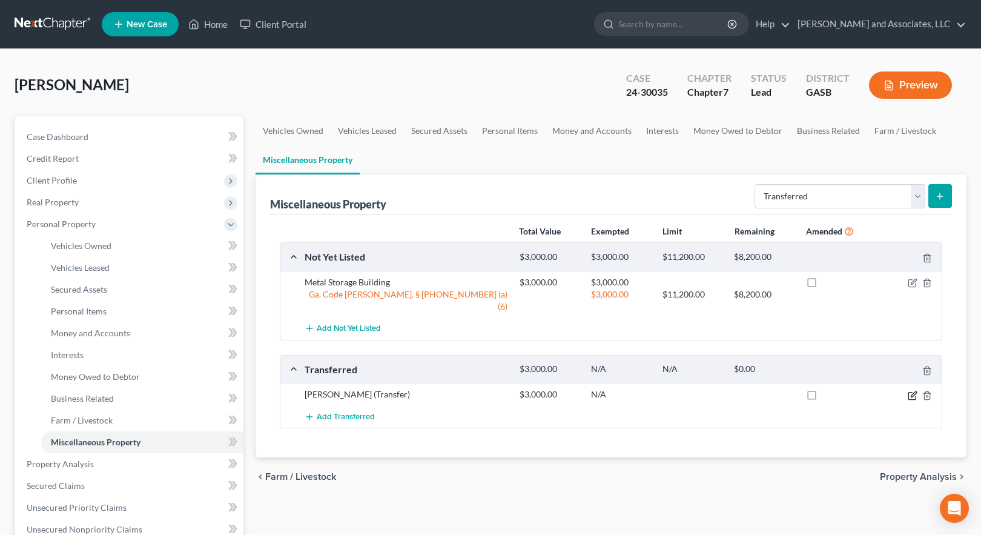
click at [911, 391] on icon "button" at bounding box center [913, 393] width 5 height 5
select select "Ordinary ([DATE])"
select select "10"
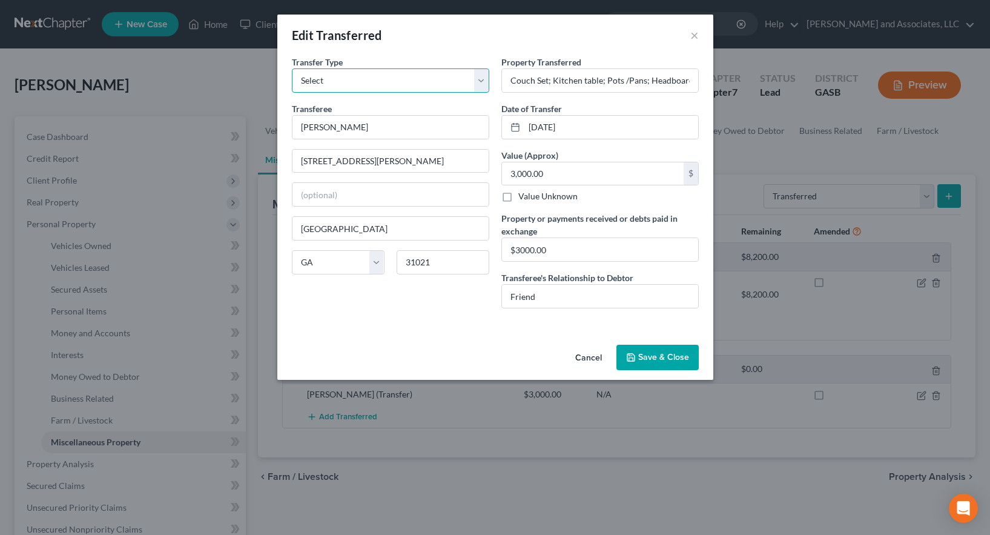
click at [480, 81] on select "Select Ordinary ([DATE]) [DATE]" at bounding box center [390, 80] width 197 height 24
click at [292, 68] on select "Select Ordinary ([DATE]) [DATE]" at bounding box center [390, 80] width 197 height 24
click at [651, 352] on button "Save & Close" at bounding box center [657, 356] width 82 height 25
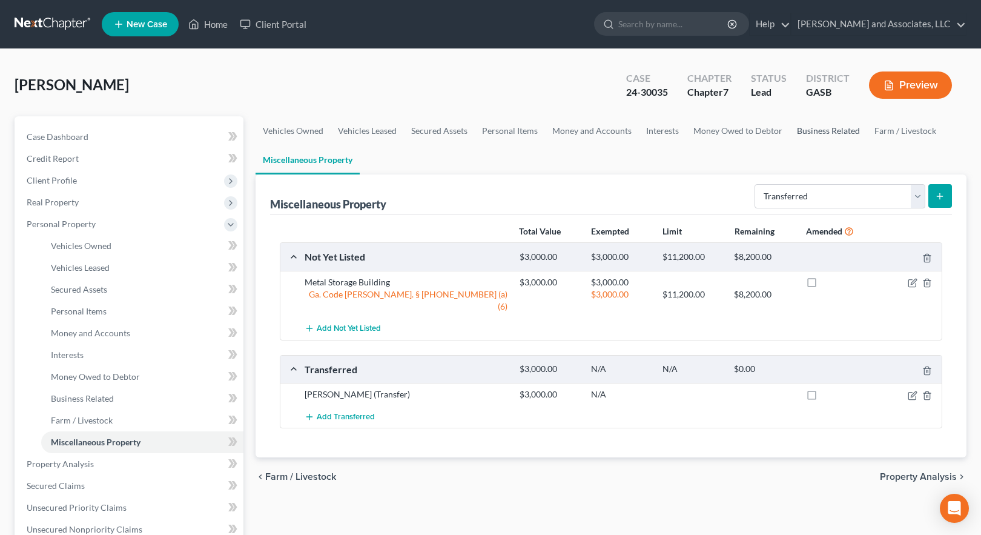
click at [830, 132] on link "Business Related" at bounding box center [827, 130] width 77 height 29
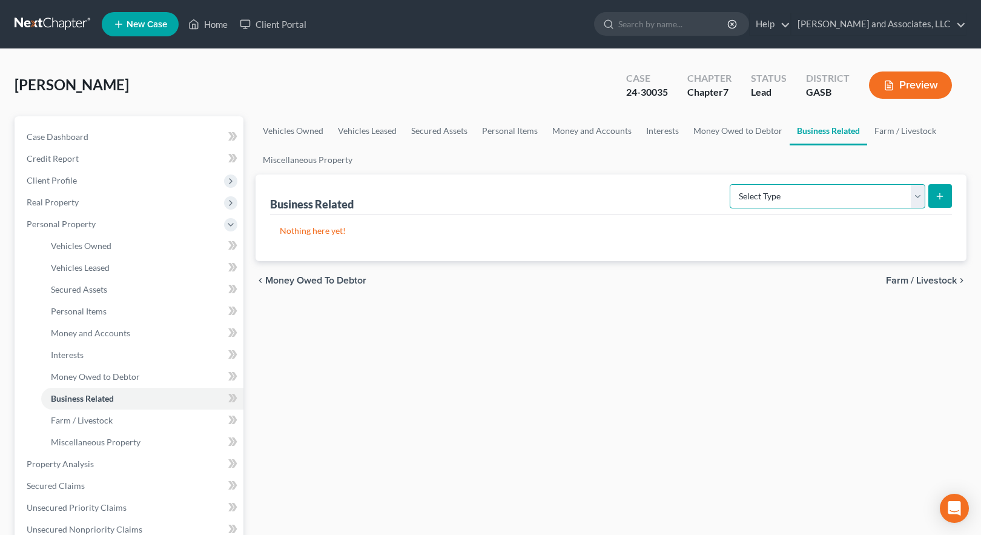
click at [918, 197] on select "Select Type Customer Lists Franchises Inventory Licenses Machinery Office Equip…" at bounding box center [828, 196] width 196 height 24
select select "other_business_related_property_not_listed"
click at [730, 184] on select "Select Type Customer Lists Franchises Inventory Licenses Machinery Office Equip…" at bounding box center [828, 196] width 196 height 24
click at [944, 191] on icon "submit" at bounding box center [940, 196] width 10 height 10
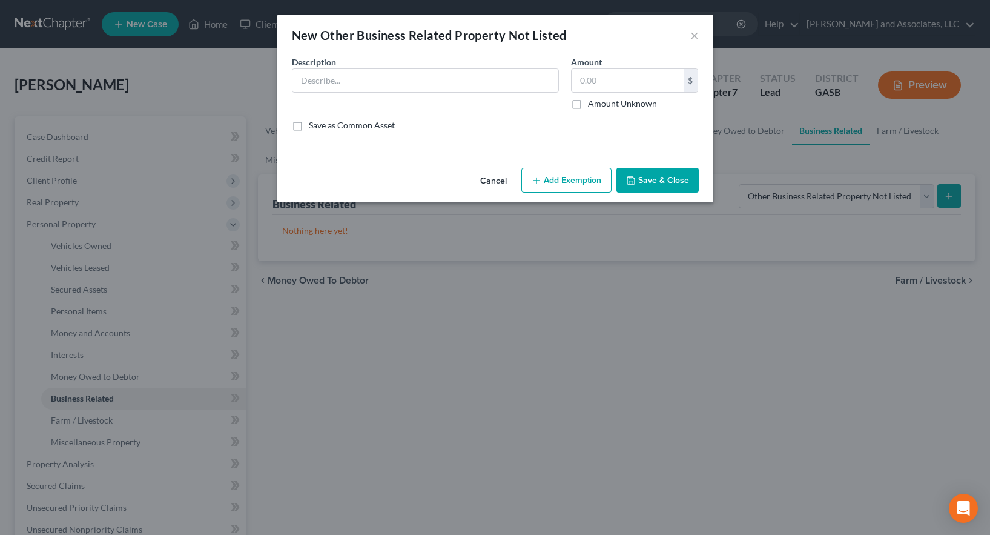
click at [495, 182] on button "Cancel" at bounding box center [493, 181] width 46 height 24
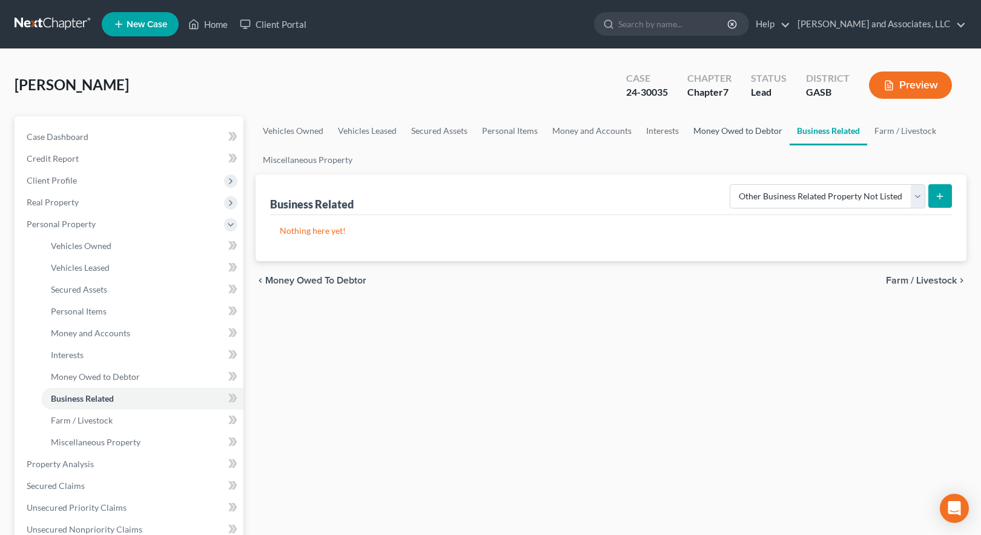
click at [745, 130] on link "Money Owed to Debtor" at bounding box center [738, 130] width 104 height 29
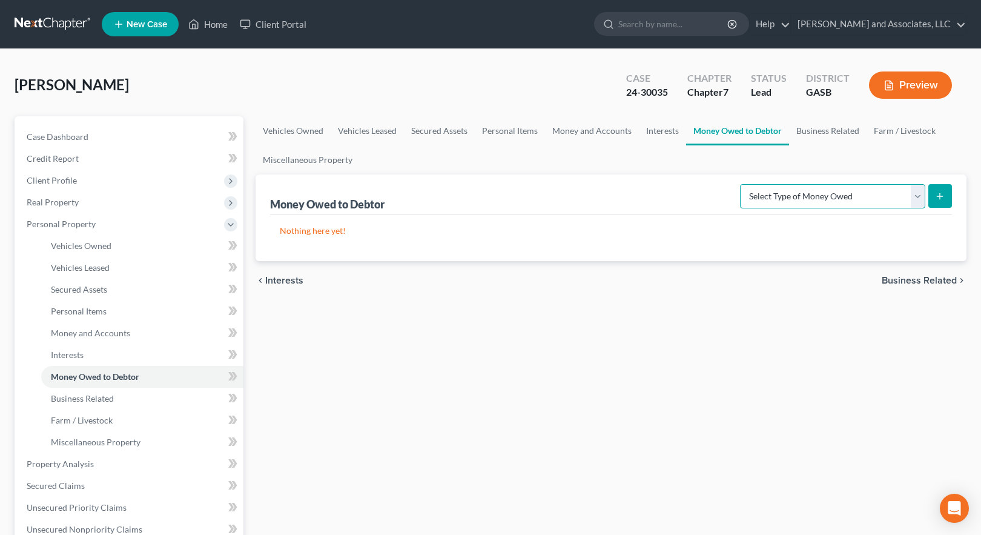
click at [918, 197] on select "Select Type of Money Owed Accounts Receivable Alimony Child Support Claims Agai…" at bounding box center [832, 196] width 185 height 24
select select "other_contingent_and_unliquidated_claims"
click at [742, 184] on select "Select Type of Money Owed Accounts Receivable Alimony Child Support Claims Agai…" at bounding box center [832, 196] width 185 height 24
click at [938, 193] on icon "submit" at bounding box center [940, 196] width 10 height 10
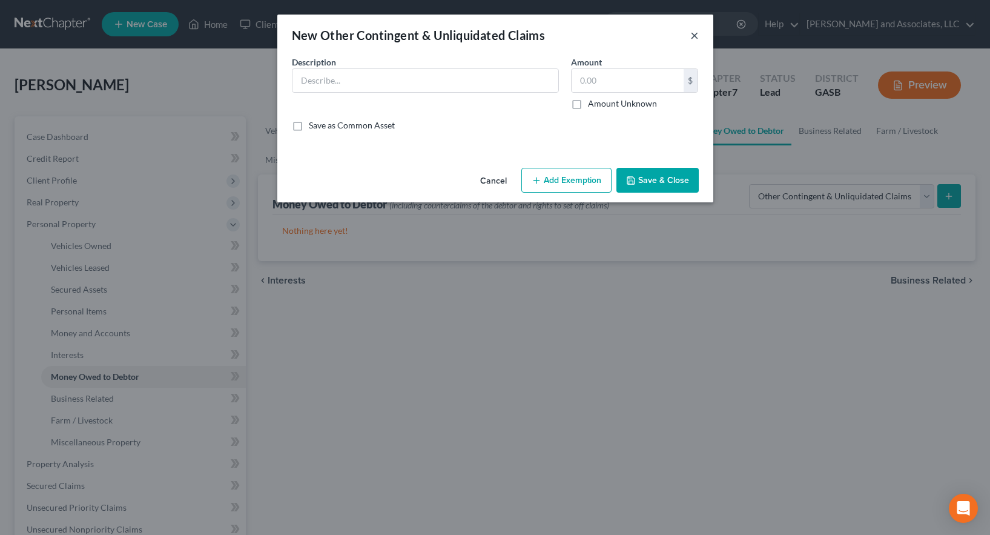
click at [694, 36] on button "×" at bounding box center [694, 35] width 8 height 15
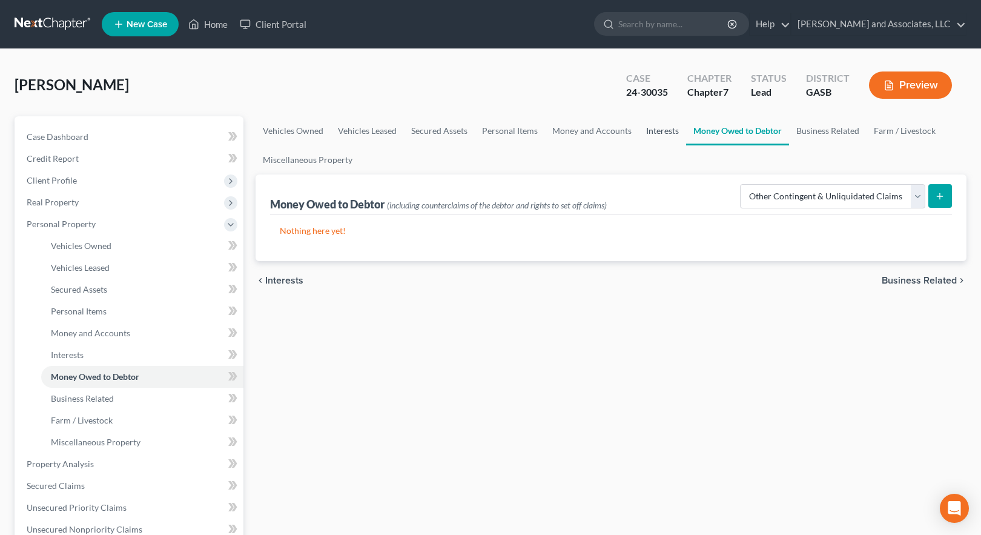
click at [657, 133] on link "Interests" at bounding box center [662, 130] width 47 height 29
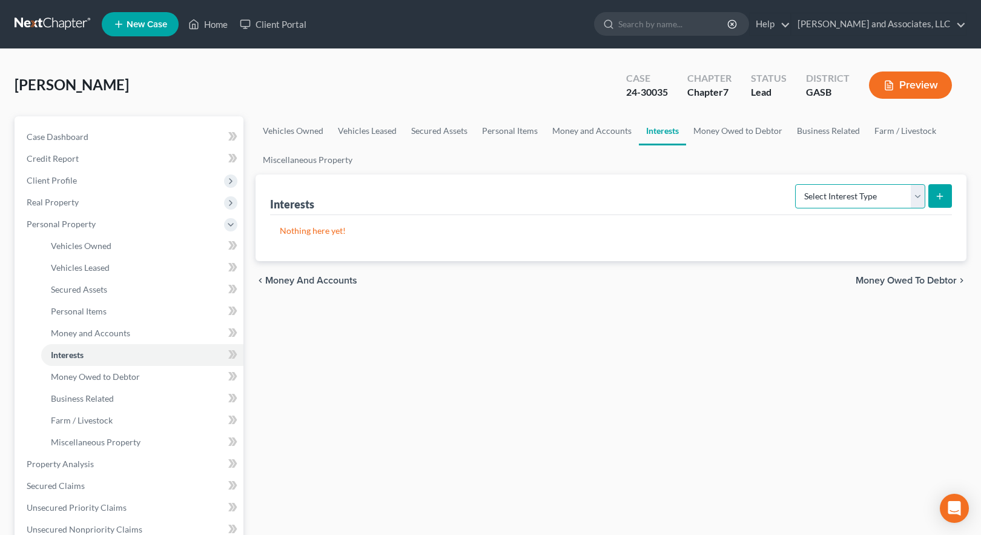
click at [919, 195] on select "Select Interest Type 401K Annuity Bond Education IRA Government Bond Government…" at bounding box center [860, 196] width 130 height 24
click at [831, 131] on link "Business Related" at bounding box center [827, 130] width 77 height 29
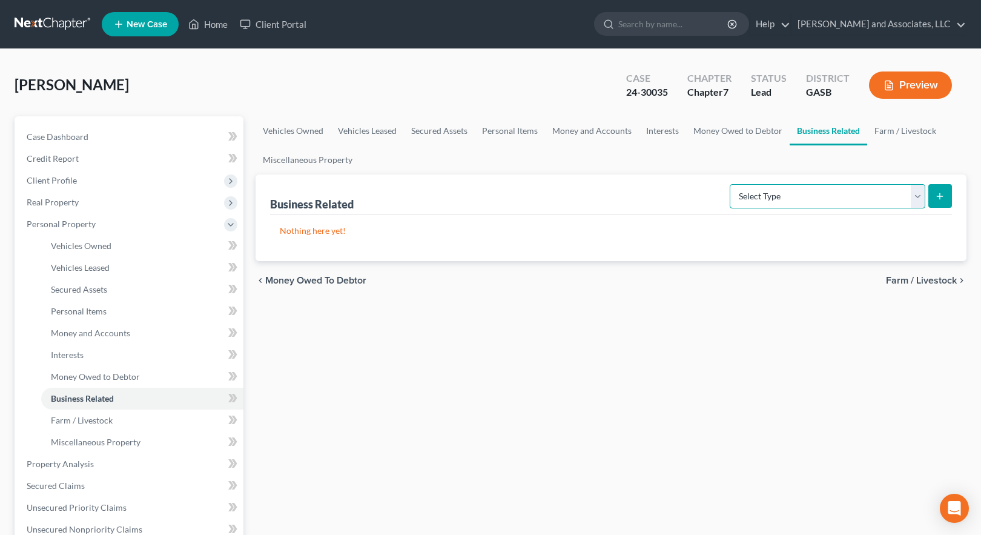
click at [917, 199] on select "Select Type Customer Lists Franchises Inventory Licenses Machinery Office Equip…" at bounding box center [828, 196] width 196 height 24
select select "other_business_related_property_not_listed"
click at [730, 184] on select "Select Type Customer Lists Franchises Inventory Licenses Machinery Office Equip…" at bounding box center [828, 196] width 196 height 24
click at [942, 194] on icon "submit" at bounding box center [940, 196] width 10 height 10
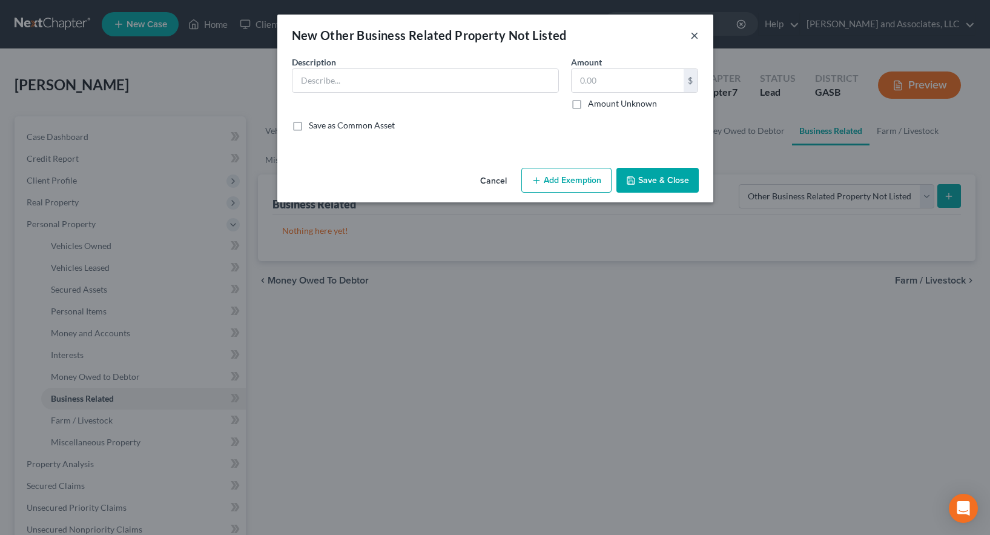
click at [697, 33] on button "×" at bounding box center [694, 35] width 8 height 15
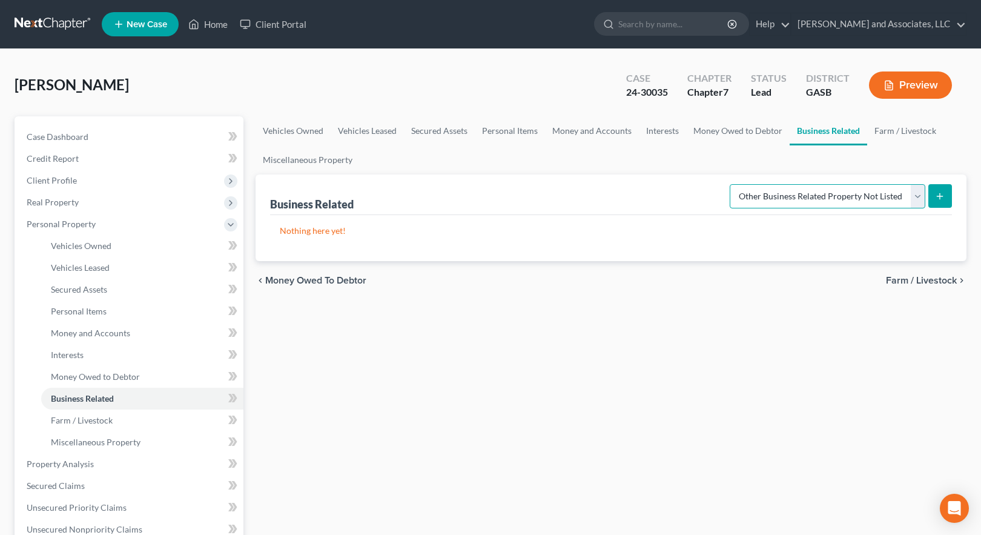
click at [918, 194] on select "Select Type Customer Lists Franchises Inventory Licenses Machinery Office Equip…" at bounding box center [828, 196] width 196 height 24
click at [441, 336] on div "Vehicles Owned Vehicles Leased Secured Assets Personal Items Money and Accounts…" at bounding box center [610, 465] width 723 height 699
click at [918, 197] on select "Select Type Customer Lists Franchises Inventory Licenses Machinery Office Equip…" at bounding box center [828, 196] width 196 height 24
click at [864, 354] on div "Vehicles Owned Vehicles Leased Secured Assets Personal Items Money and Accounts…" at bounding box center [610, 465] width 723 height 699
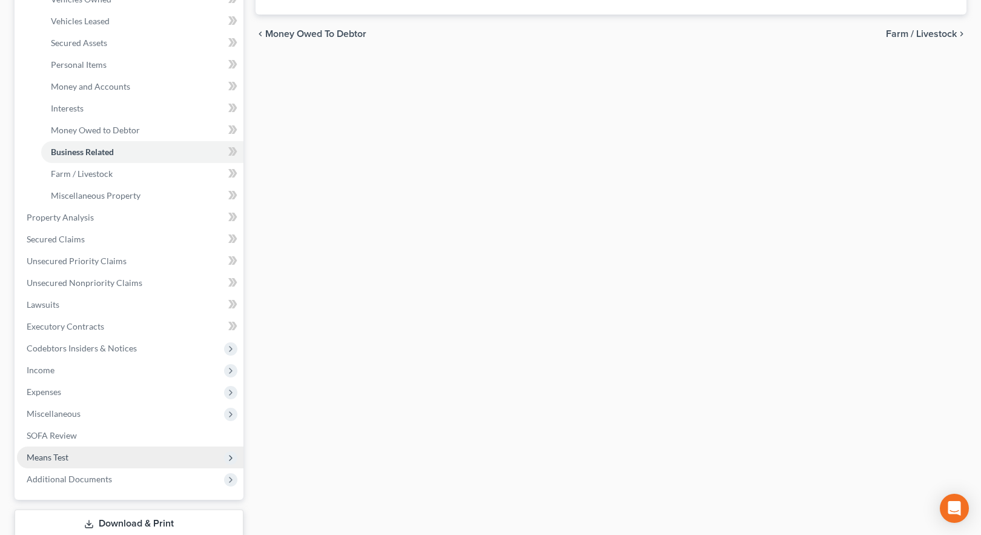
scroll to position [303, 0]
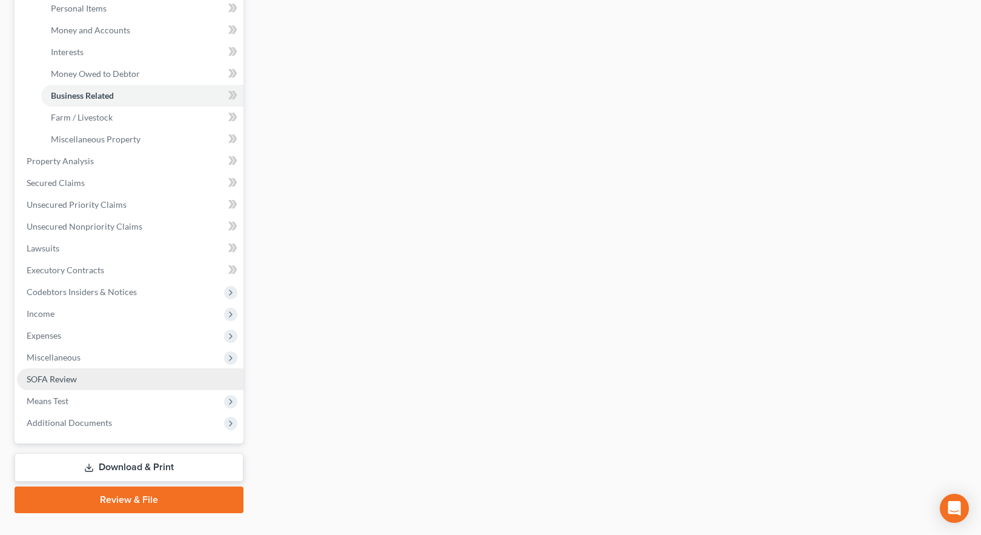
click at [81, 378] on link "SOFA Review" at bounding box center [130, 379] width 226 height 22
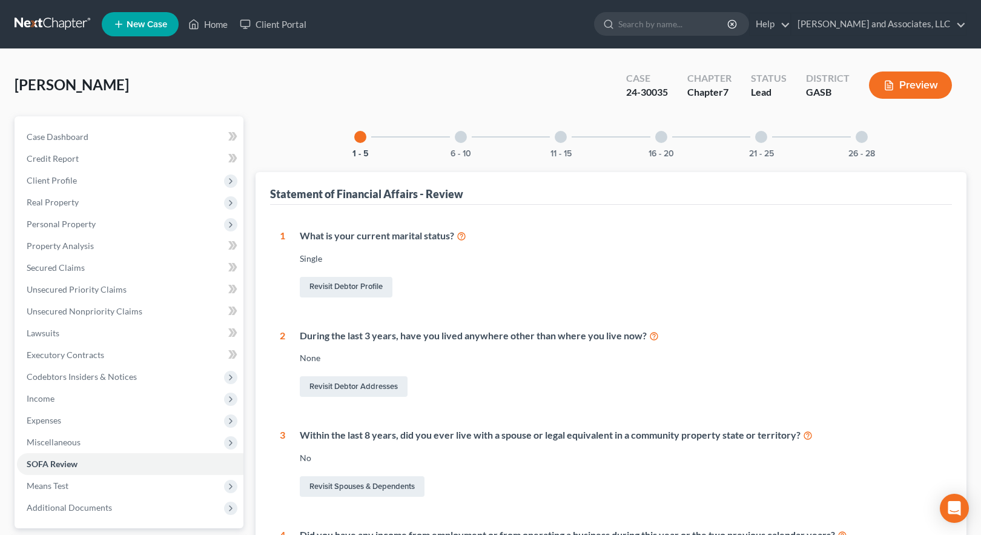
click at [662, 138] on div at bounding box center [661, 137] width 12 height 12
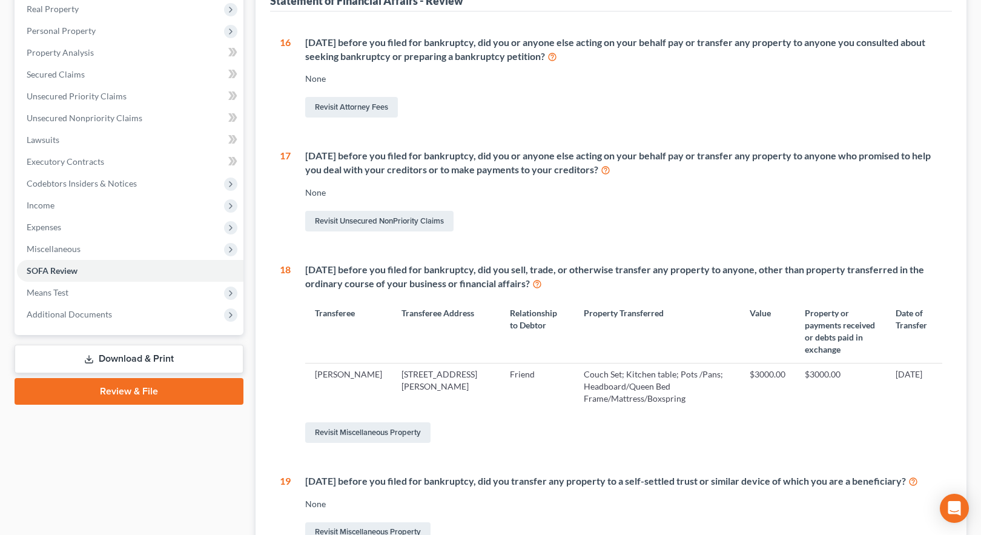
scroll to position [242, 0]
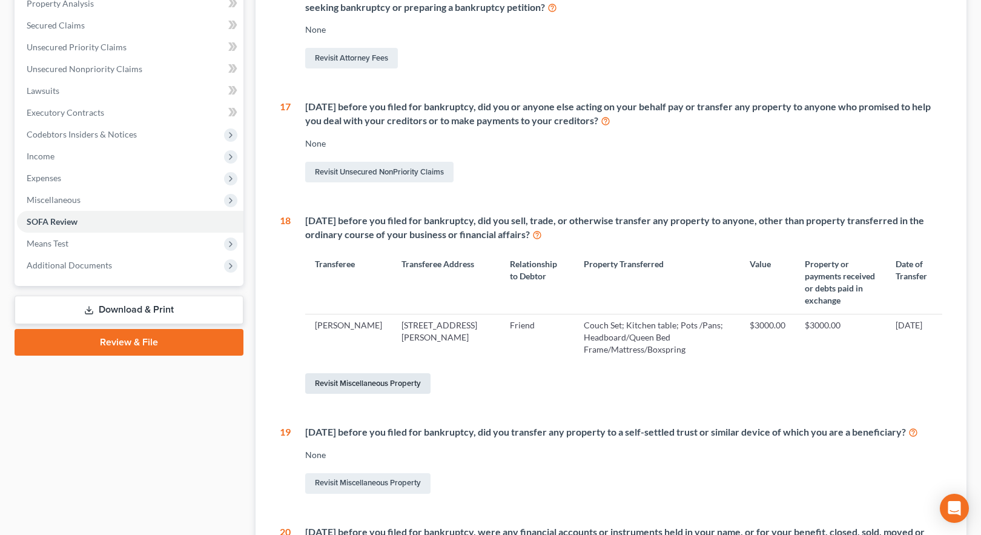
click at [373, 373] on link "Revisit Miscellaneous Property" at bounding box center [367, 383] width 125 height 21
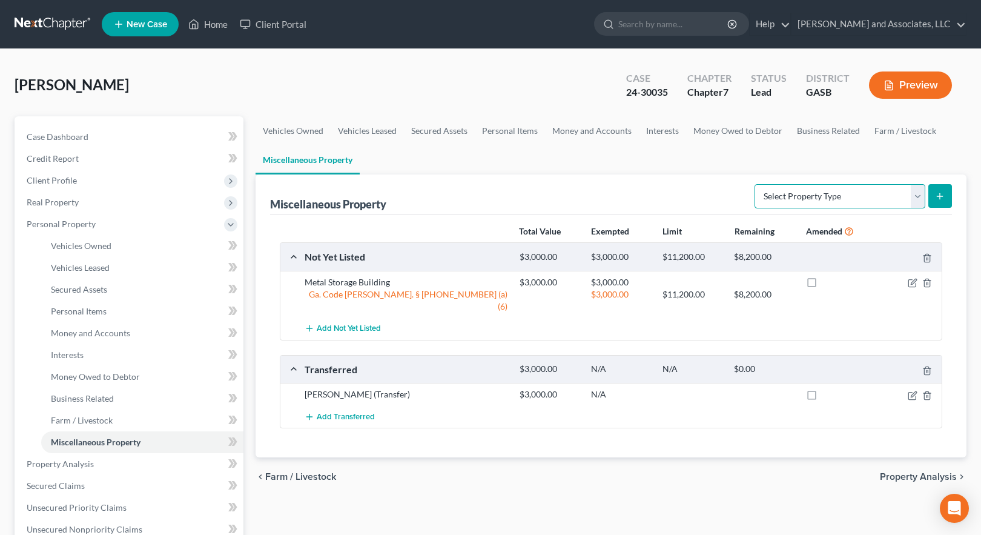
click at [918, 195] on select "Select Property Type Assigned for Creditor Benefit [DATE] Holding for Another N…" at bounding box center [839, 196] width 171 height 24
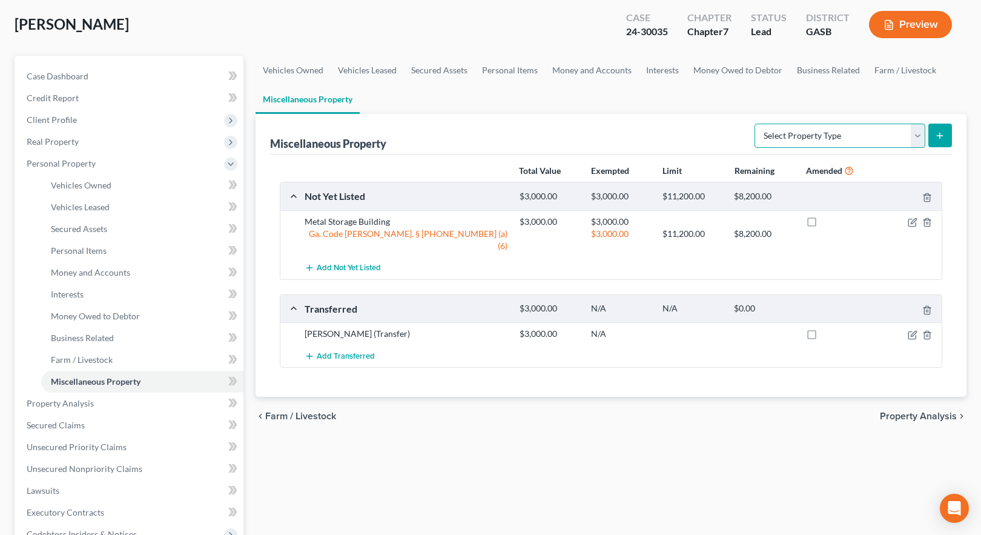
click at [912, 138] on select "Select Property Type Assigned for Creditor Benefit [DATE] Holding for Another N…" at bounding box center [839, 136] width 171 height 24
click at [624, 451] on div "Vehicles Owned Vehicles Leased Secured Assets Personal Items Money and Accounts…" at bounding box center [610, 405] width 723 height 699
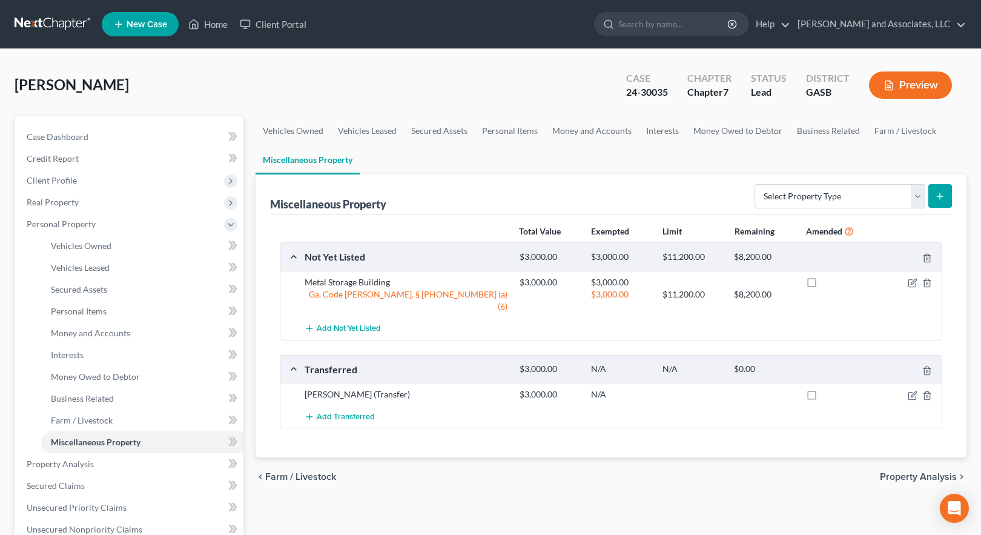
click at [565, 465] on div "chevron_left Farm / Livestock Property Analysis chevron_right" at bounding box center [610, 476] width 711 height 39
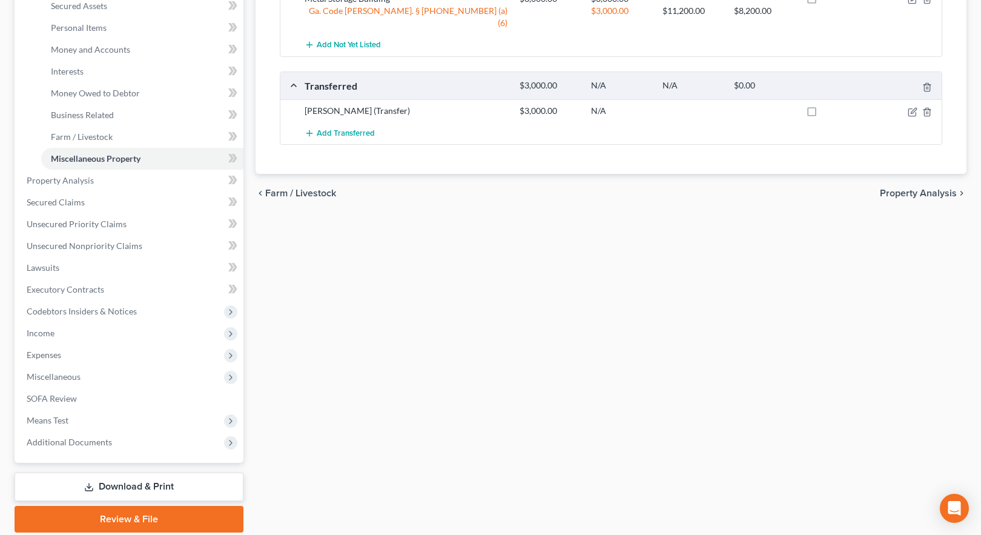
scroll to position [303, 0]
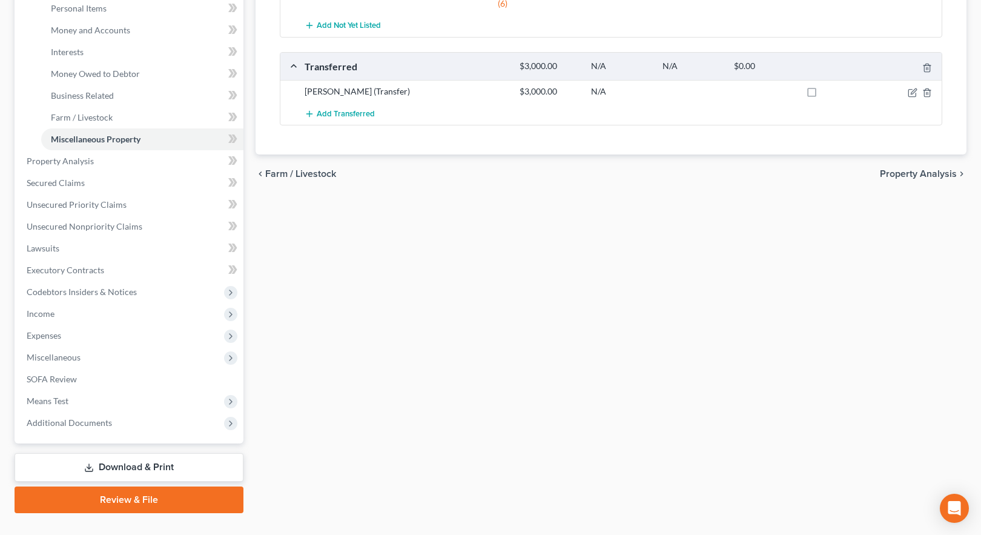
click at [129, 467] on link "Download & Print" at bounding box center [129, 467] width 229 height 28
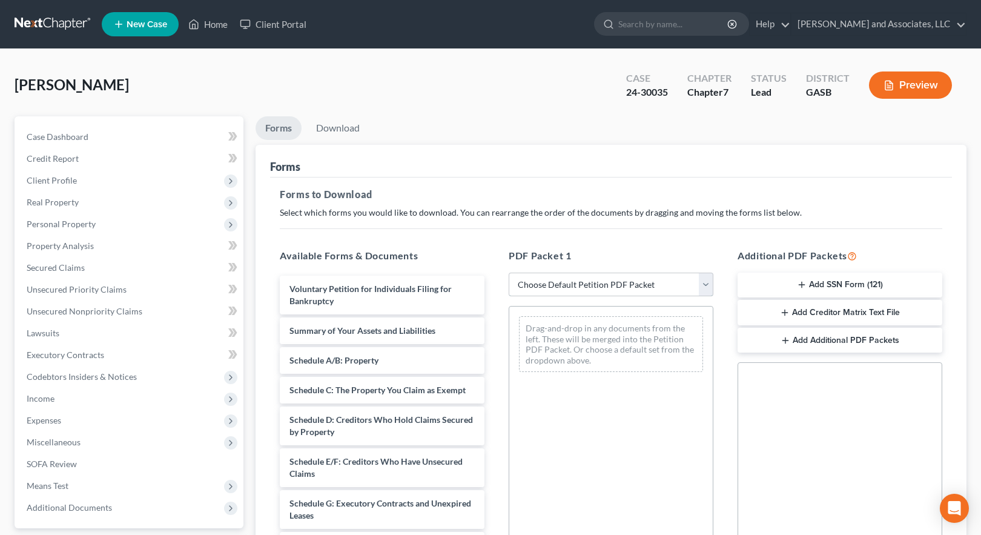
click at [611, 285] on select "Choose Default Petition PDF Packet Complete Bankruptcy Petition (all forms and …" at bounding box center [611, 284] width 205 height 24
select select "2"
click at [509, 272] on select "Choose Default Petition PDF Packet Complete Bankruptcy Petition (all forms and …" at bounding box center [611, 284] width 205 height 24
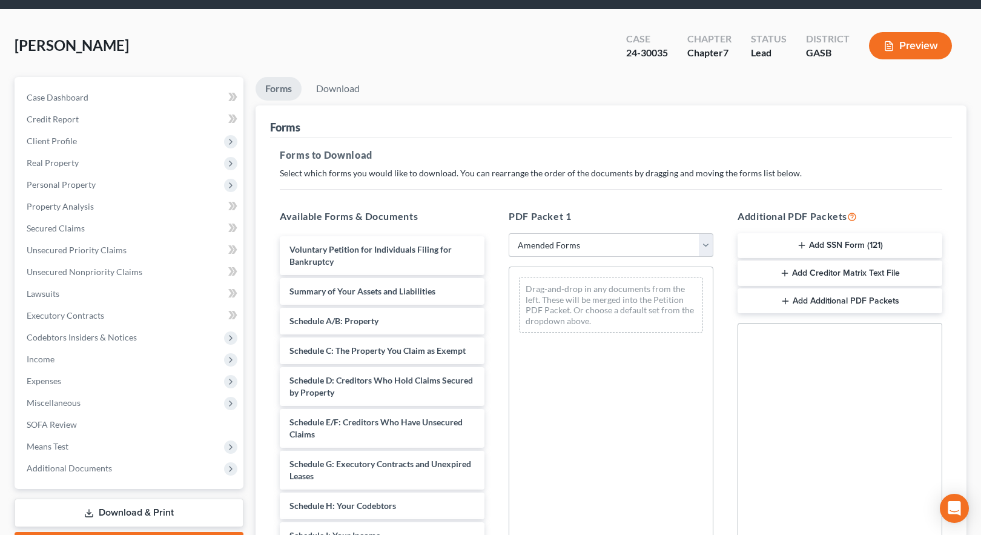
scroll to position [61, 0]
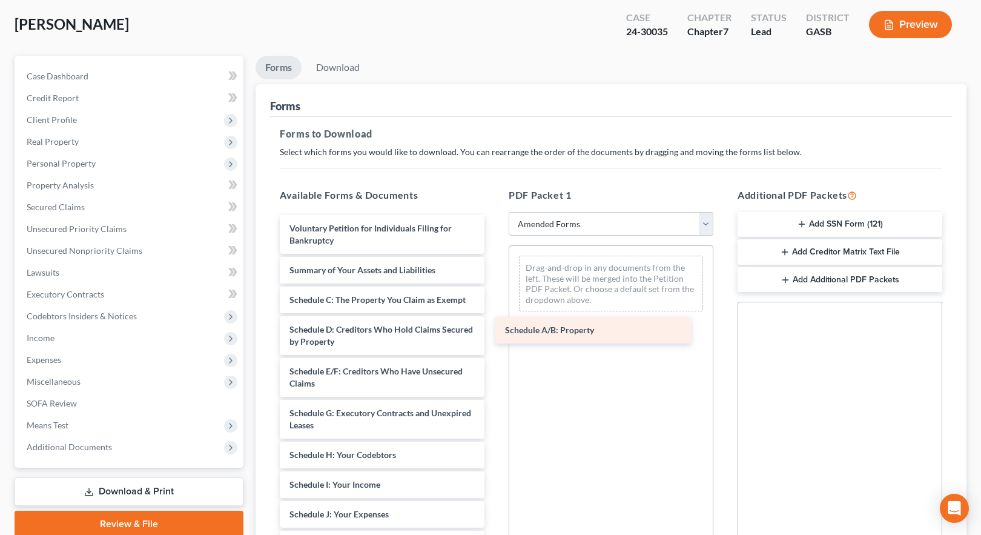
drag, startPoint x: 378, startPoint y: 298, endPoint x: 594, endPoint y: 329, distance: 217.6
click at [494, 329] on div "Schedule A/B: Property Voluntary Petition for Individuals Filing for Bankruptcy…" at bounding box center [382, 520] width 224 height 610
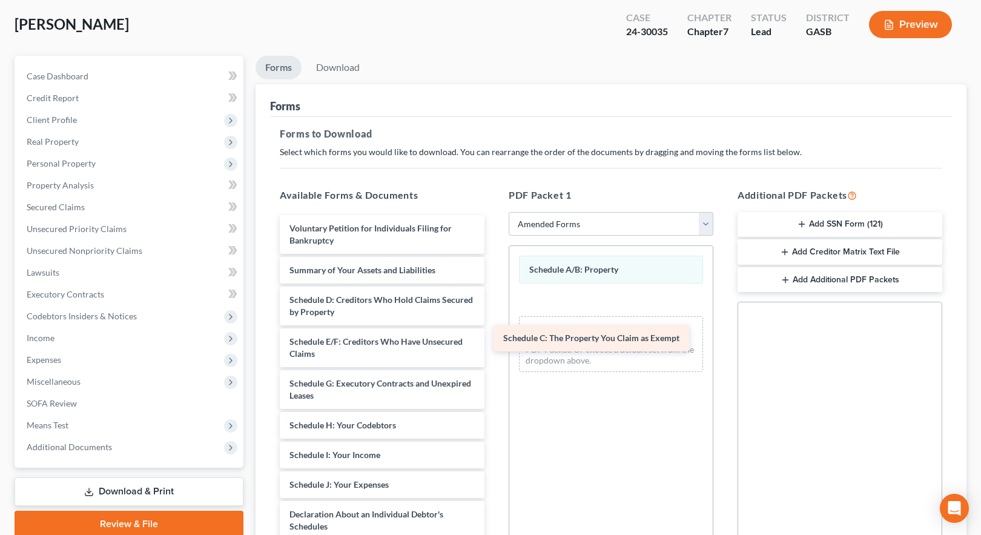
drag, startPoint x: 372, startPoint y: 298, endPoint x: 601, endPoint y: 312, distance: 229.3
click at [494, 315] on div "Schedule C: The Property You Claim as Exempt Voluntary Petition for Individuals…" at bounding box center [382, 505] width 224 height 581
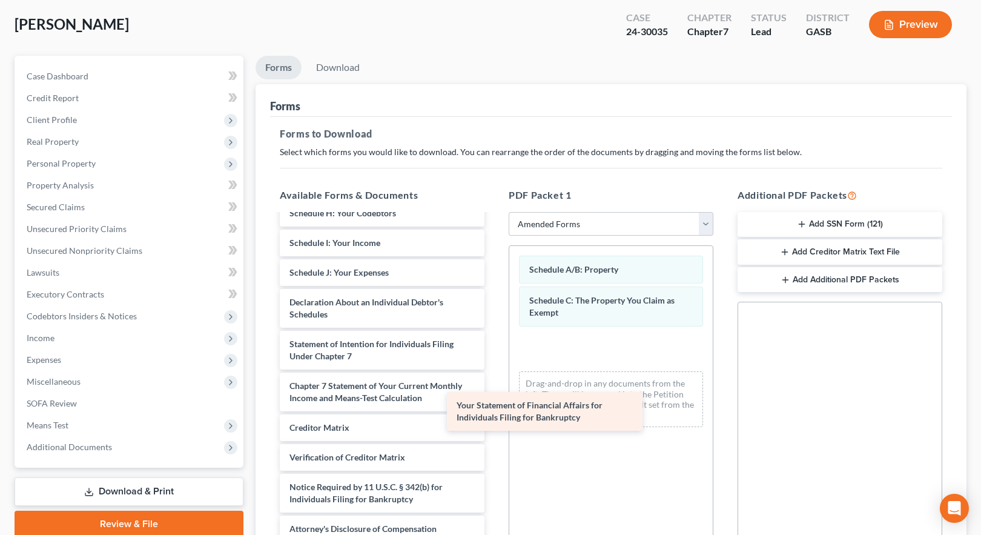
scroll to position [212, 0]
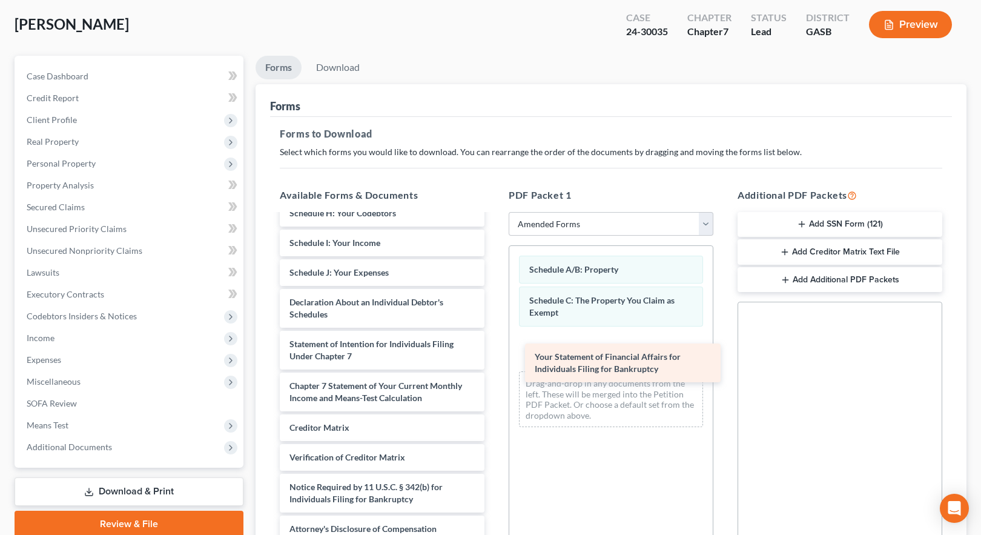
drag, startPoint x: 374, startPoint y: 304, endPoint x: 606, endPoint y: 354, distance: 237.1
click at [494, 354] on div "Your Statement of Financial Affairs for Individuals Filing for Bankruptcy Volun…" at bounding box center [382, 272] width 224 height 539
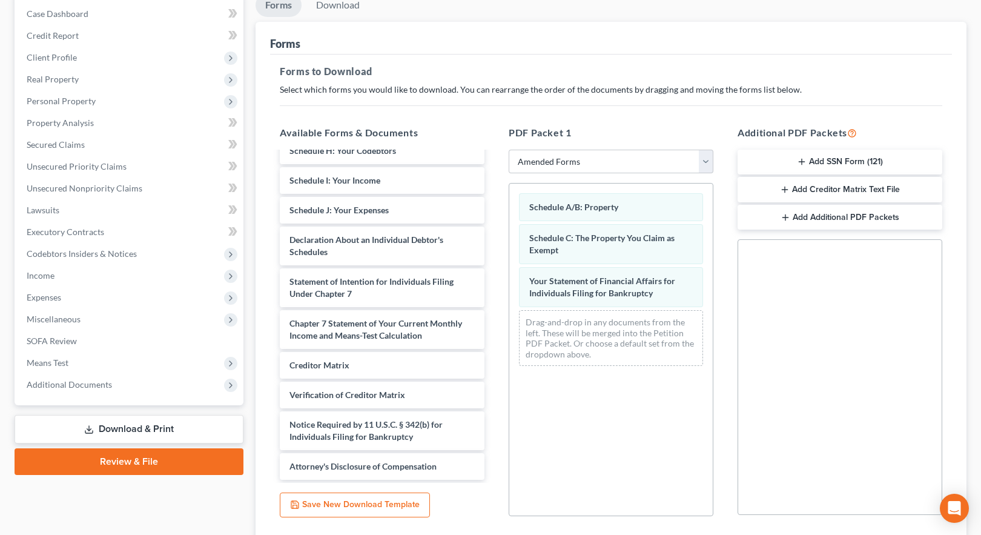
scroll to position [213, 0]
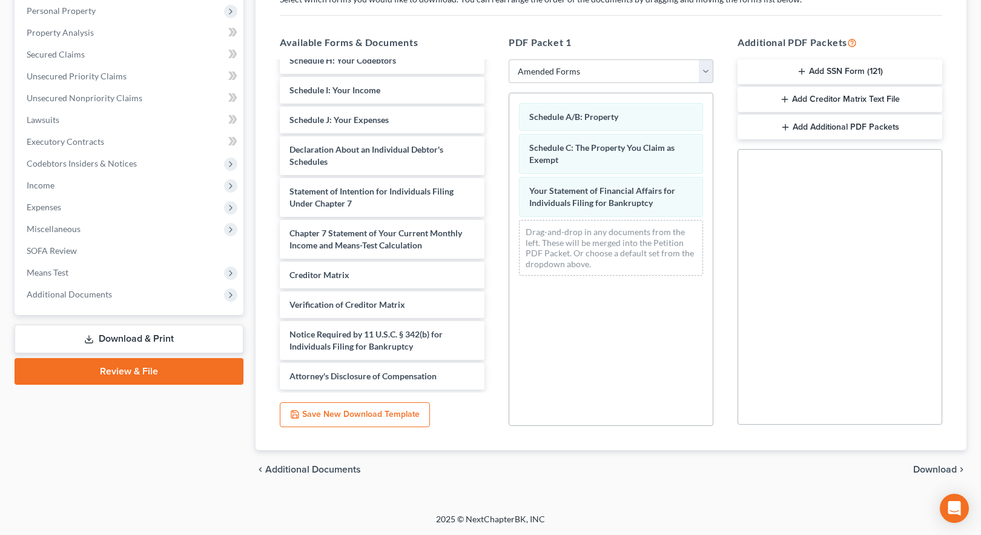
click at [933, 469] on span "Download" at bounding box center [935, 469] width 44 height 10
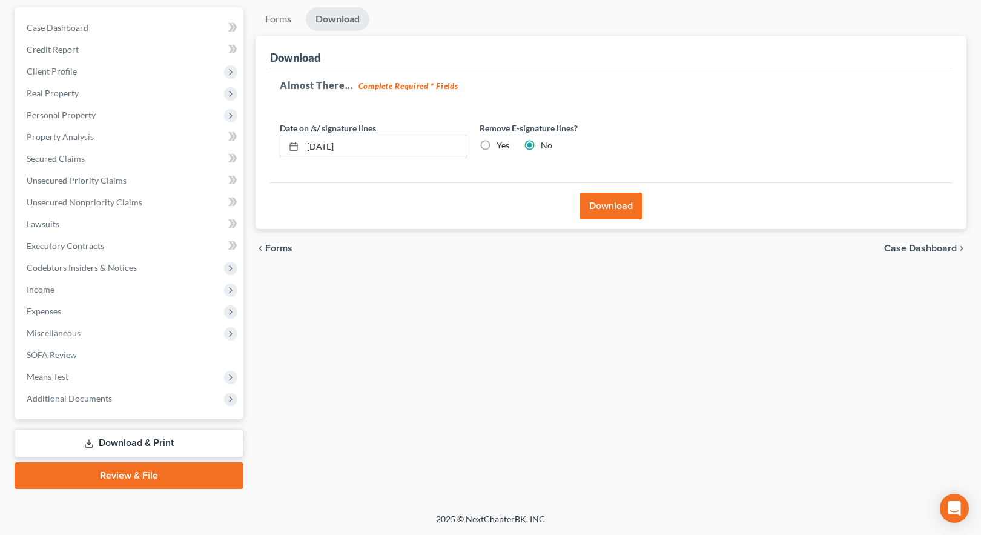
scroll to position [109, 0]
click at [607, 206] on button "Download" at bounding box center [610, 206] width 63 height 27
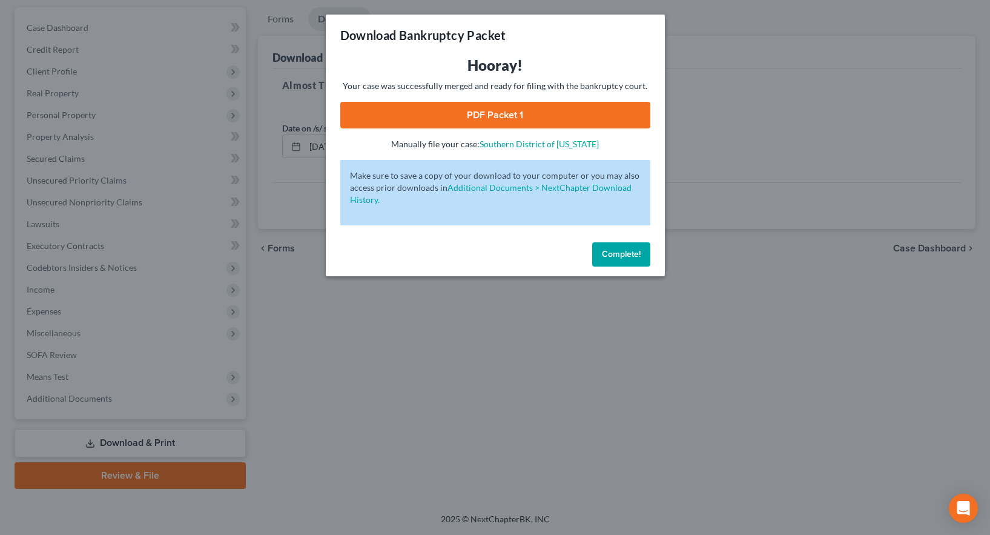
click at [504, 118] on link "PDF Packet 1" at bounding box center [495, 115] width 310 height 27
click at [613, 256] on span "Complete!" at bounding box center [621, 254] width 39 height 10
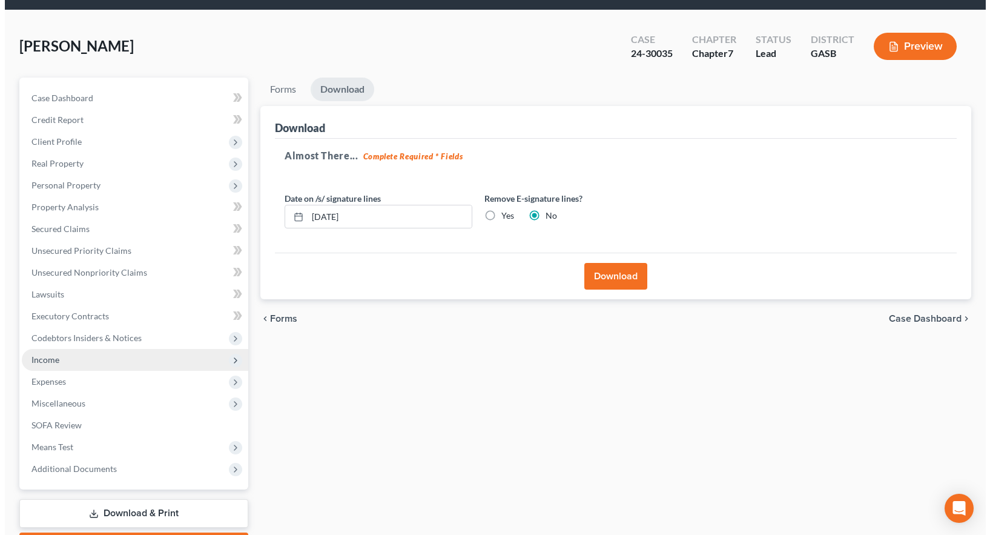
scroll to position [0, 0]
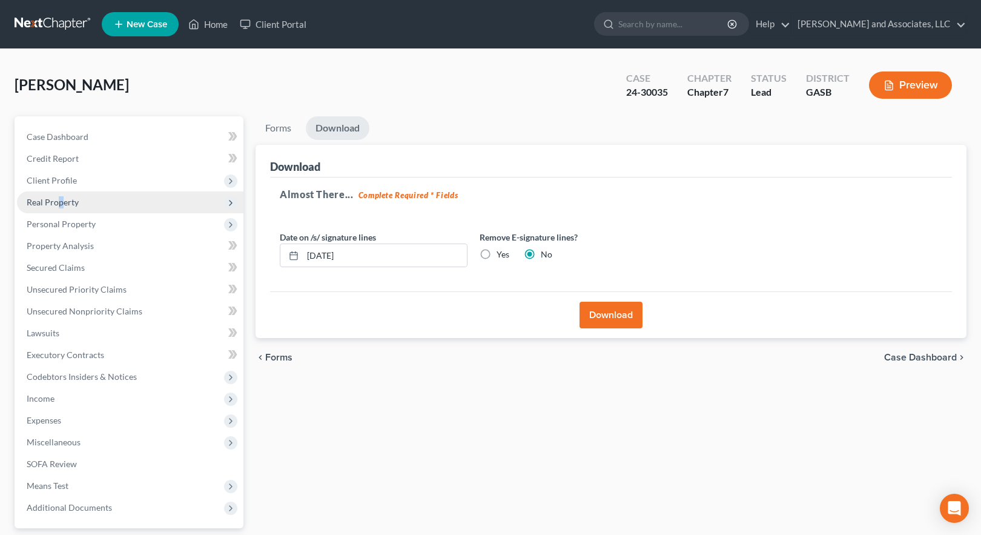
click at [62, 198] on span "Real Property" at bounding box center [53, 202] width 52 height 10
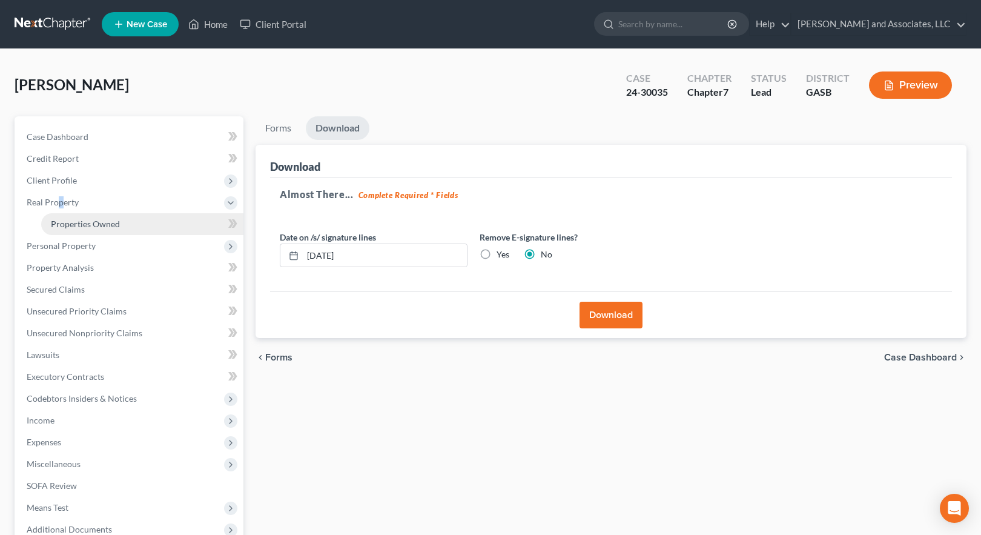
click at [88, 224] on span "Properties Owned" at bounding box center [85, 224] width 69 height 10
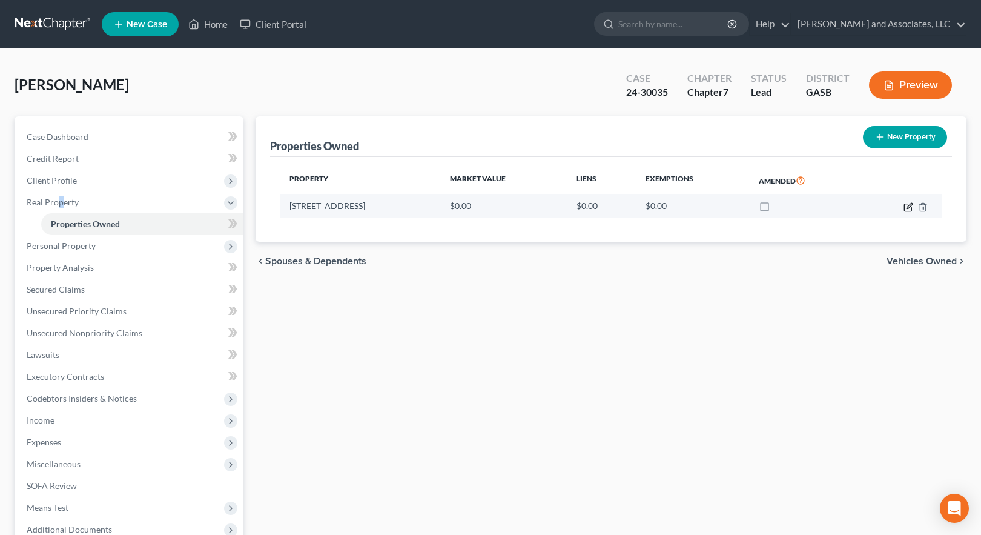
click at [910, 205] on icon "button" at bounding box center [908, 207] width 10 height 10
select select "10"
select select "86"
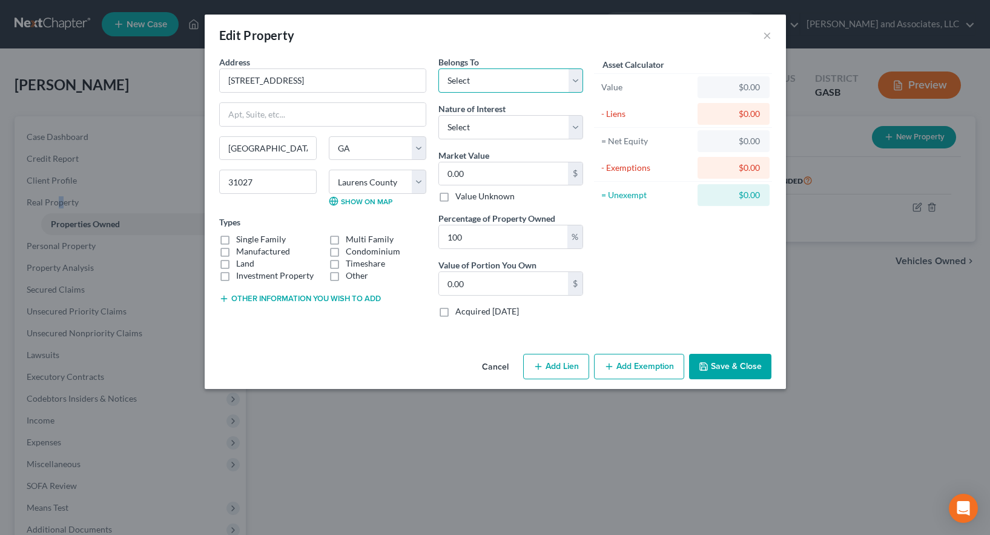
click at [465, 83] on select "Select Debtor 1 Only Debtor 2 Only Debtor 1 And Debtor 2 Only At Least One Of T…" at bounding box center [510, 80] width 145 height 24
drag, startPoint x: 223, startPoint y: 249, endPoint x: 225, endPoint y: 268, distance: 18.9
click at [236, 251] on label "Manufactured" at bounding box center [263, 251] width 54 height 12
click at [241, 251] on input "Manufactured" at bounding box center [245, 249] width 8 height 8
checkbox input "true"
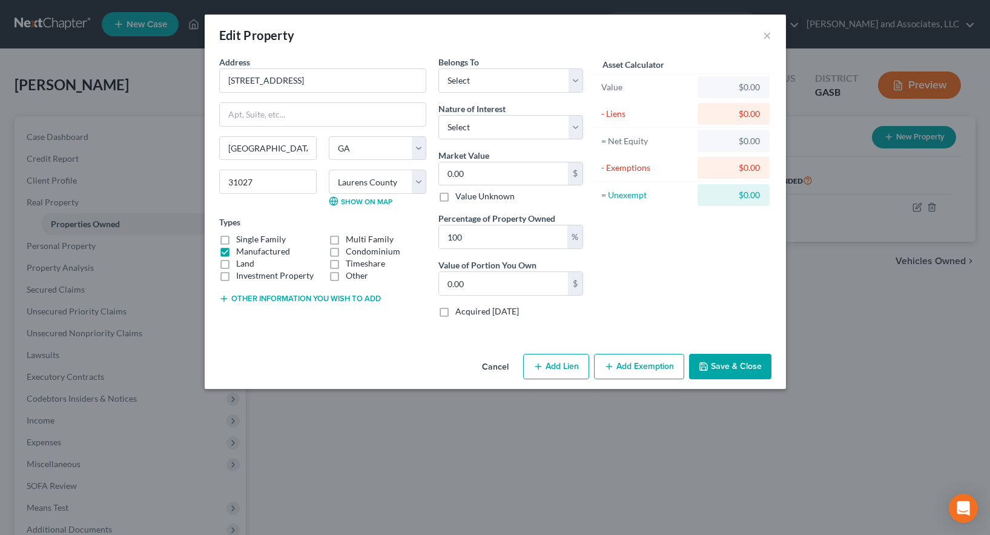
click at [236, 264] on label "Land" at bounding box center [245, 263] width 18 height 12
click at [241, 264] on input "Land" at bounding box center [245, 261] width 8 height 8
checkbox input "true"
click at [254, 145] on input "[GEOGRAPHIC_DATA]" at bounding box center [268, 148] width 96 height 23
type input "[GEOGRAPHIC_DATA]"
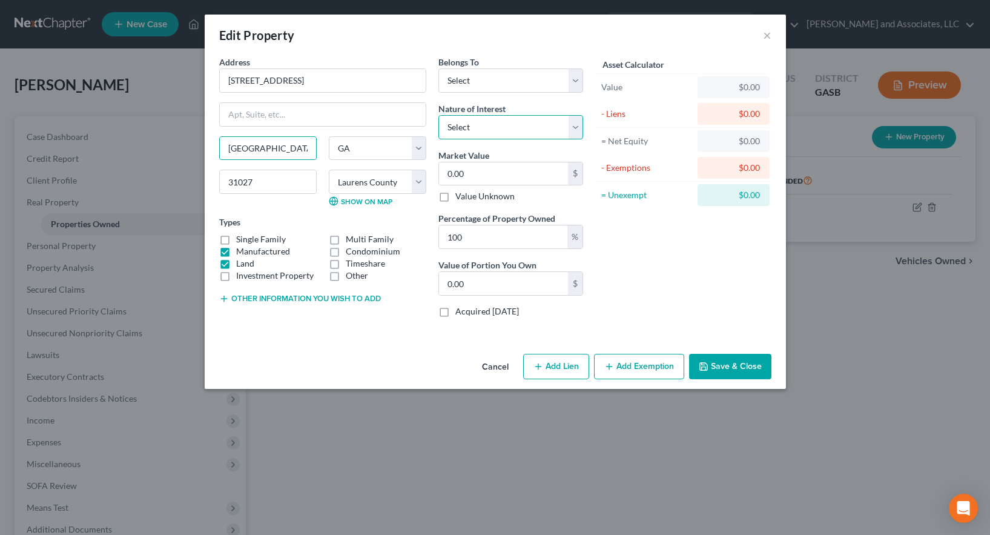
click at [492, 129] on select "Select Fee Simple Joint Tenant Life Estate Equitable Interest Future Interest T…" at bounding box center [510, 127] width 145 height 24
select select "0"
click at [438, 115] on select "Select Fee Simple Joint Tenant Life Estate Equitable Interest Future Interest T…" at bounding box center [510, 127] width 145 height 24
click at [641, 366] on button "Add Exemption" at bounding box center [639, 366] width 90 height 25
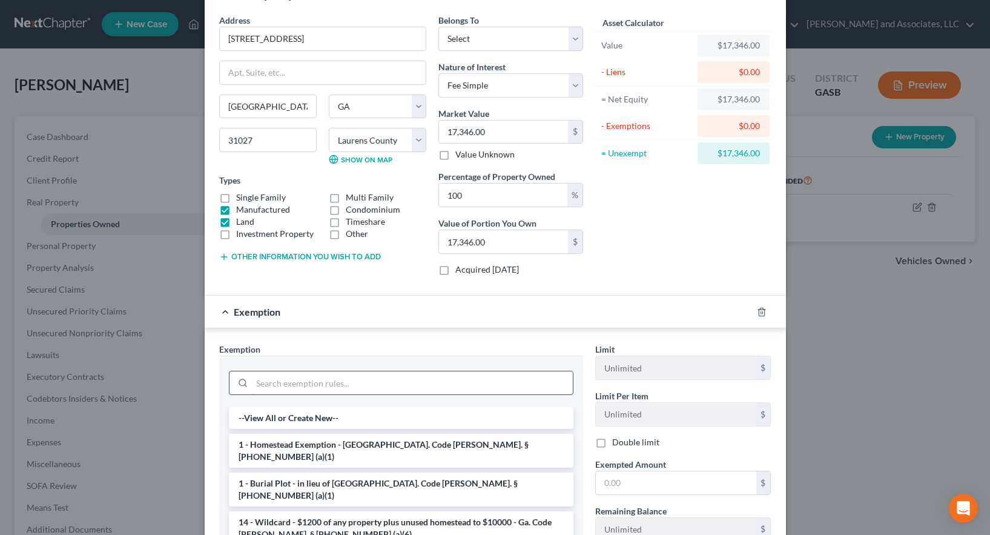
scroll to position [121, 0]
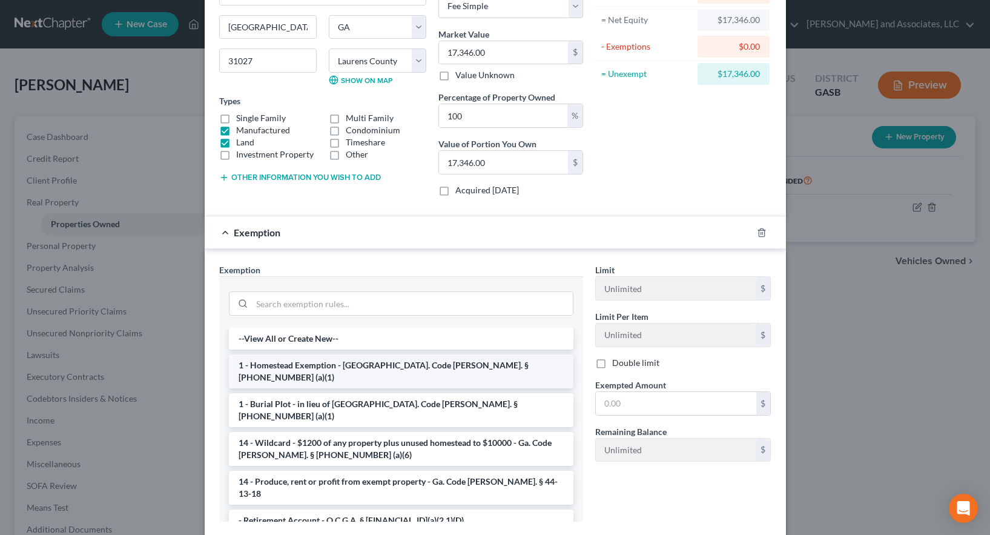
click at [440, 367] on li "1 - Homestead Exemption - [GEOGRAPHIC_DATA]. Code [PERSON_NAME]. § [PHONE_NUMBE…" at bounding box center [401, 371] width 344 height 34
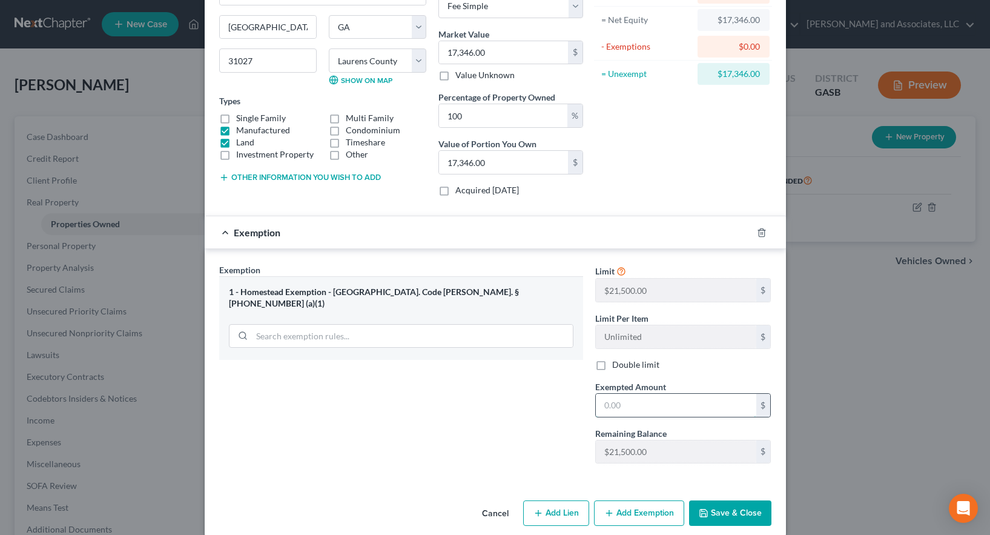
click at [607, 406] on input "text" at bounding box center [676, 405] width 160 height 23
click at [725, 516] on button "Save & Close" at bounding box center [730, 512] width 82 height 25
click at [717, 508] on button "Save & Close" at bounding box center [730, 512] width 82 height 25
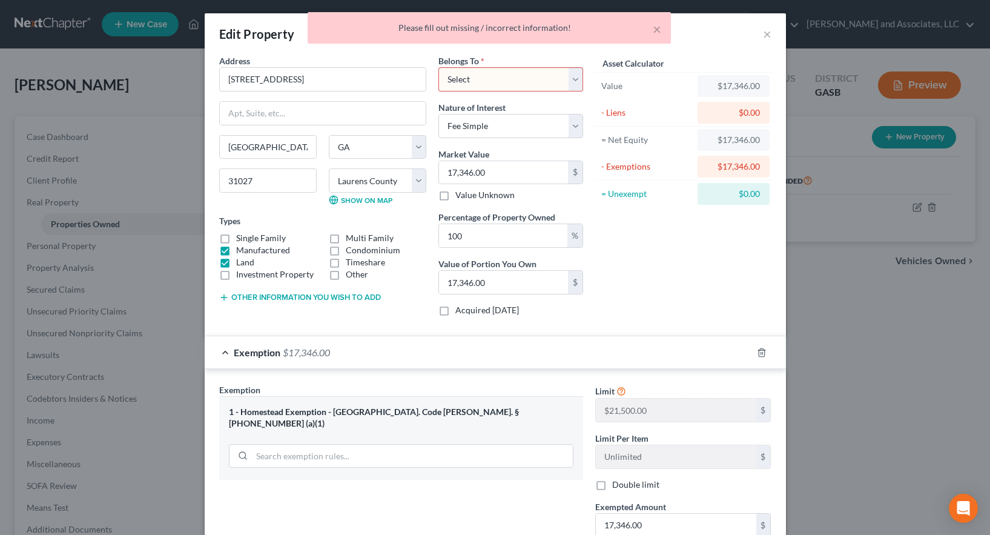
scroll to position [0, 0]
click at [481, 79] on select "Select Debtor 1 Only Debtor 2 Only Debtor 1 And Debtor 2 Only At Least One Of T…" at bounding box center [510, 80] width 145 height 24
click at [438, 68] on select "Select Debtor 1 Only Debtor 2 Only Debtor 1 And Debtor 2 Only At Least One Of T…" at bounding box center [510, 80] width 145 height 24
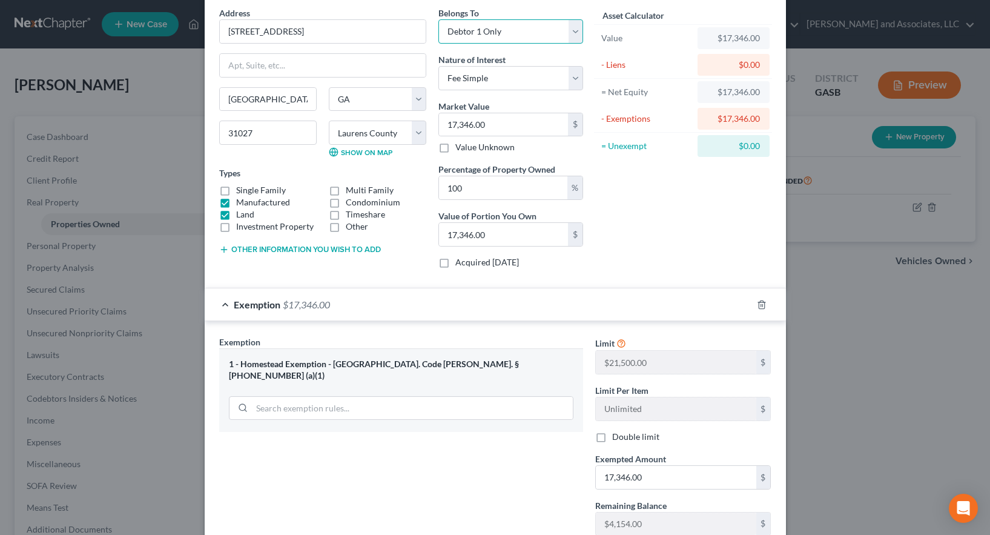
scroll to position [136, 0]
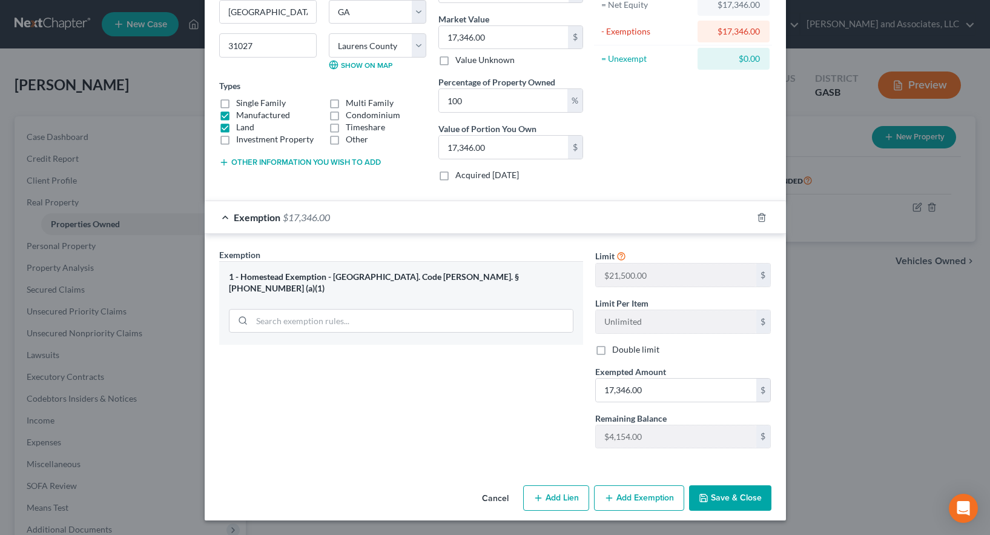
click at [720, 499] on button "Save & Close" at bounding box center [730, 497] width 82 height 25
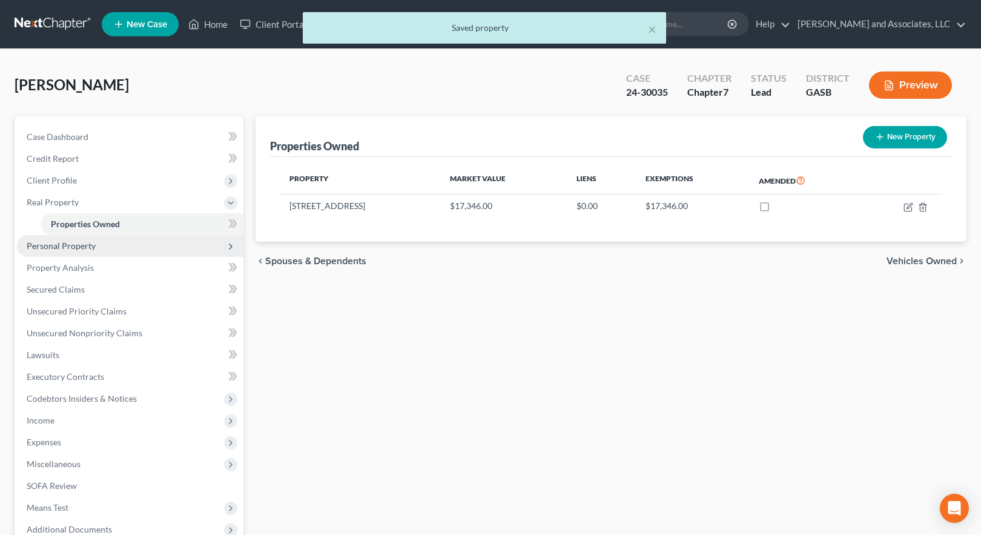
click at [68, 240] on span "Personal Property" at bounding box center [61, 245] width 69 height 10
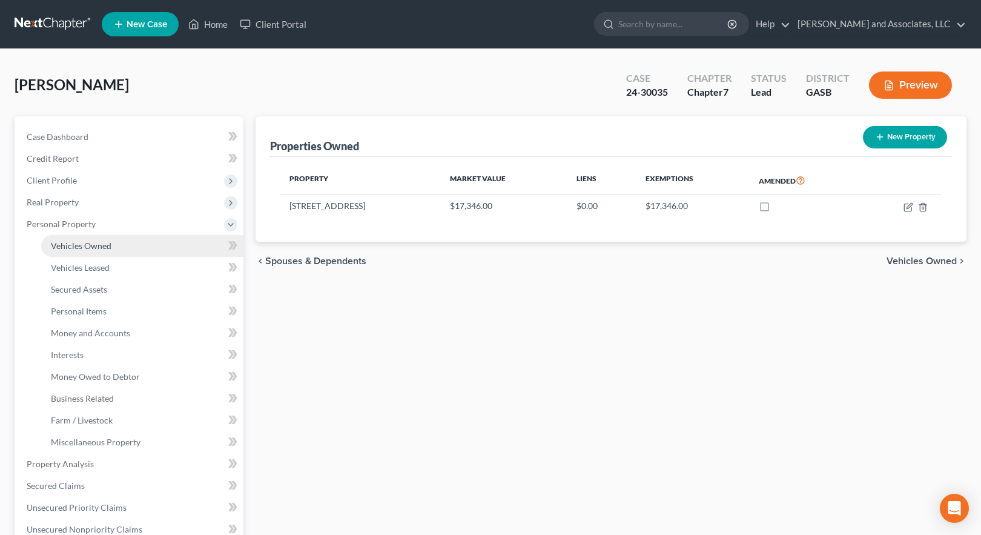
click at [108, 246] on span "Vehicles Owned" at bounding box center [81, 245] width 61 height 10
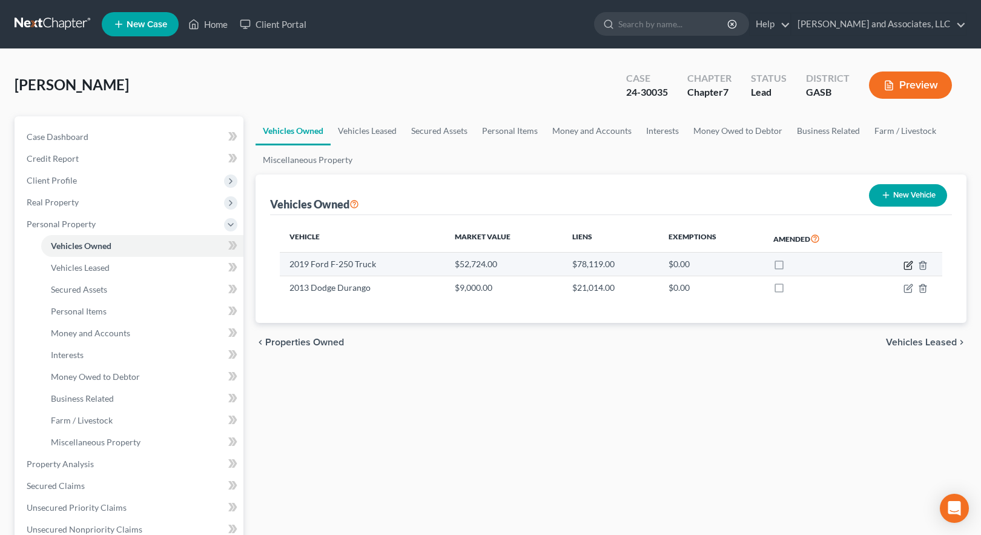
click at [911, 267] on icon "button" at bounding box center [908, 265] width 10 height 10
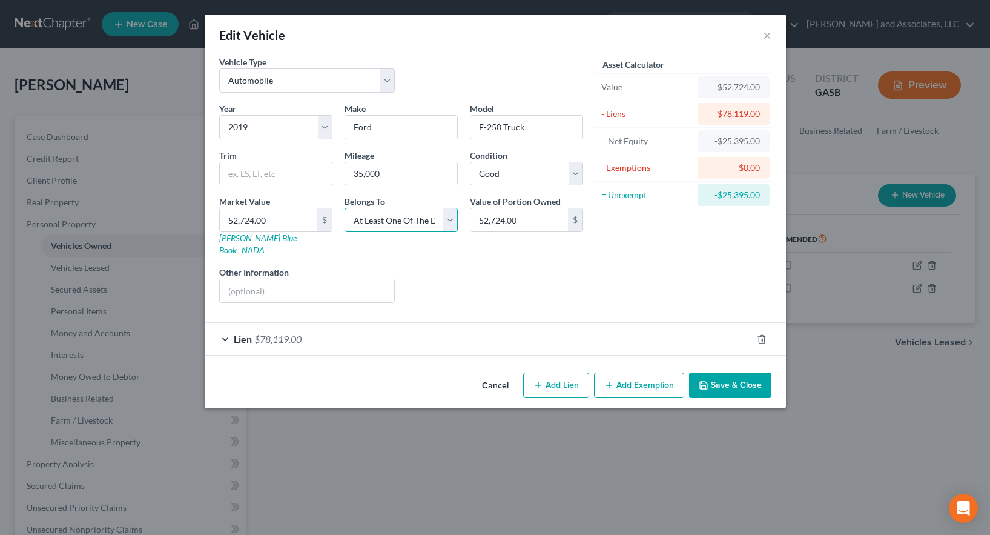
click at [454, 221] on select "Select Debtor 1 Only Debtor 2 Only Debtor 1 And Debtor 2 Only At Least One Of T…" at bounding box center [400, 220] width 113 height 24
click at [344, 208] on select "Select Debtor 1 Only Debtor 2 Only Debtor 1 And Debtor 2 Only At Least One Of T…" at bounding box center [400, 220] width 113 height 24
click at [633, 374] on button "Add Exemption" at bounding box center [639, 384] width 90 height 25
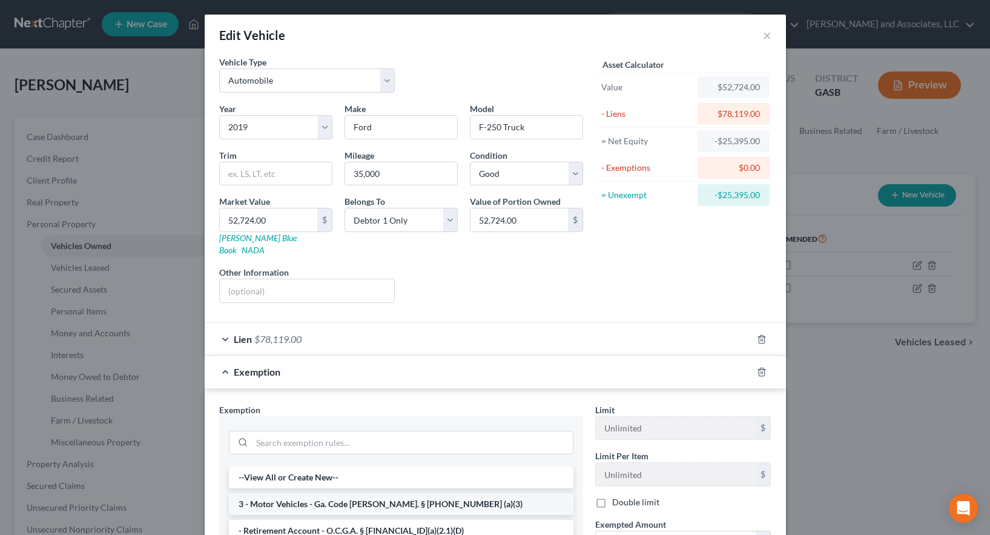
click at [455, 493] on li "3 - Motor Vehicles - Ga. Code [PERSON_NAME]. § [PHONE_NUMBER] (a)(3)" at bounding box center [401, 504] width 344 height 22
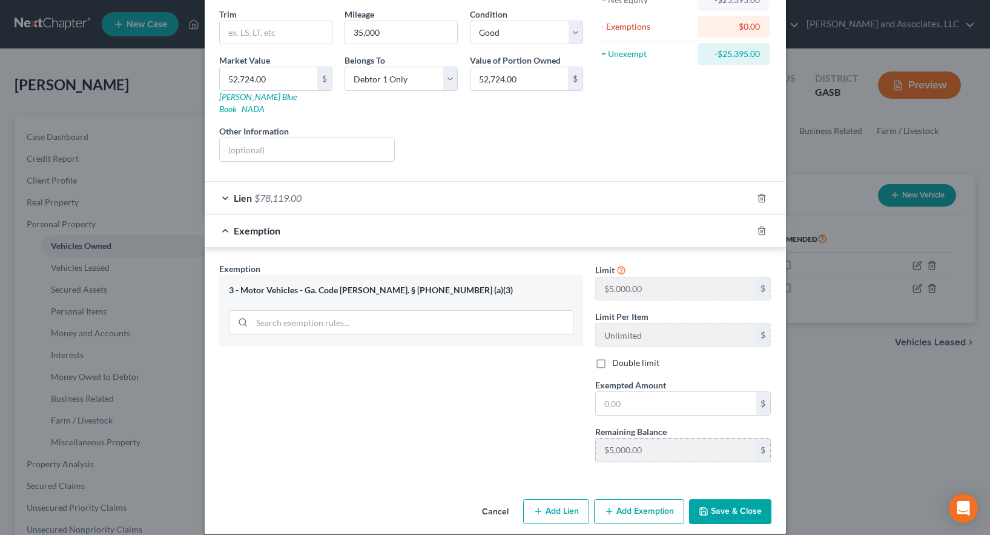
scroll to position [142, 0]
click at [608, 390] on input "text" at bounding box center [676, 401] width 160 height 23
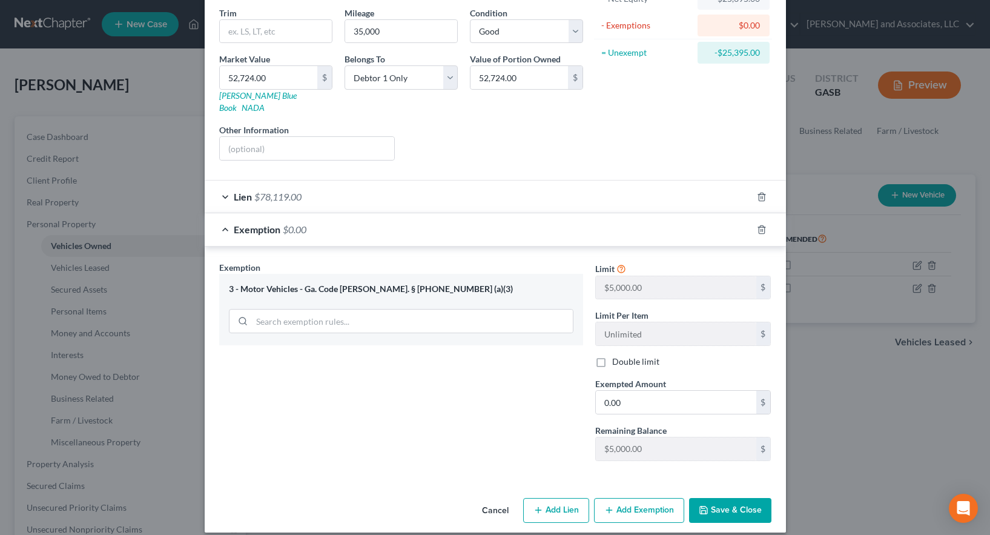
click at [705, 498] on button "Save & Close" at bounding box center [730, 510] width 82 height 25
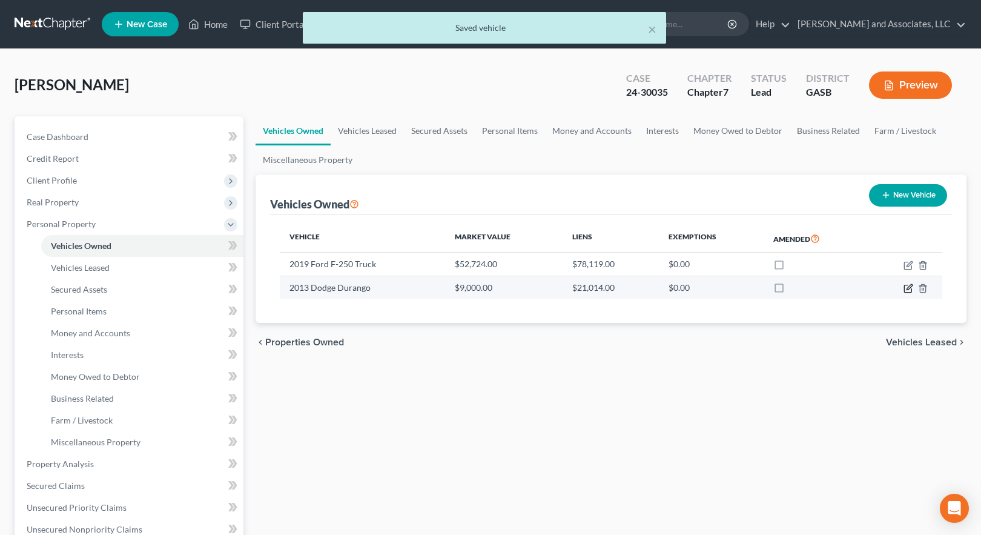
click at [908, 289] on icon "button" at bounding box center [908, 288] width 10 height 10
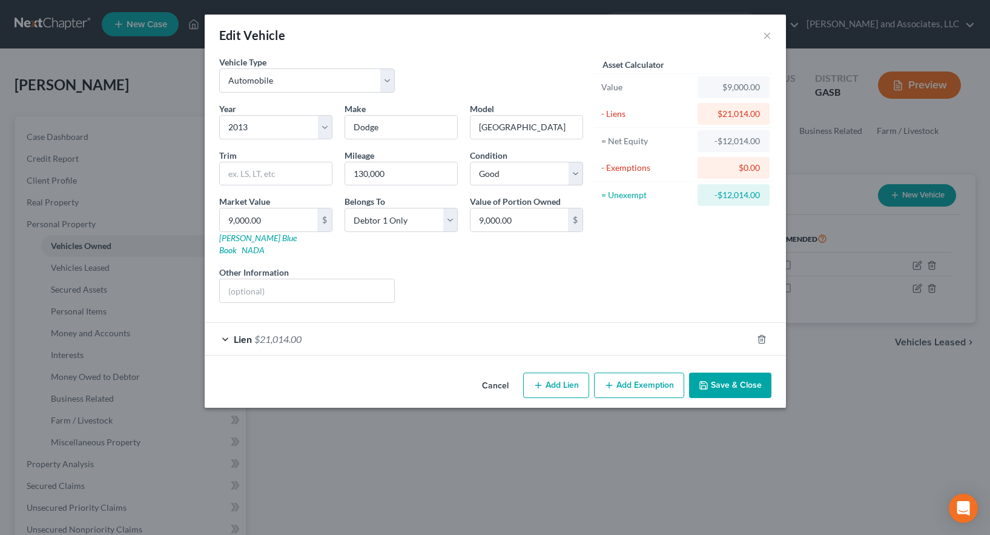
click at [300, 333] on span "$21,014.00" at bounding box center [277, 339] width 47 height 12
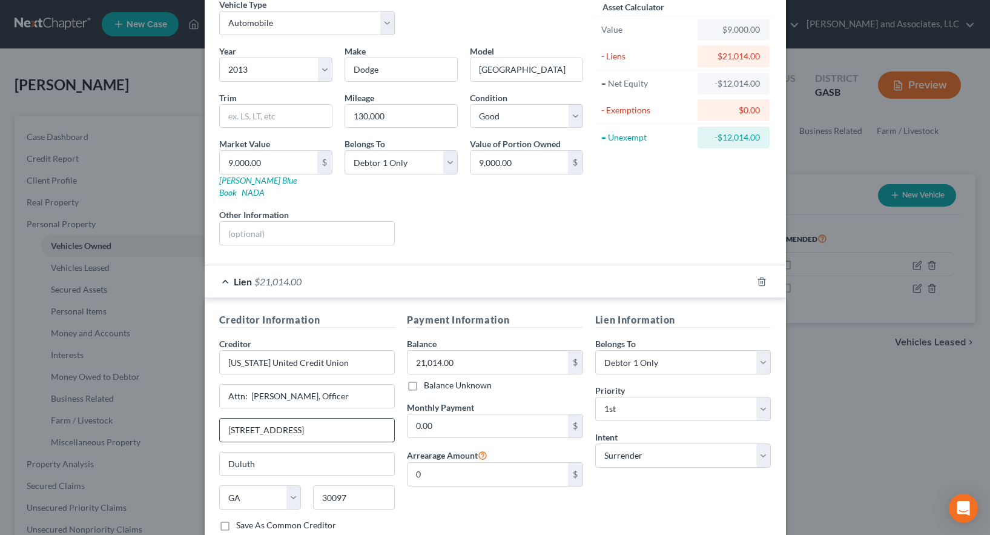
scroll to position [128, 0]
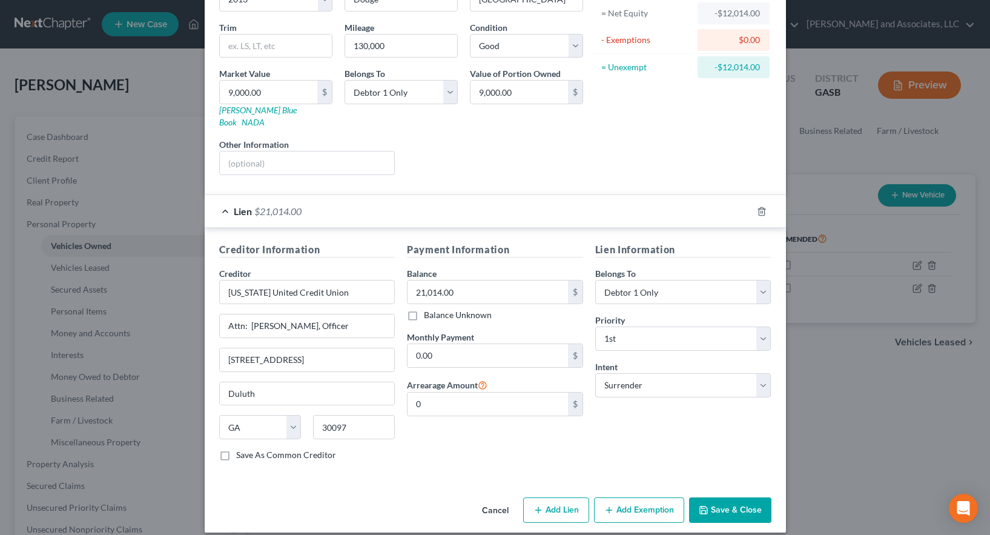
click at [634, 503] on button "Add Exemption" at bounding box center [639, 509] width 90 height 25
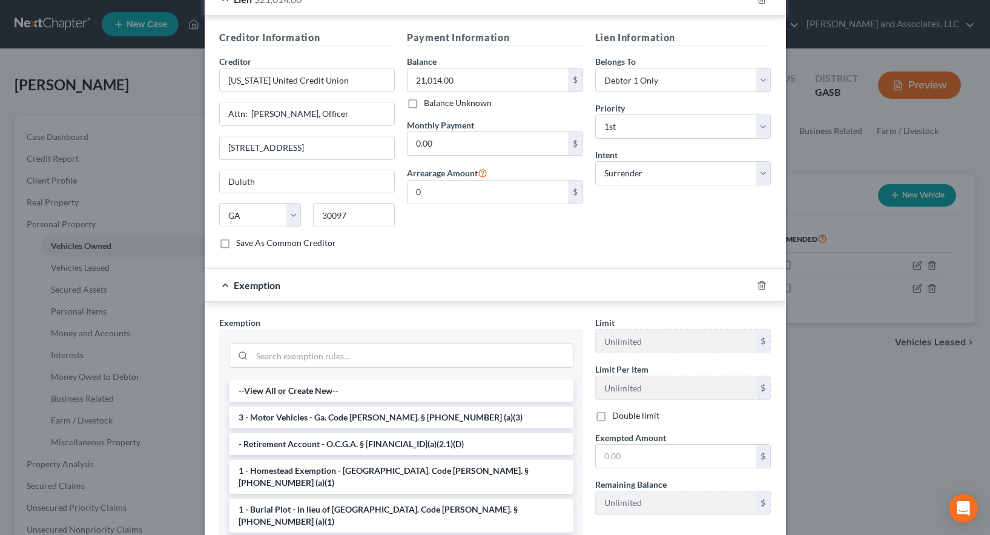
scroll to position [453, 0]
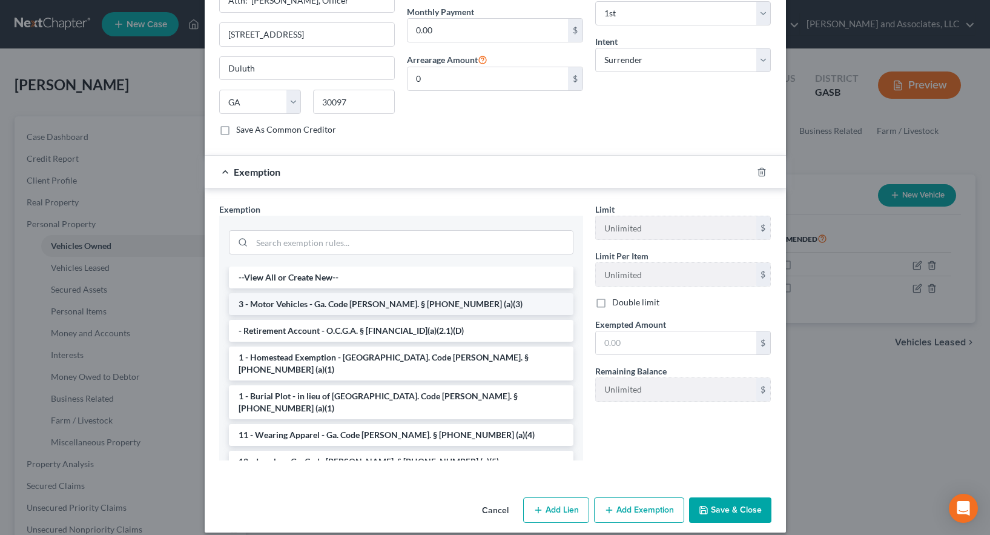
click at [364, 294] on li "3 - Motor Vehicles - Ga. Code [PERSON_NAME]. § [PHONE_NUMBER] (a)(3)" at bounding box center [401, 304] width 344 height 22
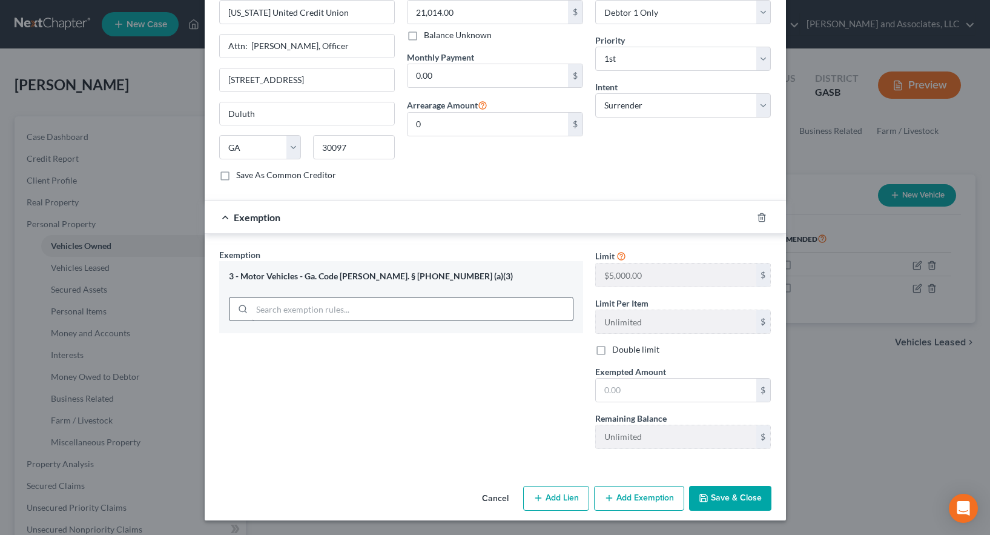
scroll to position [395, 0]
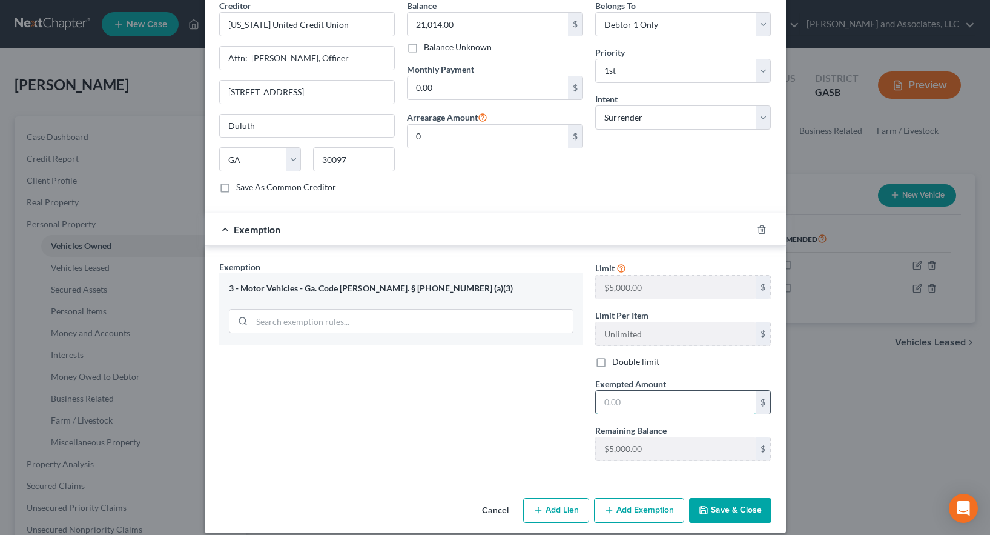
click at [618, 394] on input "text" at bounding box center [676, 401] width 160 height 23
drag, startPoint x: 458, startPoint y: 420, endPoint x: 547, endPoint y: 460, distance: 97.8
click at [462, 420] on div "Exemption Set must be selected for CA. Exemption * 3 - Motor Vehicles - Ga. Cod…" at bounding box center [401, 364] width 376 height 209
click at [714, 499] on button "Save & Close" at bounding box center [730, 510] width 82 height 25
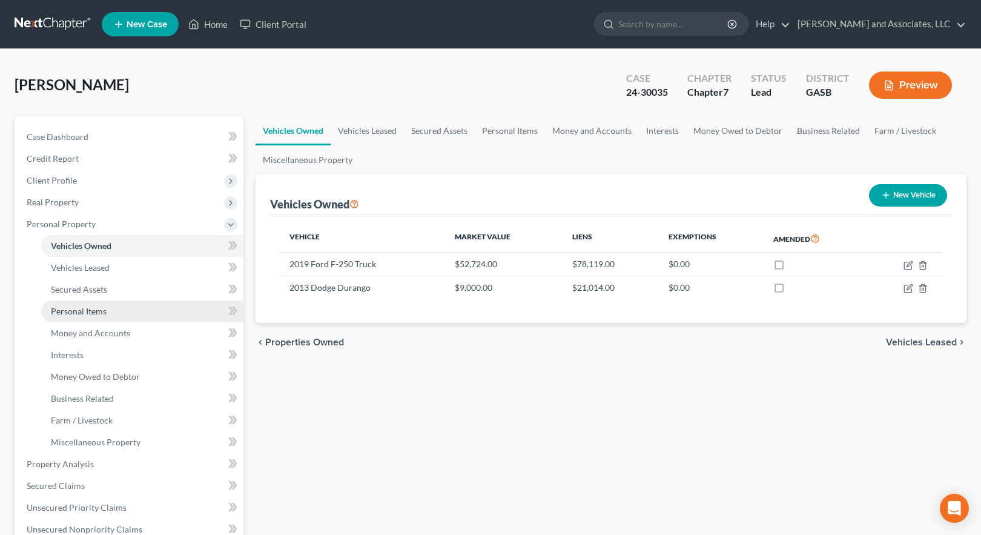
click at [87, 312] on span "Personal Items" at bounding box center [79, 311] width 56 height 10
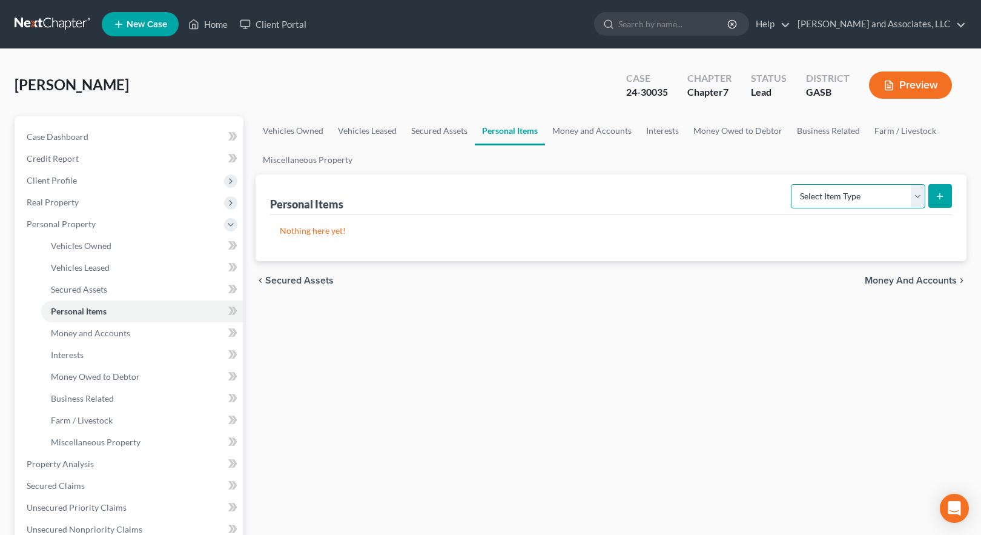
click at [918, 196] on select "Select Item Type Clothing Collectibles Of Value Electronics Firearms Household …" at bounding box center [858, 196] width 134 height 24
click at [792, 184] on select "Select Item Type Clothing Collectibles Of Value Electronics Firearms Household …" at bounding box center [858, 196] width 134 height 24
click at [938, 197] on icon "submit" at bounding box center [940, 196] width 10 height 10
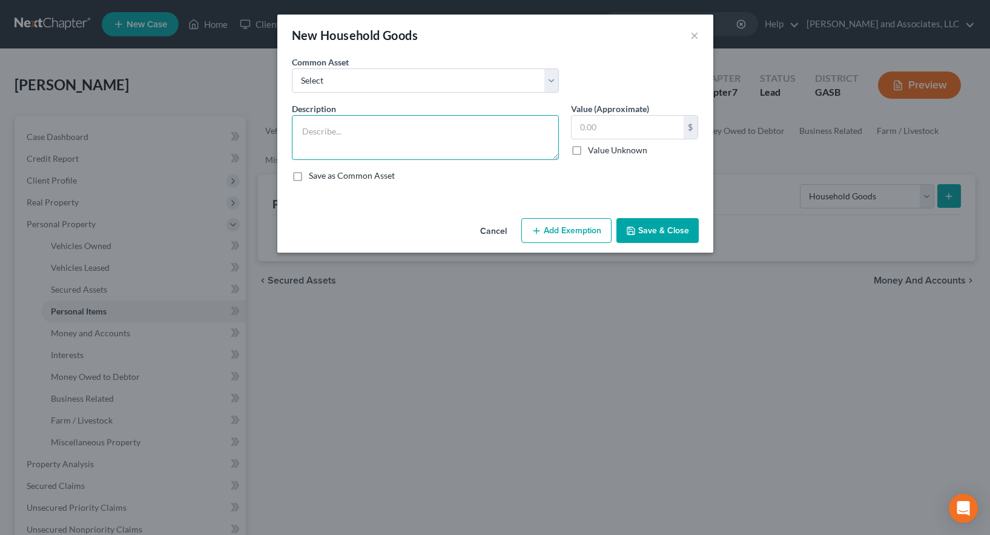
click at [377, 147] on textarea at bounding box center [425, 137] width 267 height 45
click at [603, 131] on input "text" at bounding box center [627, 127] width 112 height 23
click at [568, 231] on button "Add Exemption" at bounding box center [566, 230] width 90 height 25
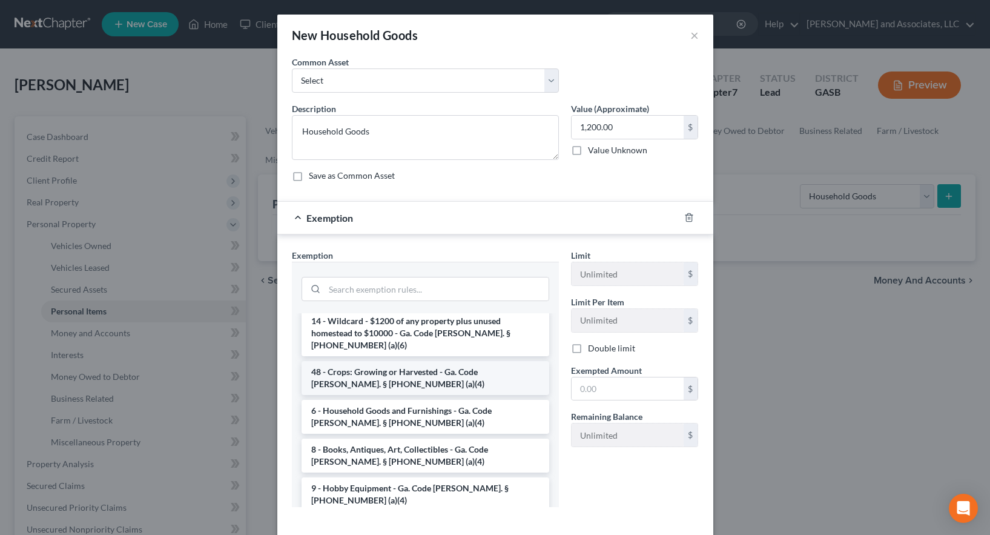
scroll to position [121, 0]
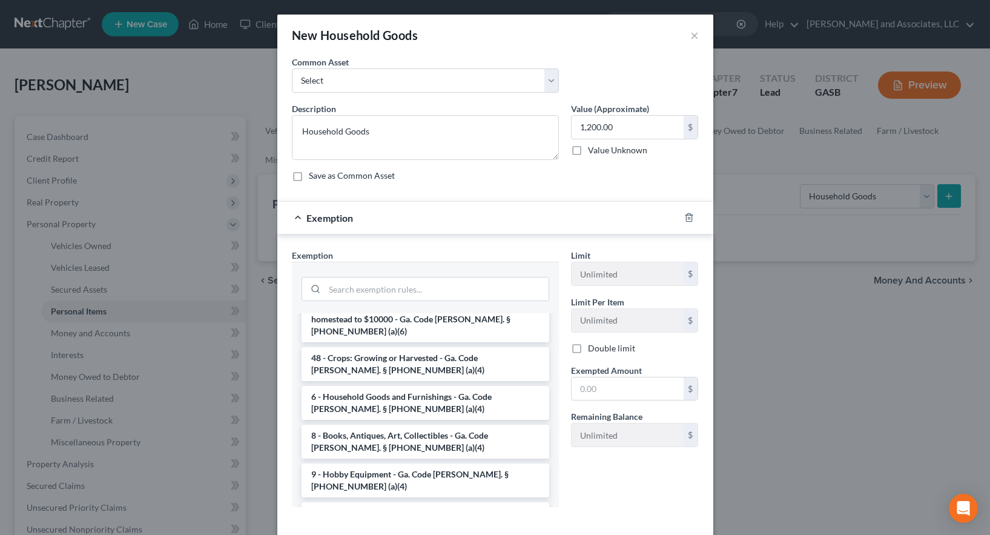
click at [404, 386] on li "6 - Household Goods and Furnishings - Ga. Code [PERSON_NAME]. § [PHONE_NUMBER] …" at bounding box center [425, 403] width 248 height 34
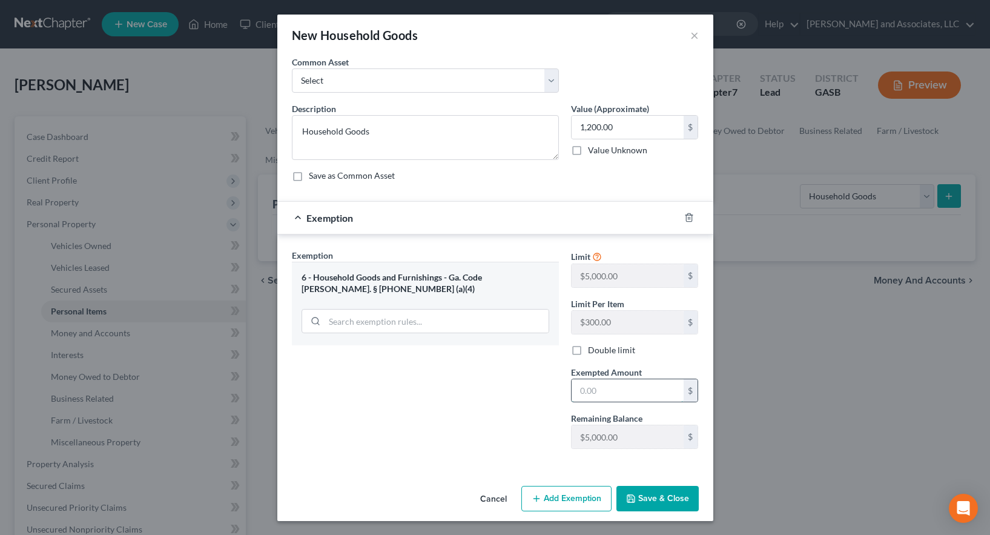
click at [586, 393] on input "text" at bounding box center [627, 390] width 112 height 23
click at [651, 498] on button "Save & Close" at bounding box center [657, 498] width 82 height 25
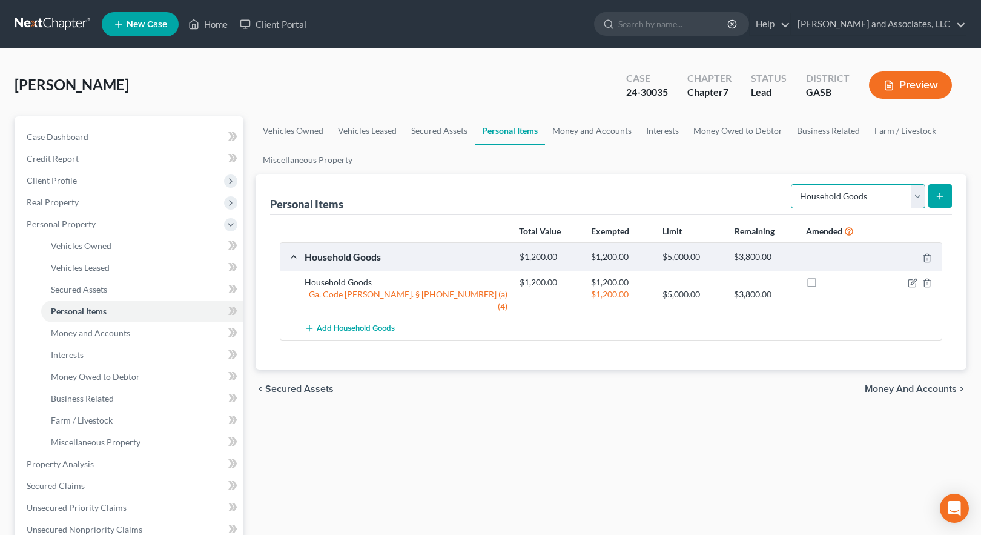
click at [918, 196] on select "Select Item Type Clothing Collectibles Of Value Electronics Firearms Household …" at bounding box center [858, 196] width 134 height 24
click at [792, 184] on select "Select Item Type Clothing Collectibles Of Value Electronics Firearms Household …" at bounding box center [858, 196] width 134 height 24
click at [940, 198] on line "submit" at bounding box center [940, 195] width 0 height 5
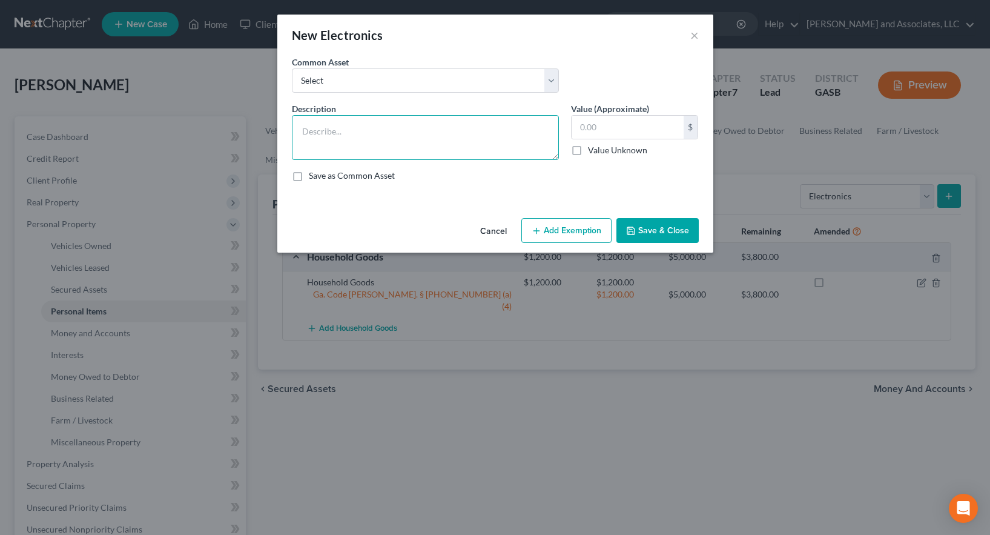
click at [406, 139] on textarea at bounding box center [425, 137] width 267 height 45
click at [593, 130] on input "text" at bounding box center [627, 127] width 112 height 23
click at [578, 232] on button "Add Exemption" at bounding box center [566, 230] width 90 height 25
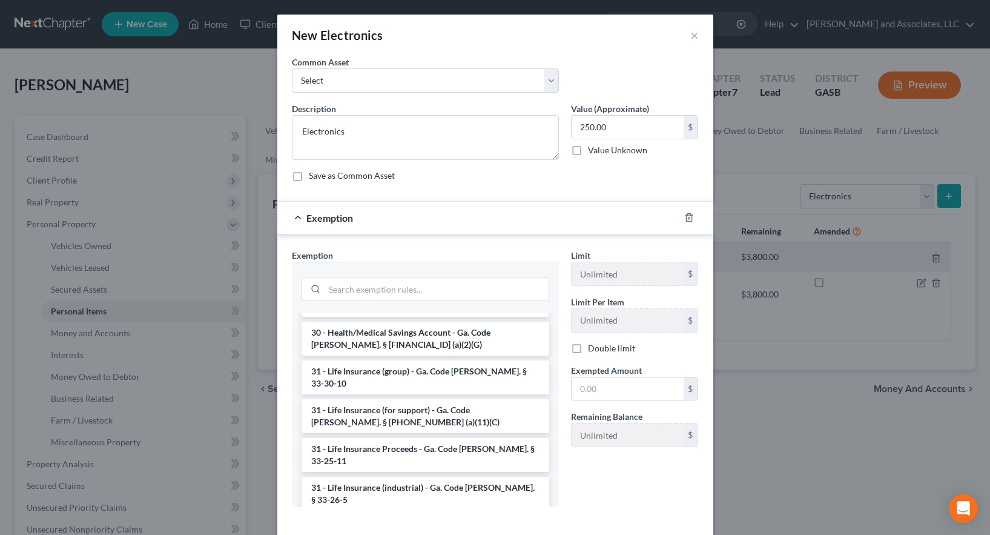
scroll to position [1635, 0]
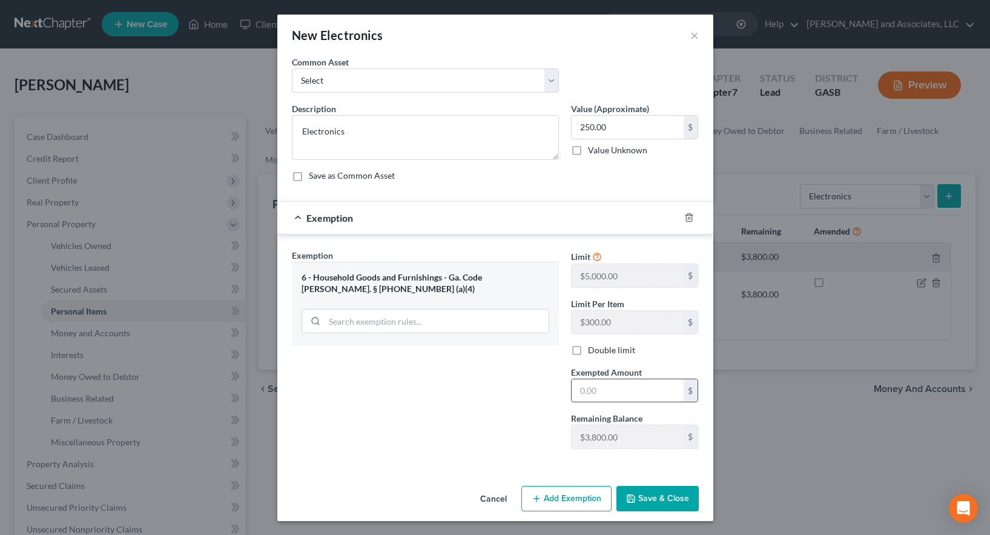
click at [607, 392] on input "text" at bounding box center [627, 390] width 112 height 23
click at [493, 426] on div "Exemption Set must be selected for CA. Exemption * 6 - Household Goods and Furn…" at bounding box center [425, 353] width 279 height 209
click at [651, 497] on button "Save & Close" at bounding box center [657, 498] width 82 height 25
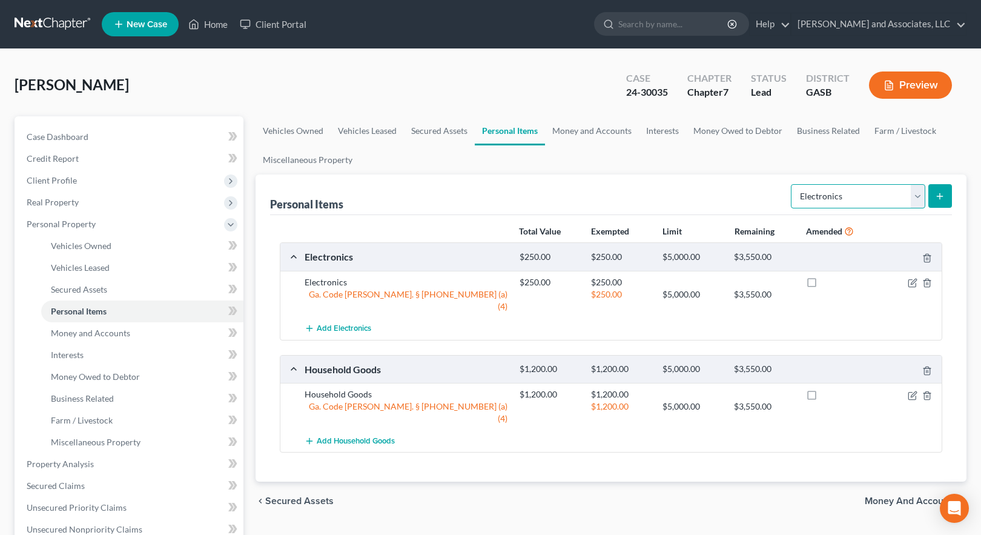
click at [917, 195] on select "Select Item Type Clothing Collectibles Of Value Electronics Firearms Household …" at bounding box center [858, 196] width 134 height 24
click at [792, 184] on select "Select Item Type Clothing Collectibles Of Value Electronics Firearms Household …" at bounding box center [858, 196] width 134 height 24
click at [938, 193] on icon "submit" at bounding box center [940, 196] width 10 height 10
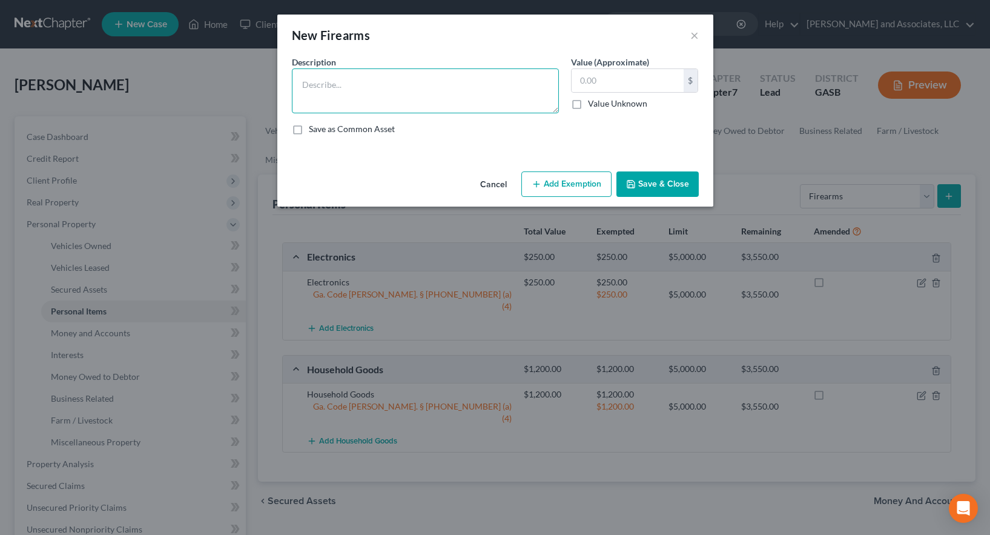
click at [365, 85] on textarea at bounding box center [425, 90] width 267 height 45
click at [584, 81] on input "text" at bounding box center [627, 80] width 112 height 23
click at [560, 183] on button "Add Exemption" at bounding box center [566, 183] width 90 height 25
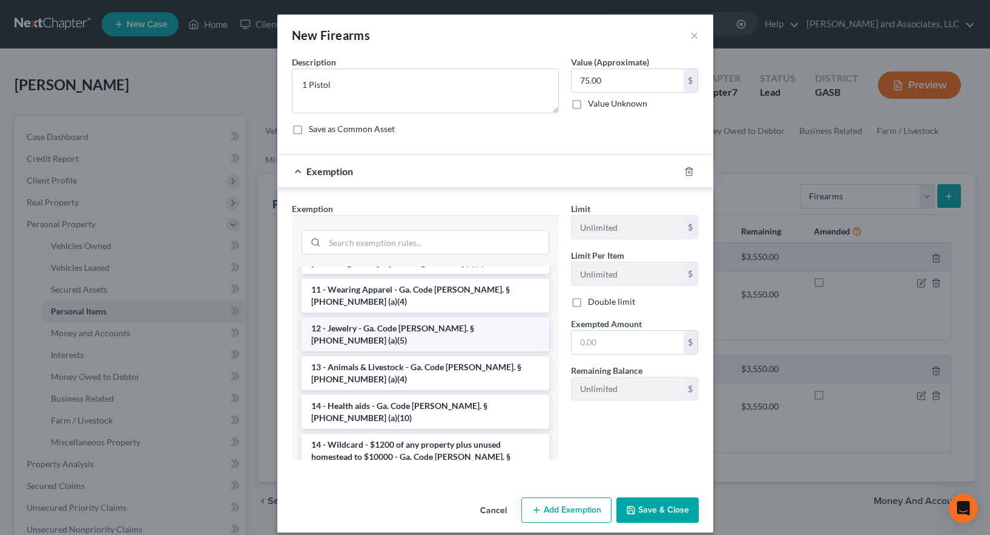
scroll to position [121, 0]
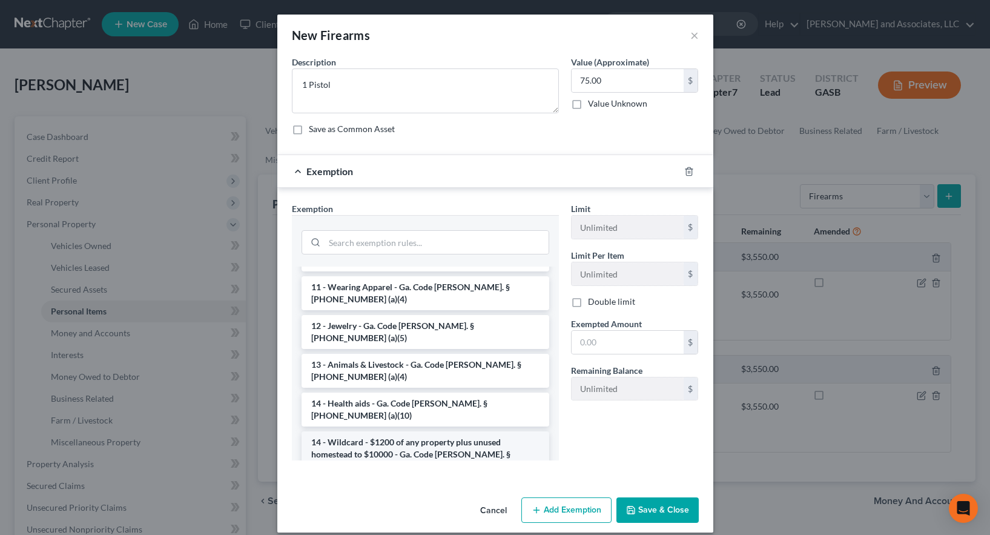
click at [381, 431] on li "14 - Wildcard - $1200 of any property plus unused homestead to $10000 - Ga. Cod…" at bounding box center [425, 454] width 248 height 46
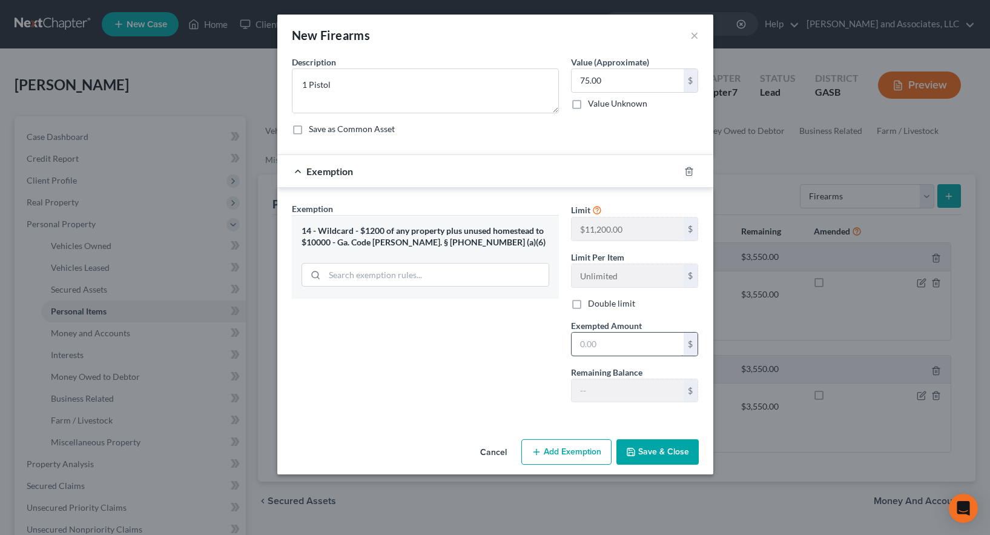
click at [590, 347] on input "text" at bounding box center [627, 343] width 112 height 23
click at [476, 389] on div "Exemption Set must be selected for CA. Exemption * 14 - Wildcard - $1200 of any…" at bounding box center [425, 306] width 279 height 209
click at [659, 458] on button "Save & Close" at bounding box center [657, 451] width 82 height 25
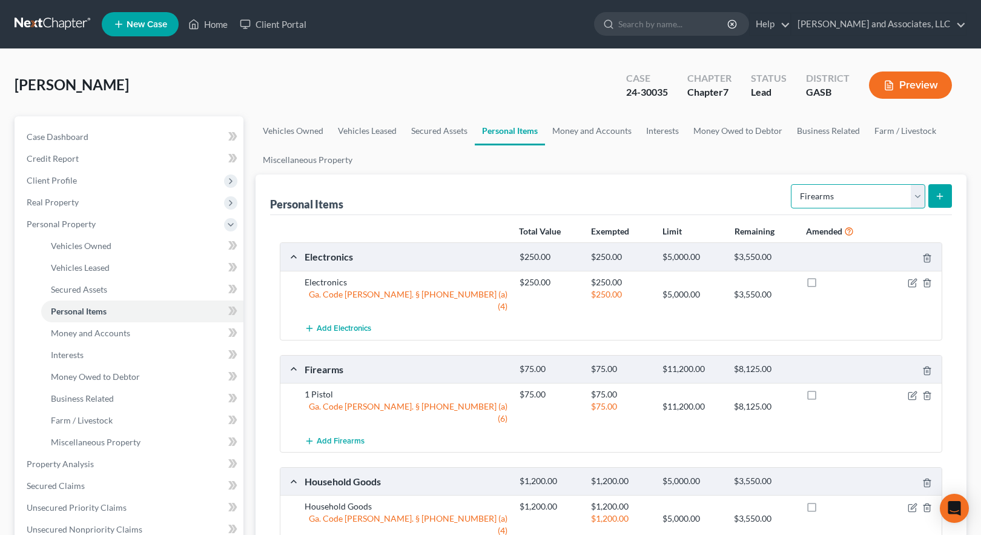
click at [918, 197] on select "Select Item Type Clothing Collectibles Of Value Electronics Firearms Household …" at bounding box center [858, 196] width 134 height 24
click at [792, 184] on select "Select Item Type Clothing Collectibles Of Value Electronics Firearms Household …" at bounding box center [858, 196] width 134 height 24
click at [941, 194] on icon "submit" at bounding box center [940, 196] width 10 height 10
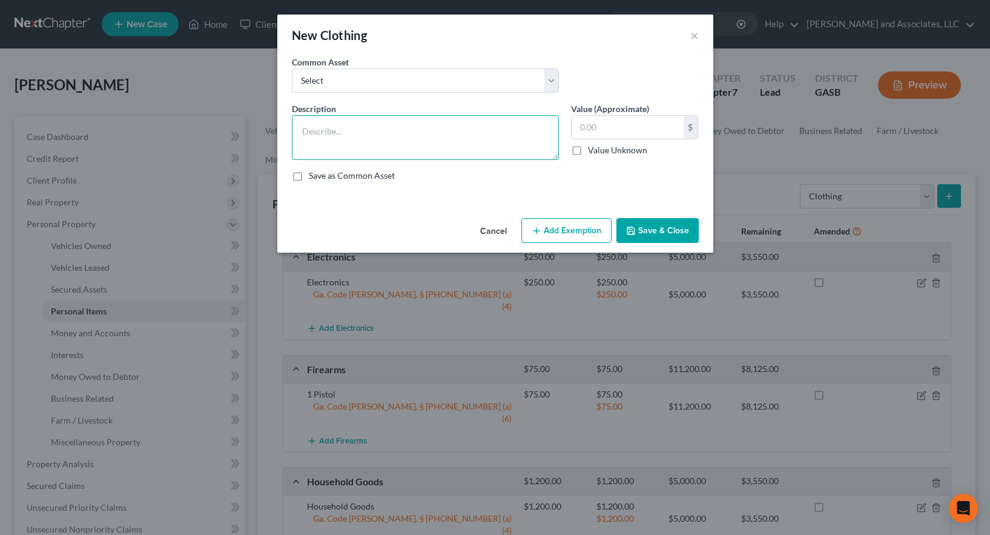
click at [381, 145] on textarea at bounding box center [425, 137] width 267 height 45
click at [550, 74] on select "Select Clothes; Shoes; Accessories Clothes; Shoes; Accessories" at bounding box center [425, 80] width 267 height 24
click at [292, 68] on select "Select Clothes; Shoes; Accessories Clothes; Shoes; Accessories" at bounding box center [425, 80] width 267 height 24
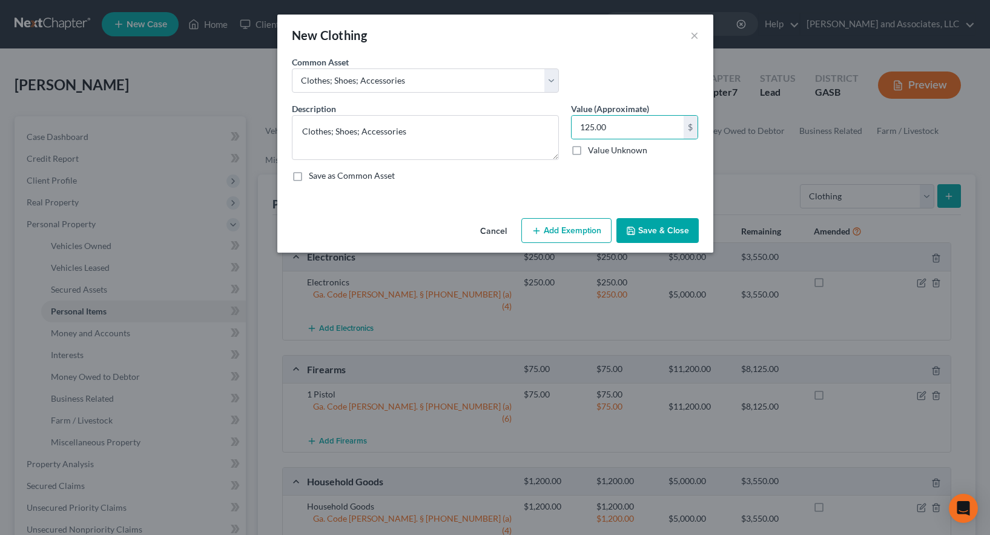
click at [570, 233] on button "Add Exemption" at bounding box center [566, 230] width 90 height 25
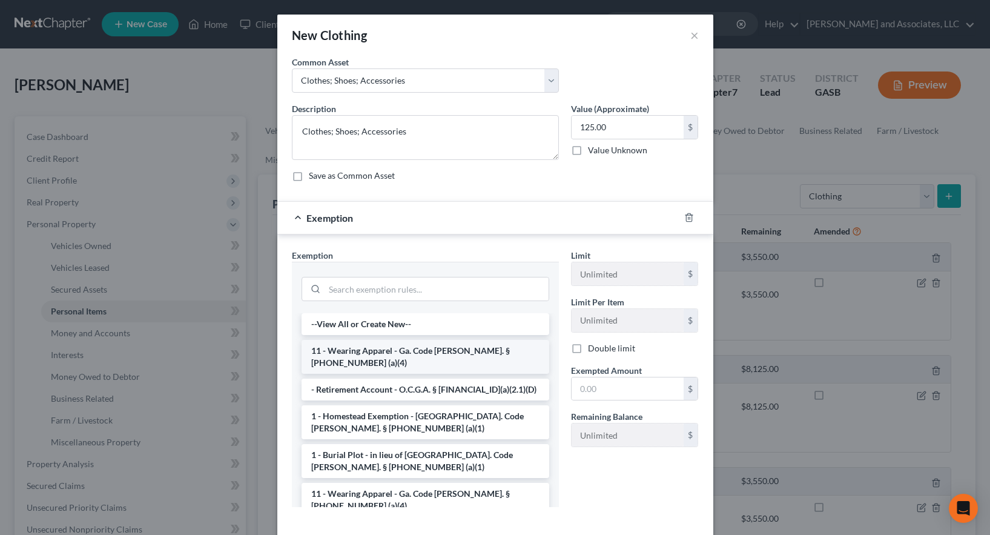
click at [496, 351] on li "11 - Wearing Apparel - Ga. Code [PERSON_NAME]. § [PHONE_NUMBER] (a)(4)" at bounding box center [425, 357] width 248 height 34
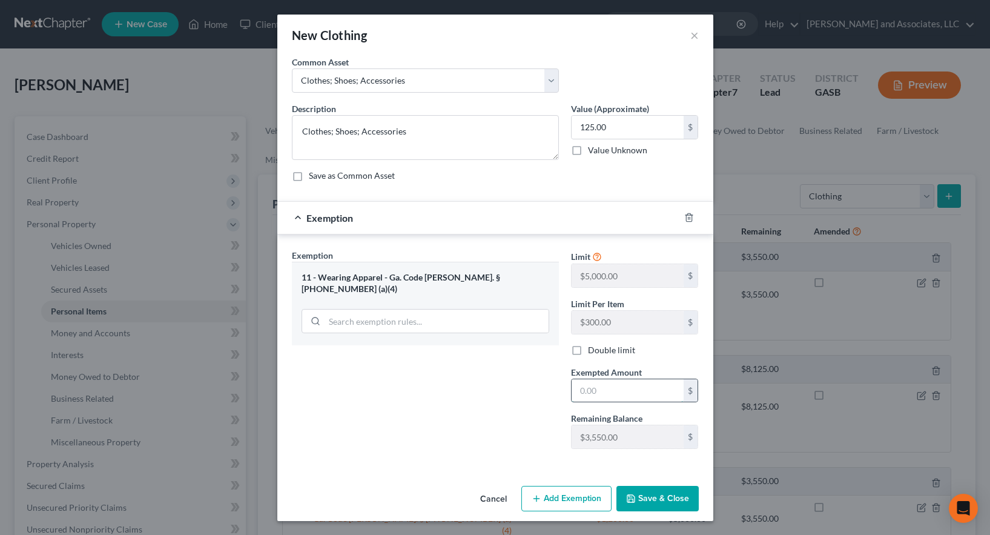
click at [599, 389] on input "text" at bounding box center [627, 390] width 112 height 23
click at [668, 499] on button "Save & Close" at bounding box center [657, 498] width 82 height 25
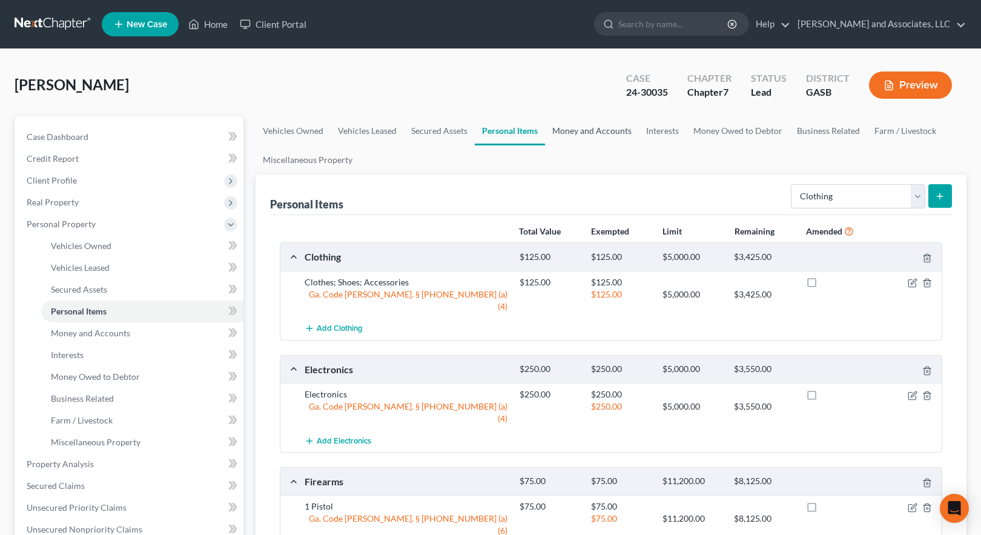
click at [584, 126] on link "Money and Accounts" at bounding box center [592, 130] width 94 height 29
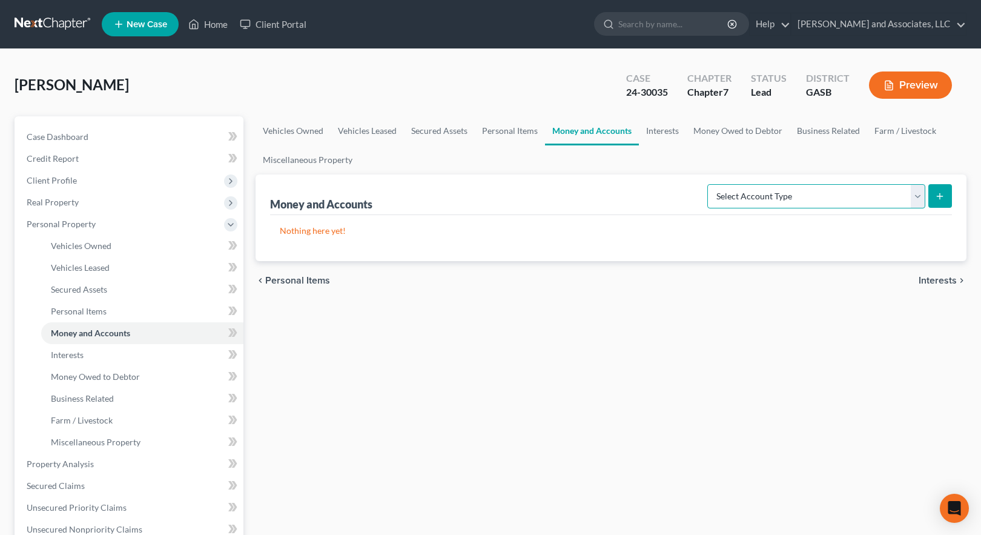
click at [920, 197] on select "Select Account Type Brokerage Cash on Hand Certificates of Deposit Checking Acc…" at bounding box center [816, 196] width 218 height 24
click at [710, 184] on select "Select Account Type Brokerage Cash on Hand Certificates of Deposit Checking Acc…" at bounding box center [816, 196] width 218 height 24
click at [937, 193] on icon "submit" at bounding box center [940, 196] width 10 height 10
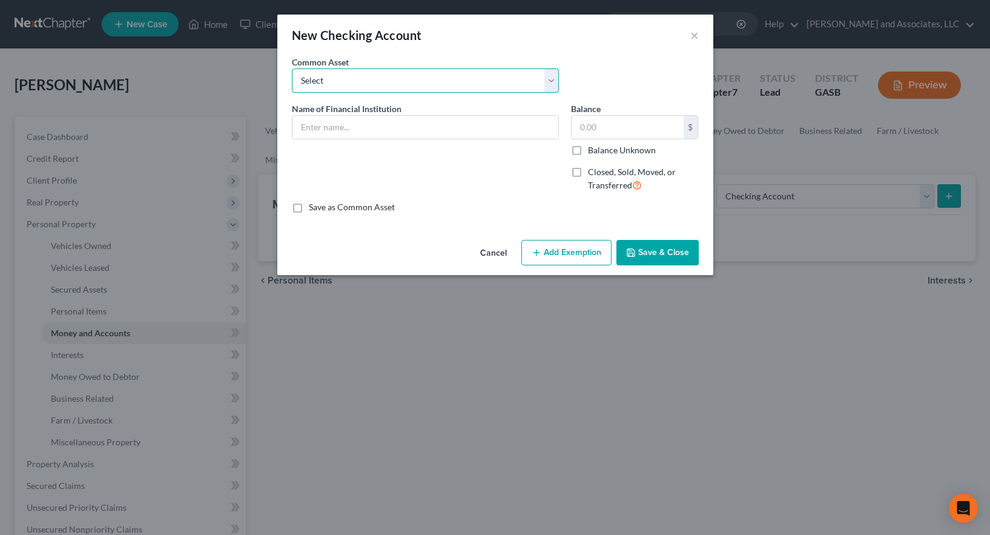
click at [367, 76] on select "Select Bank of [PERSON_NAME] Financial Group Robins Financial Credit Union [US_…" at bounding box center [425, 80] width 267 height 24
click at [292, 68] on select "Select Bank of [PERSON_NAME] Financial Group Robins Financial Credit Union [US_…" at bounding box center [425, 80] width 267 height 24
click at [570, 256] on button "Add Exemption" at bounding box center [566, 252] width 90 height 25
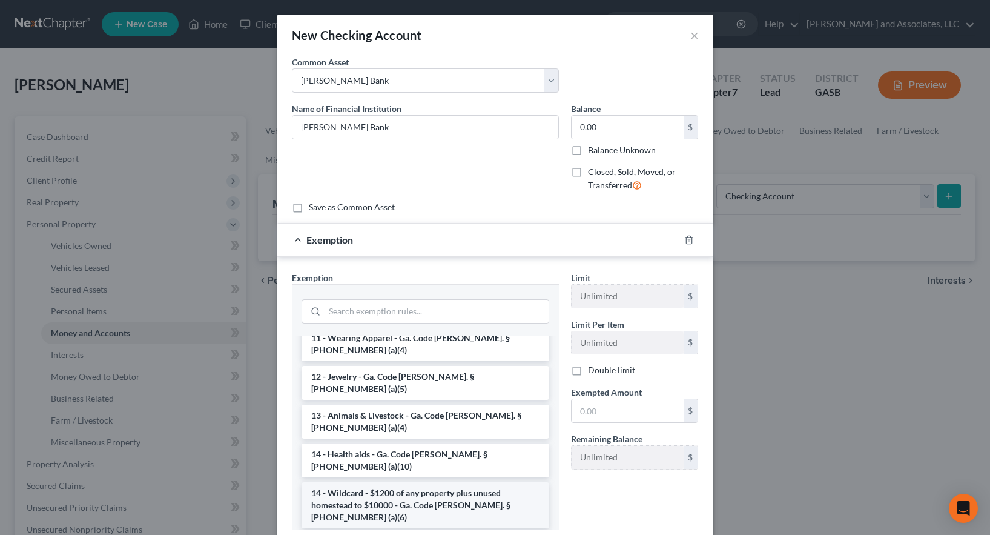
scroll to position [121, 0]
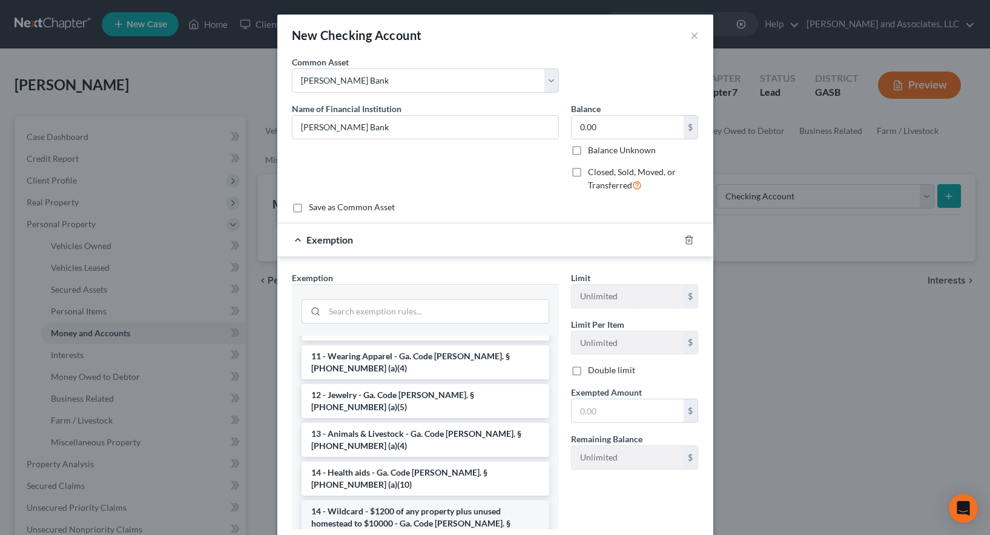
click at [380, 500] on li "14 - Wildcard - $1200 of any property plus unused homestead to $10000 - Ga. Cod…" at bounding box center [425, 523] width 248 height 46
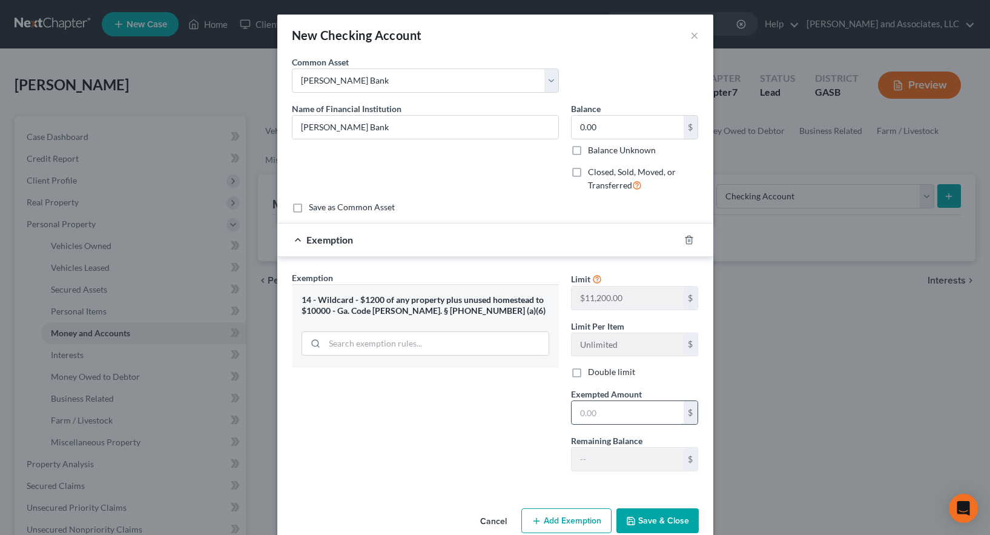
click at [589, 413] on input "text" at bounding box center [627, 412] width 112 height 23
drag, startPoint x: 644, startPoint y: 519, endPoint x: 665, endPoint y: 492, distance: 34.4
click at [648, 514] on button "Save & Close" at bounding box center [657, 520] width 82 height 25
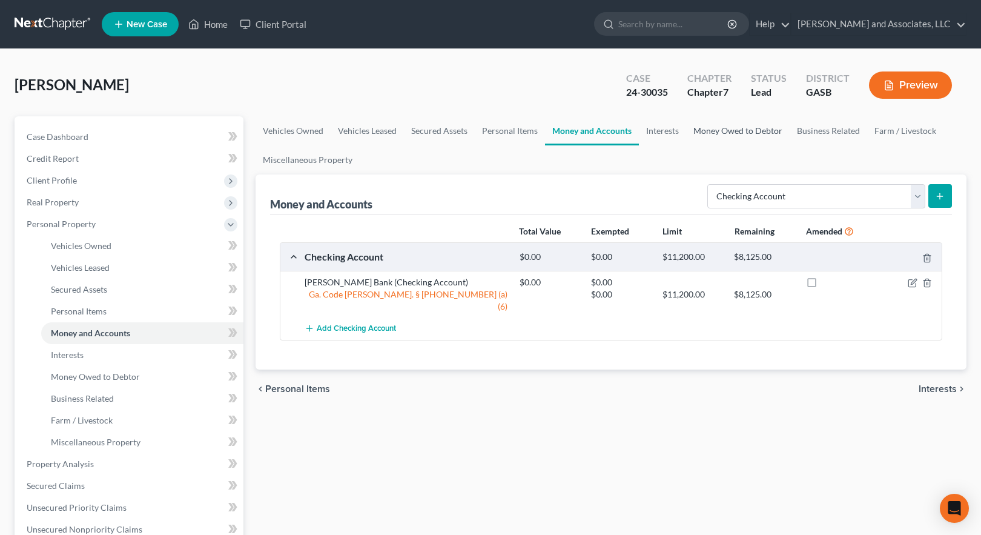
click at [746, 131] on link "Money Owed to Debtor" at bounding box center [738, 130] width 104 height 29
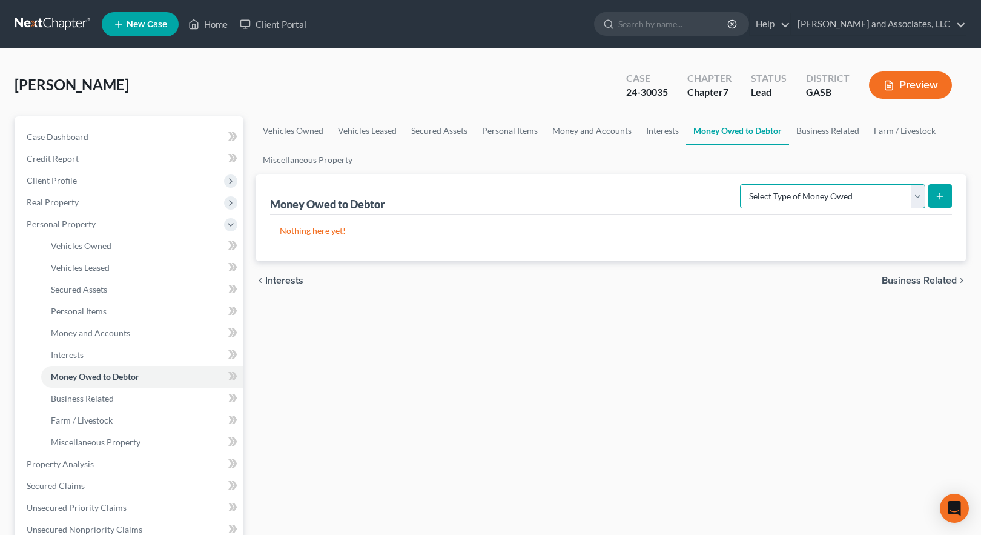
click at [845, 196] on select "Select Type of Money Owed Accounts Receivable Alimony Child Support Claims Agai…" at bounding box center [832, 196] width 185 height 24
click at [829, 131] on link "Business Related" at bounding box center [827, 130] width 77 height 29
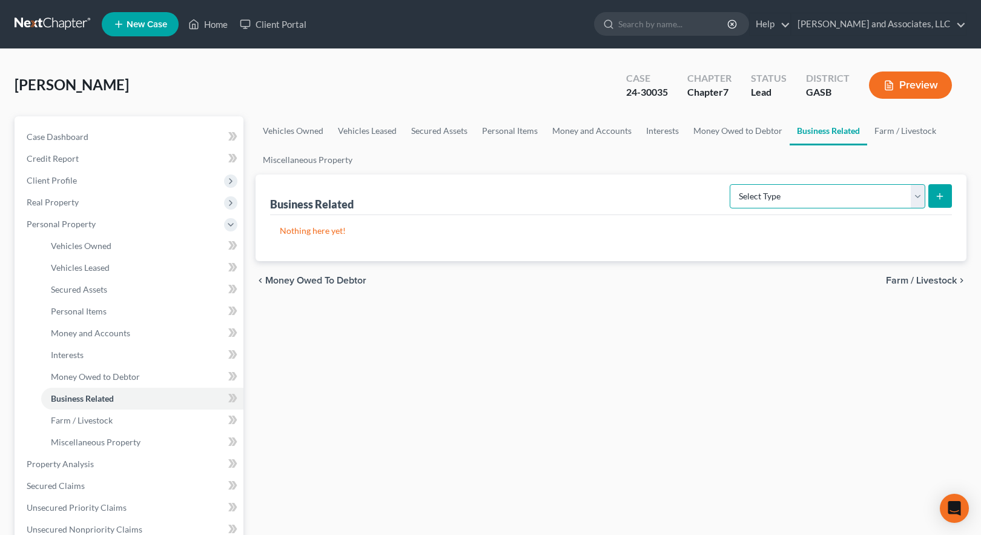
click at [813, 196] on select "Select Type Customer Lists Franchises Inventory Licenses Machinery Office Equip…" at bounding box center [828, 196] width 196 height 24
click at [730, 184] on select "Select Type Customer Lists Franchises Inventory Licenses Machinery Office Equip…" at bounding box center [828, 196] width 196 height 24
click at [941, 199] on icon "submit" at bounding box center [940, 196] width 10 height 10
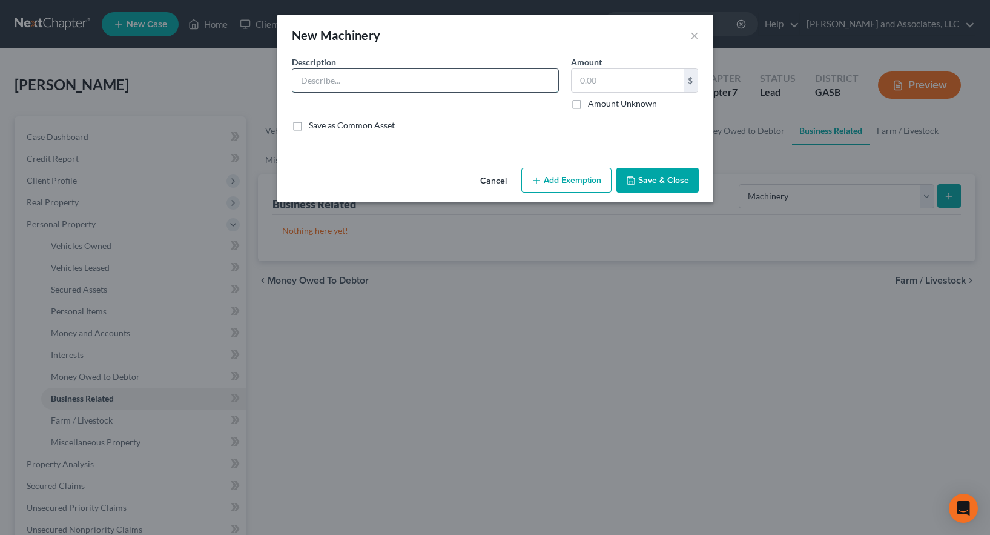
click at [384, 86] on input "text" at bounding box center [425, 80] width 266 height 23
click at [607, 79] on input "text" at bounding box center [627, 80] width 112 height 23
click at [561, 179] on button "Add Exemption" at bounding box center [566, 180] width 90 height 25
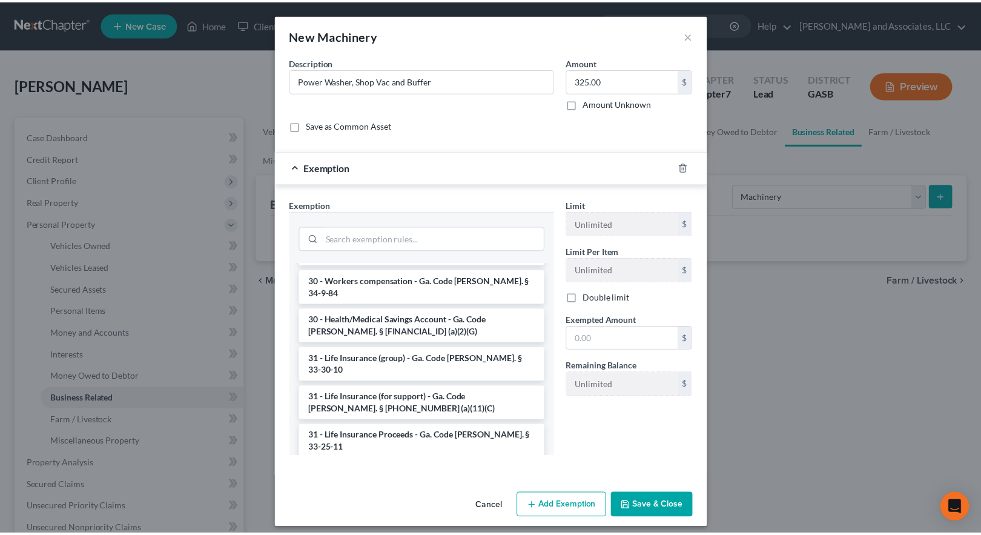
scroll to position [1635, 0]
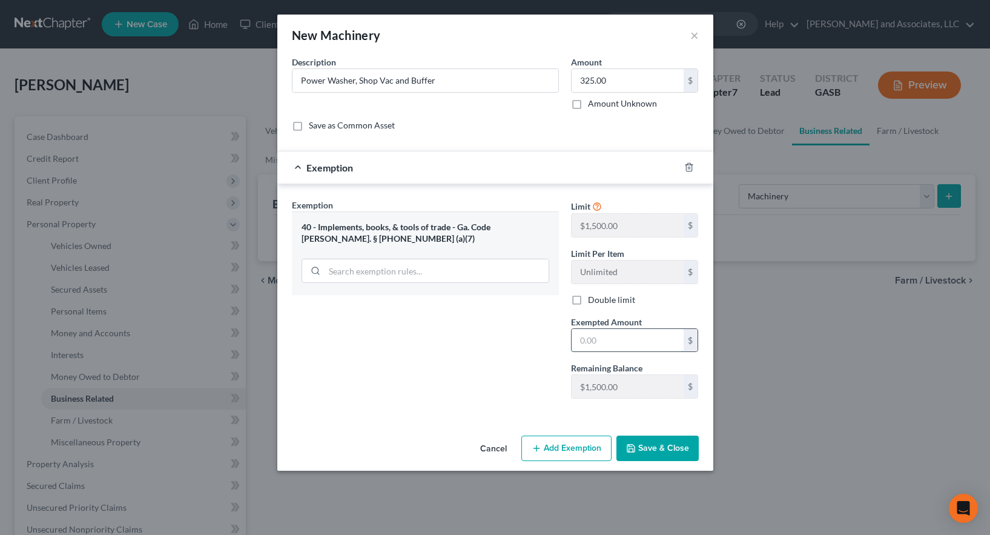
click at [591, 339] on input "text" at bounding box center [627, 340] width 112 height 23
click at [450, 340] on div "Exemption Set must be selected for CA. Exemption * 40 - Implements, books, & to…" at bounding box center [425, 303] width 279 height 209
click at [658, 450] on button "Save & Close" at bounding box center [657, 447] width 82 height 25
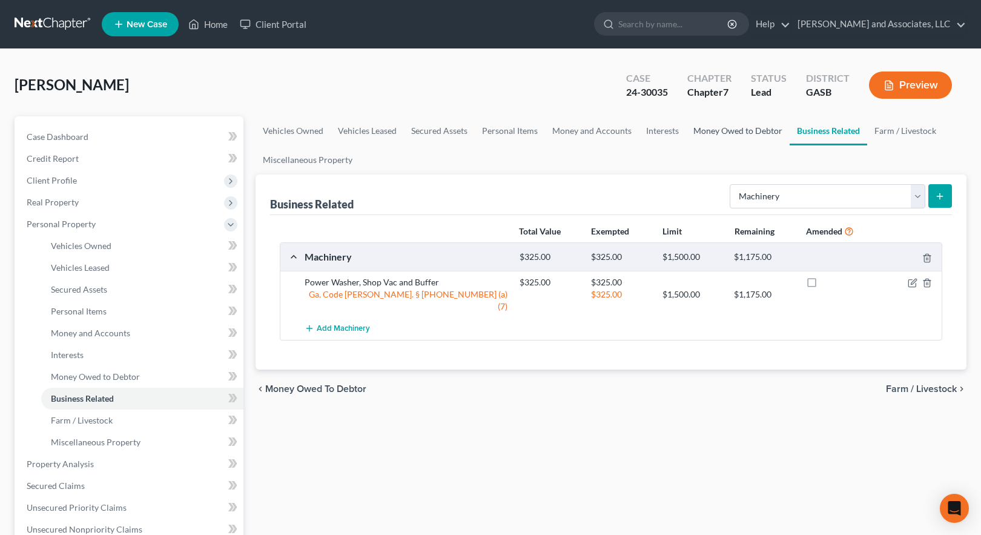
click at [717, 133] on link "Money Owed to Debtor" at bounding box center [738, 130] width 104 height 29
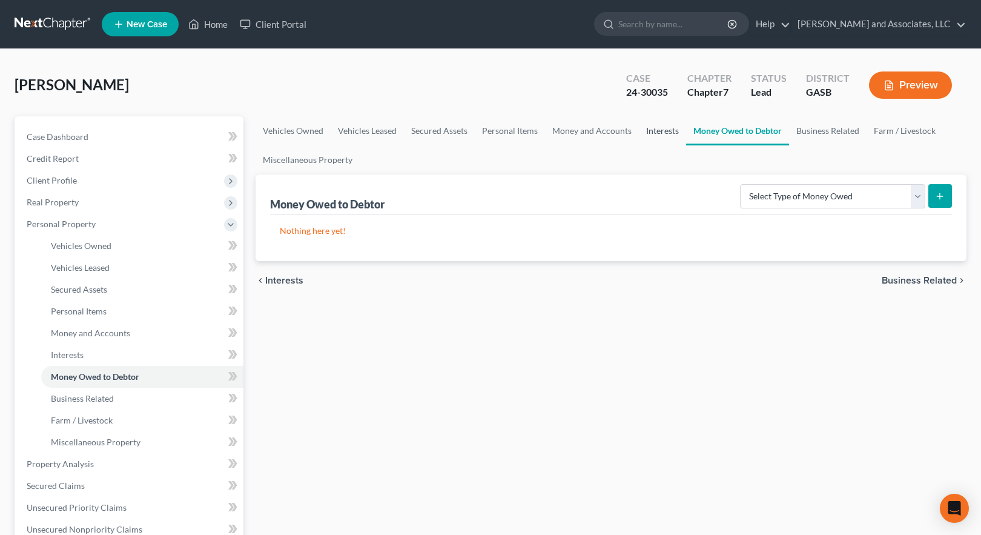
click at [659, 131] on link "Interests" at bounding box center [662, 130] width 47 height 29
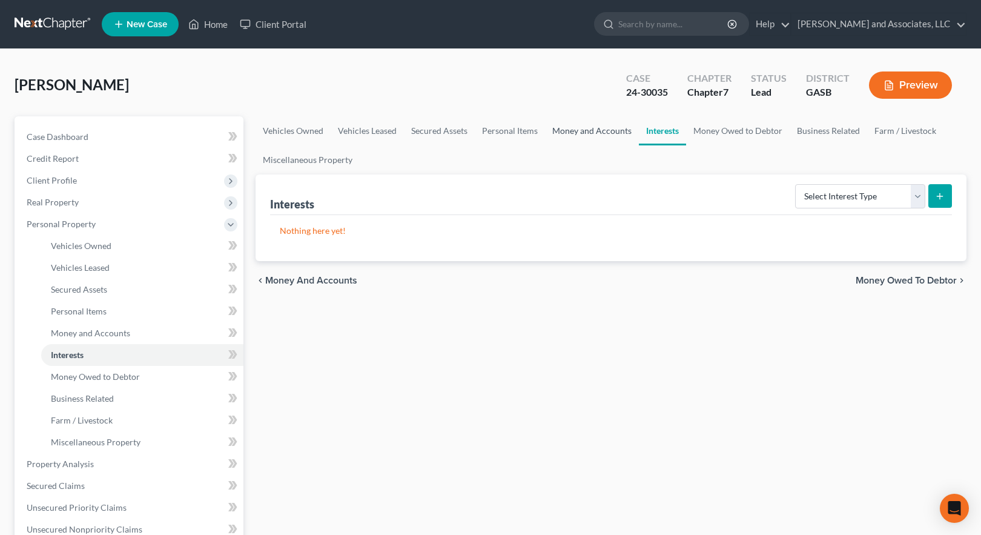
click at [602, 130] on link "Money and Accounts" at bounding box center [592, 130] width 94 height 29
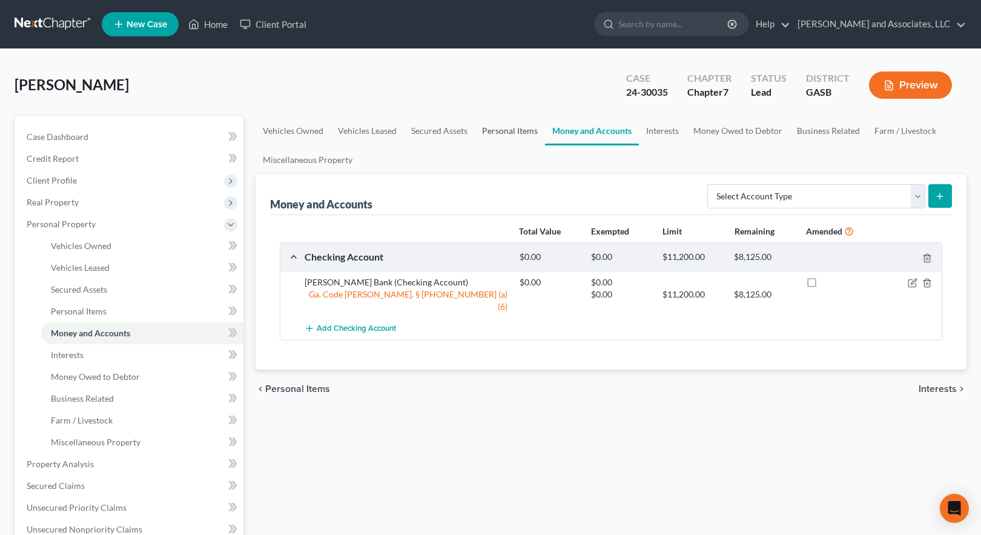
click at [518, 131] on link "Personal Items" at bounding box center [510, 130] width 70 height 29
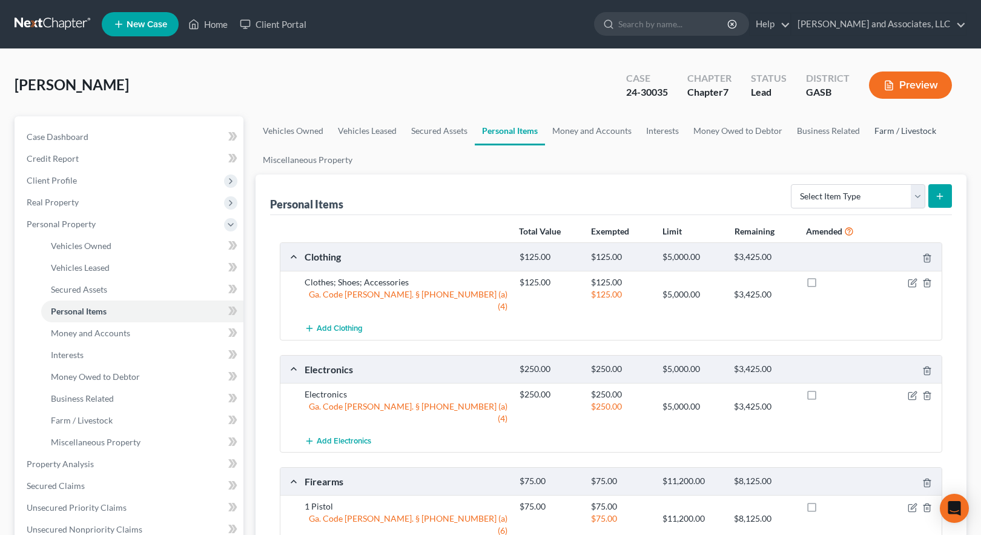
click at [889, 133] on link "Farm / Livestock" at bounding box center [905, 130] width 76 height 29
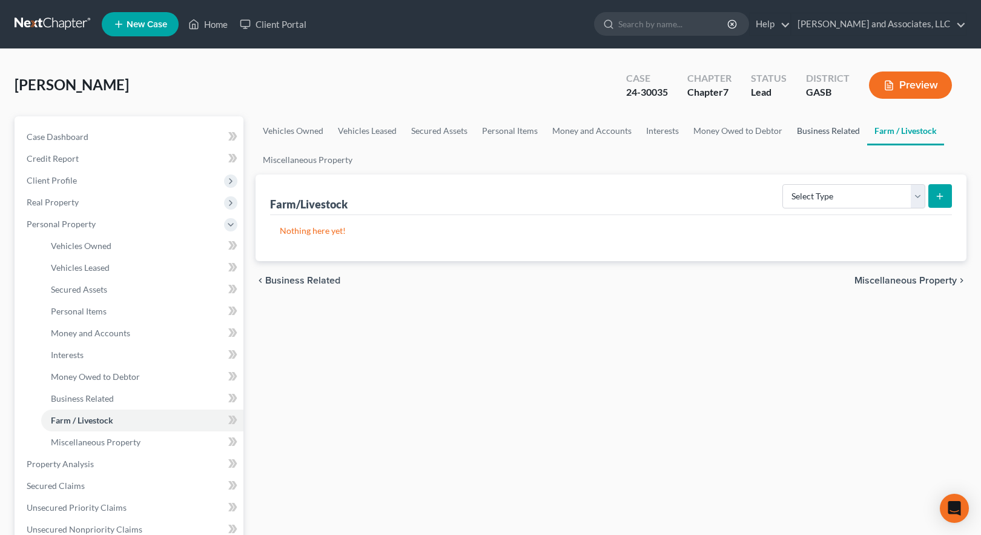
click at [823, 136] on link "Business Related" at bounding box center [827, 130] width 77 height 29
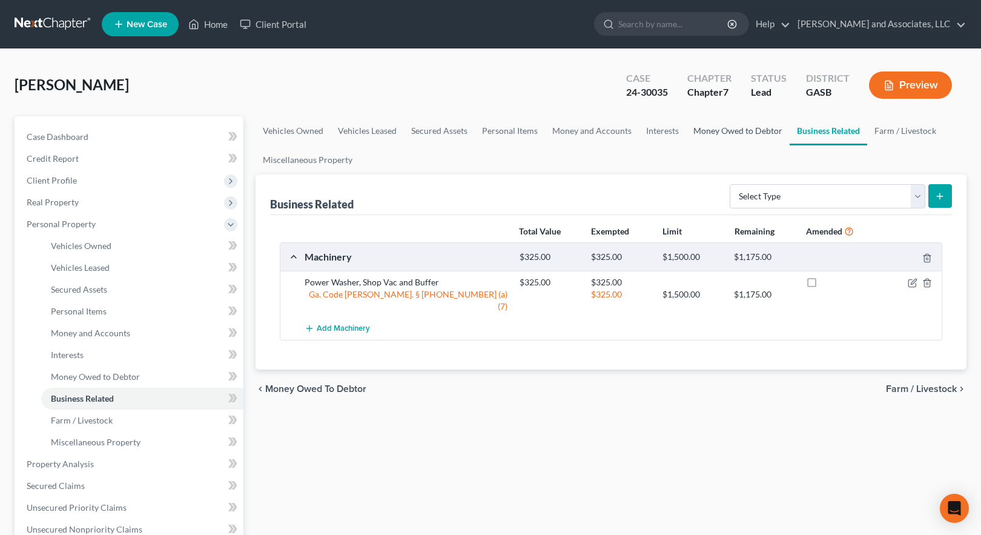
click at [748, 131] on link "Money Owed to Debtor" at bounding box center [738, 130] width 104 height 29
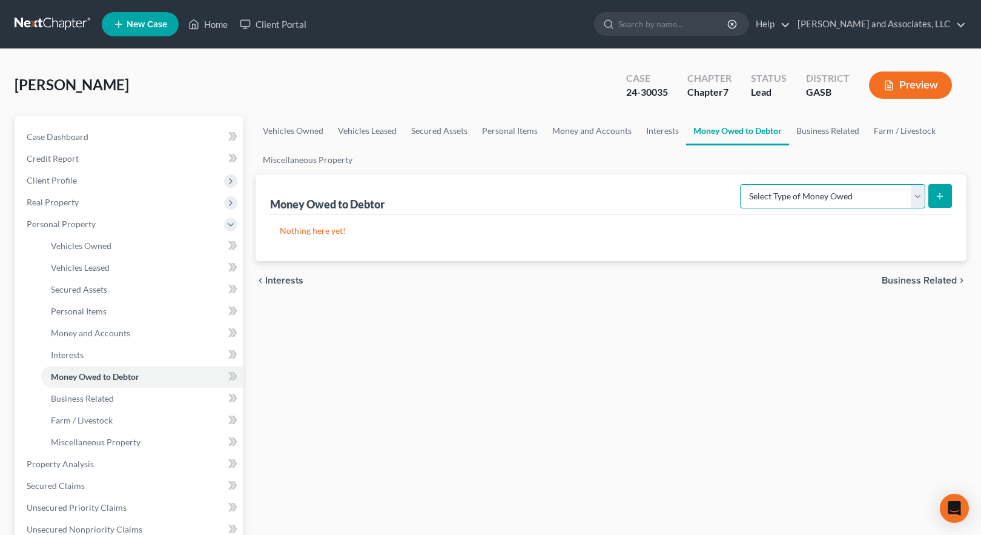
click at [919, 197] on select "Select Type of Money Owed Accounts Receivable Alimony Child Support Claims Agai…" at bounding box center [832, 196] width 185 height 24
click at [665, 133] on link "Interests" at bounding box center [662, 130] width 47 height 29
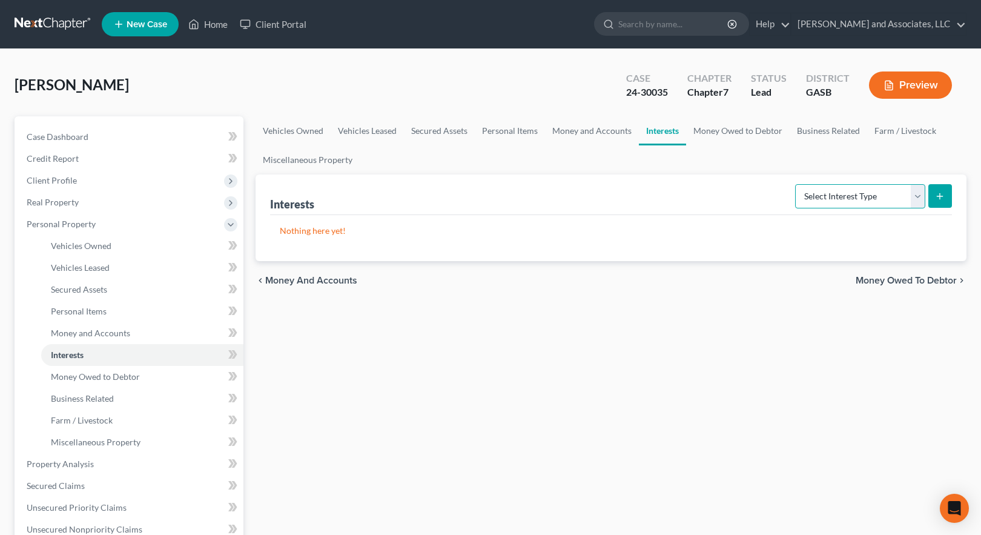
click at [875, 197] on select "Select Interest Type 401K Annuity Bond Education IRA Government Bond Government…" at bounding box center [860, 196] width 130 height 24
click at [500, 133] on link "Personal Items" at bounding box center [510, 130] width 70 height 29
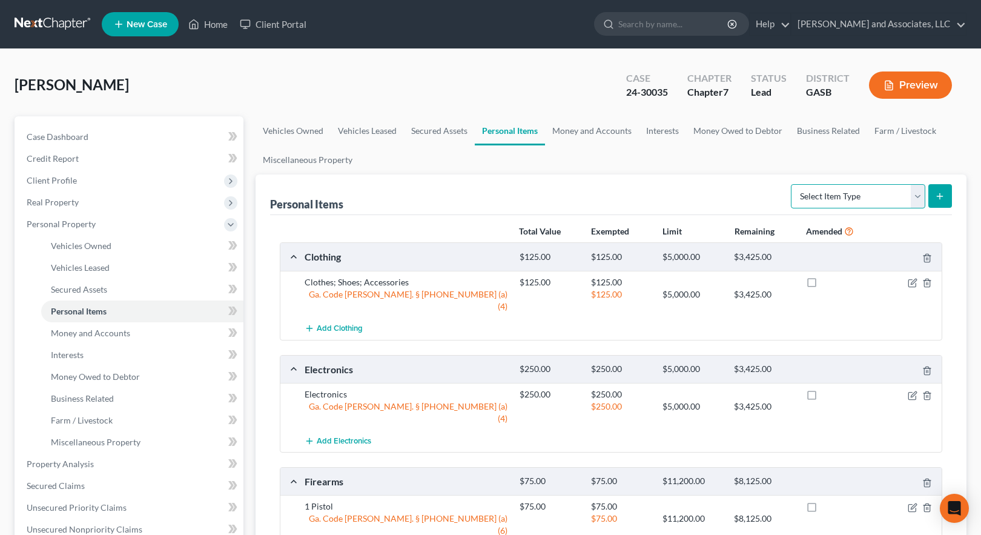
click at [878, 195] on select "Select Item Type Clothing Collectibles Of Value Electronics Firearms Household …" at bounding box center [858, 196] width 134 height 24
click at [579, 129] on link "Money and Accounts" at bounding box center [592, 130] width 94 height 29
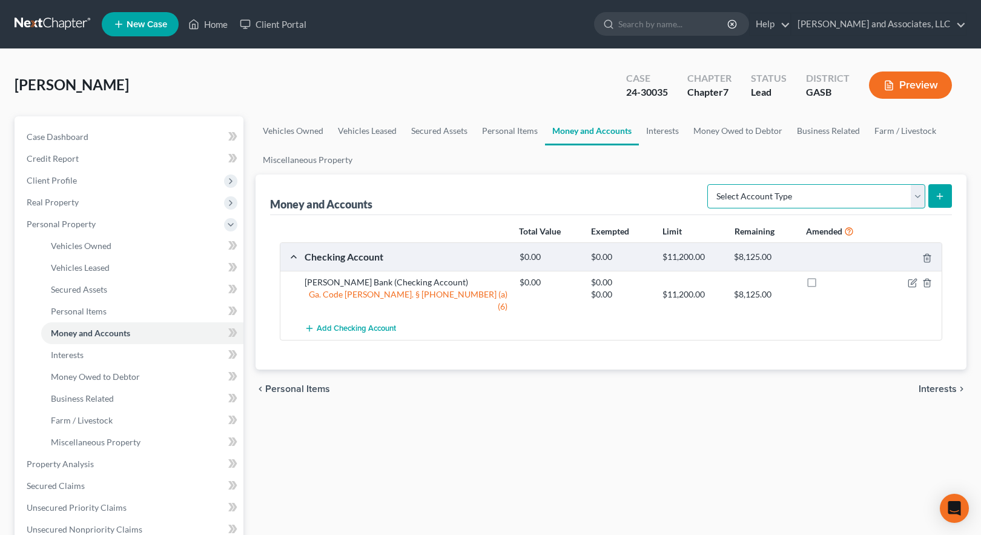
click at [831, 196] on select "Select Account Type Brokerage Cash on Hand Certificates of Deposit Checking Acc…" at bounding box center [816, 196] width 218 height 24
click at [660, 128] on link "Interests" at bounding box center [662, 130] width 47 height 29
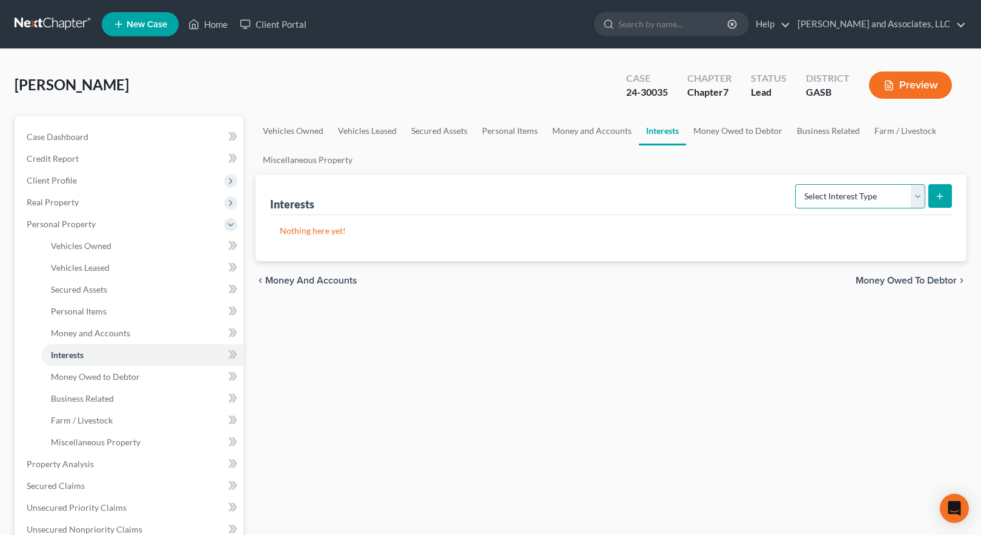
click at [863, 196] on select "Select Interest Type 401K Annuity Bond Education IRA Government Bond Government…" at bounding box center [860, 196] width 130 height 24
click at [723, 131] on link "Money Owed to Debtor" at bounding box center [738, 130] width 104 height 29
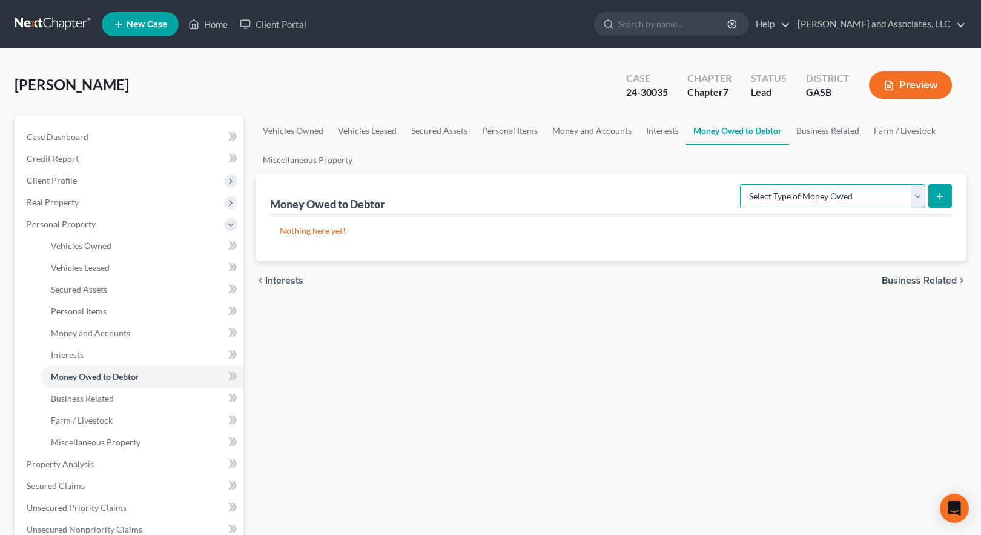
click at [819, 198] on select "Select Type of Money Owed Accounts Receivable Alimony Child Support Claims Agai…" at bounding box center [832, 196] width 185 height 24
click at [837, 131] on link "Business Related" at bounding box center [827, 130] width 77 height 29
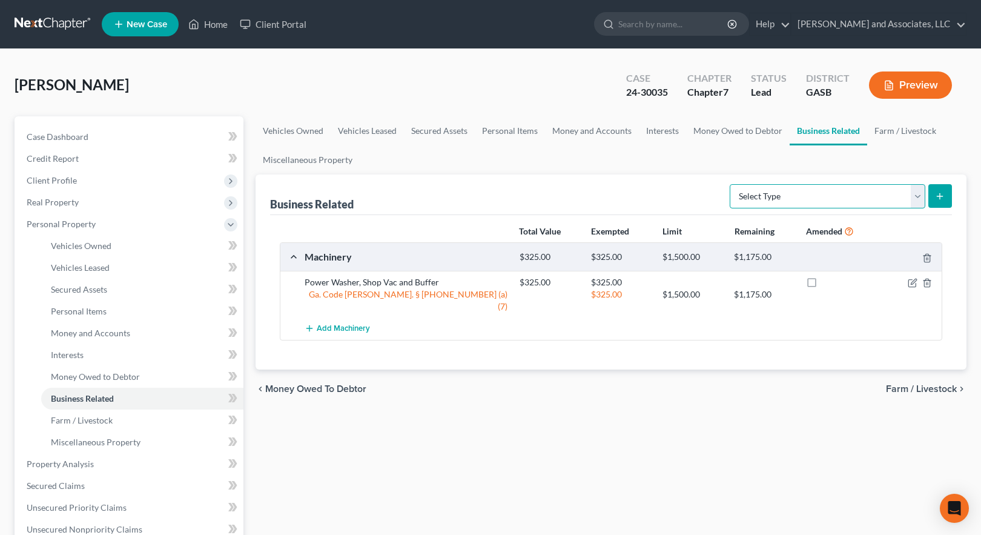
click at [822, 199] on select "Select Type Customer Lists Franchises Inventory Licenses Machinery Office Equip…" at bounding box center [828, 196] width 196 height 24
click at [898, 132] on link "Farm / Livestock" at bounding box center [905, 130] width 76 height 29
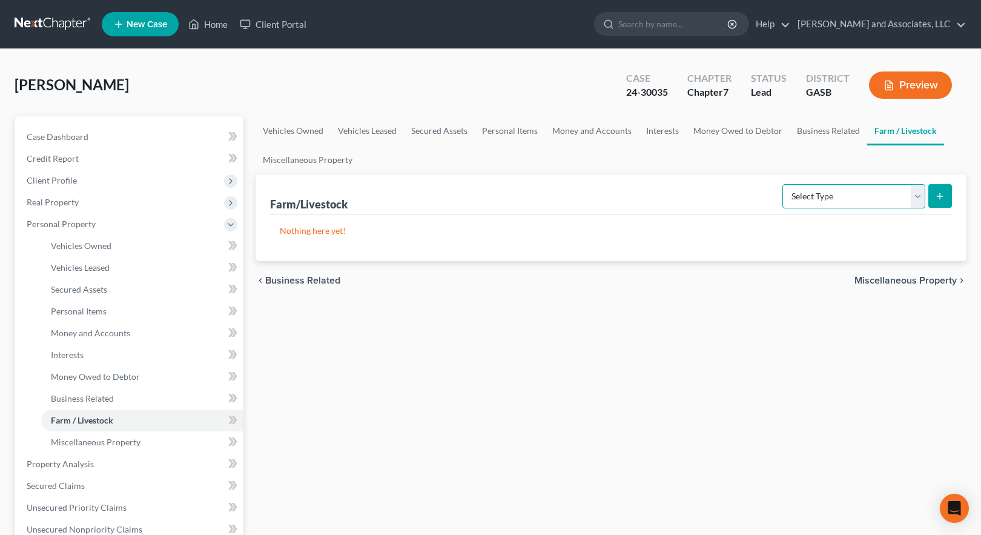
click at [918, 197] on select "Select Type Animals & Livestock Crops: Growing or Harvested Farming Equipment F…" at bounding box center [853, 196] width 143 height 24
drag, startPoint x: 946, startPoint y: 196, endPoint x: 923, endPoint y: 203, distance: 23.5
click at [946, 196] on button "submit" at bounding box center [940, 196] width 24 height 24
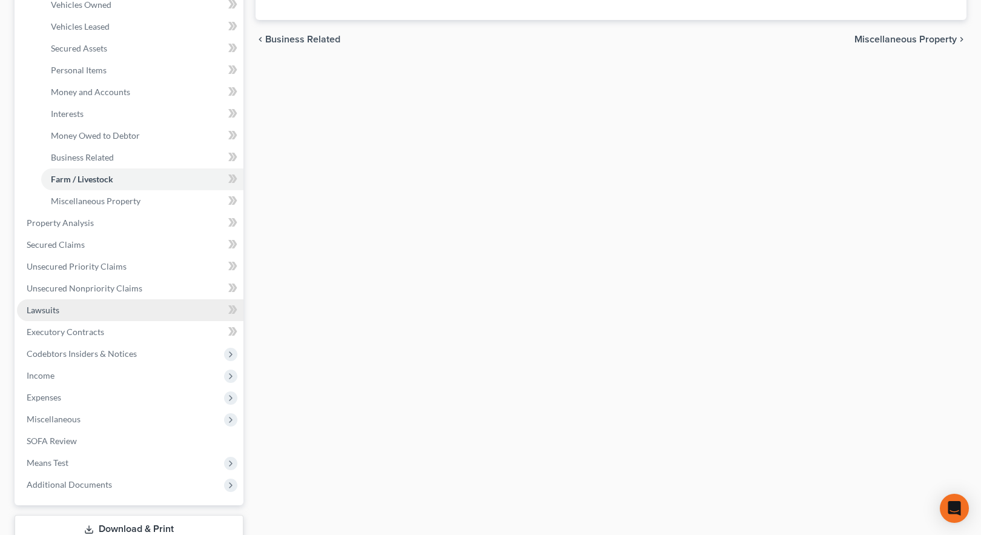
scroll to position [242, 0]
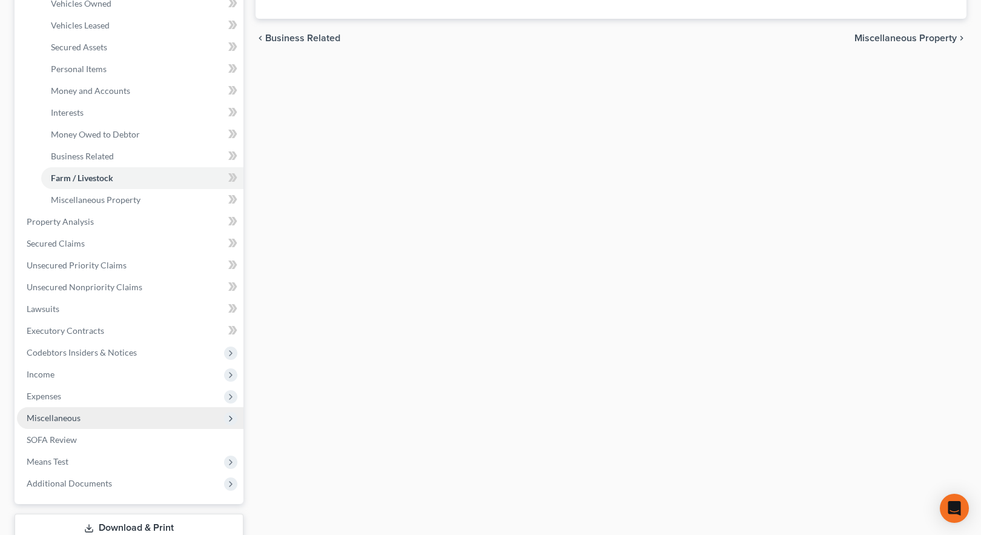
click at [95, 419] on span "Miscellaneous" at bounding box center [130, 418] width 226 height 22
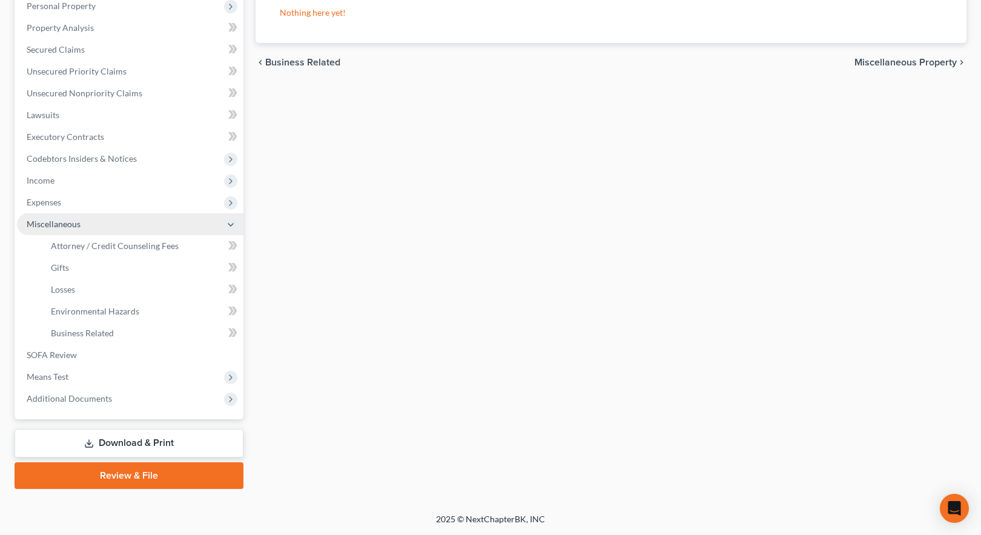
scroll to position [218, 0]
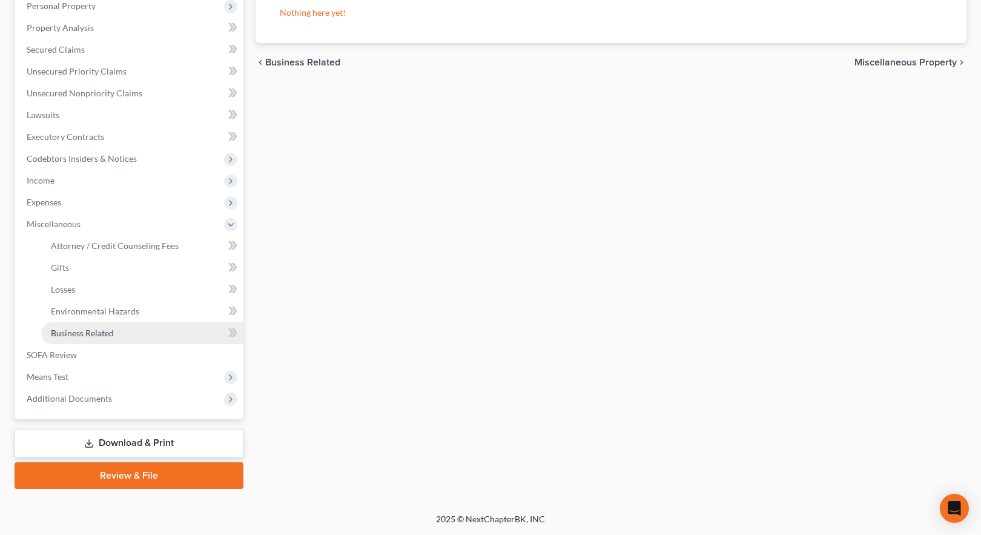
click at [127, 334] on link "Business Related" at bounding box center [142, 333] width 202 height 22
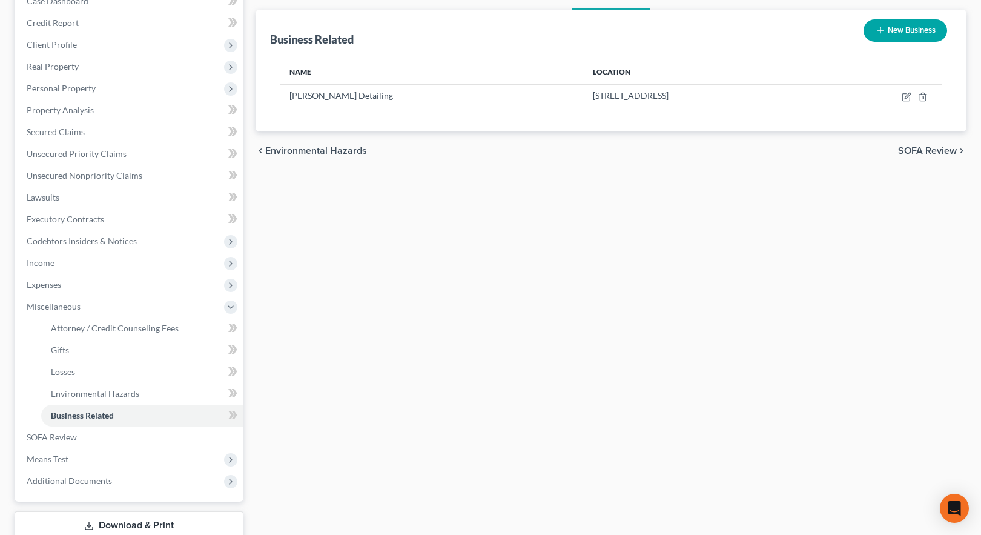
scroll to position [218, 0]
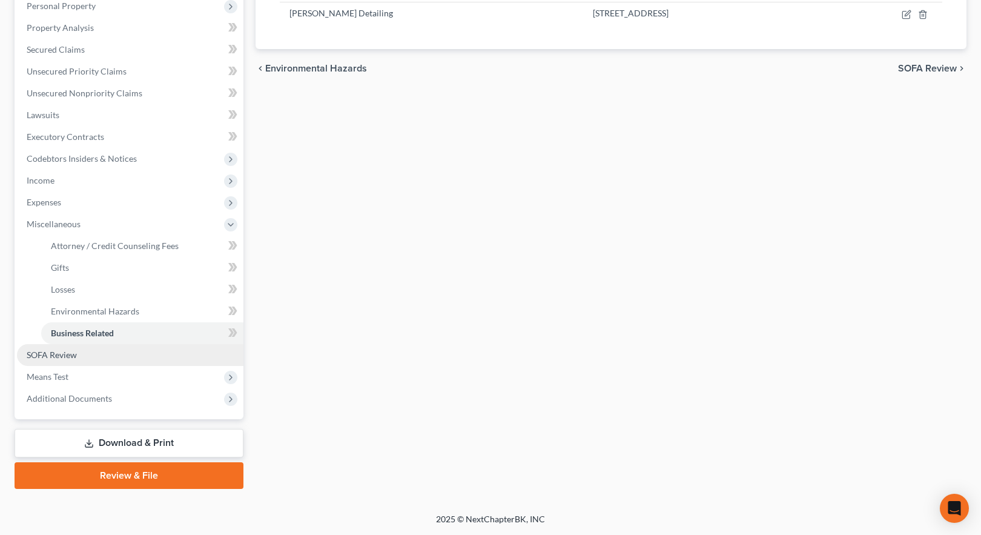
click at [45, 354] on span "SOFA Review" at bounding box center [52, 354] width 50 height 10
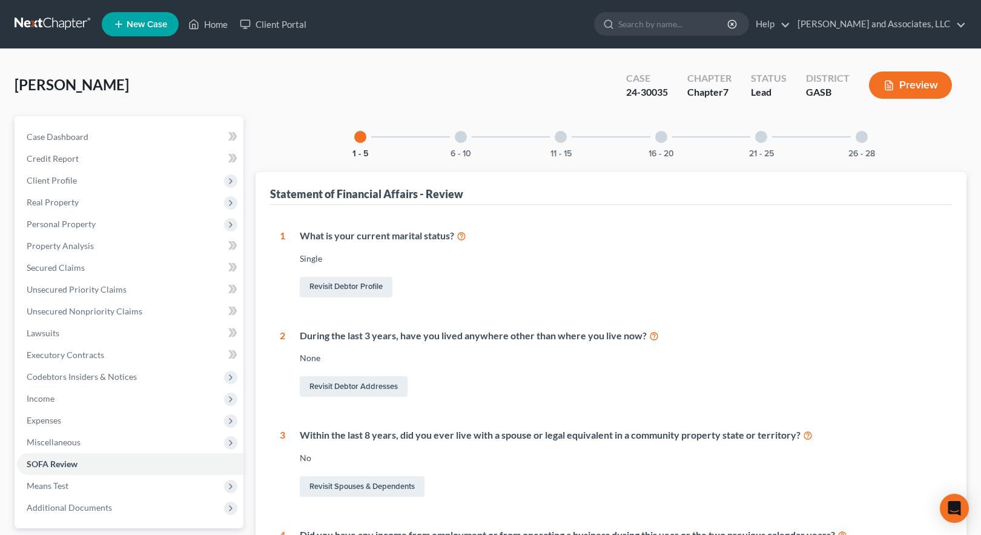
click at [660, 138] on div at bounding box center [661, 137] width 12 height 12
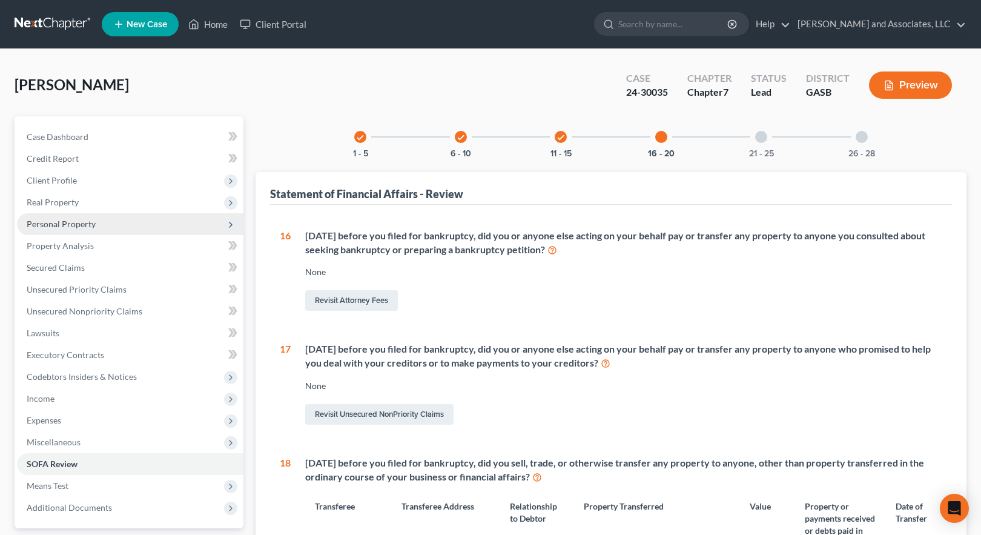
click at [67, 222] on span "Personal Property" at bounding box center [61, 224] width 69 height 10
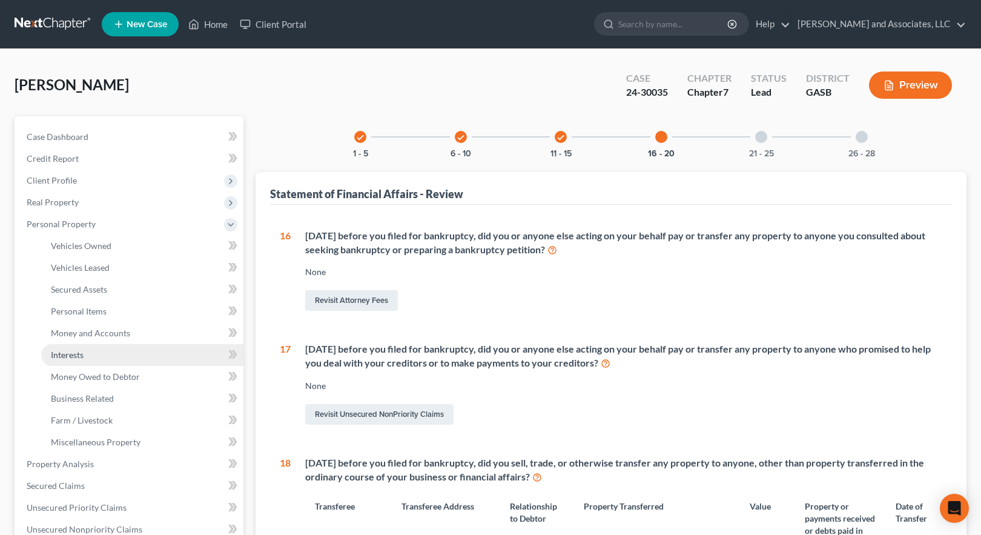
click at [71, 353] on span "Interests" at bounding box center [67, 354] width 33 height 10
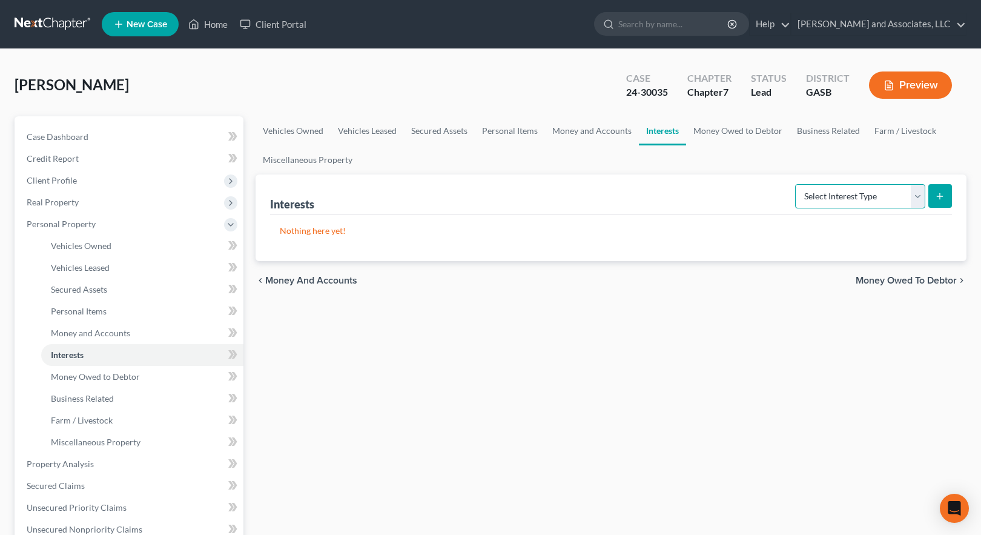
click at [917, 194] on select "Select Interest Type 401K Annuity Bond Education IRA Government Bond Government…" at bounding box center [860, 196] width 130 height 24
click at [611, 133] on link "Money and Accounts" at bounding box center [592, 130] width 94 height 29
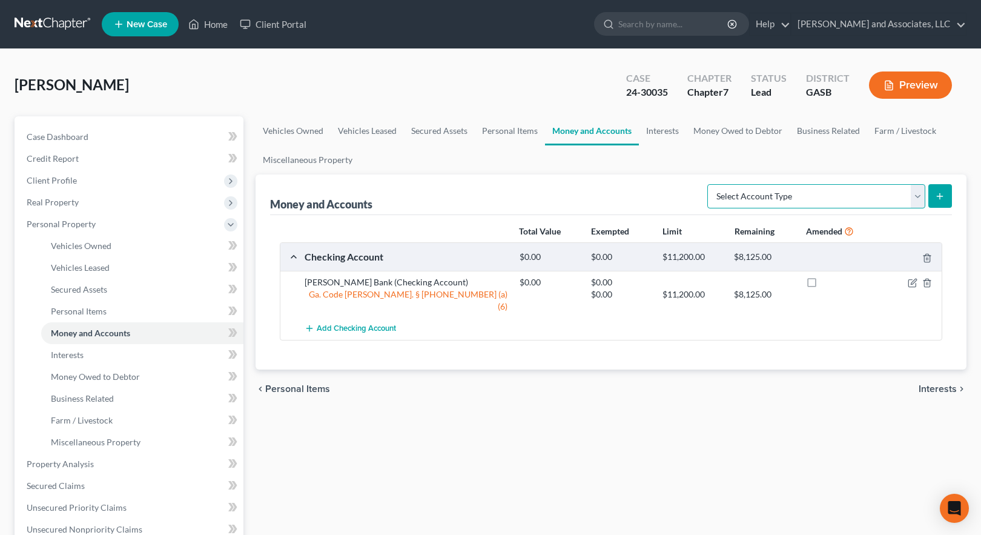
click at [838, 197] on select "Select Account Type Brokerage Cash on Hand Certificates of Deposit Checking Acc…" at bounding box center [816, 196] width 218 height 24
click at [521, 132] on link "Personal Items" at bounding box center [510, 130] width 70 height 29
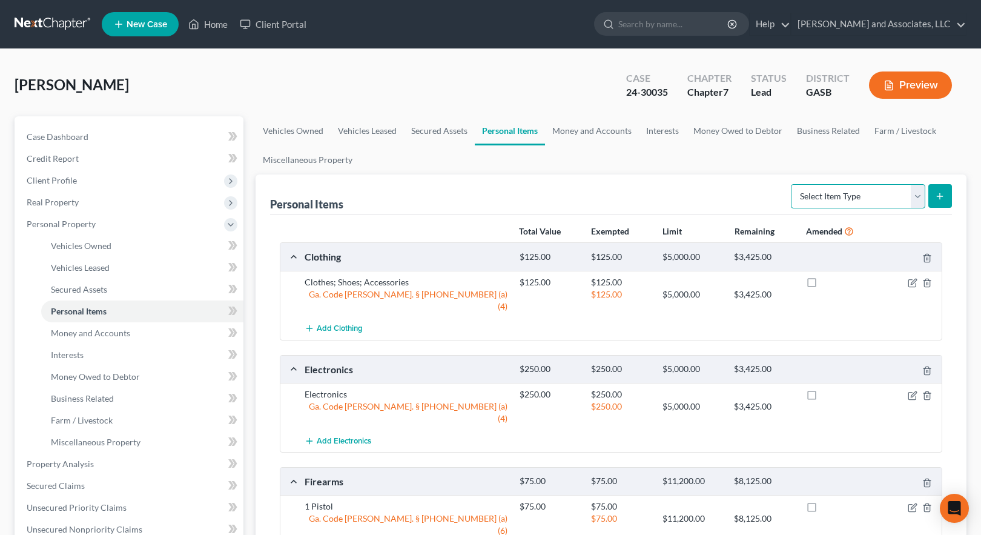
click at [828, 198] on select "Select Item Type Clothing Collectibles Of Value Electronics Firearms Household …" at bounding box center [858, 196] width 134 height 24
click at [792, 184] on select "Select Item Type Clothing Collectibles Of Value Electronics Firearms Household …" at bounding box center [858, 196] width 134 height 24
click at [817, 131] on link "Business Related" at bounding box center [827, 130] width 77 height 29
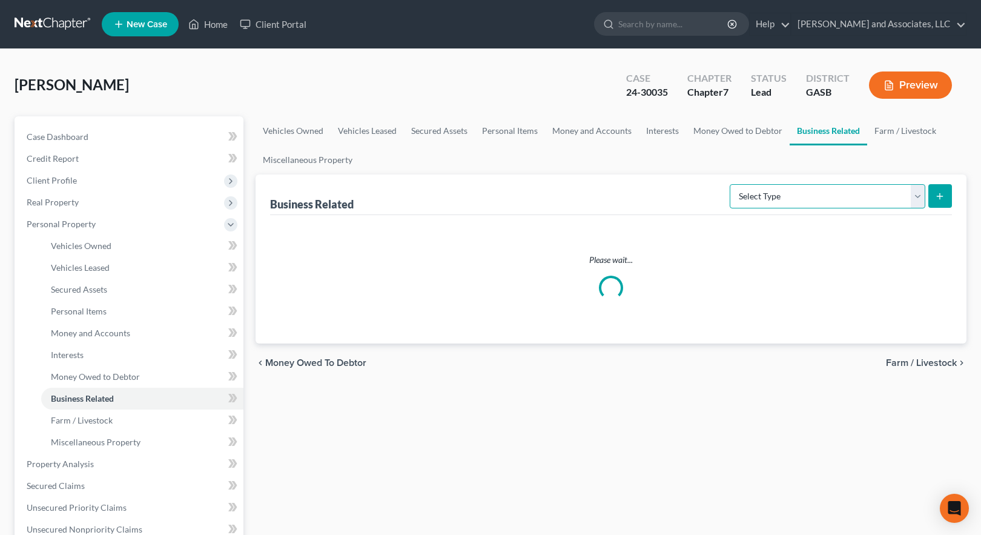
click at [843, 198] on select "Select Type Customer Lists Franchises Inventory Licenses Machinery Office Equip…" at bounding box center [828, 196] width 196 height 24
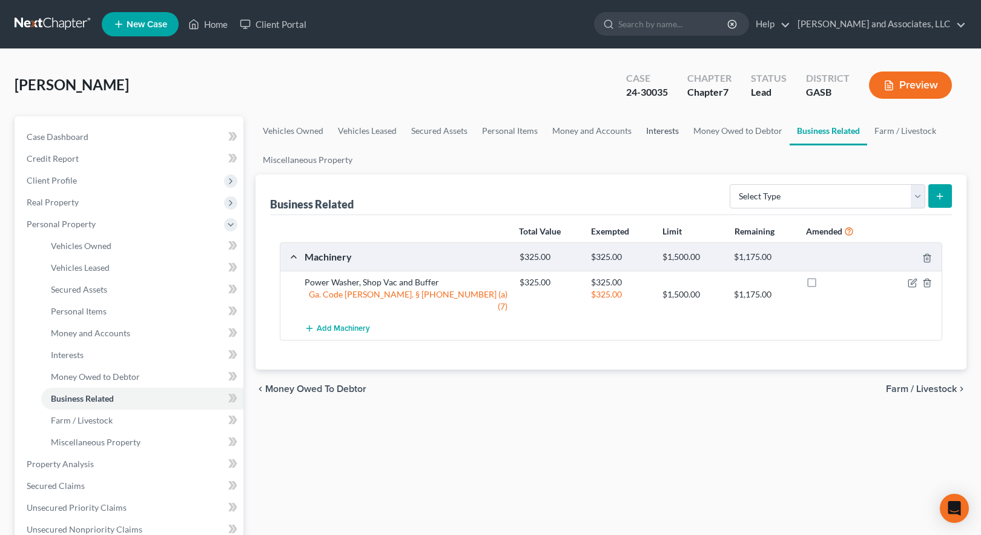
click at [650, 131] on link "Interests" at bounding box center [662, 130] width 47 height 29
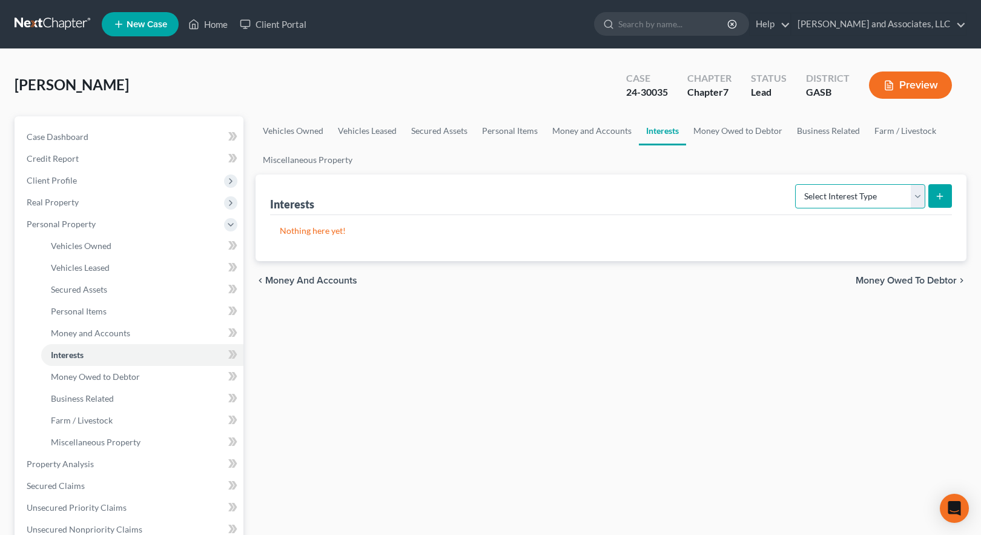
click at [858, 199] on select "Select Interest Type 401K Annuity Bond Education IRA Government Bond Government…" at bounding box center [860, 196] width 130 height 24
click at [493, 130] on link "Personal Items" at bounding box center [510, 130] width 70 height 29
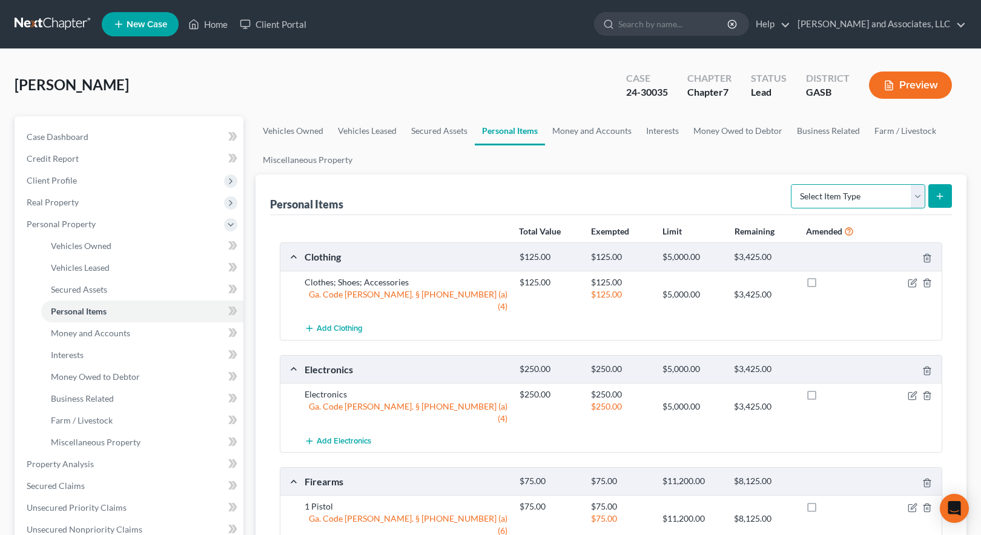
click at [832, 197] on select "Select Item Type Clothing Collectibles Of Value Electronics Firearms Household …" at bounding box center [858, 196] width 134 height 24
click at [792, 184] on select "Select Item Type Clothing Collectibles Of Value Electronics Firearms Household …" at bounding box center [858, 196] width 134 height 24
click at [939, 196] on icon "submit" at bounding box center [940, 196] width 10 height 10
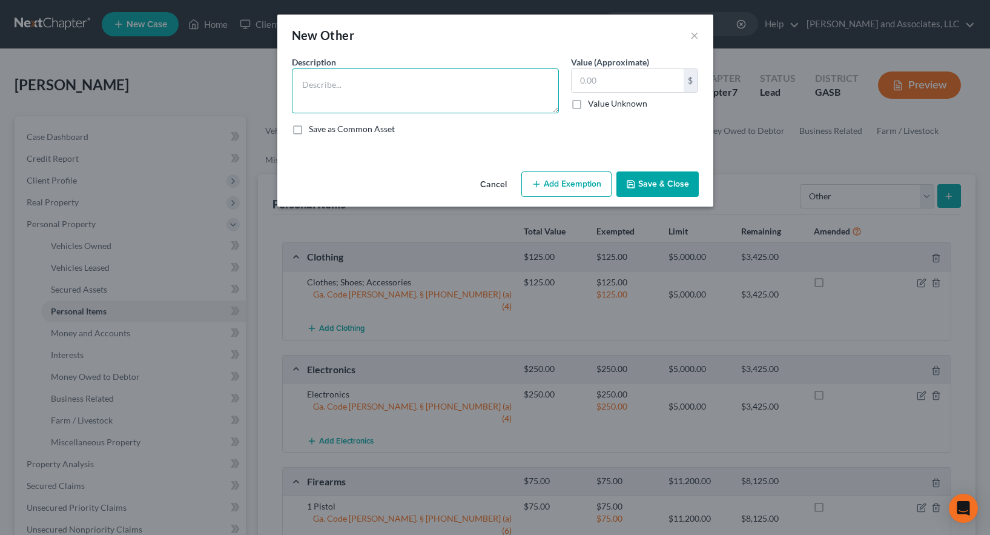
click at [405, 87] on textarea at bounding box center [425, 90] width 267 height 45
click at [622, 84] on input "text" at bounding box center [627, 80] width 112 height 23
click at [334, 91] on textarea "Shed" at bounding box center [425, 90] width 267 height 45
drag, startPoint x: 423, startPoint y: 81, endPoint x: 446, endPoint y: 100, distance: 29.6
click at [424, 81] on textarea "Shed (Metal Storage Building; 10 x 20 ft. long" at bounding box center [425, 90] width 267 height 45
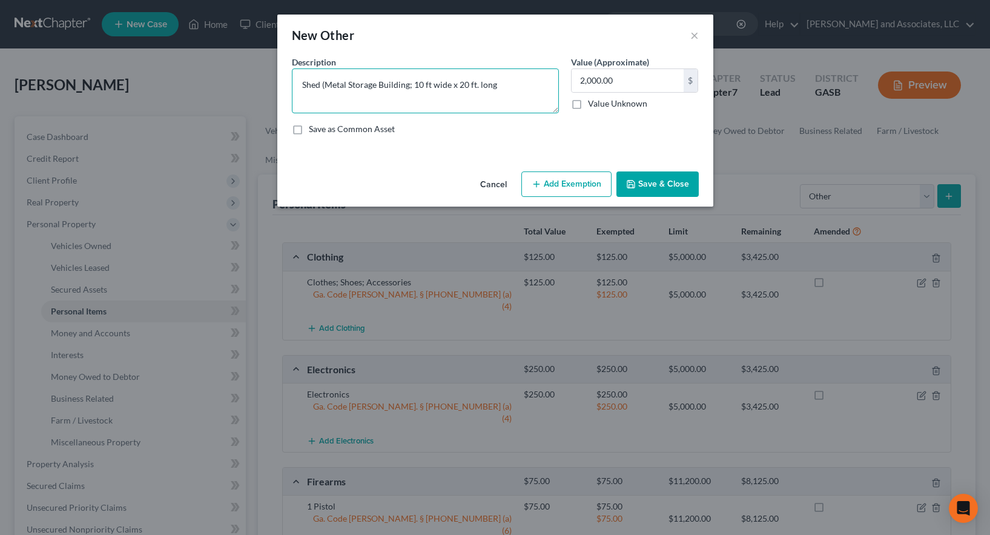
drag, startPoint x: 427, startPoint y: 85, endPoint x: 436, endPoint y: 87, distance: 9.2
click at [428, 85] on textarea "Shed (Metal Storage Building; 10 ft wide x 20 ft. long" at bounding box center [425, 90] width 267 height 45
click at [574, 186] on button "Add Exemption" at bounding box center [566, 183] width 90 height 25
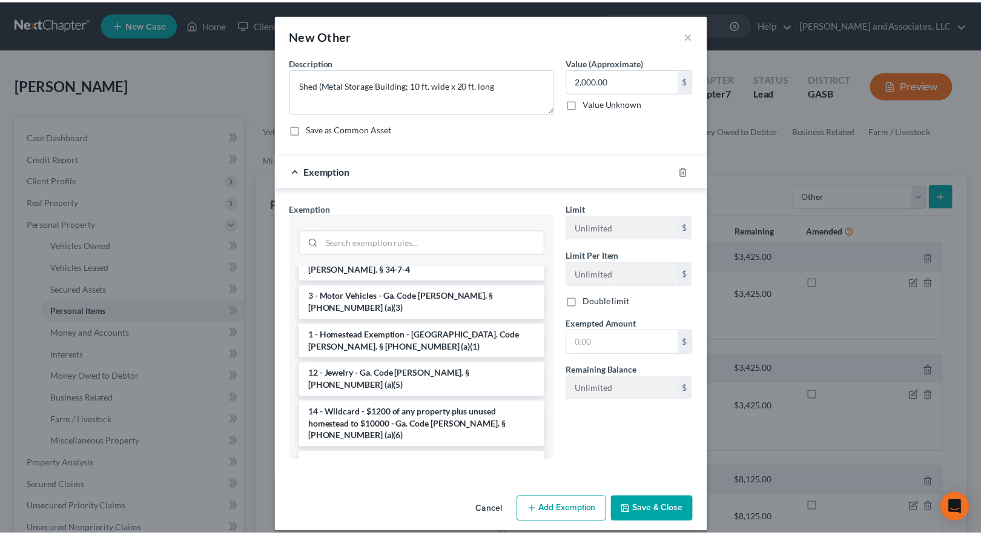
scroll to position [499, 0]
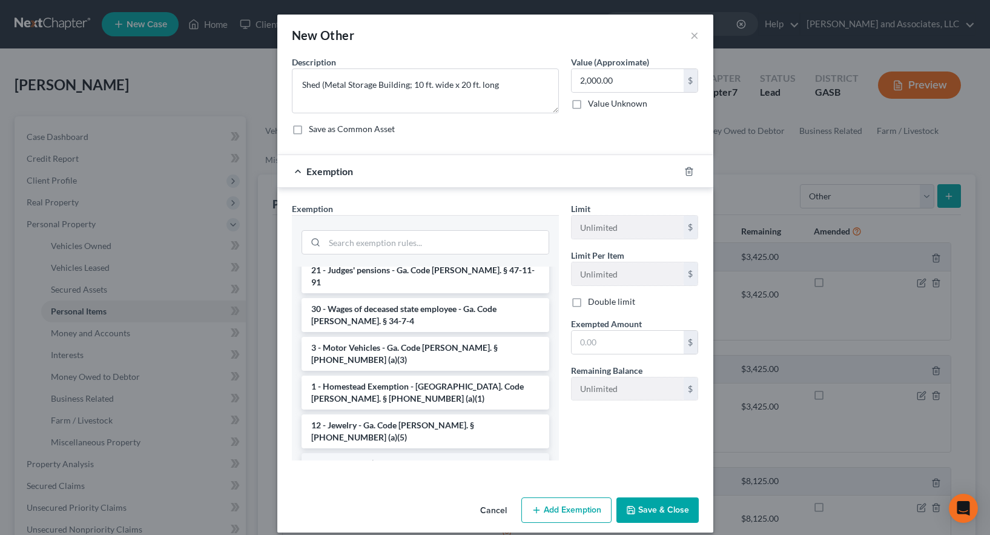
click at [403, 453] on li "14 - Wildcard - $1200 of any property plus unused homestead to $10000 - Ga. Cod…" at bounding box center [425, 476] width 248 height 46
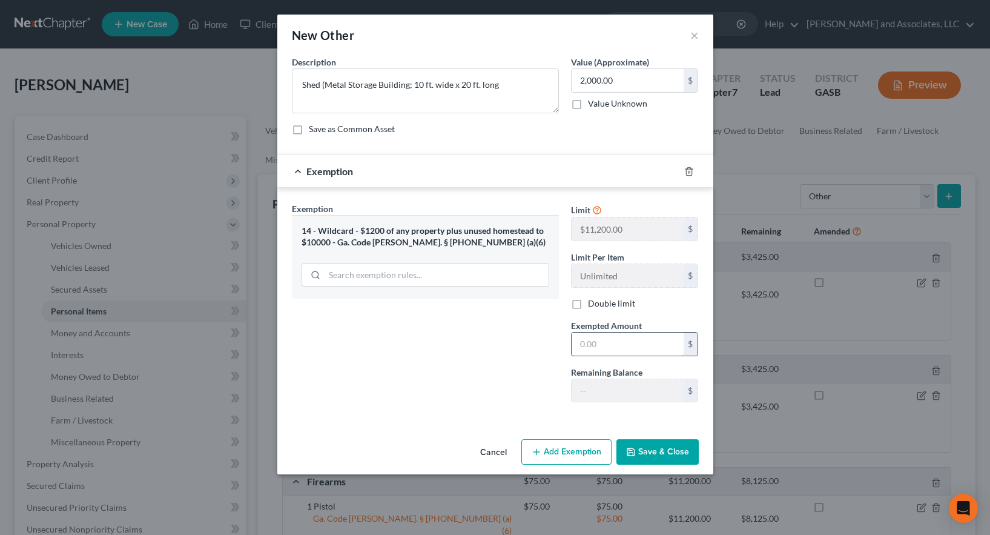
click at [595, 343] on input "text" at bounding box center [627, 343] width 112 height 23
click at [643, 452] on button "Save & Close" at bounding box center [657, 451] width 82 height 25
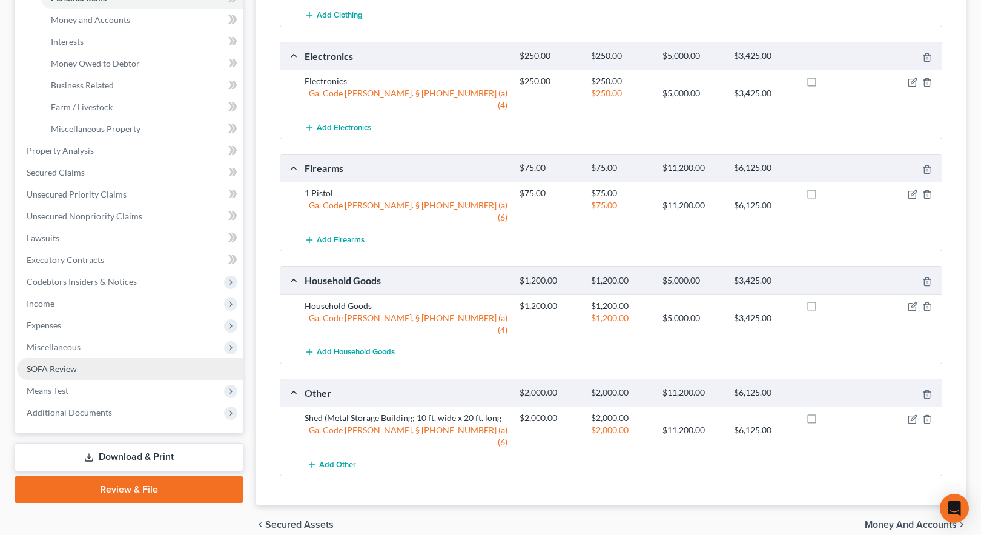
scroll to position [327, 0]
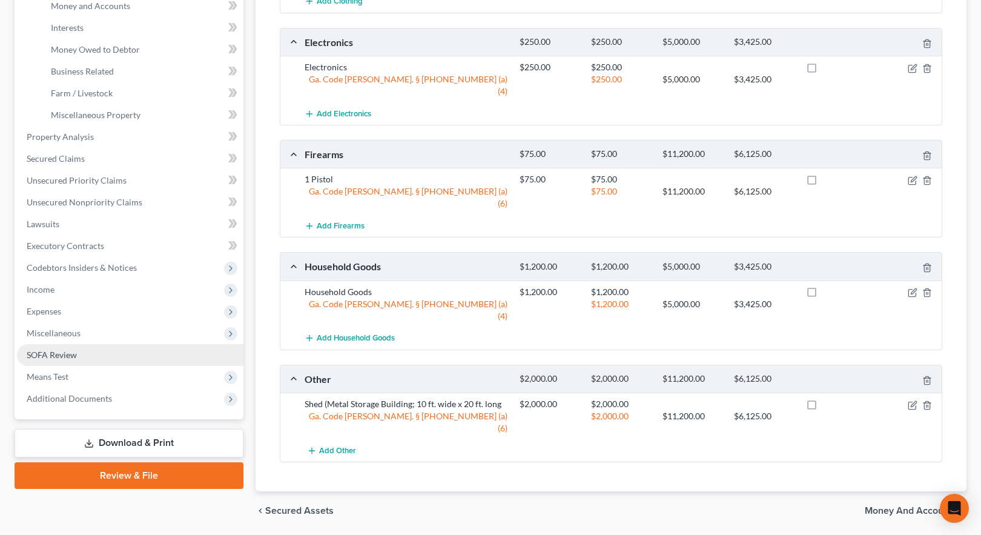
click at [56, 352] on span "SOFA Review" at bounding box center [52, 354] width 50 height 10
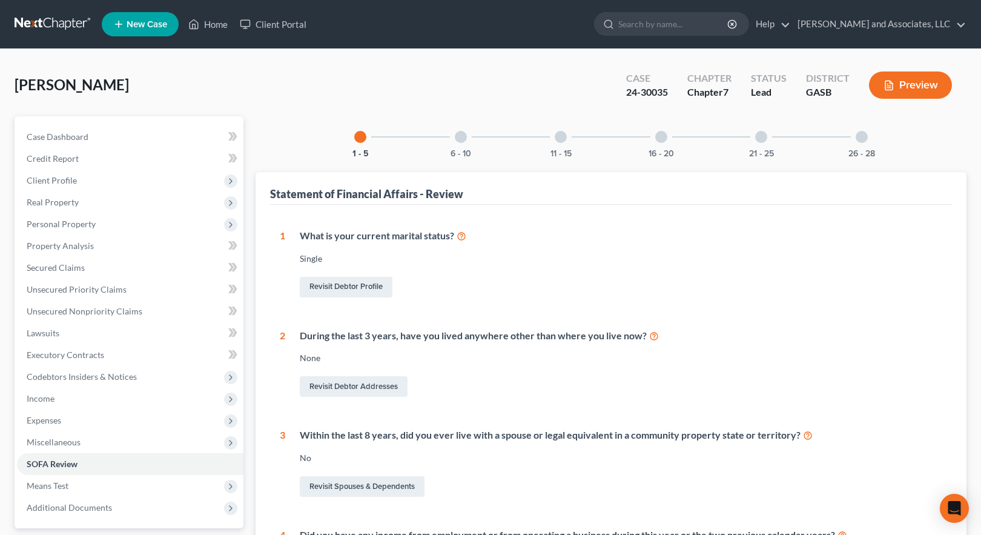
drag, startPoint x: 458, startPoint y: 143, endPoint x: 465, endPoint y: 143, distance: 6.7
click at [459, 143] on div "6 - 10" at bounding box center [460, 136] width 41 height 41
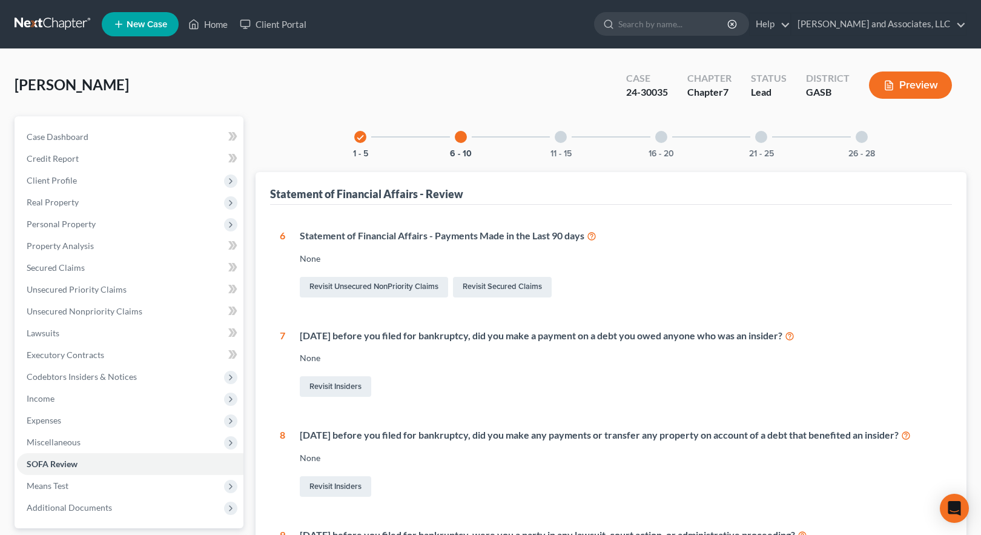
click at [906, 85] on button "Preview" at bounding box center [910, 84] width 83 height 27
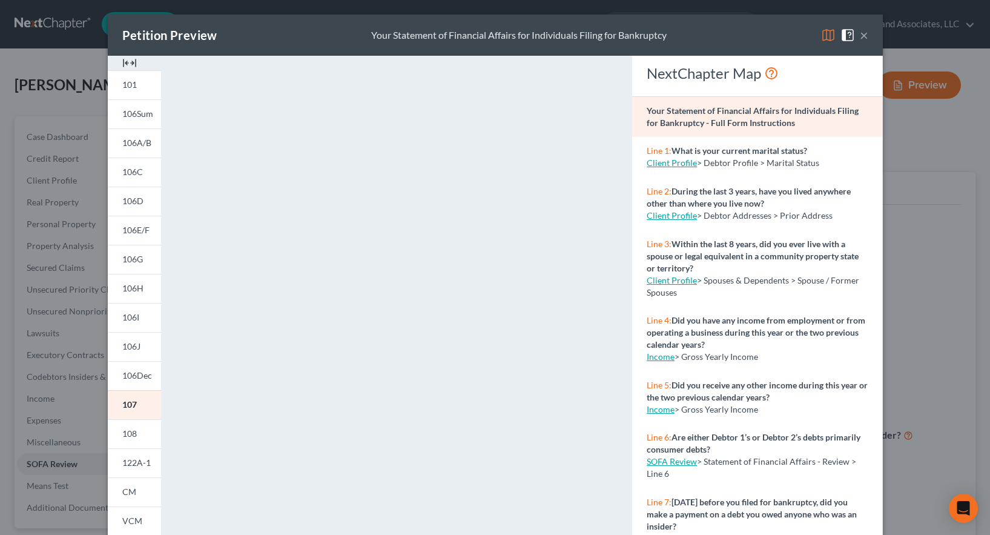
click at [823, 35] on img at bounding box center [828, 35] width 15 height 15
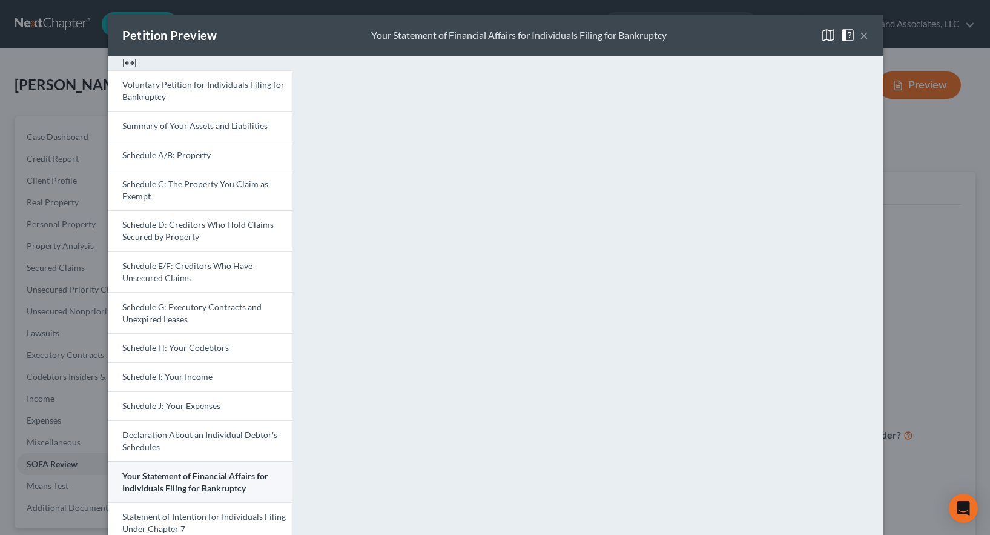
click at [192, 481] on link "Your Statement of Financial Affairs for Individuals Filing for Bankruptcy" at bounding box center [200, 481] width 185 height 41
click at [860, 35] on button "×" at bounding box center [864, 35] width 8 height 15
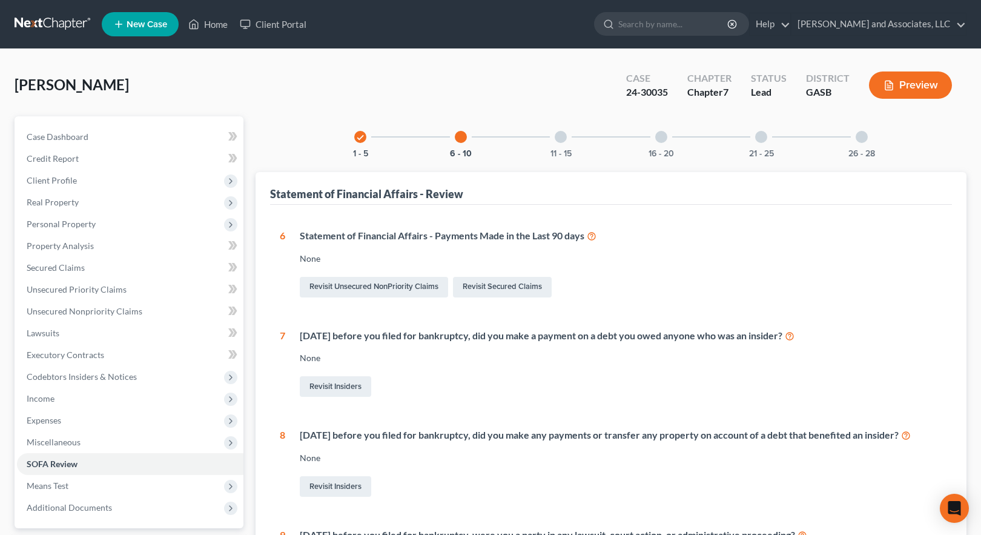
click at [559, 139] on div at bounding box center [561, 137] width 12 height 12
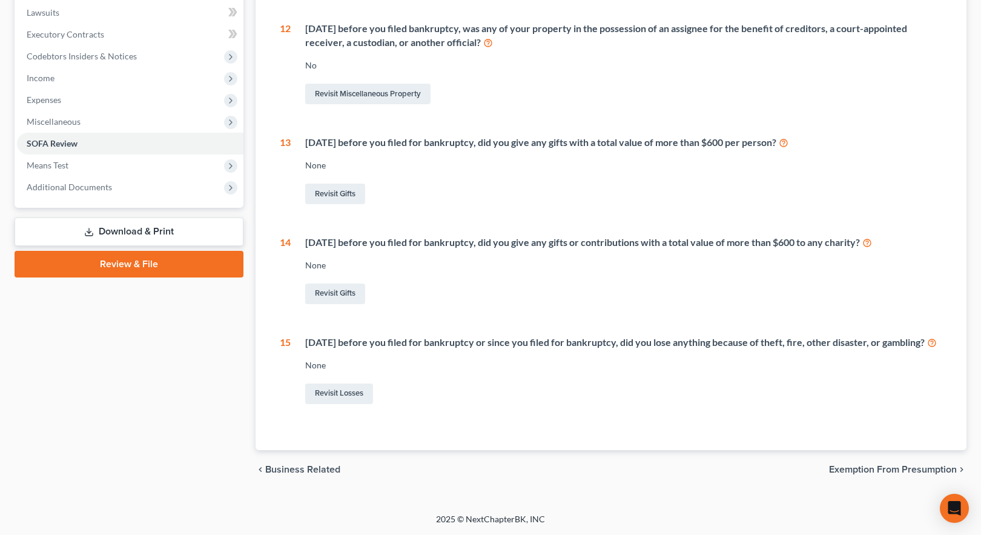
scroll to position [31, 0]
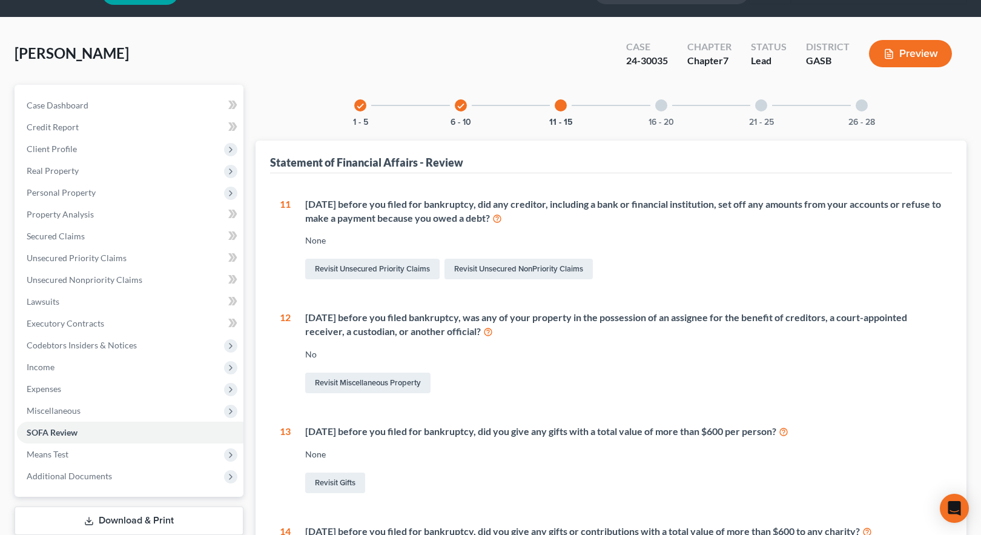
click at [657, 102] on div at bounding box center [661, 105] width 12 height 12
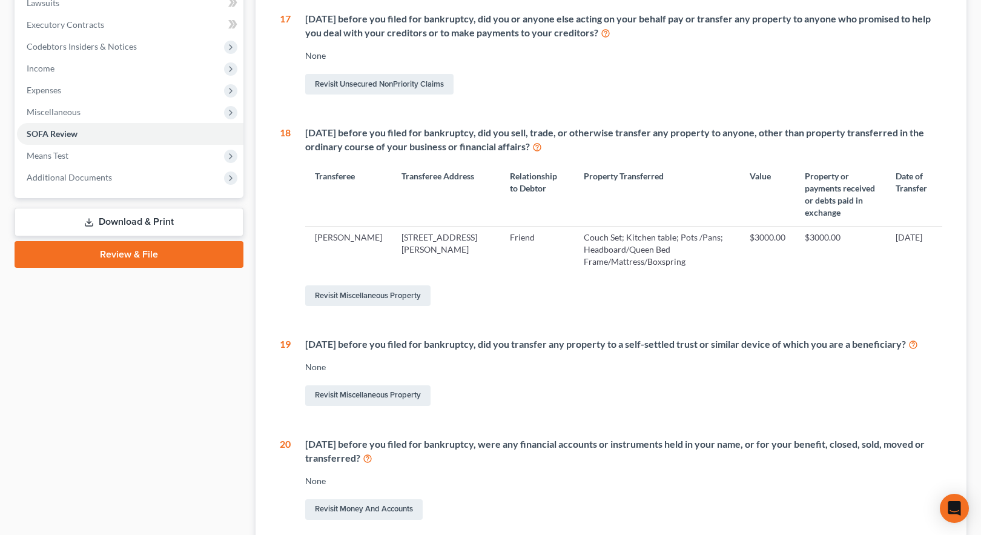
scroll to position [334, 0]
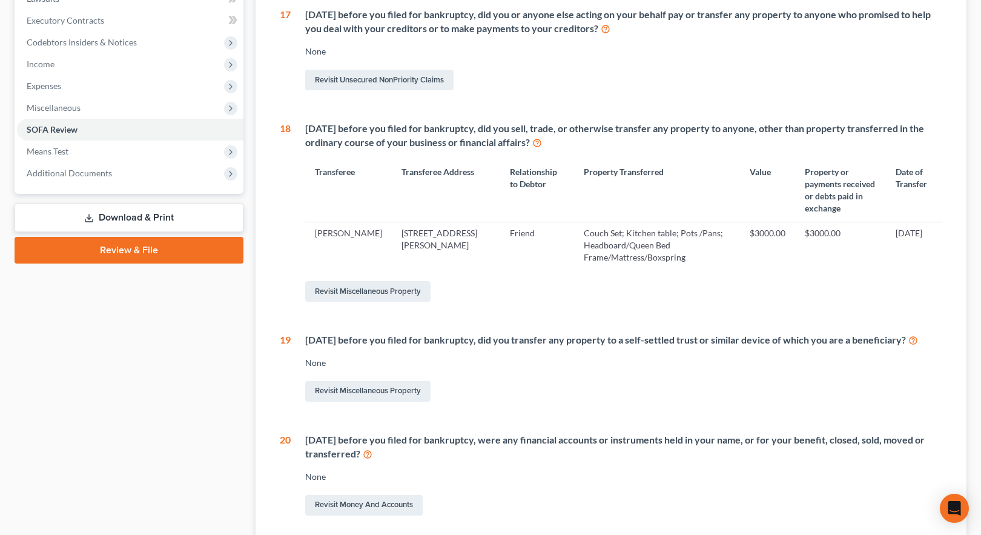
click at [126, 217] on link "Download & Print" at bounding box center [129, 217] width 229 height 28
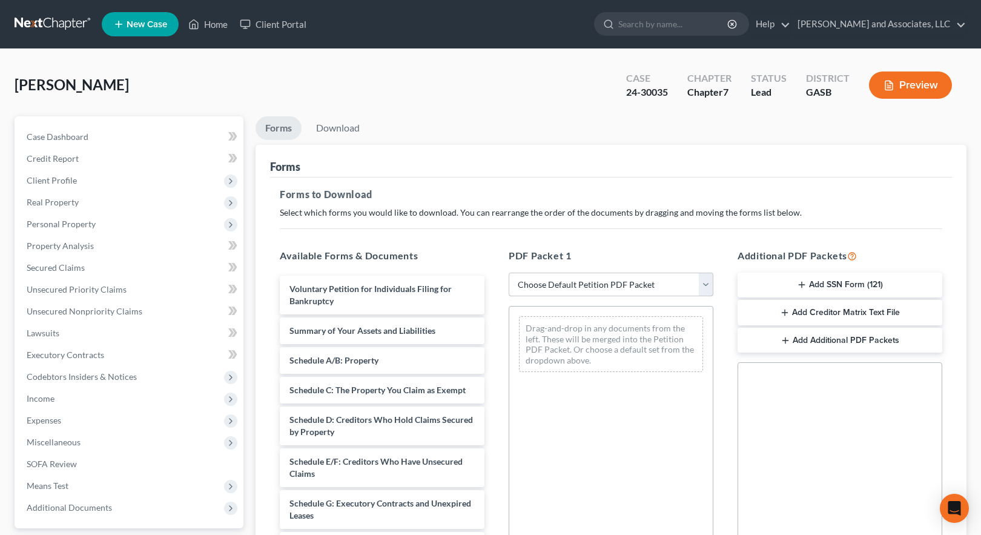
click at [601, 286] on select "Choose Default Petition PDF Packet Complete Bankruptcy Petition (all forms and …" at bounding box center [611, 284] width 205 height 24
click at [509, 272] on select "Choose Default Petition PDF Packet Complete Bankruptcy Petition (all forms and …" at bounding box center [611, 284] width 205 height 24
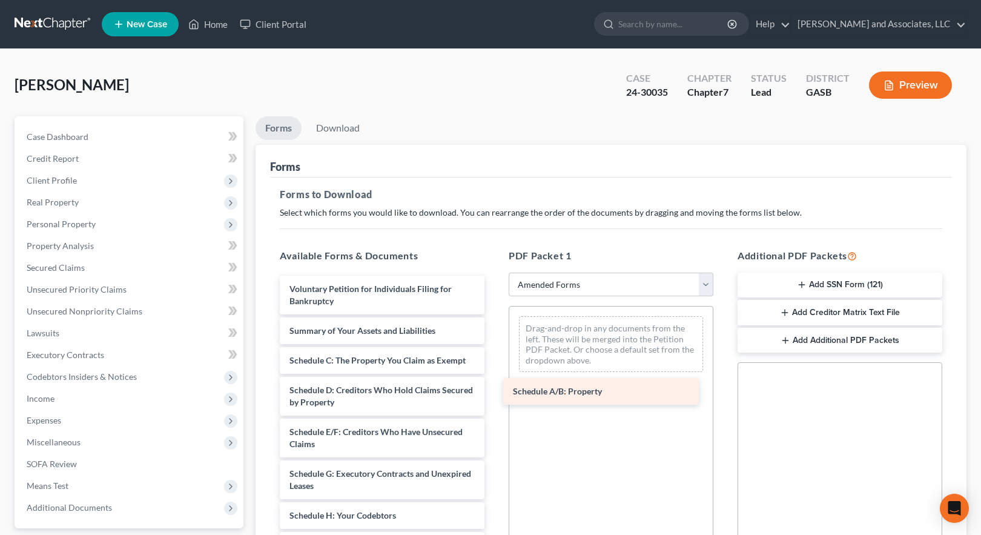
drag, startPoint x: 354, startPoint y: 359, endPoint x: 579, endPoint y: 382, distance: 226.4
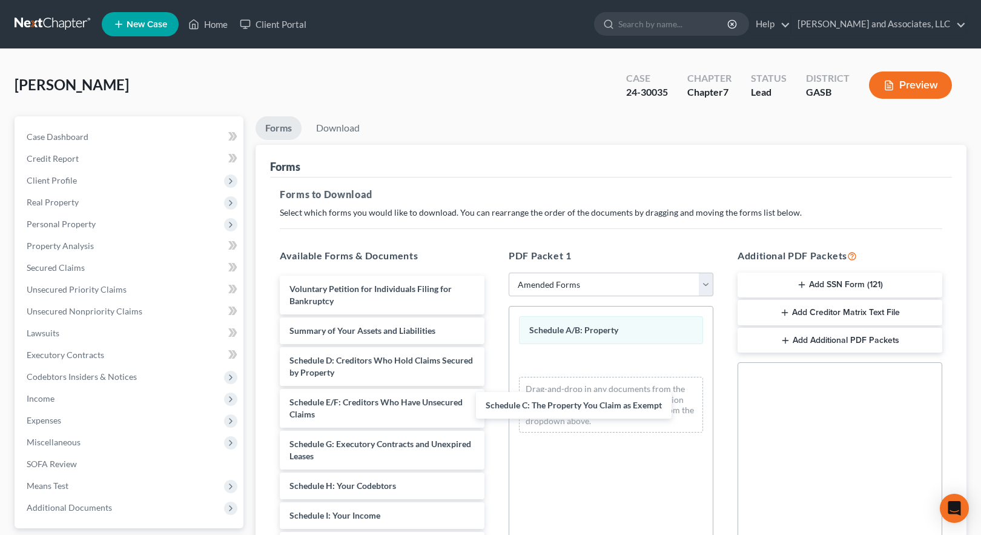
drag, startPoint x: 403, startPoint y: 353, endPoint x: 622, endPoint y: 358, distance: 219.8
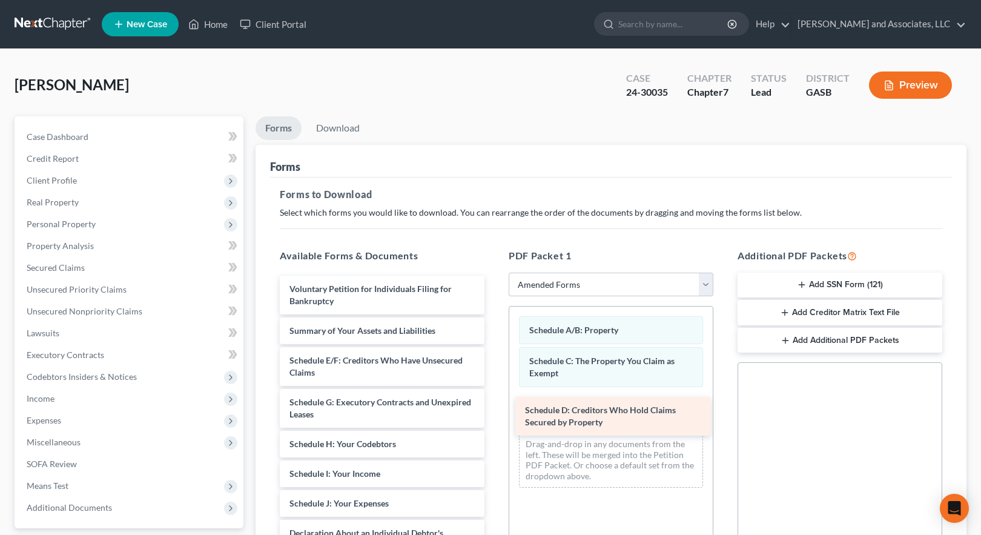
drag, startPoint x: 372, startPoint y: 365, endPoint x: 608, endPoint y: 415, distance: 240.7
click at [494, 415] on div "Schedule D: Creditors Who Hold Claims Secured by Property Voluntary Petition fo…" at bounding box center [382, 544] width 224 height 539
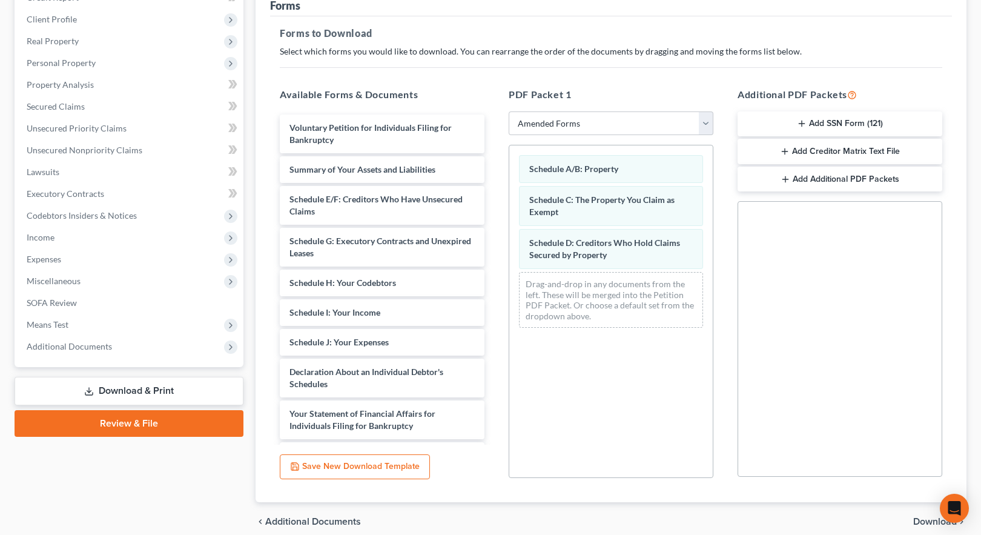
scroll to position [213, 0]
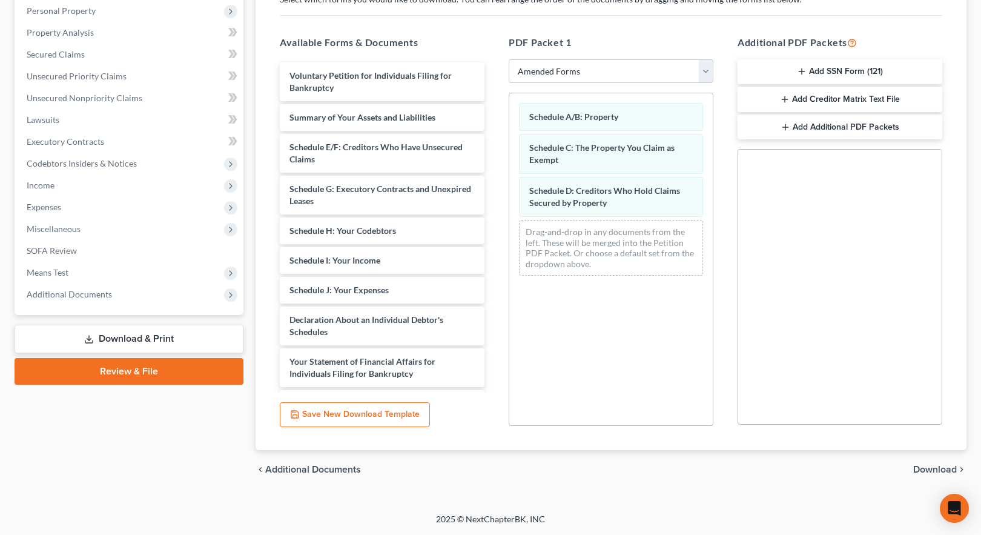
click at [935, 470] on span "Download" at bounding box center [935, 469] width 44 height 10
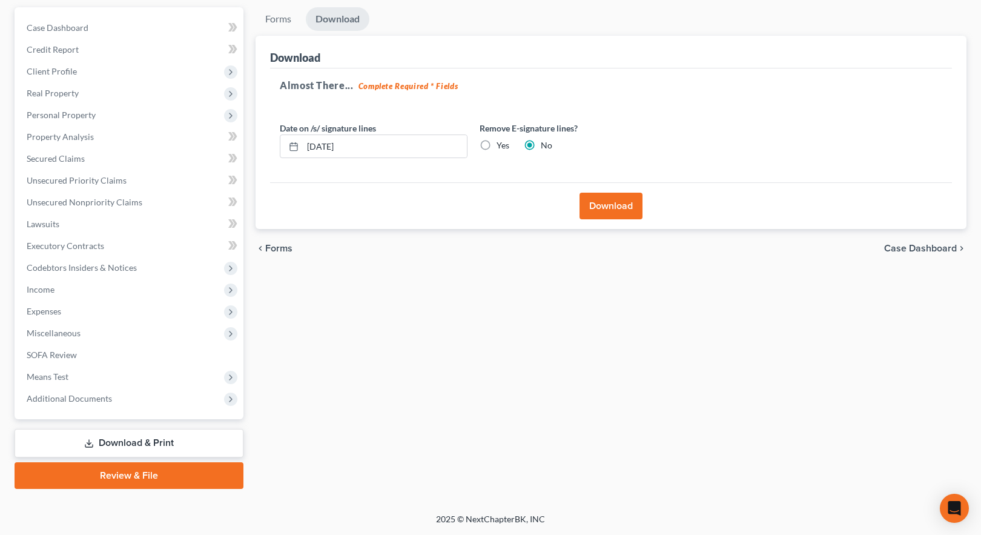
scroll to position [109, 0]
click at [598, 205] on button "Download" at bounding box center [610, 206] width 63 height 27
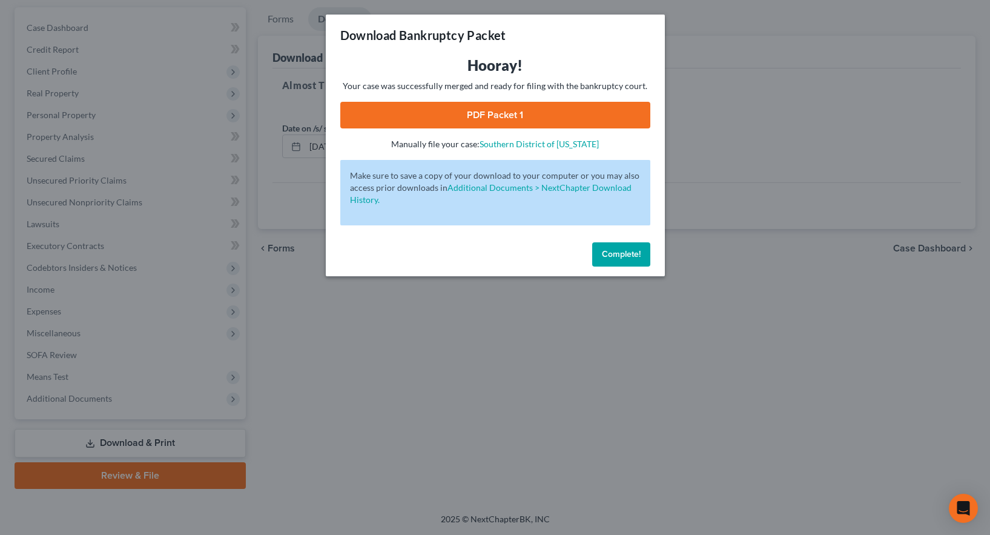
click at [490, 110] on link "PDF Packet 1" at bounding box center [495, 115] width 310 height 27
click at [617, 259] on span "Complete!" at bounding box center [621, 254] width 39 height 10
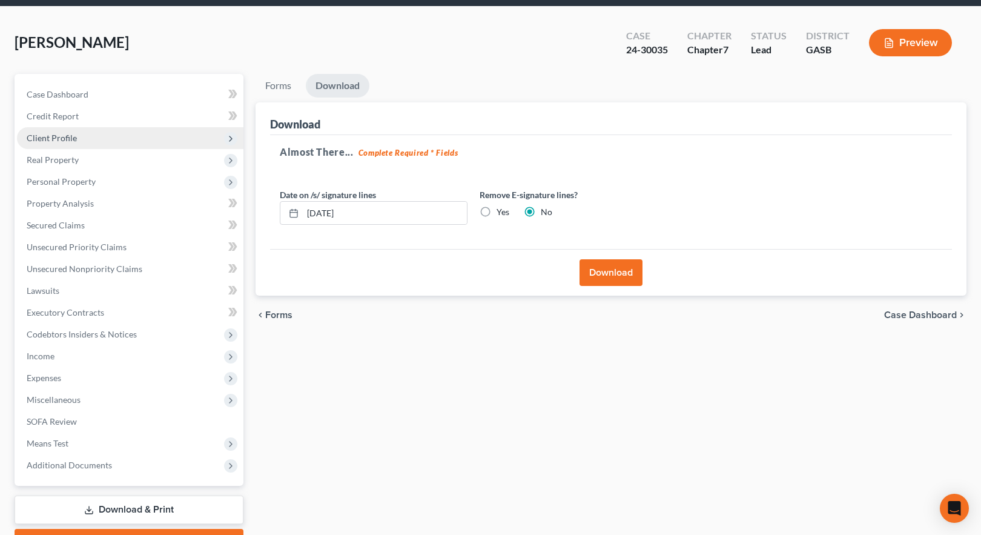
scroll to position [0, 0]
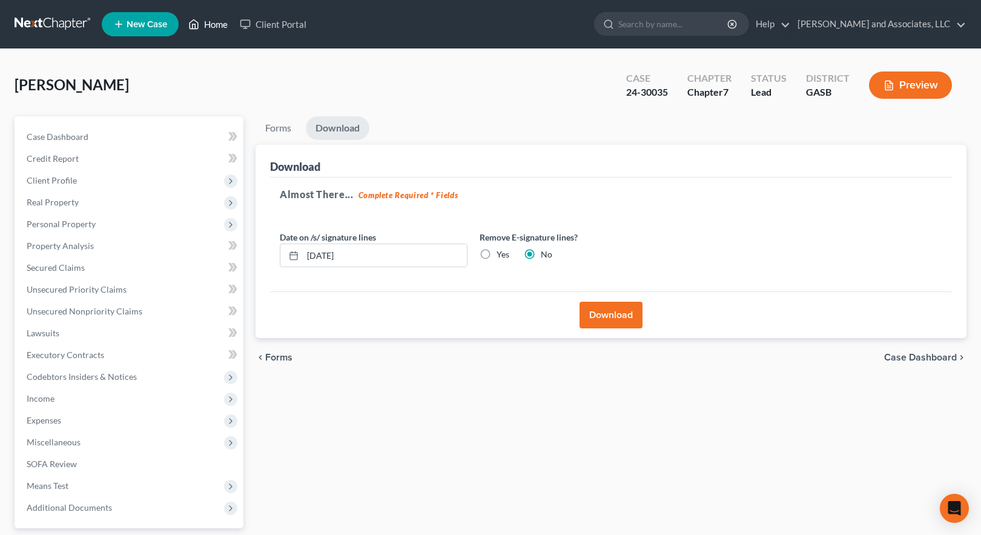
click at [209, 22] on link "Home" at bounding box center [207, 24] width 51 height 22
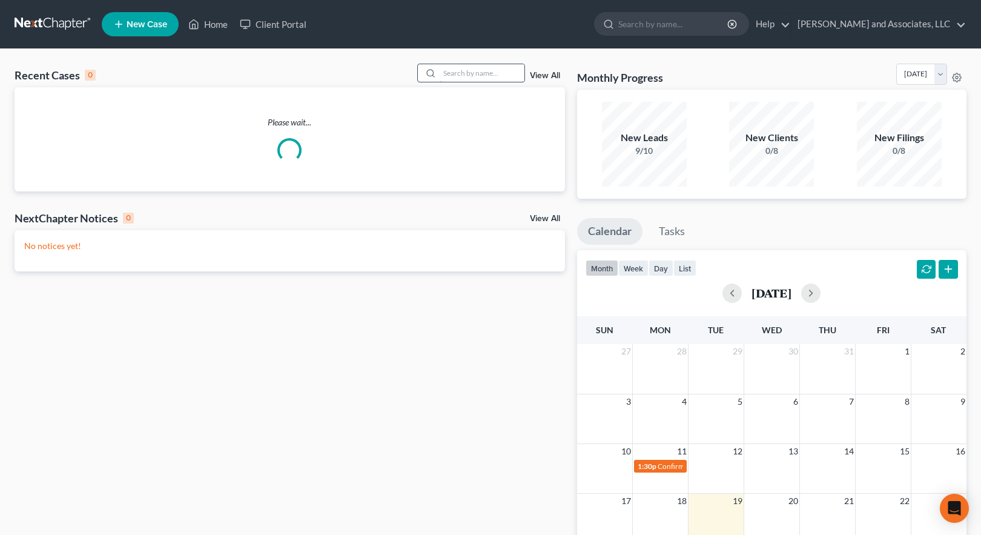
click at [462, 74] on input "search" at bounding box center [482, 73] width 85 height 18
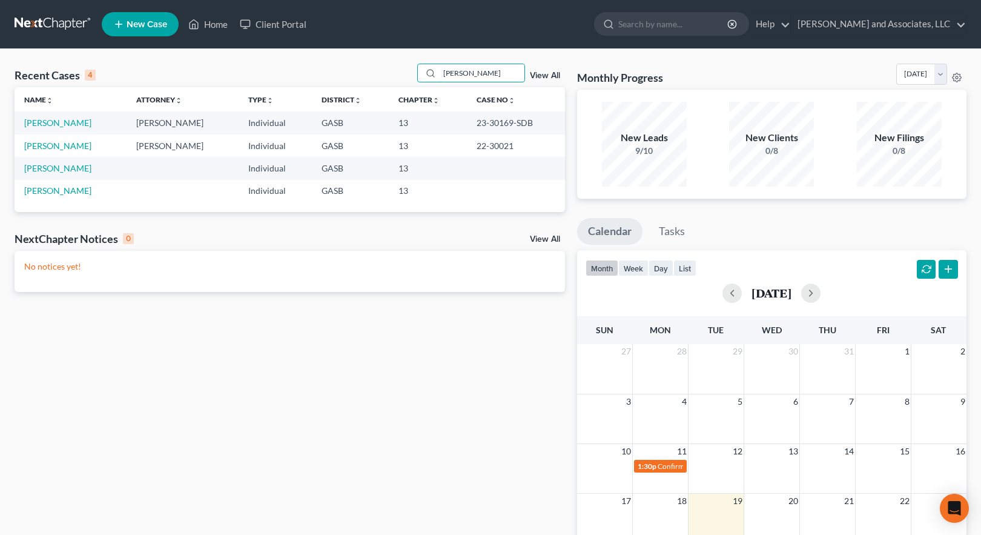
drag, startPoint x: 483, startPoint y: 73, endPoint x: 402, endPoint y: 74, distance: 80.5
click at [402, 74] on div "Recent Cases 4 [PERSON_NAME] View All" at bounding box center [290, 76] width 550 height 24
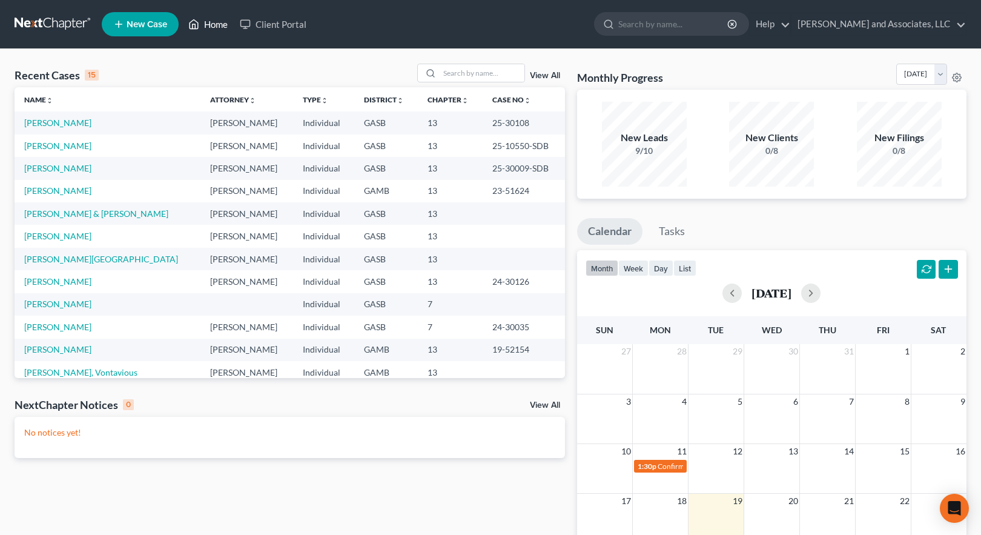
drag, startPoint x: 213, startPoint y: 22, endPoint x: 225, endPoint y: 22, distance: 11.5
click at [214, 22] on link "Home" at bounding box center [207, 24] width 51 height 22
click at [52, 122] on link "[PERSON_NAME]" at bounding box center [57, 122] width 67 height 10
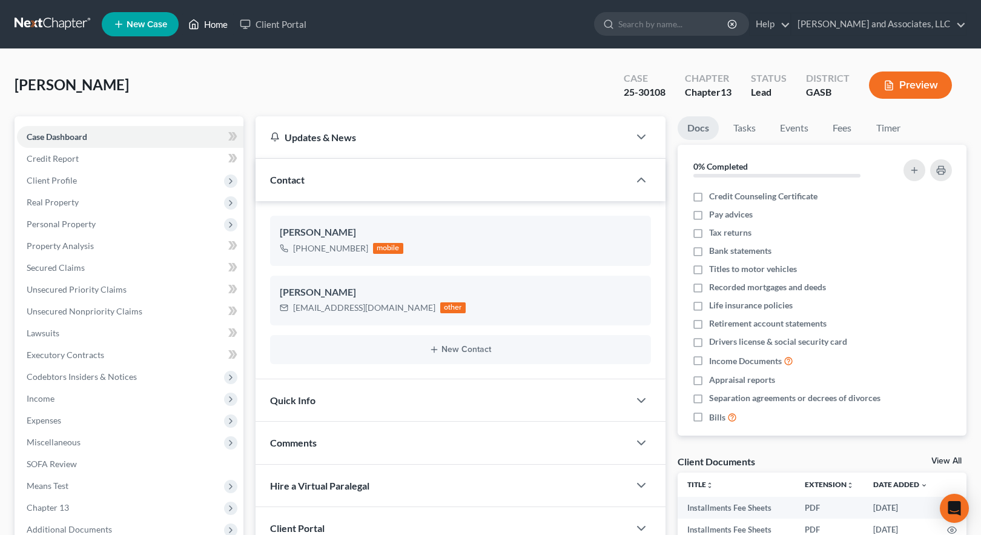
click at [212, 22] on link "Home" at bounding box center [207, 24] width 51 height 22
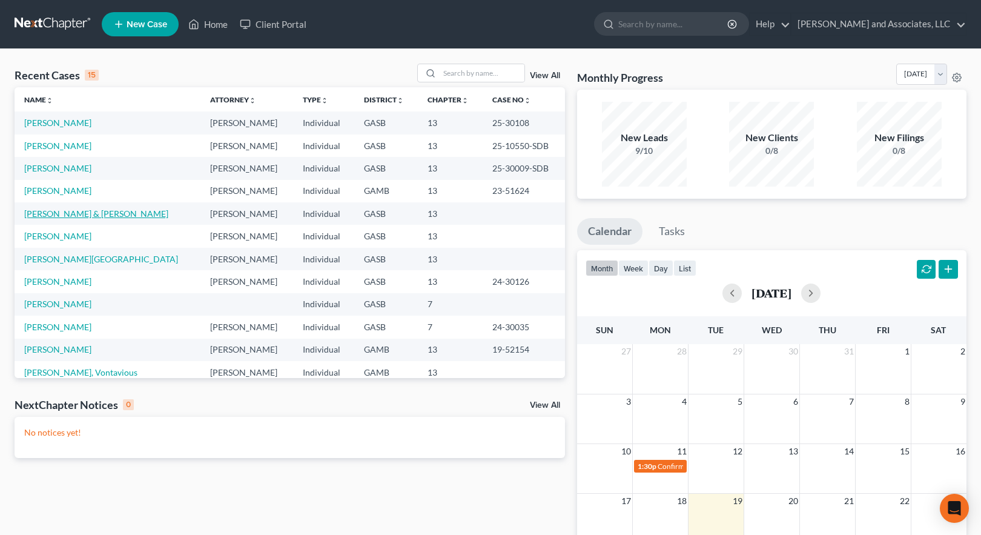
click at [84, 212] on link "[PERSON_NAME] & [PERSON_NAME]" at bounding box center [96, 213] width 144 height 10
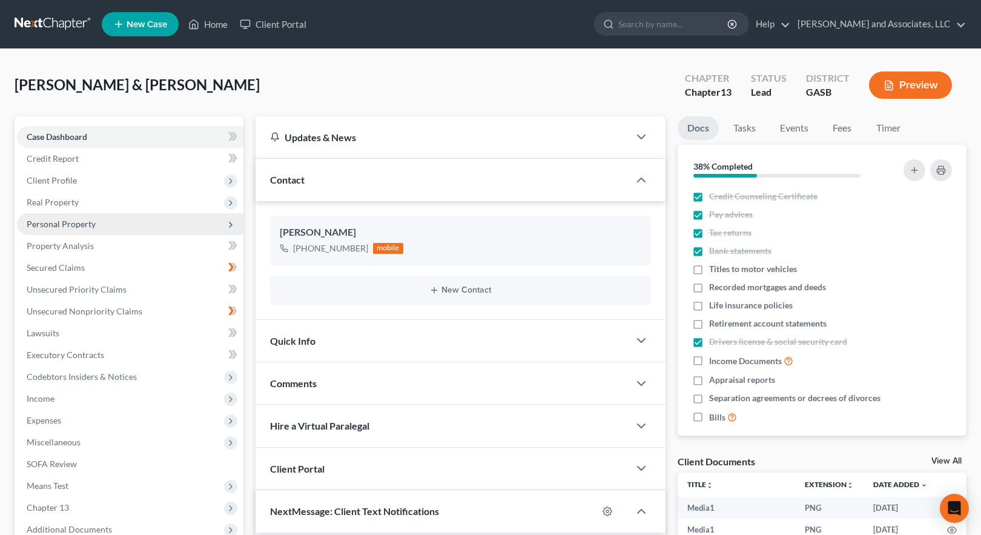
scroll to position [6967, 0]
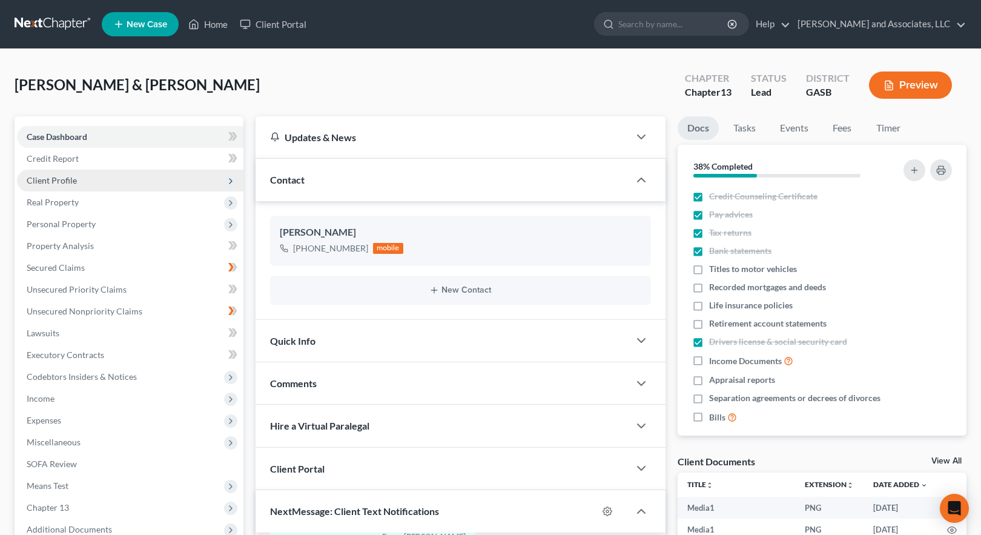
click at [48, 180] on span "Client Profile" at bounding box center [52, 180] width 50 height 10
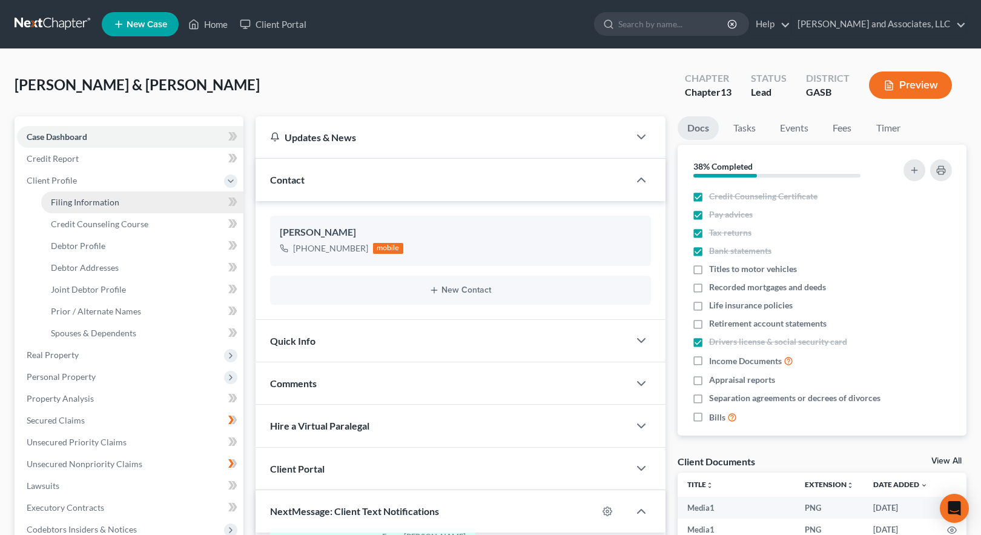
click at [77, 203] on span "Filing Information" at bounding box center [85, 202] width 68 height 10
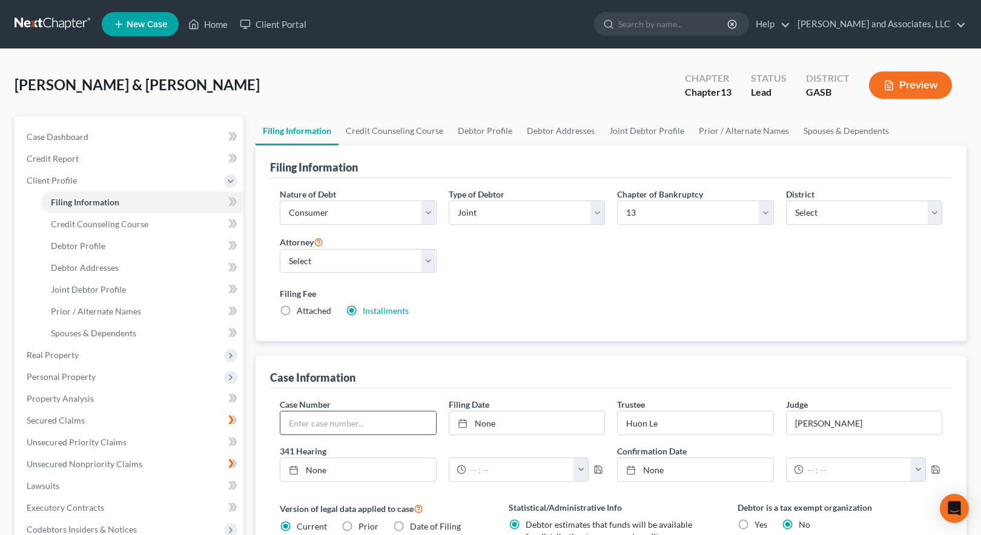
click at [320, 427] on input "text" at bounding box center [358, 422] width 156 height 23
click at [499, 420] on link "[DATE]" at bounding box center [527, 422] width 156 height 23
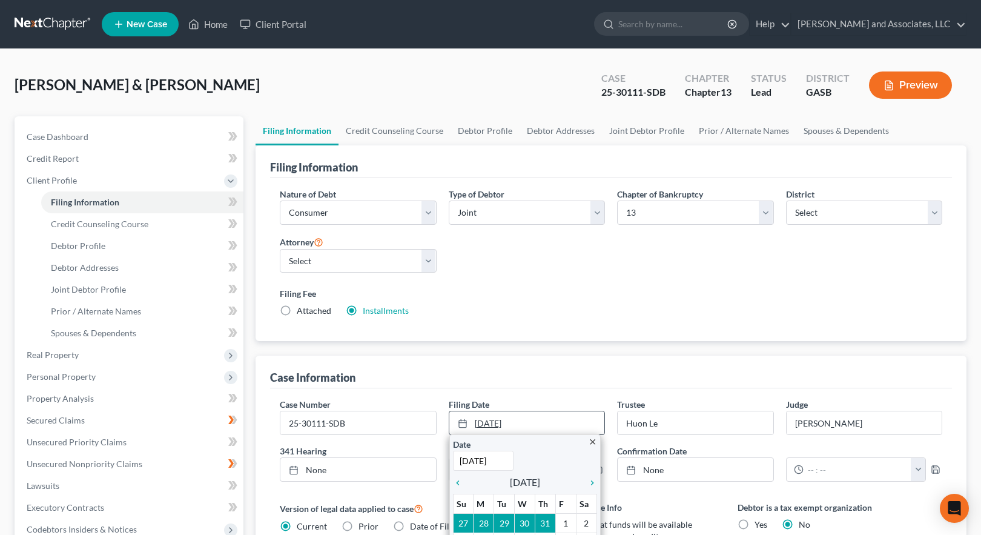
click at [536, 417] on link "[DATE]" at bounding box center [527, 422] width 156 height 23
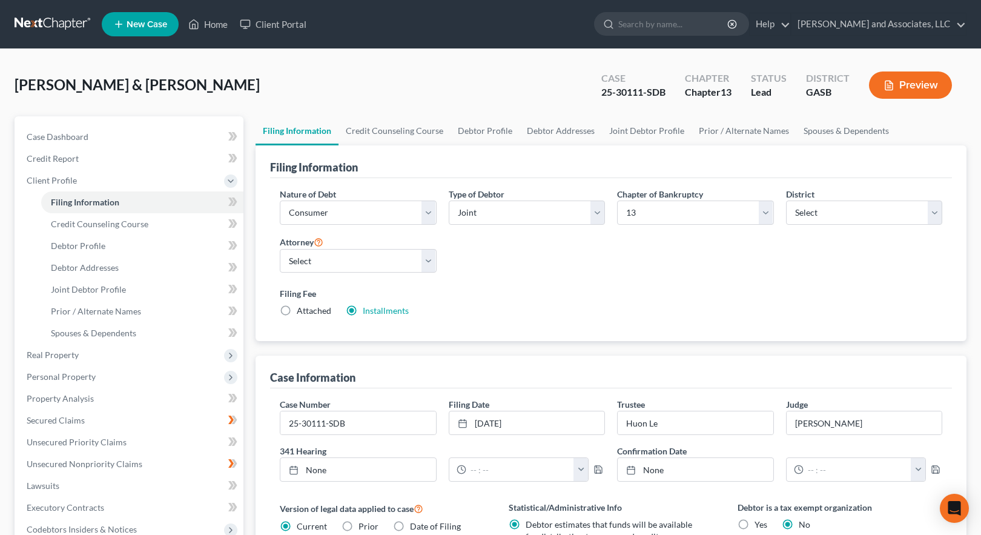
click at [391, 87] on div "[PERSON_NAME] & [PERSON_NAME] Upgraded Case 25-30111-SDB Chapter Chapter 13 Sta…" at bounding box center [491, 90] width 952 height 53
click at [205, 22] on link "Home" at bounding box center [207, 24] width 51 height 22
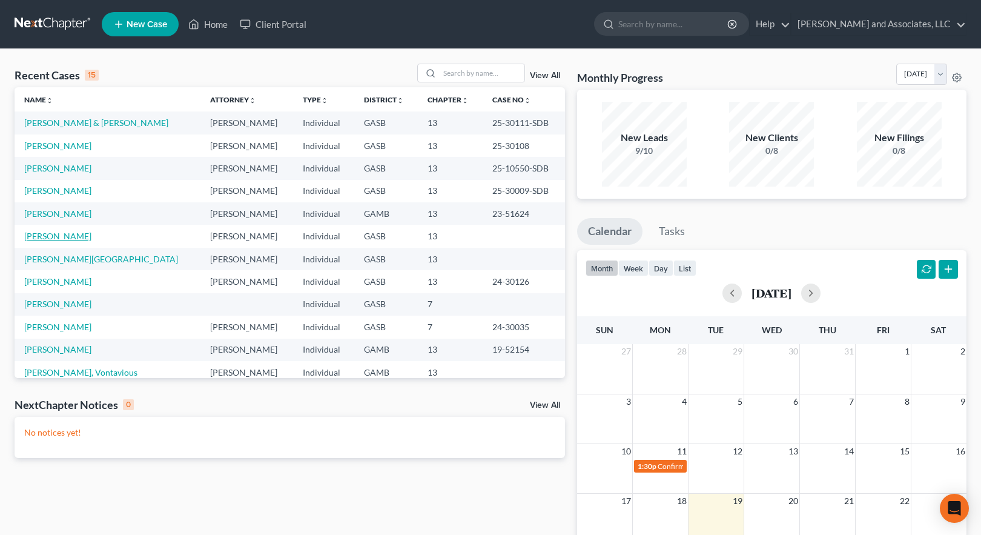
click at [58, 236] on link "[PERSON_NAME]" at bounding box center [57, 236] width 67 height 10
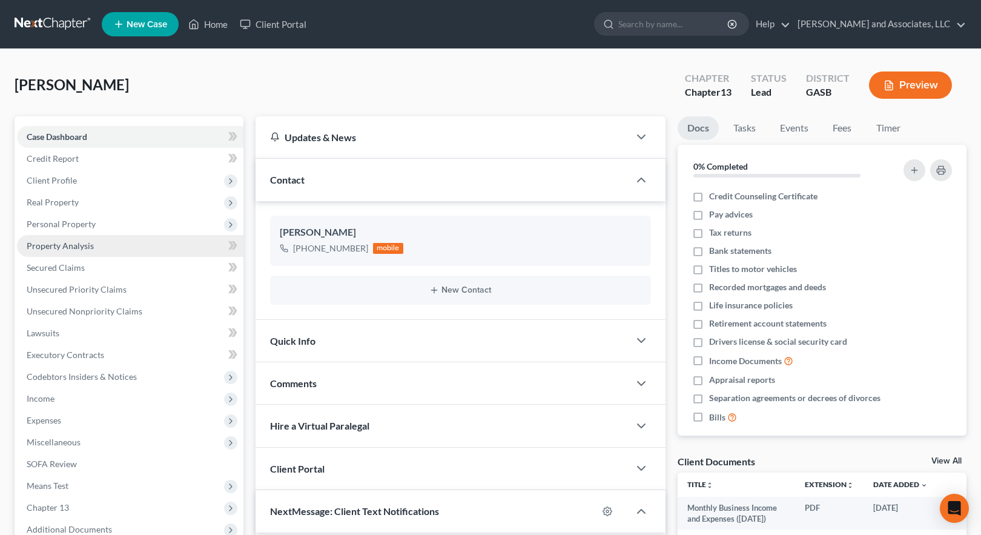
scroll to position [920, 0]
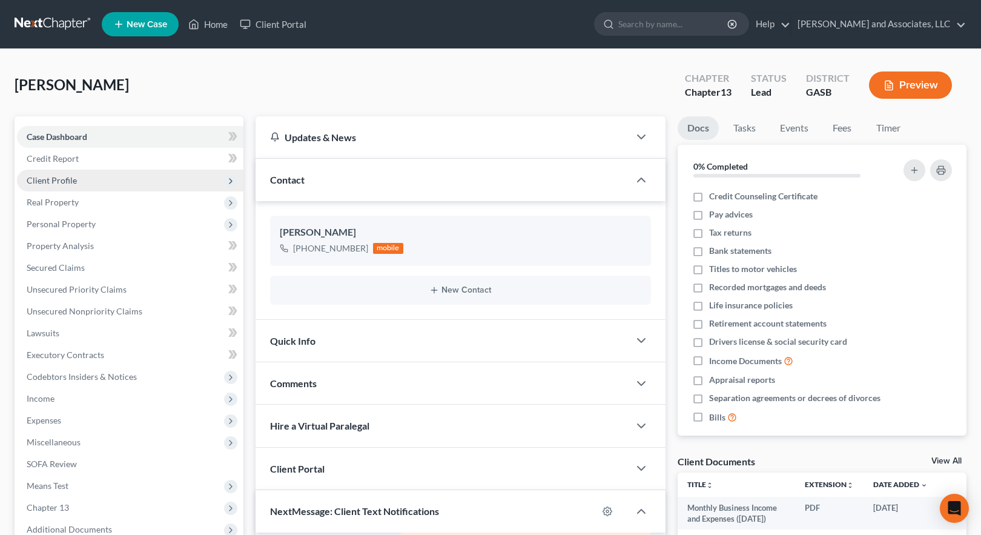
click at [62, 179] on span "Client Profile" at bounding box center [52, 180] width 50 height 10
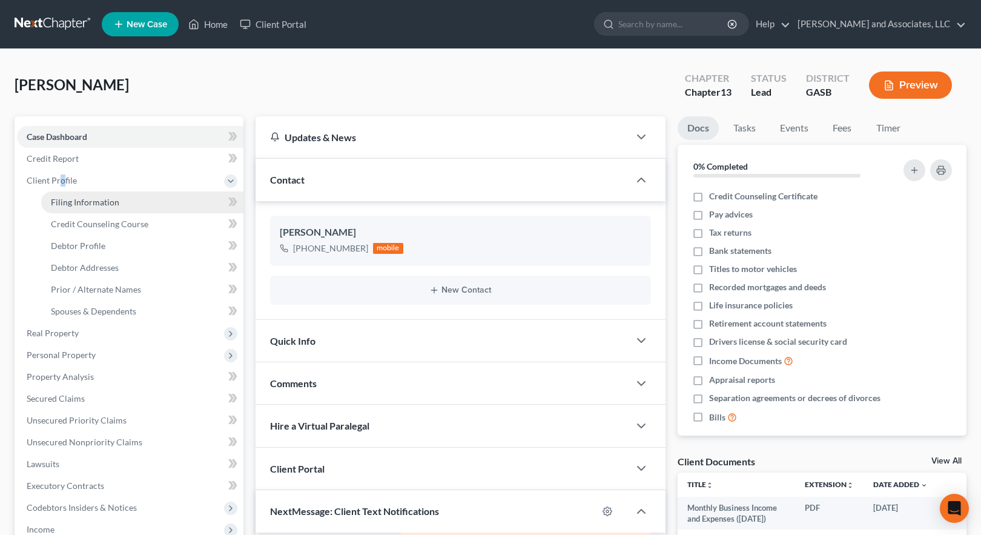
click at [97, 203] on span "Filing Information" at bounding box center [85, 202] width 68 height 10
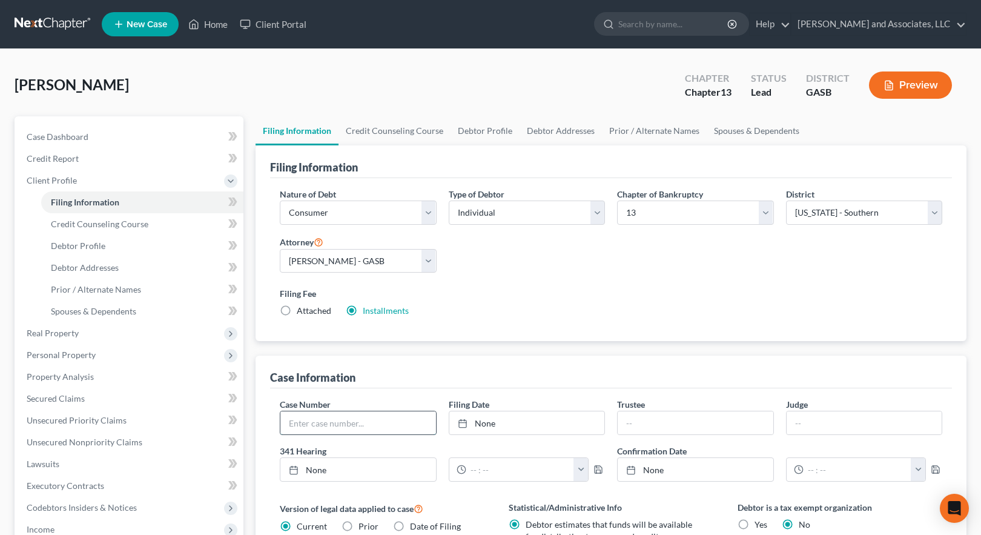
click at [348, 423] on input "text" at bounding box center [358, 422] width 156 height 23
click at [498, 412] on link "[DATE]" at bounding box center [527, 422] width 156 height 23
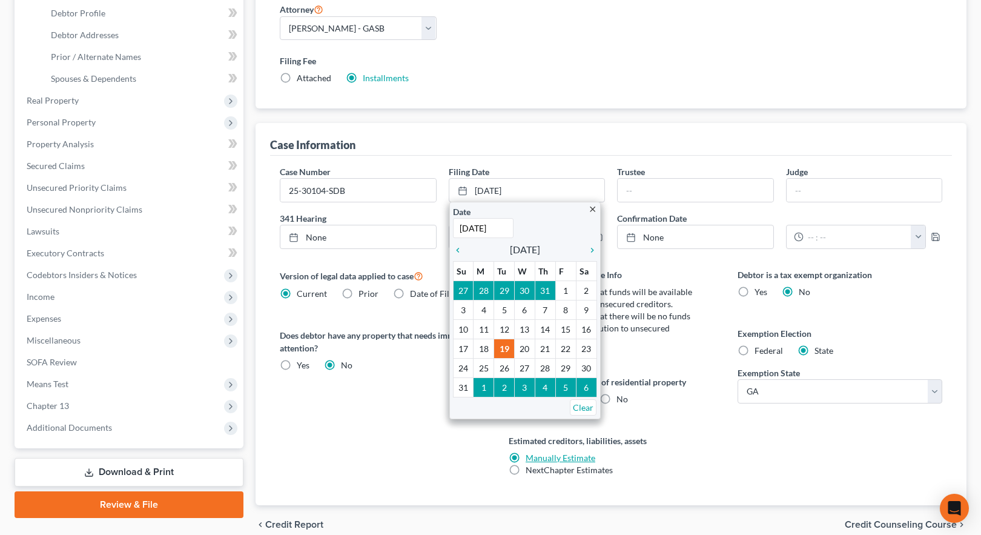
scroll to position [242, 0]
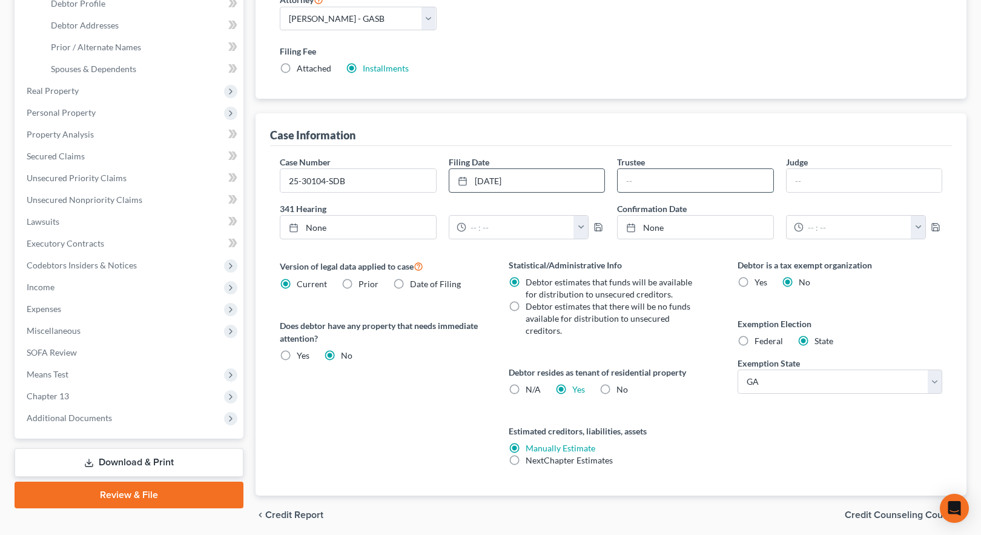
click at [633, 179] on input "text" at bounding box center [696, 180] width 156 height 23
click at [810, 178] on input "text" at bounding box center [864, 180] width 156 height 23
click at [518, 43] on div "Filing Fee Attached Installments Installments" at bounding box center [611, 62] width 674 height 44
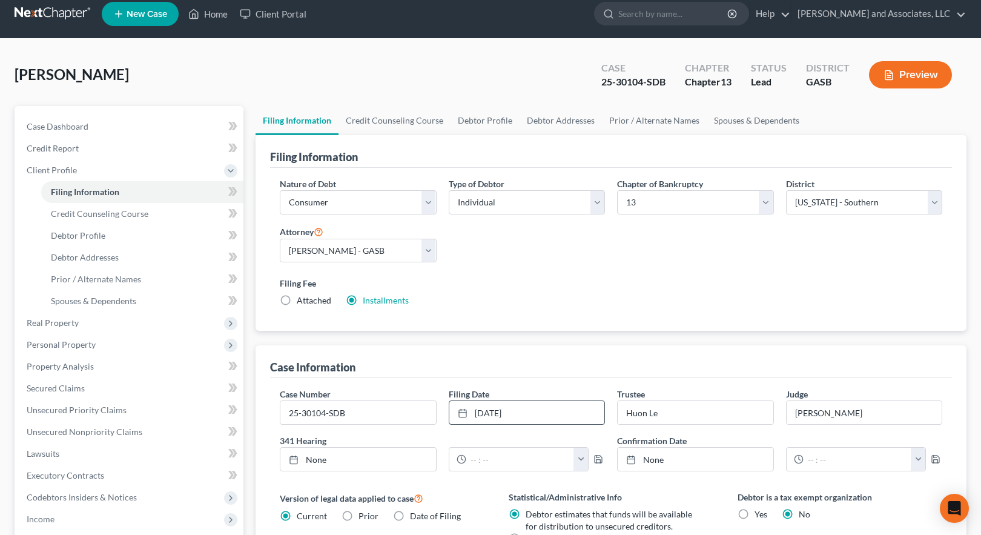
scroll to position [0, 0]
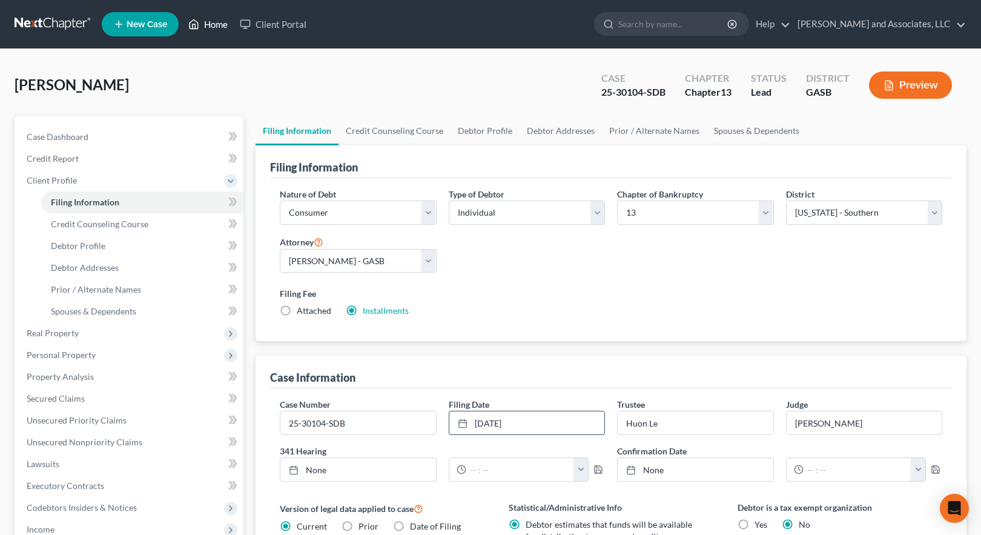
click at [208, 19] on link "Home" at bounding box center [207, 24] width 51 height 22
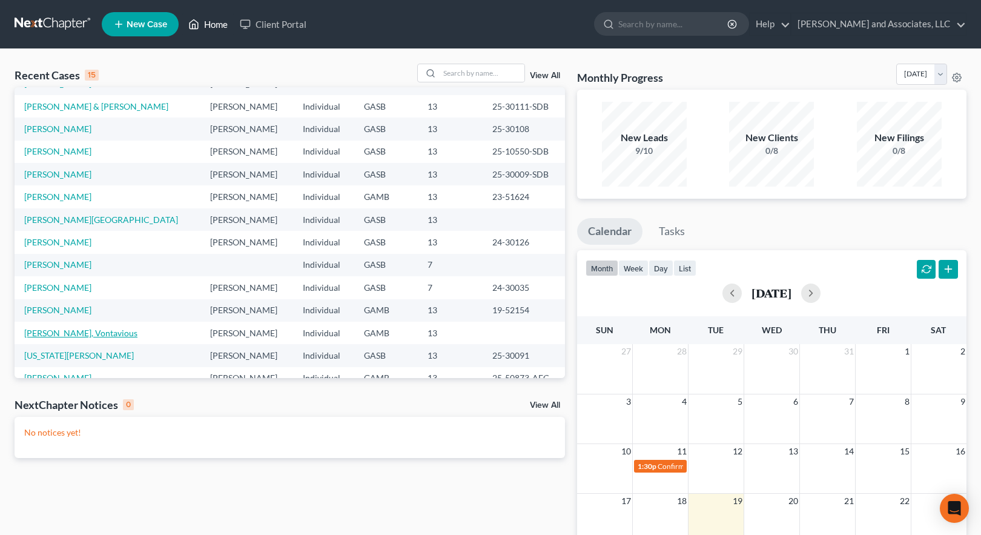
scroll to position [83, 0]
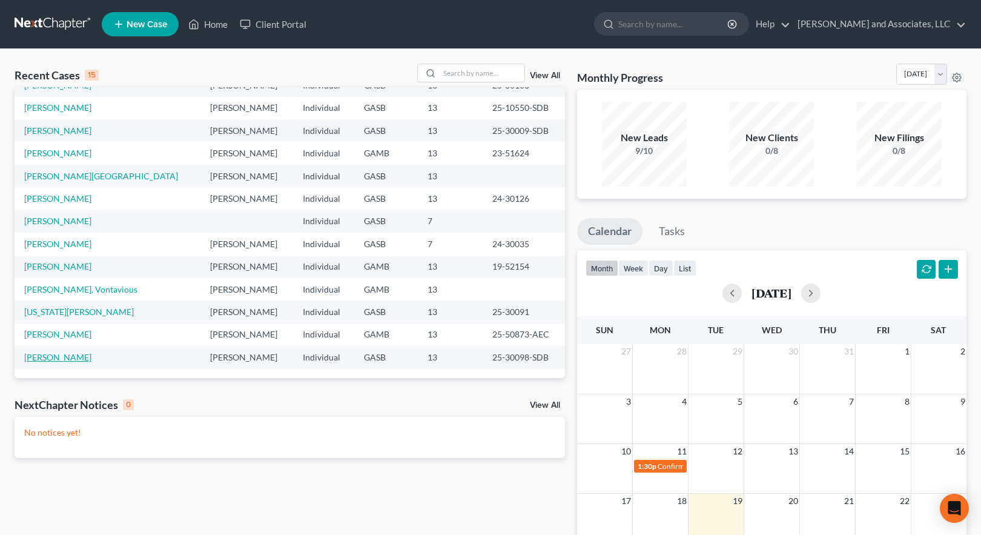
click at [67, 356] on link "[PERSON_NAME]" at bounding box center [57, 357] width 67 height 10
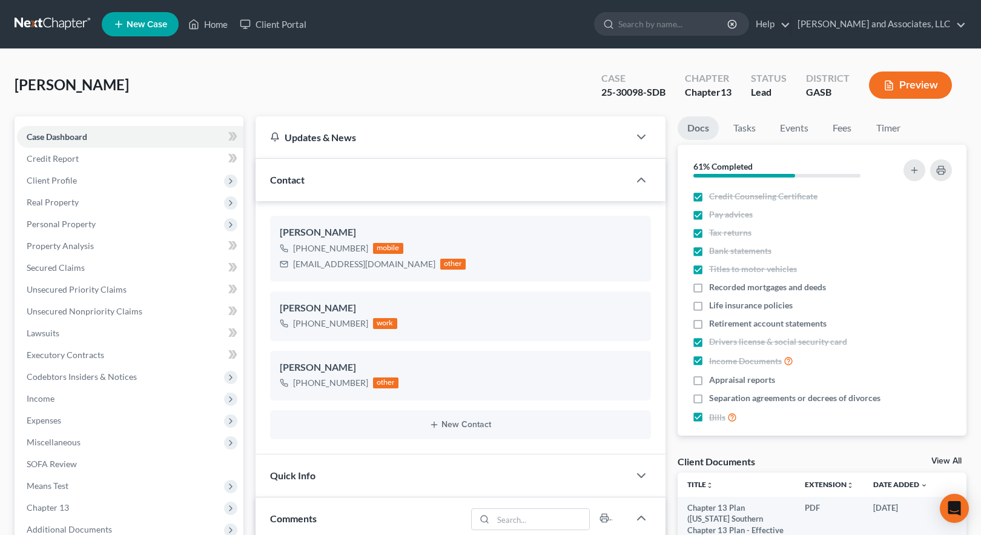
scroll to position [1521, 0]
click at [213, 20] on link "Home" at bounding box center [207, 24] width 51 height 22
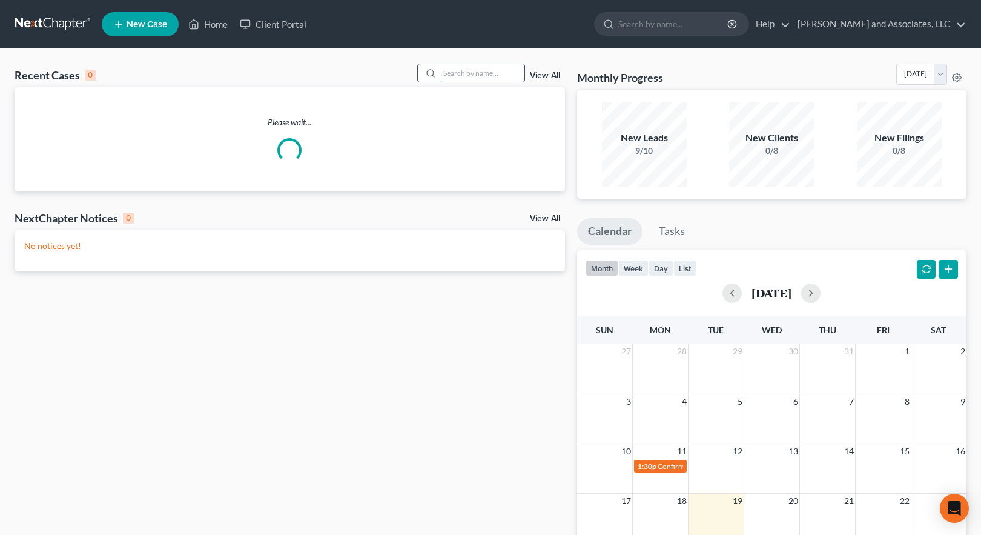
click at [453, 76] on input "search" at bounding box center [482, 73] width 85 height 18
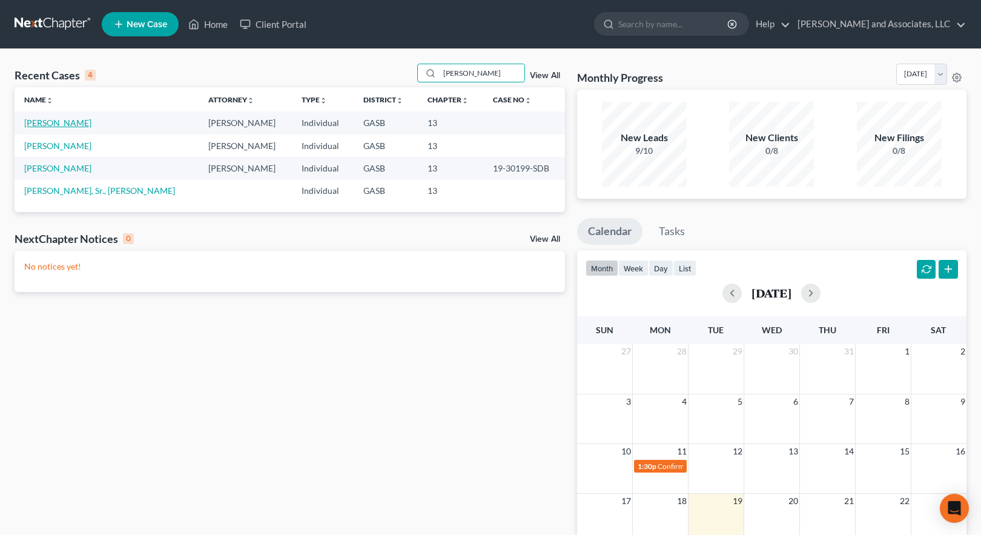
click at [51, 121] on link "[PERSON_NAME]" at bounding box center [57, 122] width 67 height 10
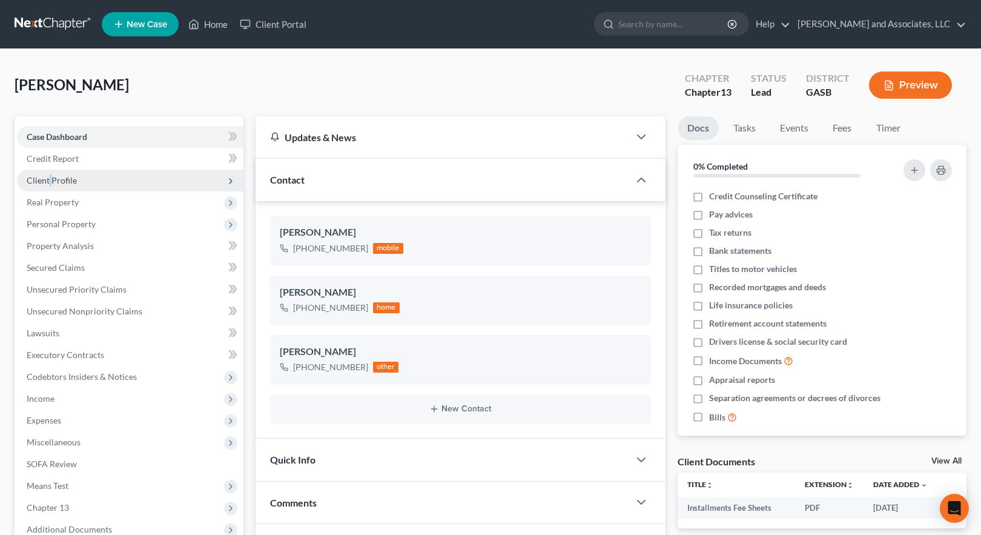
click at [50, 179] on span "Client Profile" at bounding box center [52, 180] width 50 height 10
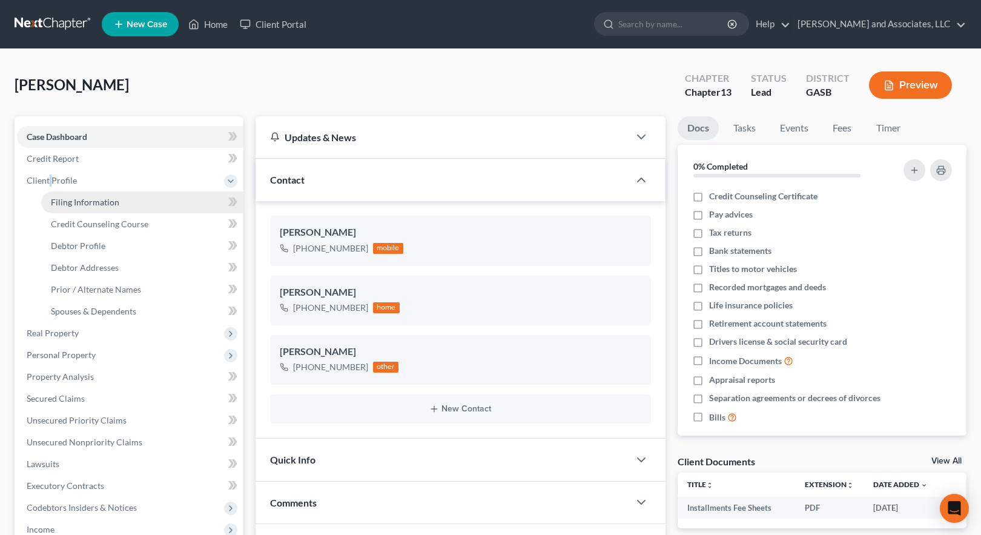
click at [87, 202] on span "Filing Information" at bounding box center [85, 202] width 68 height 10
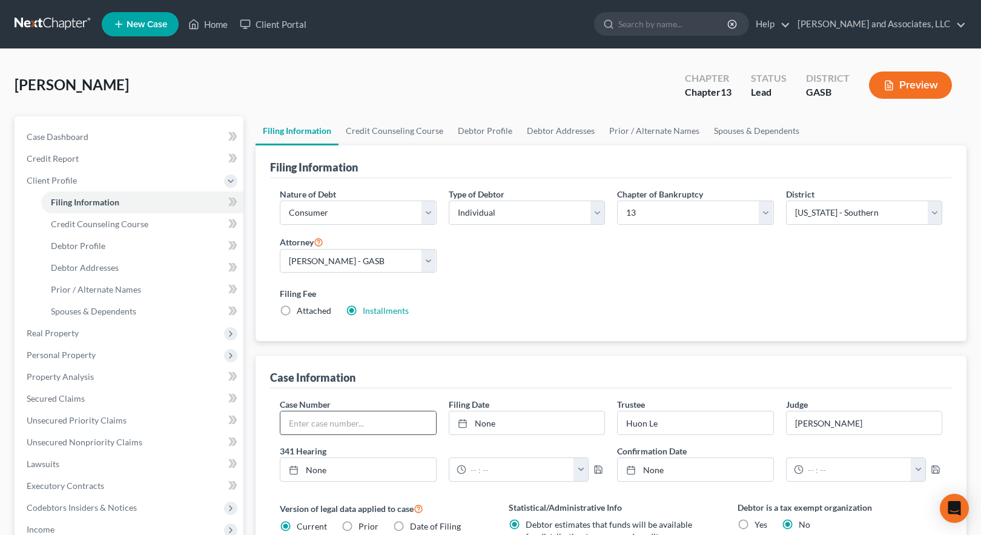
click at [320, 426] on input "text" at bounding box center [358, 422] width 156 height 23
click at [484, 425] on link "None" at bounding box center [527, 422] width 156 height 23
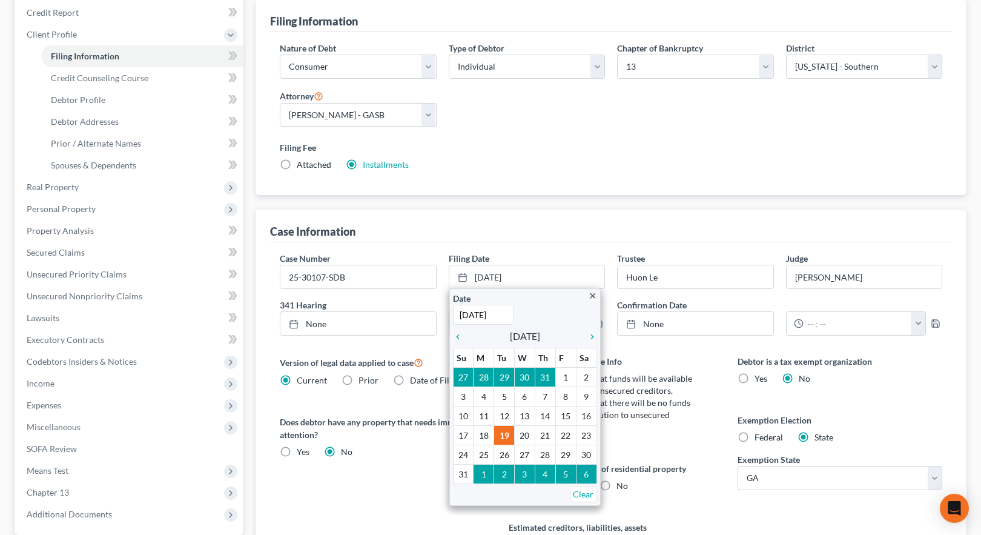
scroll to position [182, 0]
